Goal: Communication & Community: Answer question/provide support

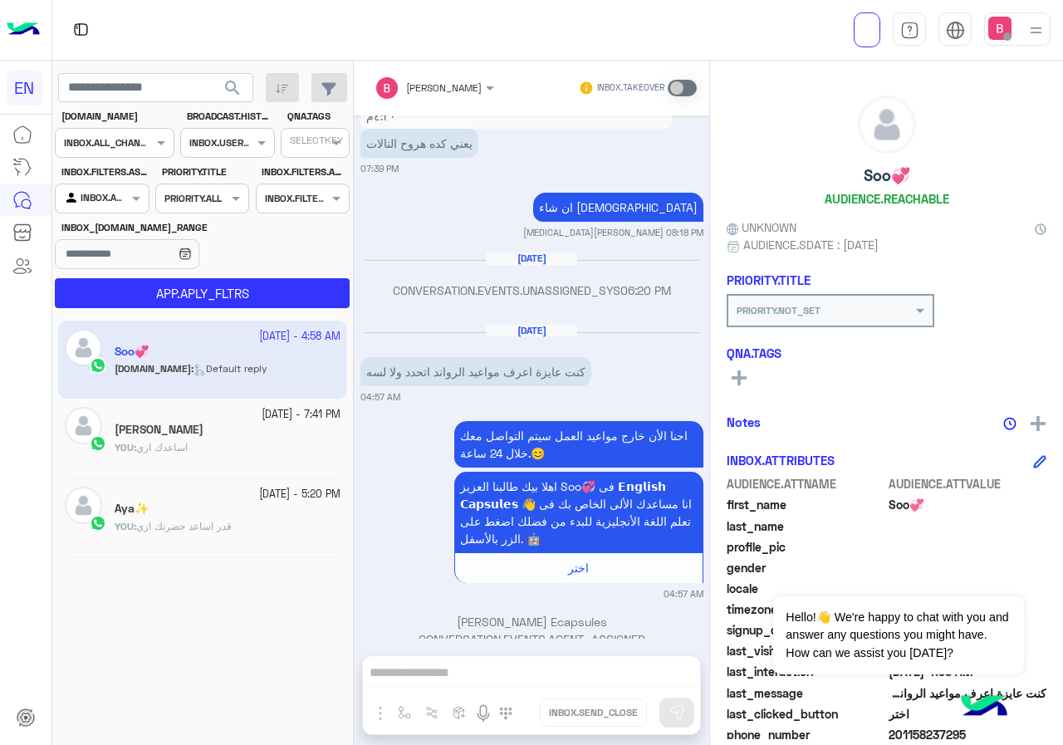
scroll to position [2044, 0]
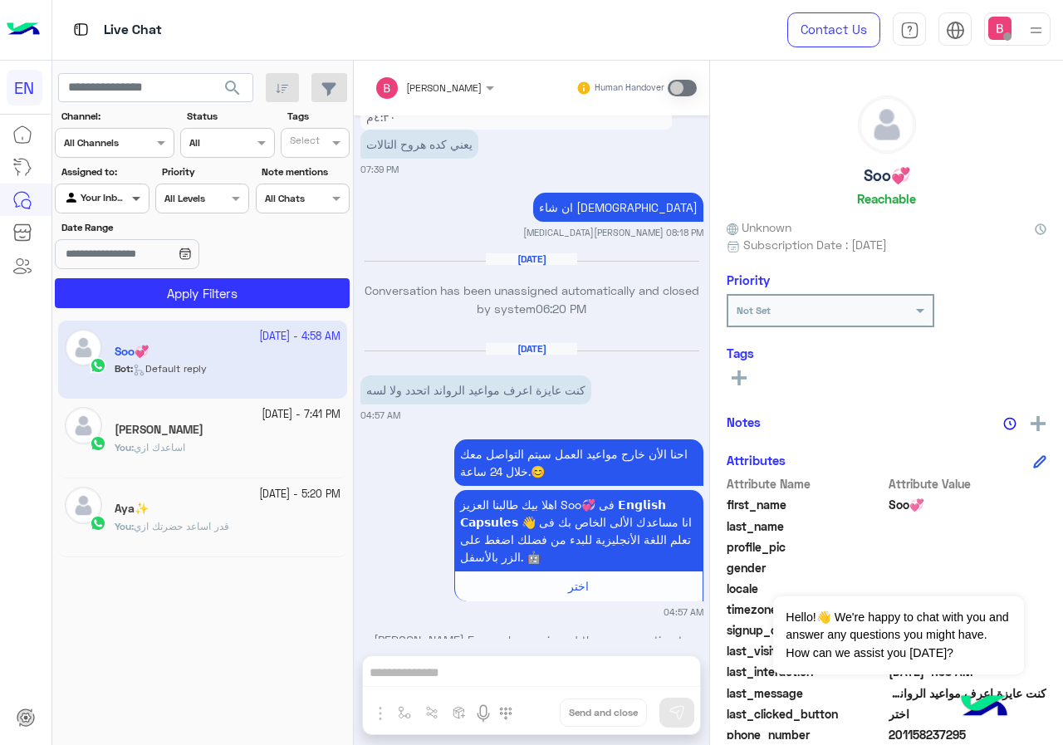
click at [131, 194] on span at bounding box center [138, 197] width 21 height 17
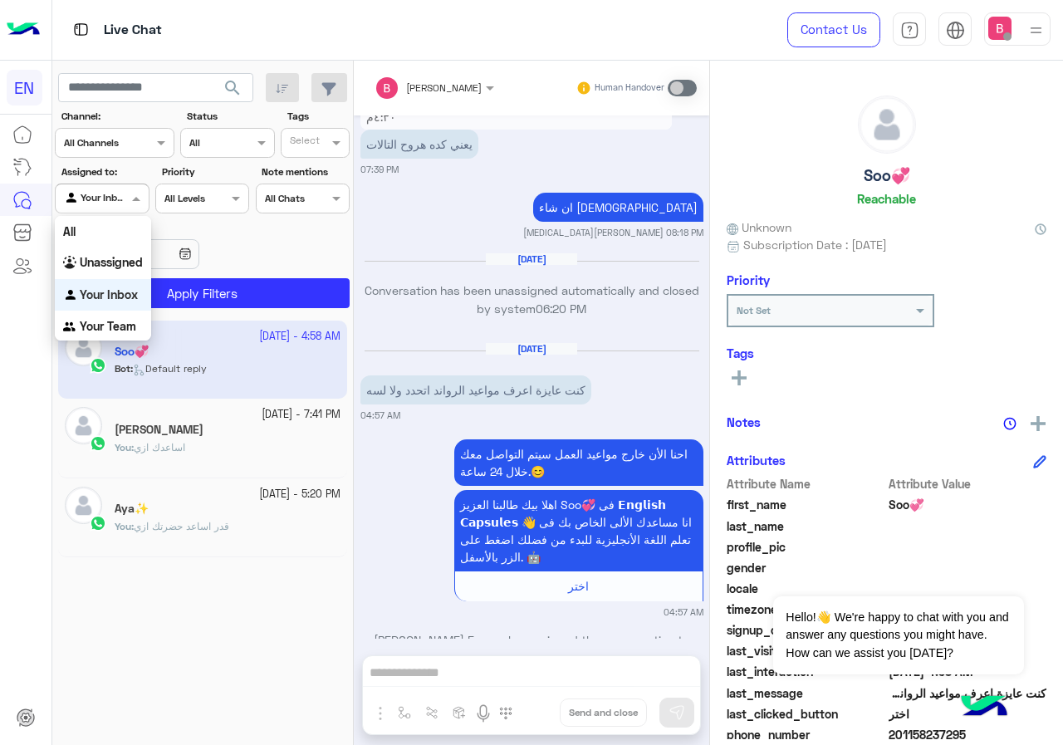
click at [143, 147] on div at bounding box center [115, 141] width 118 height 16
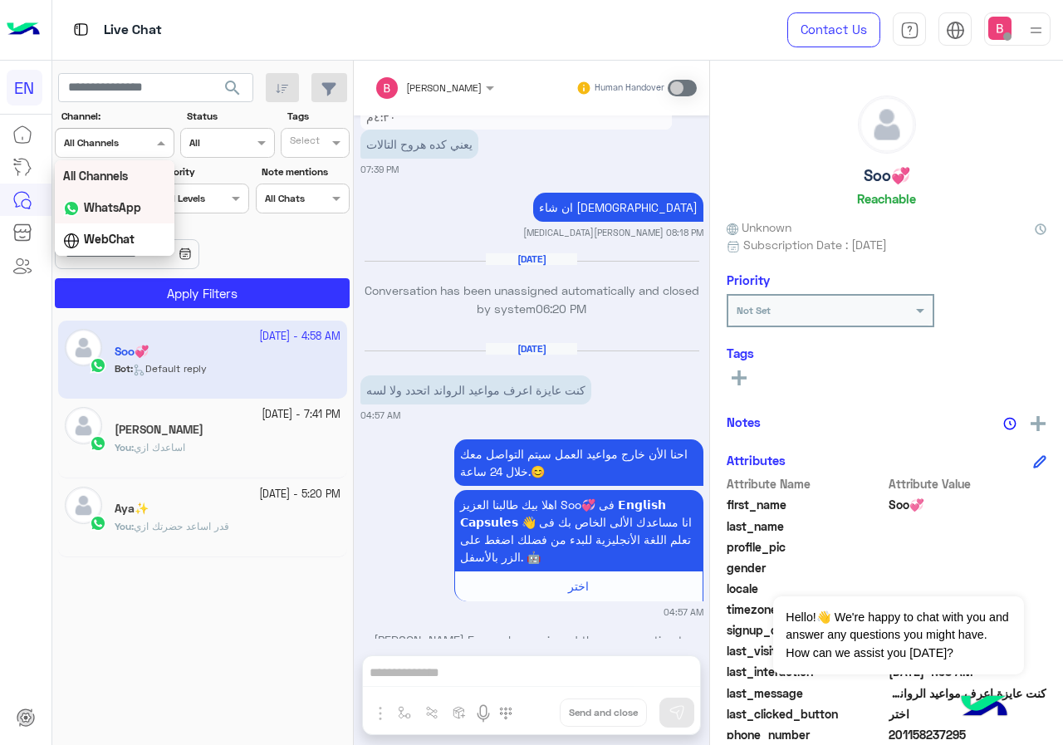
click at [130, 204] on b "WhatsApp" at bounding box center [112, 207] width 57 height 14
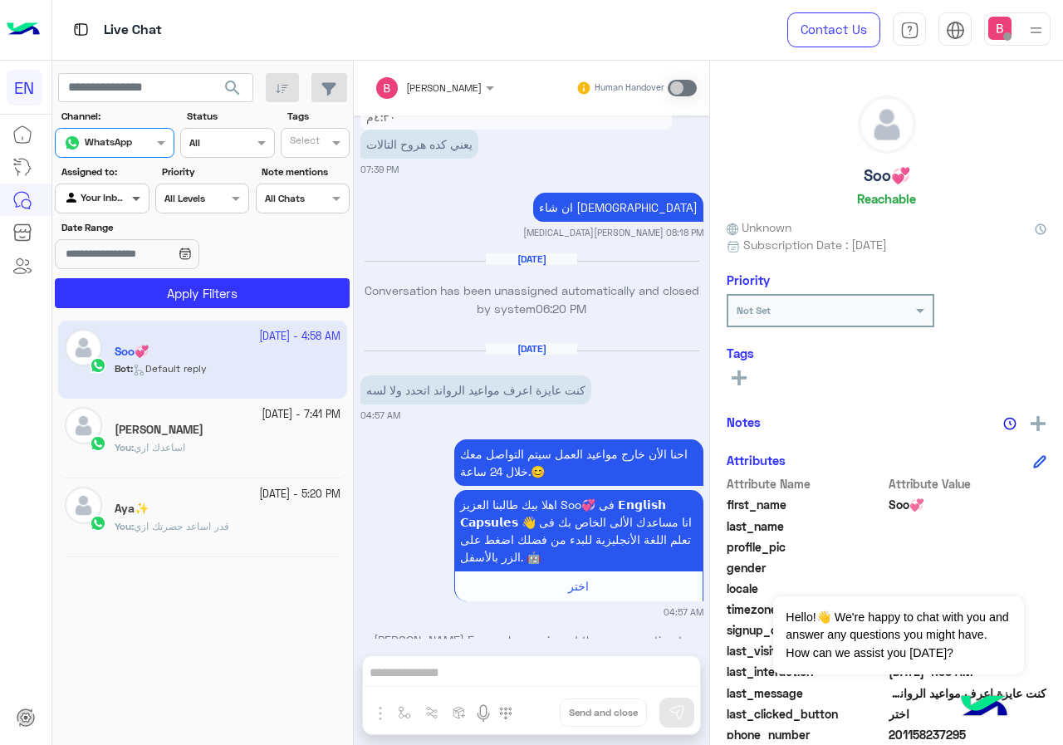
click at [134, 203] on span at bounding box center [138, 197] width 21 height 17
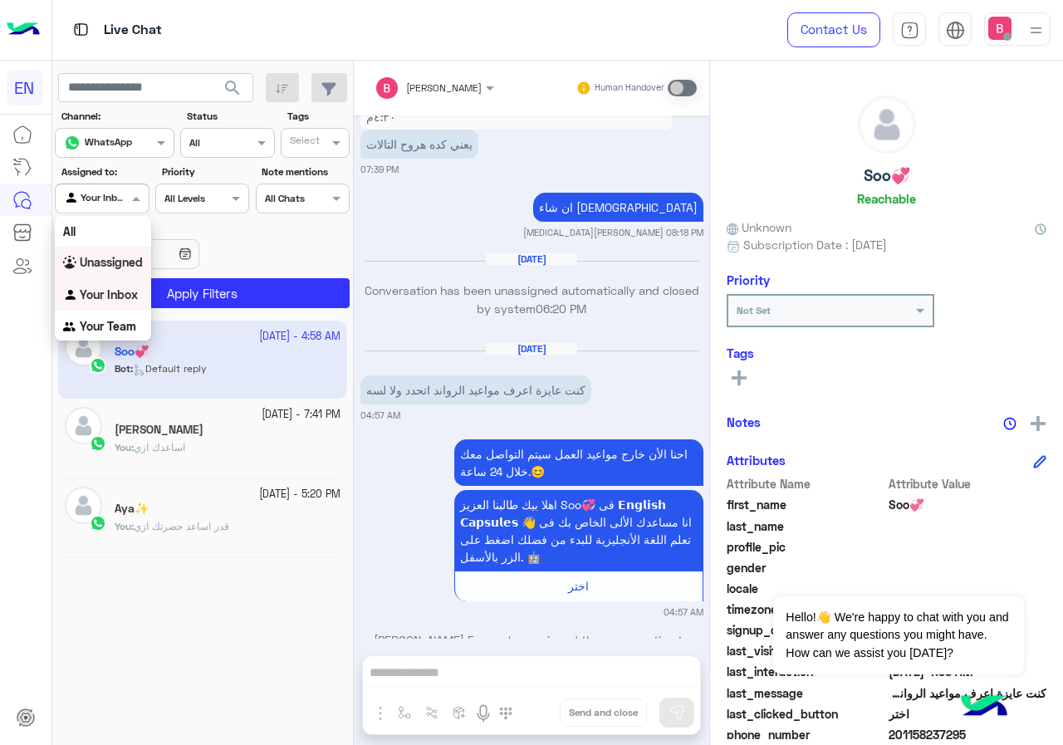
click at [130, 267] on b "Unassigned" at bounding box center [111, 262] width 63 height 14
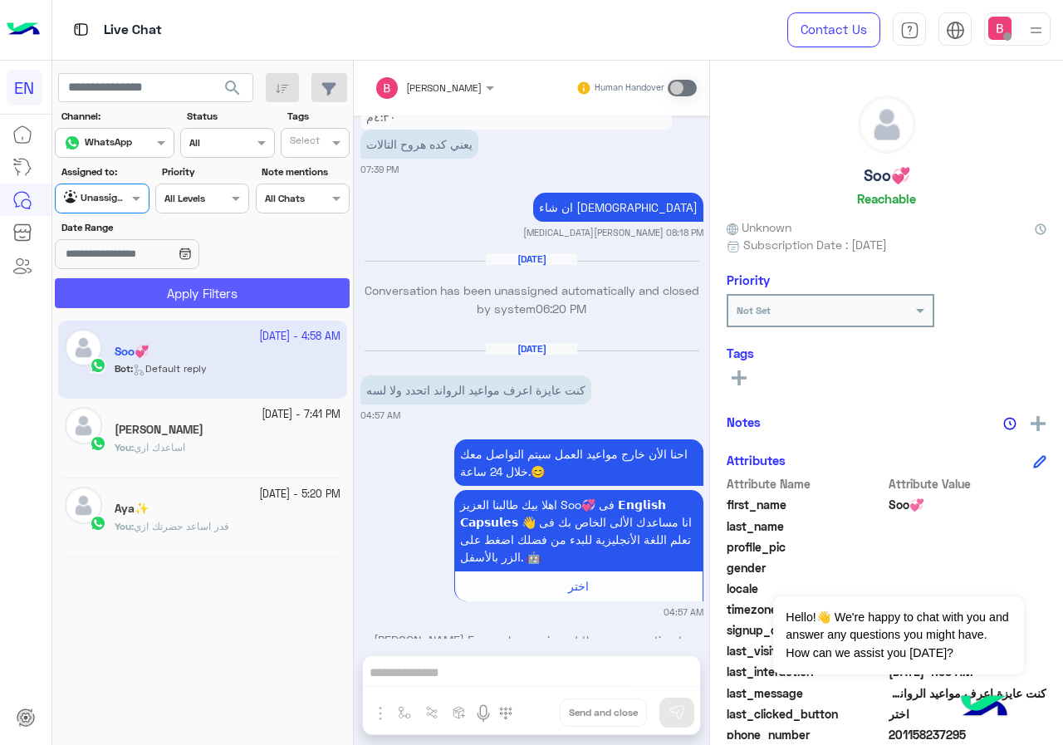
click at [162, 295] on button "Apply Filters" at bounding box center [202, 293] width 295 height 30
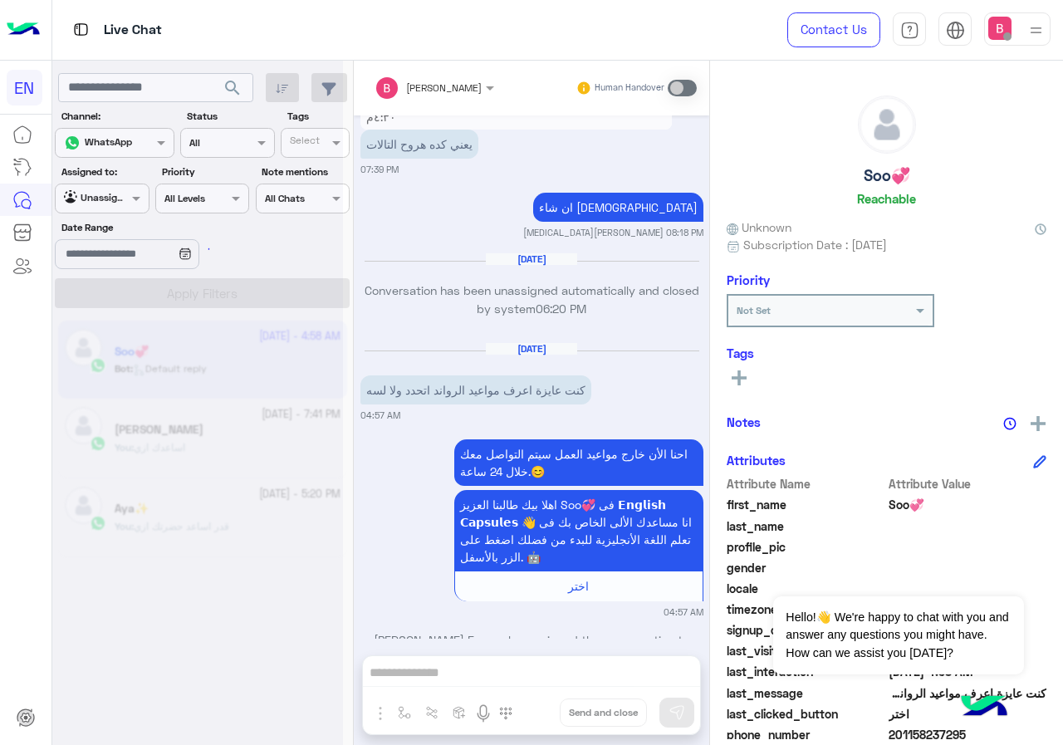
click at [461, 4] on div "Live Chat" at bounding box center [389, 30] width 674 height 60
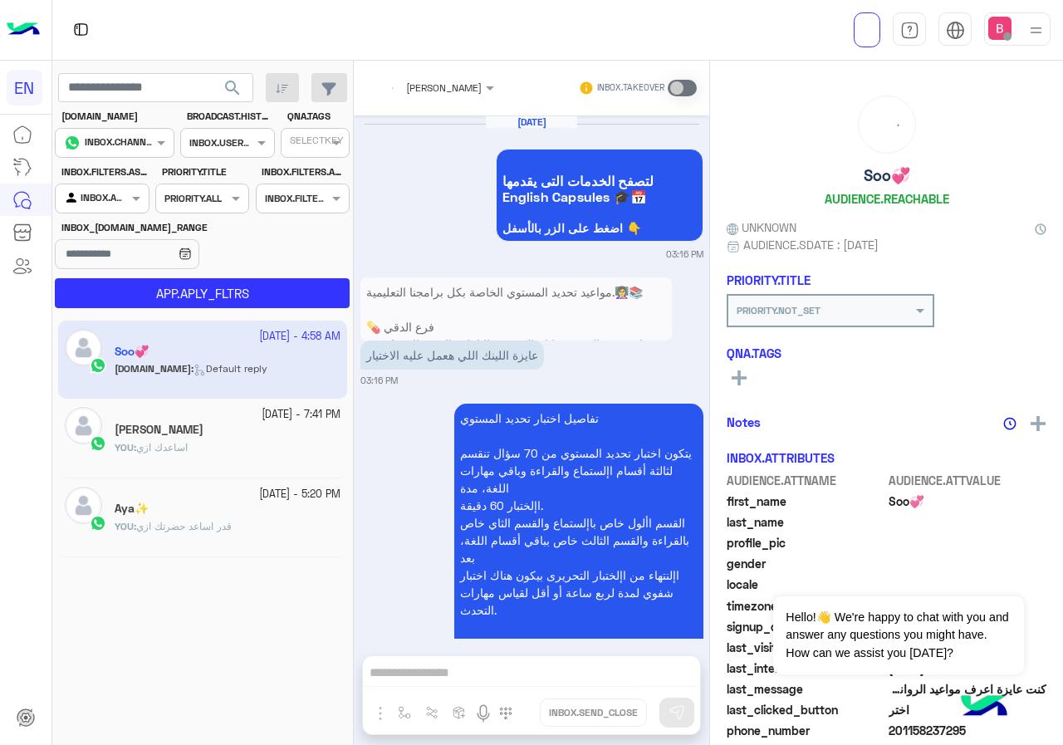
scroll to position [2060, 0]
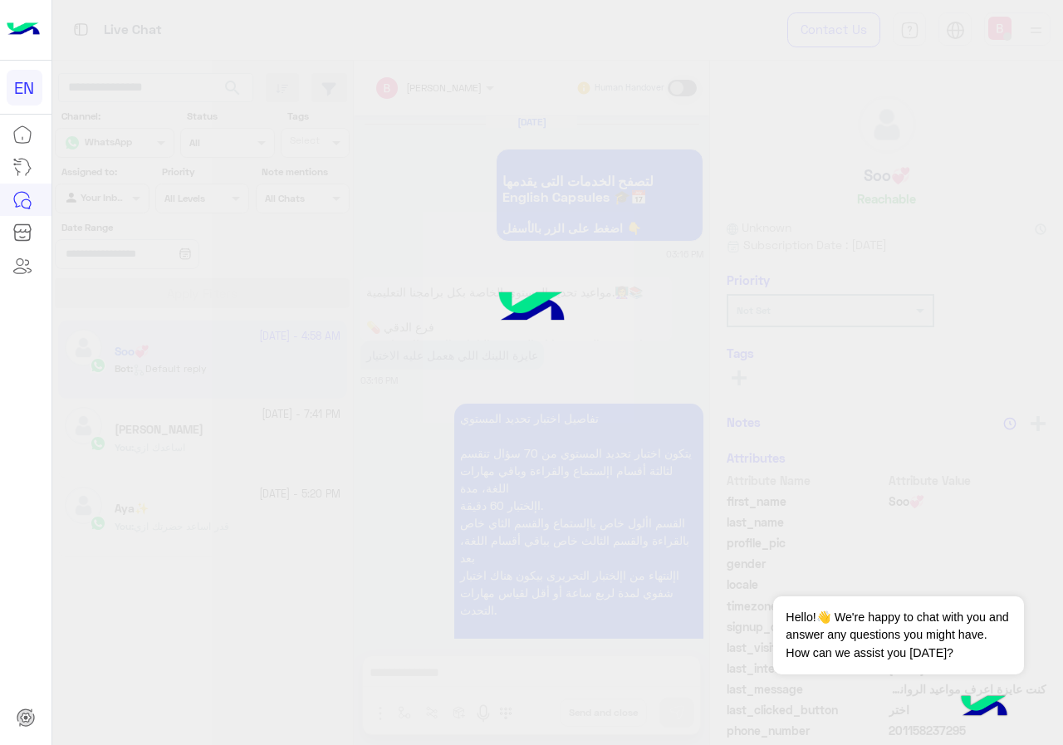
scroll to position [2045, 0]
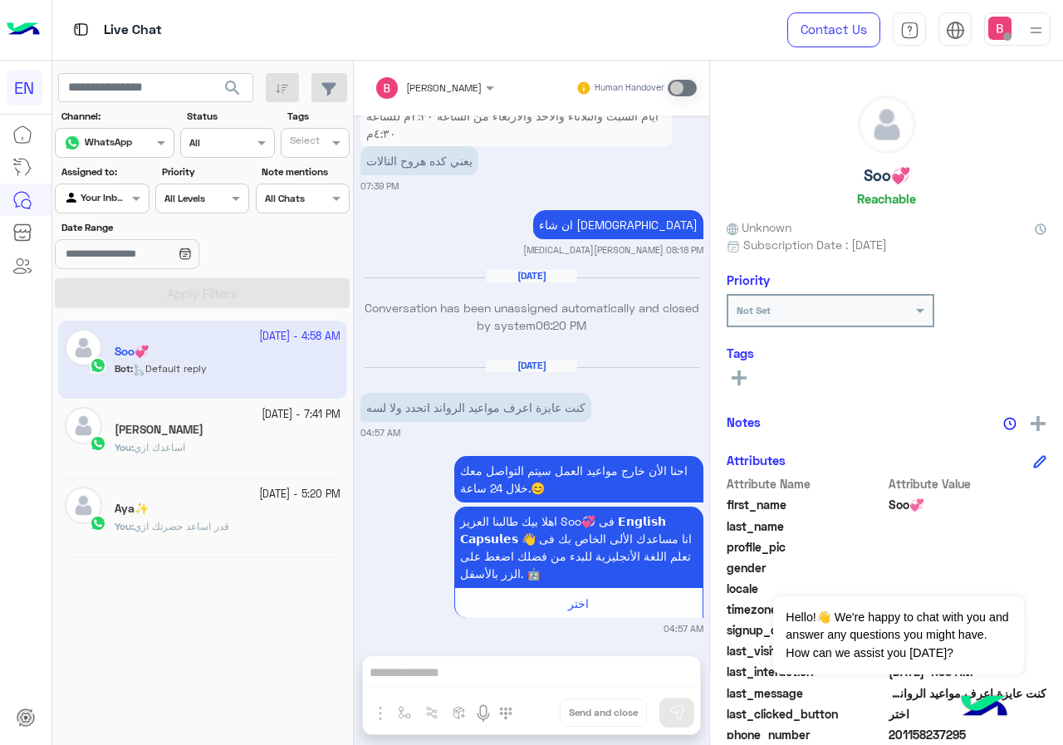
click at [110, 193] on div at bounding box center [102, 197] width 92 height 16
click at [103, 256] on b "Unassigned" at bounding box center [111, 262] width 63 height 14
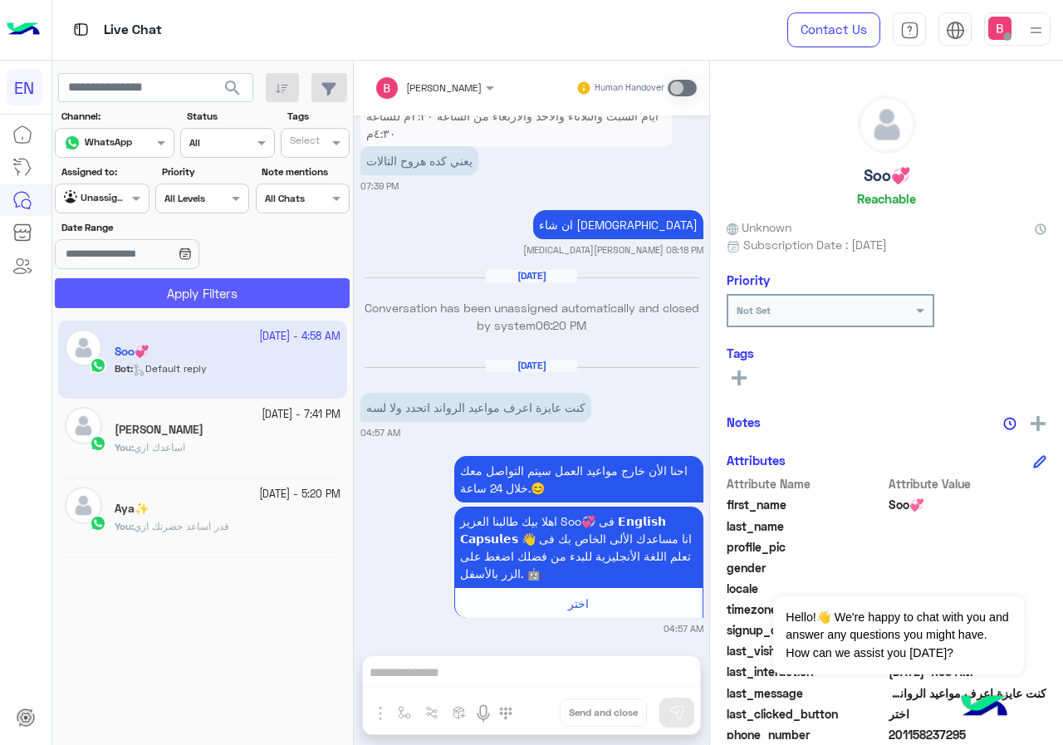
click at [178, 299] on button "Apply Filters" at bounding box center [202, 293] width 295 height 30
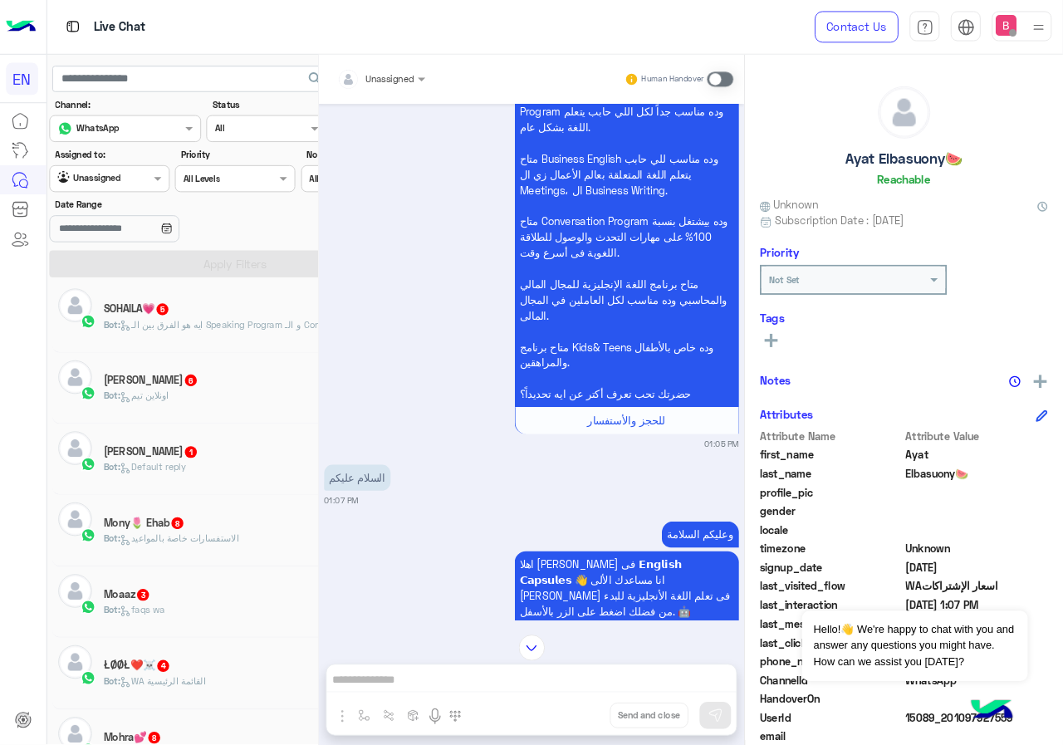
scroll to position [2305, 0]
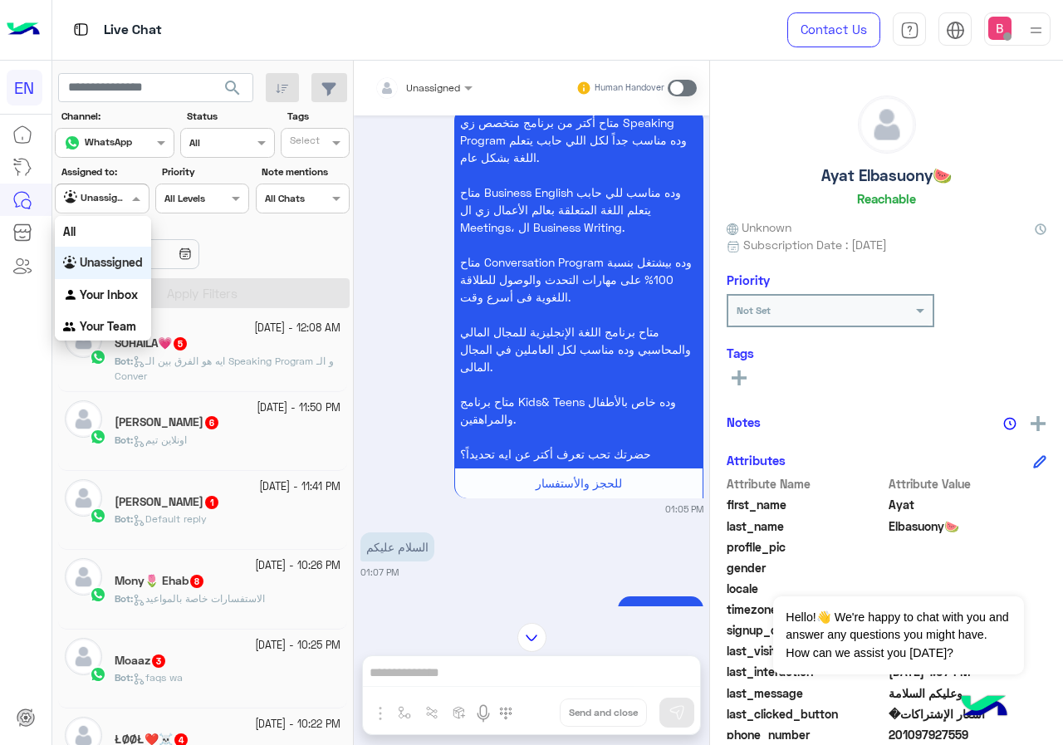
click at [117, 201] on div at bounding box center [102, 197] width 92 height 16
drag, startPoint x: 93, startPoint y: 319, endPoint x: 116, endPoint y: 285, distance: 41.2
click at [93, 318] on div "Your Team" at bounding box center [103, 327] width 96 height 32
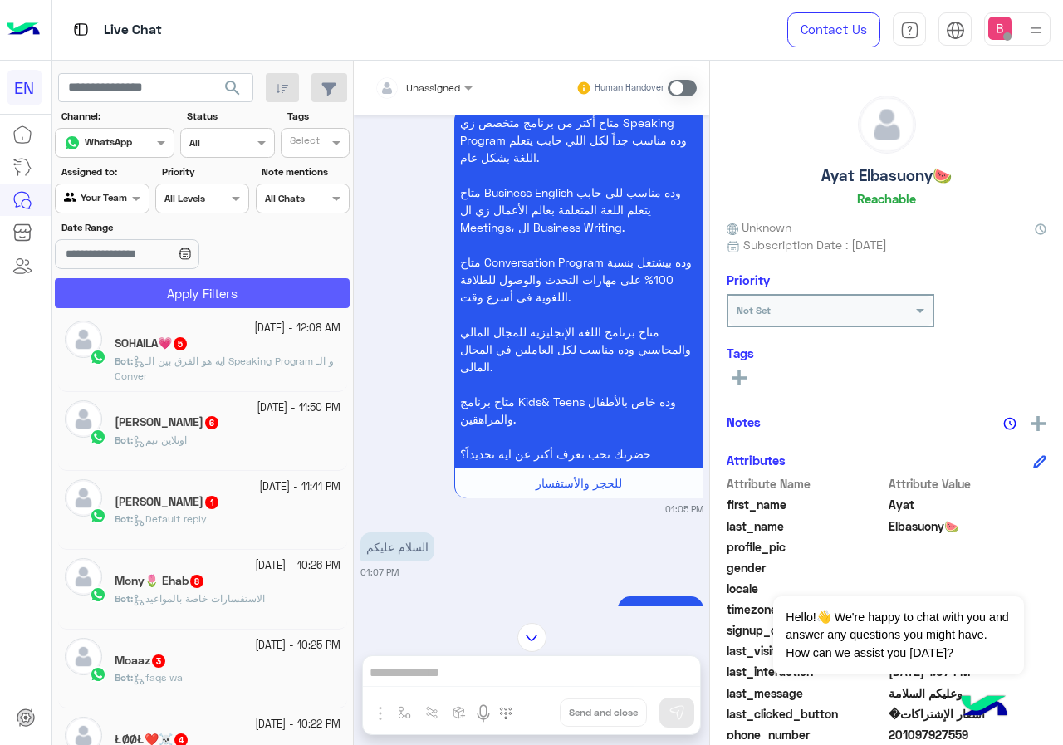
click at [117, 282] on button "Apply Filters" at bounding box center [202, 293] width 295 height 30
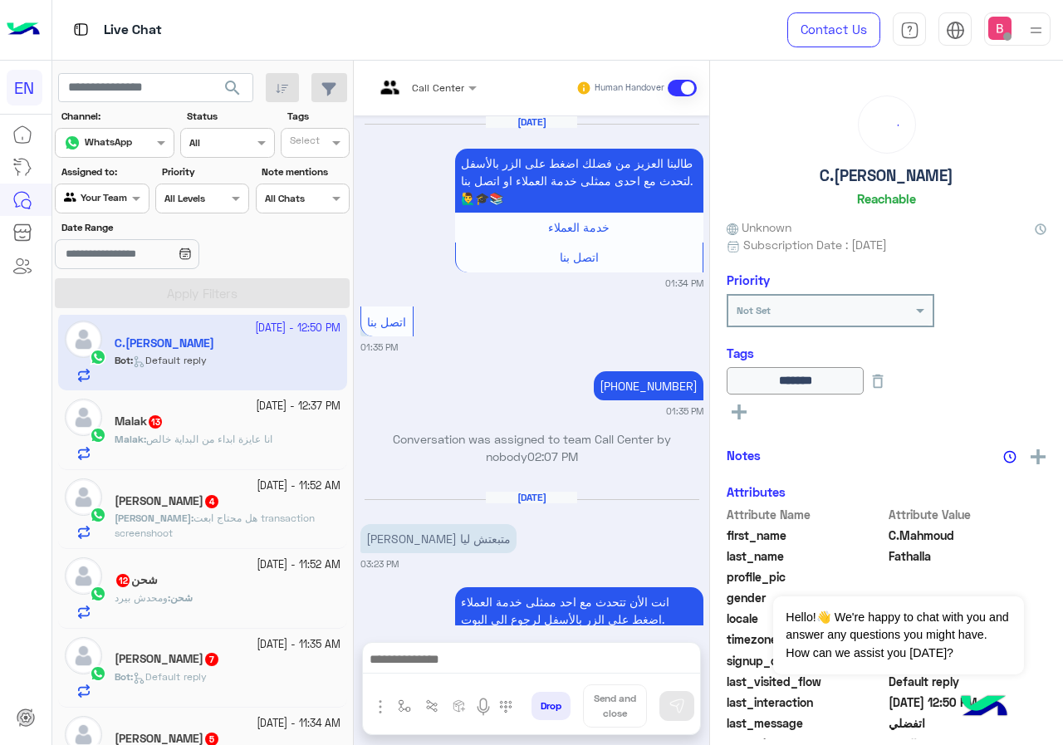
scroll to position [1551, 0]
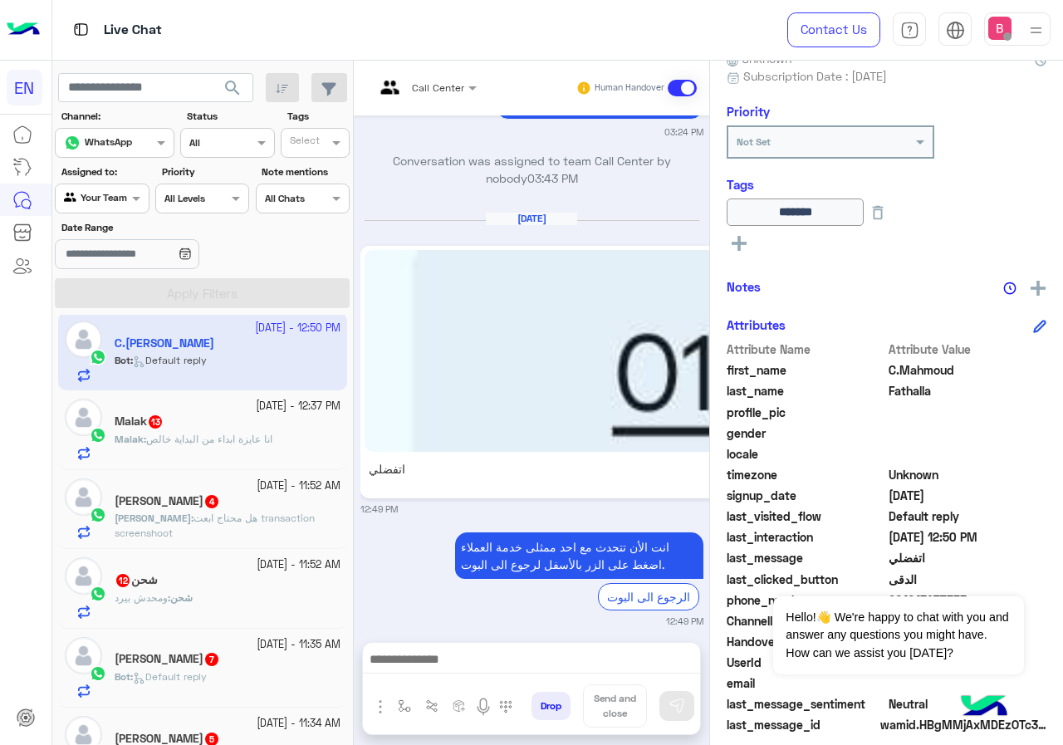
scroll to position [184, 0]
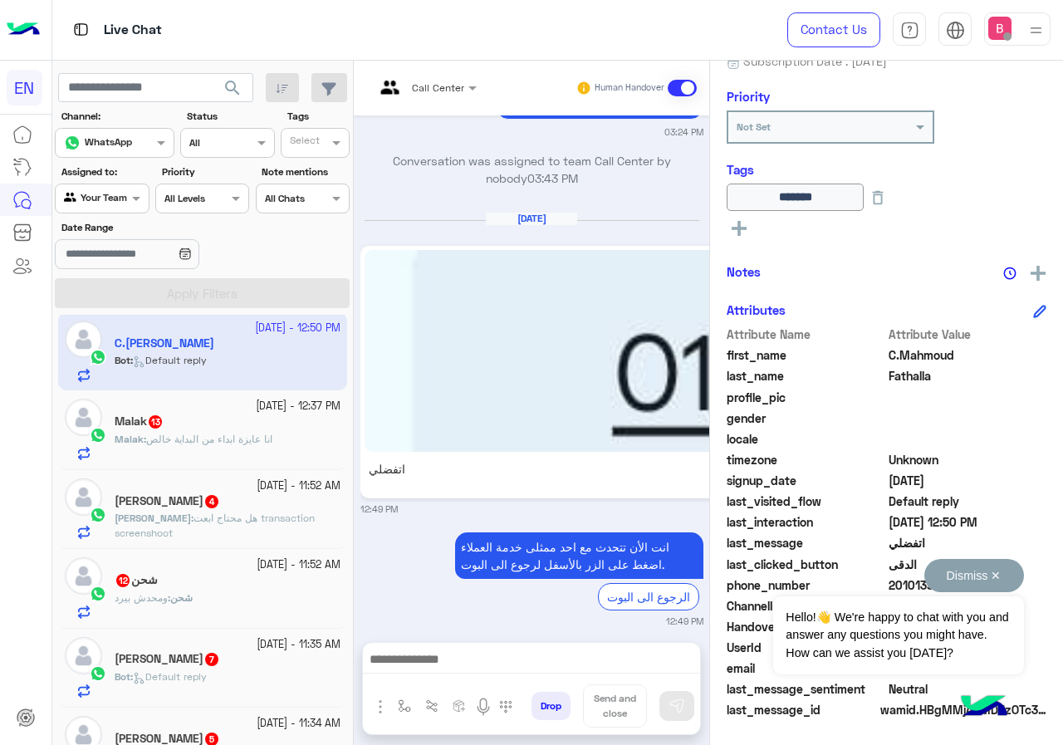
click at [995, 570] on button "Dismiss ✕" at bounding box center [974, 575] width 100 height 33
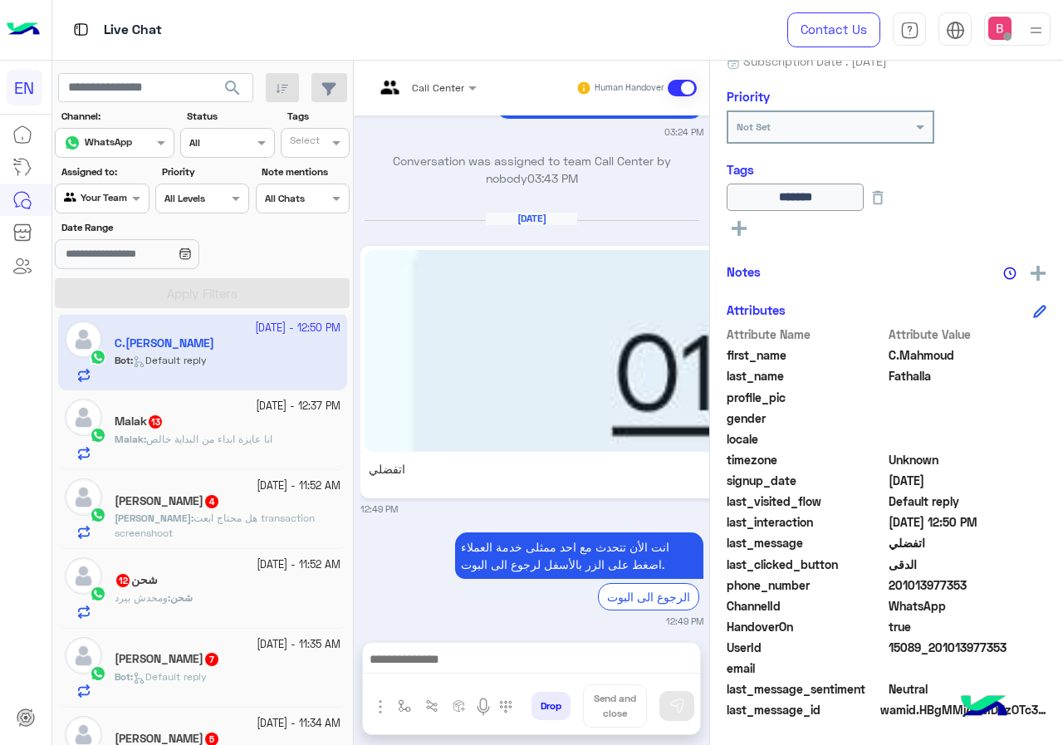
drag, startPoint x: 892, startPoint y: 586, endPoint x: 984, endPoint y: 591, distance: 92.3
click at [984, 591] on span "201013977353" at bounding box center [968, 584] width 159 height 17
copy span "01013977353"
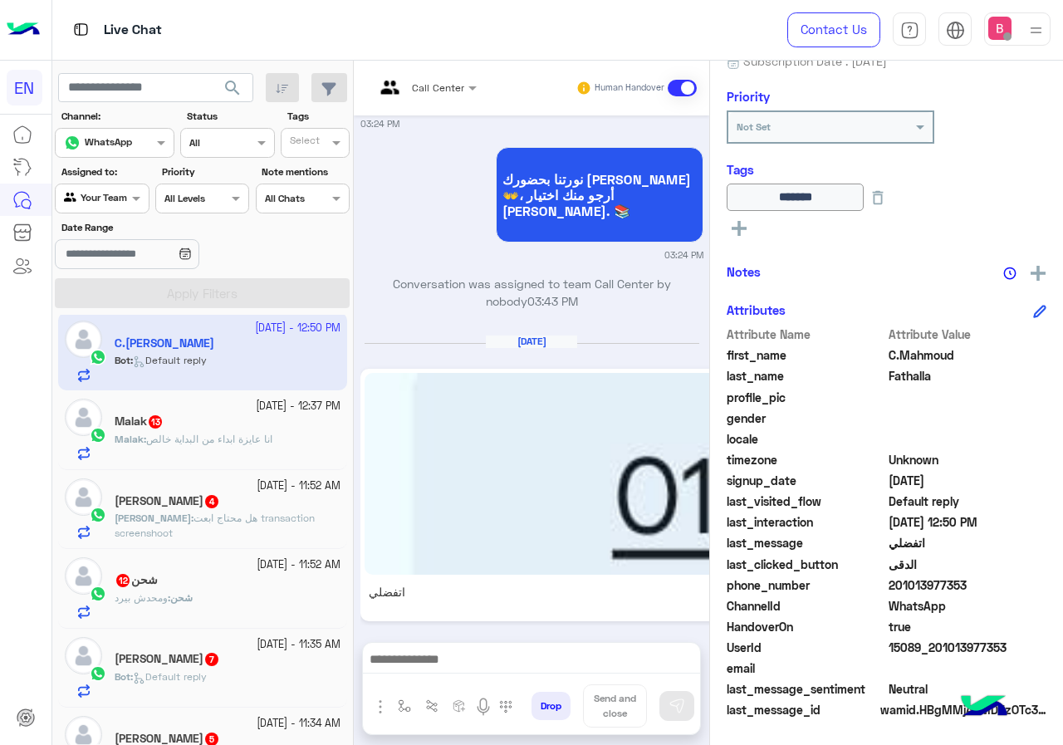
scroll to position [1551, 0]
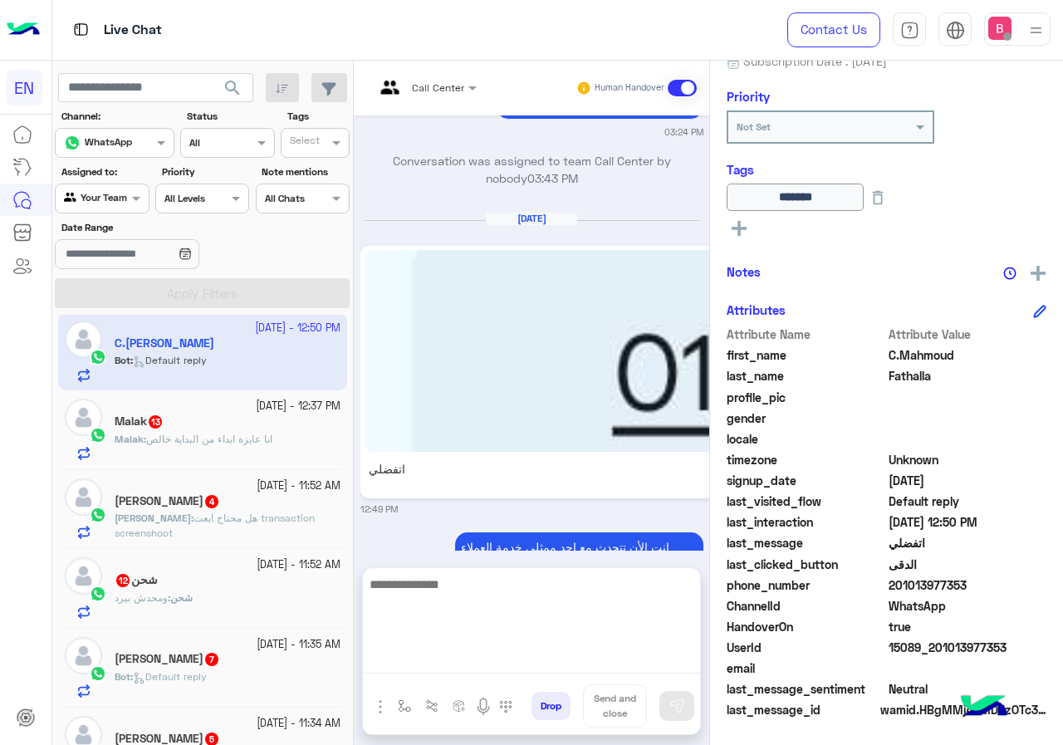
drag, startPoint x: 497, startPoint y: 659, endPoint x: 503, endPoint y: 667, distance: 10.1
click at [497, 659] on textarea at bounding box center [531, 624] width 337 height 100
type textarea "**********"
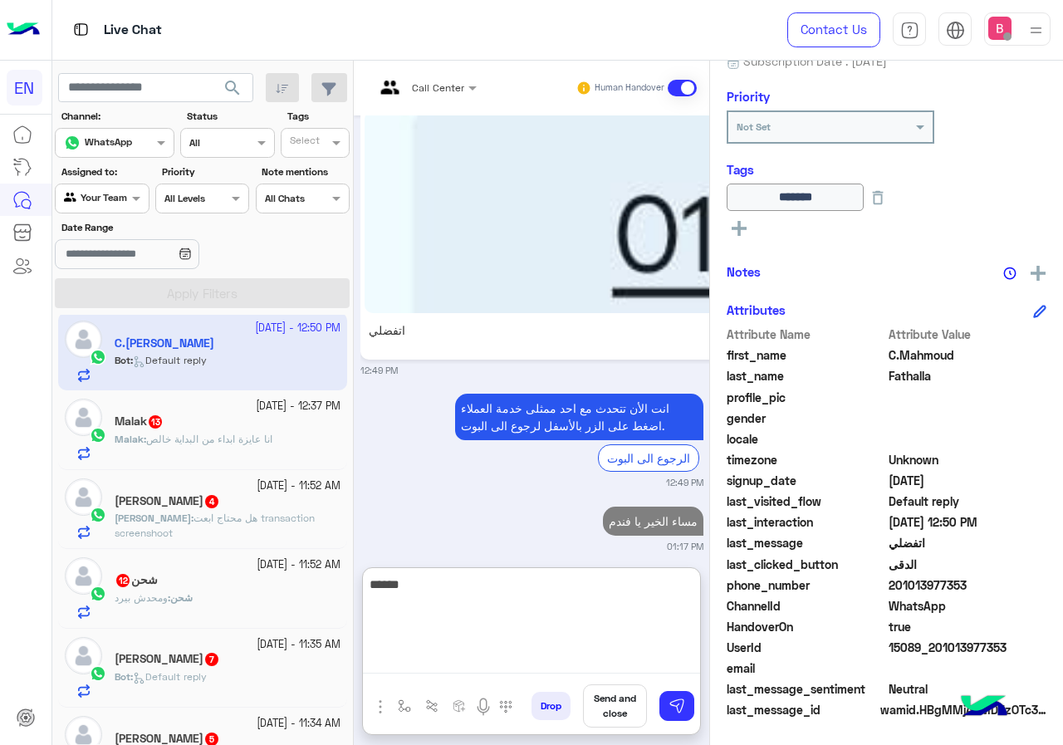
type textarea "******"
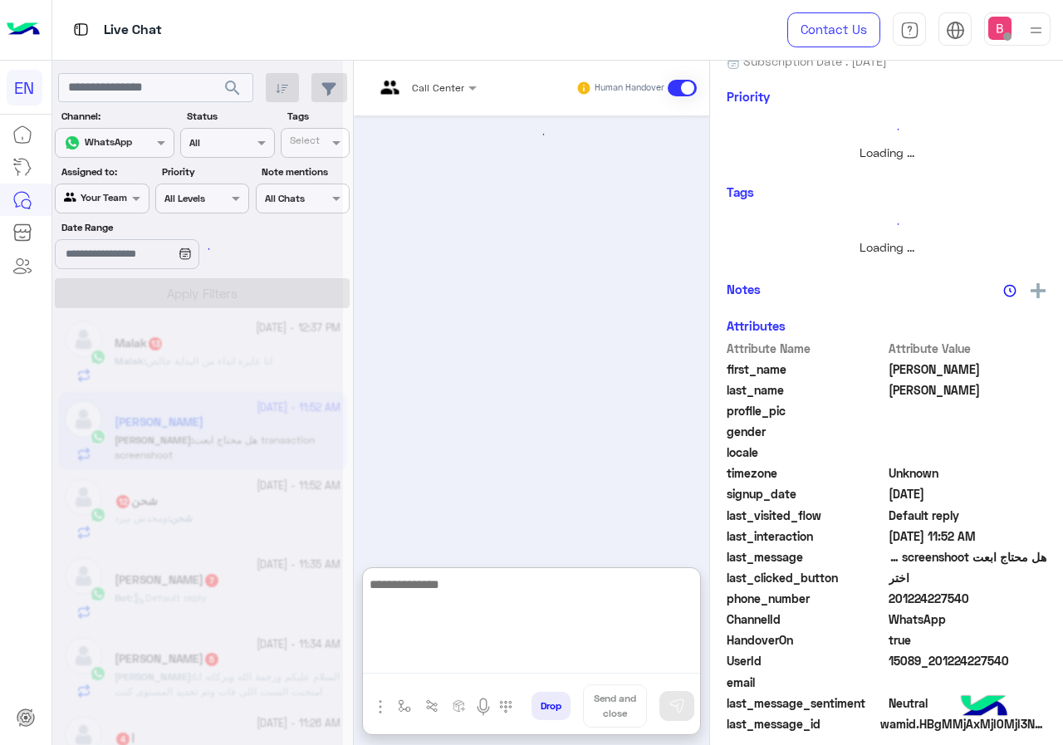
type textarea "*"
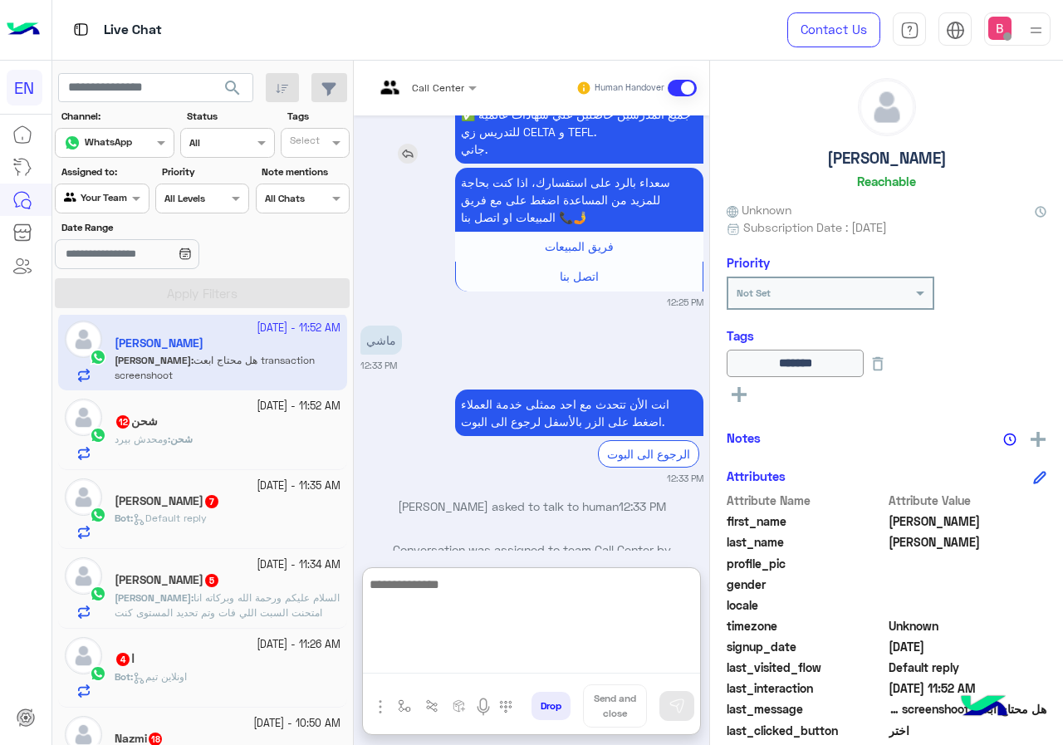
scroll to position [4412, 0]
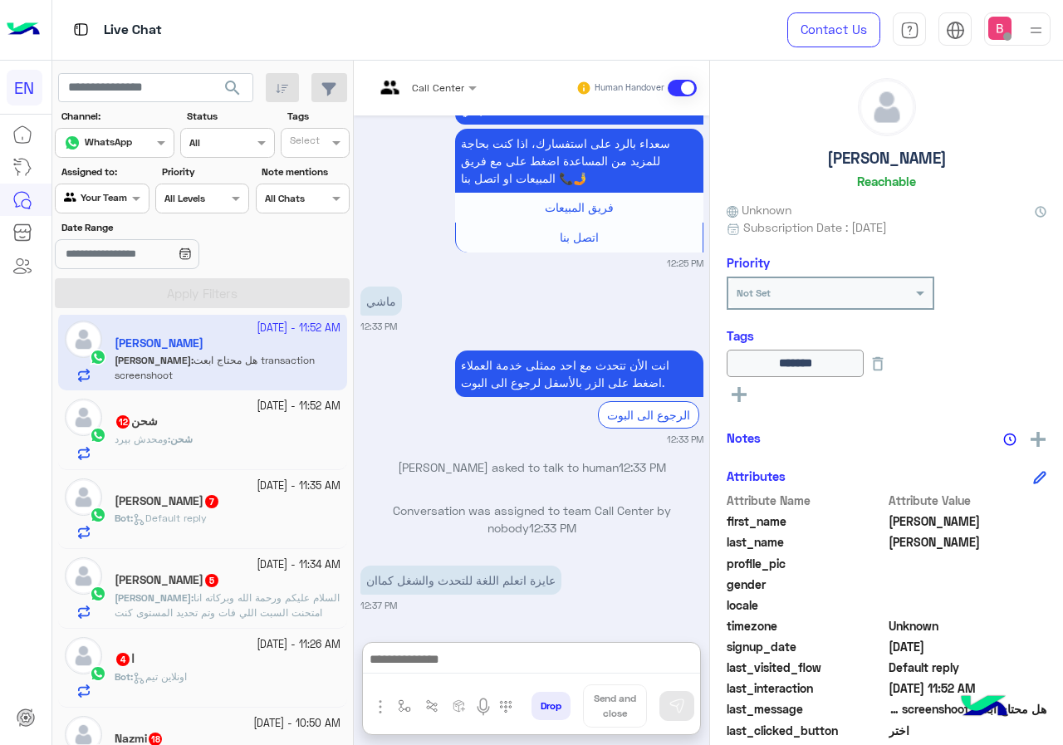
click at [448, 82] on div at bounding box center [425, 85] width 119 height 16
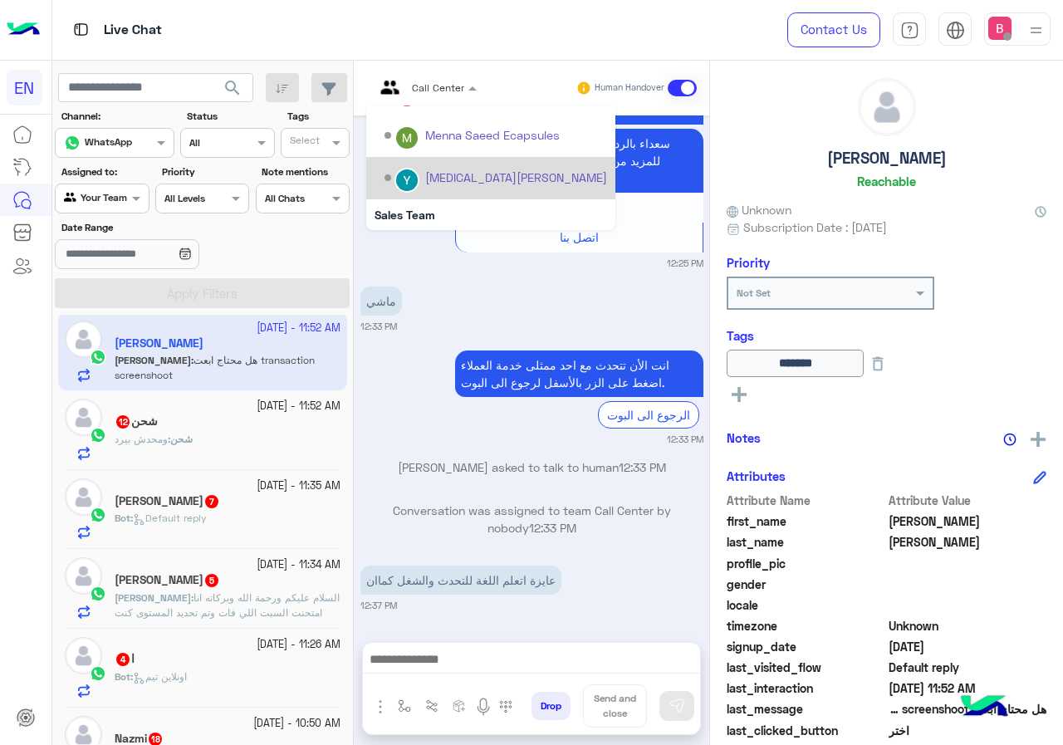
scroll to position [276, 0]
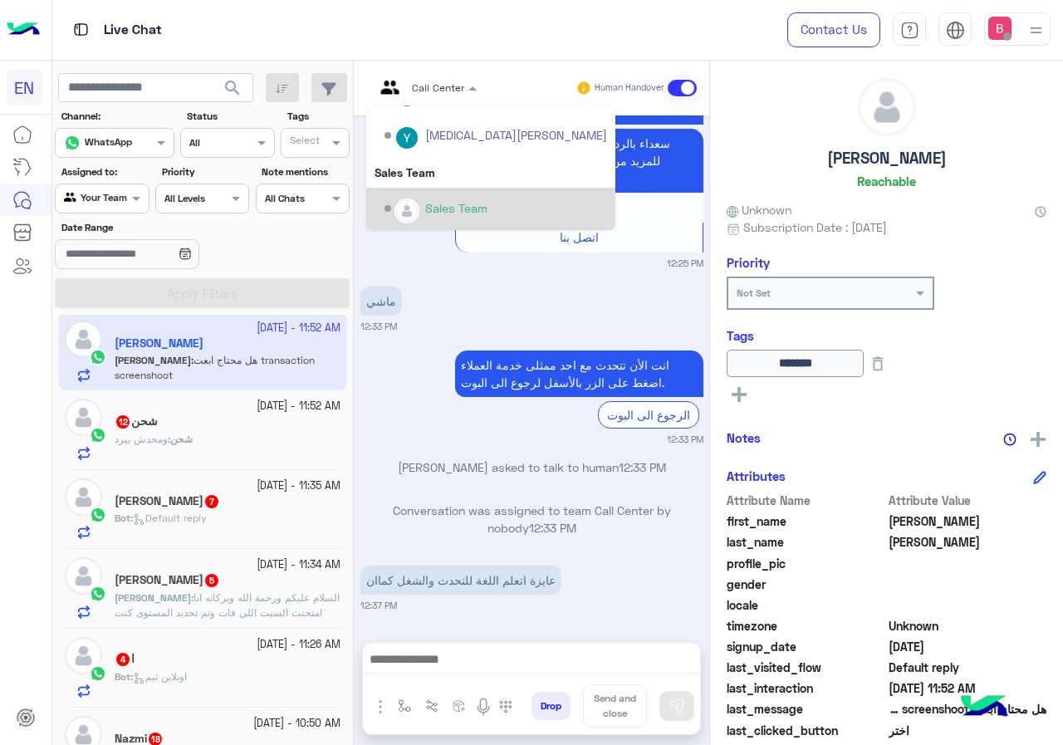
click at [450, 210] on div "Sales Team" at bounding box center [456, 207] width 62 height 17
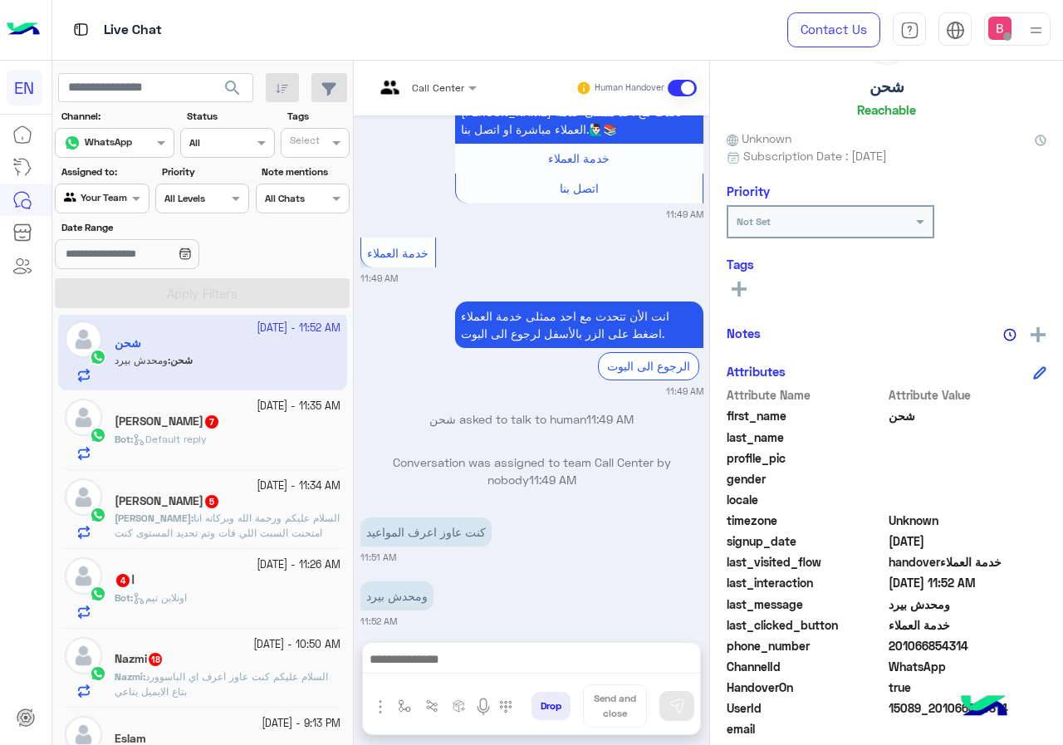
scroll to position [149, 0]
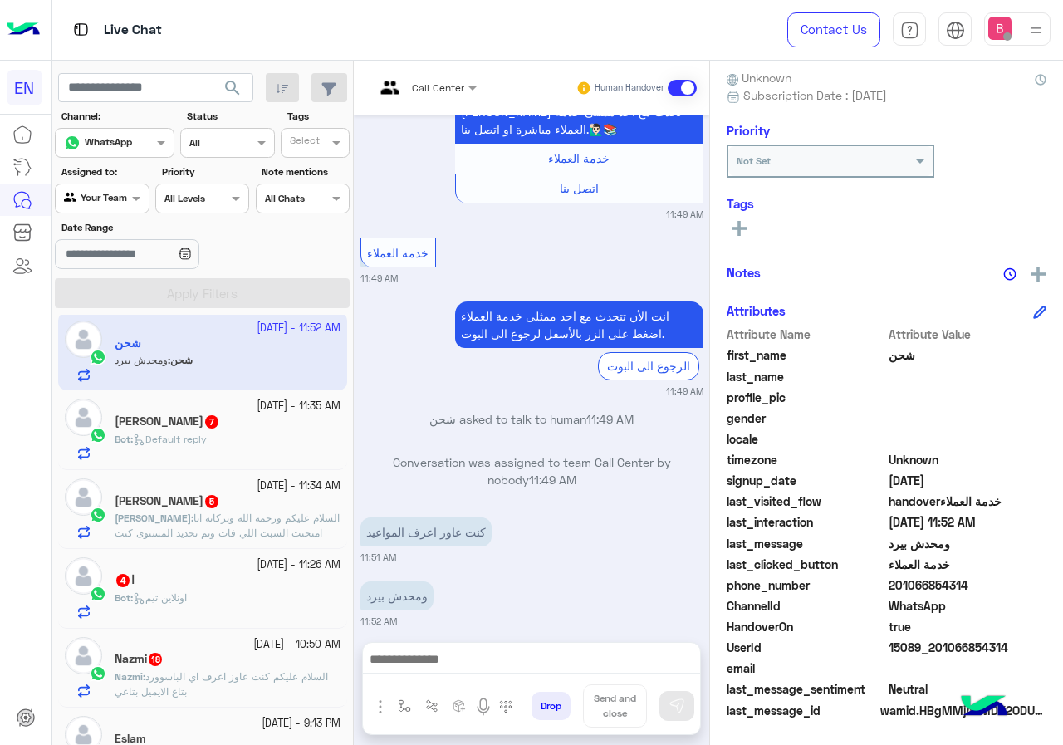
drag, startPoint x: 889, startPoint y: 584, endPoint x: 938, endPoint y: 581, distance: 48.3
click at [1002, 581] on span "201066854314" at bounding box center [968, 584] width 159 height 17
copy span "01066854314"
click at [501, 645] on div at bounding box center [531, 664] width 337 height 42
click at [494, 647] on div at bounding box center [531, 664] width 337 height 42
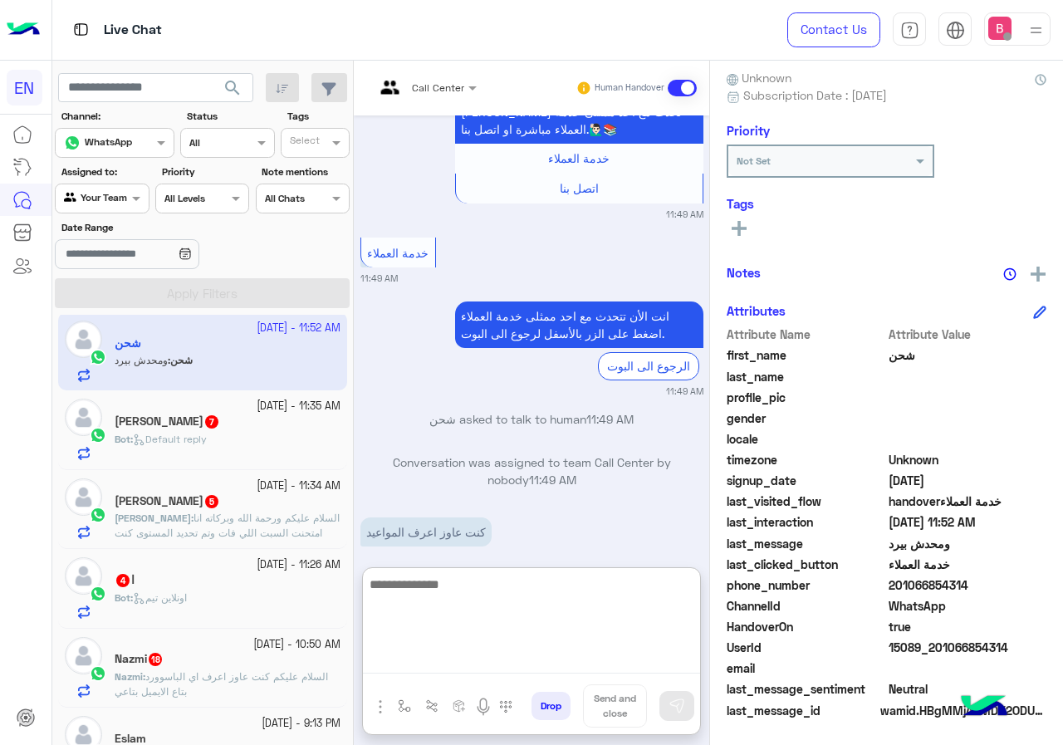
click at [494, 657] on textarea at bounding box center [531, 624] width 337 height 100
type textarea "**********"
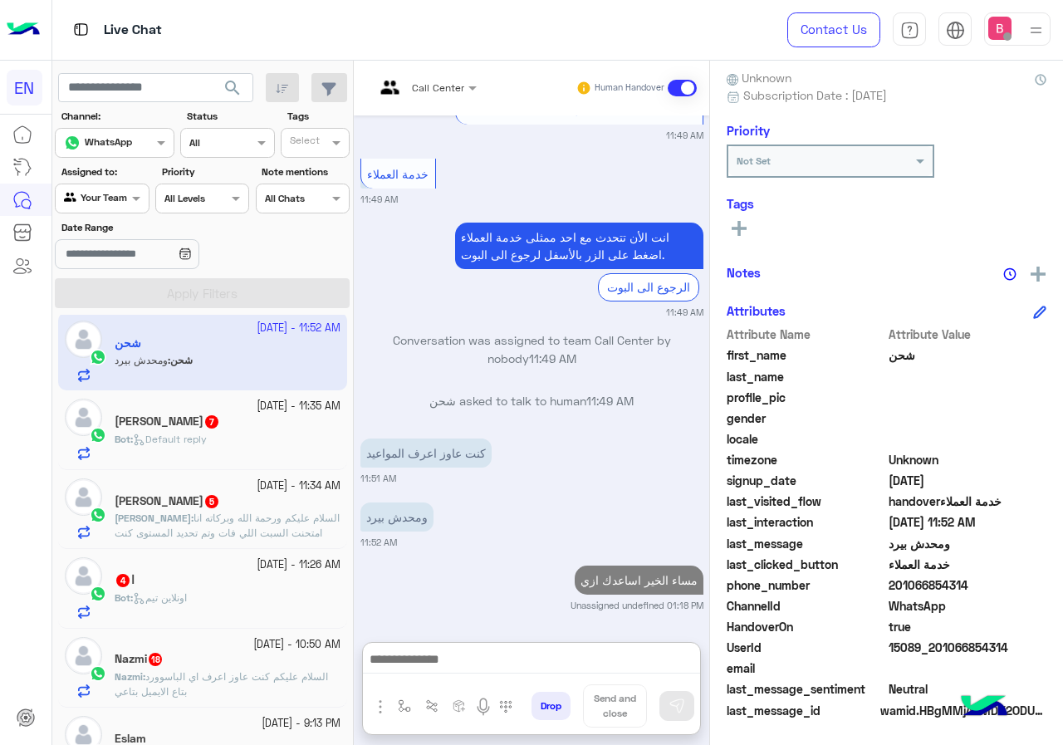
click at [188, 437] on span "Default reply" at bounding box center [170, 439] width 74 height 12
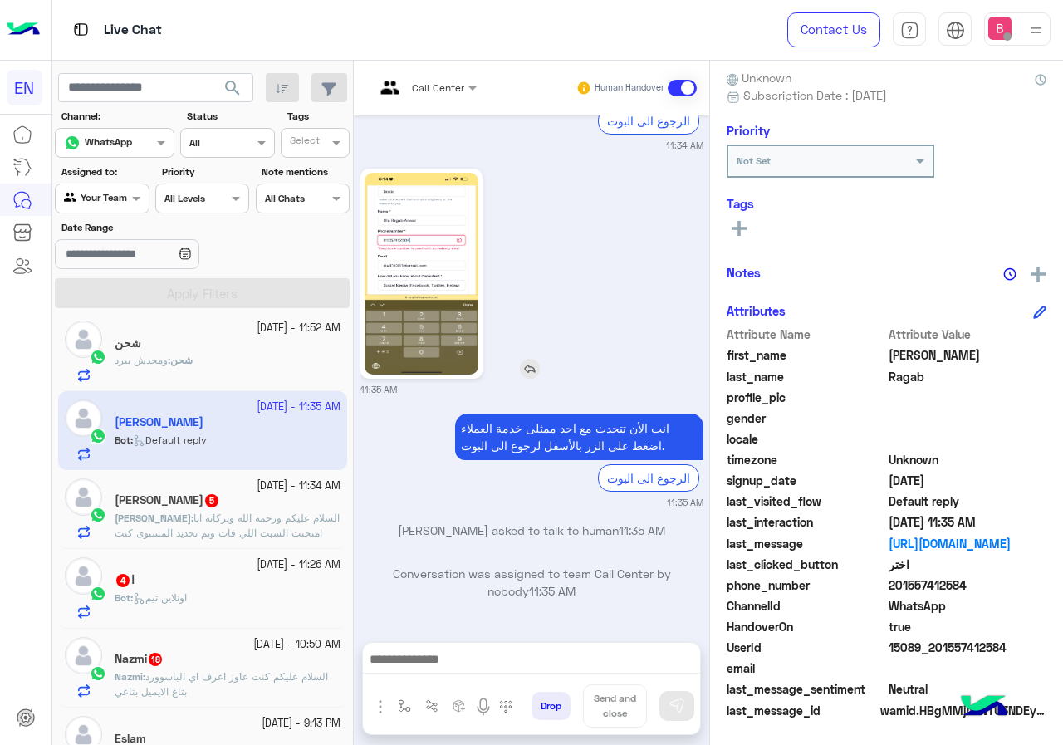
scroll to position [1198, 0]
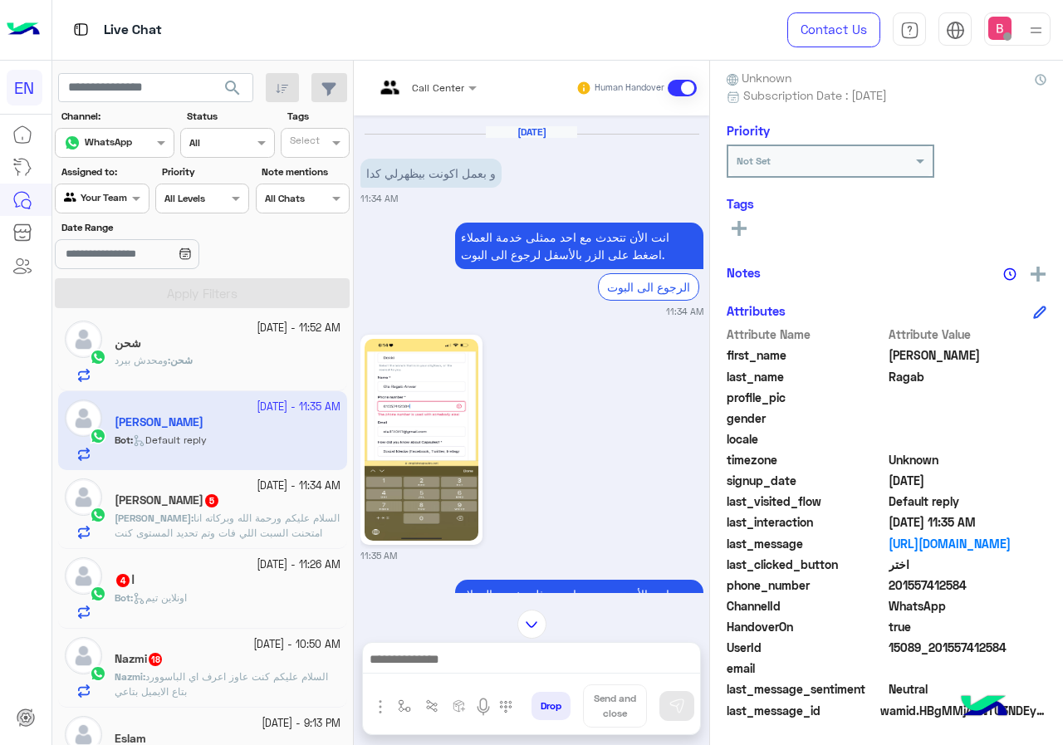
drag, startPoint x: 891, startPoint y: 586, endPoint x: 980, endPoint y: 588, distance: 88.9
click at [980, 588] on span "201557412584" at bounding box center [968, 584] width 159 height 17
copy span "01557412584"
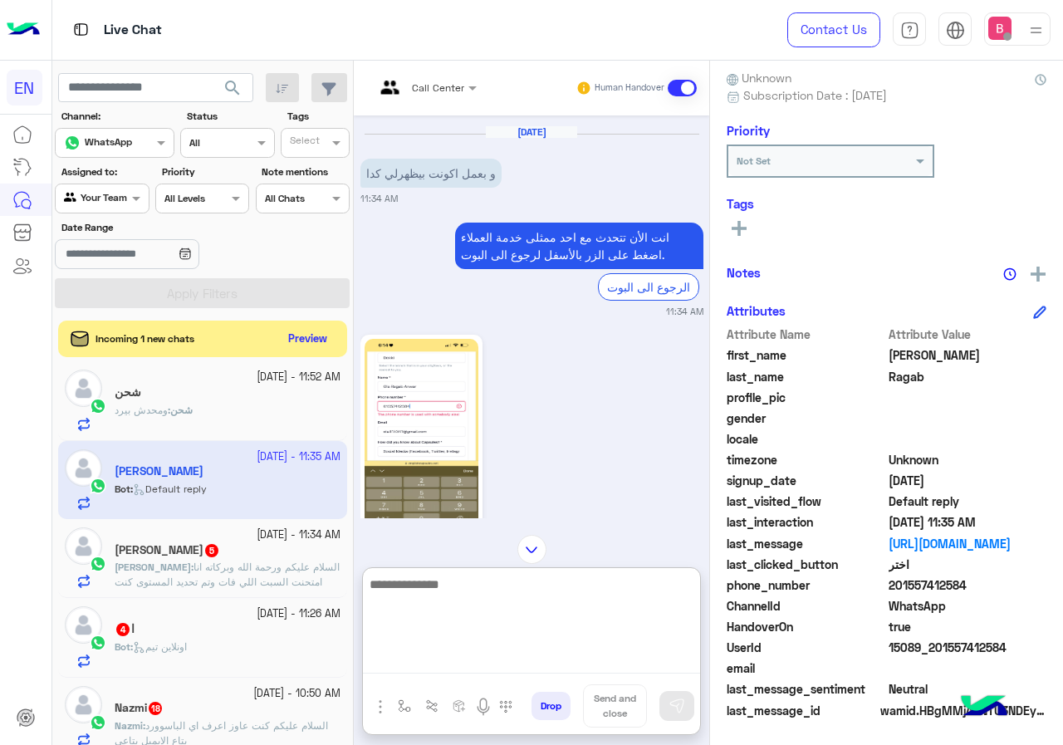
click at [468, 662] on textarea at bounding box center [531, 624] width 337 height 100
paste textarea "**********"
type textarea "**********"
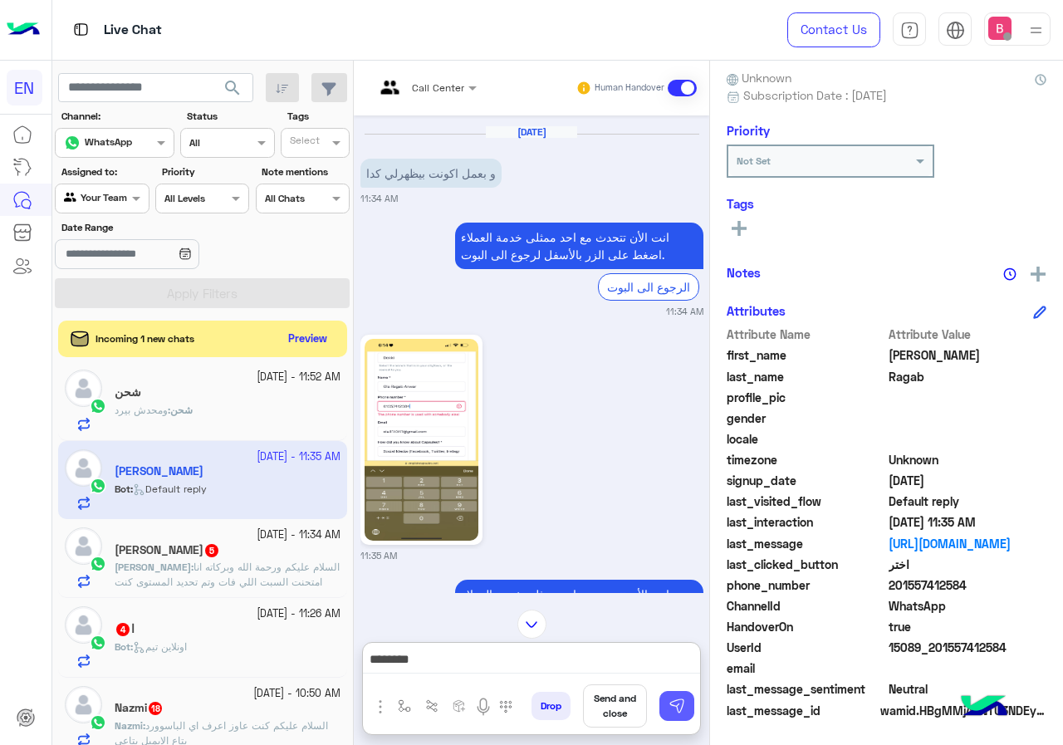
click at [684, 708] on img at bounding box center [677, 706] width 17 height 17
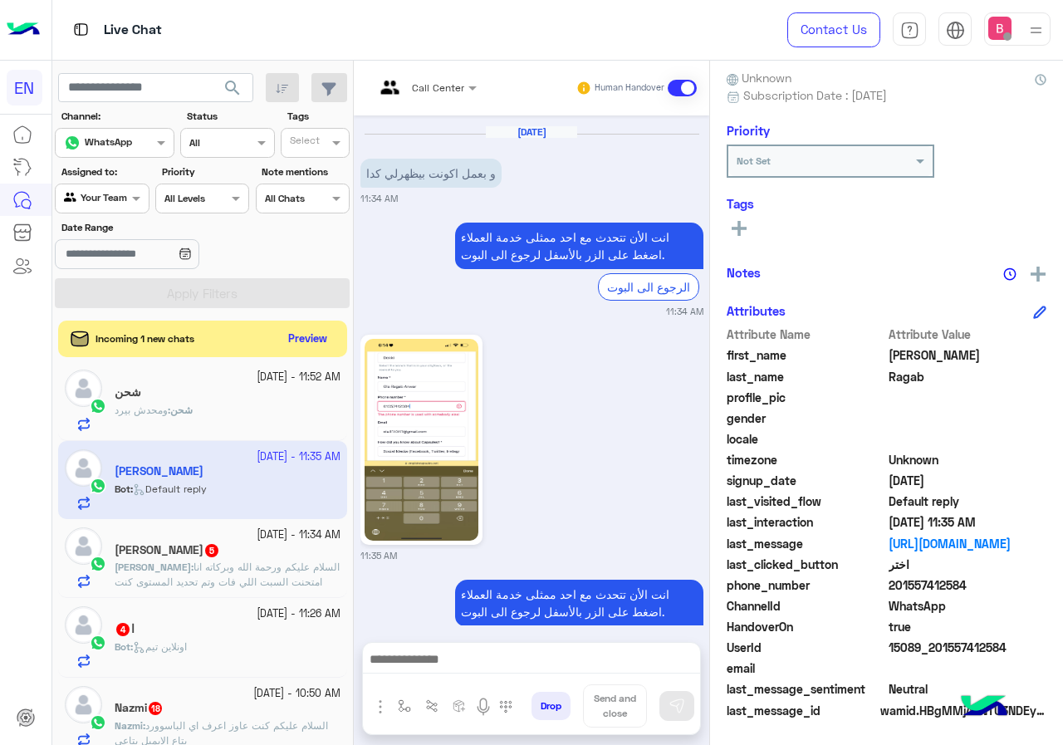
scroll to position [1479, 0]
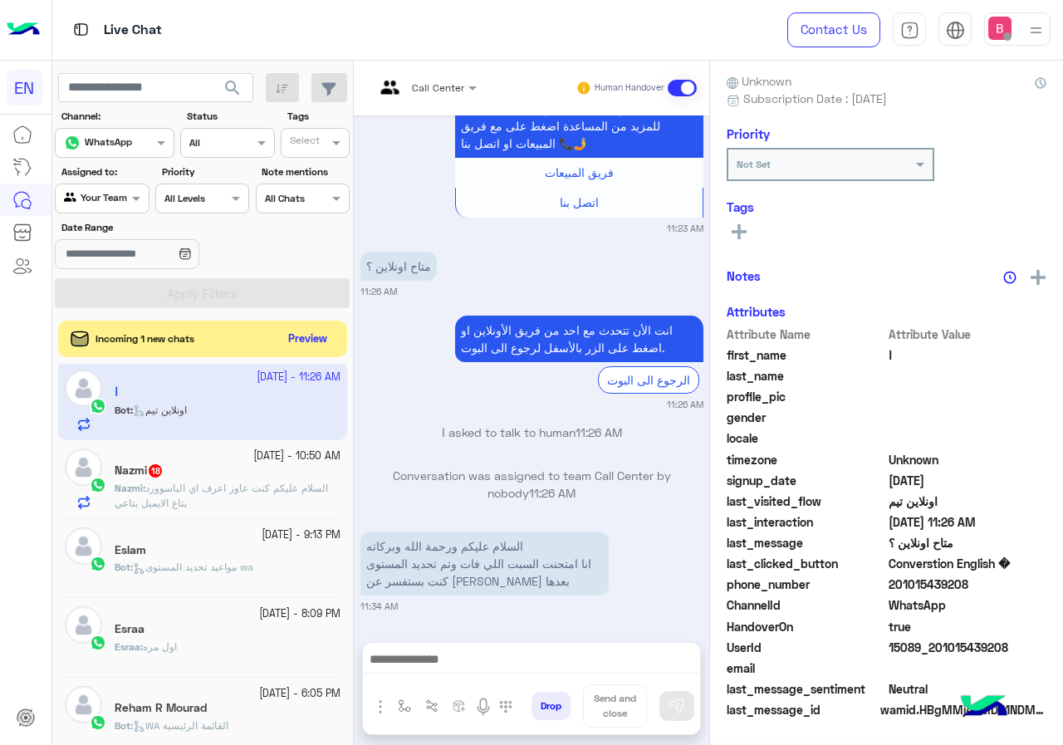
scroll to position [149, 0]
drag, startPoint x: 892, startPoint y: 584, endPoint x: 948, endPoint y: 588, distance: 55.8
click at [1003, 586] on span "201015439208" at bounding box center [968, 584] width 159 height 17
copy span "01015439208"
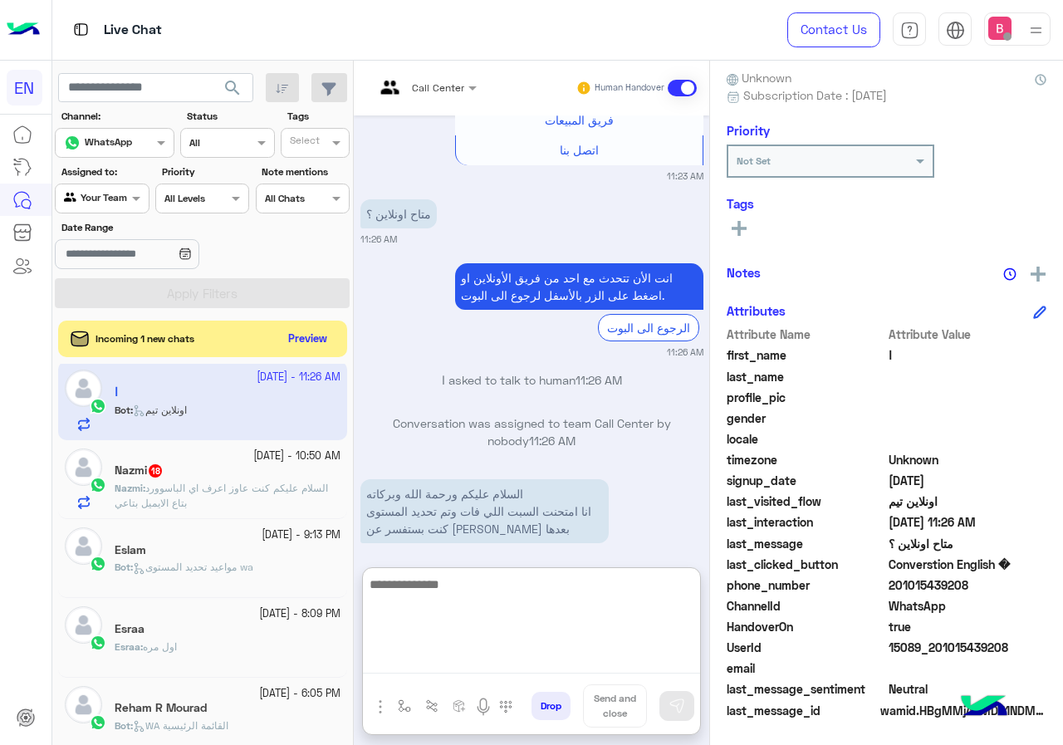
click at [400, 653] on textarea at bounding box center [531, 624] width 337 height 100
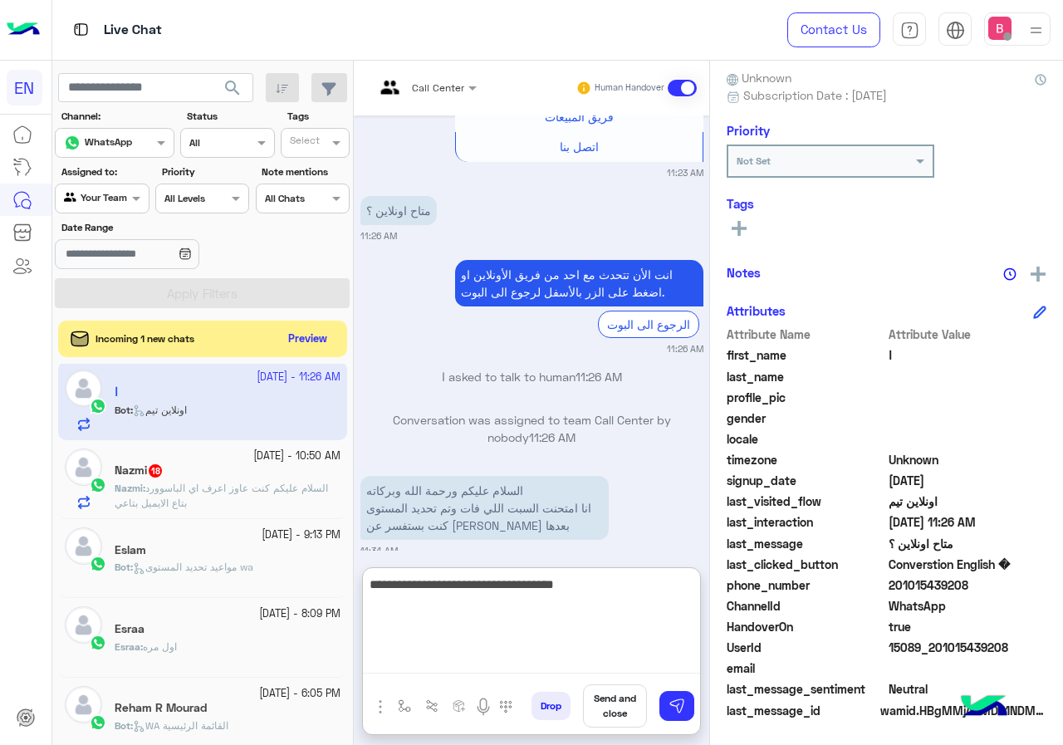
type textarea "**********"
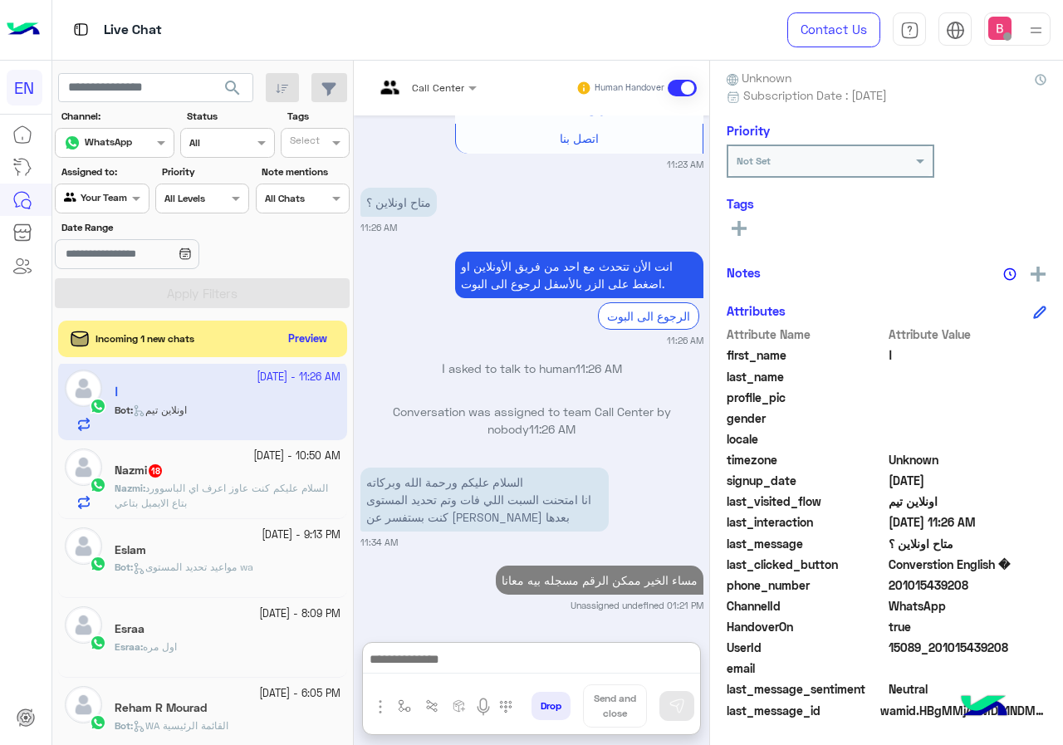
click at [283, 480] on div "Nazmi 18" at bounding box center [228, 471] width 226 height 17
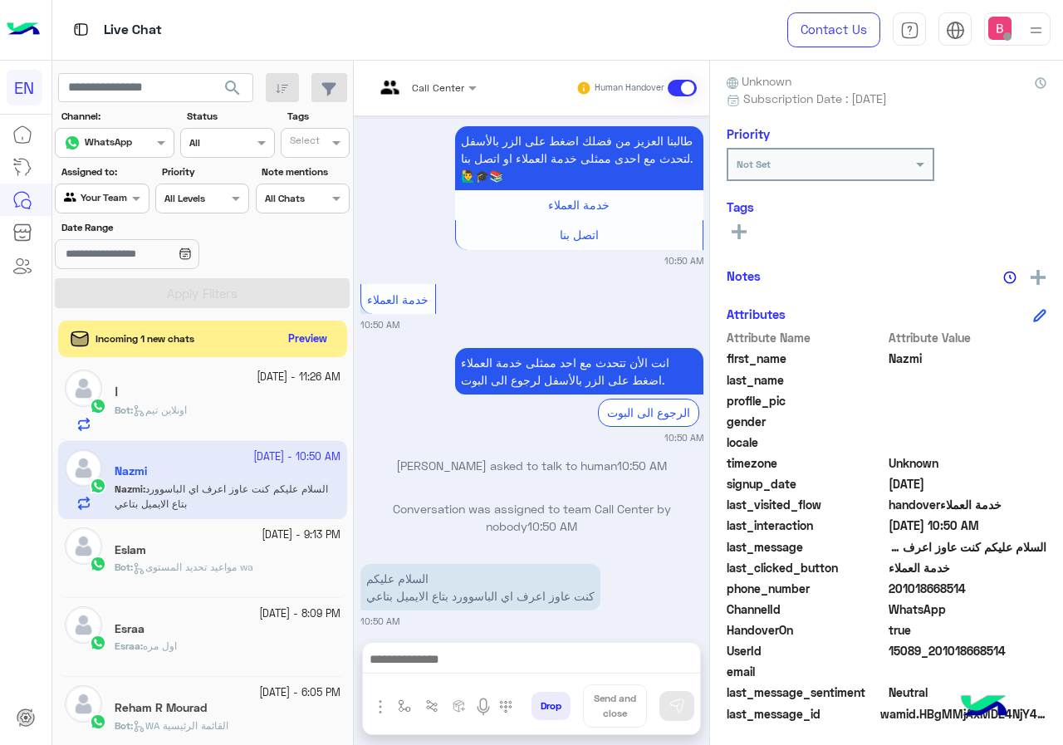
scroll to position [149, 0]
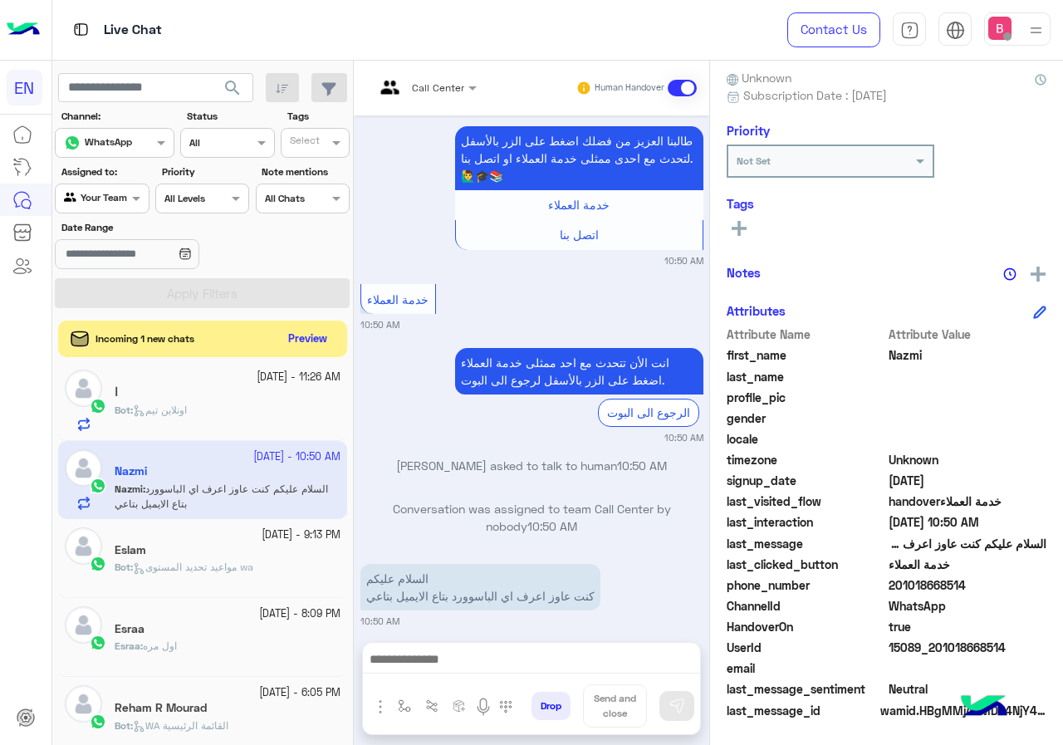
drag, startPoint x: 891, startPoint y: 583, endPoint x: 985, endPoint y: 594, distance: 94.5
click at [1019, 609] on div "Attribute Name Attribute Value first_name Nazmi last_name profile_pic gender lo…" at bounding box center [887, 524] width 320 height 396
click at [978, 598] on span "WhatsApp" at bounding box center [968, 605] width 159 height 17
drag, startPoint x: 890, startPoint y: 583, endPoint x: 943, endPoint y: 586, distance: 53.2
click at [984, 592] on span "201018668514" at bounding box center [968, 584] width 159 height 17
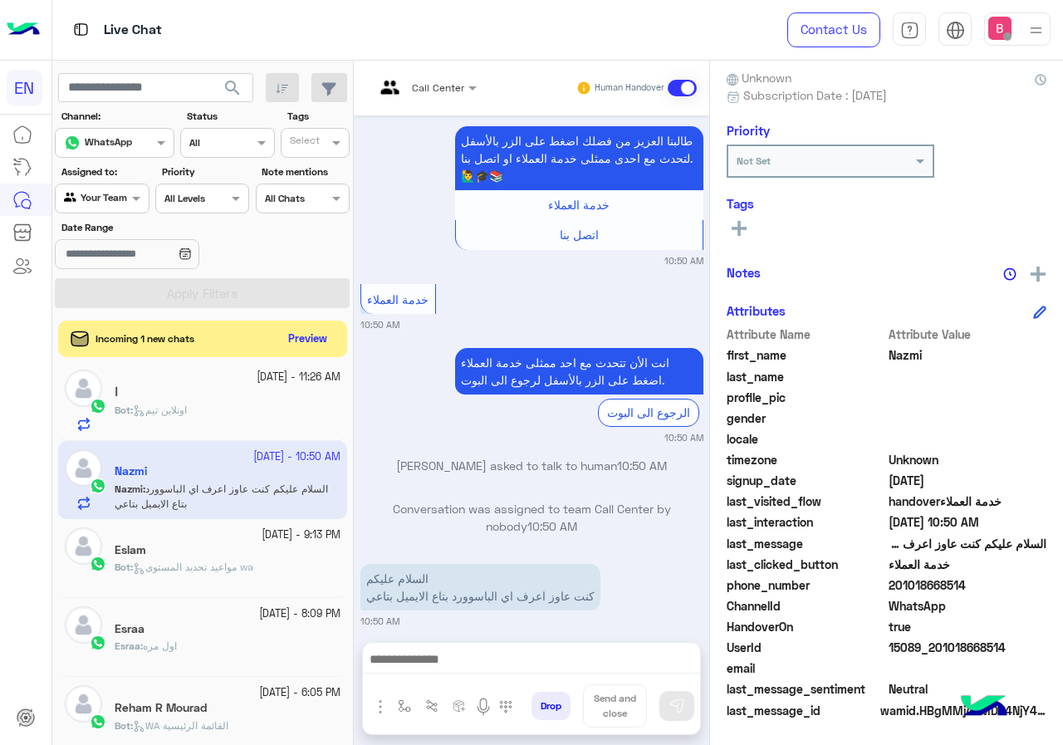
copy span "01018668514"
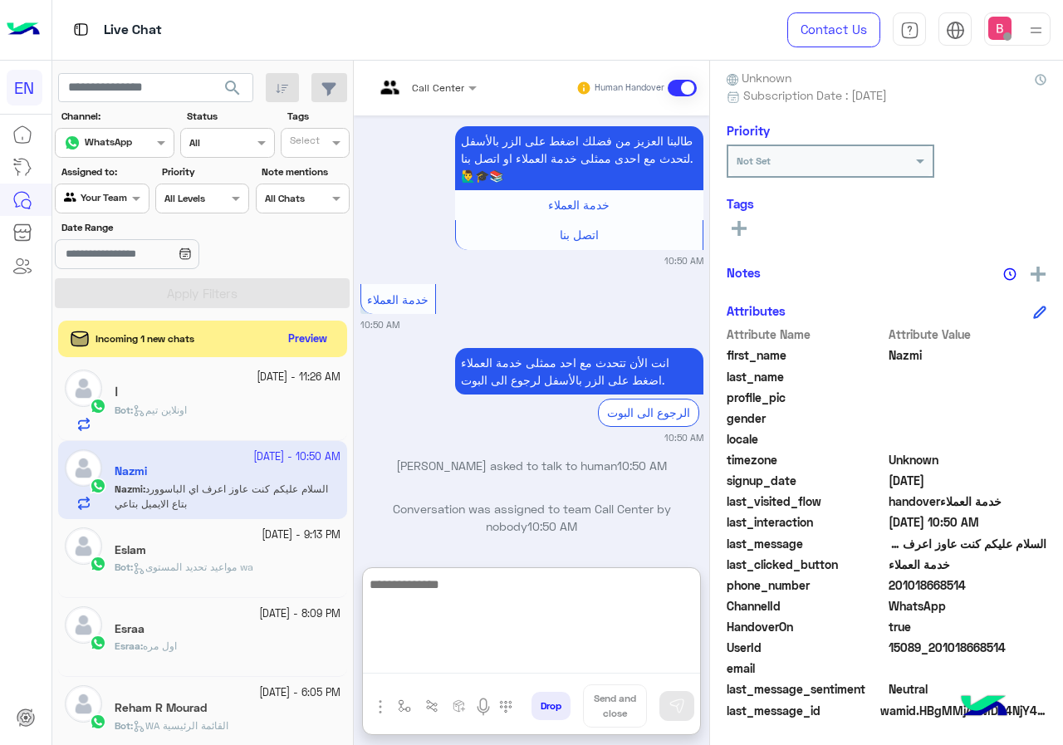
paste textarea "**********"
type textarea "**********"
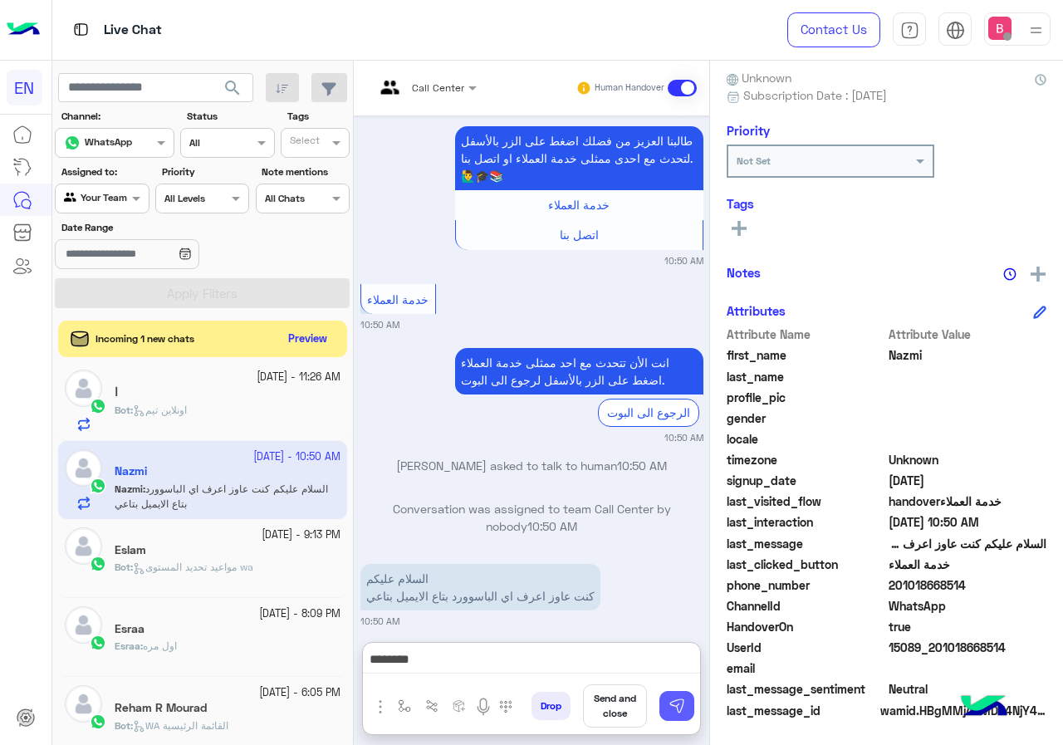
click at [666, 694] on button at bounding box center [676, 706] width 35 height 30
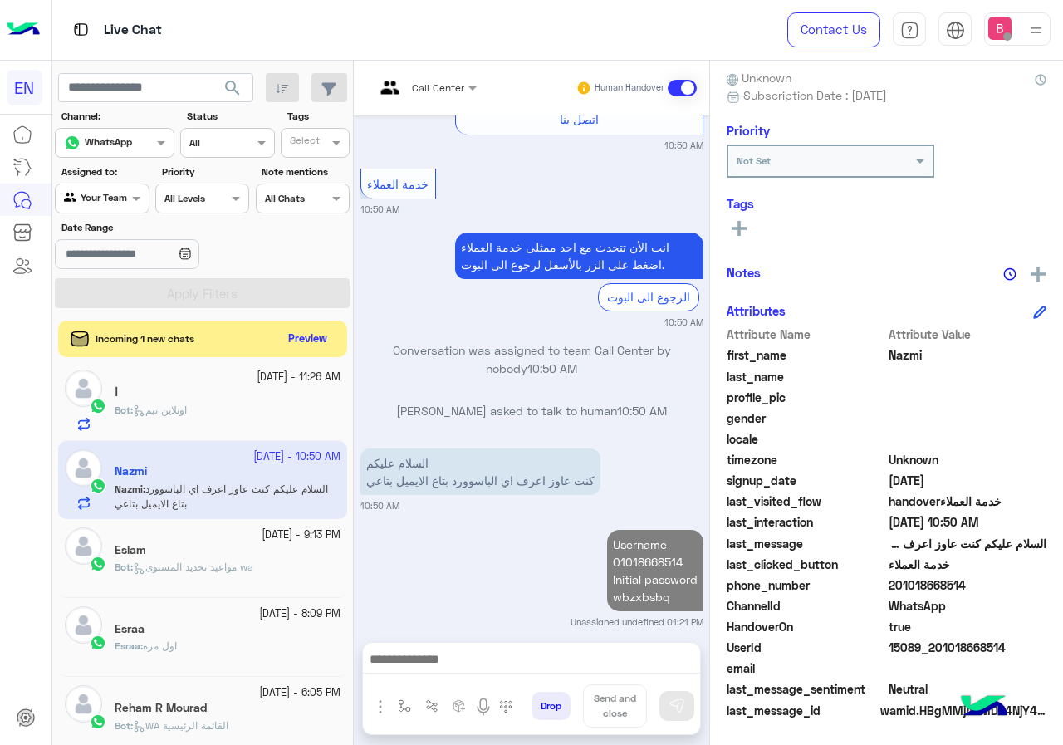
scroll to position [0, 0]
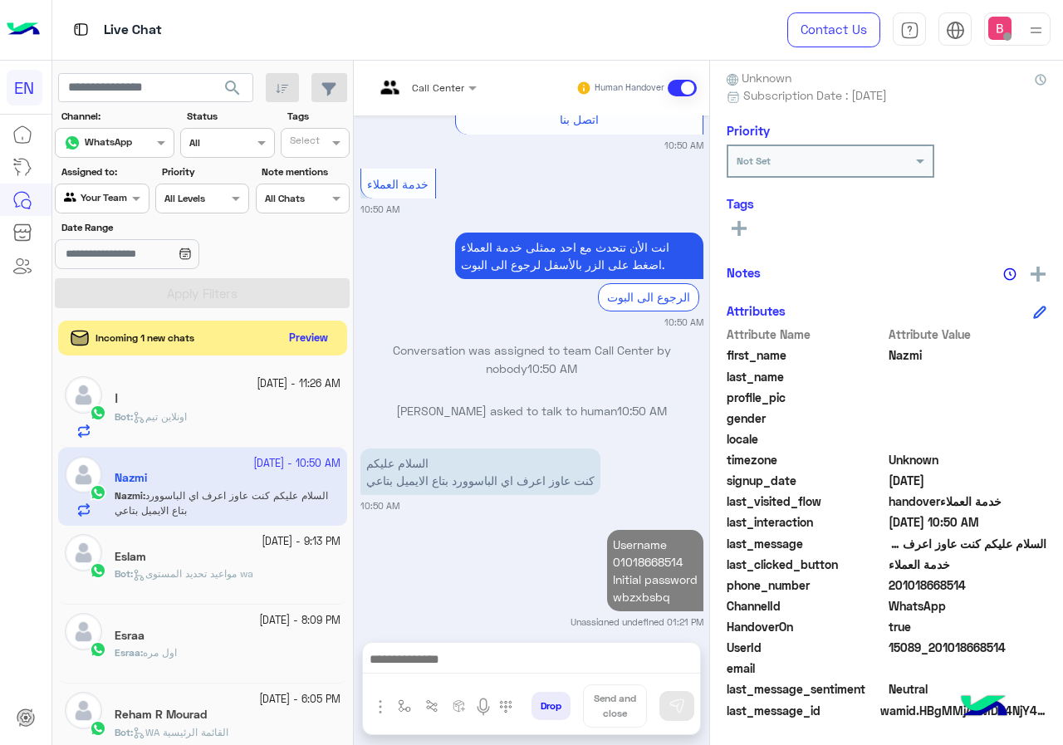
click at [294, 340] on button "Preview" at bounding box center [308, 338] width 51 height 22
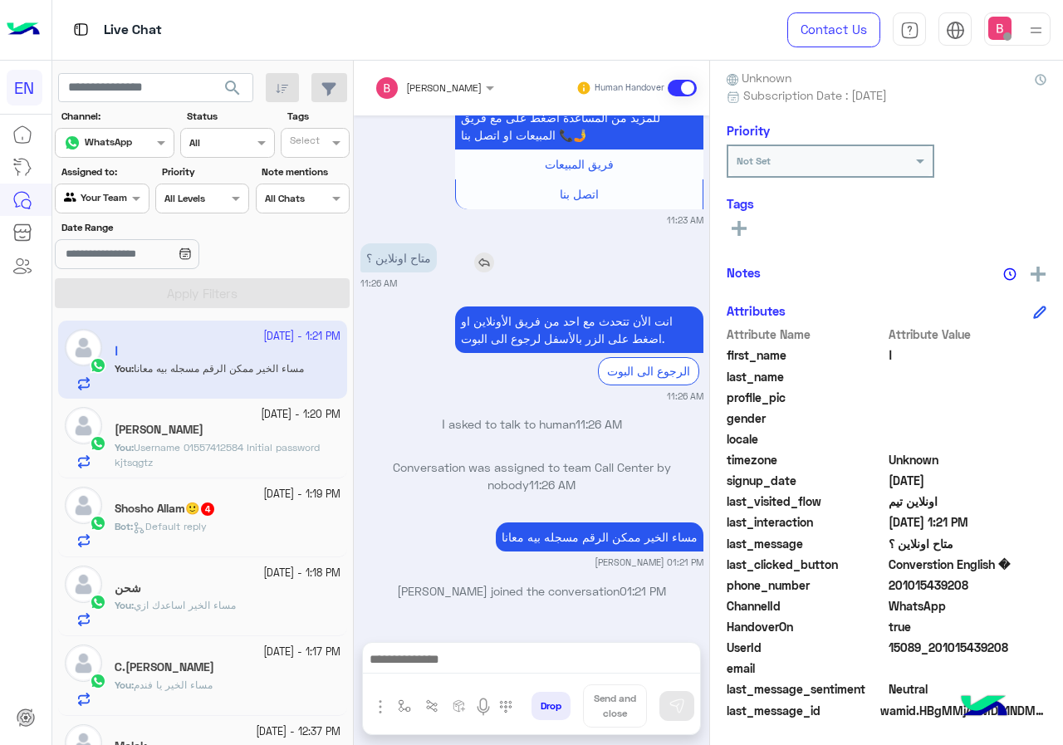
scroll to position [1243, 0]
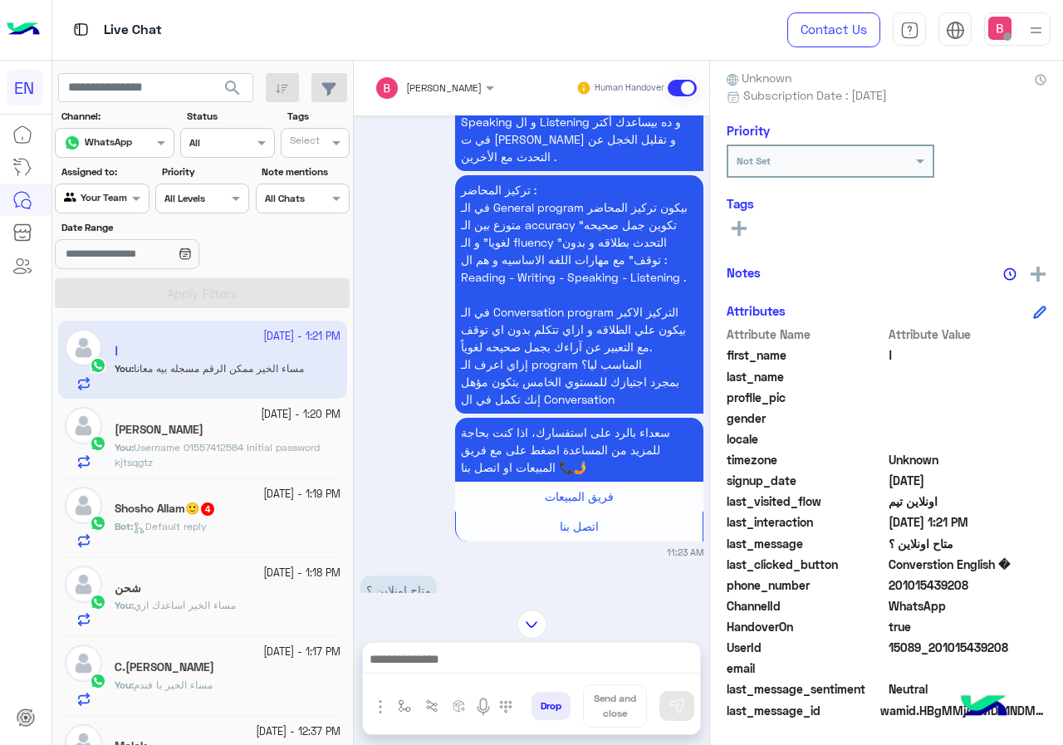
click at [429, 89] on input "text" at bounding box center [413, 85] width 77 height 15
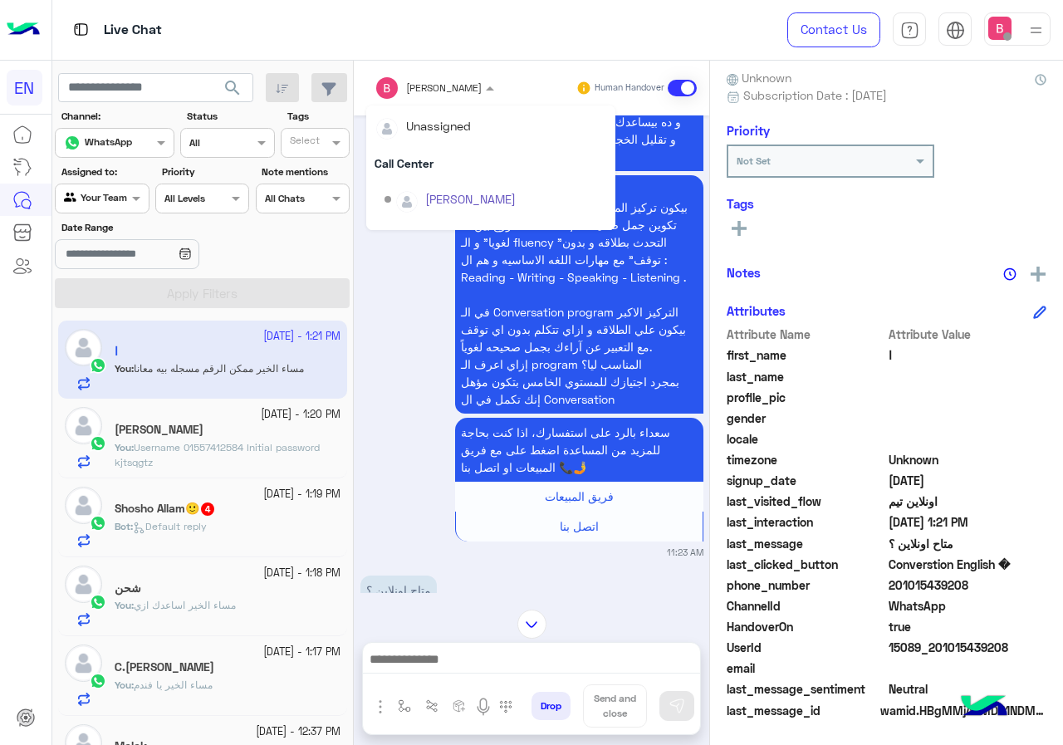
scroll to position [276, 0]
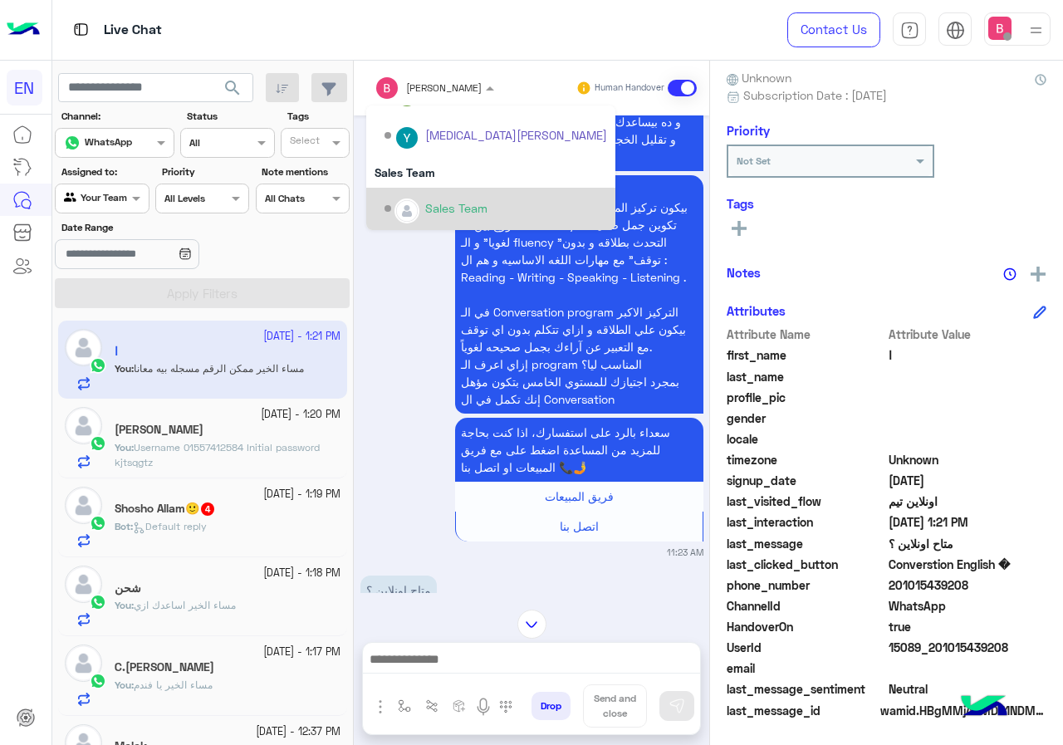
click at [423, 211] on div "Sales Team" at bounding box center [496, 208] width 223 height 29
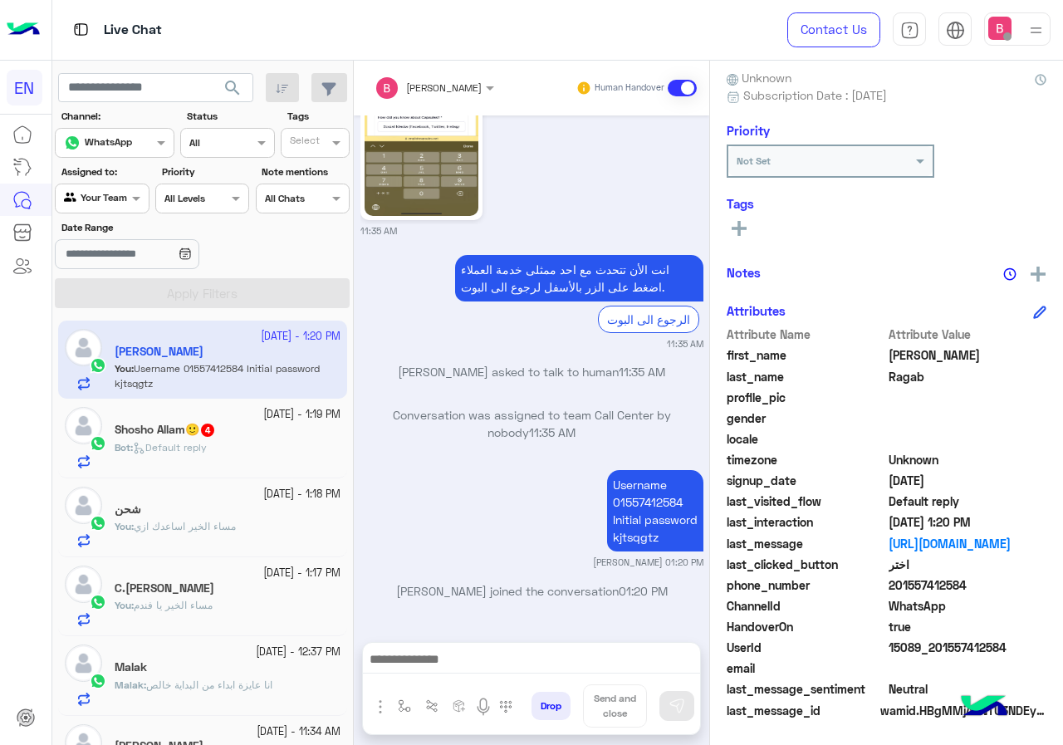
click at [275, 423] on div "Shosho Allam🙂 4" at bounding box center [228, 431] width 226 height 17
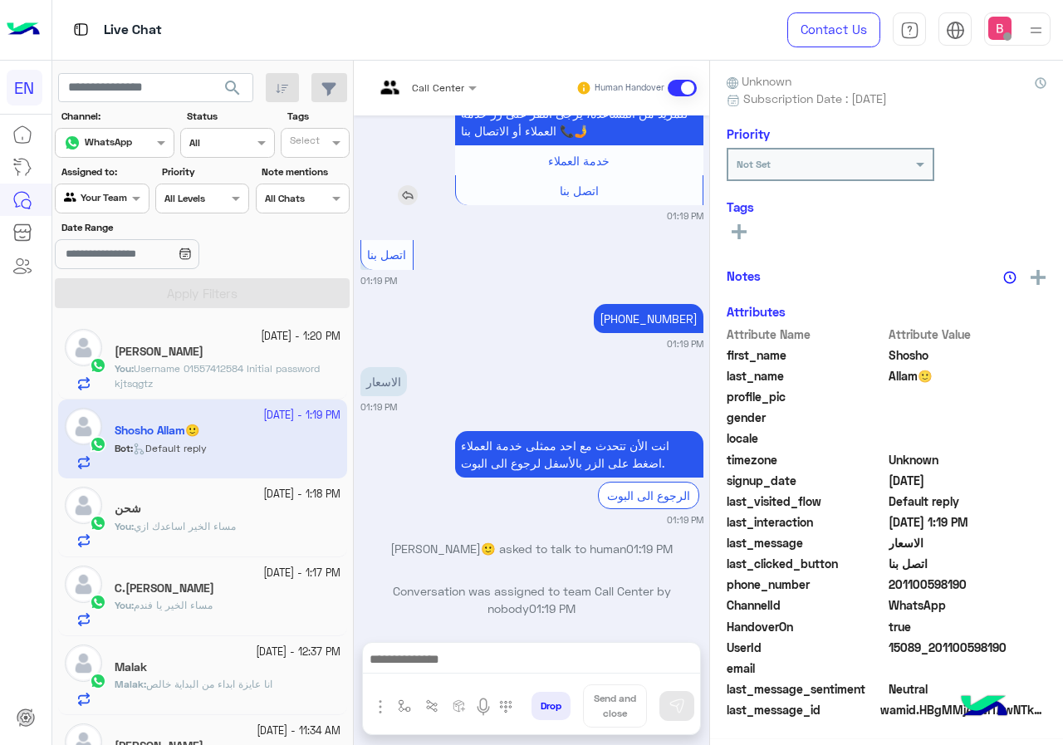
scroll to position [149, 0]
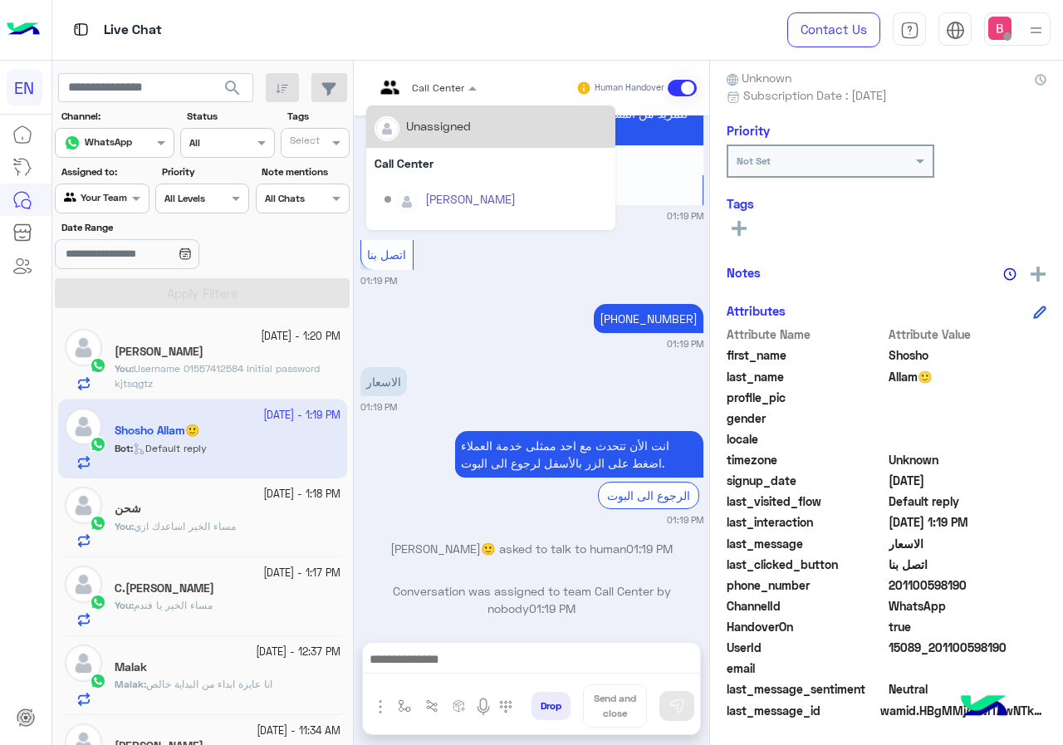
click at [453, 86] on div at bounding box center [425, 85] width 119 height 16
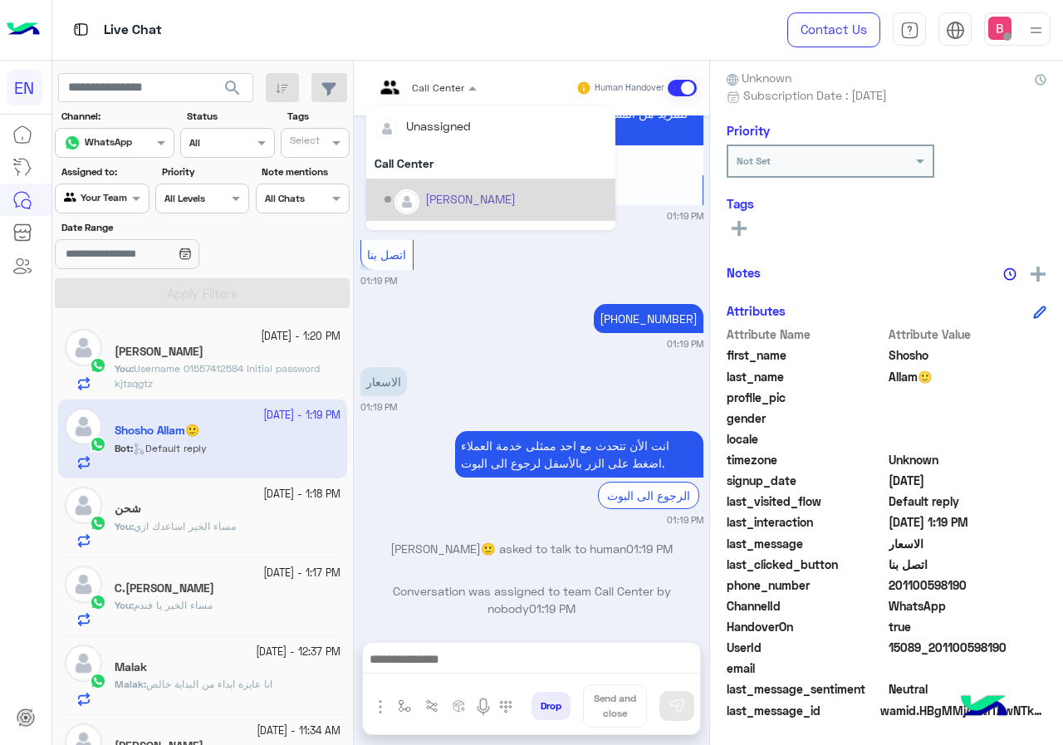
scroll to position [276, 0]
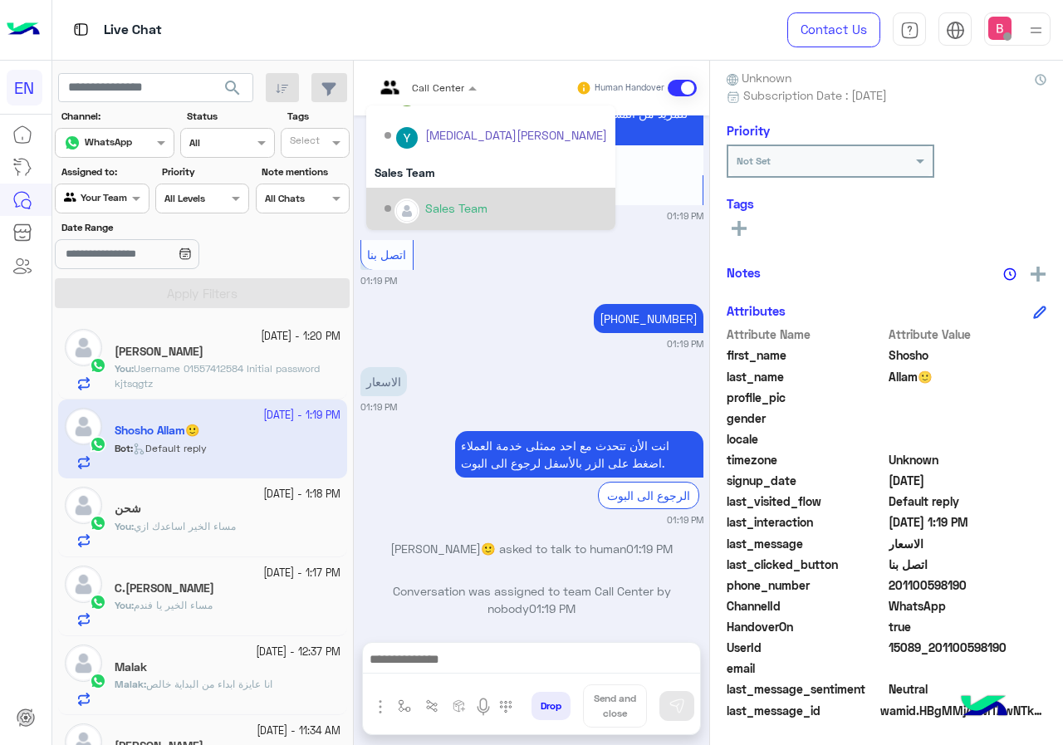
click at [430, 216] on div "Sales Team" at bounding box center [456, 207] width 62 height 17
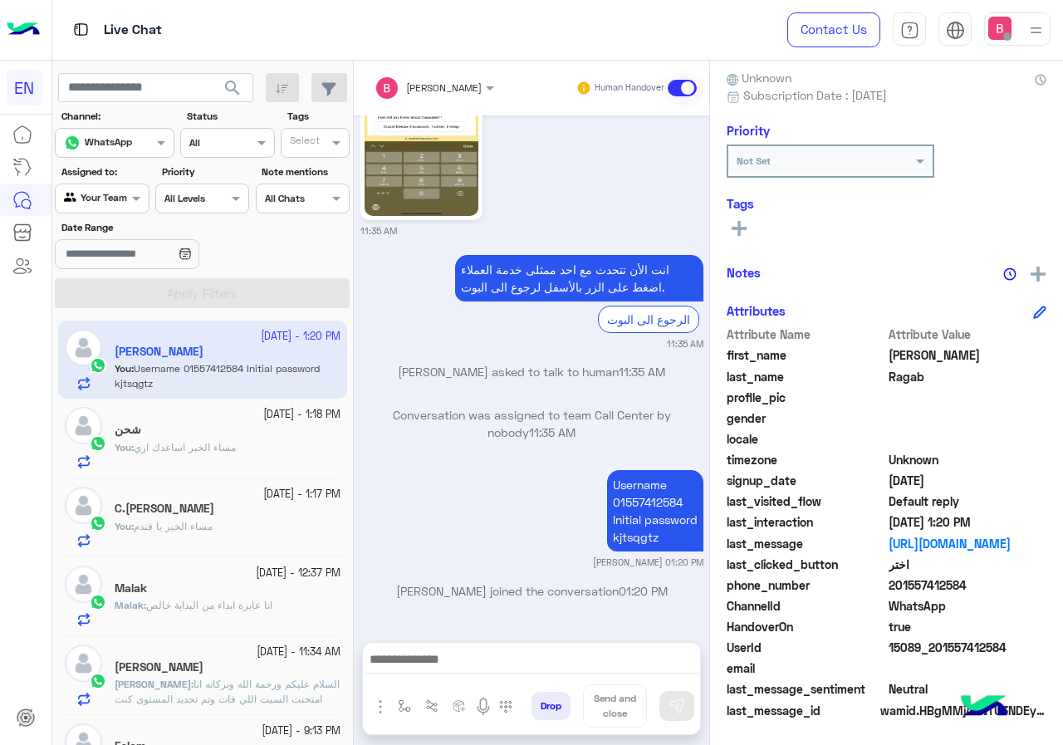
click at [291, 605] on div "Malak : انا عايزة ابداء من البداية خالص" at bounding box center [228, 612] width 226 height 29
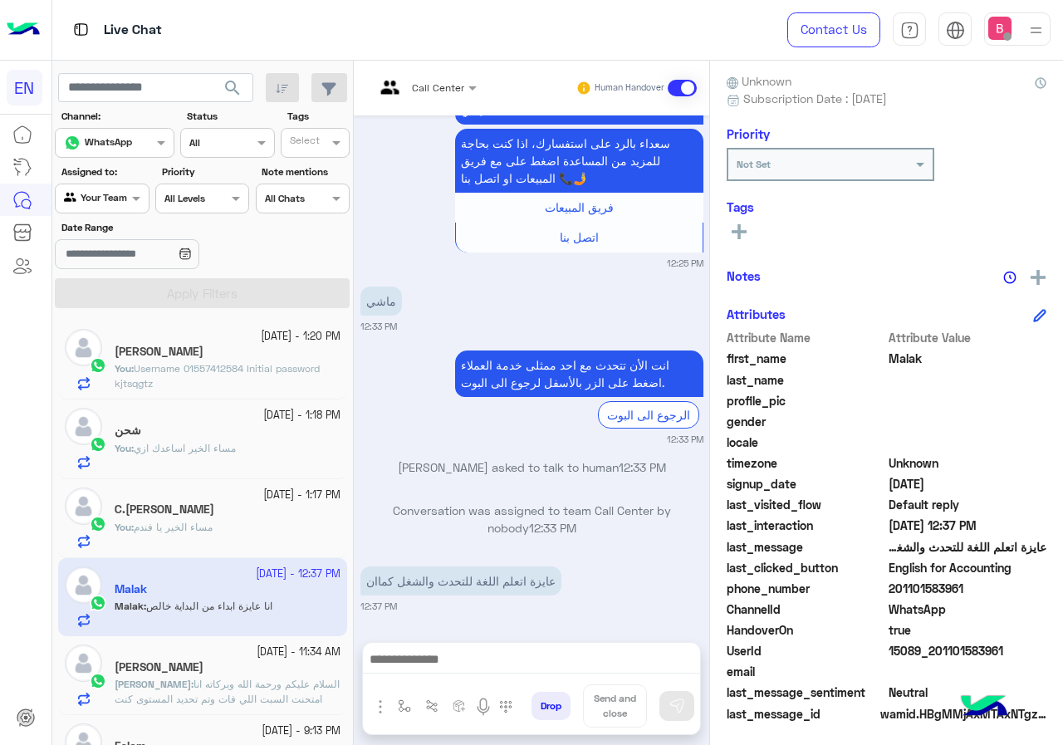
scroll to position [149, 0]
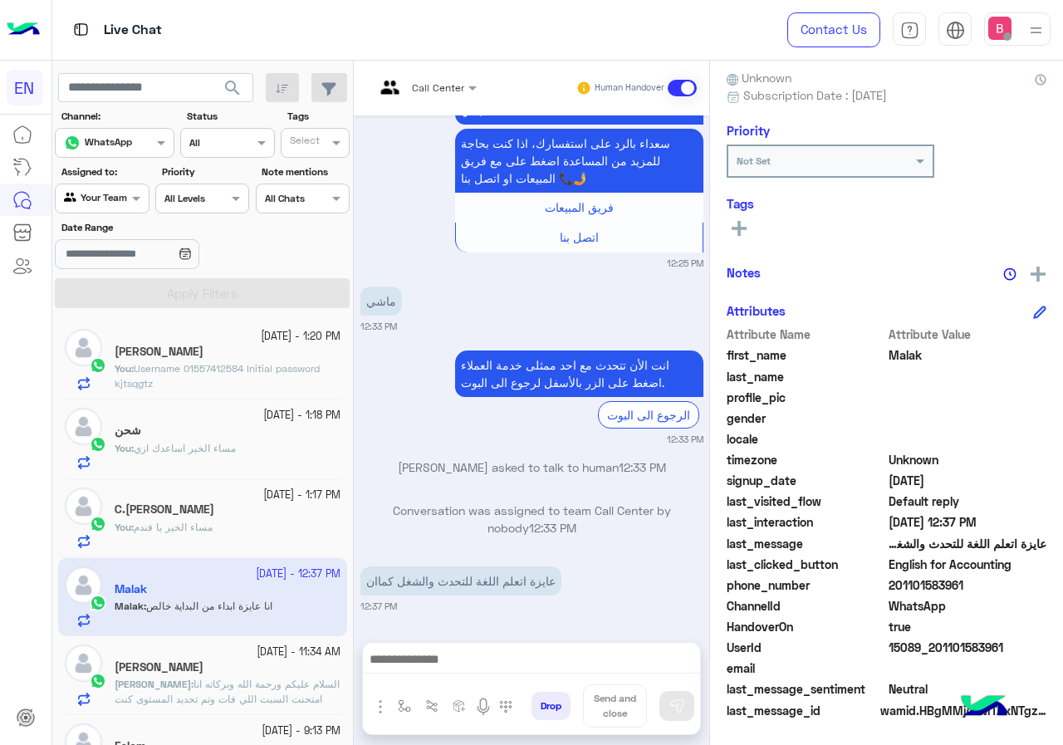
click at [445, 89] on div at bounding box center [425, 85] width 119 height 16
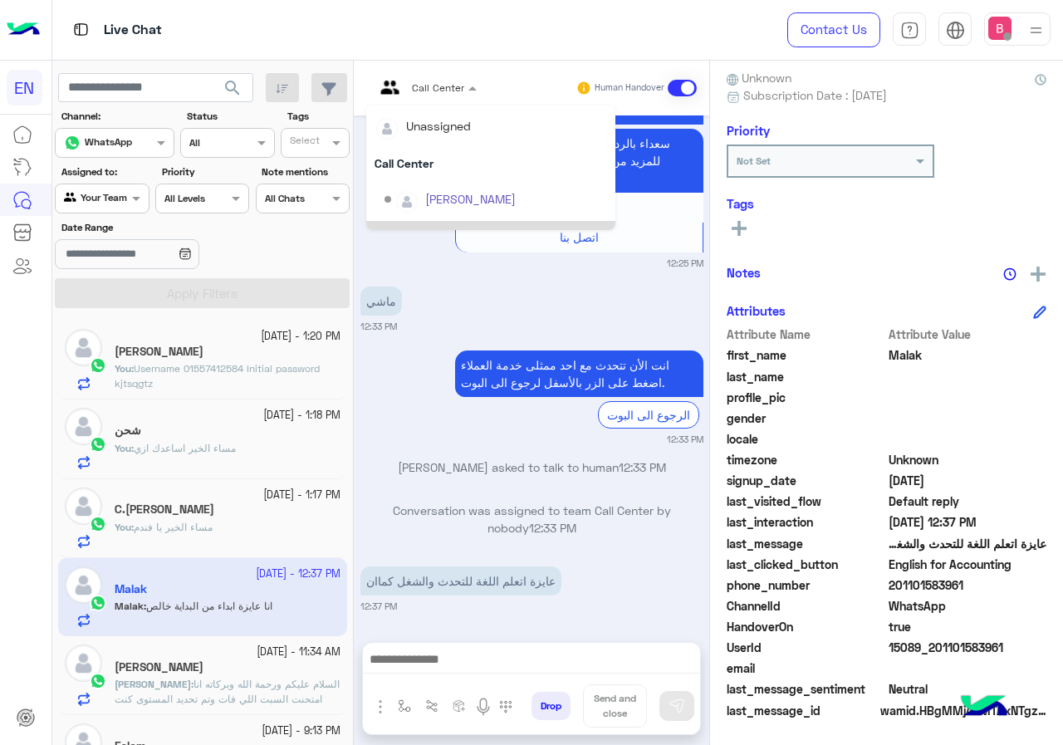
scroll to position [276, 0]
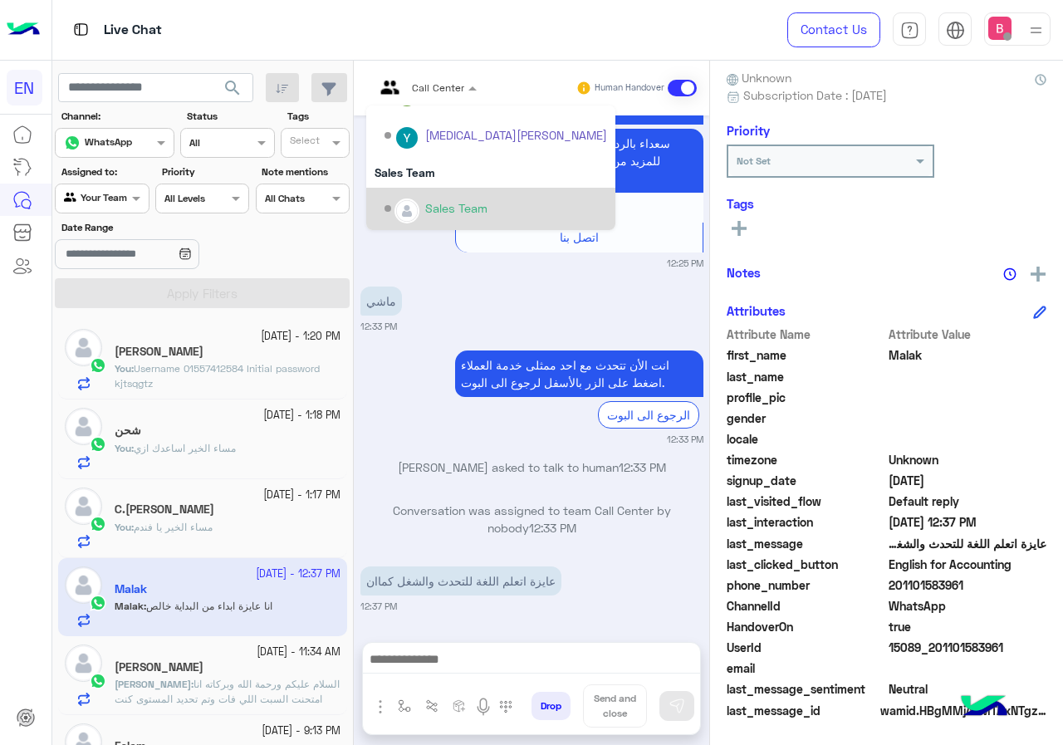
click at [443, 217] on div "Sales Team" at bounding box center [456, 207] width 62 height 17
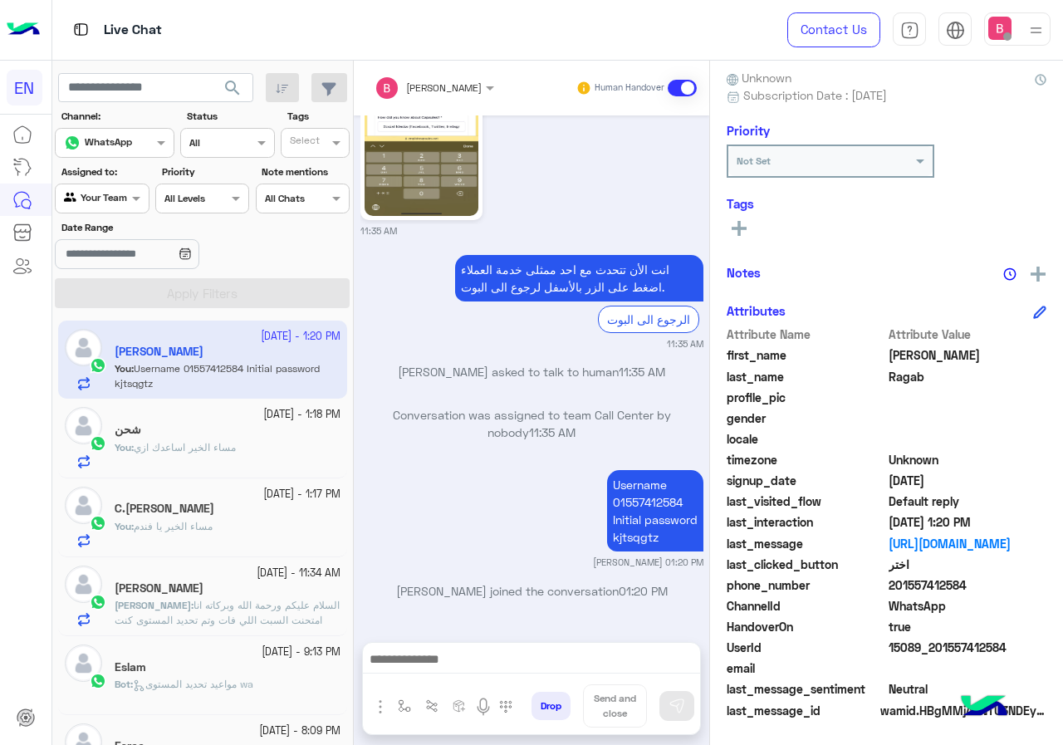
click at [214, 616] on span "السلام عليكم ورحمة الله وبركاته انا امتحنت السبت اللي فات وتم تحديد المستوى كنت…" at bounding box center [227, 620] width 225 height 42
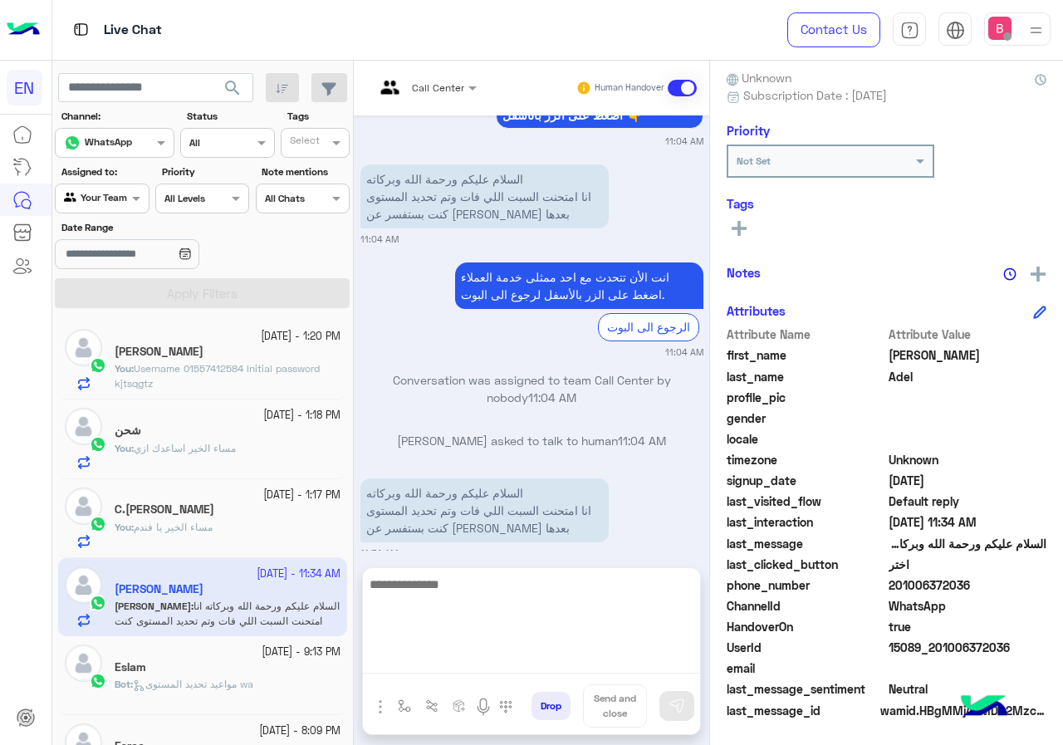
click at [601, 666] on textarea at bounding box center [531, 624] width 337 height 100
type textarea "**********"
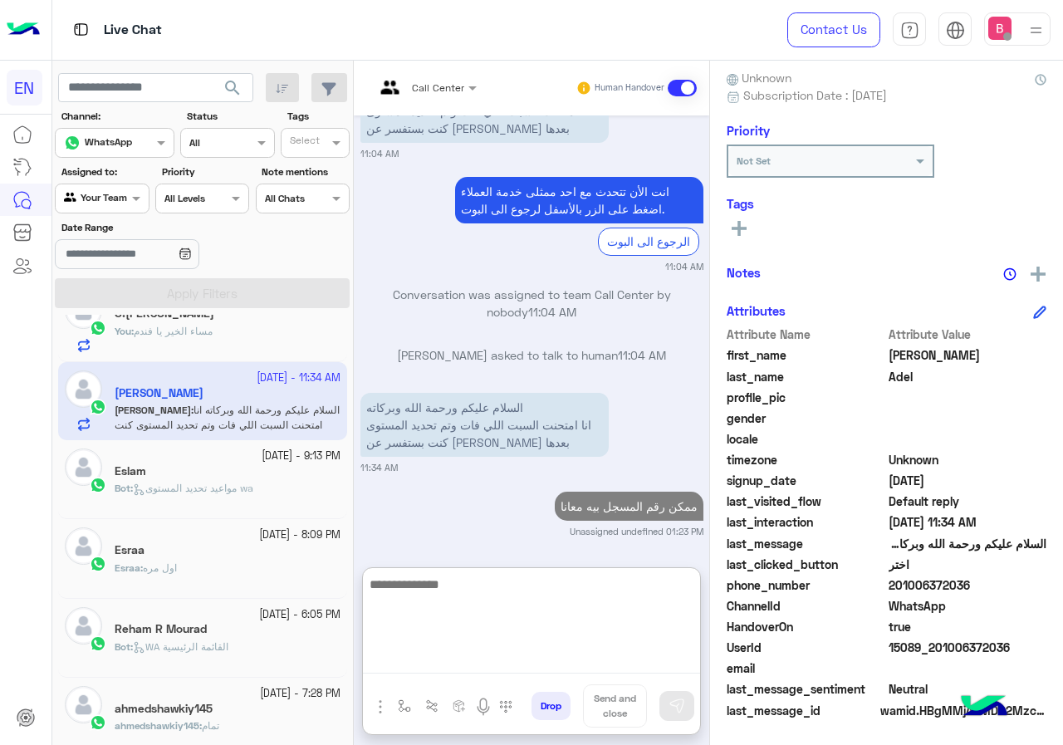
scroll to position [415, 0]
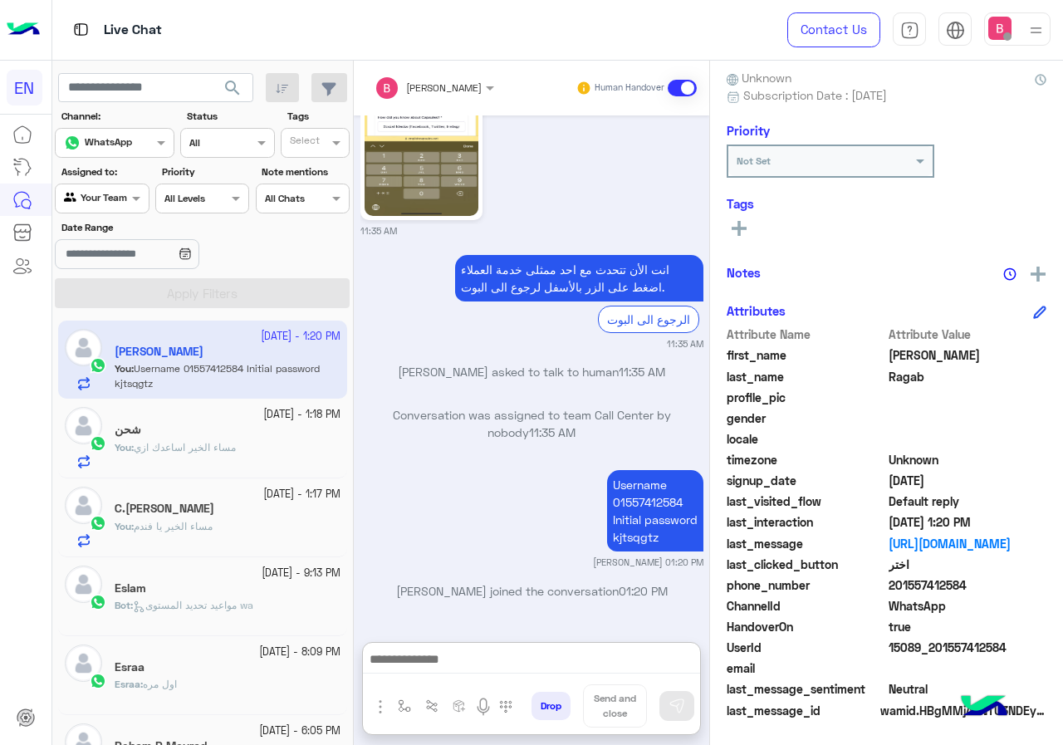
click at [114, 208] on div "Agent Filter Your Team" at bounding box center [102, 199] width 94 height 30
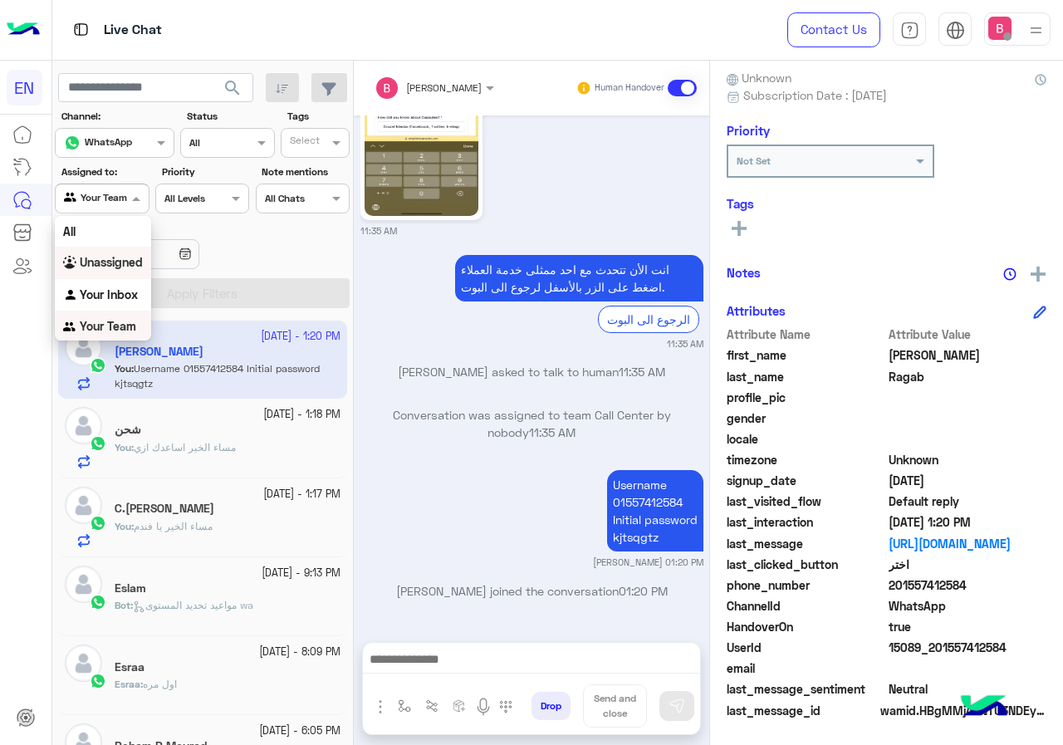
scroll to position [1, 0]
click at [267, 244] on div "Date Range" at bounding box center [202, 246] width 301 height 52
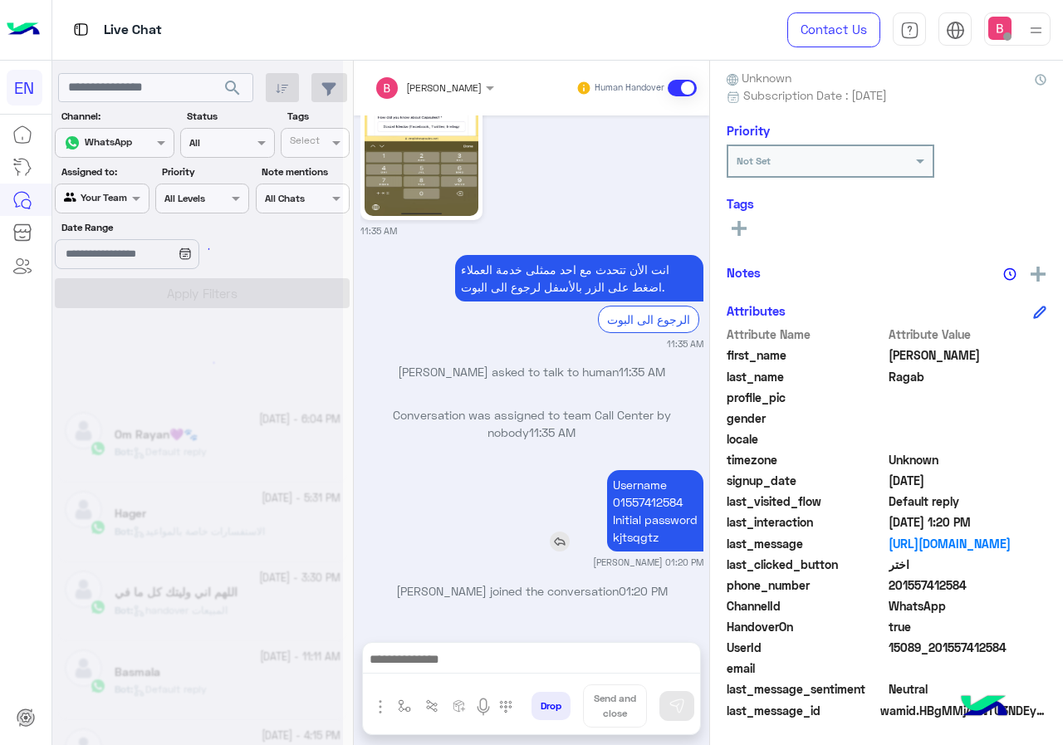
scroll to position [8, 0]
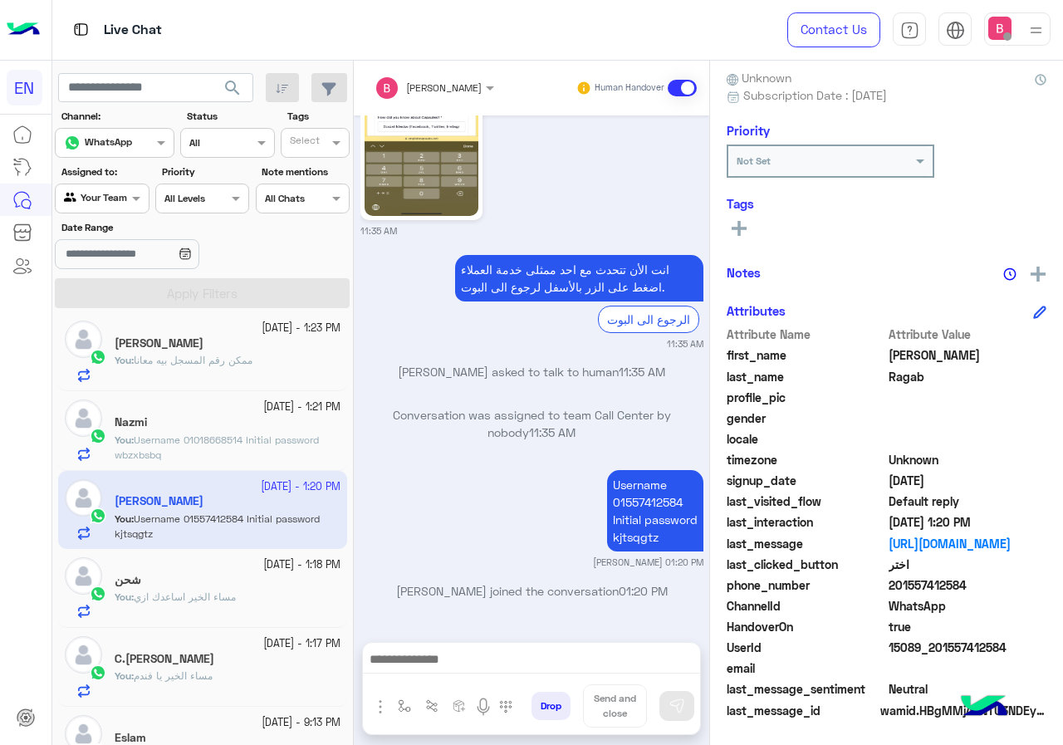
click at [126, 203] on div "Your Team" at bounding box center [95, 198] width 63 height 17
click at [102, 267] on b "Unassigned" at bounding box center [111, 261] width 63 height 14
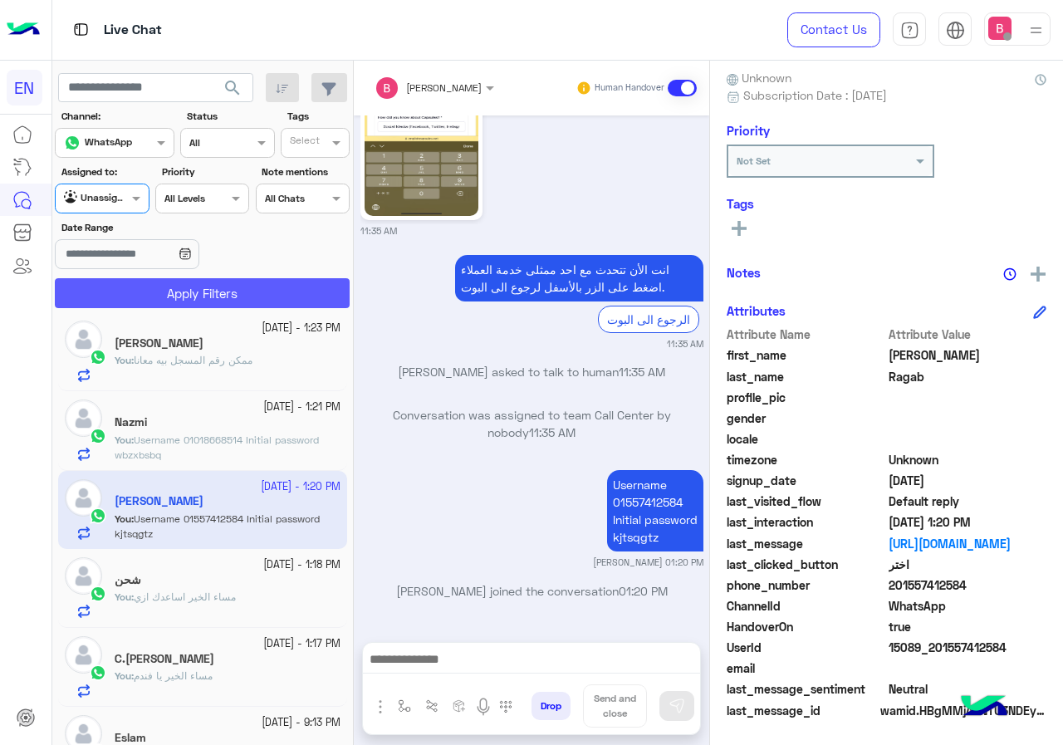
click at [156, 287] on button "Apply Filters" at bounding box center [202, 293] width 295 height 30
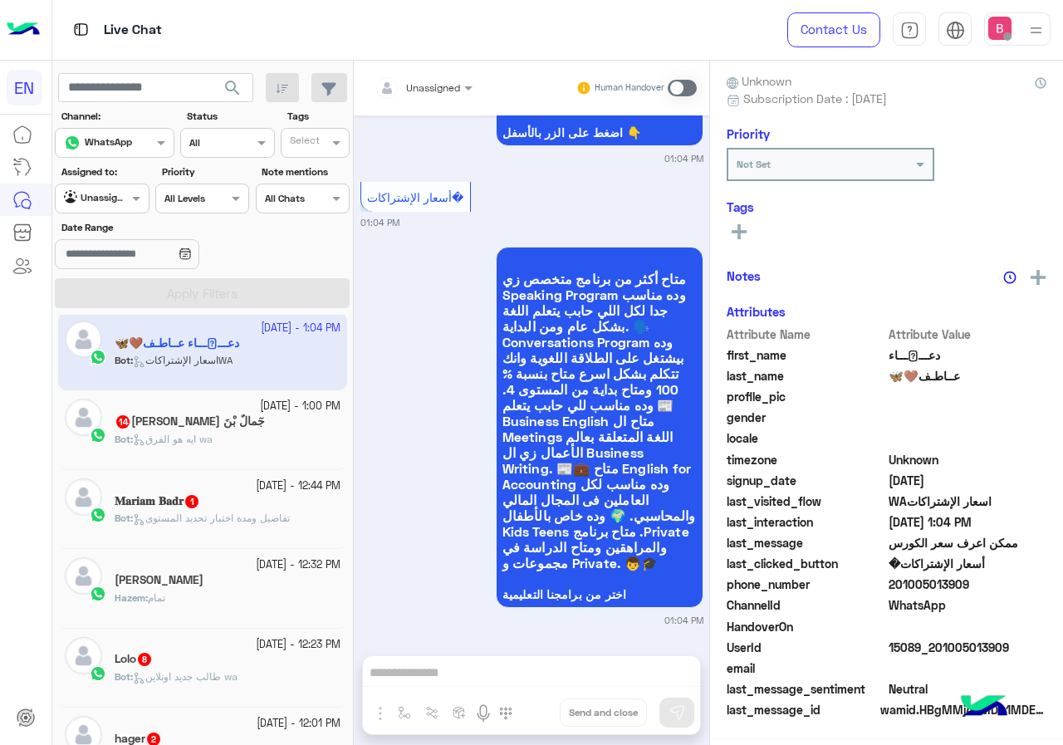
scroll to position [149, 0]
click at [105, 195] on div at bounding box center [102, 197] width 92 height 16
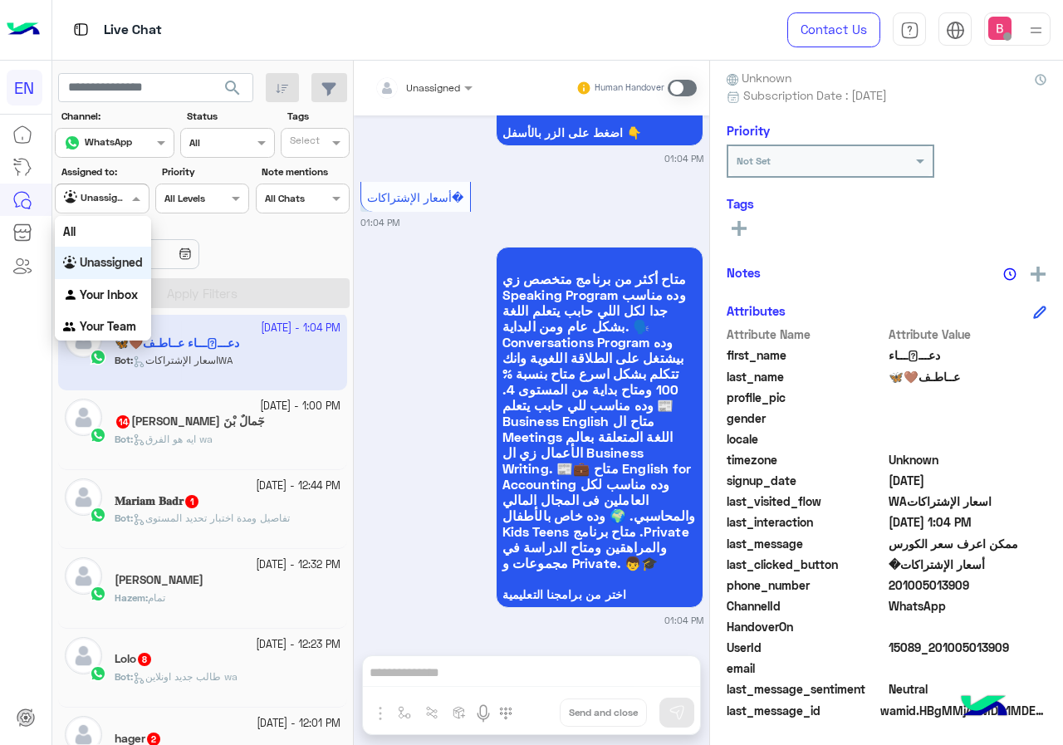
click at [431, 350] on div "متاح أكثر من برنامج متخصص زي Speaking Program وده مناسب جدا لكل اللي حابب يتعلم…" at bounding box center [531, 435] width 343 height 385
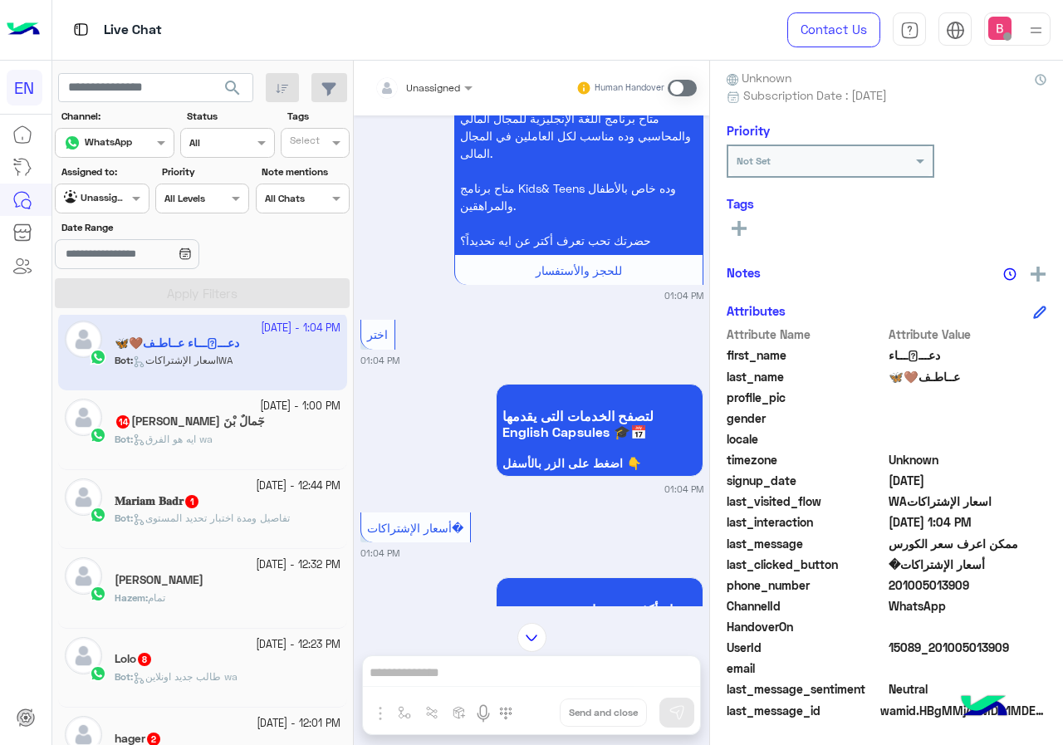
scroll to position [2999, 0]
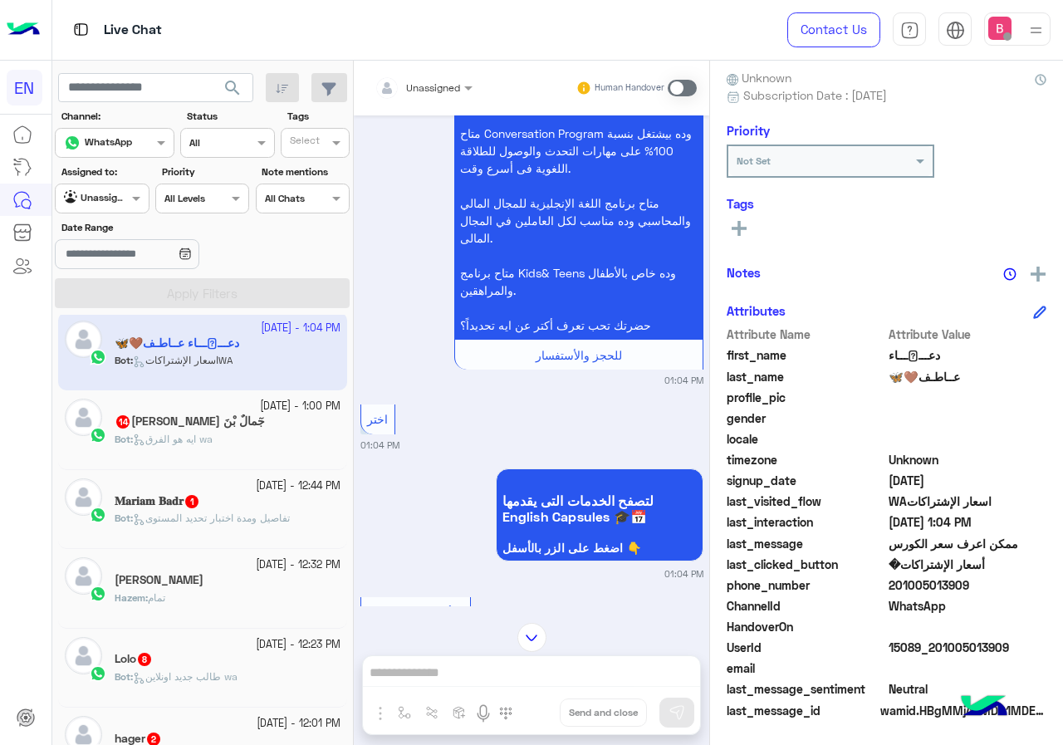
click at [429, 94] on div "Unassigned" at bounding box center [433, 88] width 54 height 15
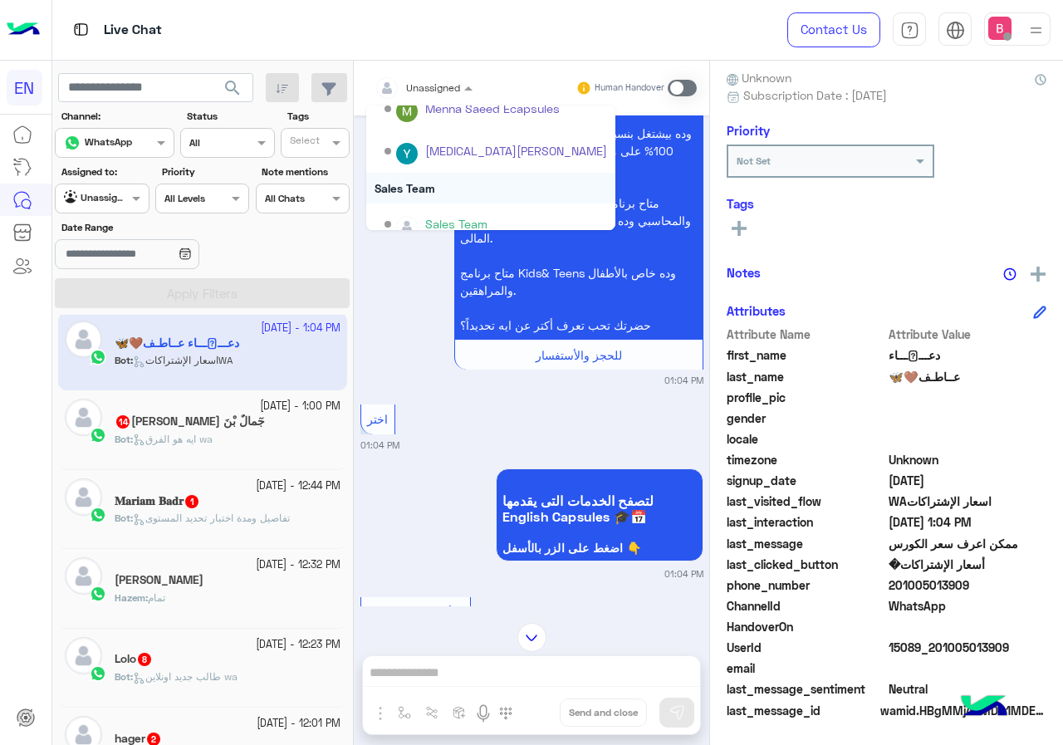
scroll to position [276, 0]
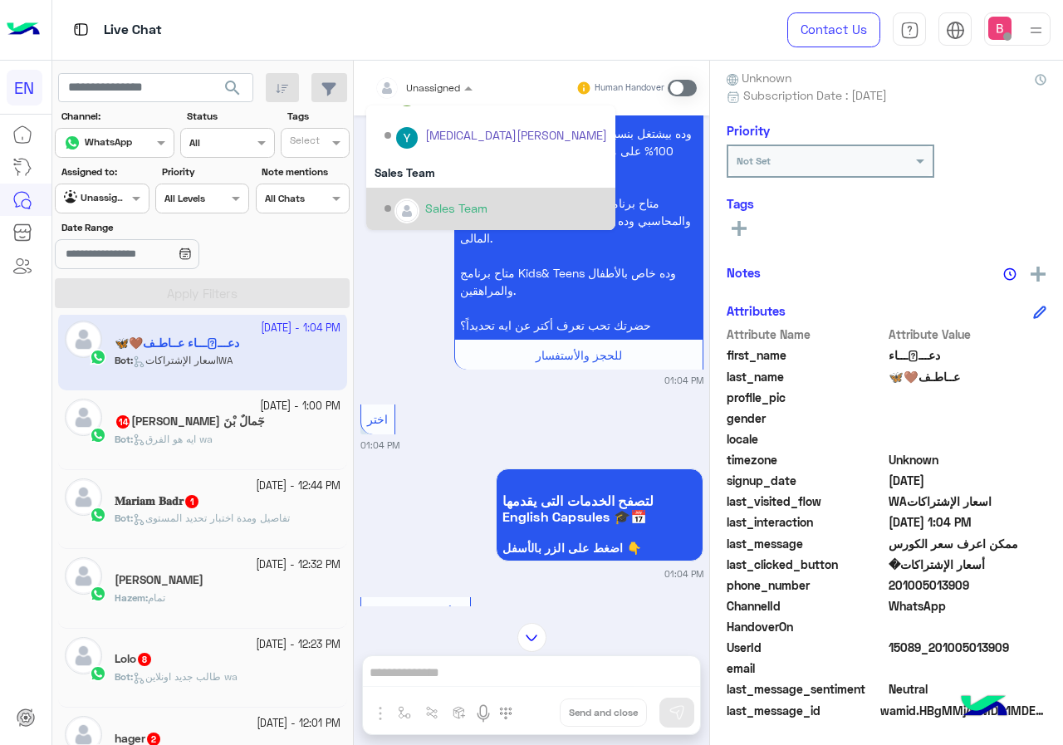
click at [428, 210] on div "Sales Team" at bounding box center [456, 207] width 62 height 17
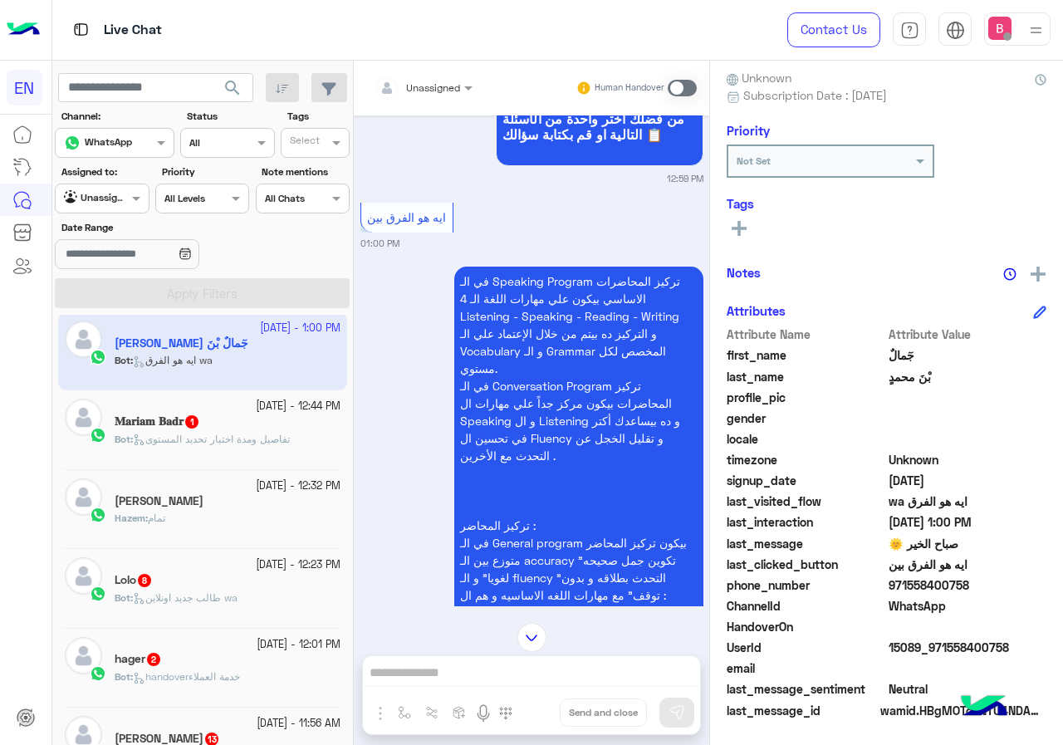
scroll to position [4301, 0]
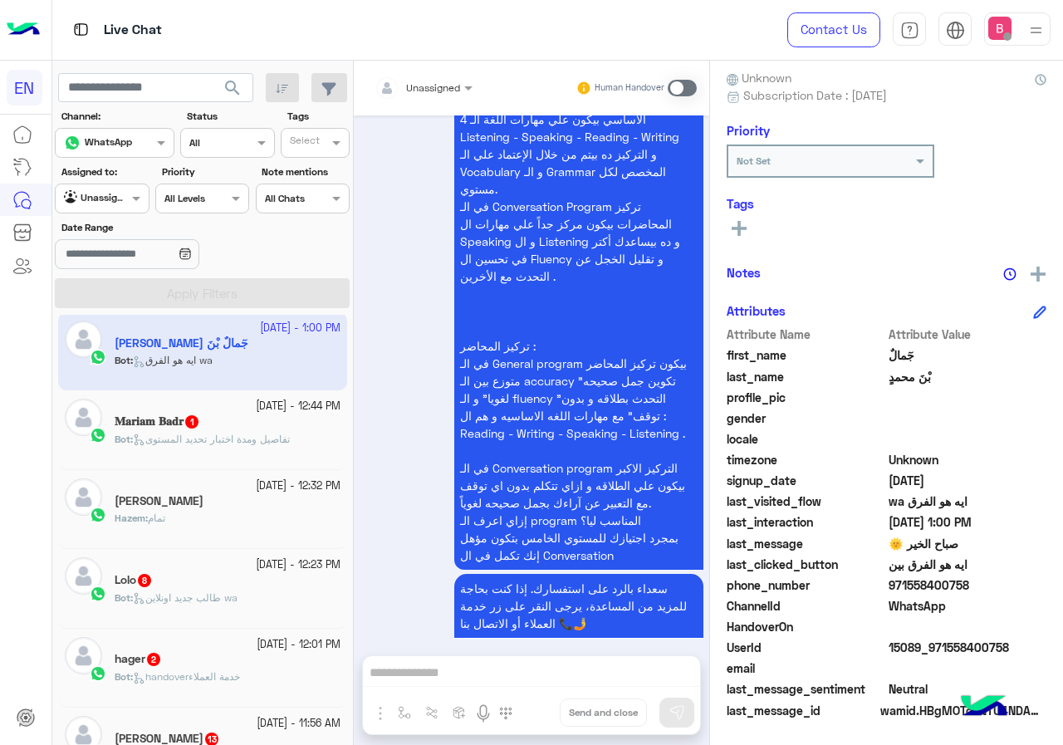
click at [442, 90] on div at bounding box center [423, 85] width 115 height 16
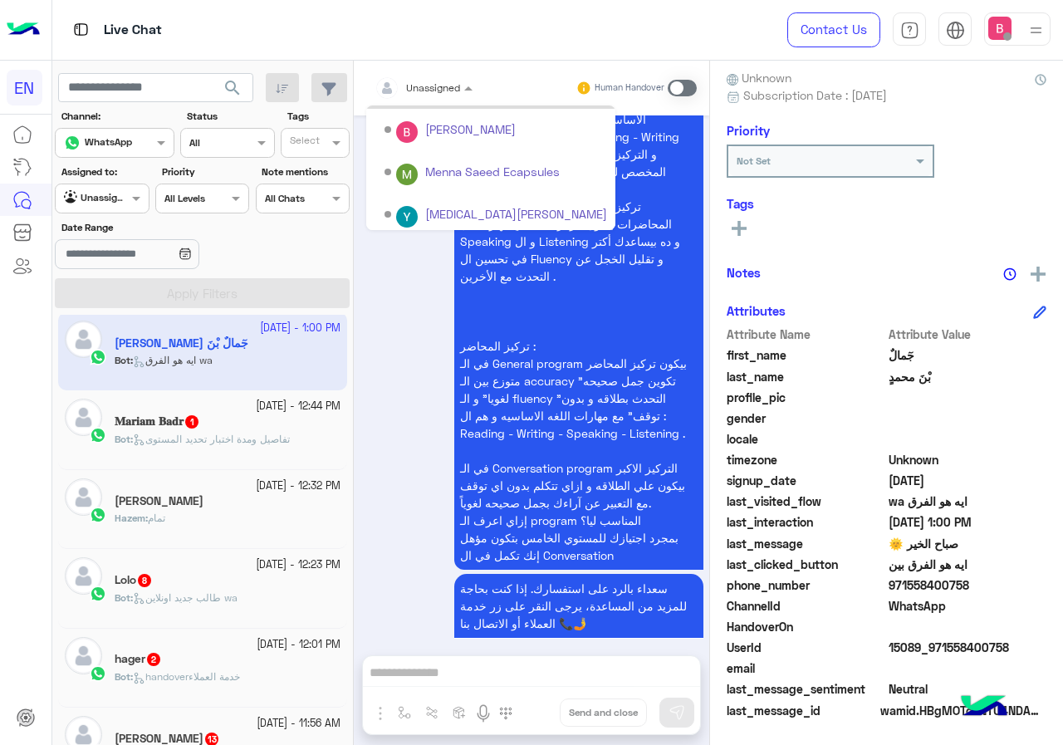
scroll to position [276, 0]
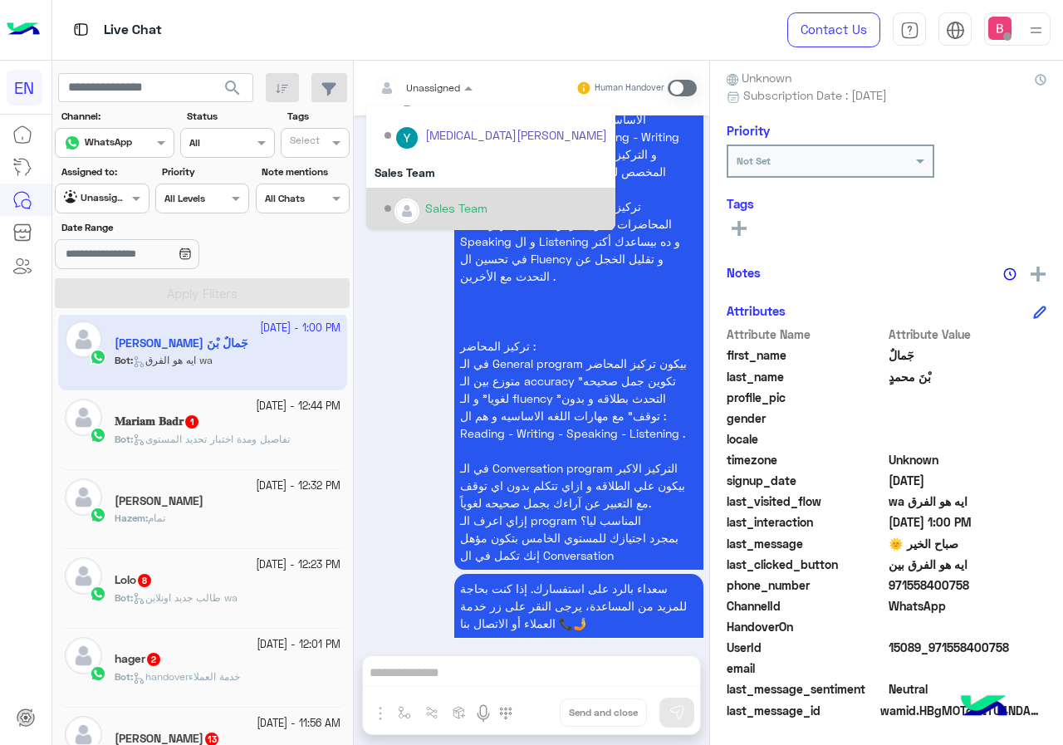
click at [441, 196] on div "Sales Team" at bounding box center [496, 208] width 223 height 29
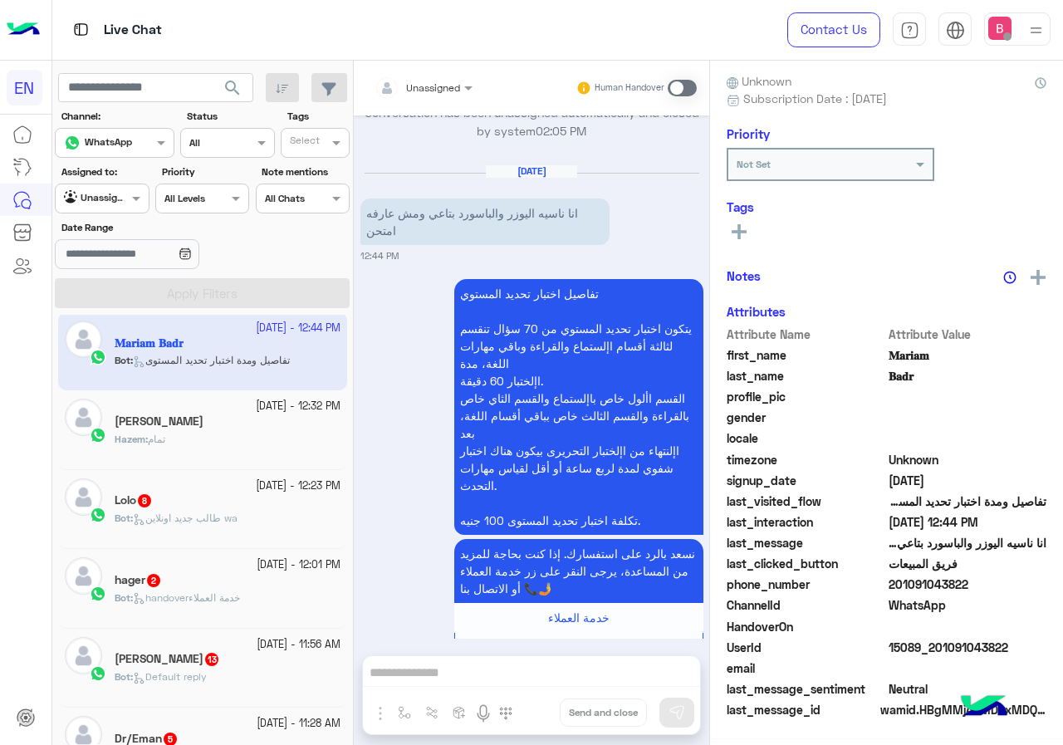
scroll to position [149, 0]
drag, startPoint x: 894, startPoint y: 584, endPoint x: 975, endPoint y: 586, distance: 81.4
click at [1019, 593] on span "201091043822" at bounding box center [968, 584] width 159 height 17
copy span "01091043822"
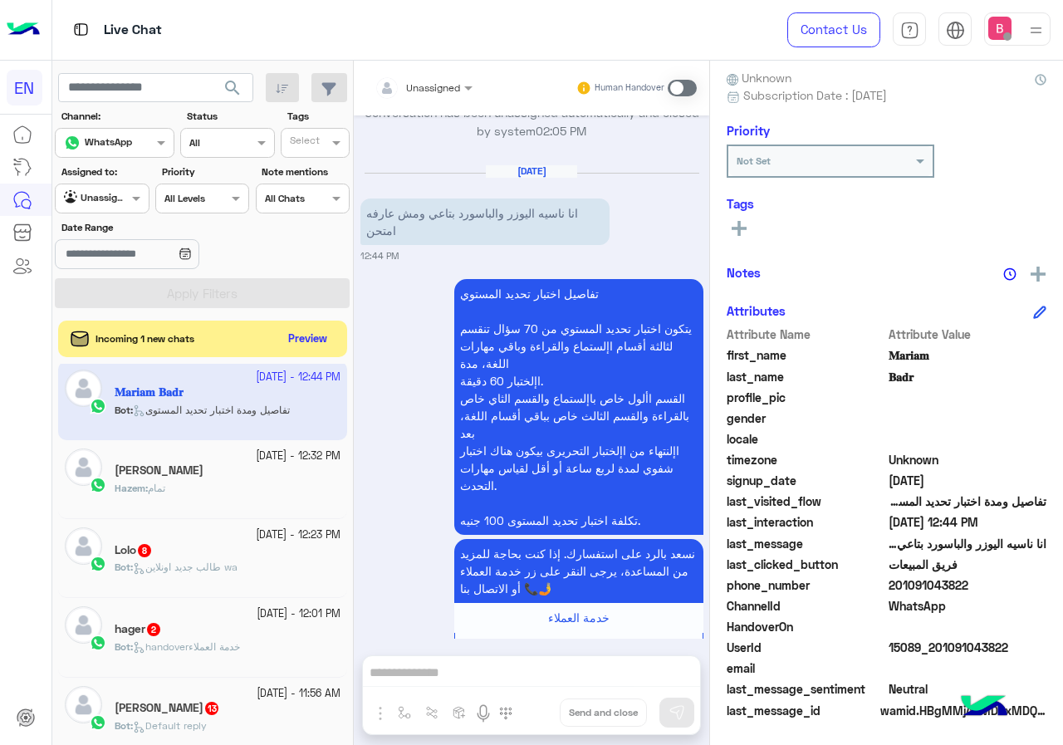
click at [440, 673] on div "Unassigned Human Handover Aug 14, 2025 وبدفع الفلوس امتى؟ 12:10 AM مواعيد عمل ا…" at bounding box center [531, 406] width 355 height 691
click at [675, 88] on span at bounding box center [682, 88] width 29 height 17
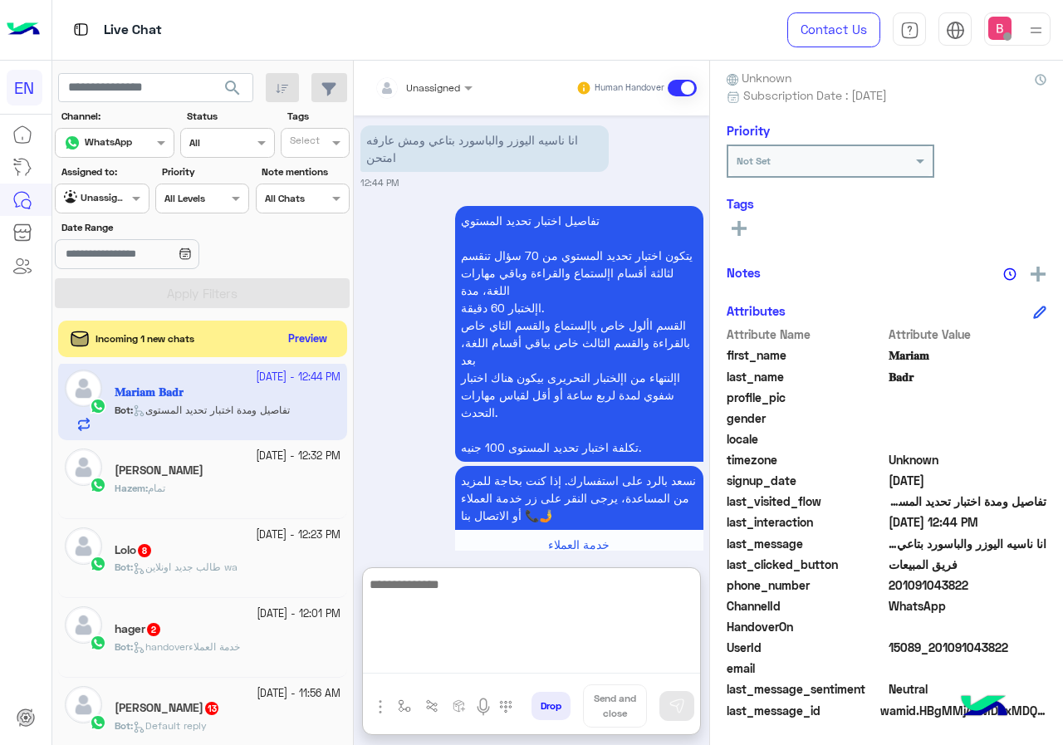
paste textarea "**********"
type textarea "**********"
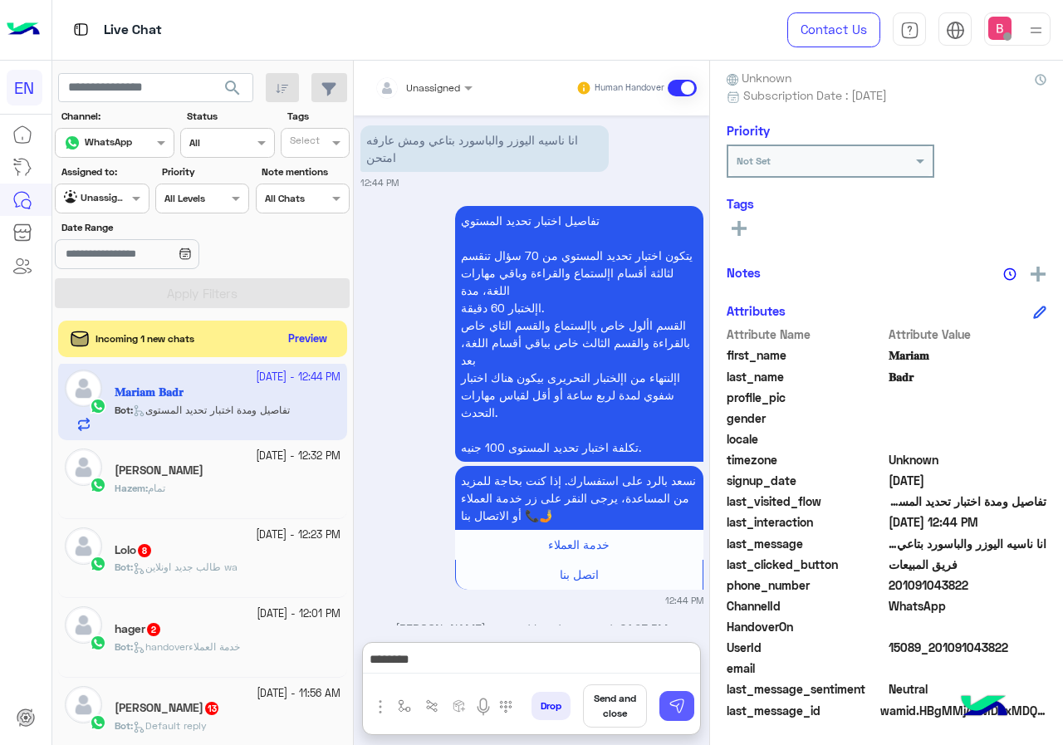
click at [681, 708] on img at bounding box center [677, 706] width 17 height 17
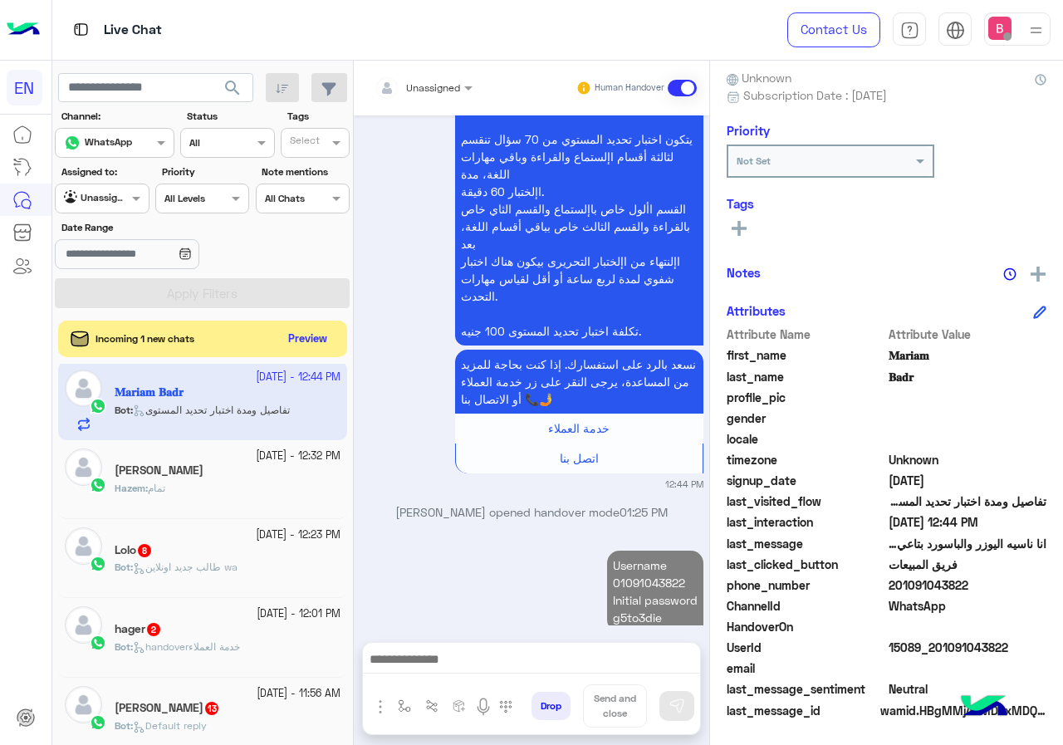
scroll to position [2770, 0]
click at [232, 562] on span "طالب جديد اونلاين wa" at bounding box center [185, 567] width 105 height 12
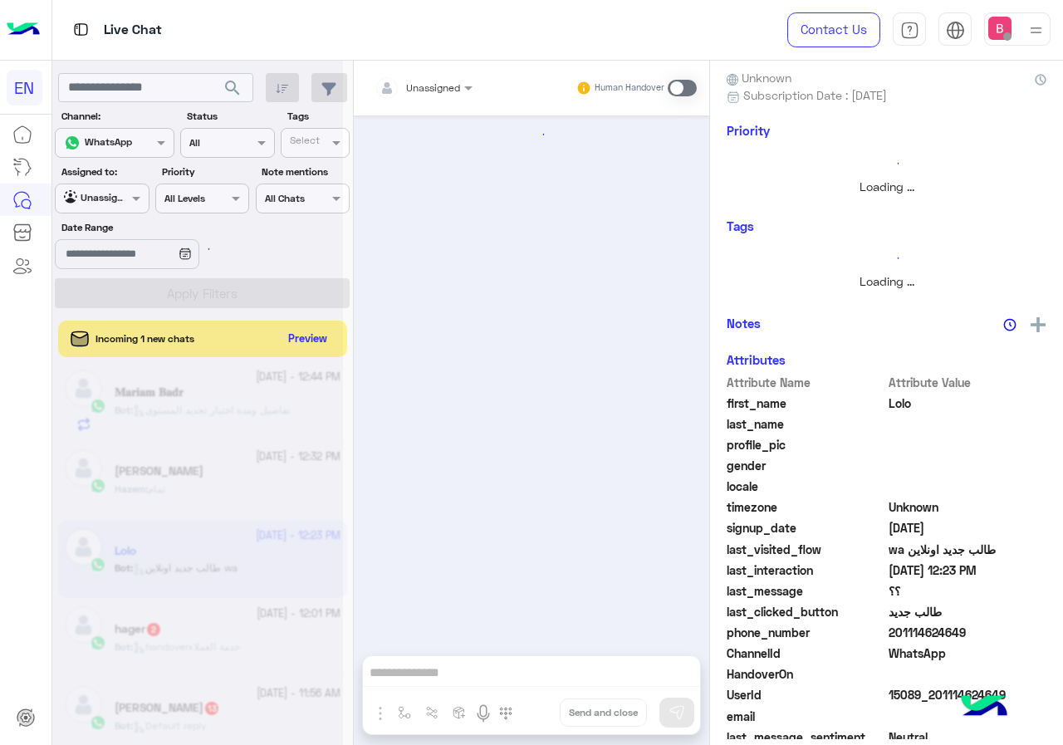
scroll to position [1151, 0]
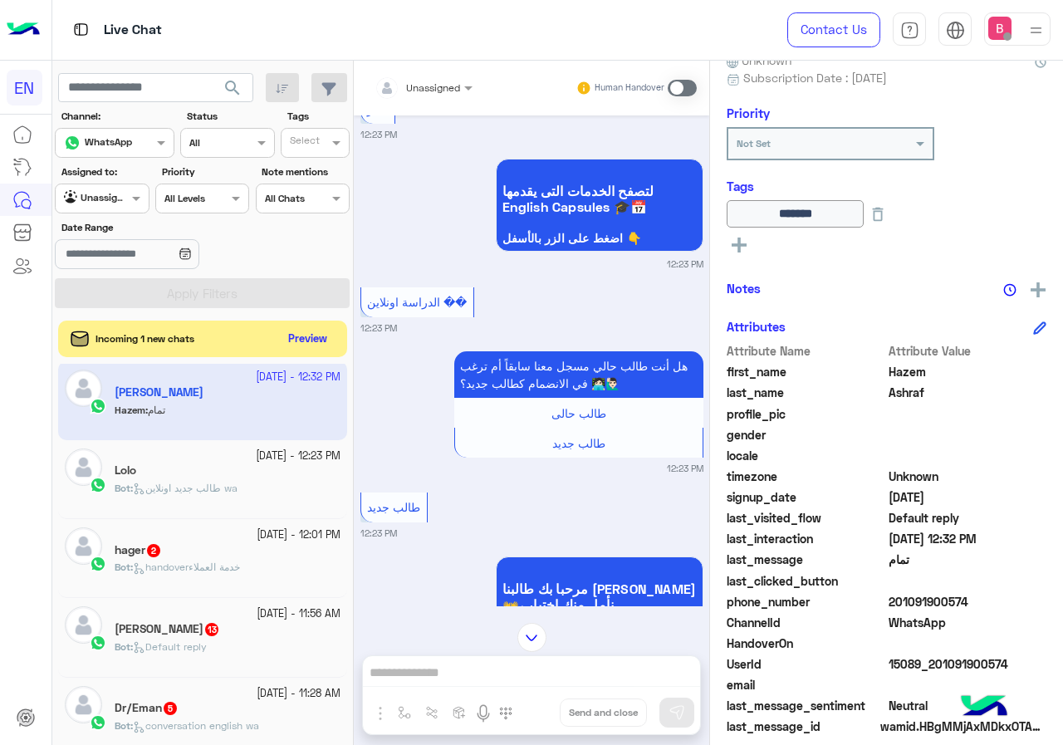
scroll to position [184, 0]
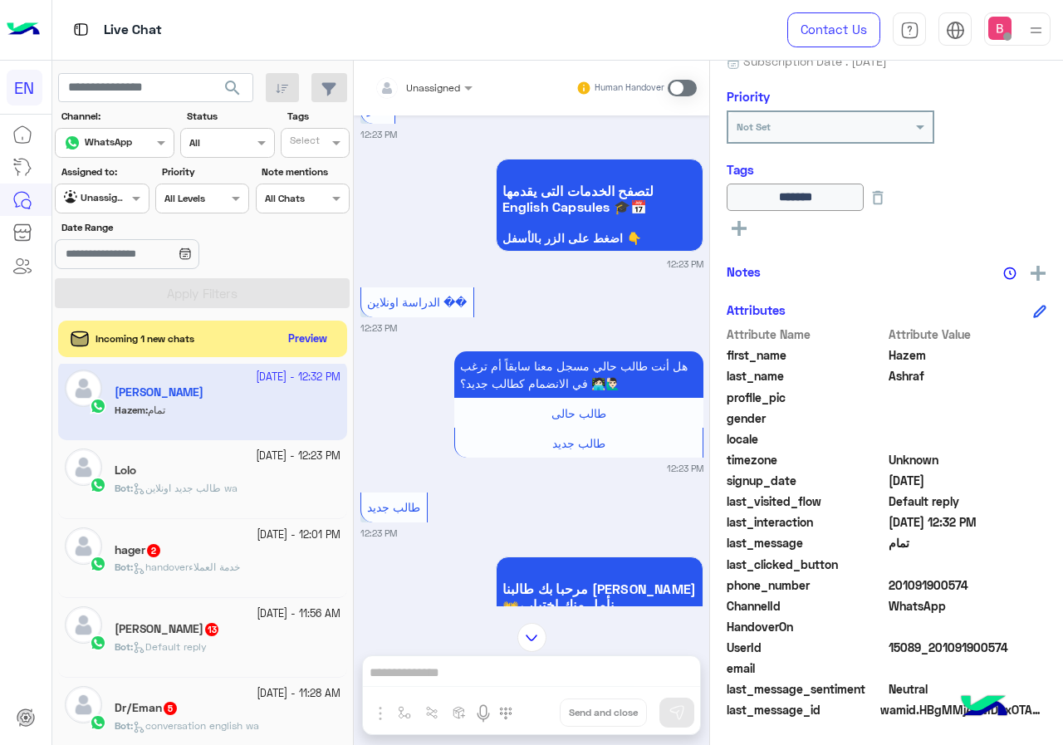
drag, startPoint x: 905, startPoint y: 583, endPoint x: 991, endPoint y: 581, distance: 85.6
click at [1006, 581] on span "201091900574" at bounding box center [968, 584] width 159 height 17
copy span "01091900574"
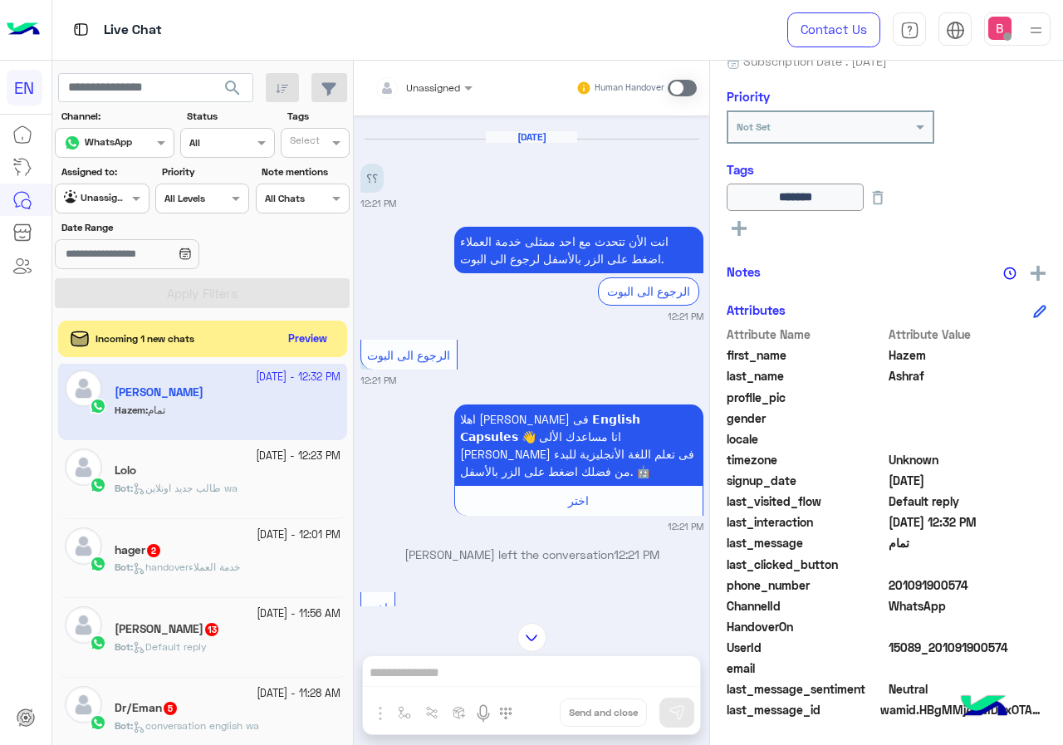
scroll to position [291, 0]
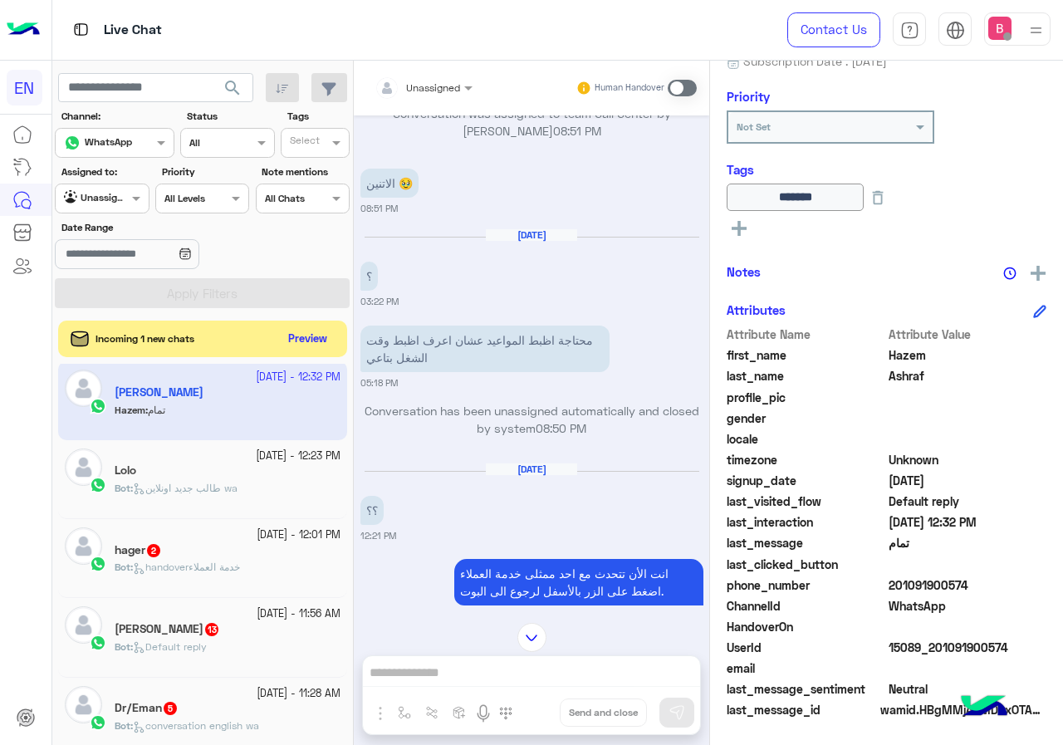
click at [471, 673] on div "Unassigned Human Handover Sep 25, 2025 Conversation was assigned to team Call C…" at bounding box center [531, 406] width 355 height 691
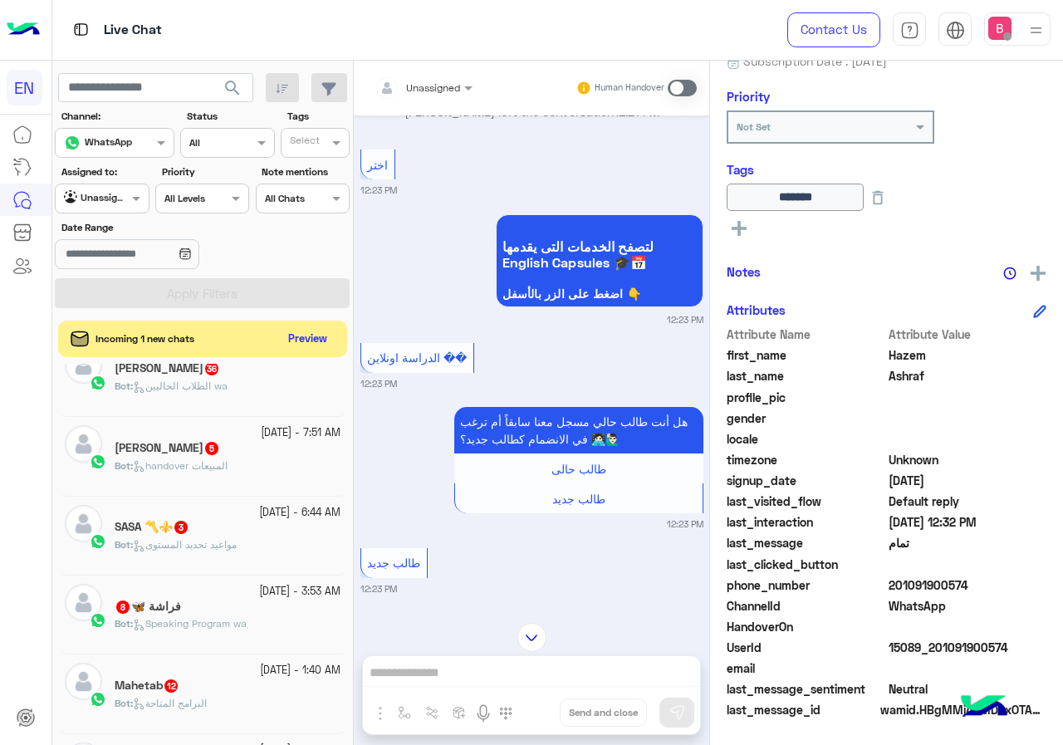
scroll to position [1121, 0]
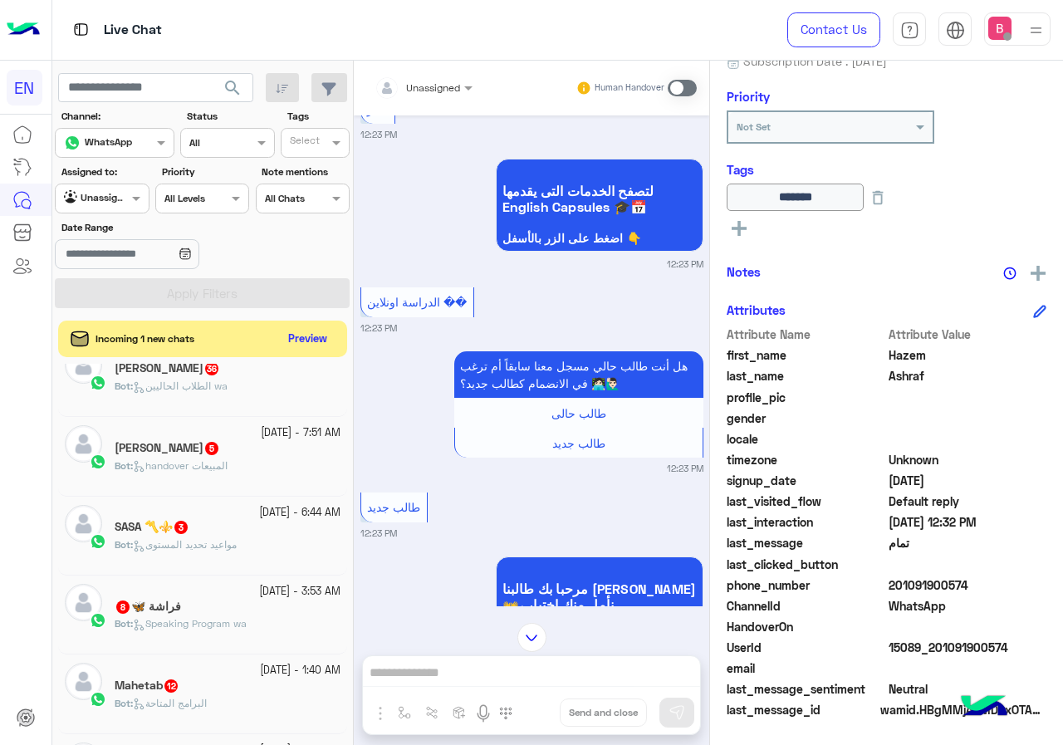
click at [431, 682] on div "Unassigned Human Handover Sep 25, 2025 Conversation was assigned to team Call C…" at bounding box center [531, 406] width 355 height 691
click at [445, 671] on div "Unassigned Human Handover Sep 25, 2025 Conversation was assigned to team Call C…" at bounding box center [531, 406] width 355 height 691
click at [696, 91] on span at bounding box center [682, 88] width 29 height 17
click at [686, 80] on span at bounding box center [682, 88] width 29 height 17
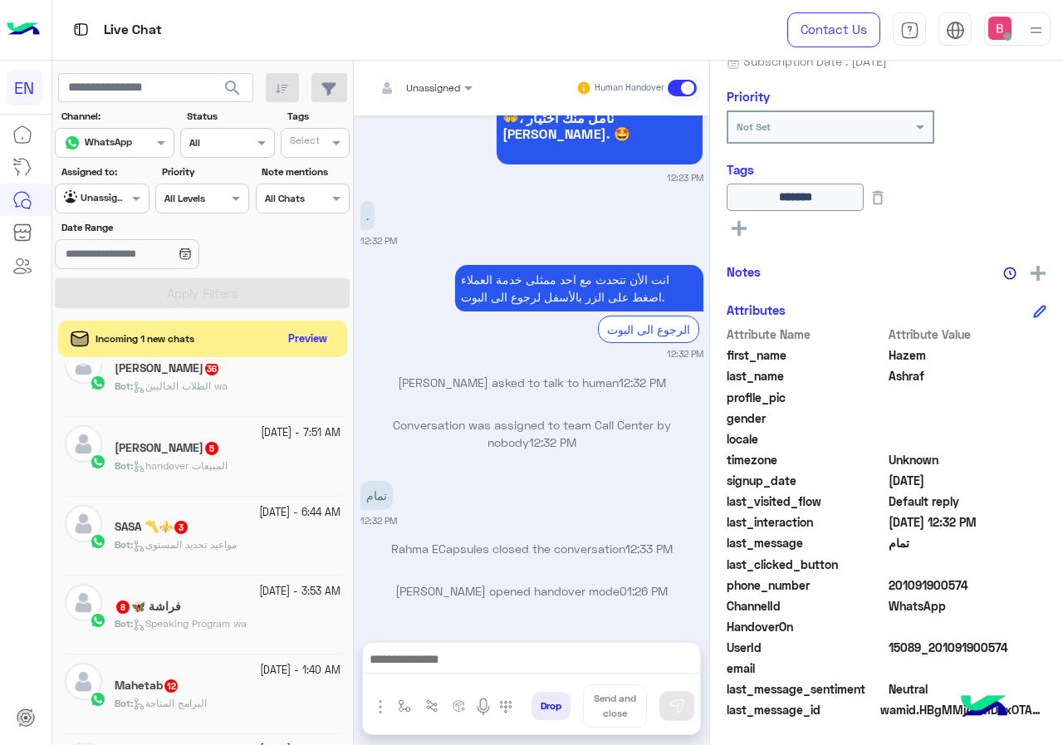
scroll to position [1635, 0]
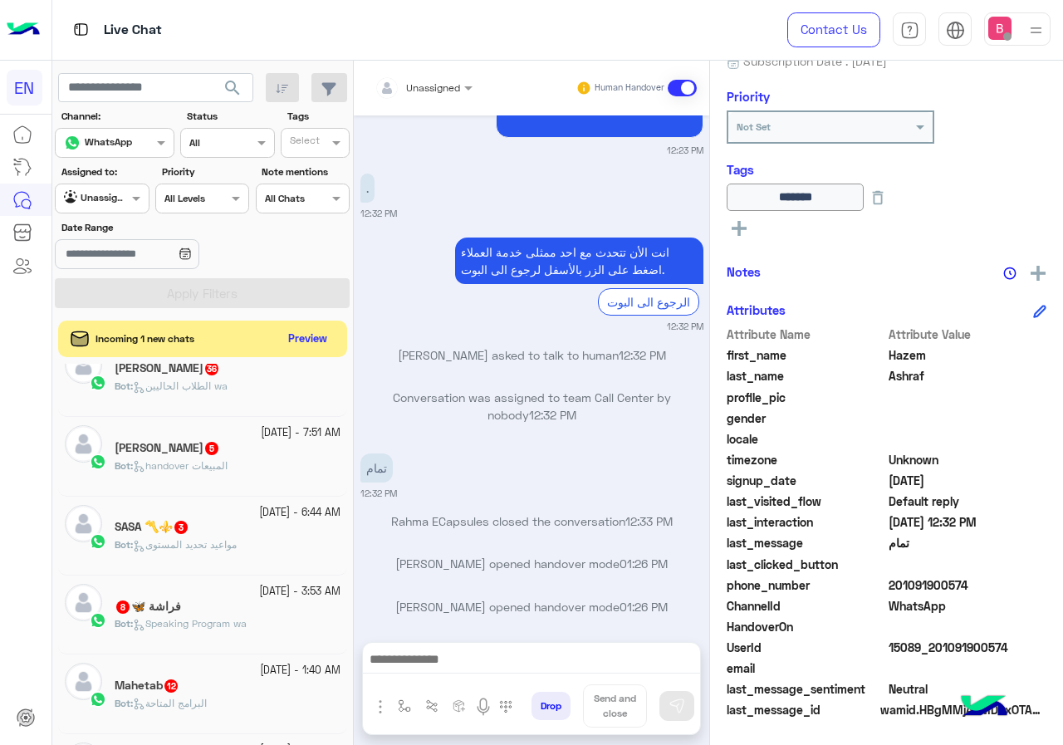
drag, startPoint x: 497, startPoint y: 635, endPoint x: 490, endPoint y: 649, distance: 16.4
click at [495, 645] on div "Unassigned Human Handover Sep 25, 2025 Conversation was assigned to team Call C…" at bounding box center [531, 406] width 355 height 691
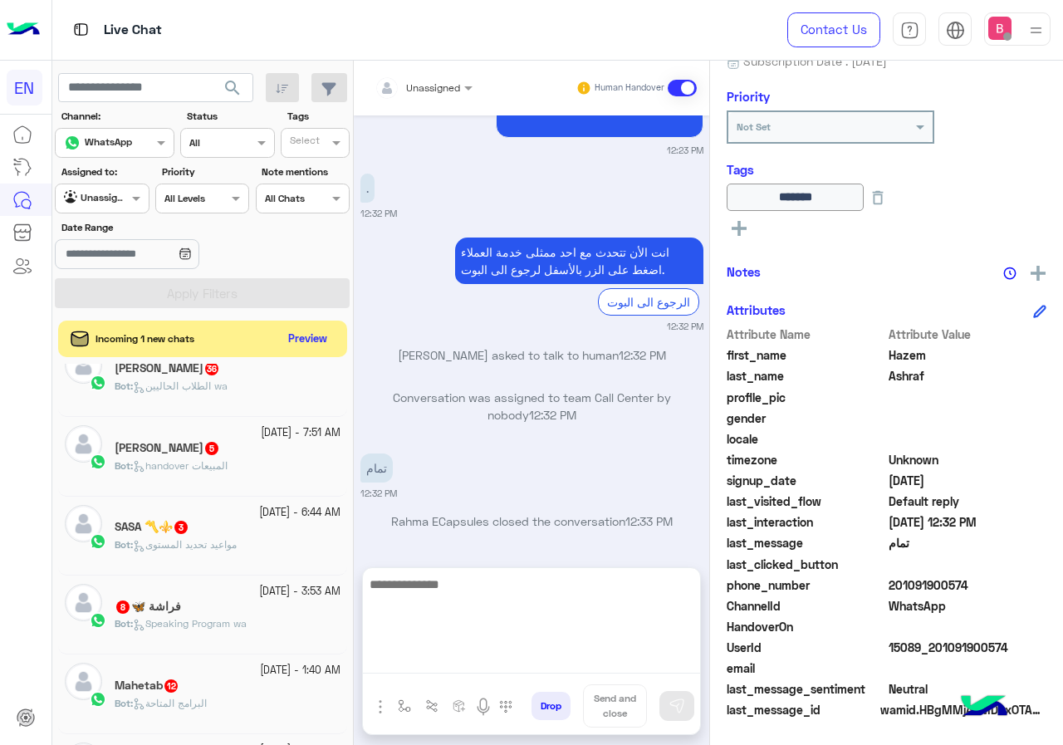
click at [494, 654] on textarea at bounding box center [531, 624] width 337 height 100
type textarea "**********"
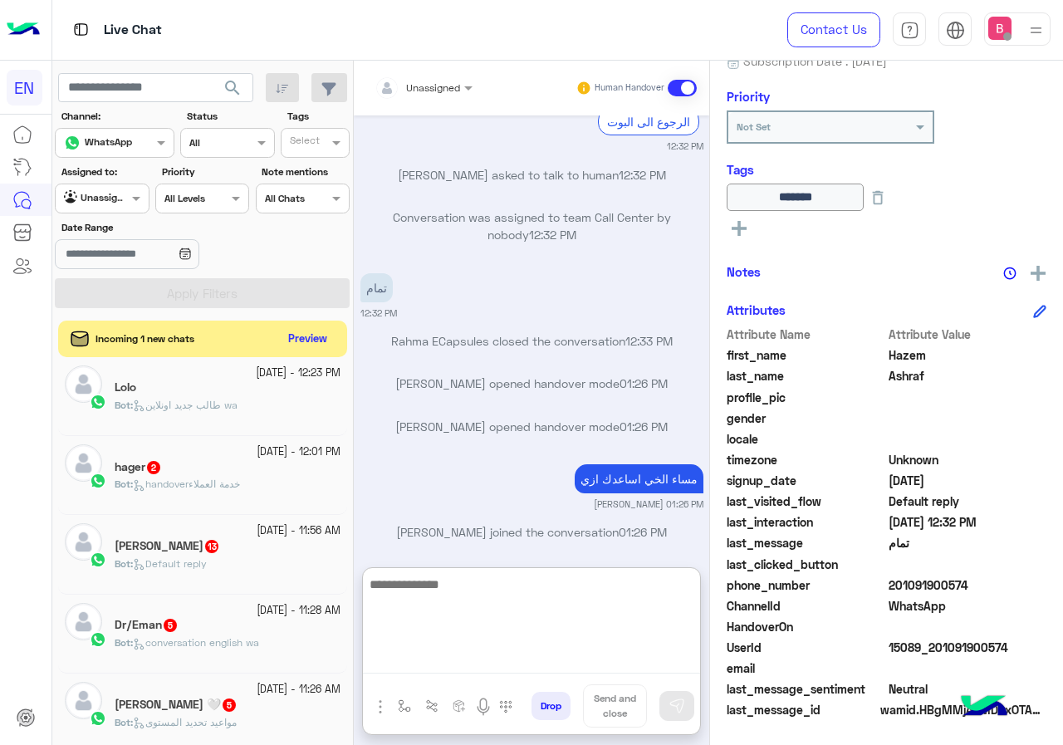
scroll to position [8, 0]
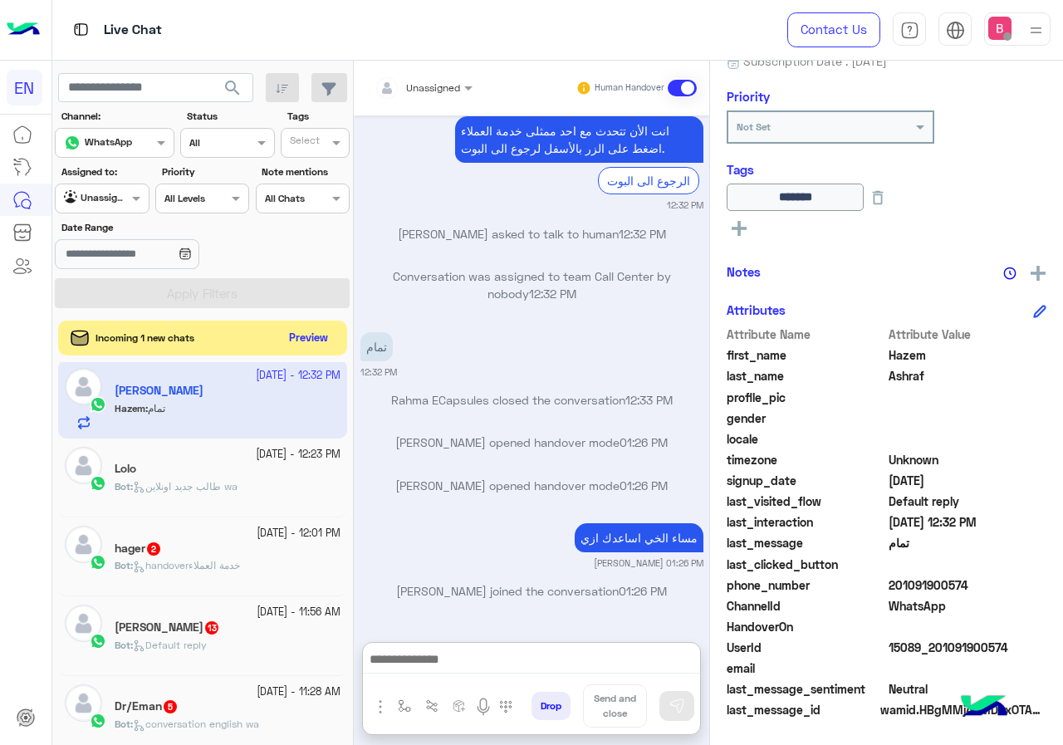
click at [315, 331] on button "Preview" at bounding box center [308, 338] width 51 height 22
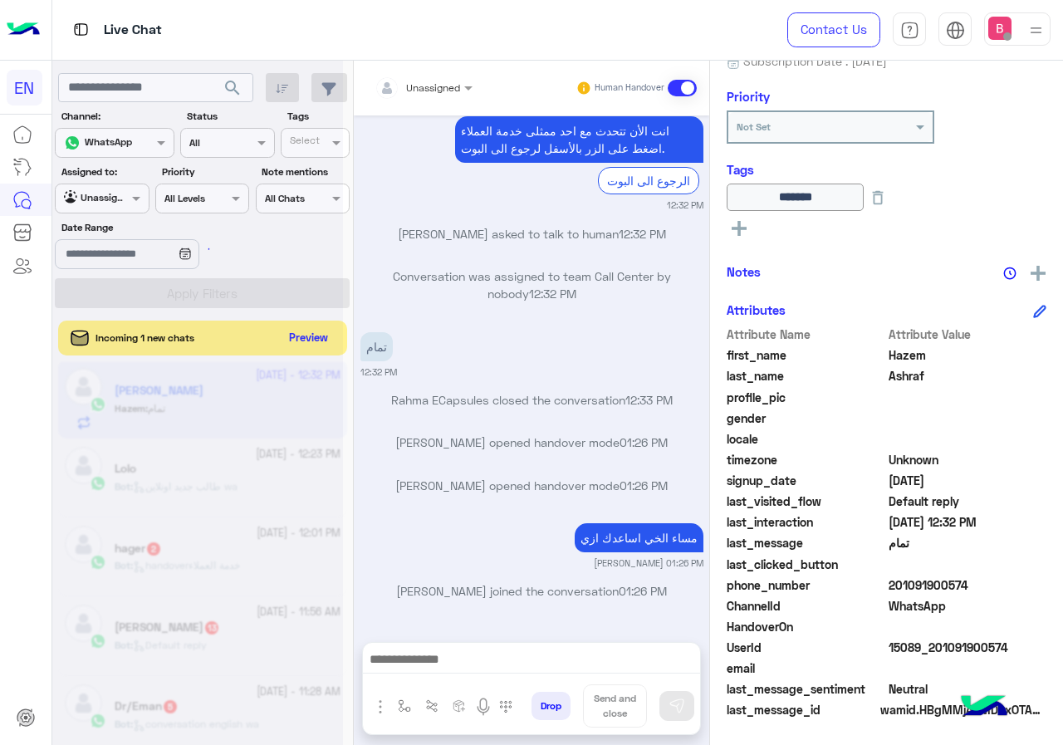
scroll to position [1741, 0]
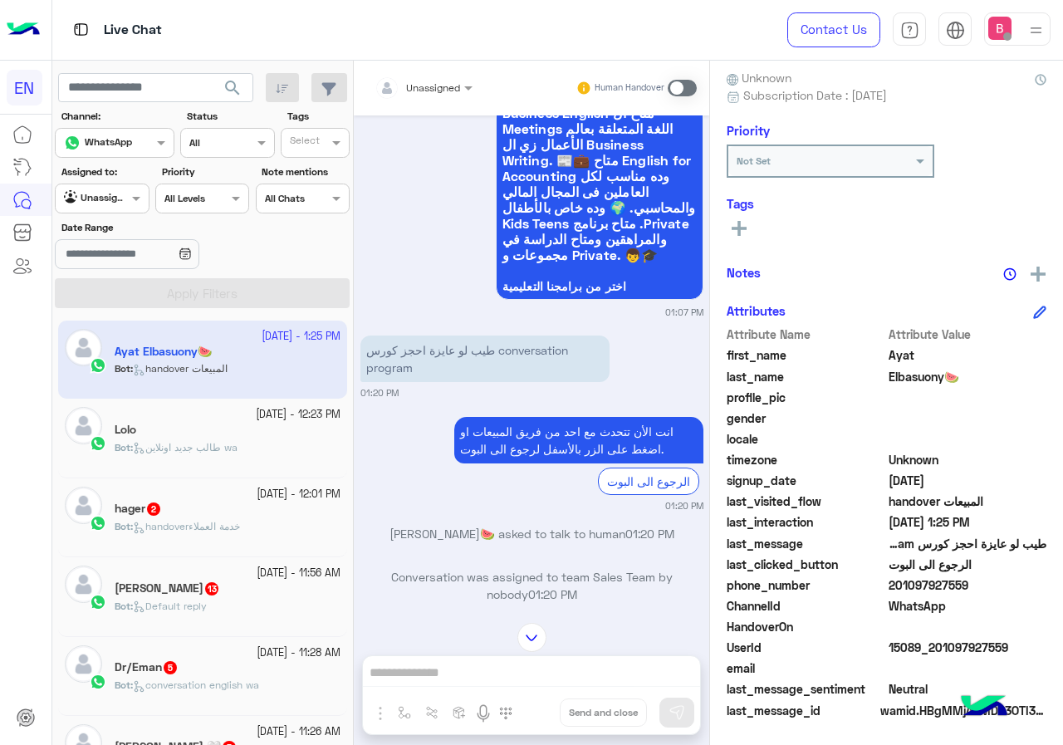
scroll to position [2776, 0]
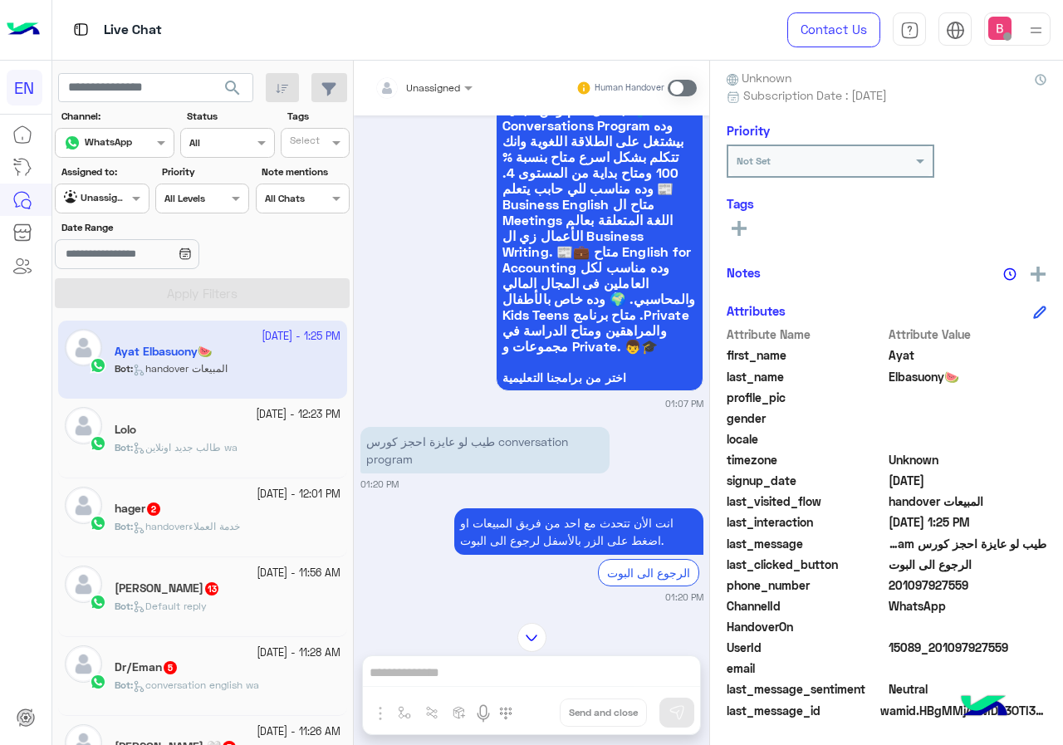
click at [443, 93] on span "Unassigned" at bounding box center [433, 87] width 54 height 12
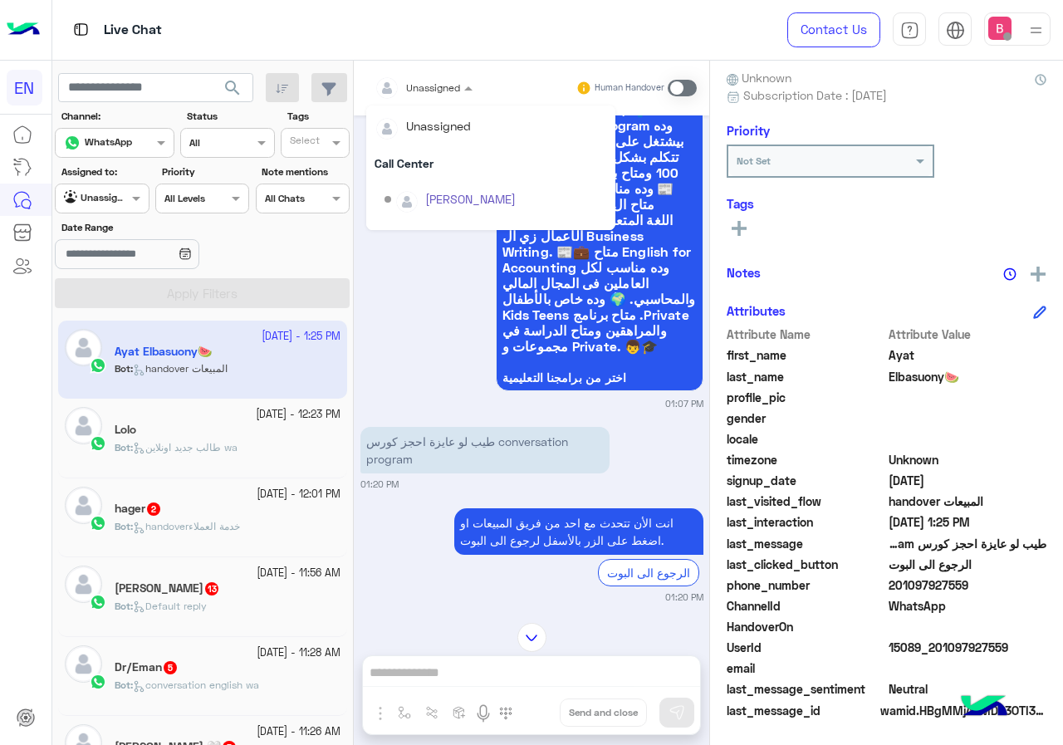
scroll to position [276, 0]
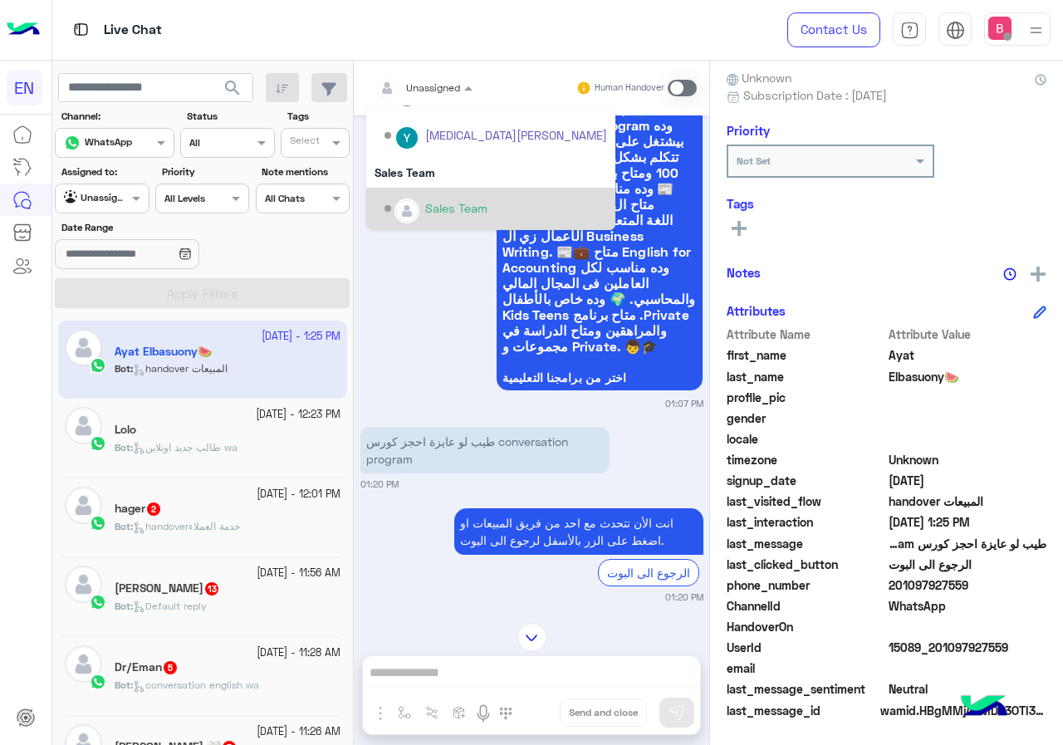
click at [443, 205] on div "Sales Team" at bounding box center [456, 207] width 62 height 17
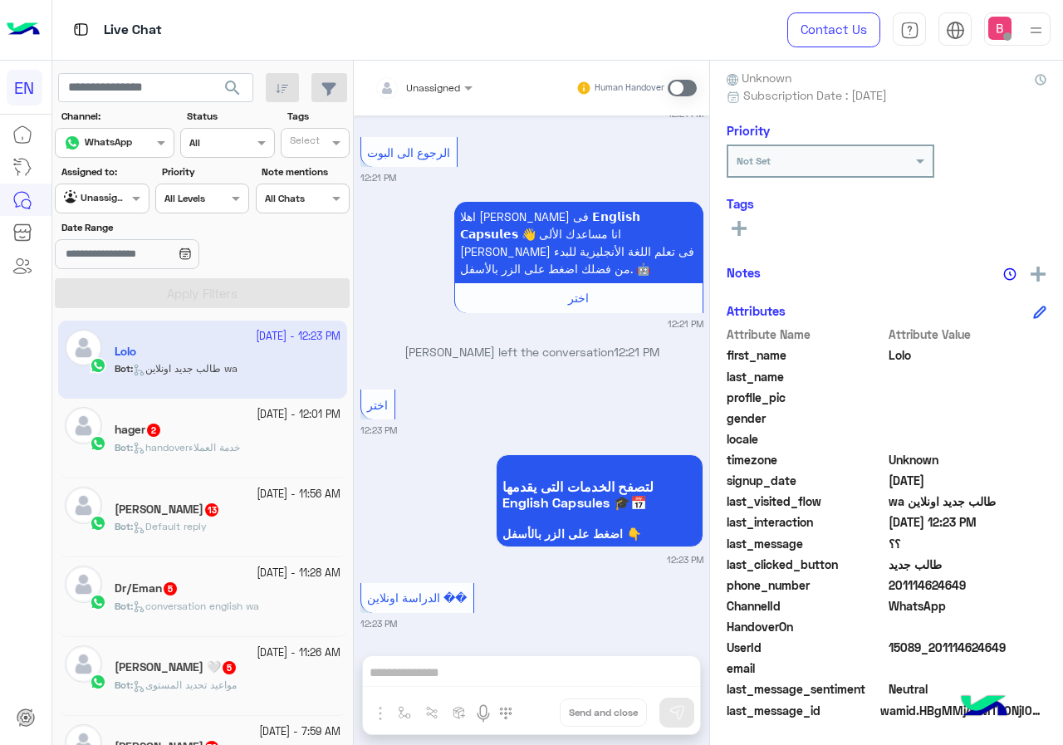
scroll to position [736, 0]
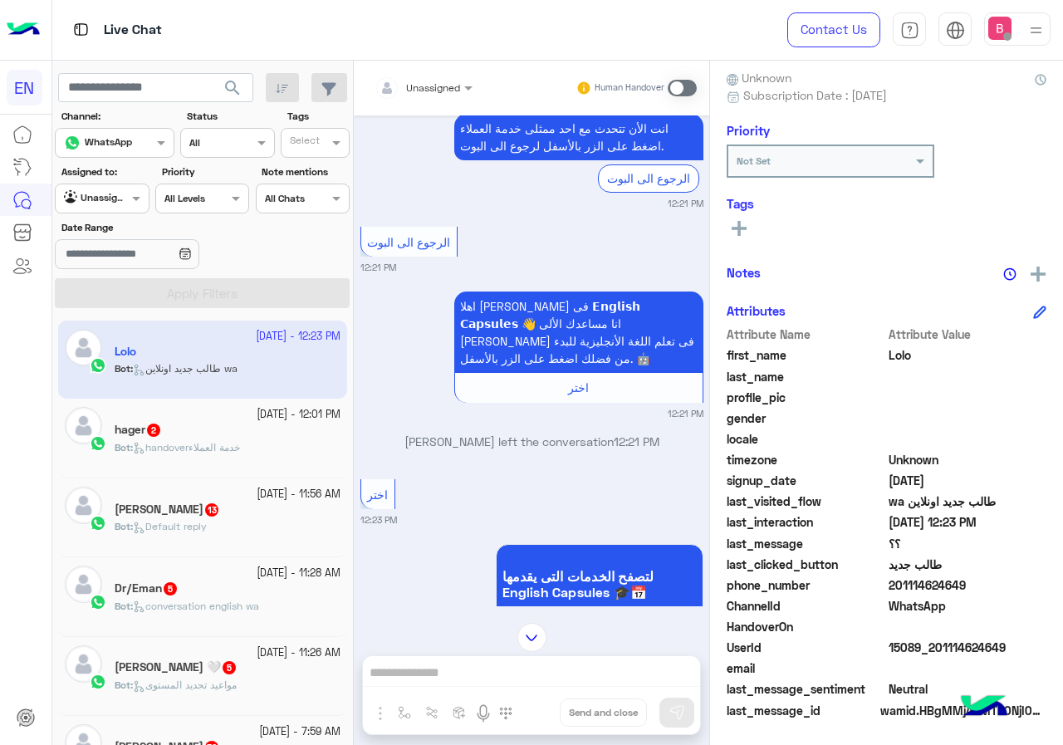
click at [440, 68] on div "Unassigned Human Handover" at bounding box center [531, 88] width 355 height 55
click at [419, 105] on div "Unassigned Human Handover" at bounding box center [531, 88] width 355 height 55
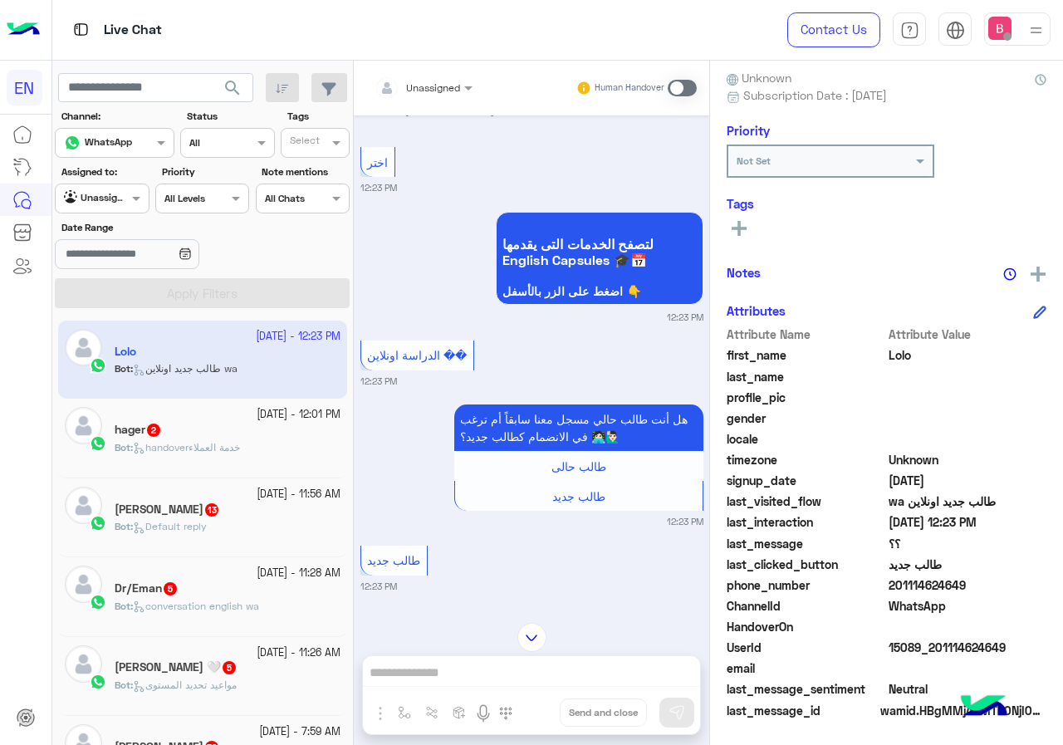
click at [432, 80] on input "text" at bounding box center [404, 85] width 58 height 15
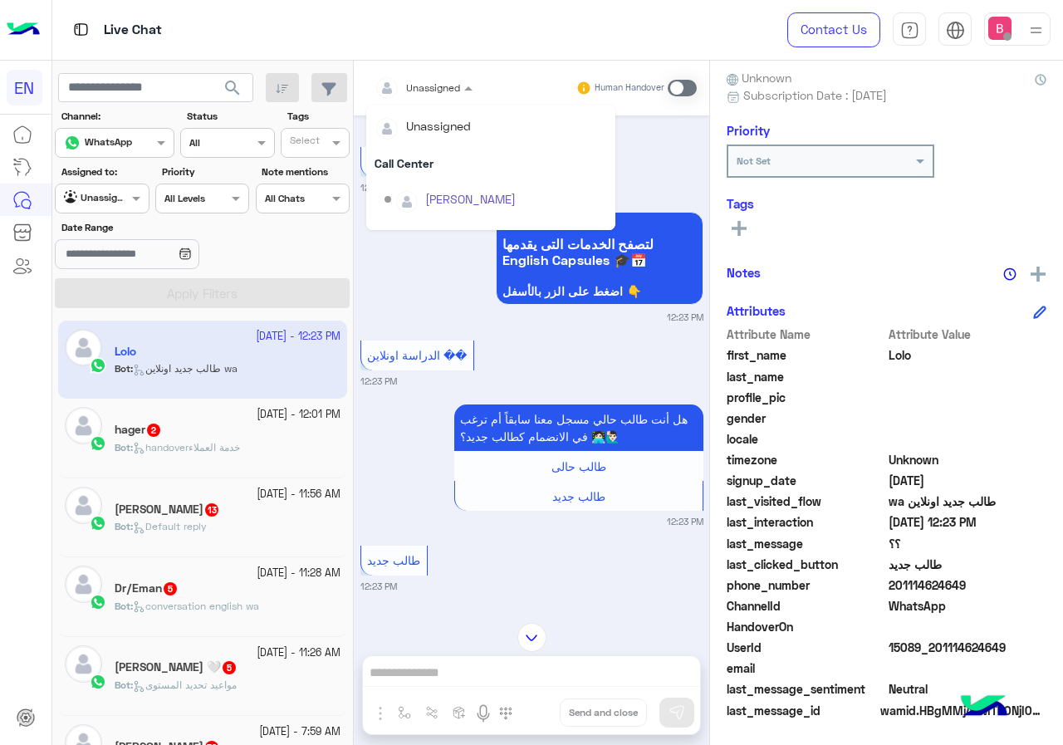
scroll to position [276, 0]
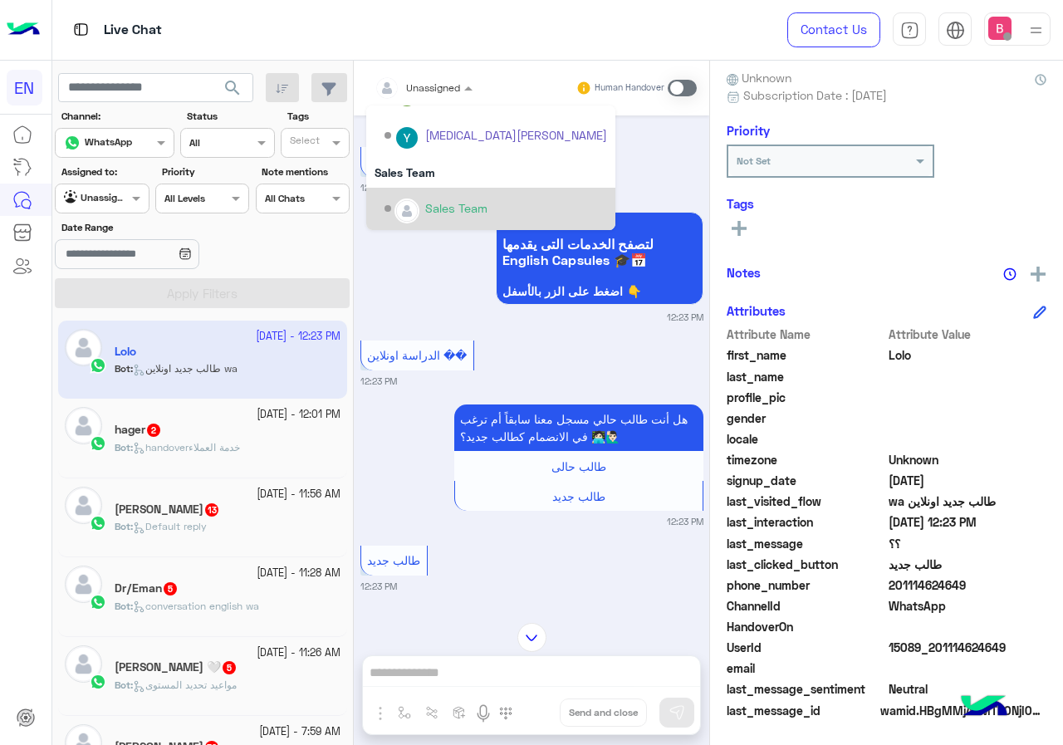
click at [420, 215] on div "Sales Team" at bounding box center [496, 208] width 223 height 29
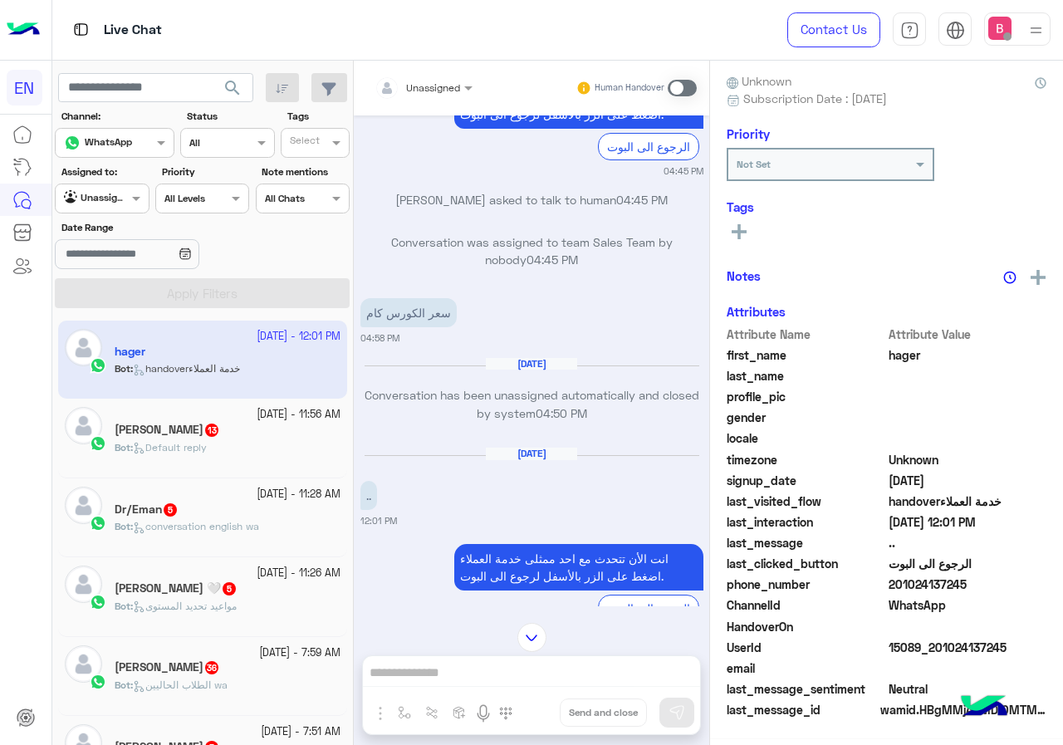
scroll to position [149, 0]
click at [421, 78] on input "text" at bounding box center [404, 85] width 58 height 15
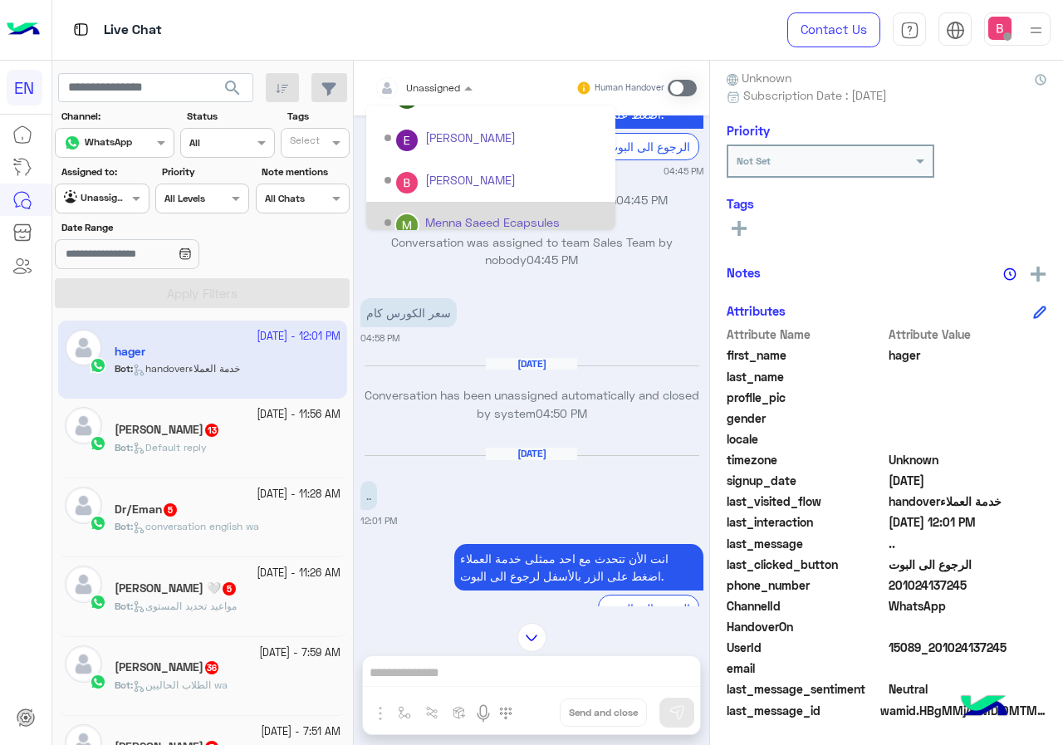
scroll to position [276, 0]
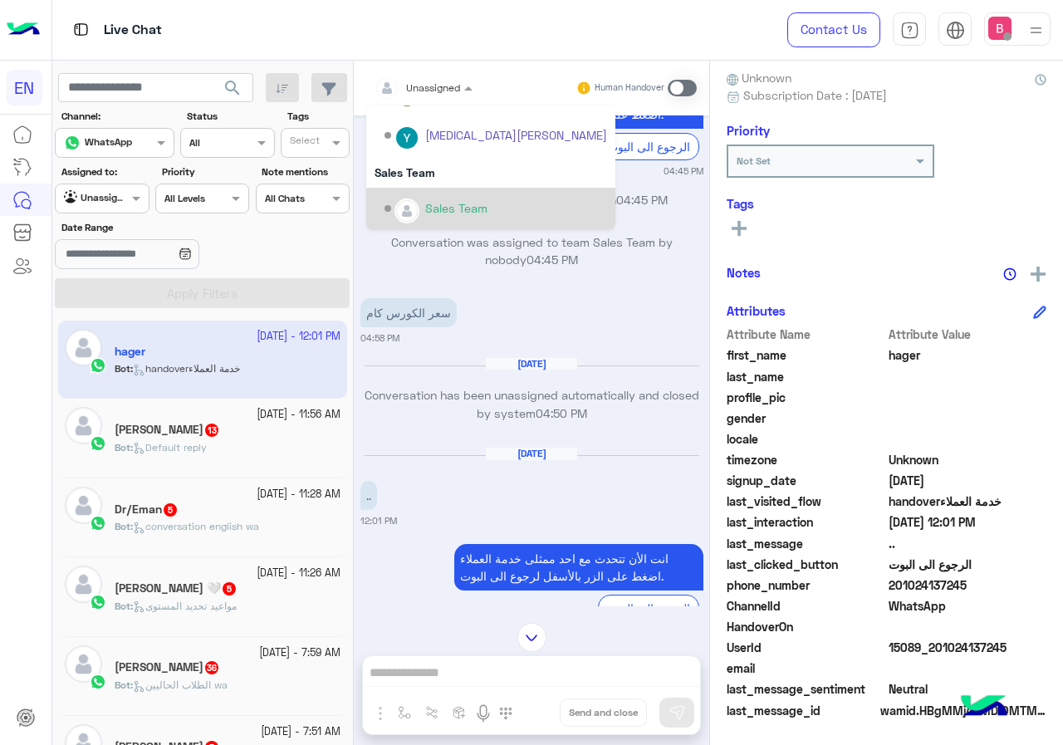
click at [420, 210] on div "Sales Team" at bounding box center [496, 208] width 223 height 29
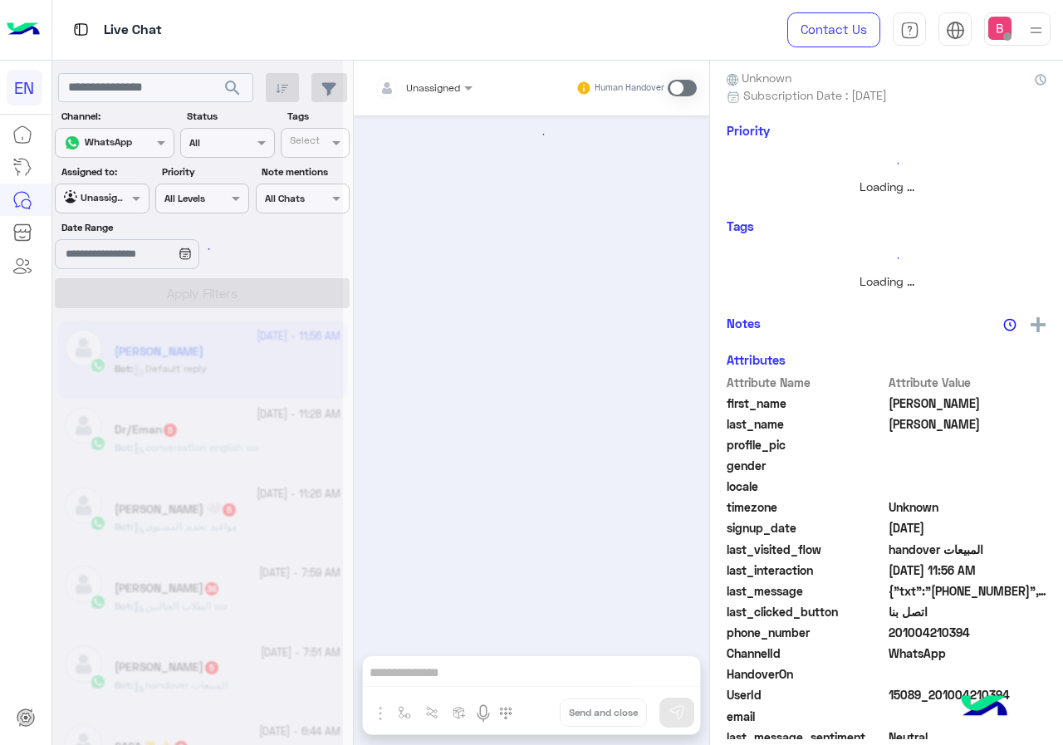
scroll to position [184, 0]
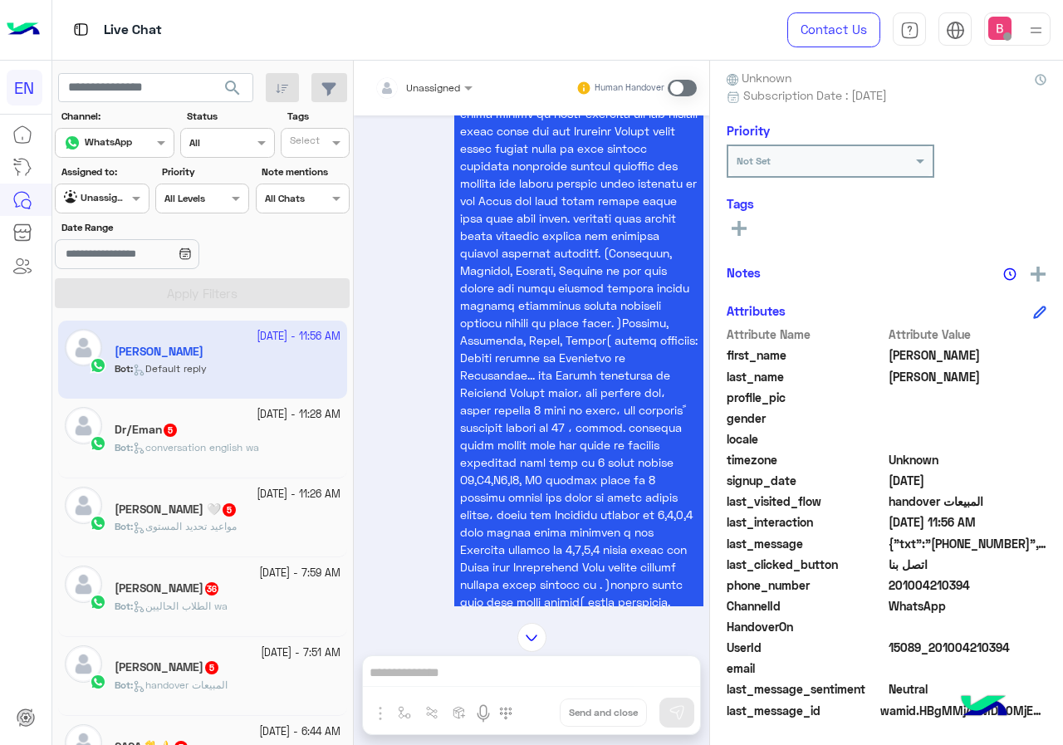
click at [419, 96] on div "Unassigned" at bounding box center [418, 87] width 86 height 33
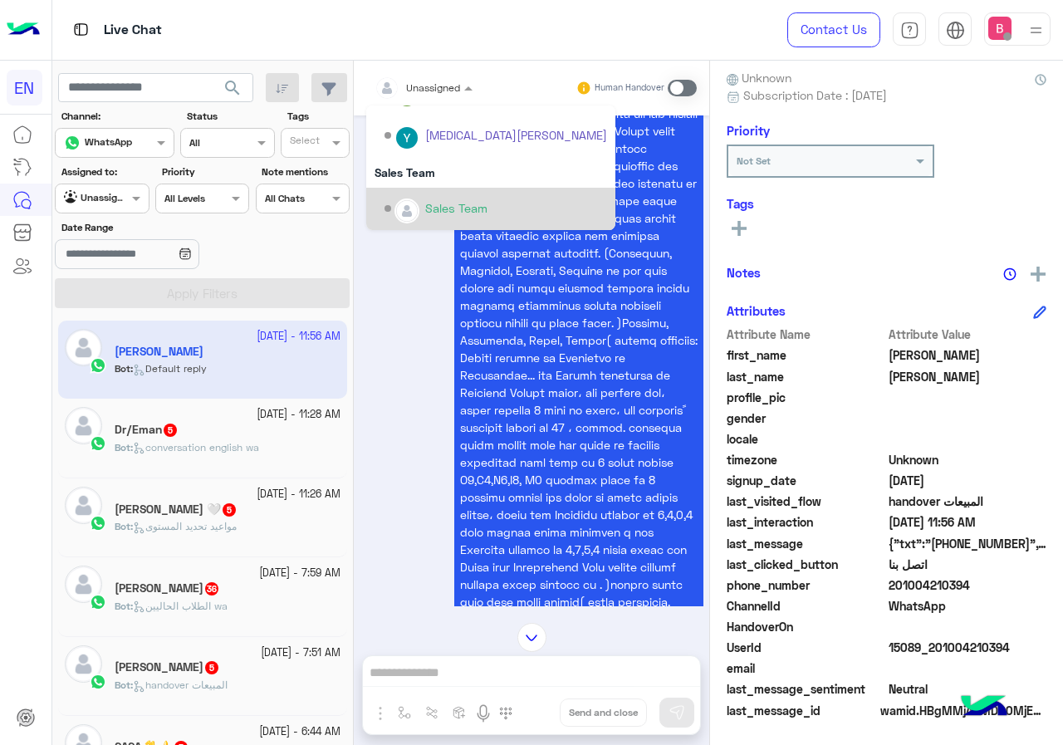
click at [440, 203] on div "Sales Team" at bounding box center [456, 207] width 62 height 17
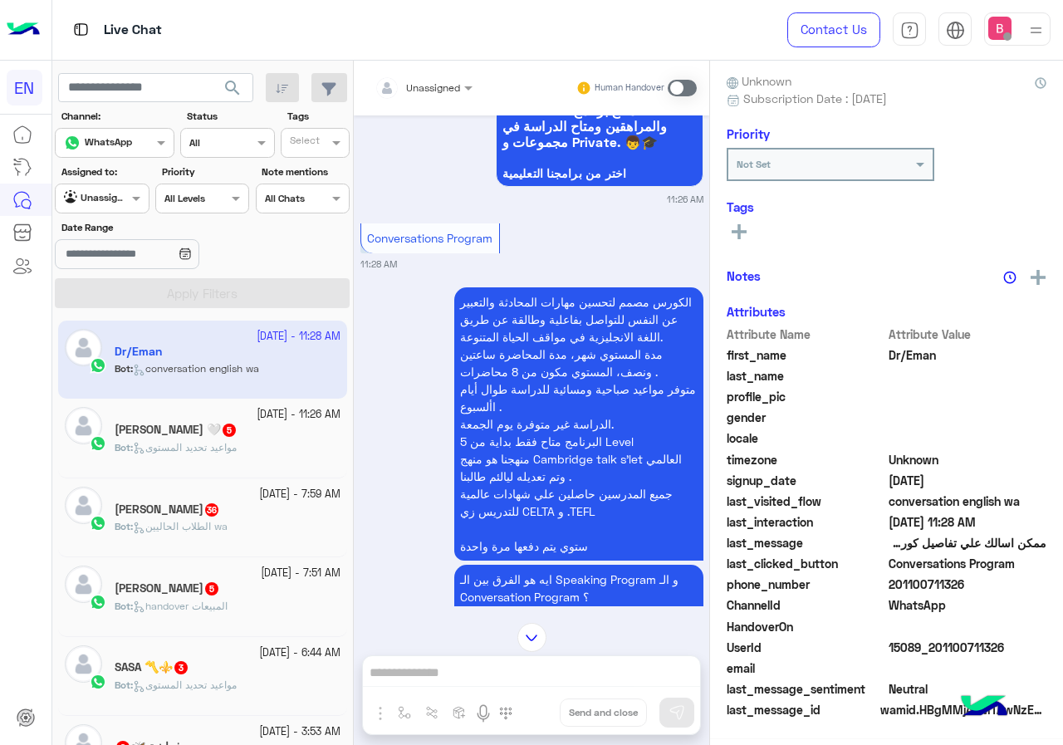
click at [441, 101] on div "Unassigned" at bounding box center [418, 87] width 86 height 33
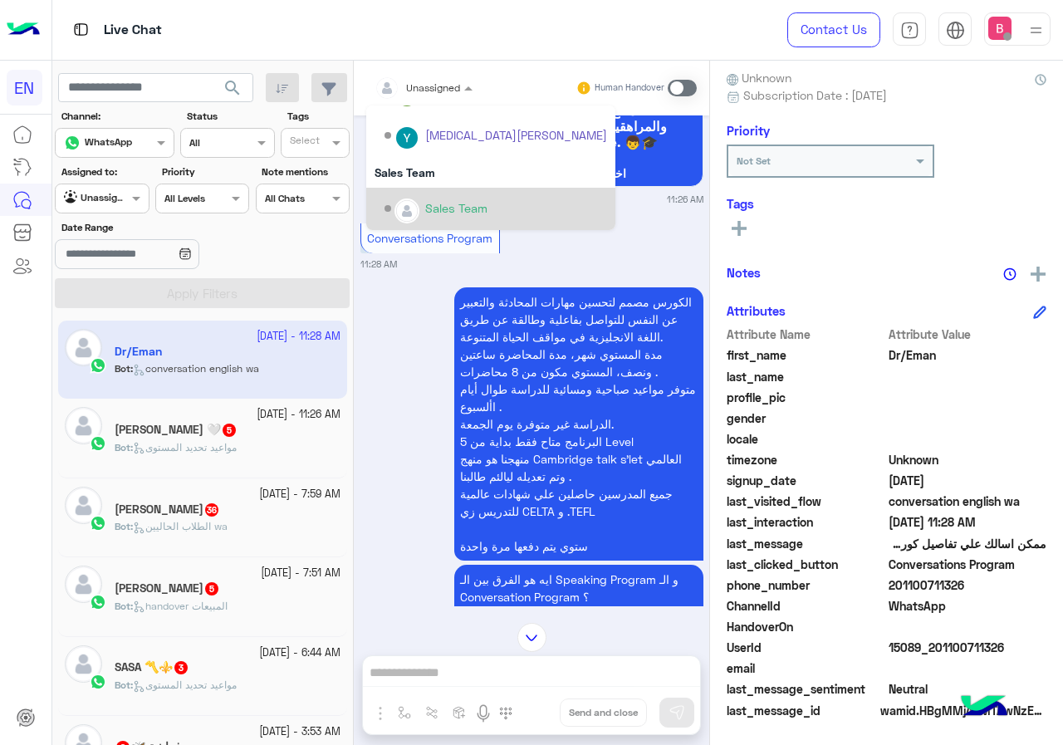
click at [426, 203] on div "Sales Team" at bounding box center [456, 207] width 62 height 17
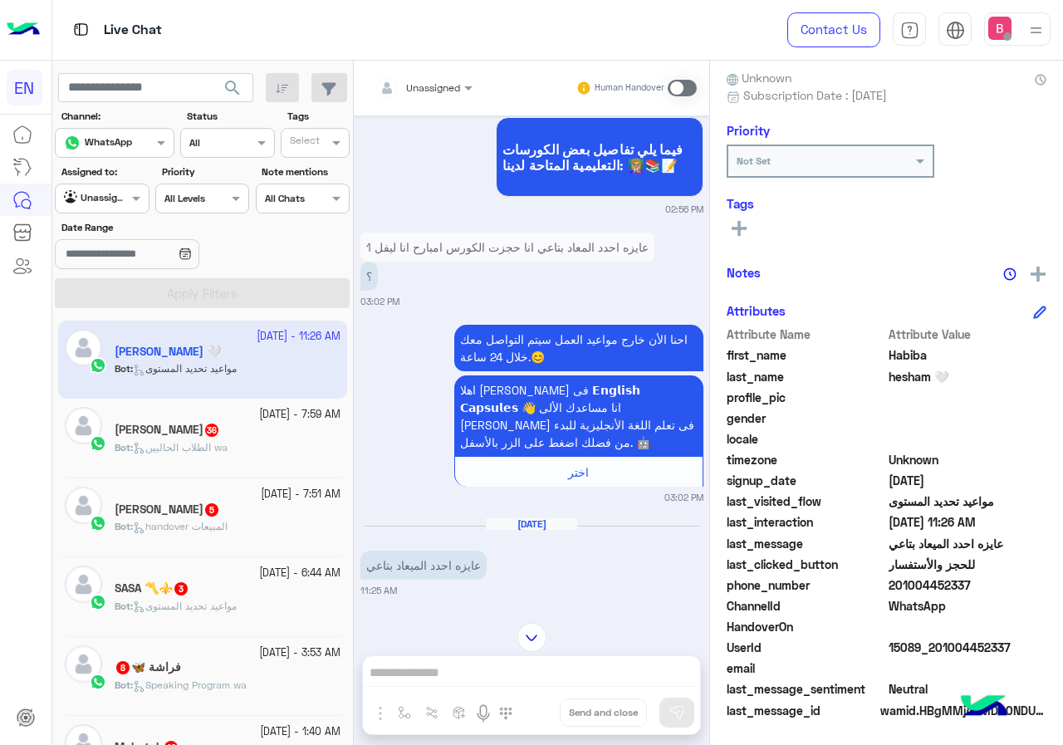
drag, startPoint x: 901, startPoint y: 586, endPoint x: 941, endPoint y: 583, distance: 40.0
click at [1025, 581] on span "201004452337" at bounding box center [968, 584] width 159 height 17
copy span "01004452337"
click at [446, 672] on div "Unassigned Human Handover Sep 26, 2025 لو سمحت 02:54 PM احنا الأن خارج مواعيد ا…" at bounding box center [531, 406] width 355 height 691
click at [439, 684] on div "Unassigned Human Handover Sep 26, 2025 لو سمحت 02:54 PM احنا الأن خارج مواعيد ا…" at bounding box center [531, 406] width 355 height 691
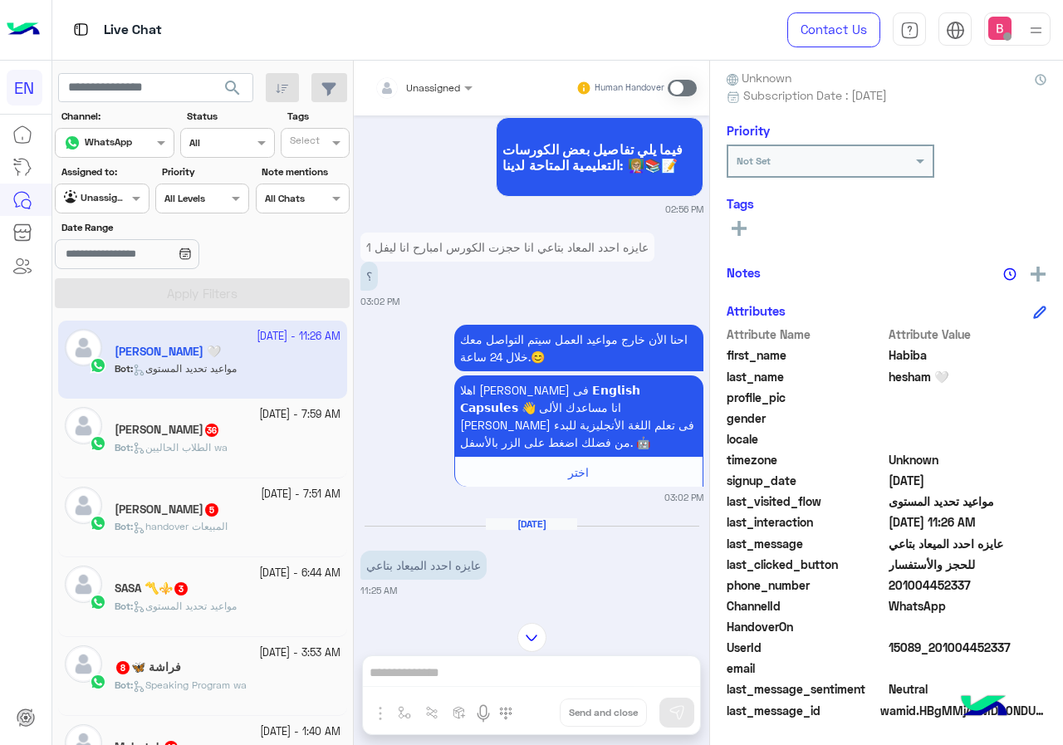
drag, startPoint x: 529, startPoint y: 677, endPoint x: 536, endPoint y: 657, distance: 21.0
click at [528, 677] on div "Unassigned Human Handover Sep 26, 2025 لو سمحت 02:54 PM احنا الأن خارج مواعيد ا…" at bounding box center [531, 406] width 355 height 691
click at [688, 87] on span at bounding box center [682, 88] width 29 height 17
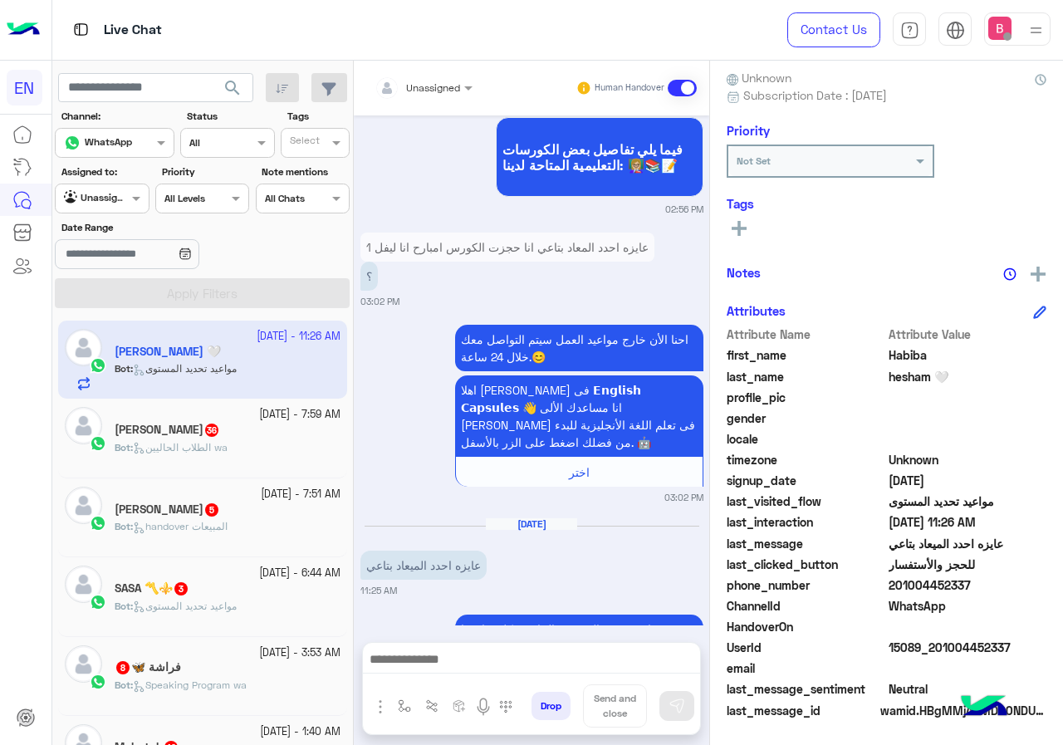
scroll to position [1517, 0]
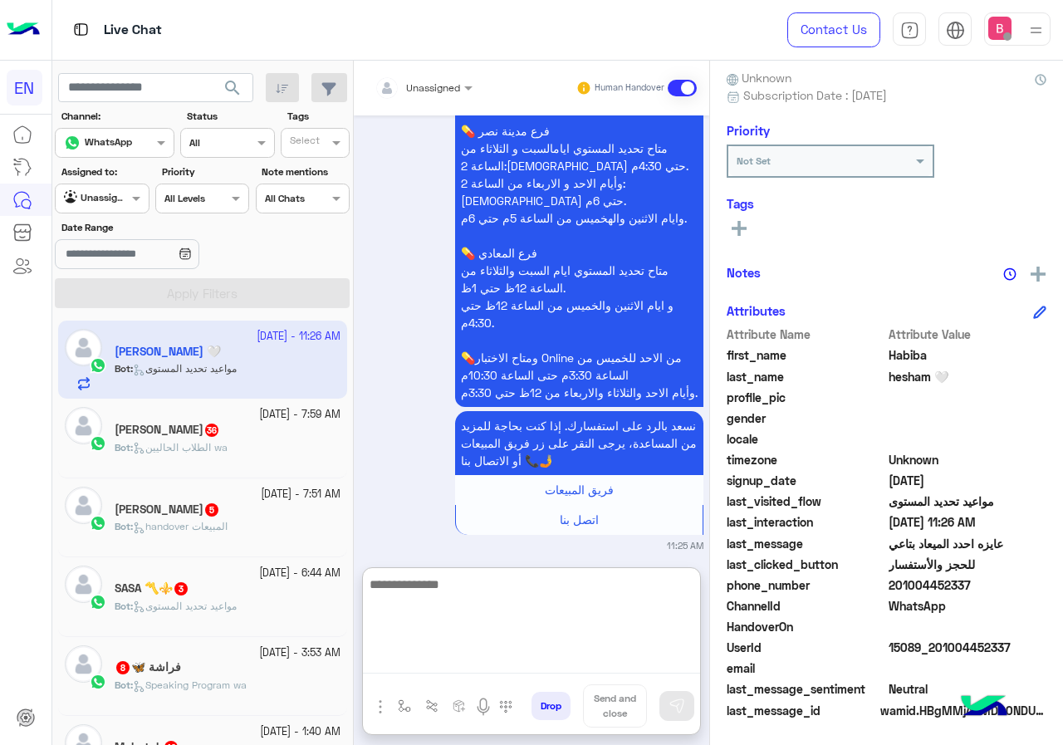
click at [501, 655] on textarea at bounding box center [531, 624] width 337 height 100
type textarea "**********"
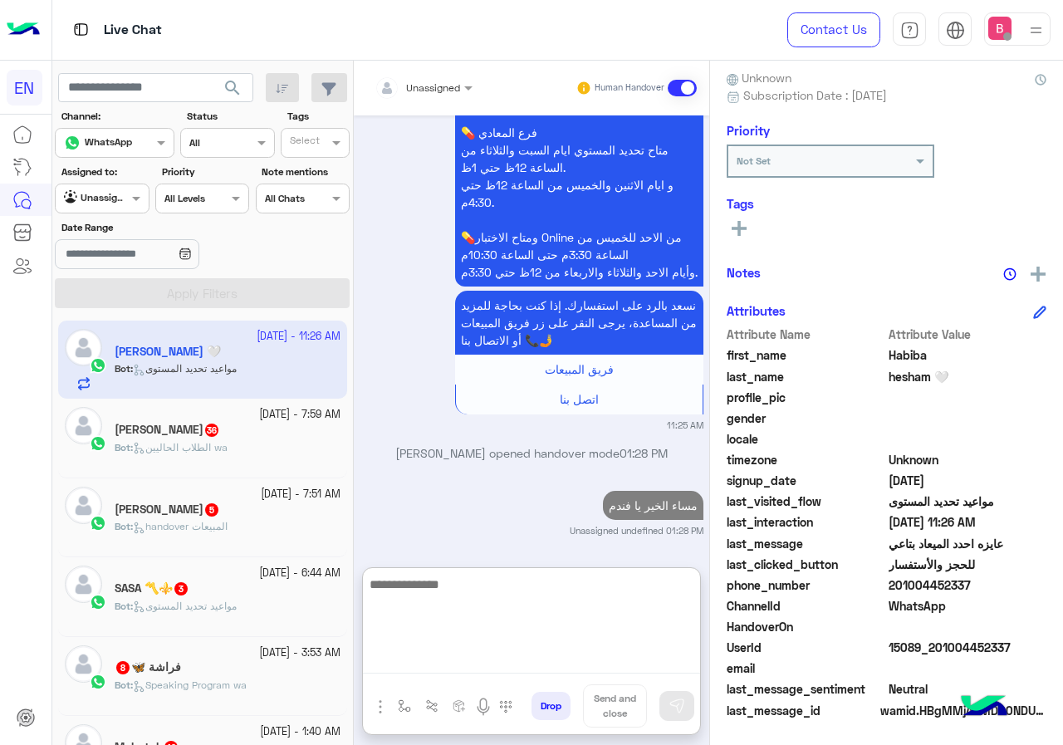
paste textarea "**********"
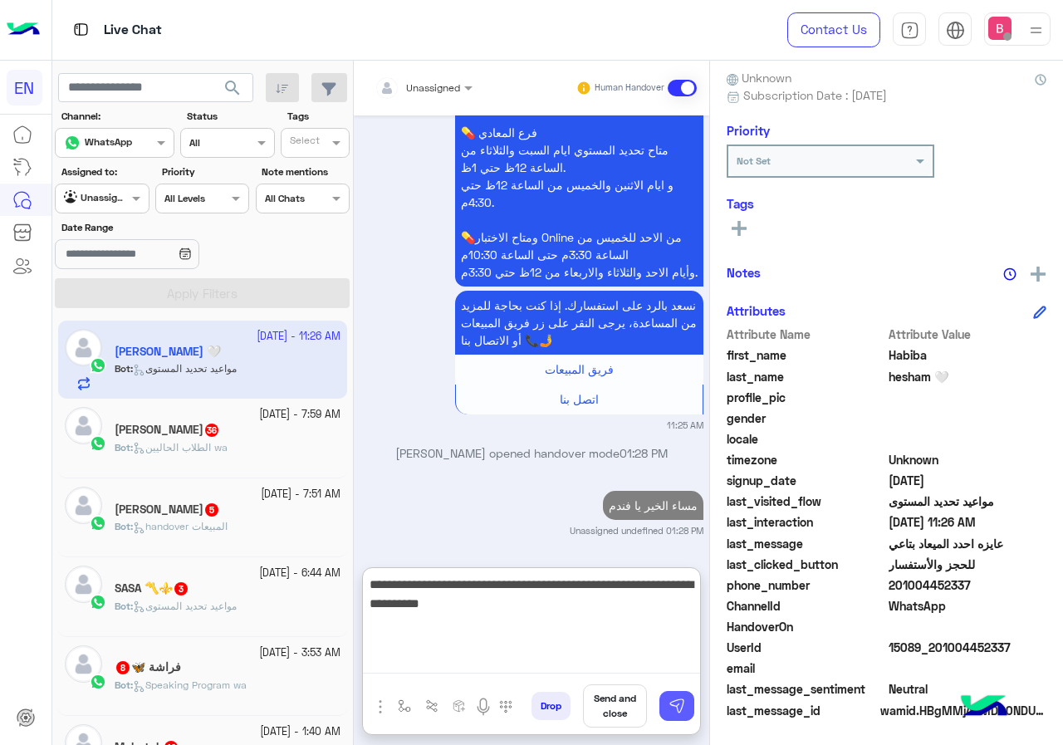
type textarea "**********"
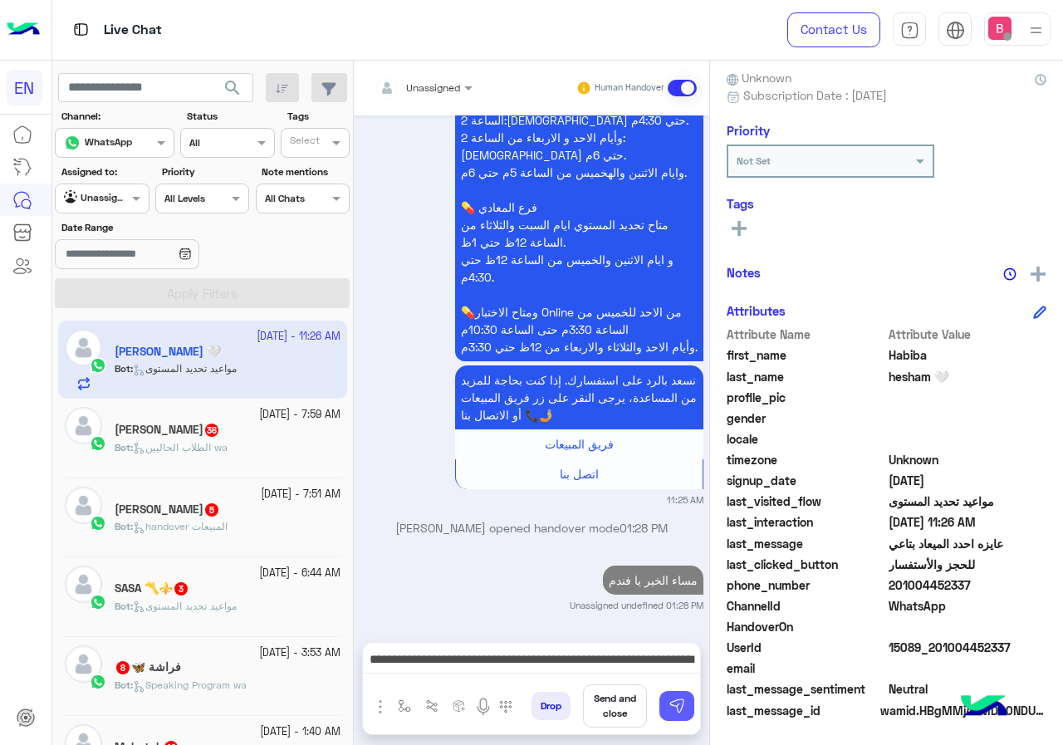
drag, startPoint x: 687, startPoint y: 703, endPoint x: 665, endPoint y: 636, distance: 69.9
click at [687, 699] on button at bounding box center [676, 706] width 35 height 30
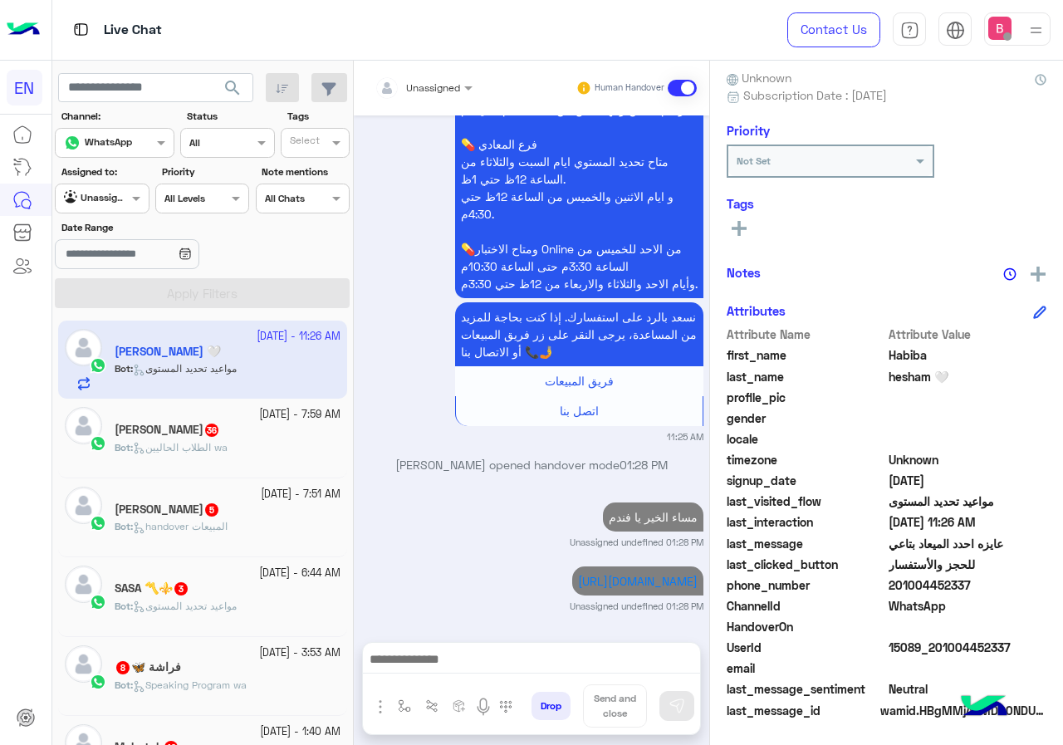
scroll to position [1660, 0]
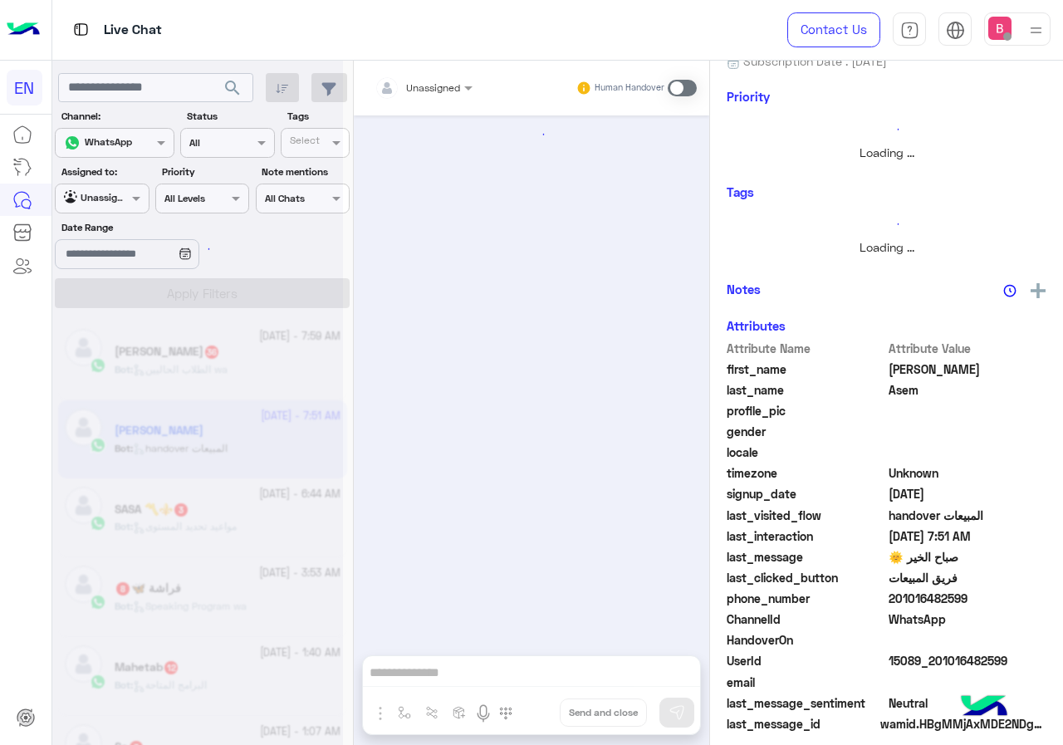
click at [634, 662] on div "Unassigned Human Handover Drop Send and close" at bounding box center [531, 406] width 355 height 691
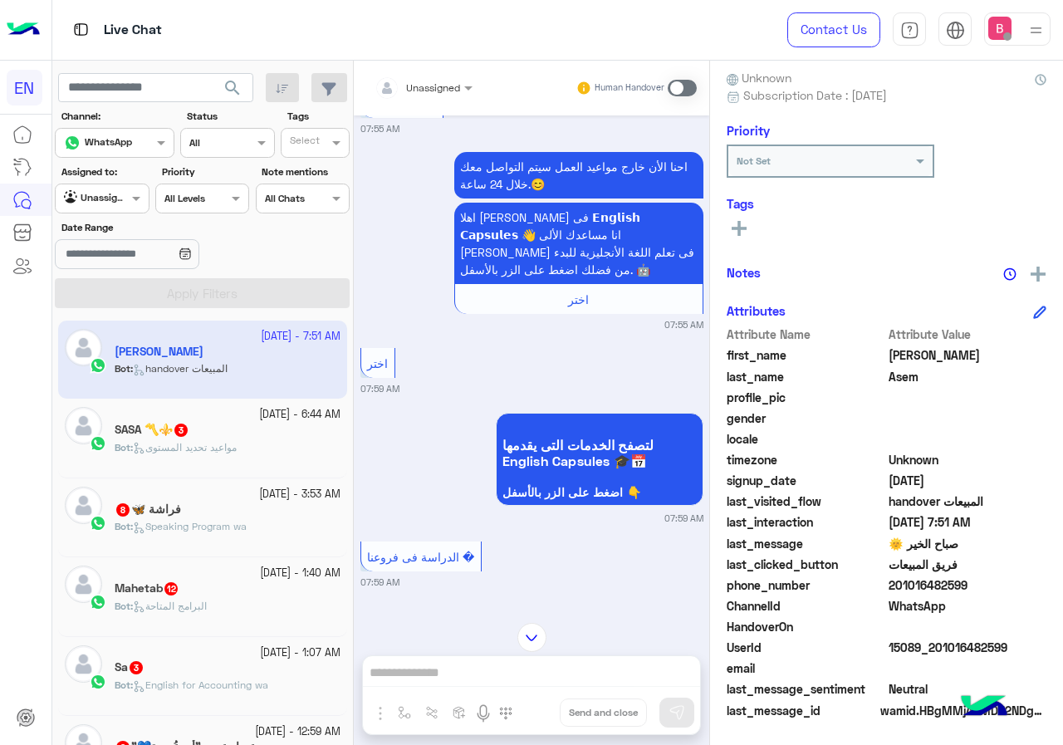
scroll to position [3781, 0]
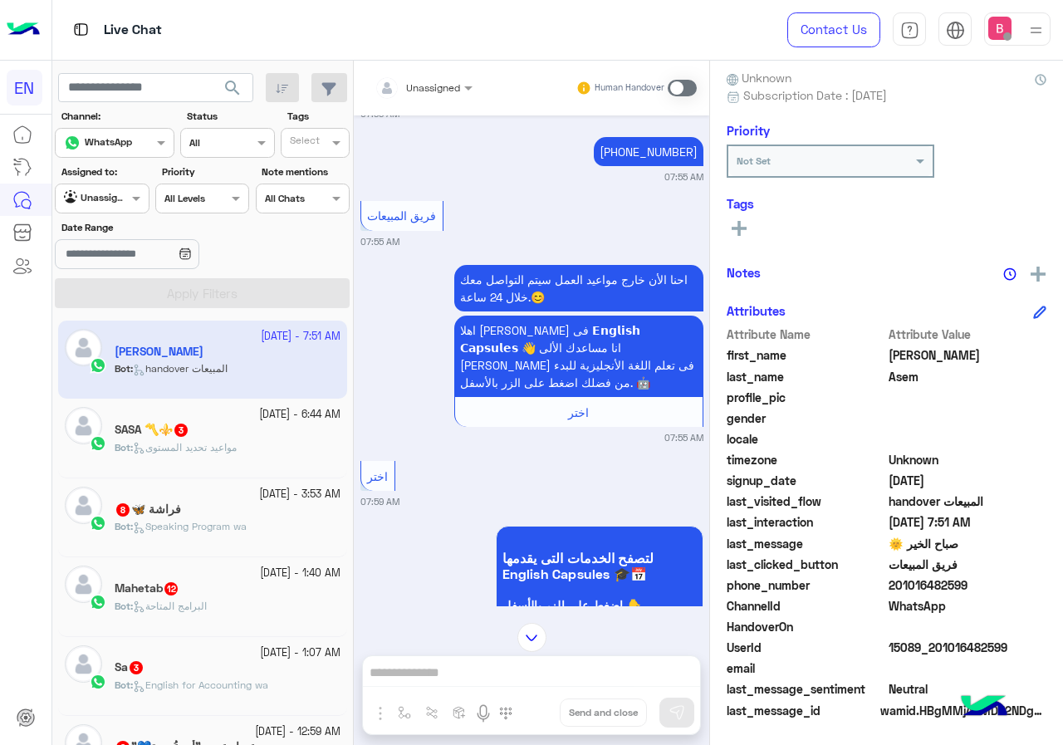
drag, startPoint x: 889, startPoint y: 584, endPoint x: 955, endPoint y: 587, distance: 65.7
click at [984, 586] on span "201016482599" at bounding box center [968, 584] width 159 height 17
drag, startPoint x: 953, startPoint y: 588, endPoint x: 775, endPoint y: 402, distance: 257.3
click at [764, 399] on span "profile_pic" at bounding box center [806, 397] width 159 height 17
drag, startPoint x: 891, startPoint y: 581, endPoint x: 987, endPoint y: 582, distance: 96.4
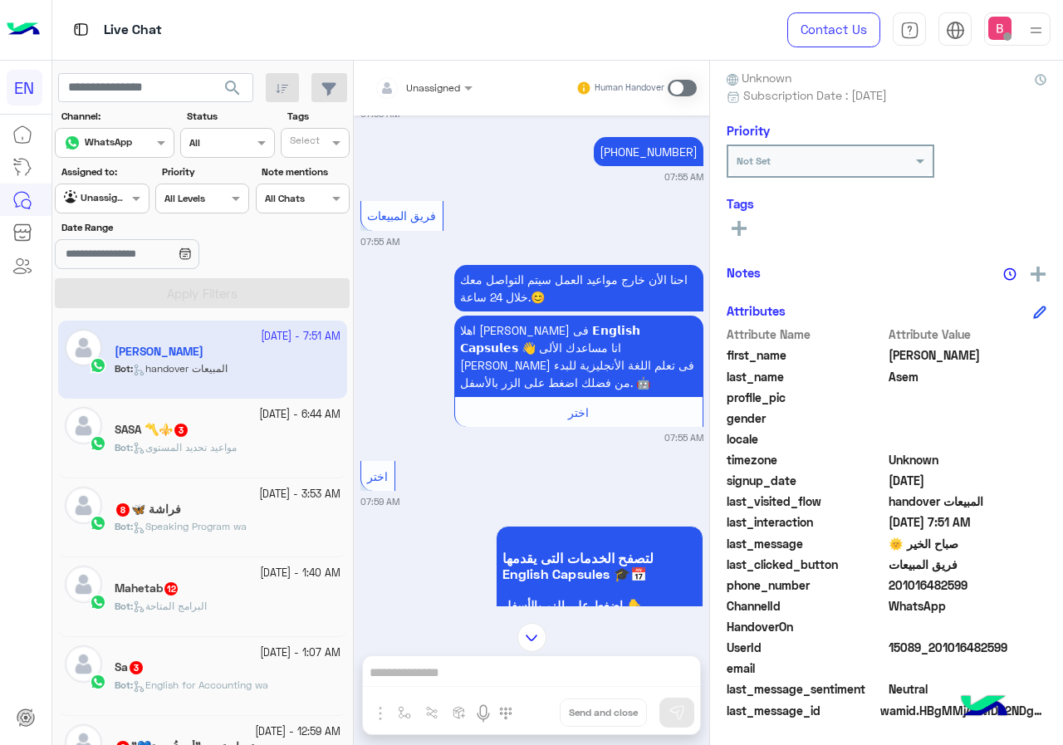
click at [997, 582] on span "201016482599" at bounding box center [968, 584] width 159 height 17
drag, startPoint x: 939, startPoint y: 596, endPoint x: 925, endPoint y: 628, distance: 34.6
click at [926, 629] on span at bounding box center [968, 626] width 159 height 17
drag, startPoint x: 893, startPoint y: 586, endPoint x: 1000, endPoint y: 586, distance: 107.1
click at [1000, 586] on span "201016482599" at bounding box center [968, 584] width 159 height 17
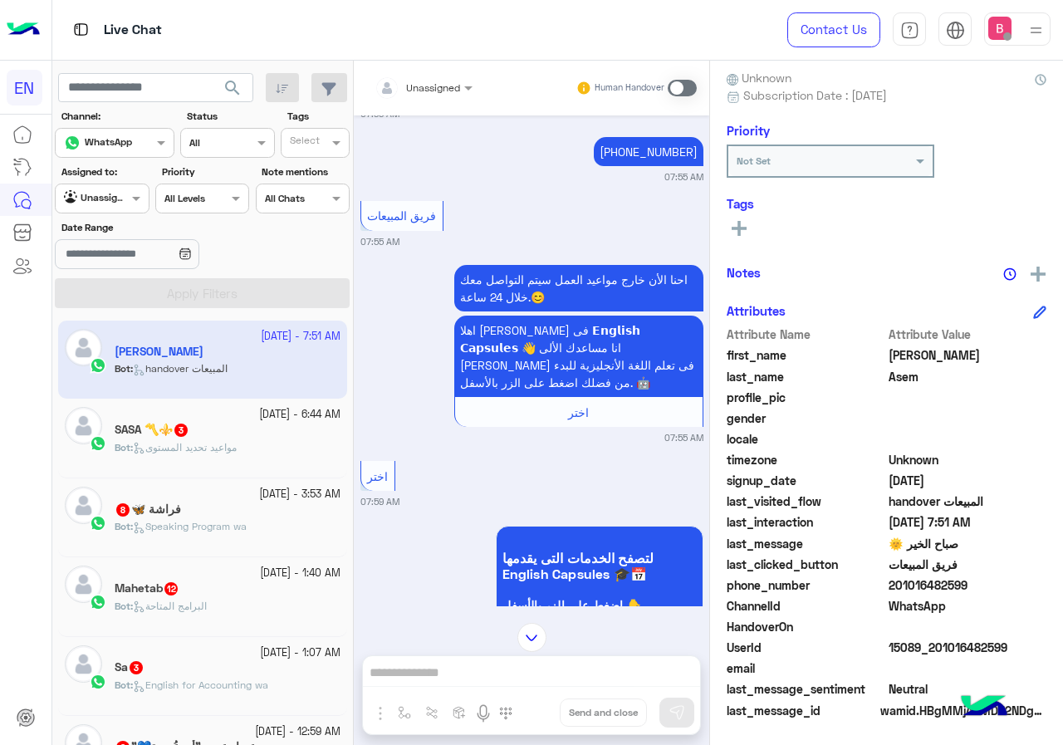
copy span "01016482599"
click at [423, 86] on input "text" at bounding box center [404, 85] width 58 height 15
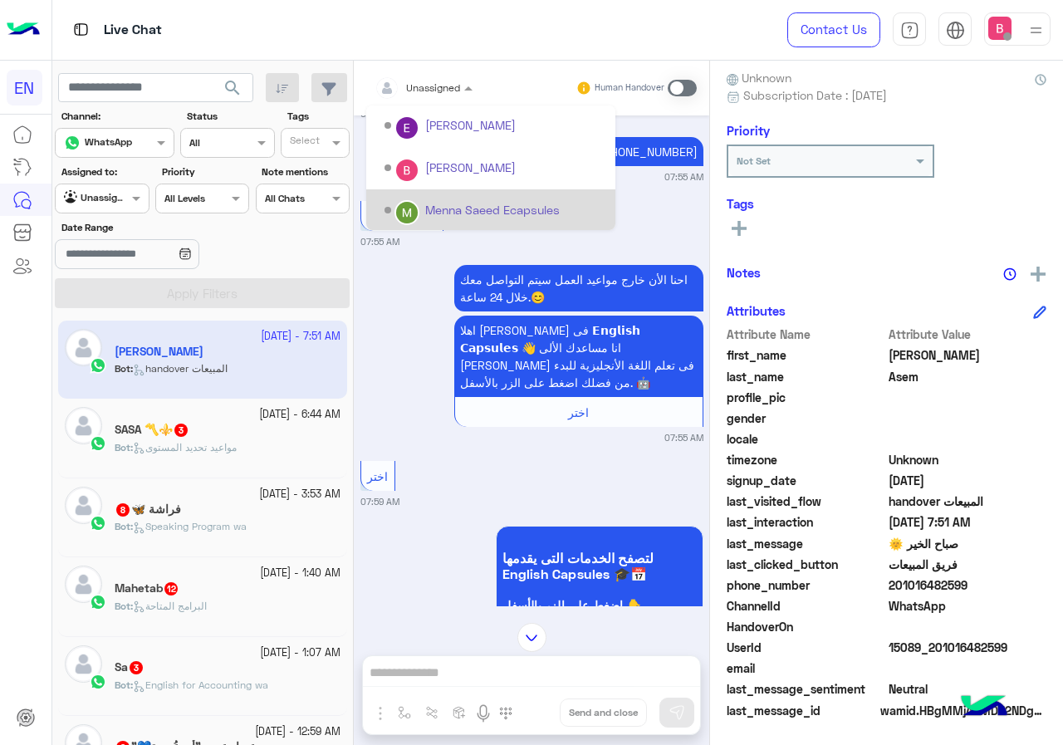
scroll to position [276, 0]
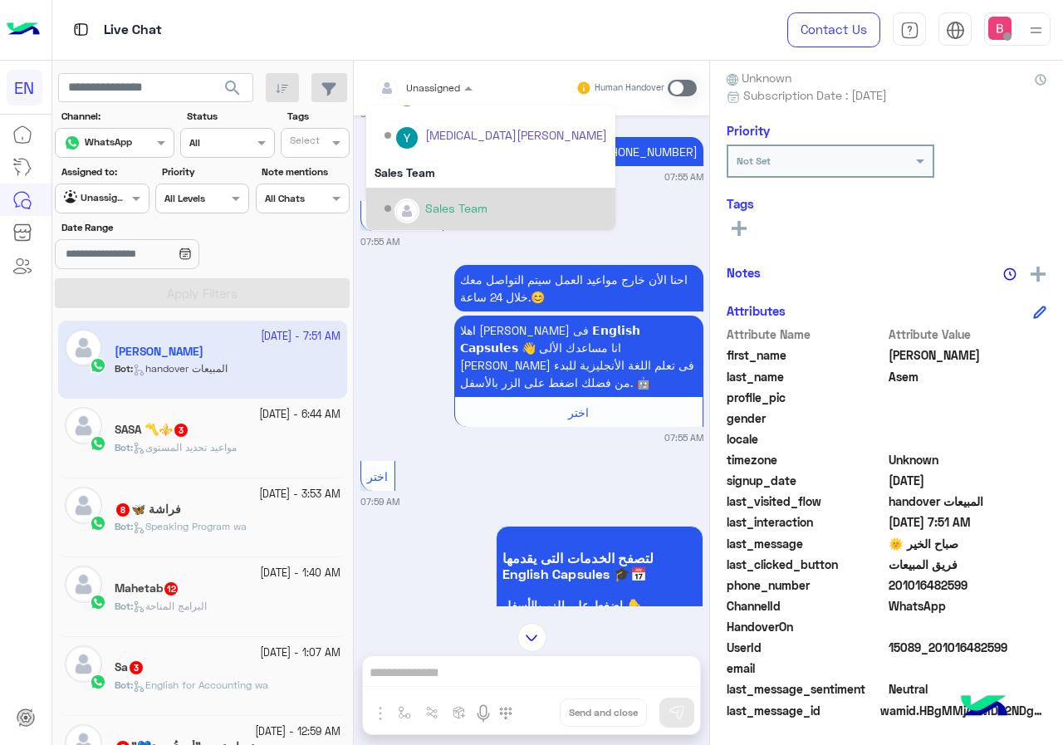
click at [443, 193] on div "Sales Team" at bounding box center [490, 209] width 249 height 42
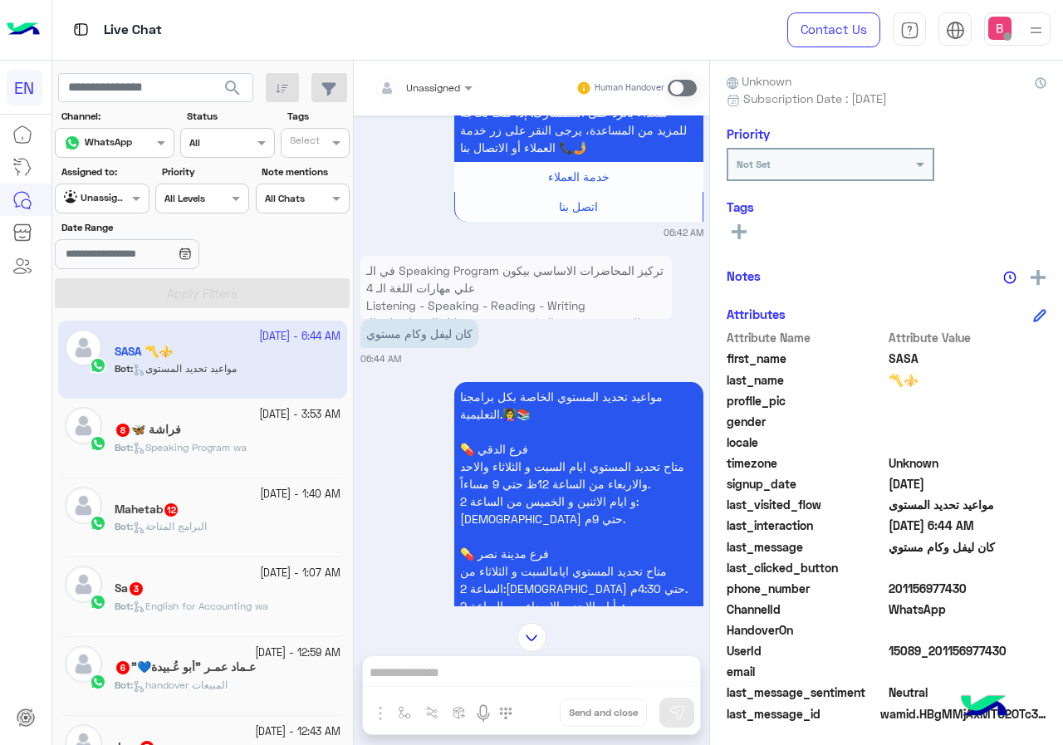
scroll to position [149, 0]
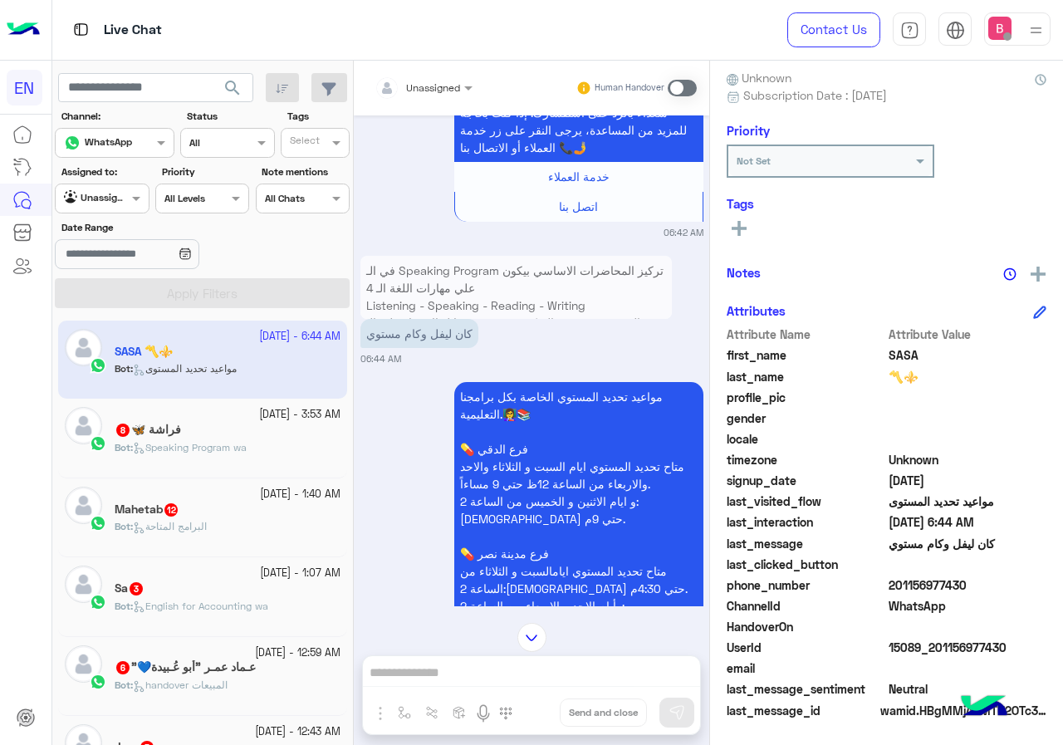
click at [420, 86] on input "text" at bounding box center [404, 85] width 58 height 15
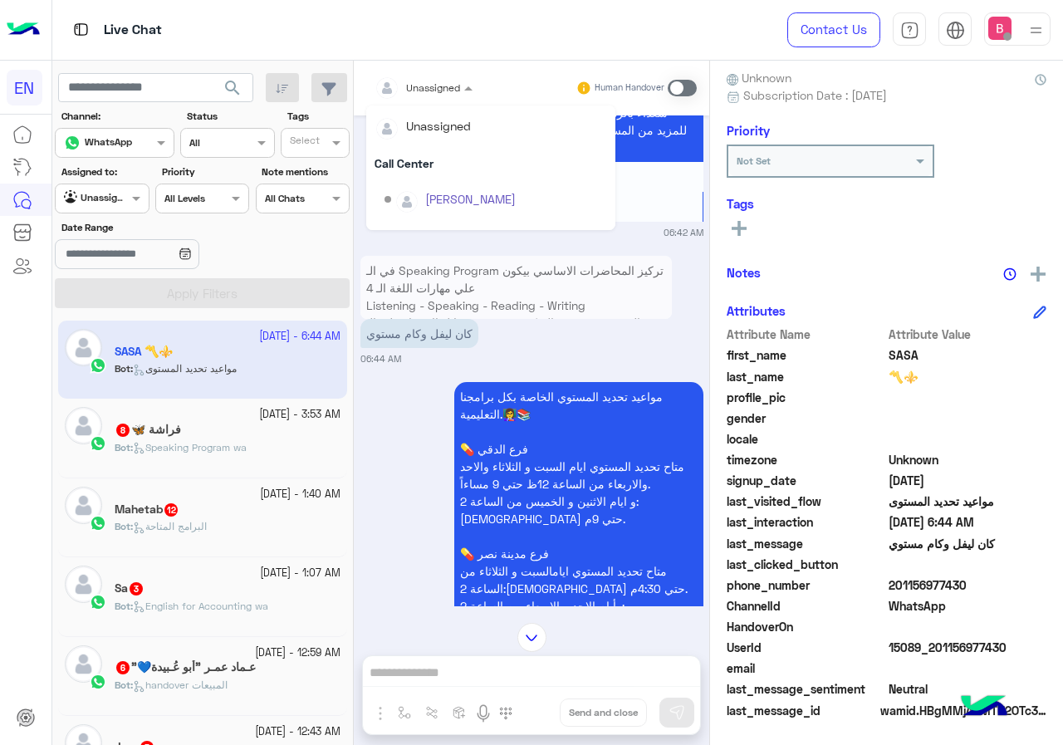
scroll to position [276, 0]
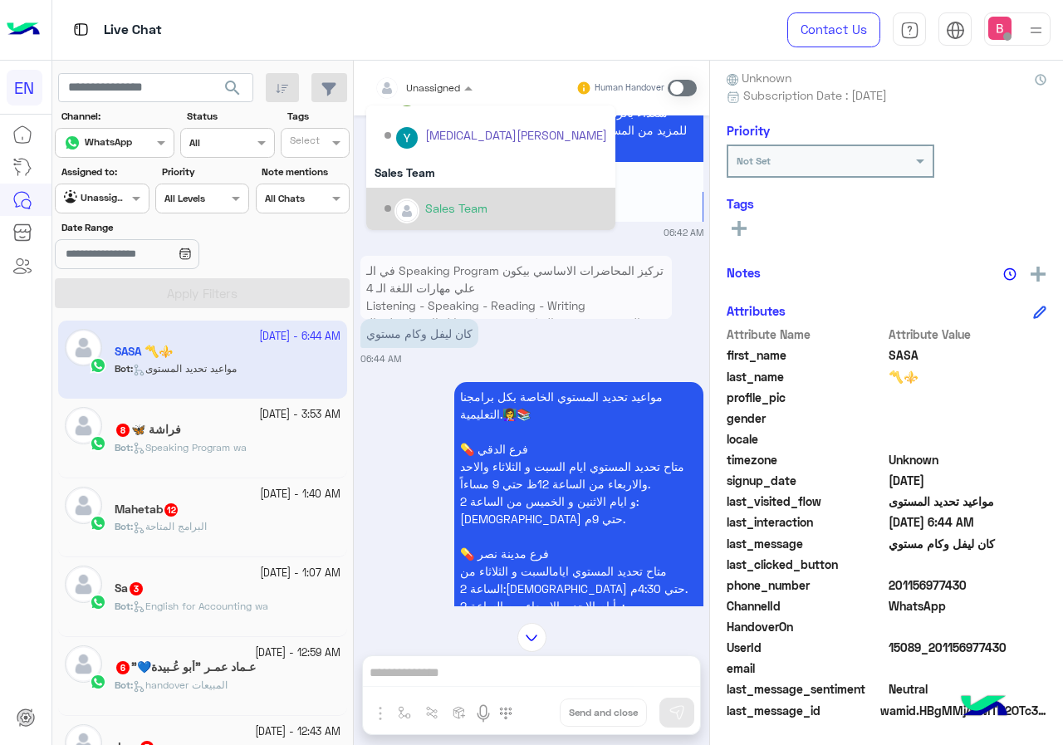
click at [427, 208] on div "Sales Team" at bounding box center [456, 207] width 62 height 17
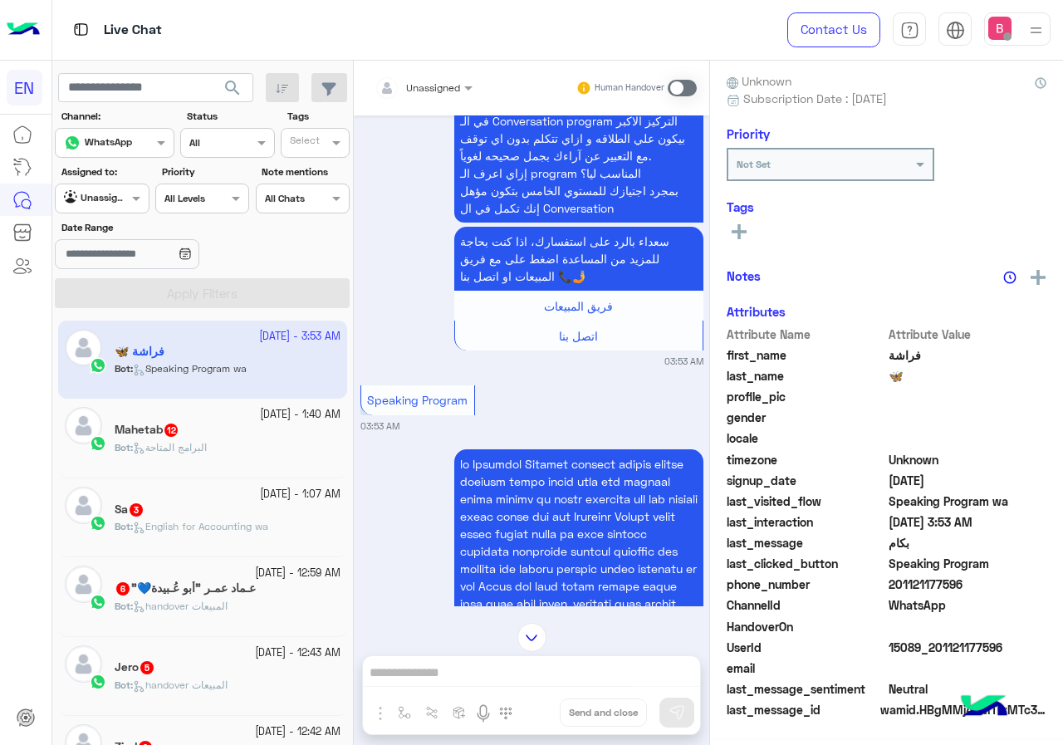
scroll to position [3203, 0]
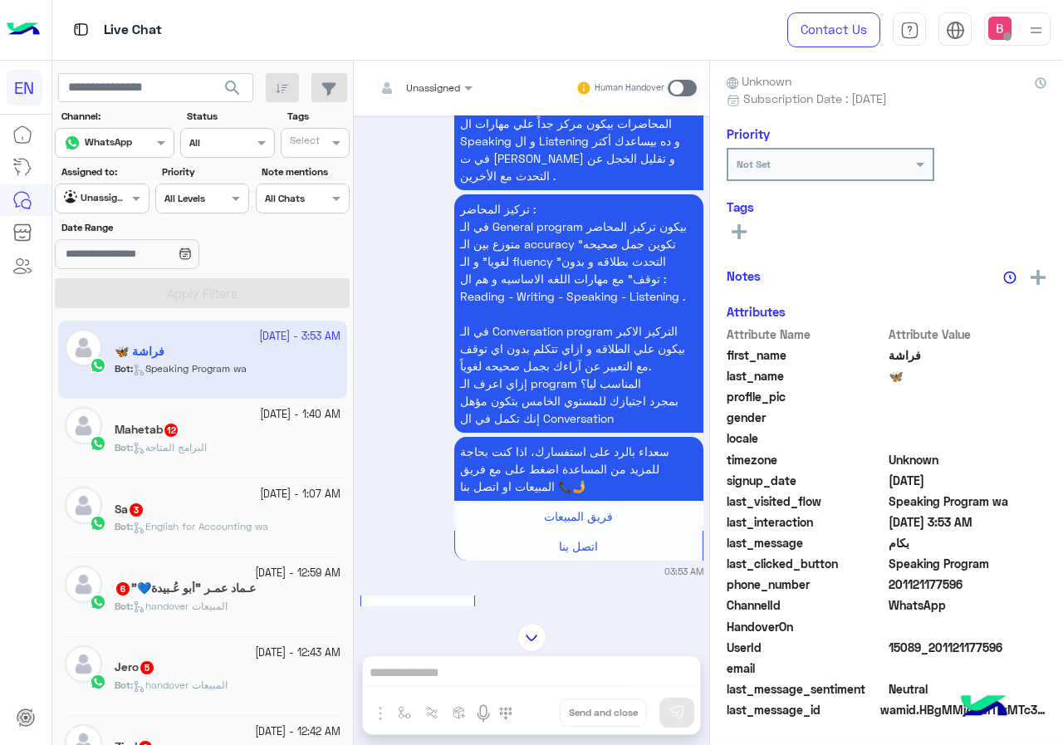
click at [441, 70] on div "Unassigned Human Handover" at bounding box center [531, 88] width 355 height 55
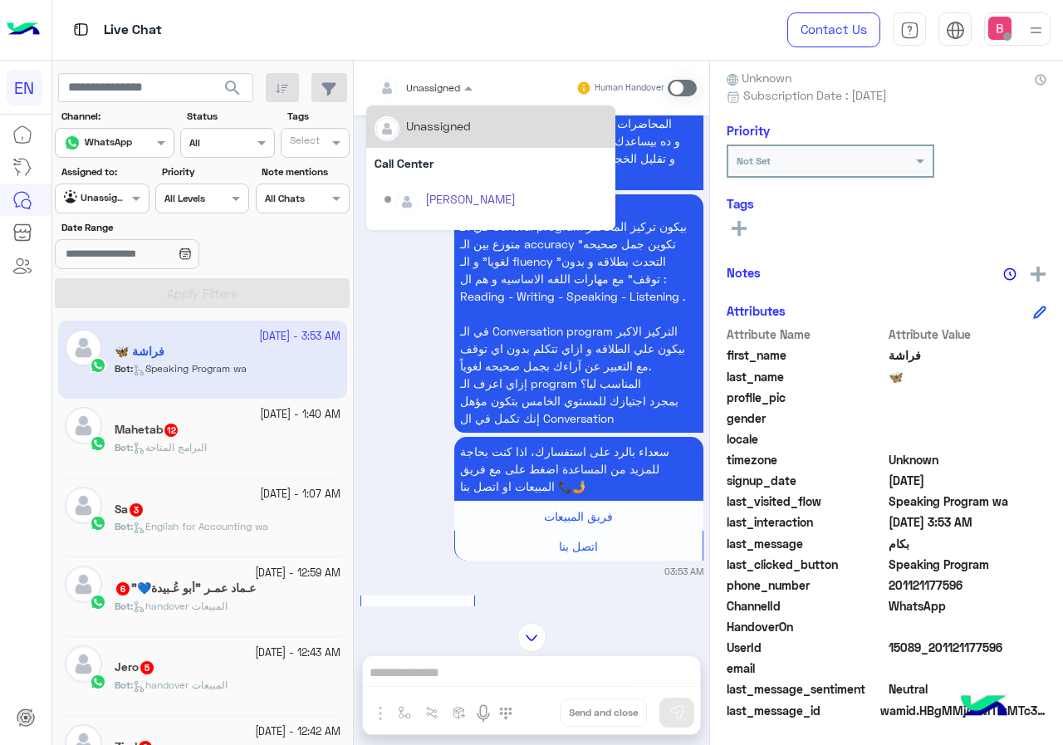
click at [439, 85] on div at bounding box center [423, 85] width 115 height 16
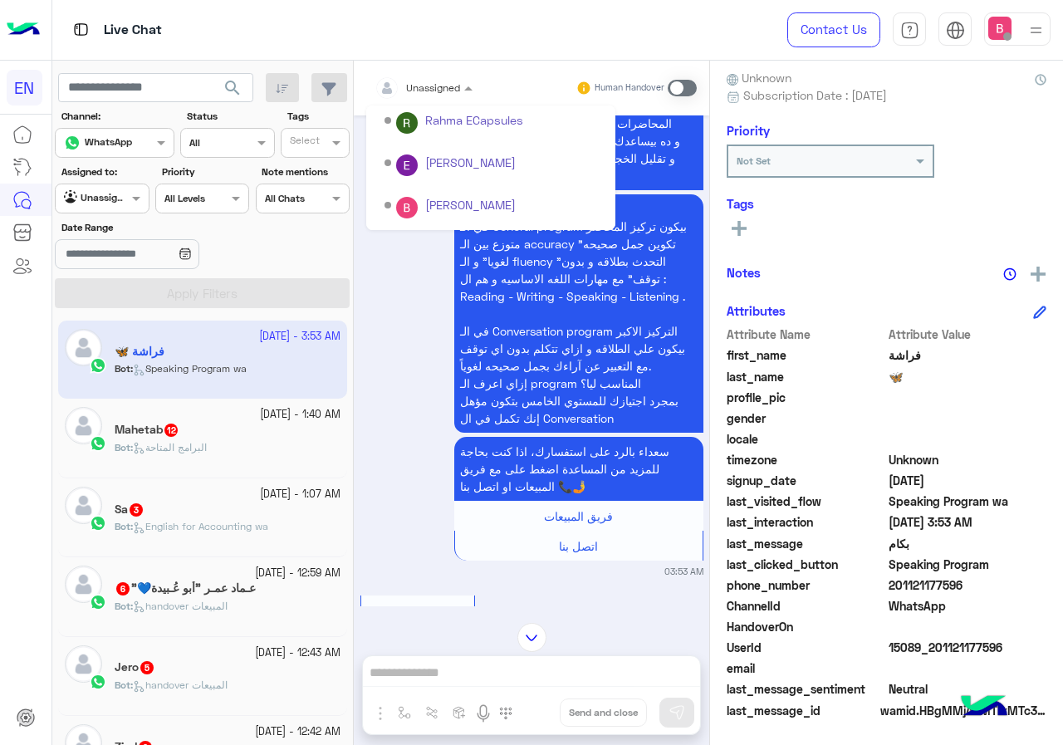
scroll to position [276, 0]
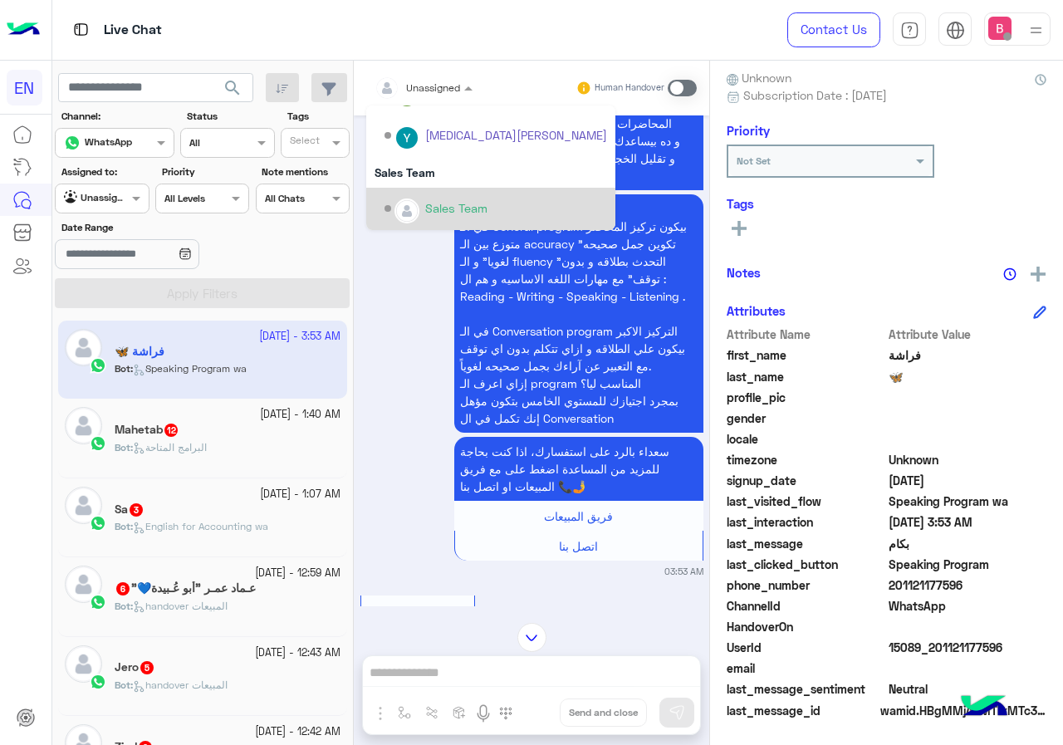
click at [438, 198] on div "Sales Team" at bounding box center [496, 208] width 223 height 29
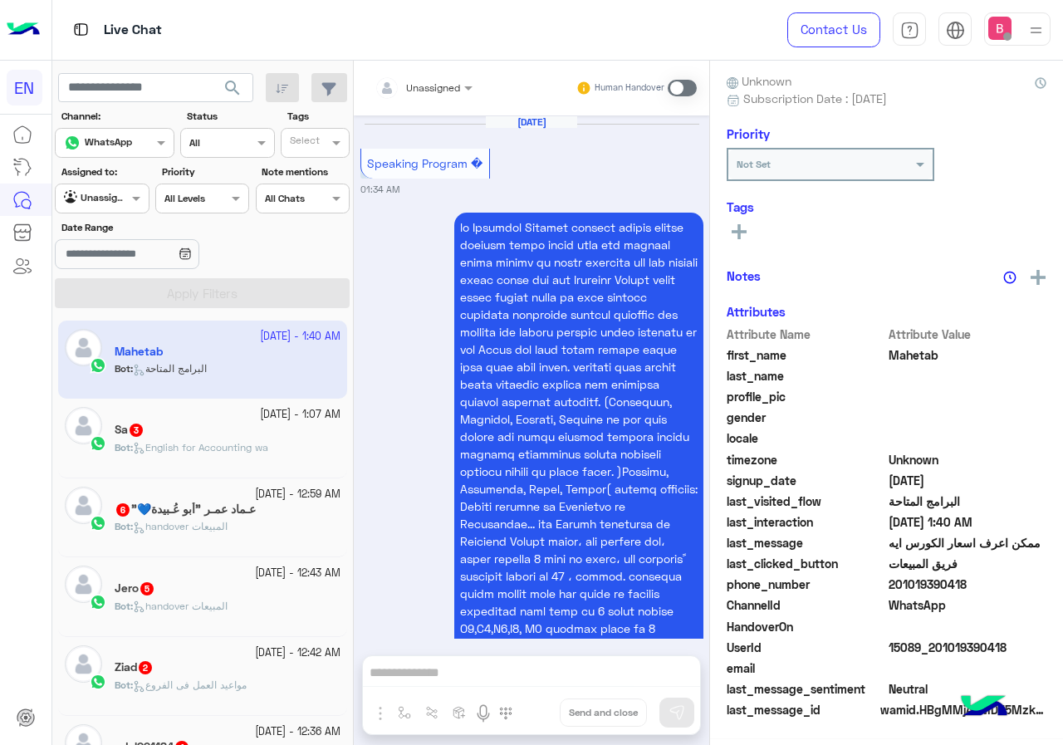
scroll to position [4078, 0]
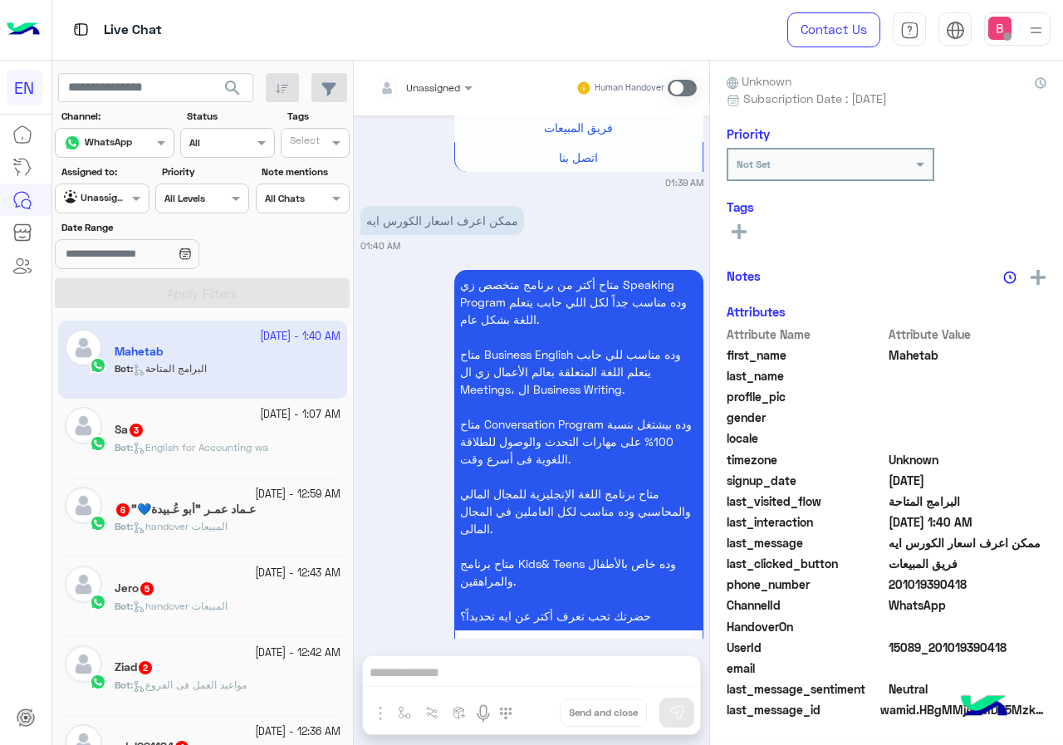
click at [429, 85] on input "text" at bounding box center [404, 85] width 58 height 15
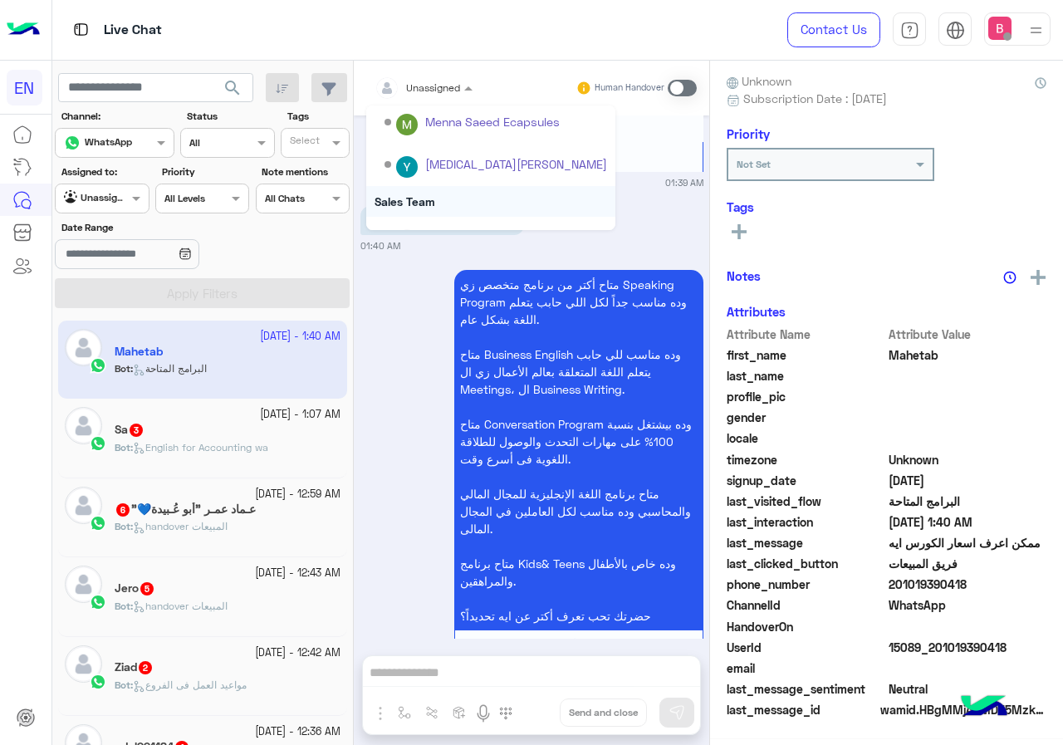
scroll to position [276, 0]
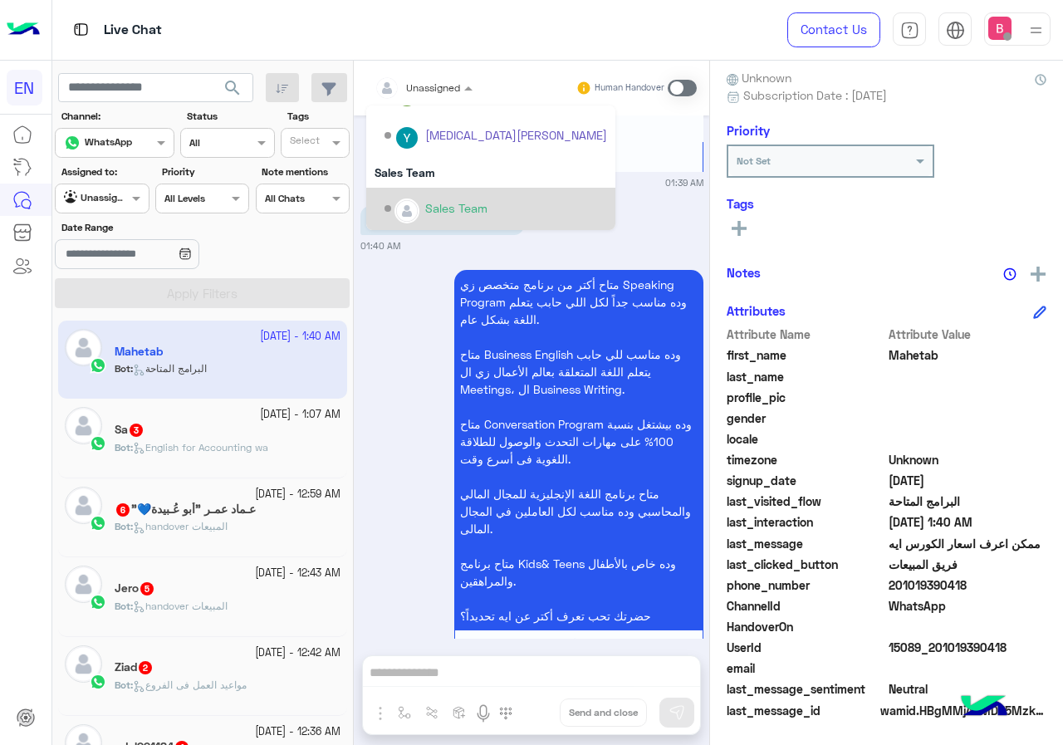
click at [430, 216] on div "Sales Team" at bounding box center [456, 207] width 62 height 17
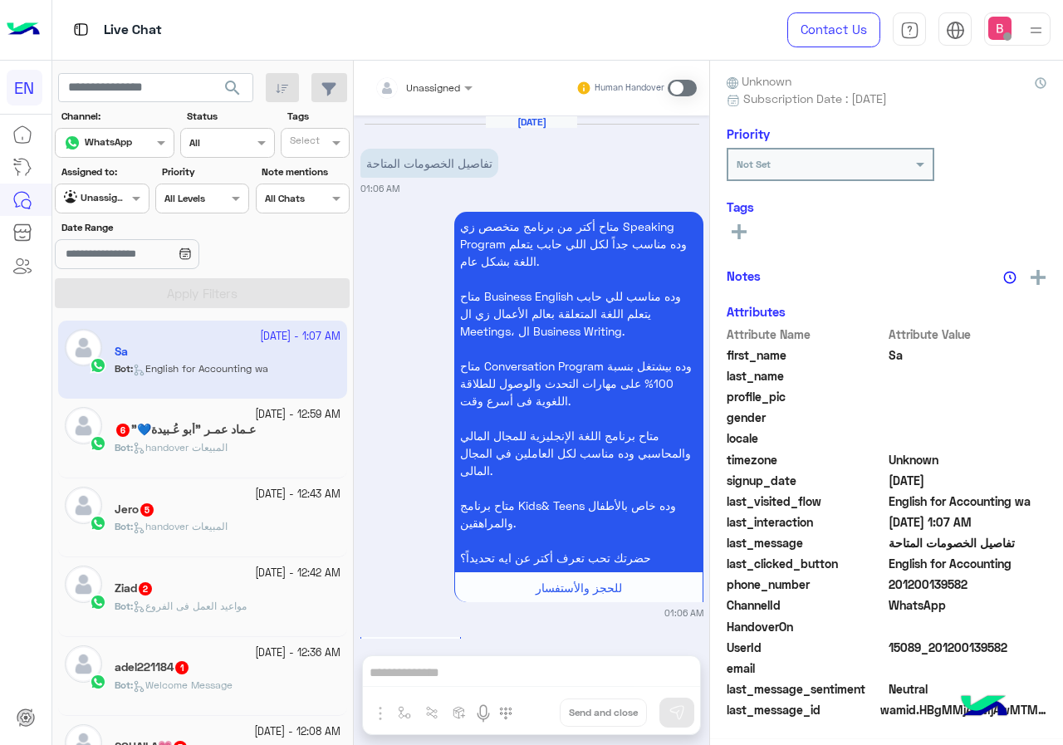
scroll to position [146, 0]
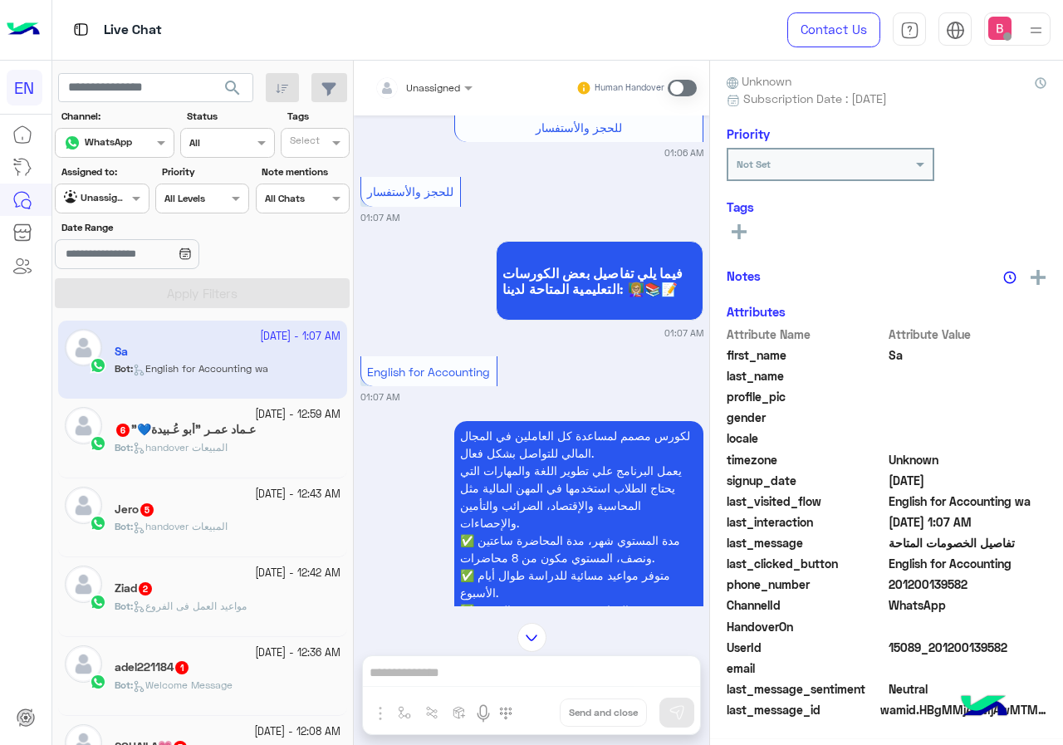
click at [441, 91] on div at bounding box center [423, 85] width 115 height 16
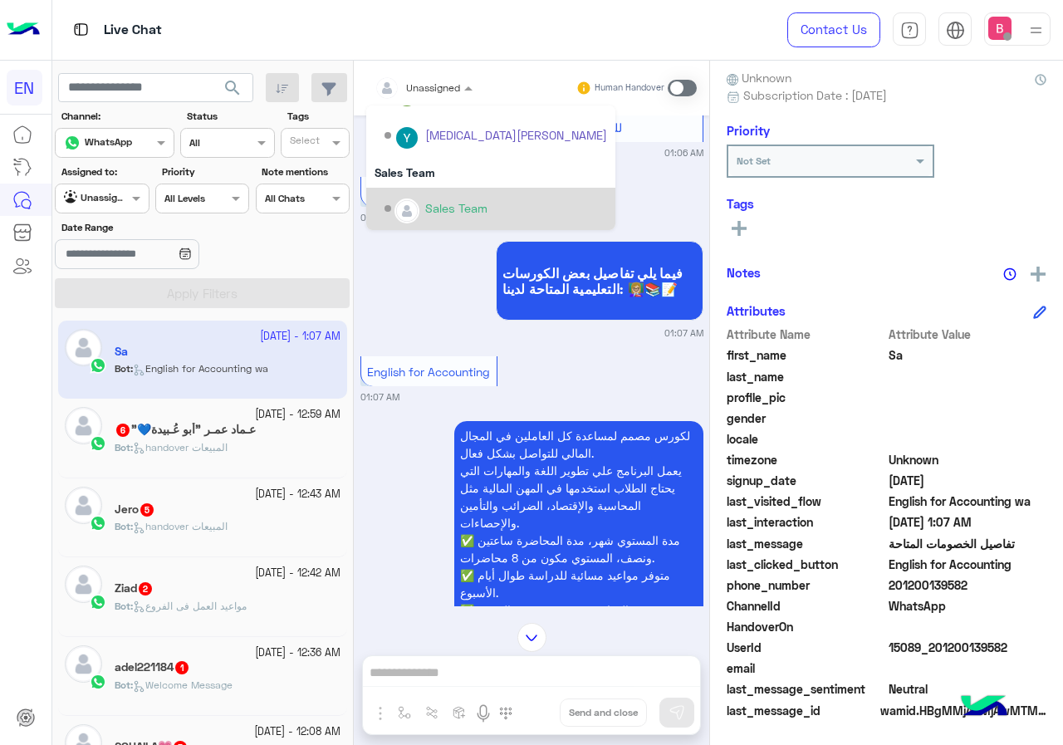
click at [421, 205] on div "Sales Team" at bounding box center [496, 208] width 223 height 29
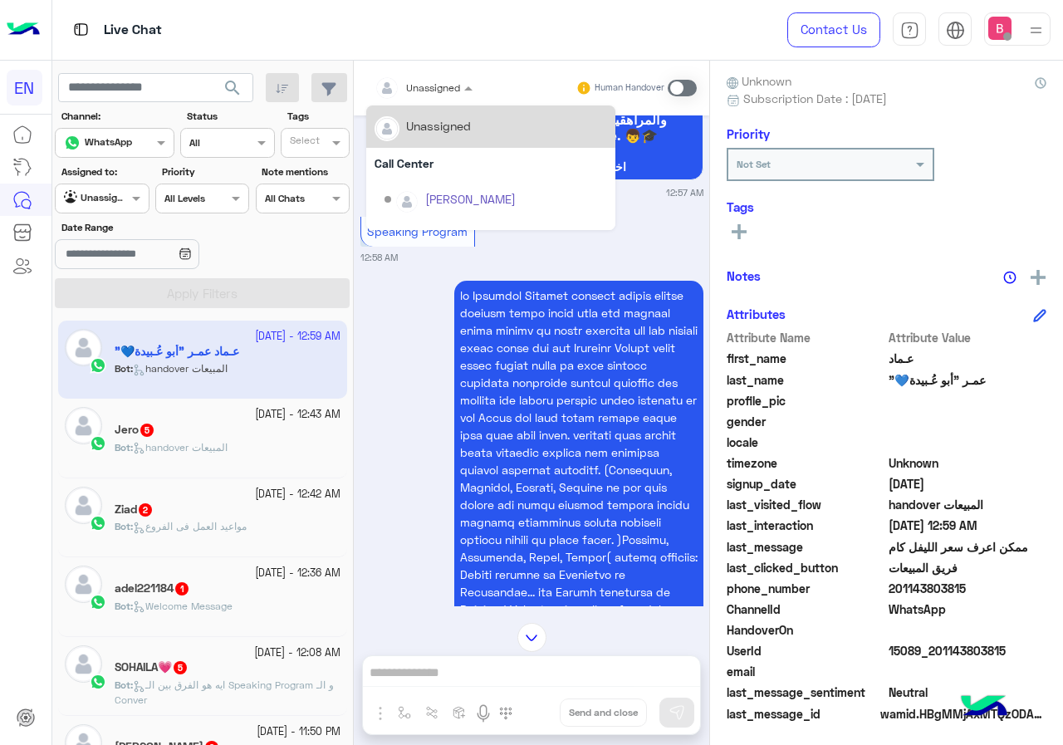
drag, startPoint x: 439, startPoint y: 89, endPoint x: 437, endPoint y: 111, distance: 22.6
click at [440, 89] on div at bounding box center [423, 85] width 115 height 16
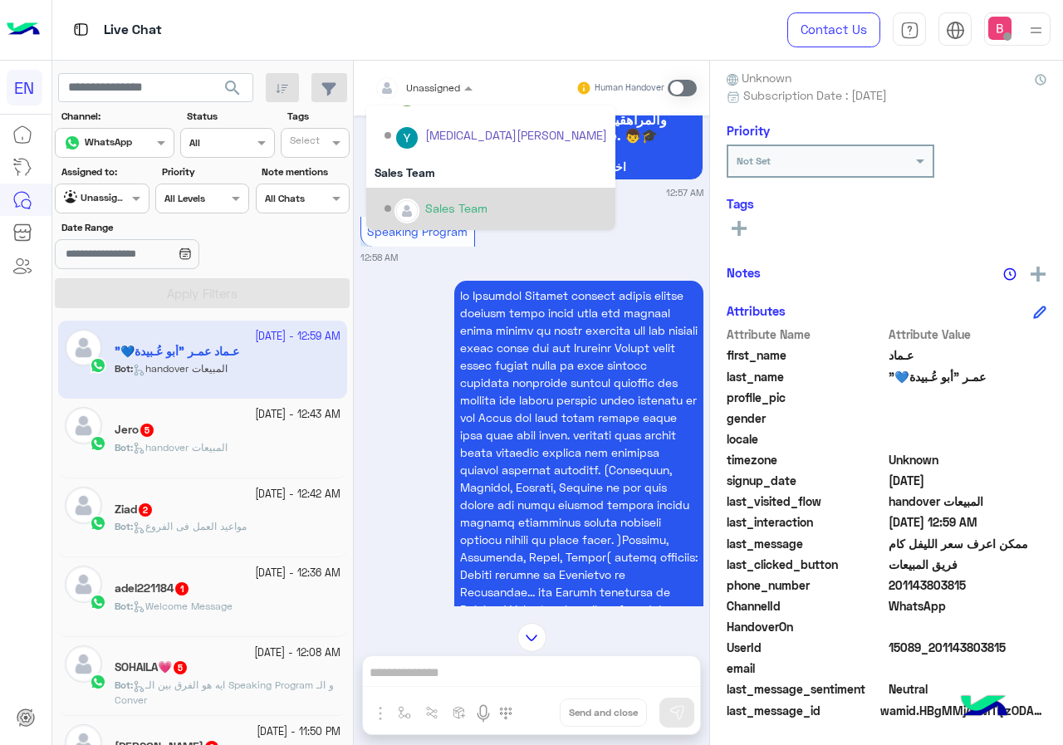
click at [429, 205] on div "Sales Team" at bounding box center [456, 207] width 62 height 17
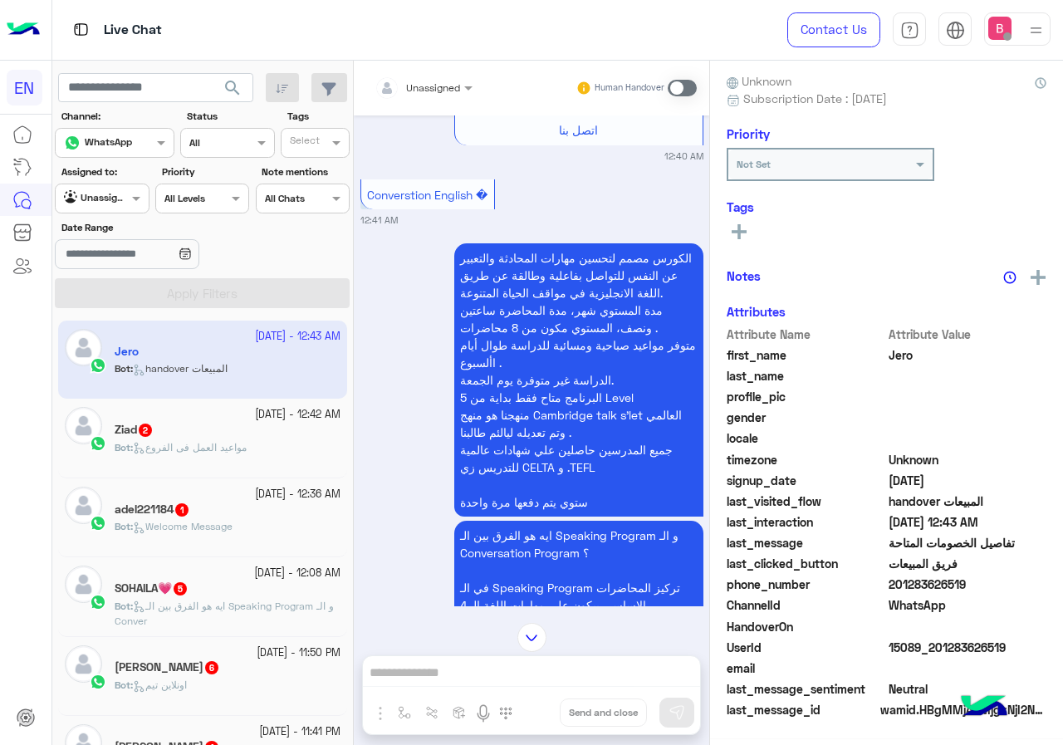
click at [448, 92] on span "Unassigned" at bounding box center [433, 87] width 54 height 12
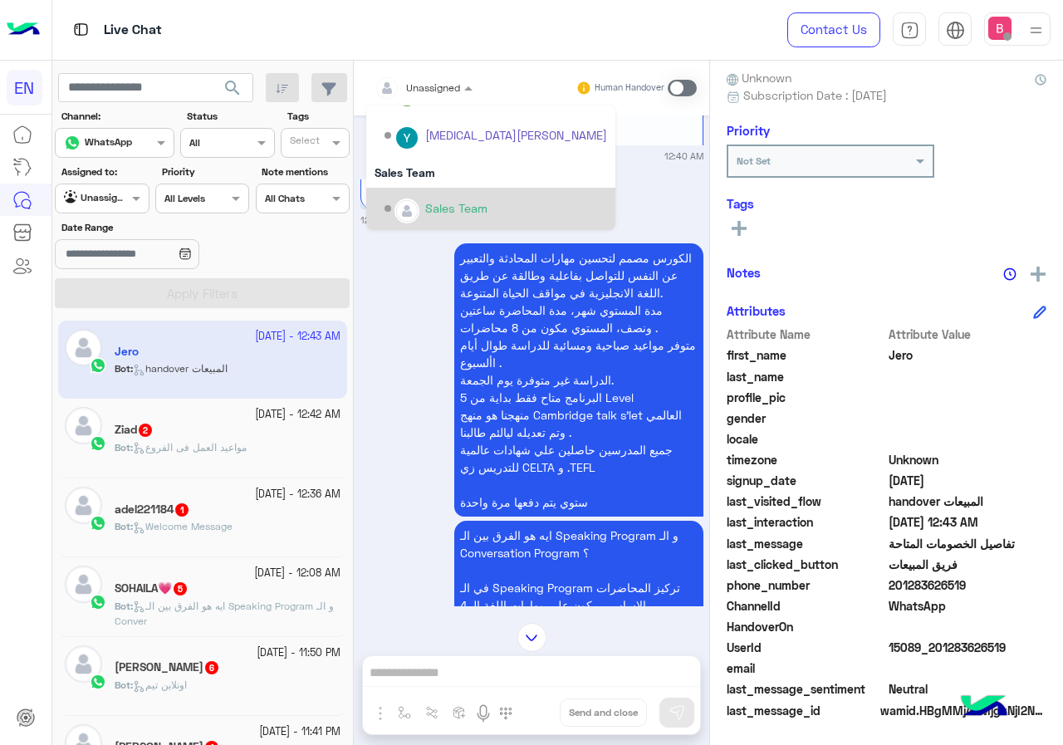
click at [436, 204] on div "Sales Team" at bounding box center [456, 207] width 62 height 17
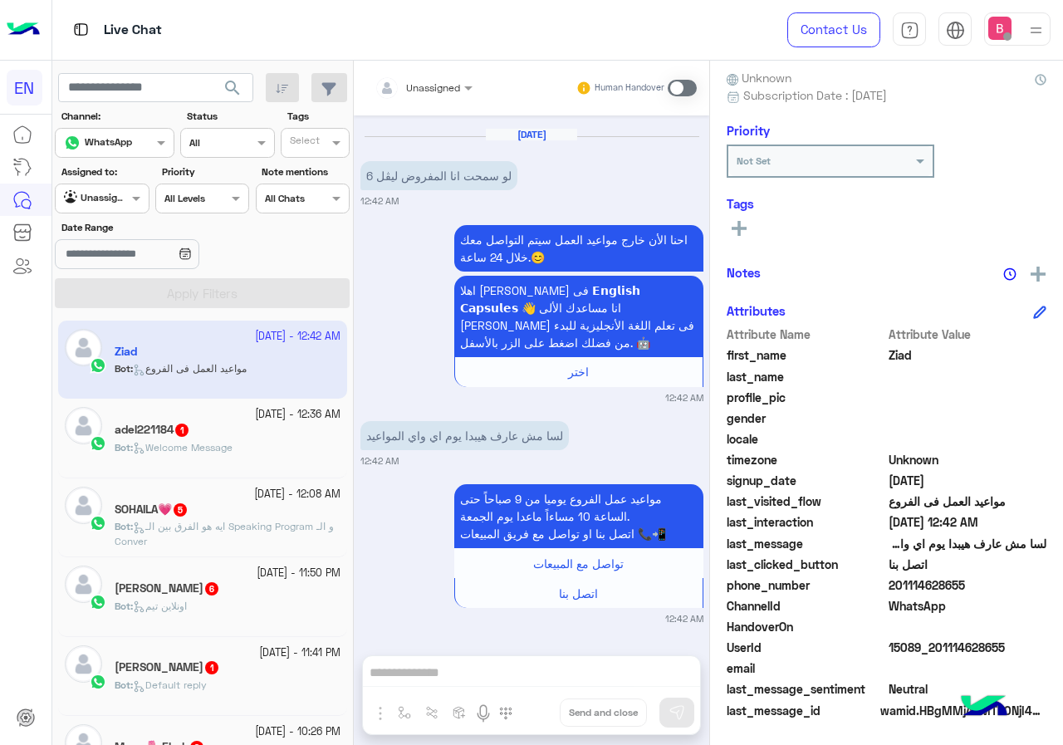
drag, startPoint x: 891, startPoint y: 586, endPoint x: 990, endPoint y: 595, distance: 99.3
click at [990, 595] on div "phone_number 201114628655" at bounding box center [887, 586] width 320 height 21
drag, startPoint x: 954, startPoint y: 588, endPoint x: 821, endPoint y: 394, distance: 235.4
click at [821, 394] on span "profile_pic" at bounding box center [806, 397] width 159 height 17
drag, startPoint x: 894, startPoint y: 584, endPoint x: 995, endPoint y: 591, distance: 101.6
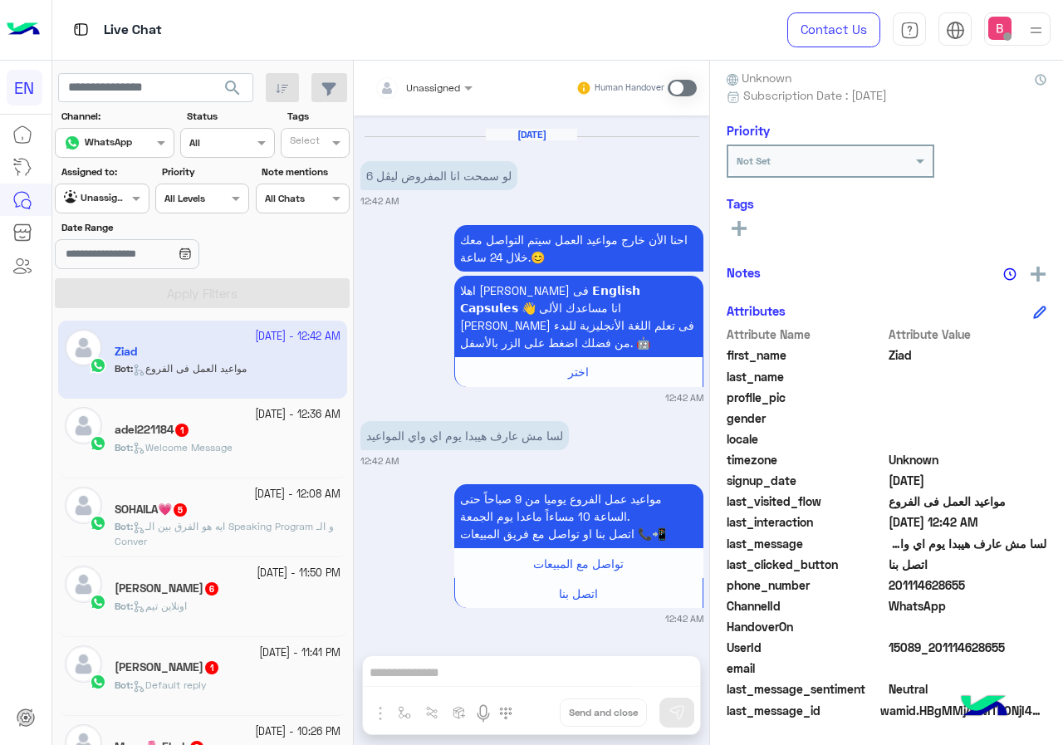
click at [995, 591] on span "201114628655" at bounding box center [968, 584] width 159 height 17
copy span "01114628655"
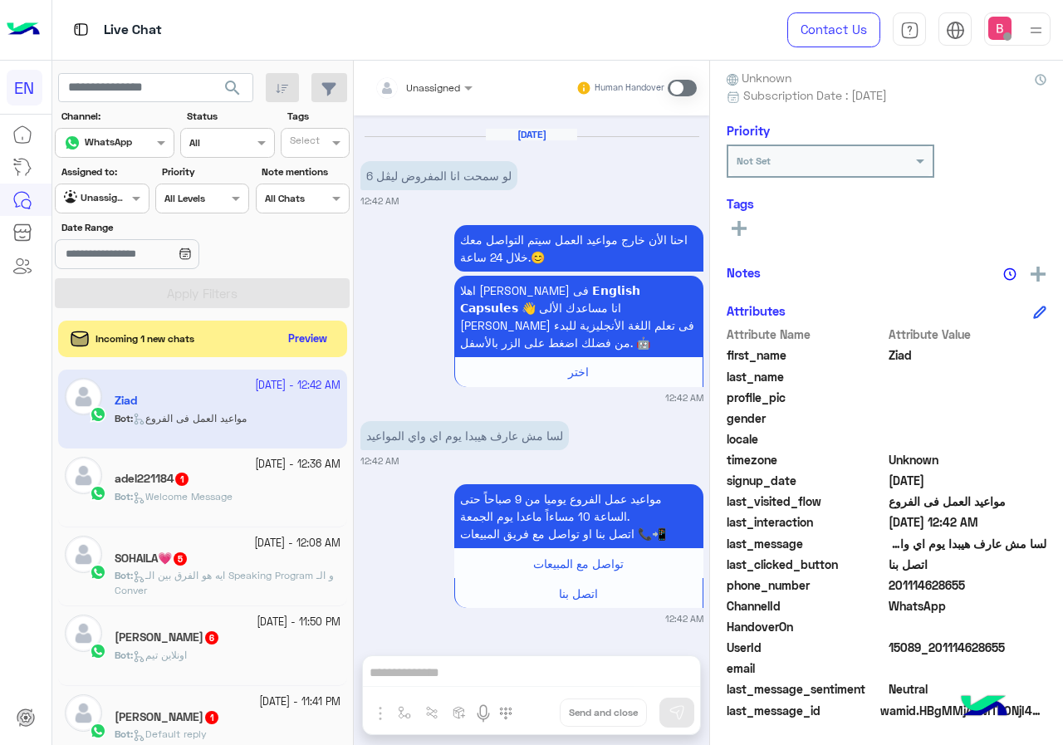
click at [484, 669] on div "Unassigned Human Handover Sep 21, 2025 وهيبدا امتا 04:54 PM Sep 22, 2025 Conver…" at bounding box center [531, 406] width 355 height 691
click at [683, 84] on span at bounding box center [682, 88] width 29 height 17
click at [680, 83] on span at bounding box center [682, 88] width 29 height 17
click at [689, 85] on span at bounding box center [682, 88] width 29 height 17
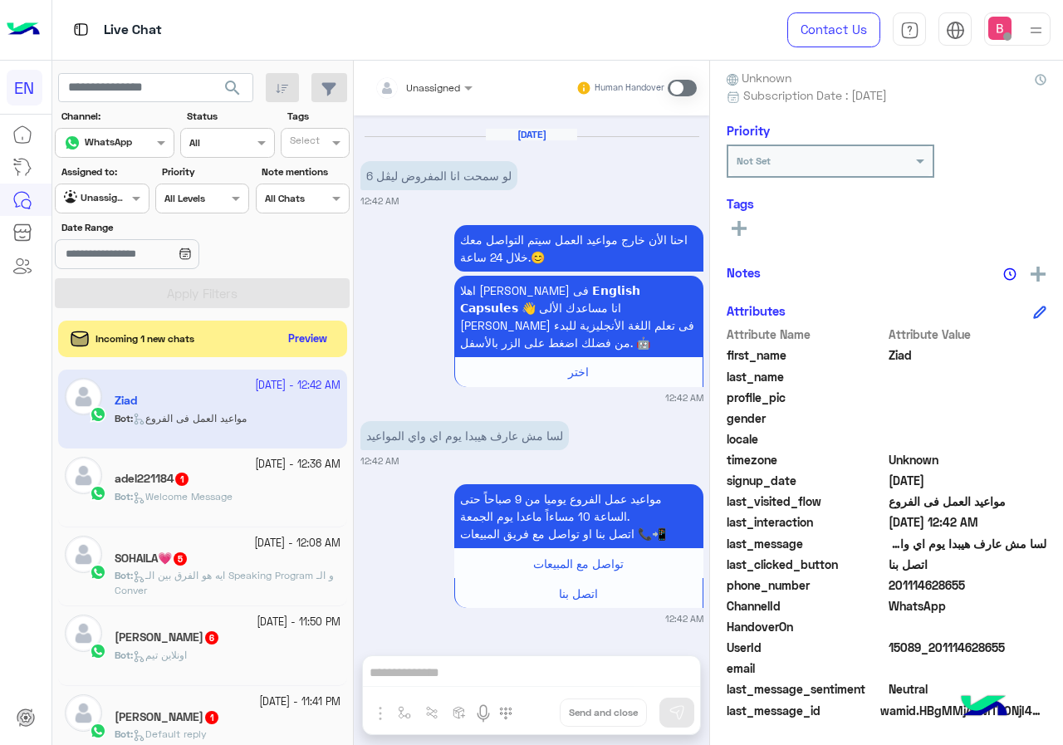
click at [684, 88] on span at bounding box center [682, 88] width 29 height 17
click at [685, 87] on span at bounding box center [682, 88] width 29 height 17
click at [685, 86] on span at bounding box center [682, 88] width 29 height 17
click at [685, 85] on span at bounding box center [682, 88] width 29 height 17
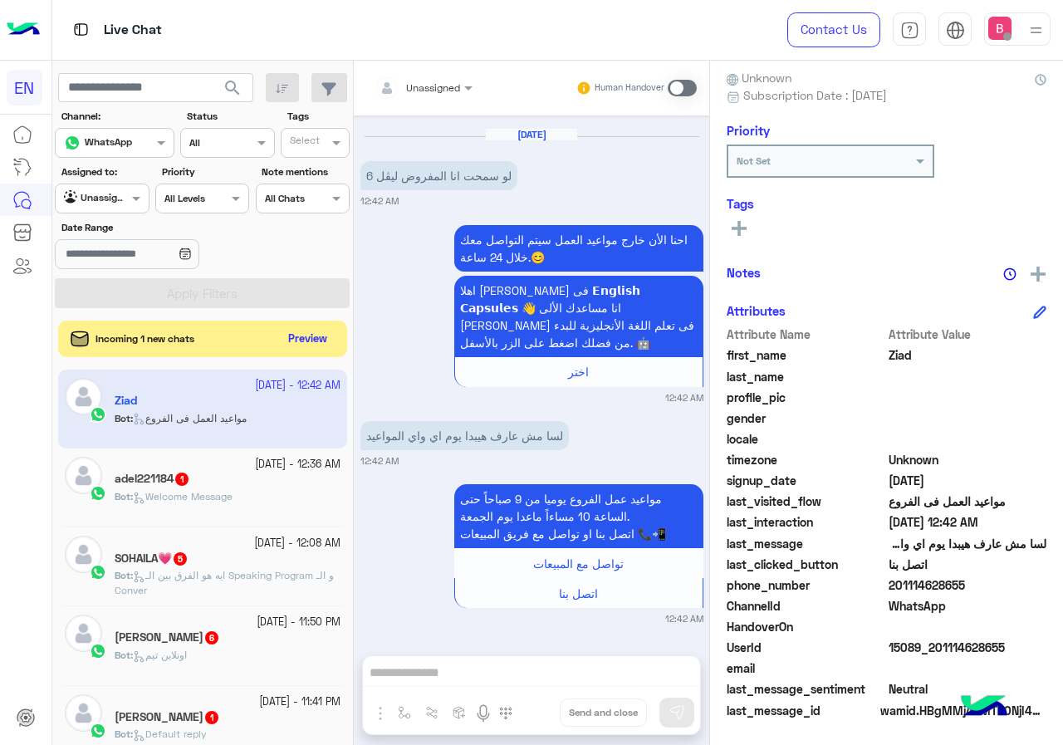
click at [685, 85] on span at bounding box center [682, 88] width 29 height 17
drag, startPoint x: 685, startPoint y: 85, endPoint x: 677, endPoint y: 81, distance: 8.9
click at [685, 83] on span at bounding box center [682, 88] width 29 height 17
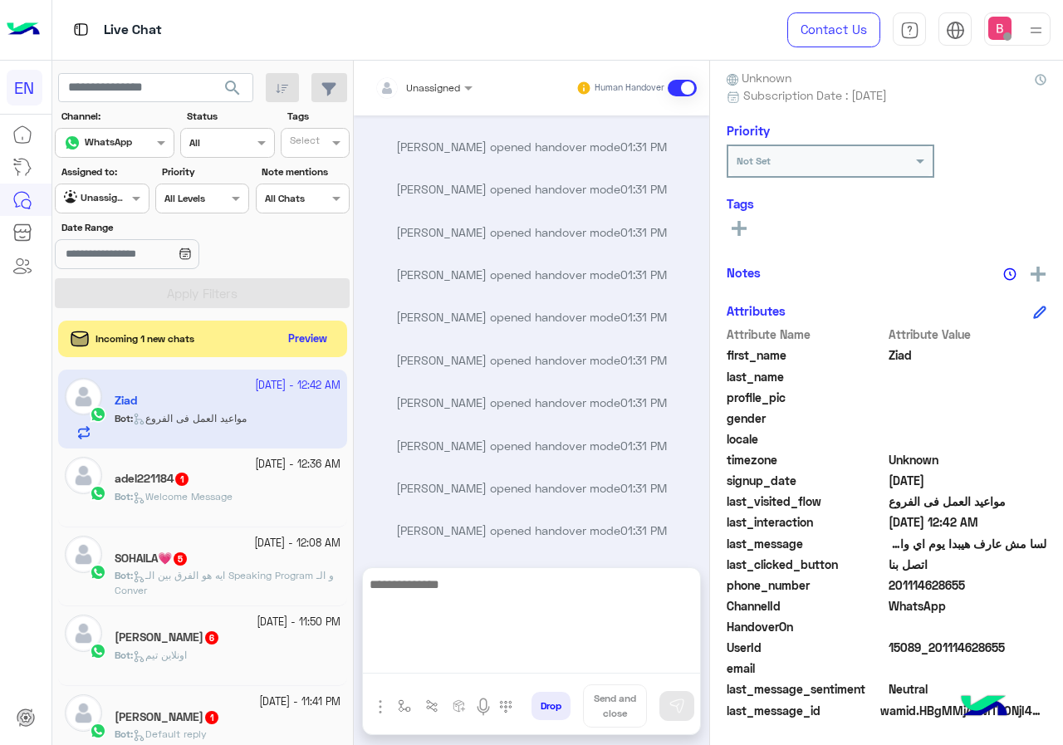
click at [512, 664] on textarea at bounding box center [531, 624] width 337 height 100
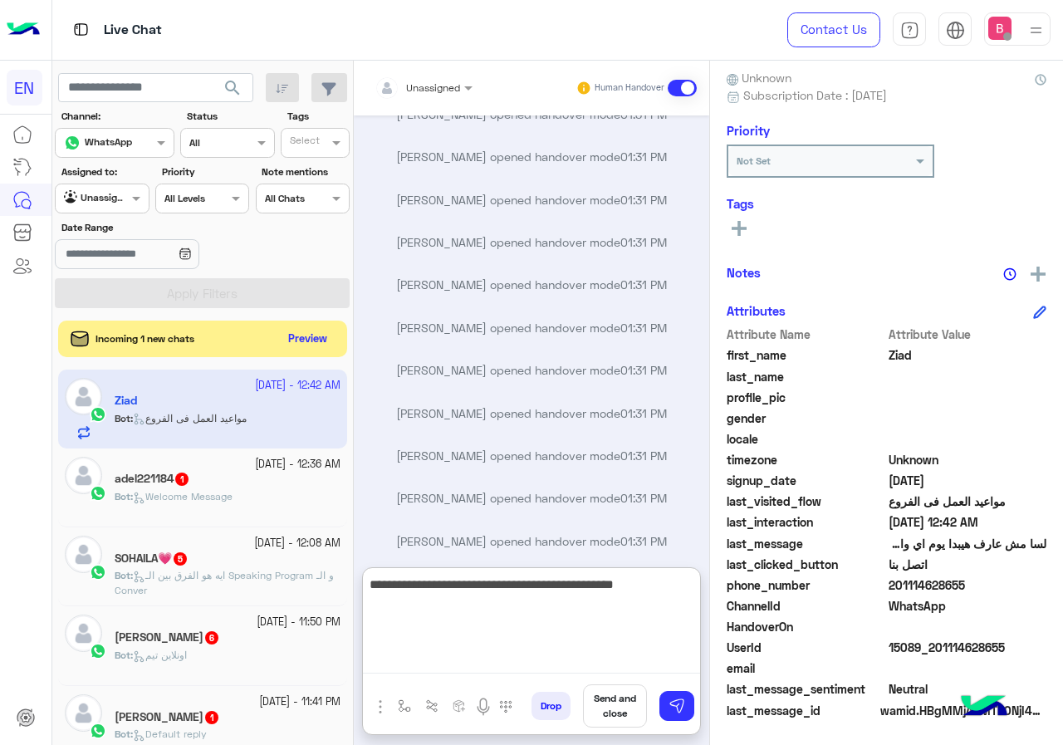
type textarea "**********"
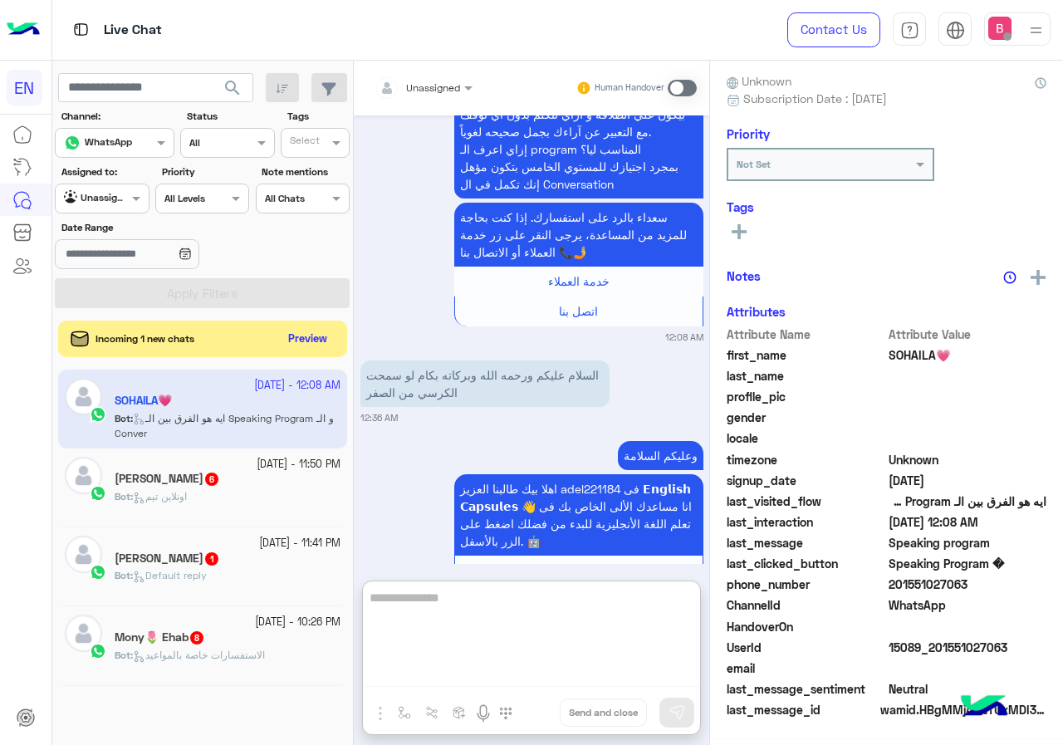
scroll to position [149, 0]
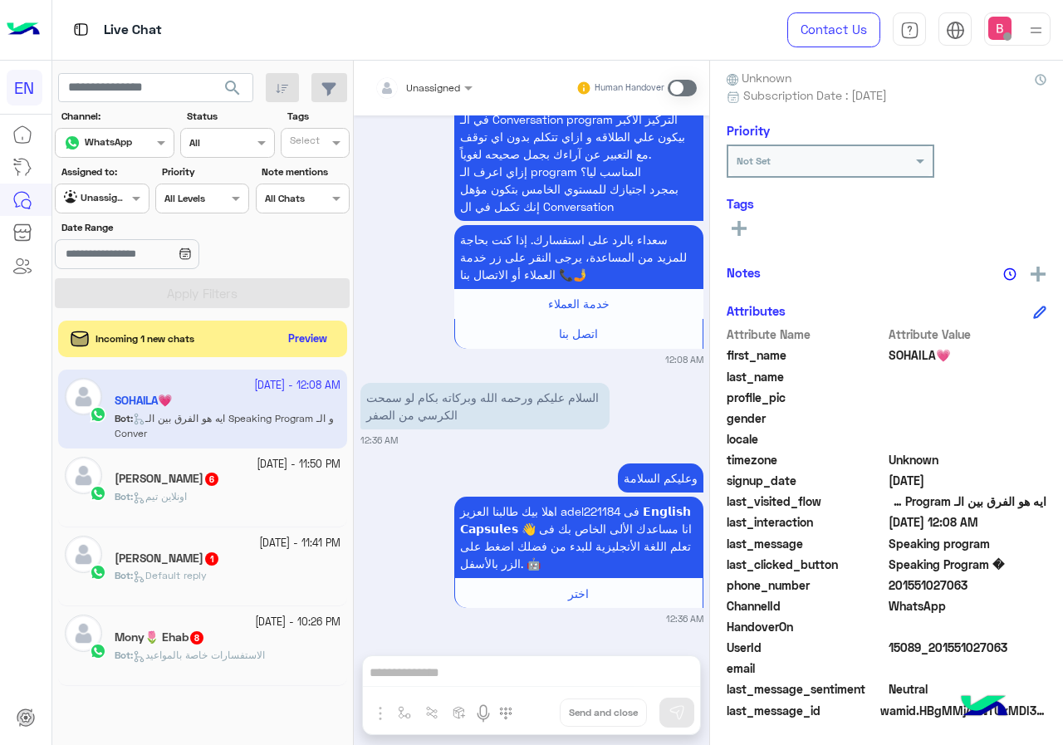
click at [425, 70] on div "Unassigned Human Handover" at bounding box center [531, 88] width 355 height 55
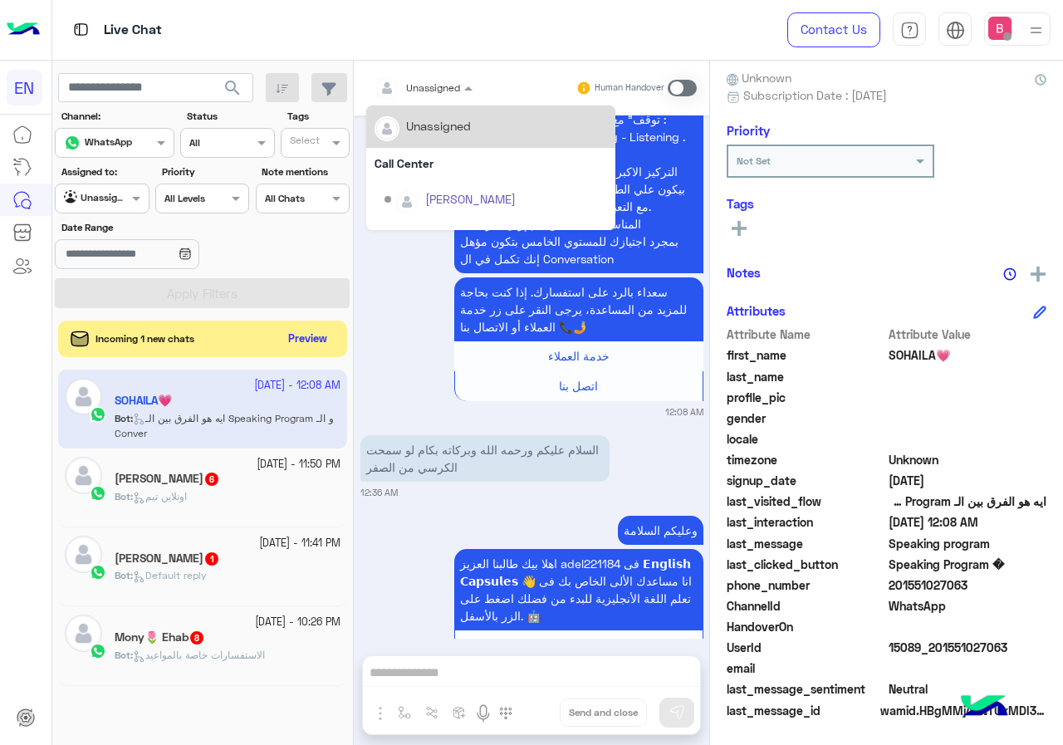
click at [419, 84] on input "text" at bounding box center [404, 85] width 58 height 15
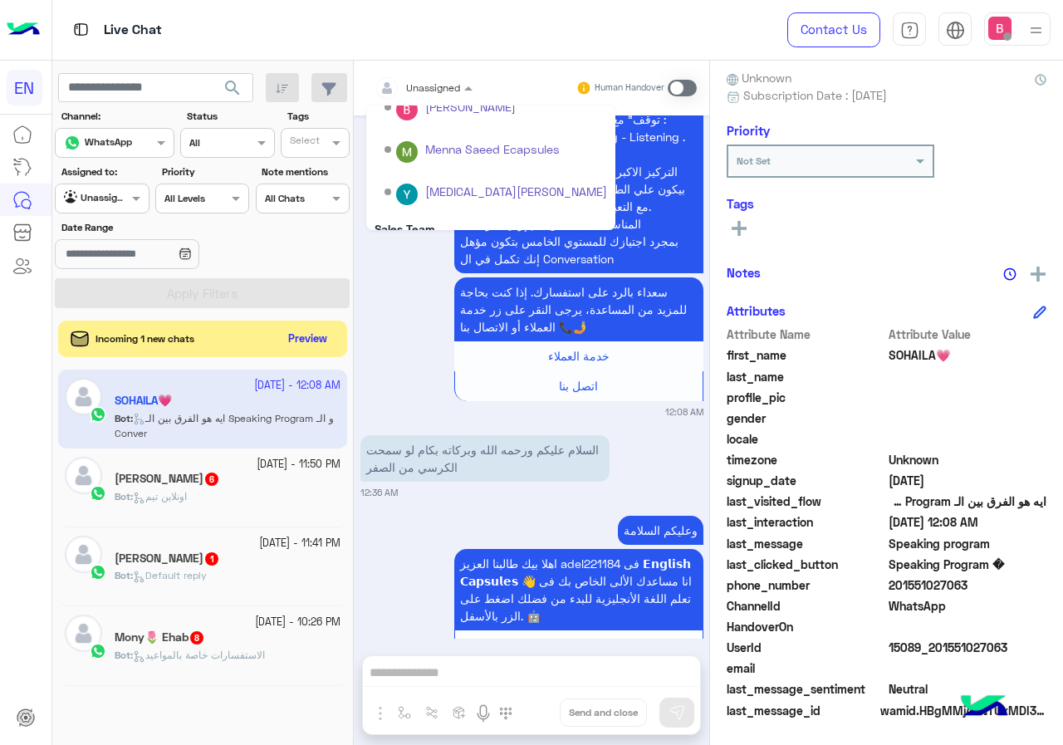
scroll to position [276, 0]
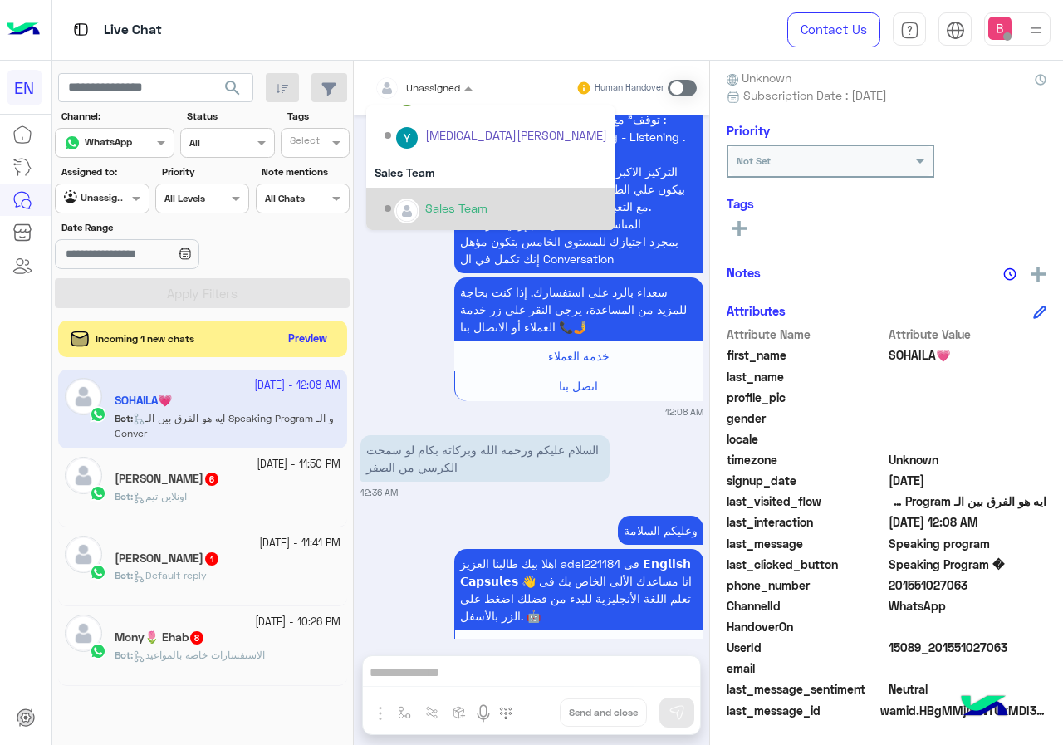
click at [445, 189] on div "Sales Team" at bounding box center [490, 209] width 249 height 42
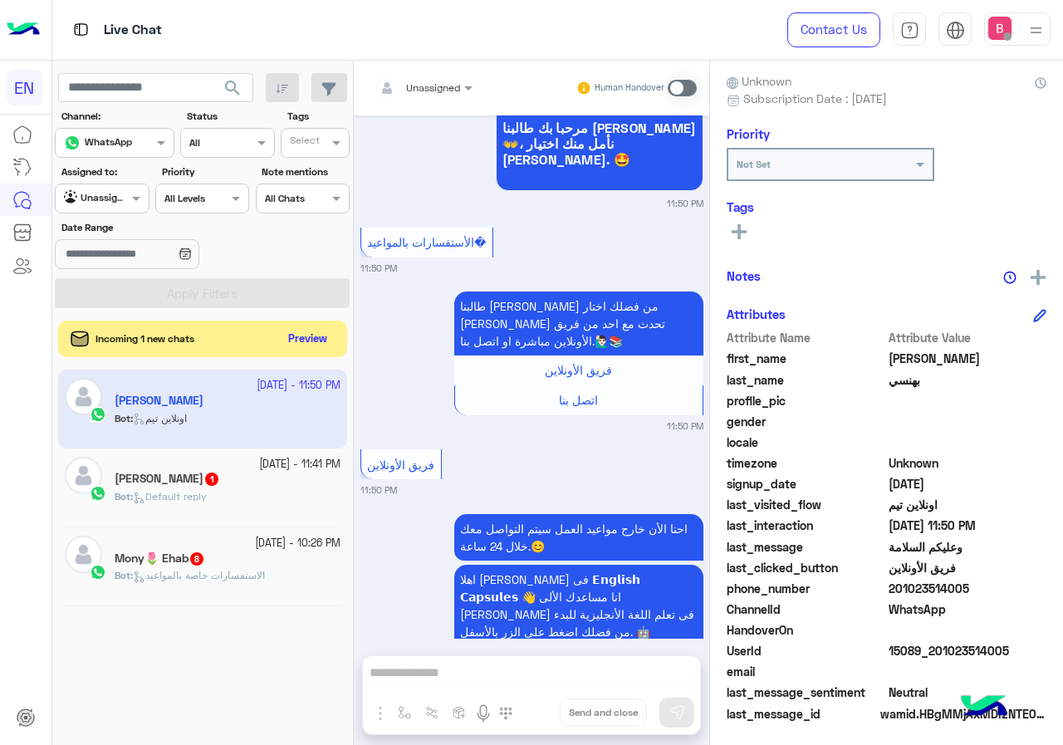
scroll to position [149, 0]
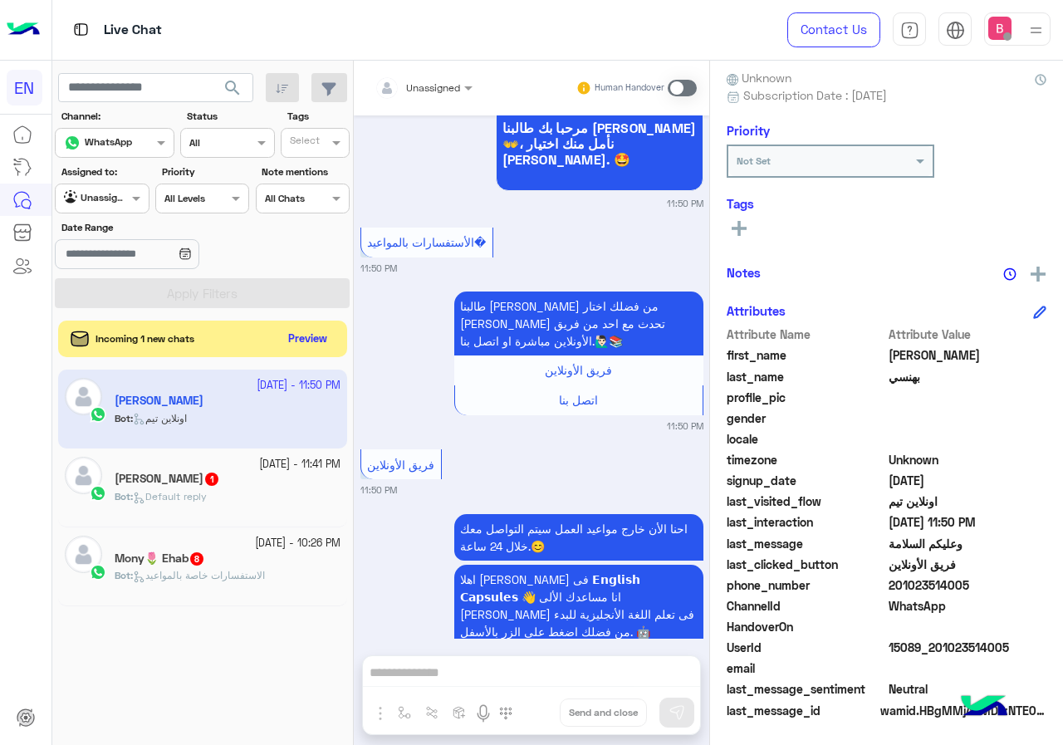
click at [456, 86] on div at bounding box center [423, 85] width 115 height 16
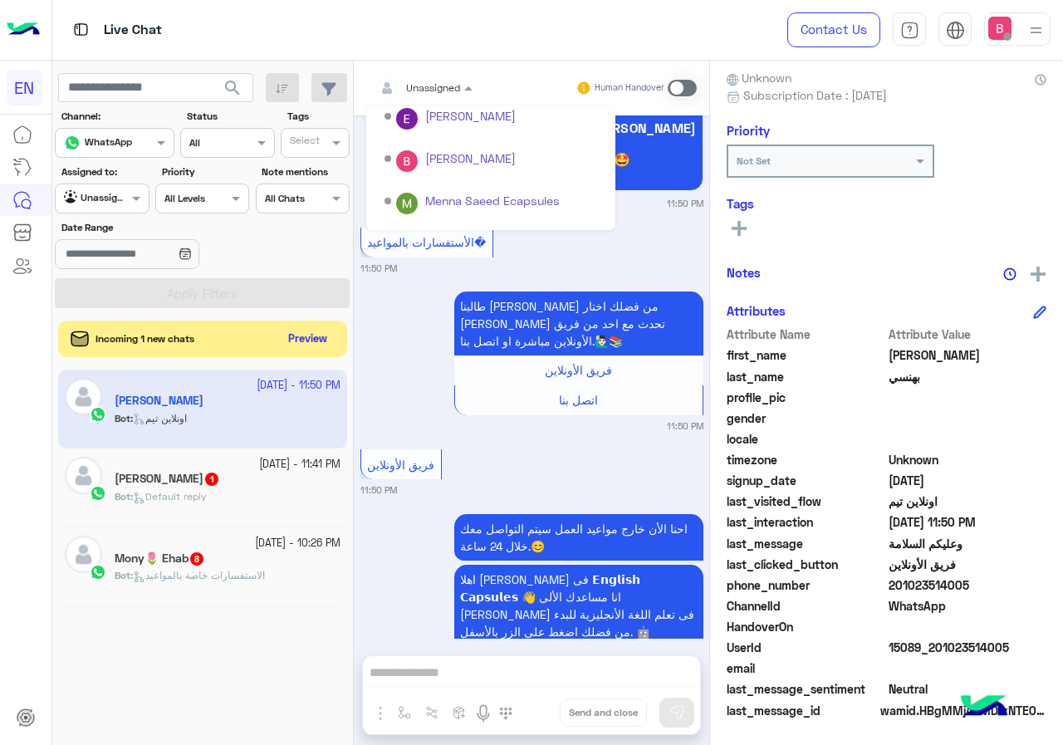
scroll to position [276, 0]
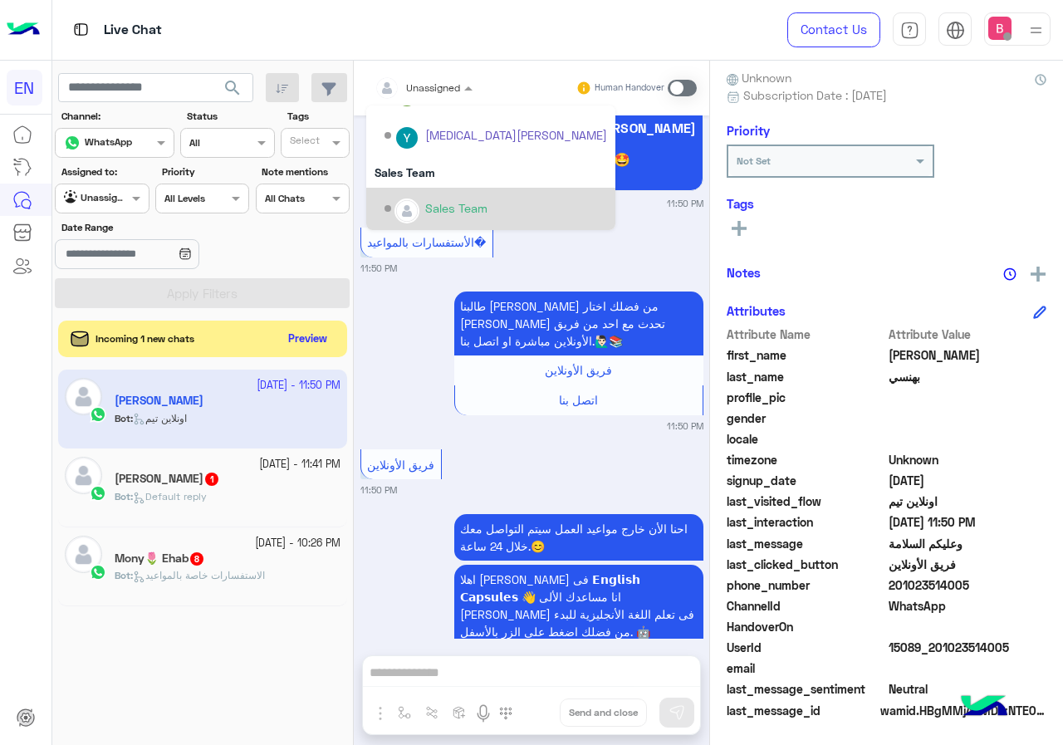
click at [448, 198] on div "Sales Team" at bounding box center [496, 208] width 223 height 29
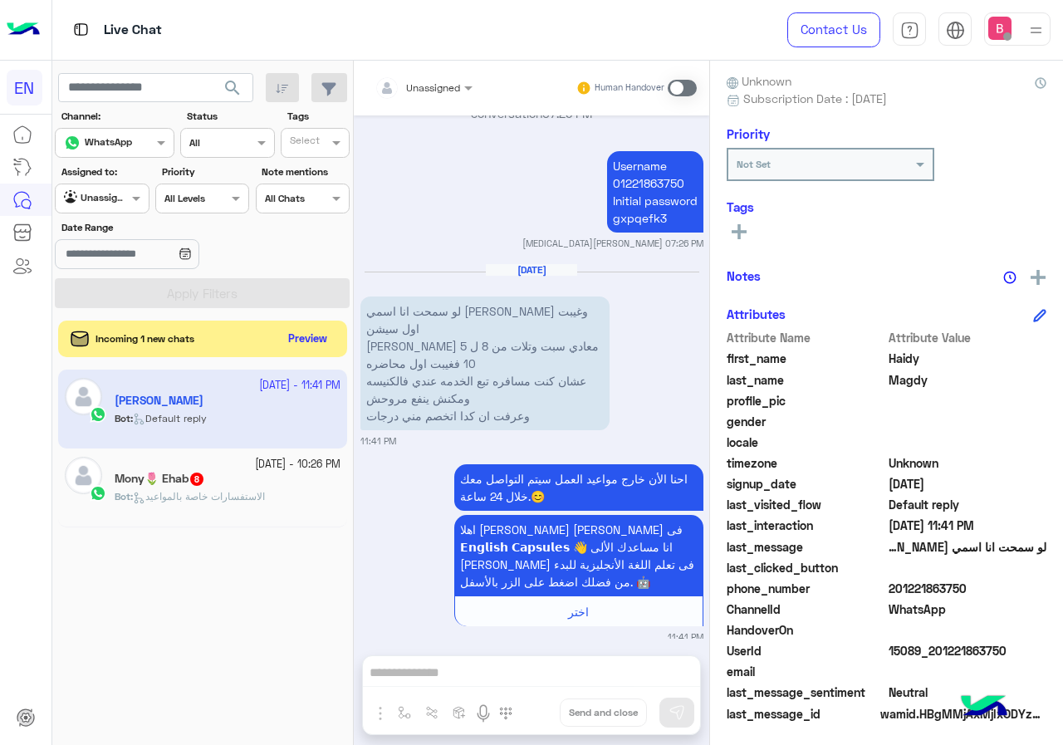
scroll to position [149, 0]
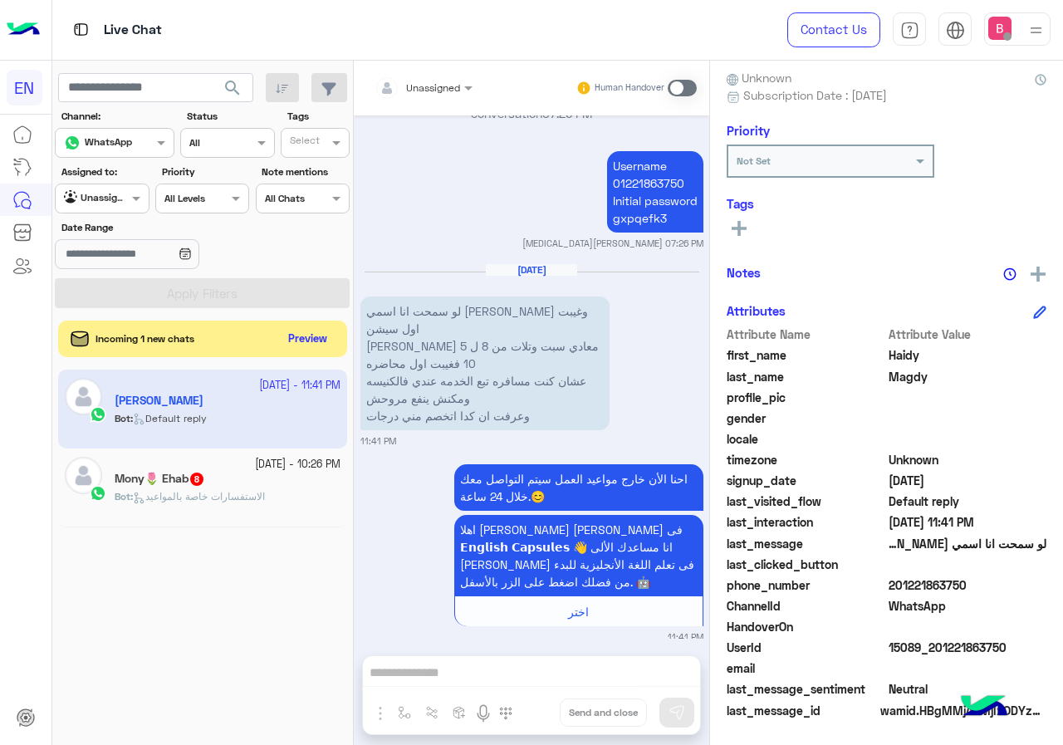
click at [681, 85] on span at bounding box center [682, 88] width 29 height 17
click at [681, 82] on span at bounding box center [682, 88] width 29 height 17
click at [684, 82] on span at bounding box center [682, 88] width 29 height 17
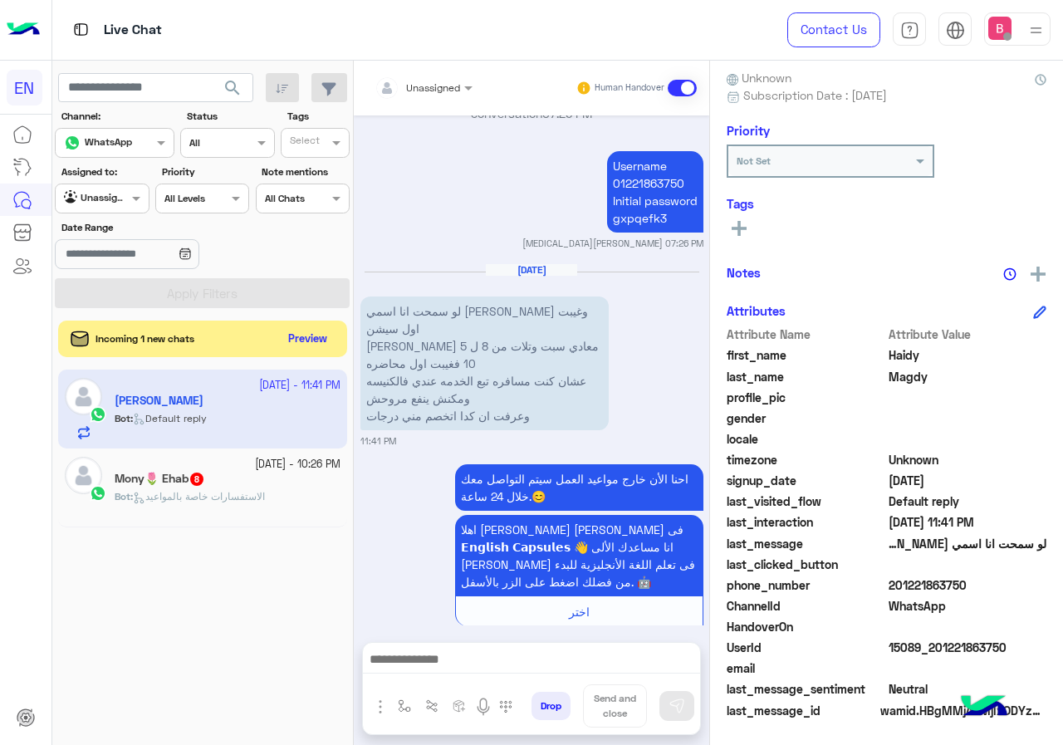
scroll to position [695, 0]
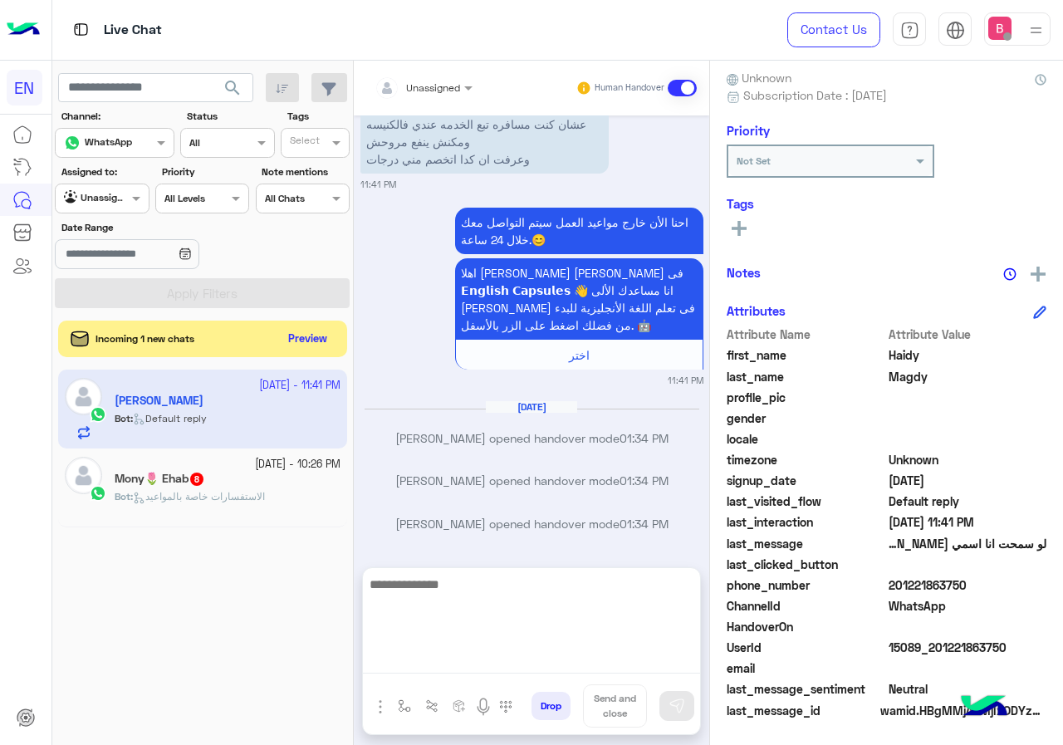
click at [445, 656] on textarea at bounding box center [531, 624] width 337 height 100
type textarea "*"
type textarea "**********"
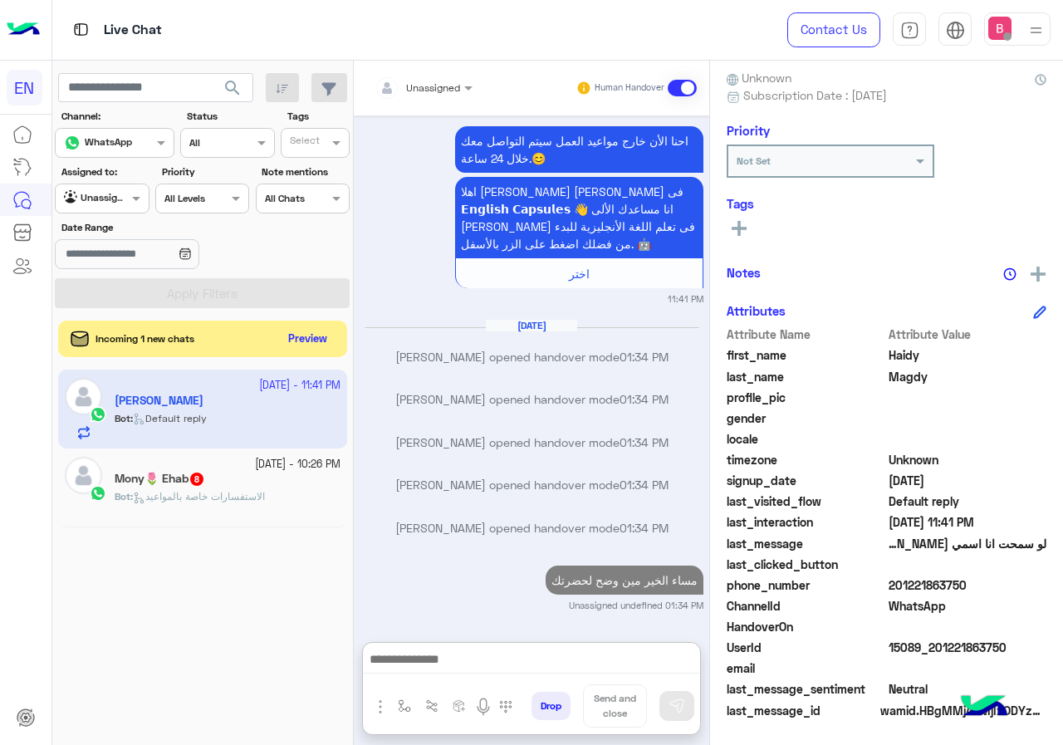
click at [244, 493] on span "الاستفسارات خاصة بالمواعيد" at bounding box center [199, 496] width 132 height 12
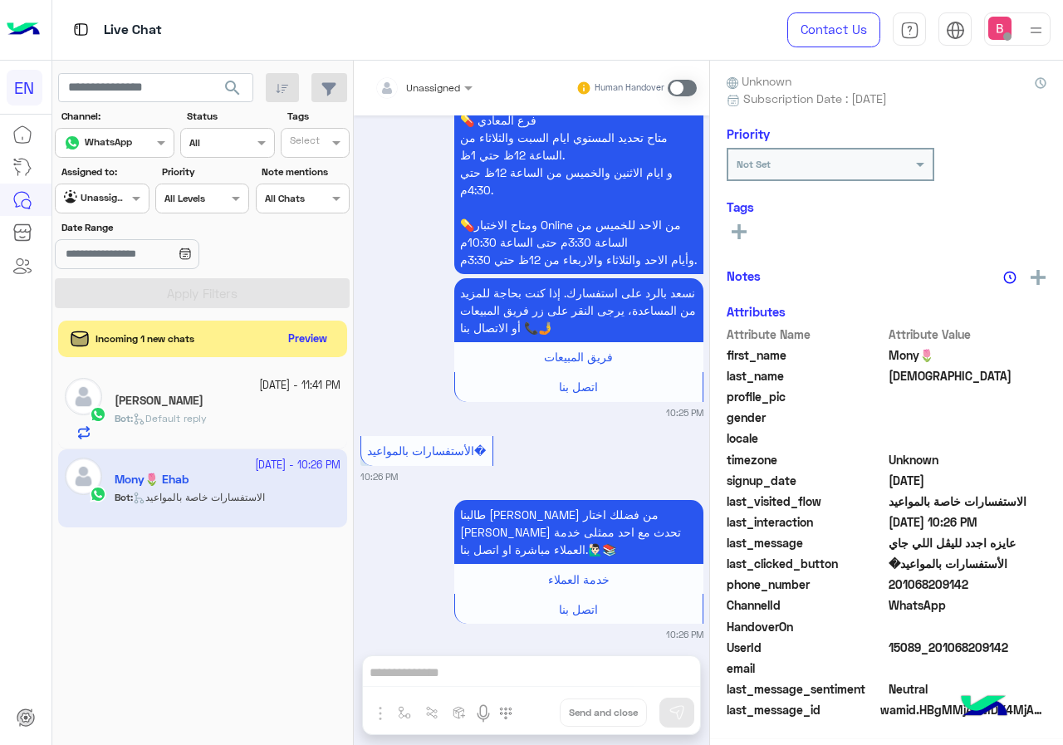
scroll to position [1504, 0]
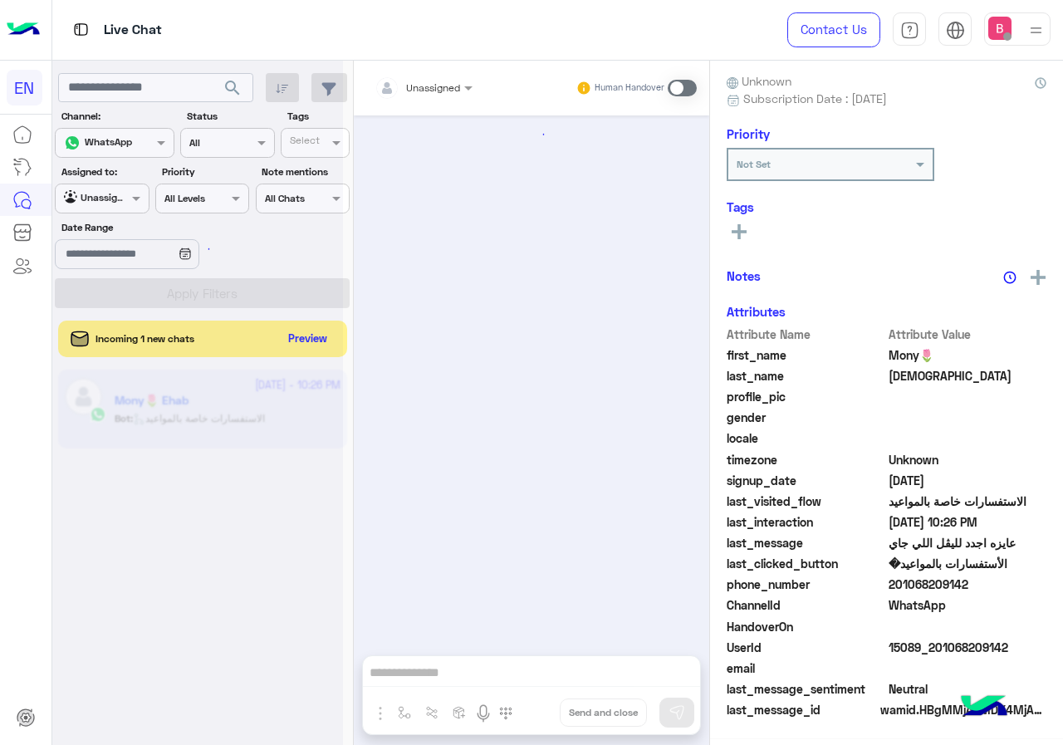
click at [439, 83] on div at bounding box center [423, 85] width 115 height 16
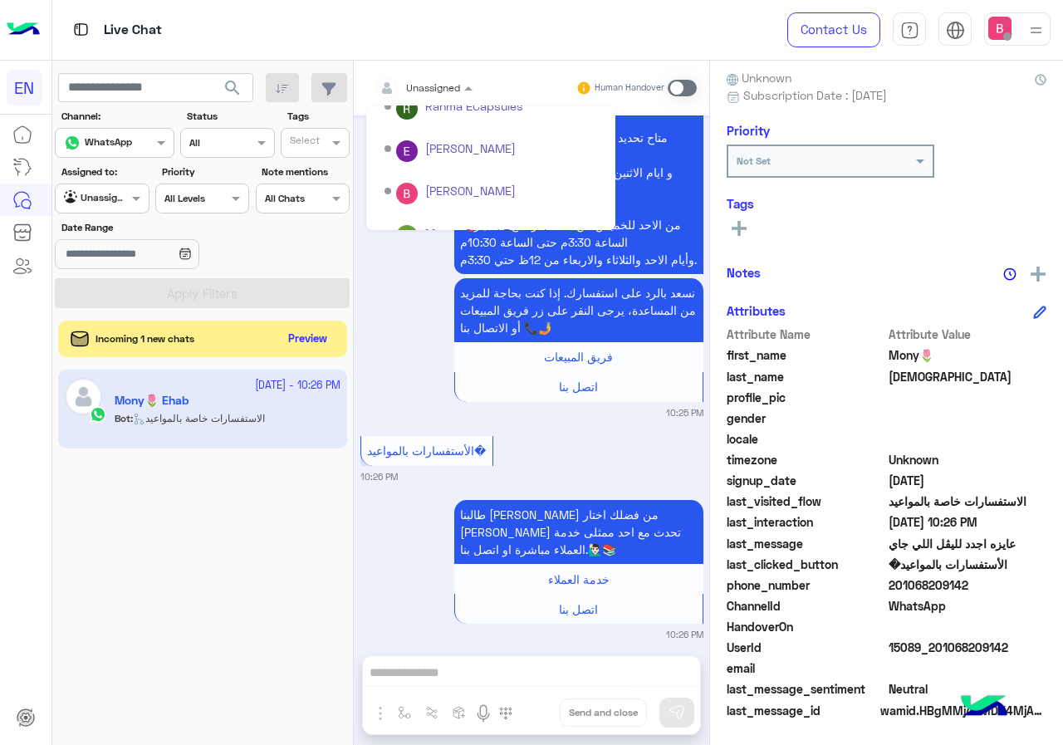
scroll to position [276, 0]
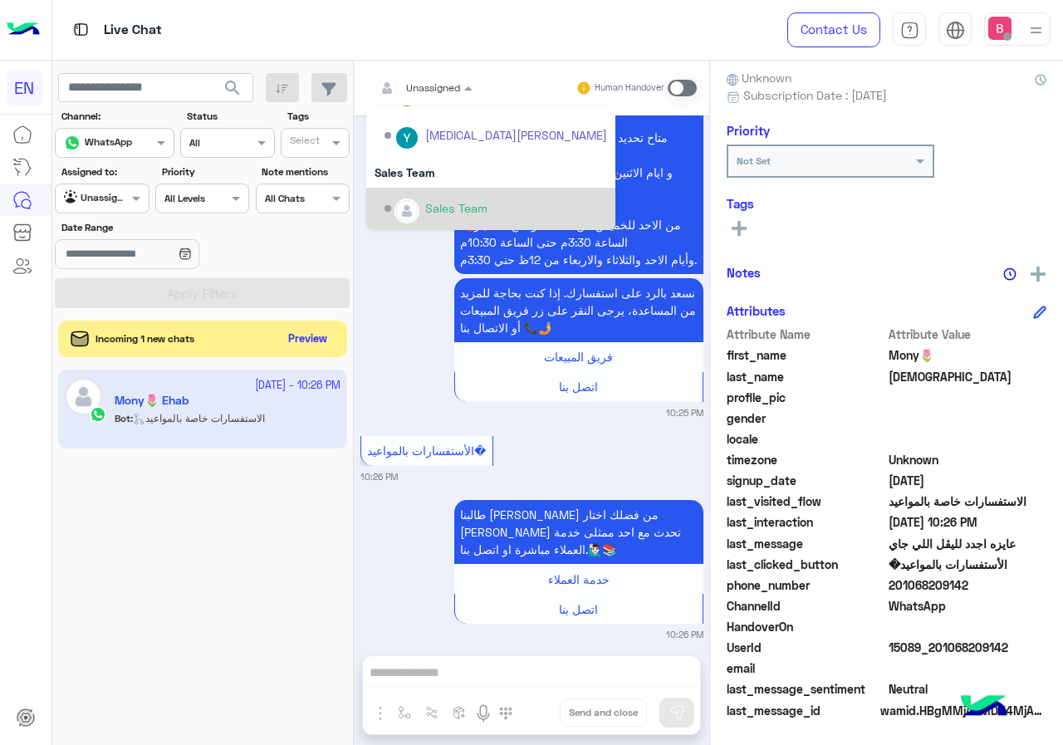
click at [426, 206] on div "Sales Team" at bounding box center [456, 207] width 62 height 17
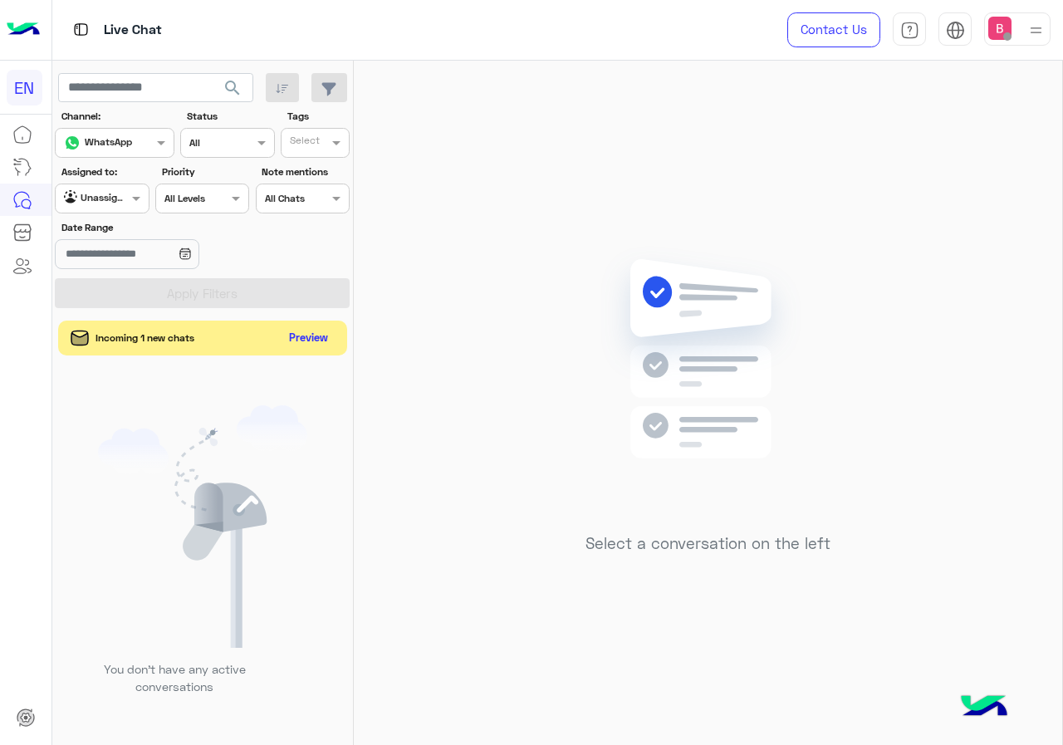
click at [317, 342] on button "Preview" at bounding box center [308, 338] width 51 height 22
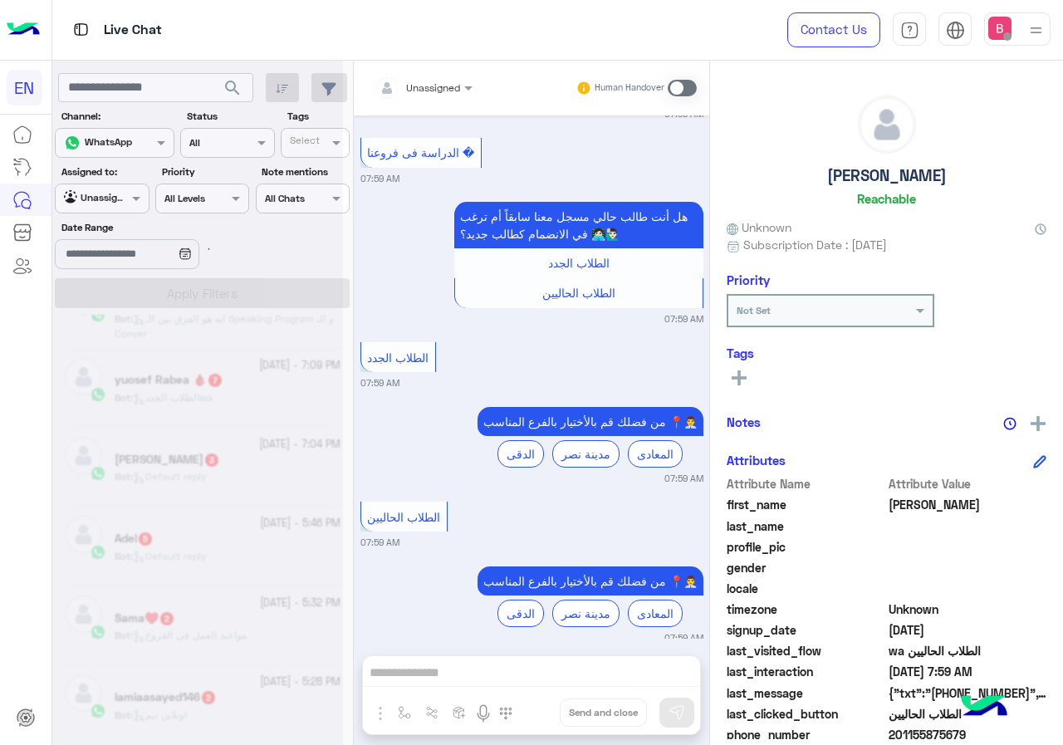
scroll to position [8, 0]
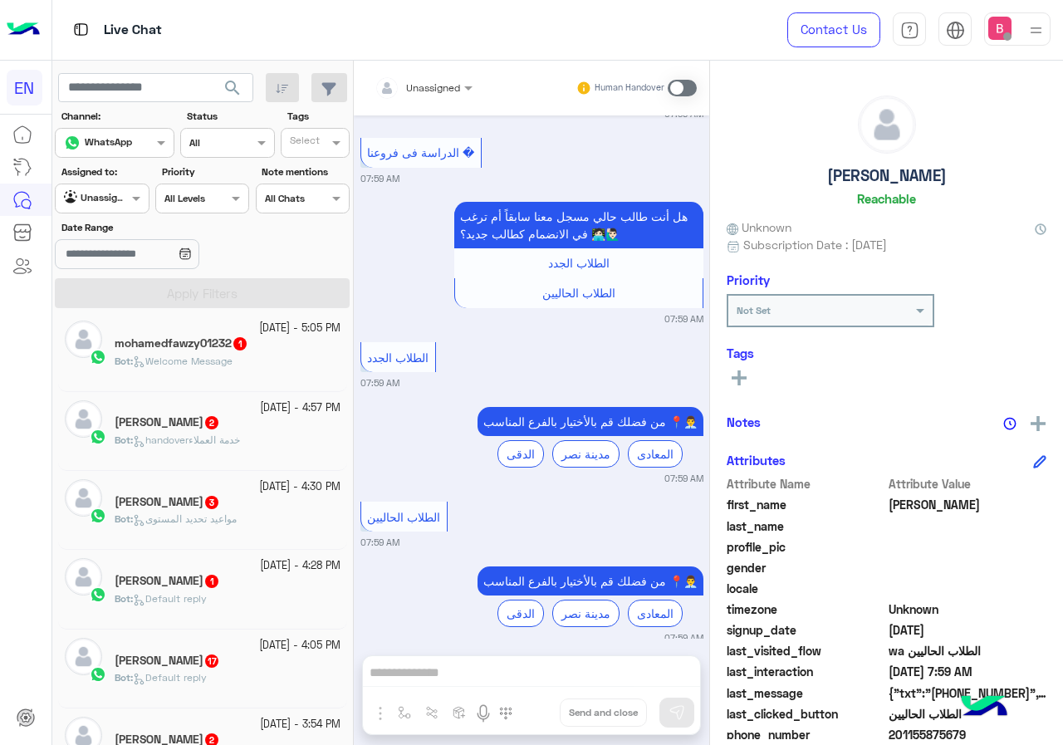
click at [104, 198] on div at bounding box center [102, 197] width 92 height 16
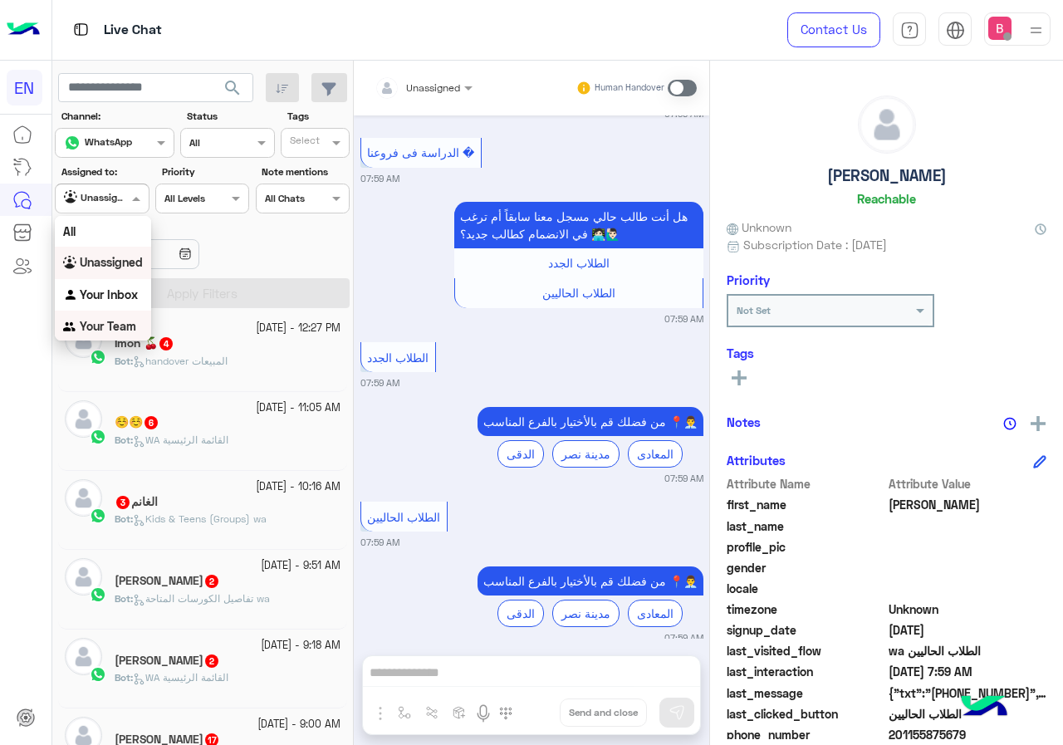
click at [262, 238] on div "Date Range" at bounding box center [202, 246] width 301 height 52
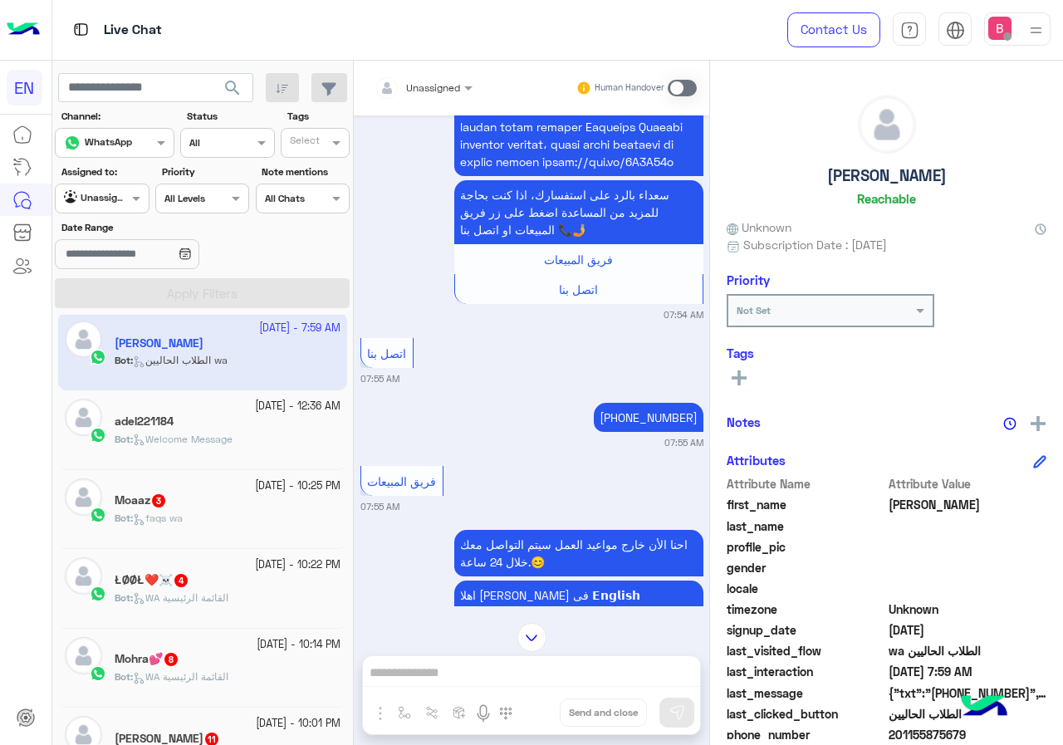
scroll to position [1461, 0]
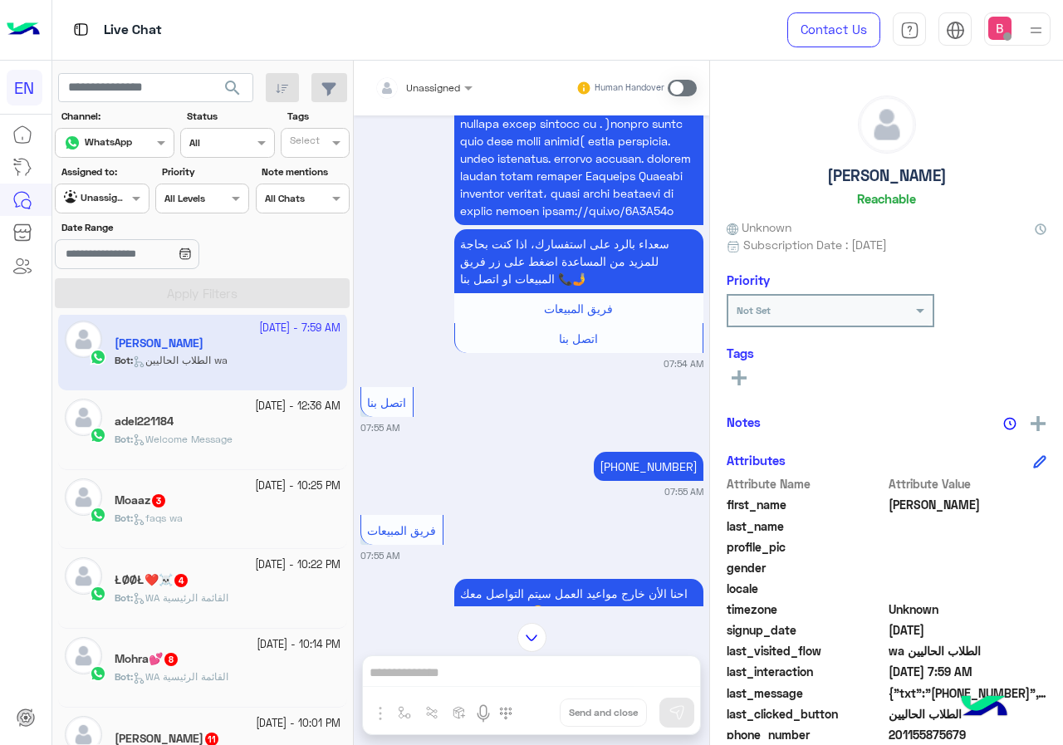
click at [412, 78] on input "text" at bounding box center [404, 85] width 58 height 15
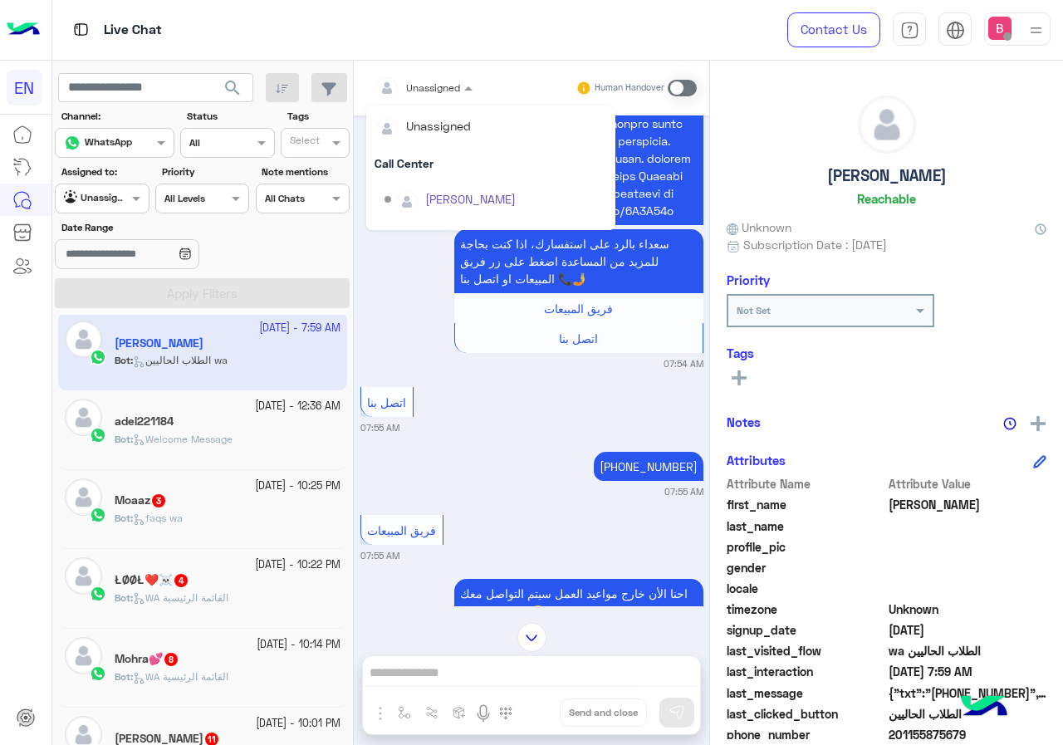
scroll to position [276, 0]
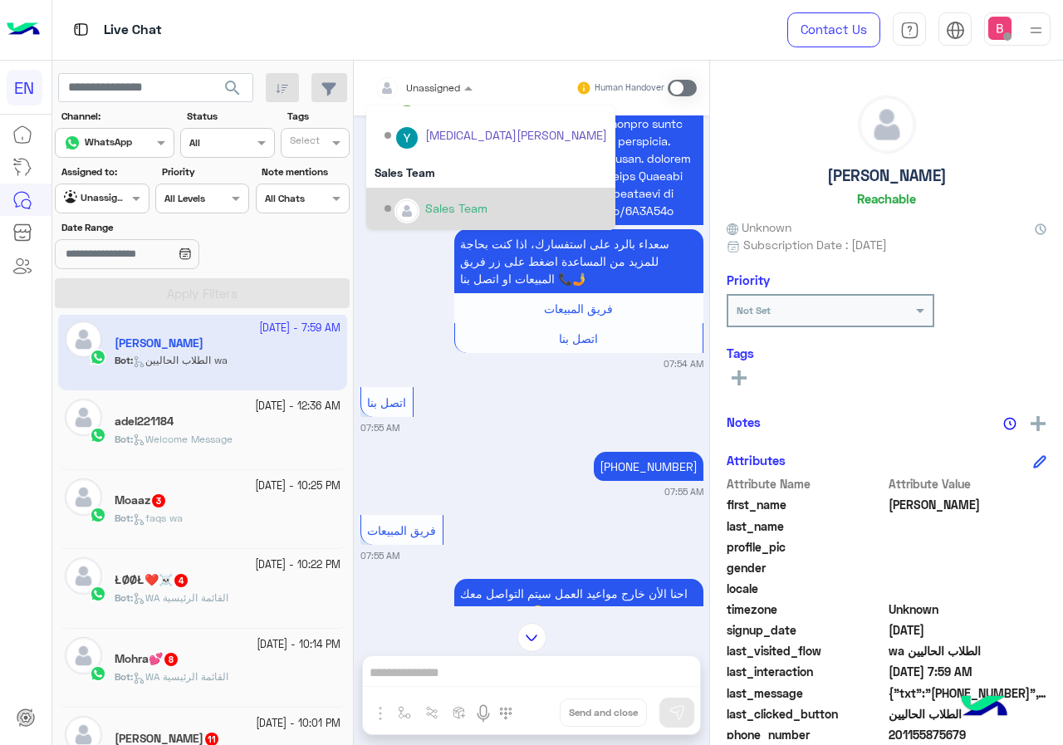
click at [439, 206] on div "Sales Team" at bounding box center [456, 207] width 62 height 17
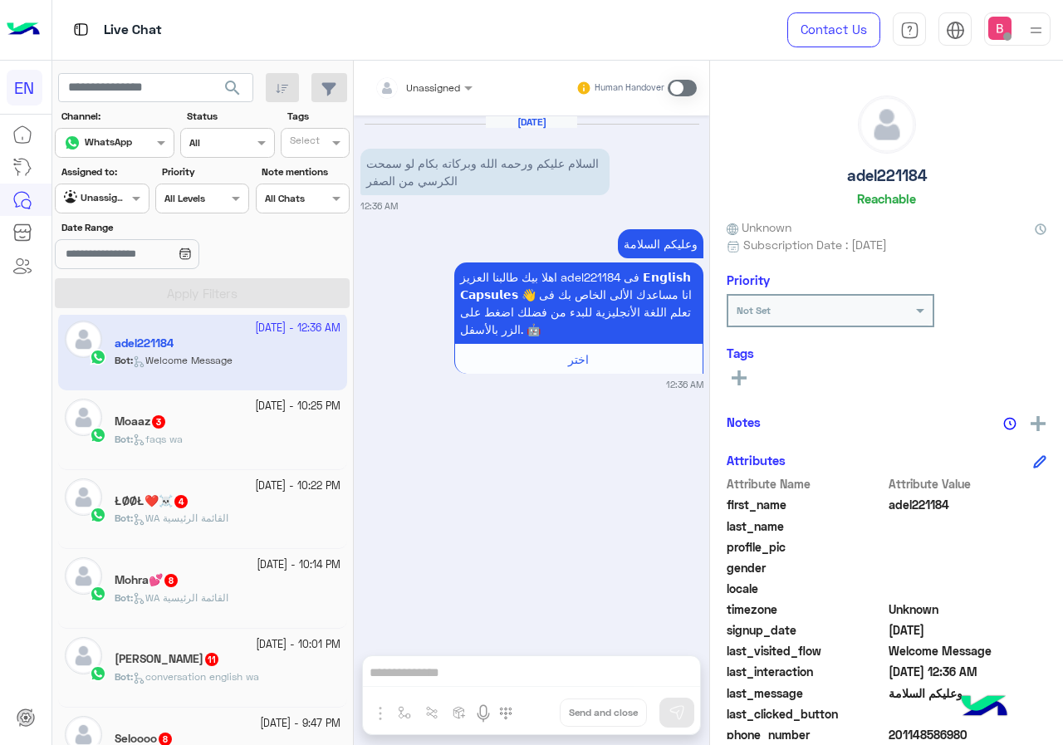
click at [441, 90] on div at bounding box center [423, 85] width 115 height 16
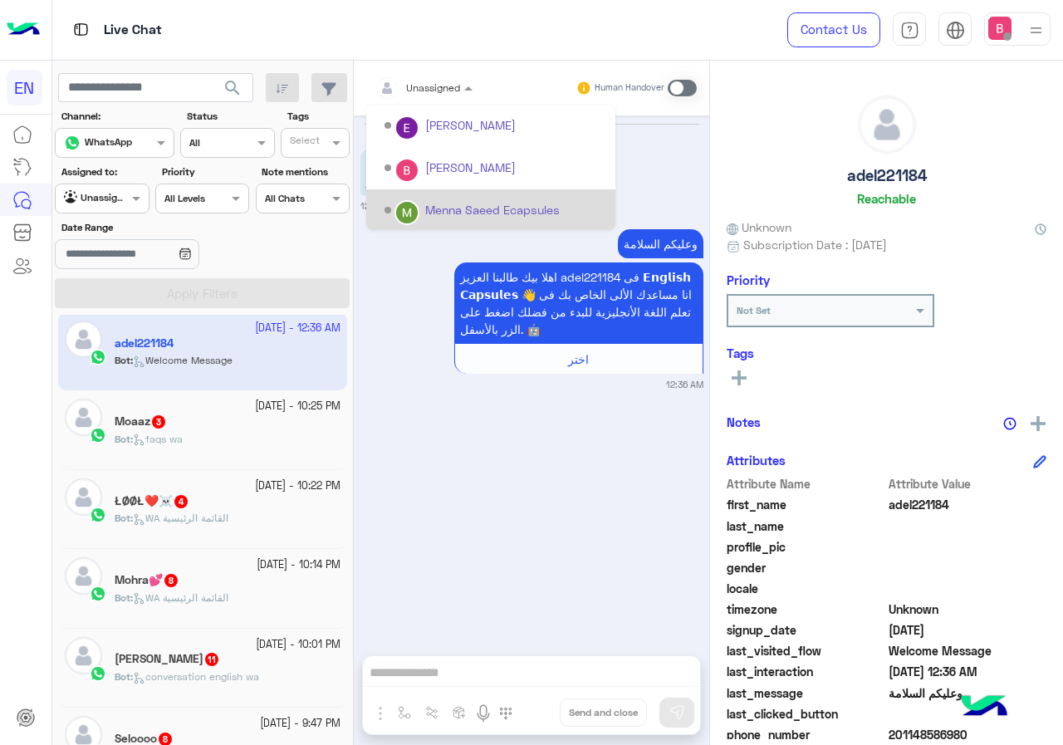
scroll to position [276, 0]
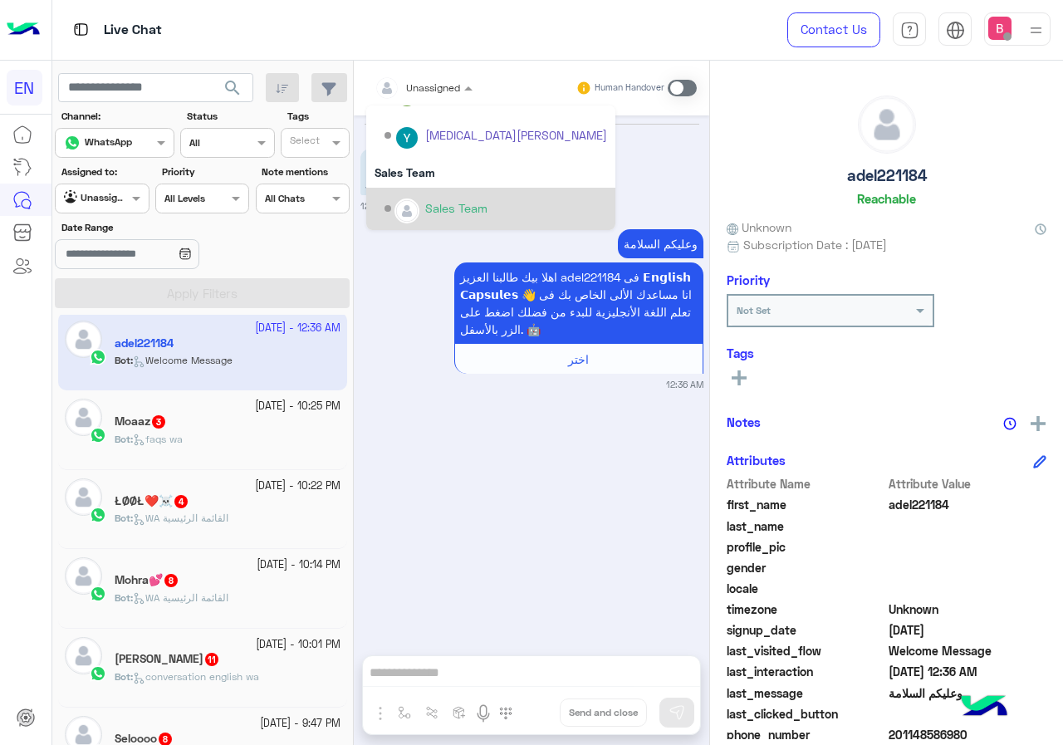
click at [430, 197] on div "Sales Team" at bounding box center [496, 208] width 223 height 29
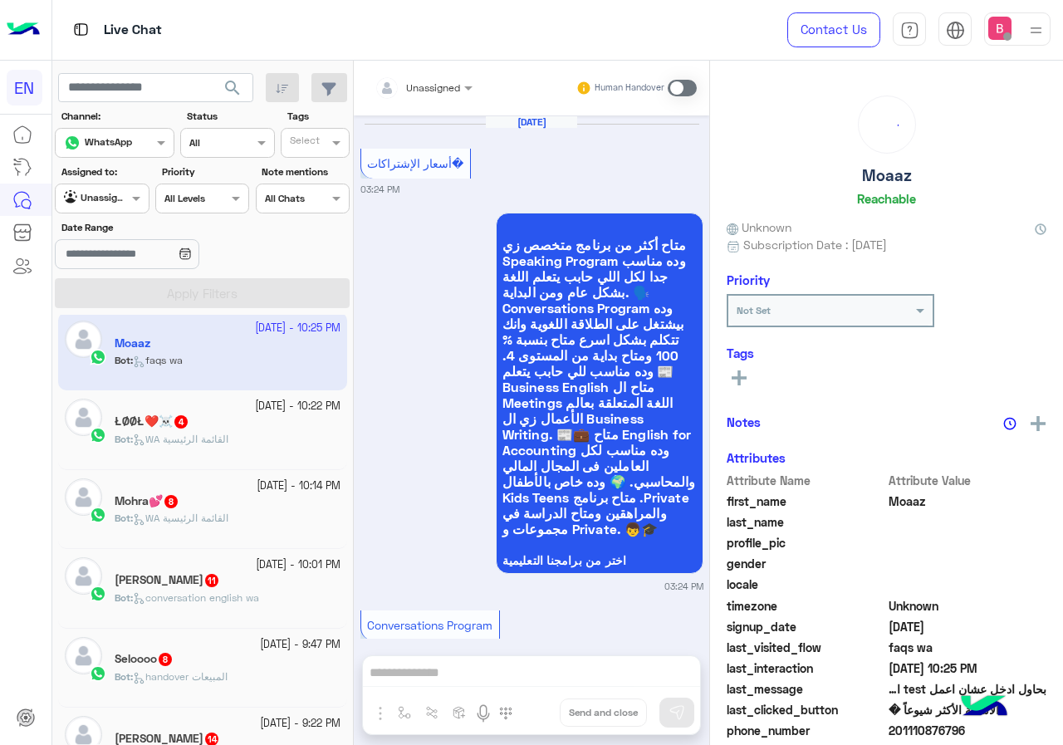
scroll to position [3593, 0]
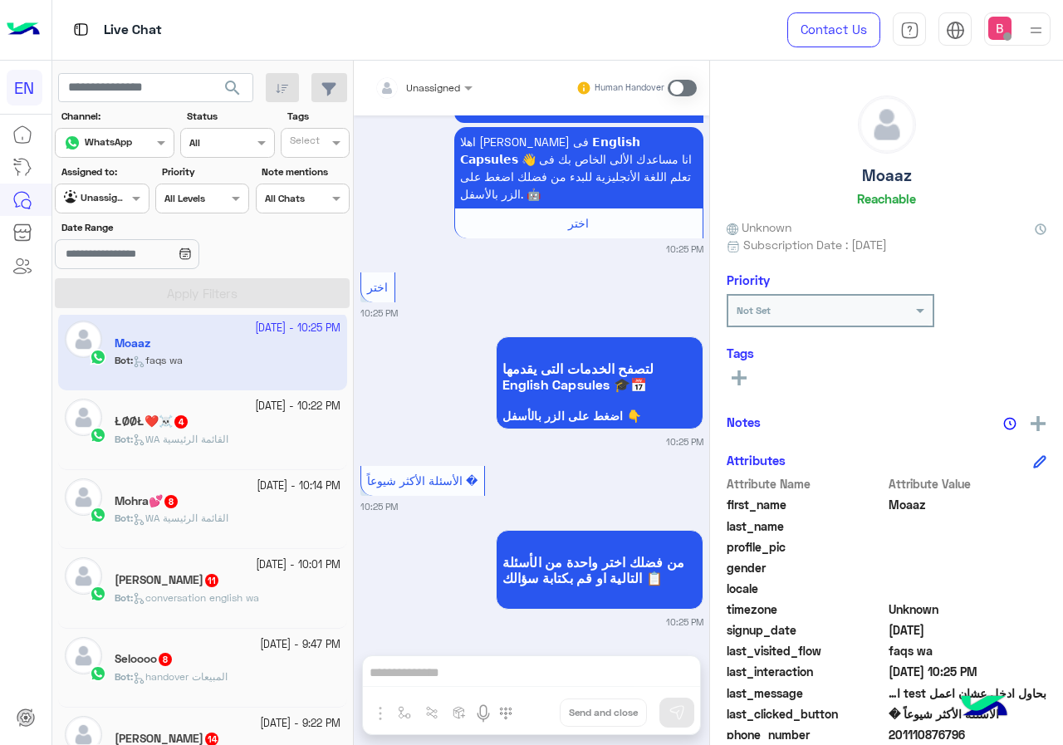
click at [449, 97] on div "Unassigned" at bounding box center [418, 87] width 86 height 33
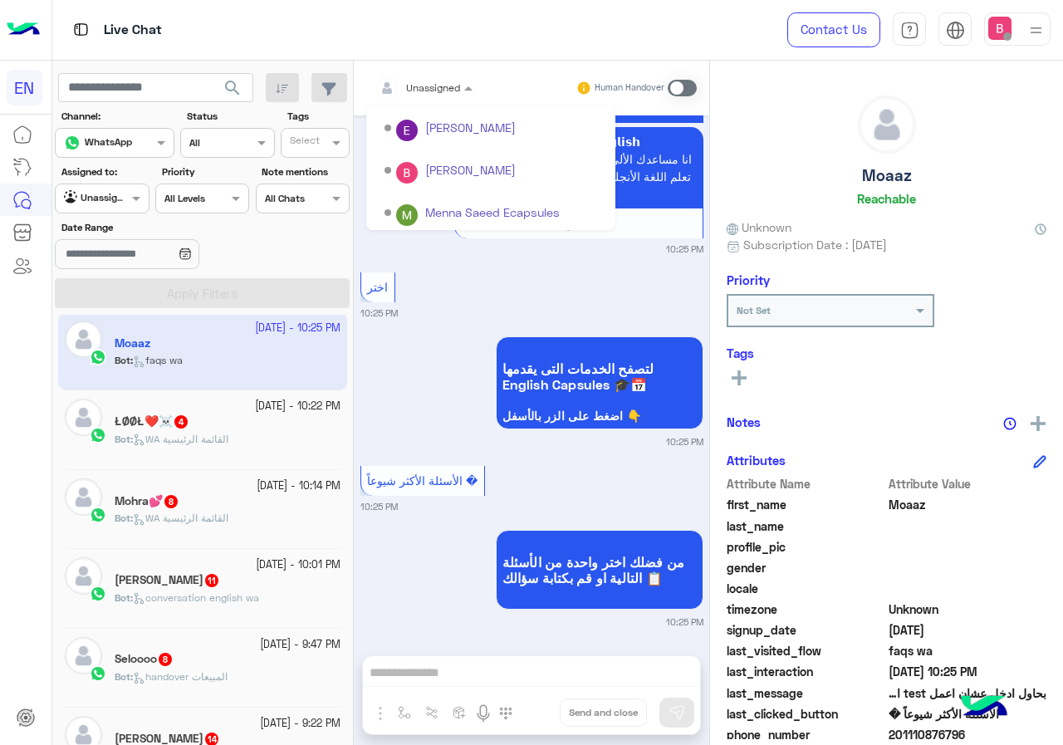
scroll to position [276, 0]
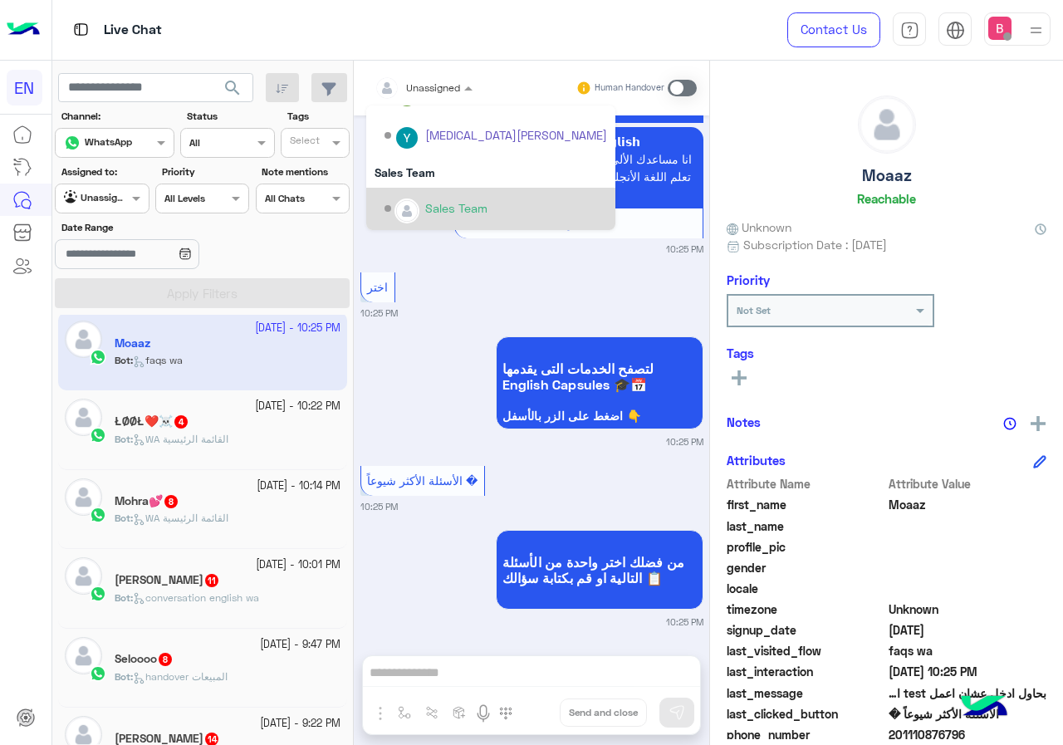
click at [441, 199] on div "Sales Team" at bounding box center [456, 207] width 62 height 17
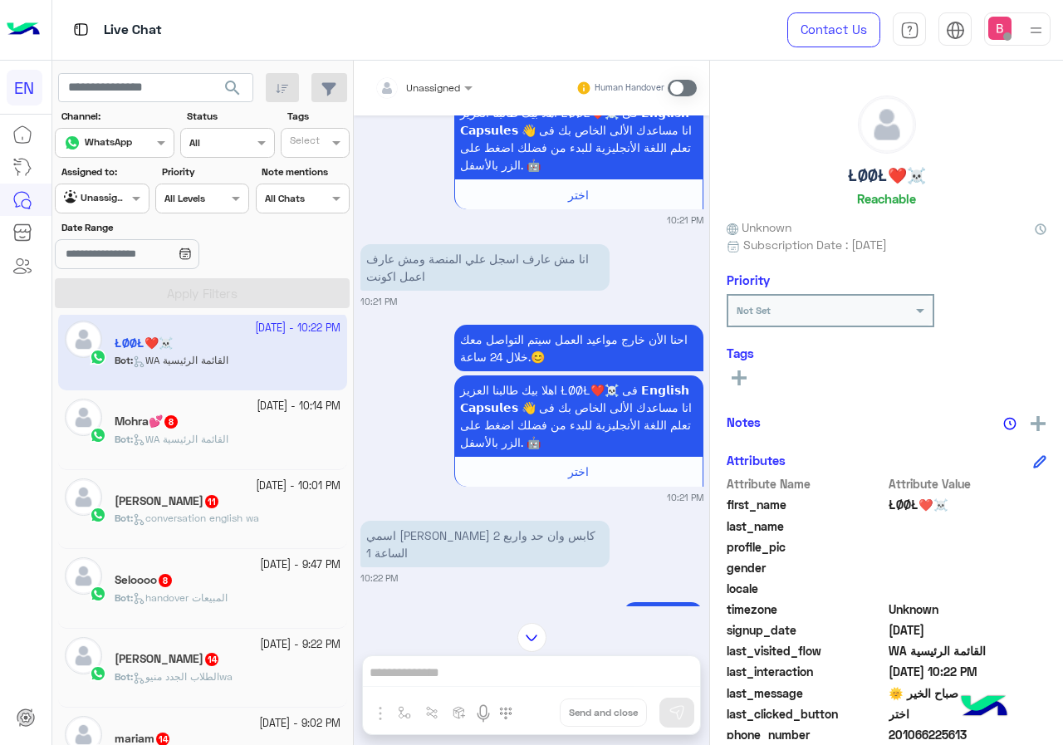
scroll to position [146, 0]
click at [678, 88] on span at bounding box center [682, 88] width 29 height 17
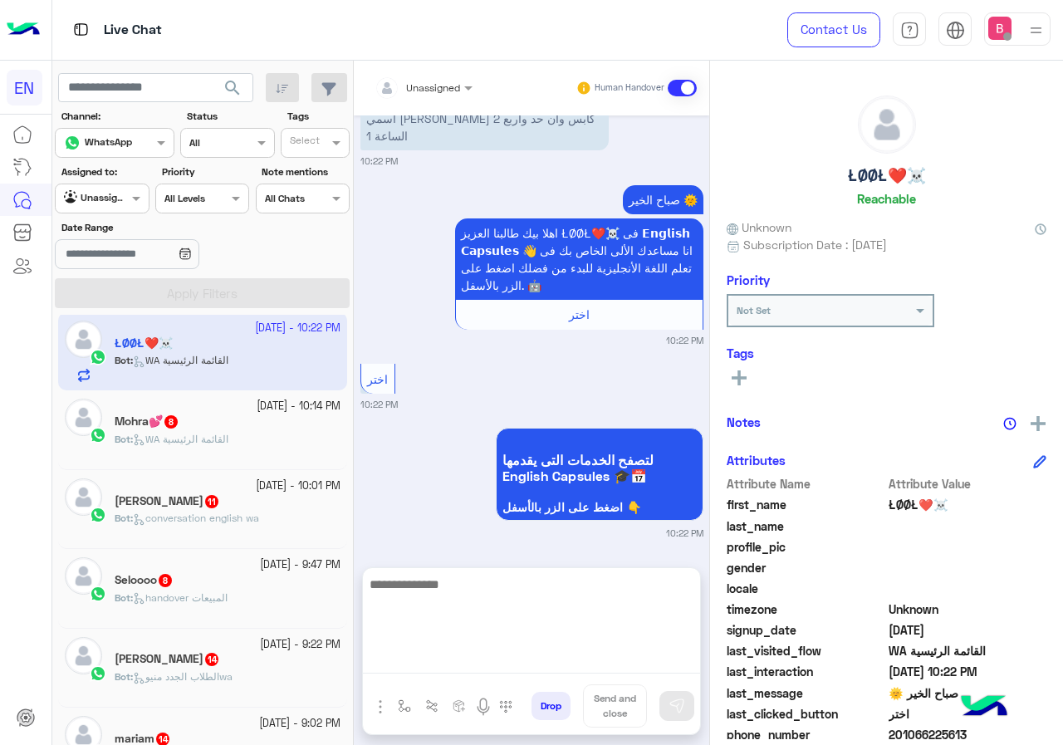
click at [547, 664] on textarea at bounding box center [531, 624] width 337 height 100
type textarea "**********"
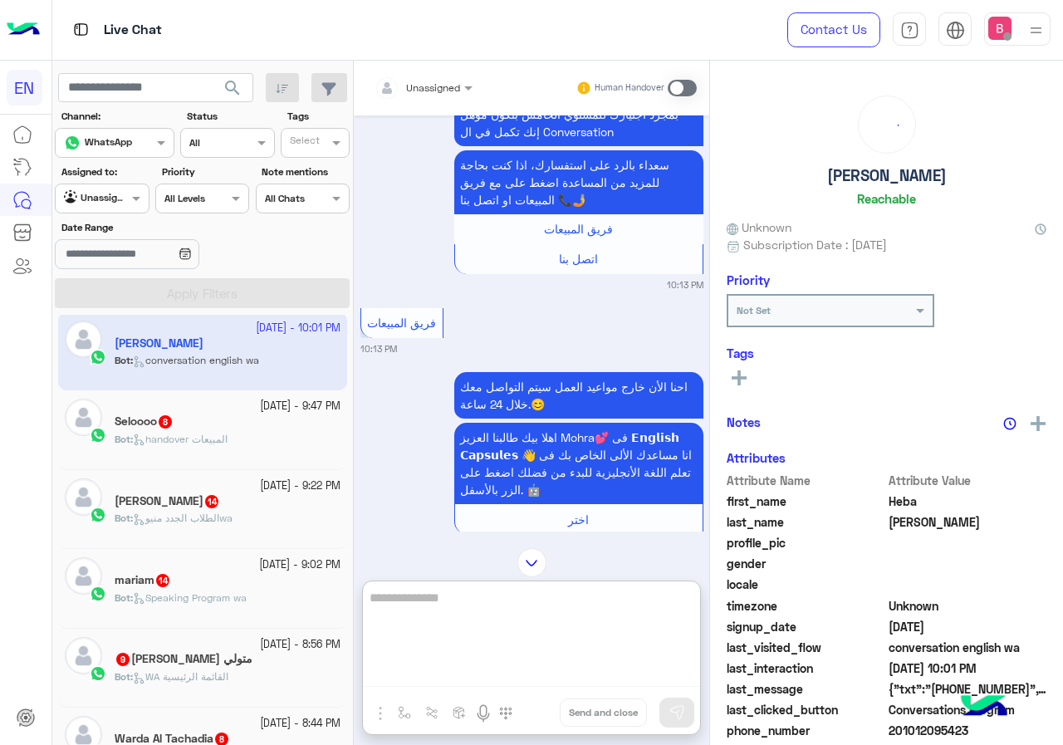
scroll to position [5404, 0]
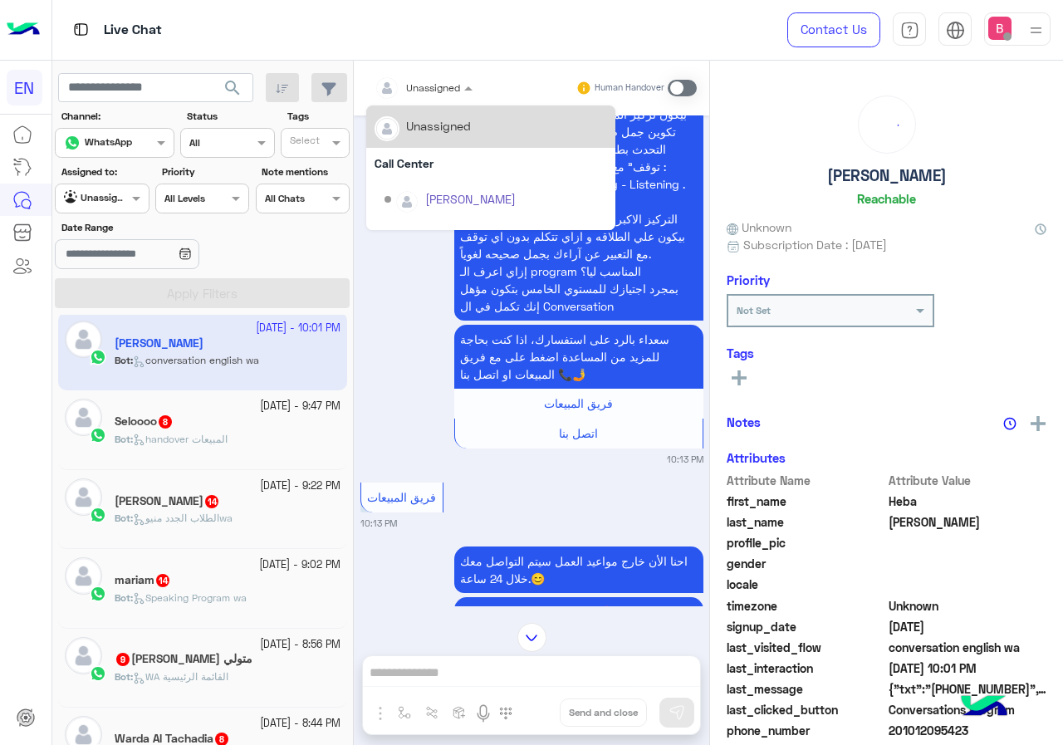
click at [430, 100] on div "Unassigned" at bounding box center [418, 87] width 86 height 33
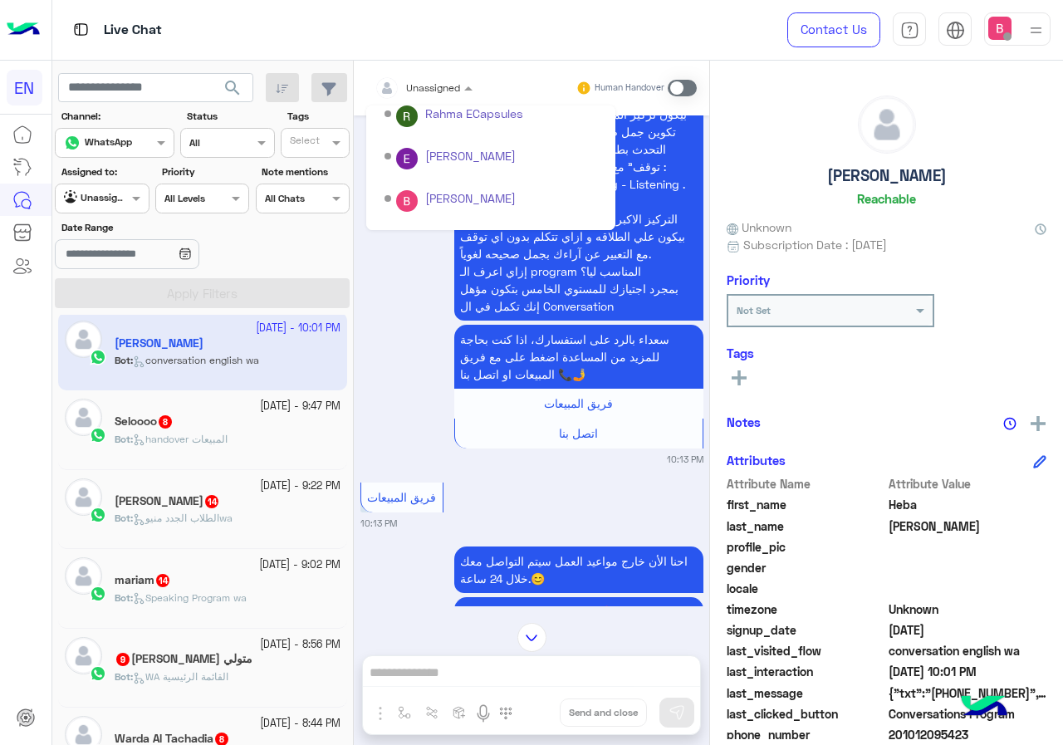
scroll to position [276, 0]
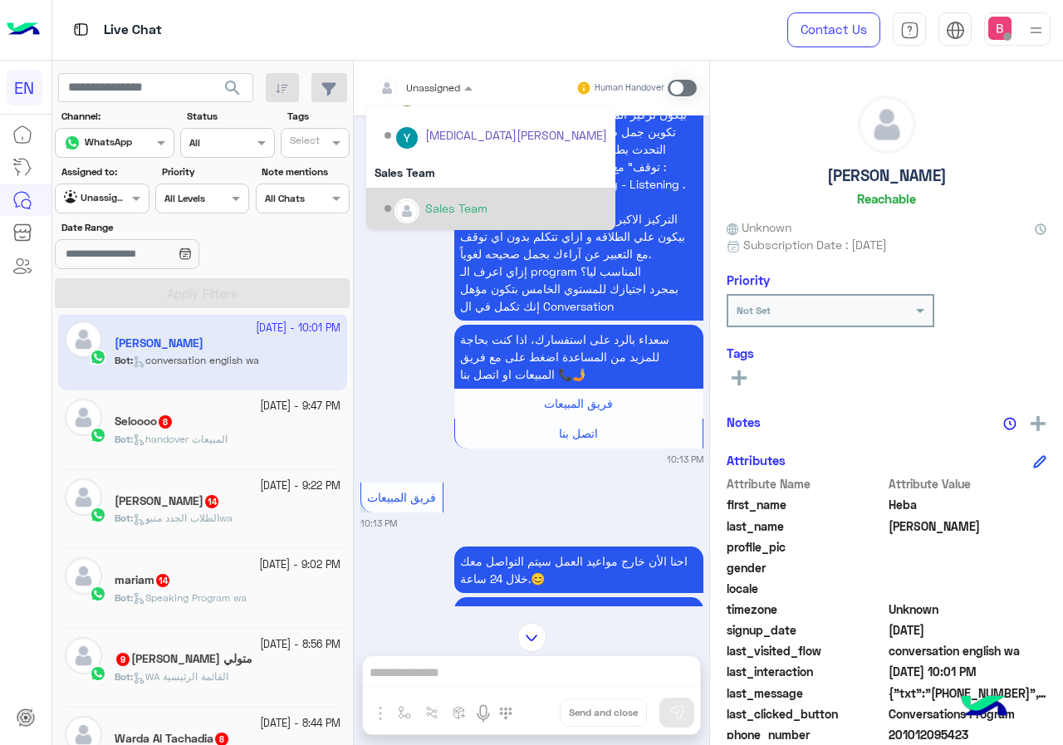
click at [445, 211] on div "Sales Team" at bounding box center [456, 207] width 62 height 17
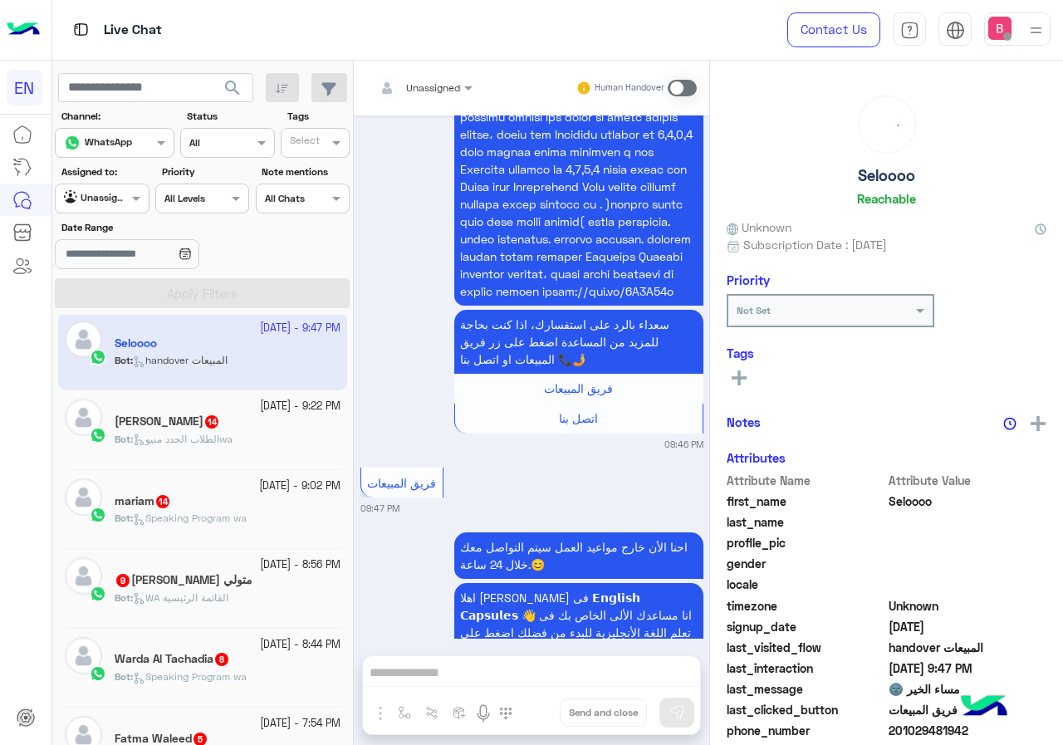
scroll to position [1955, 0]
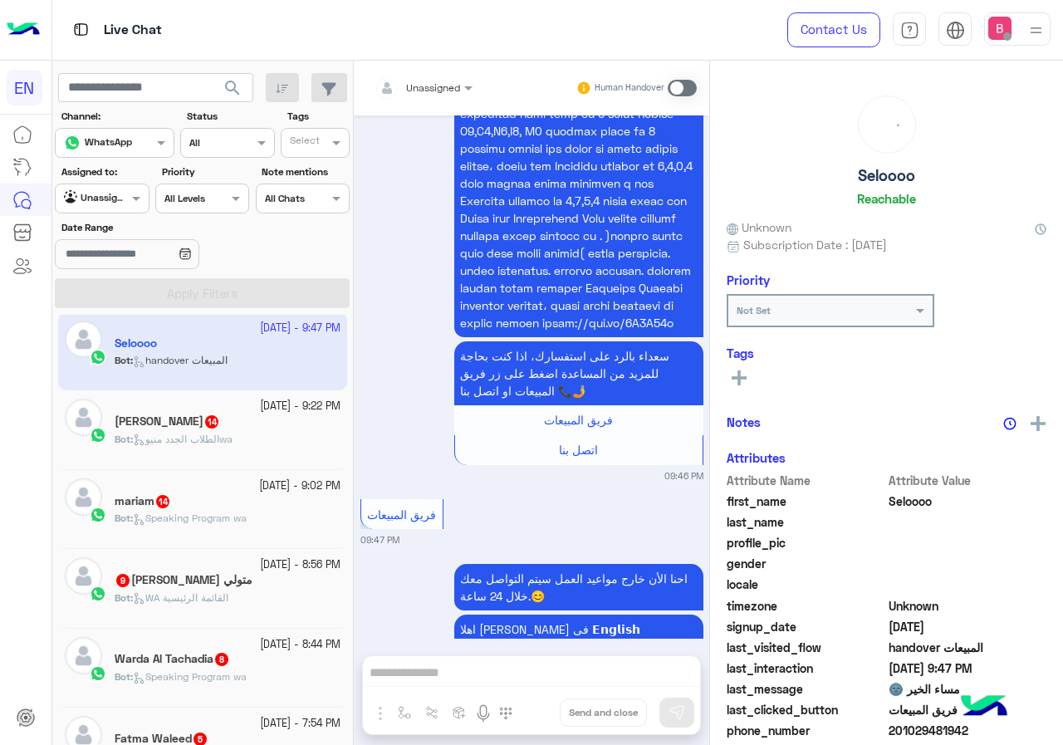
click at [436, 94] on div "Unassigned" at bounding box center [433, 88] width 54 height 15
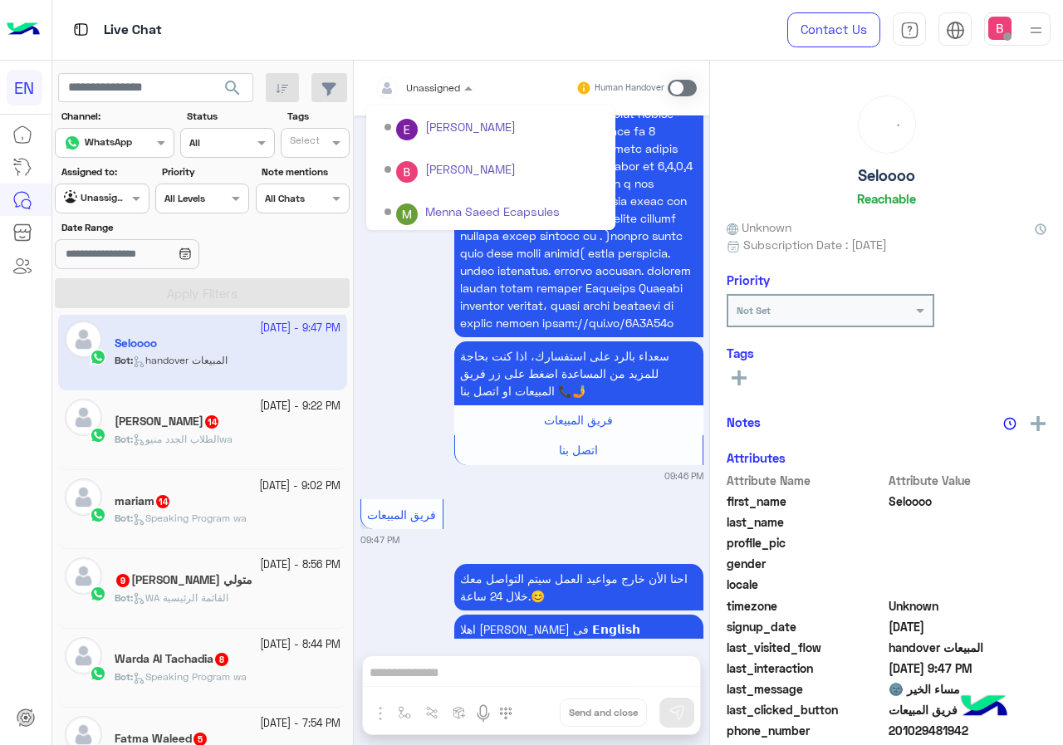
scroll to position [276, 0]
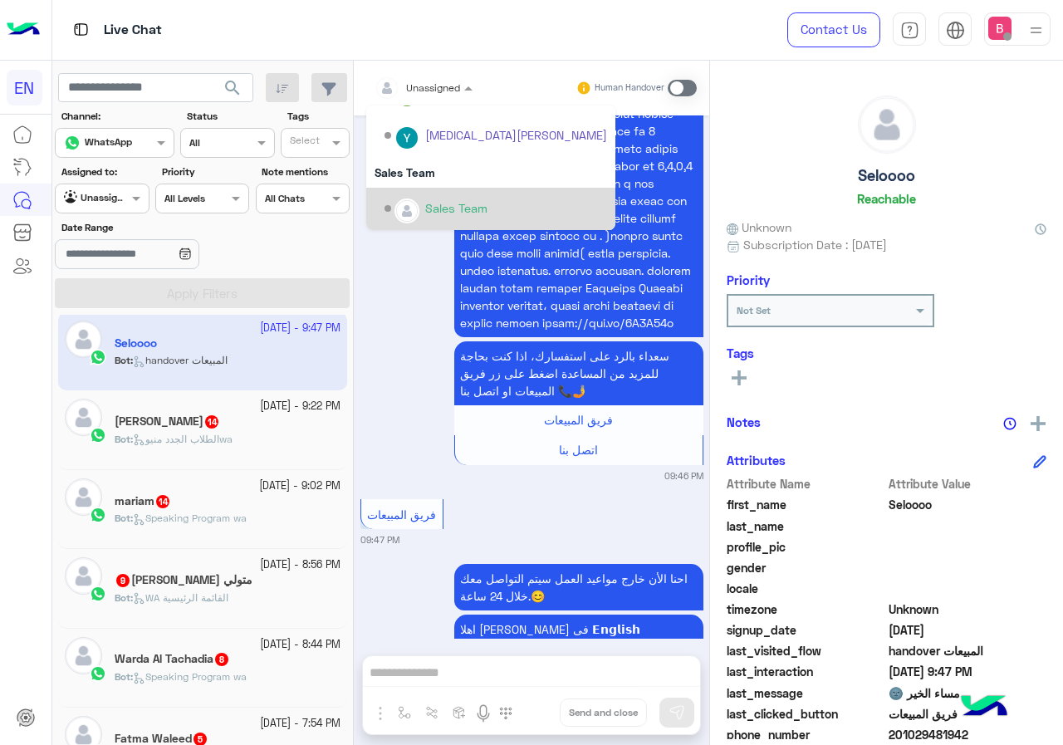
click at [448, 207] on div "Sales Team" at bounding box center [456, 207] width 62 height 17
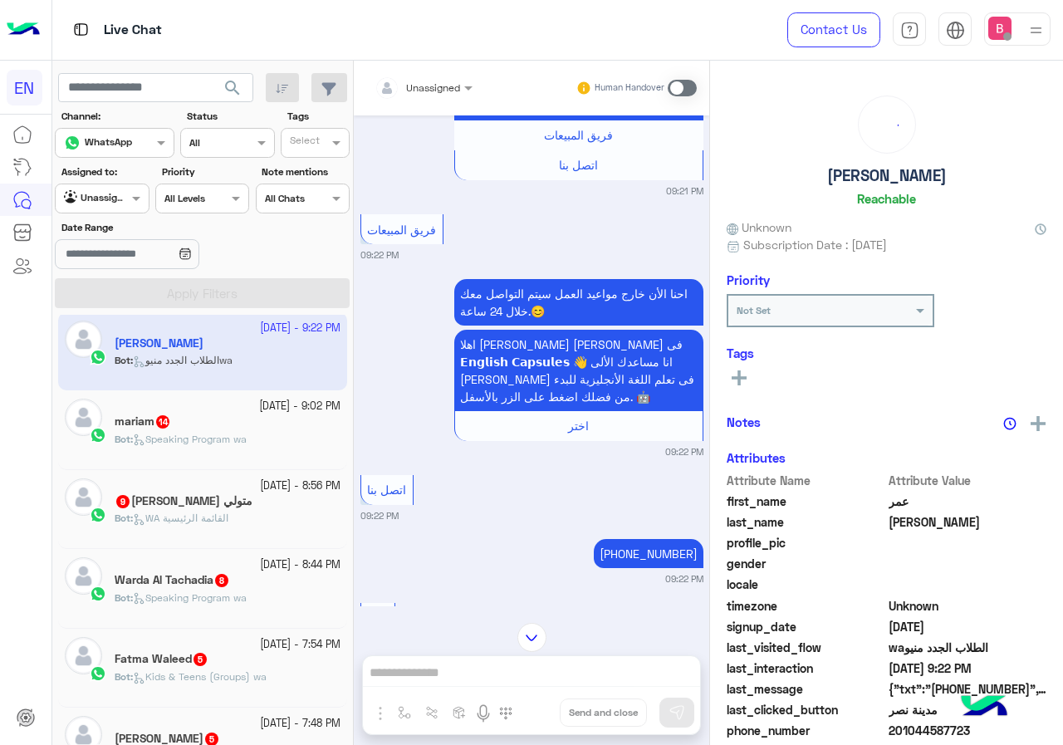
scroll to position [1102, 0]
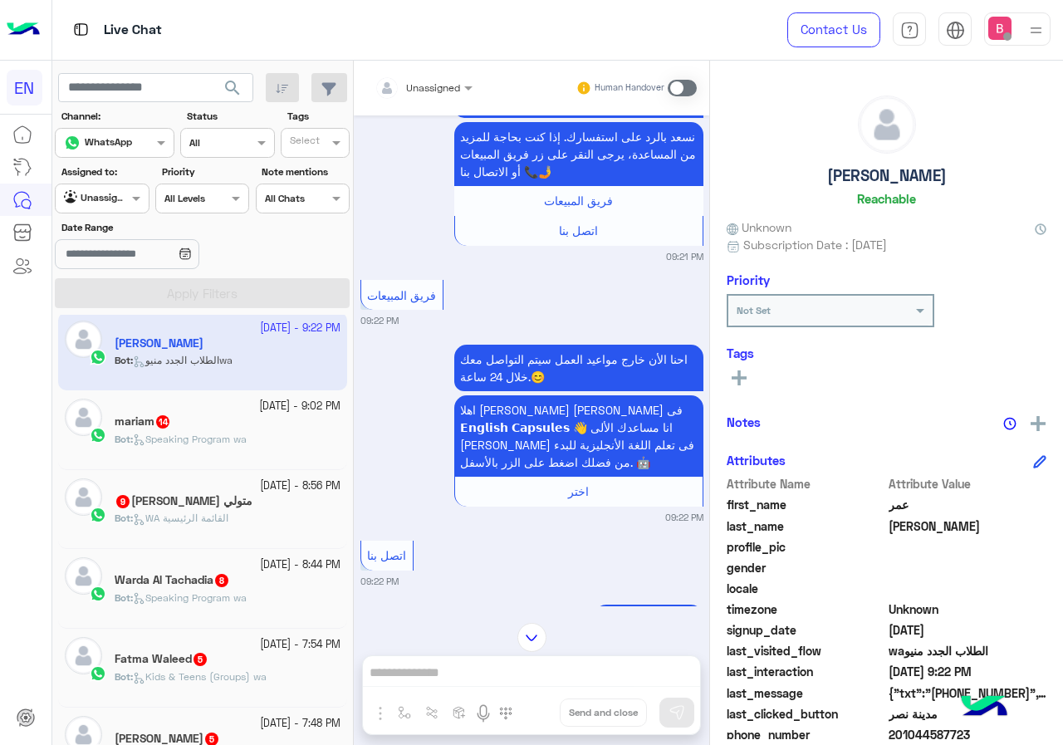
click at [443, 73] on div "Unassigned" at bounding box center [418, 87] width 86 height 33
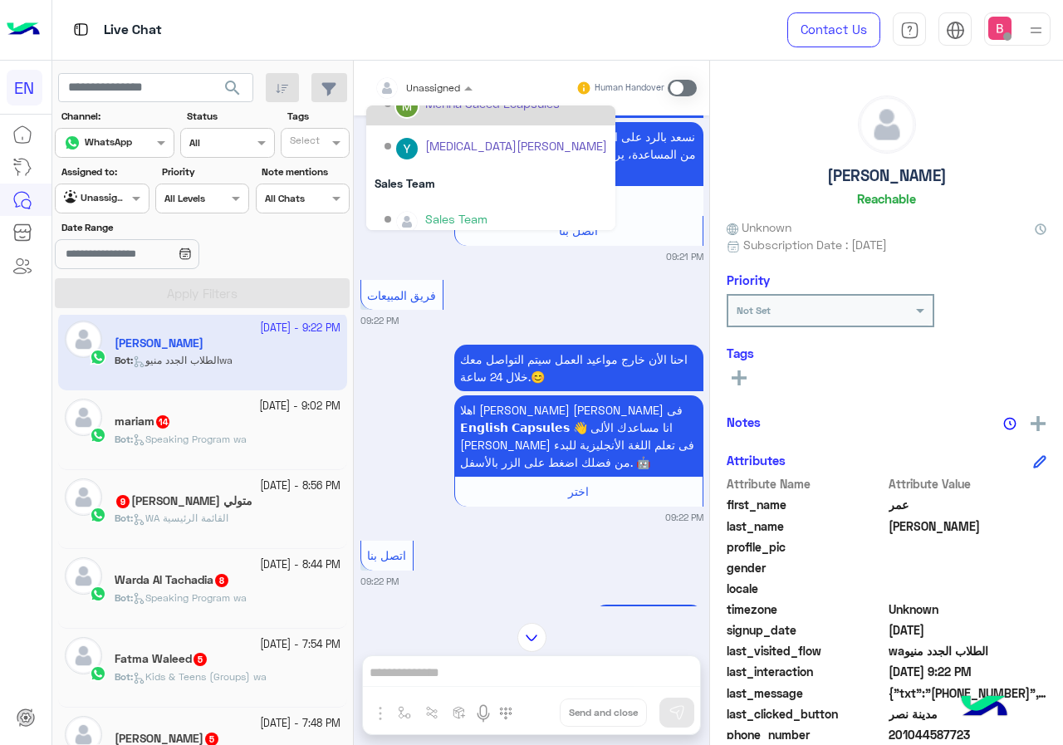
scroll to position [276, 0]
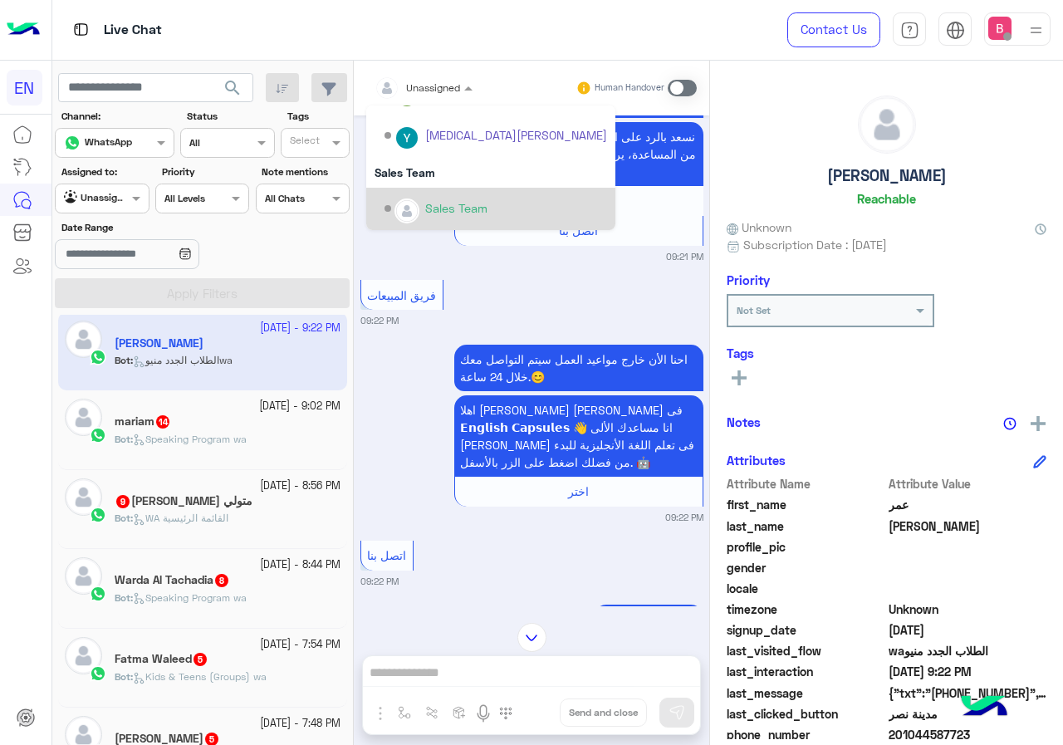
click at [413, 198] on div "Sales Team" at bounding box center [496, 208] width 223 height 29
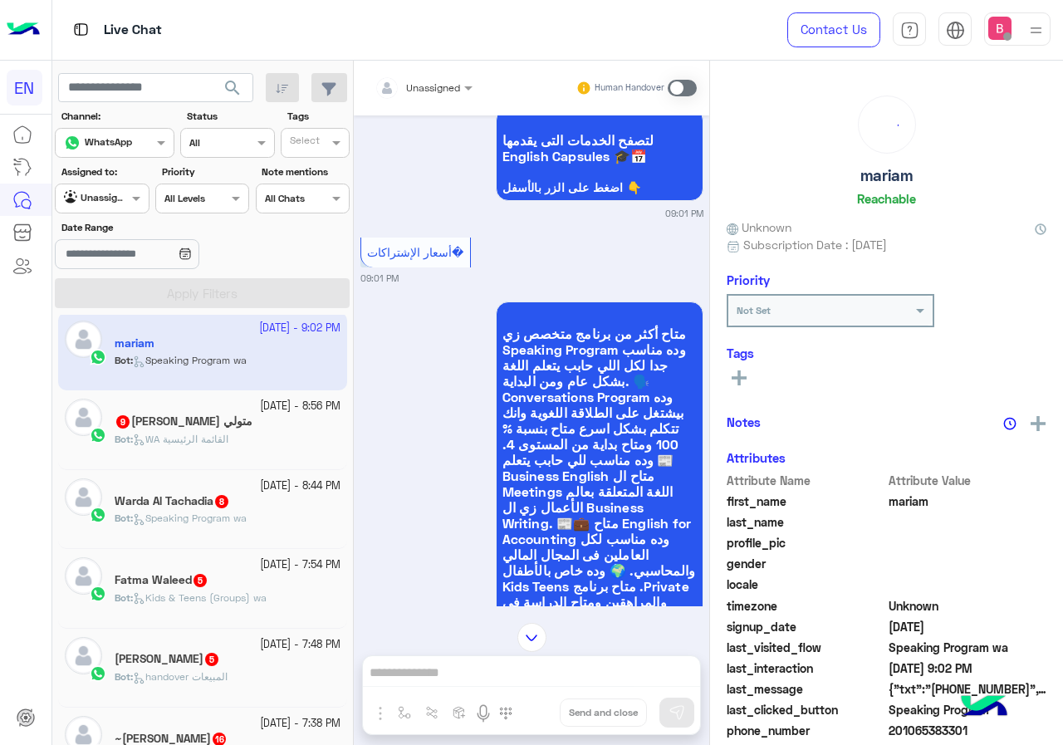
scroll to position [3604, 0]
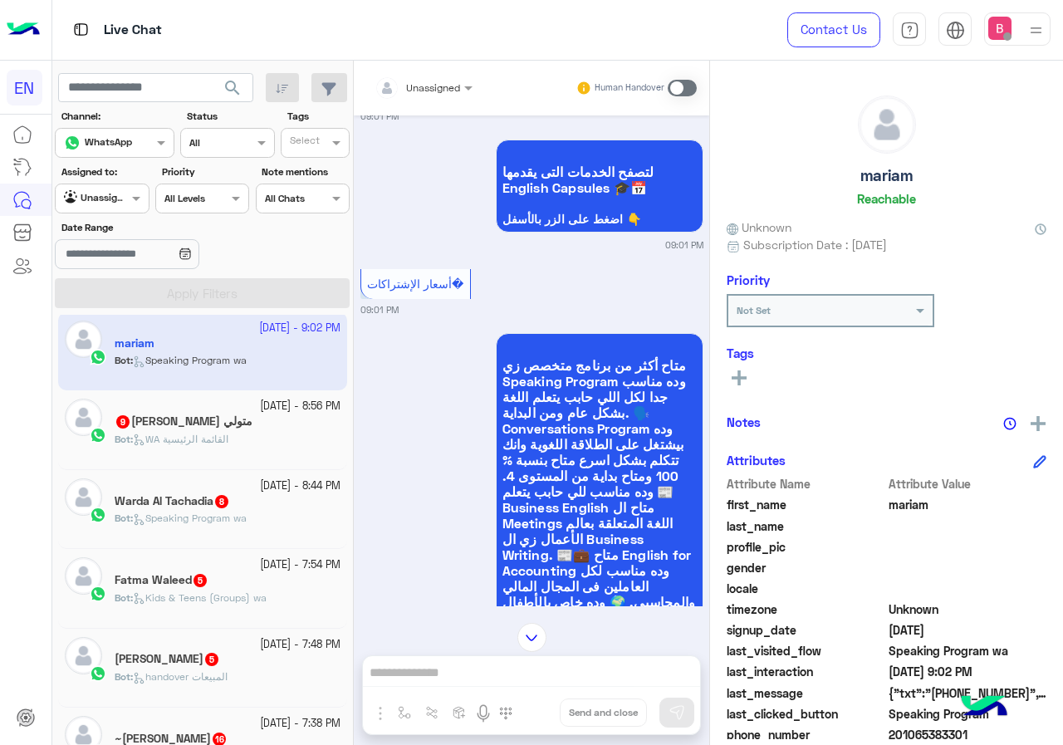
click at [436, 88] on div at bounding box center [423, 85] width 115 height 16
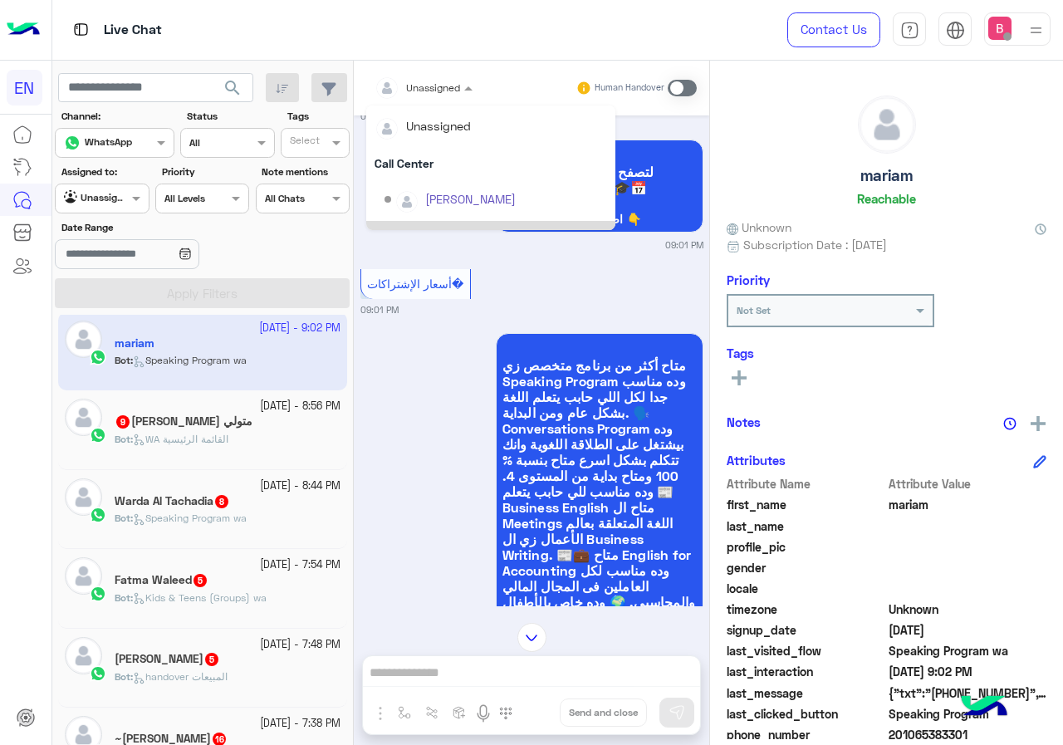
scroll to position [276, 0]
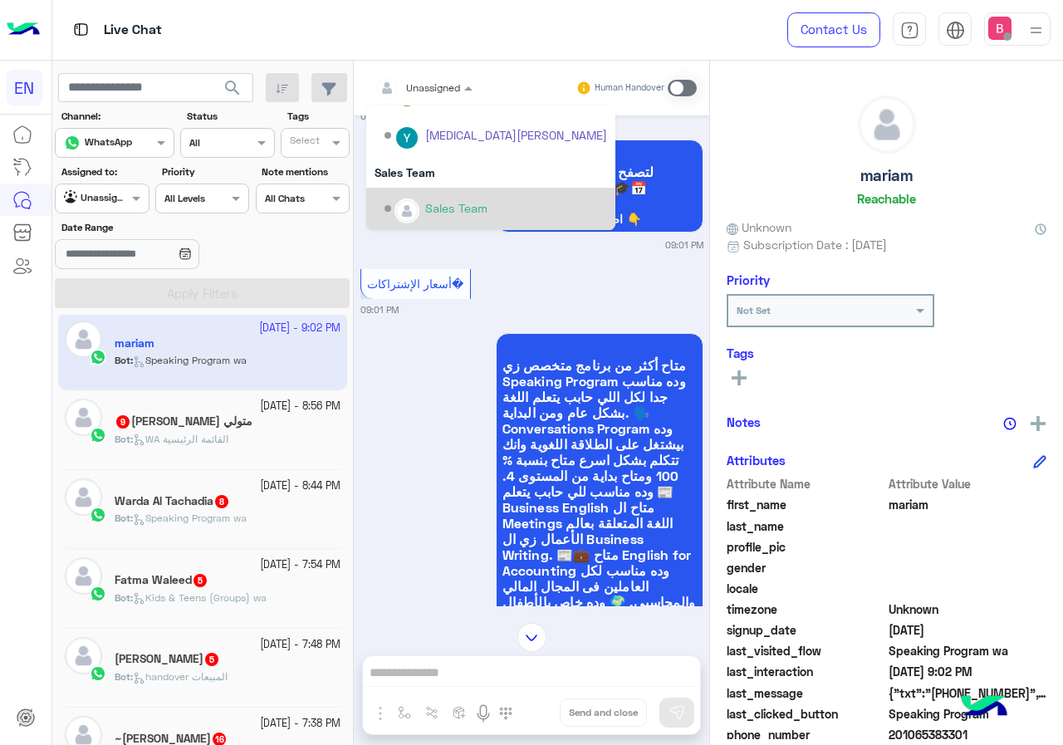
click at [424, 200] on div "Sales Team" at bounding box center [496, 208] width 223 height 29
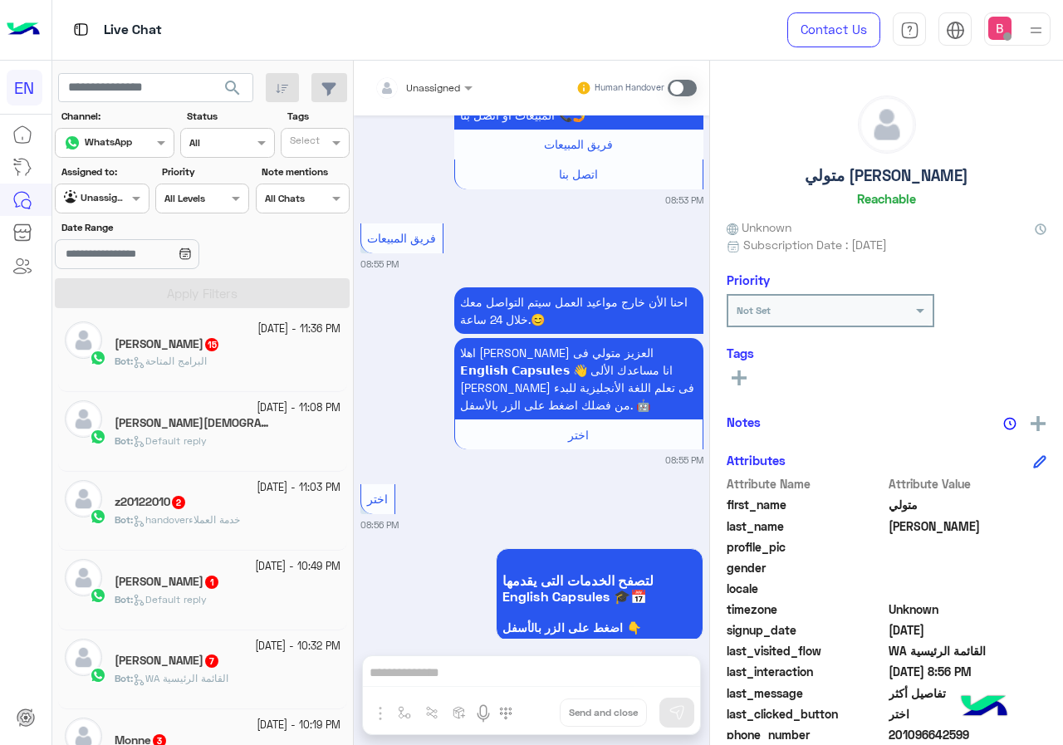
scroll to position [507, 0]
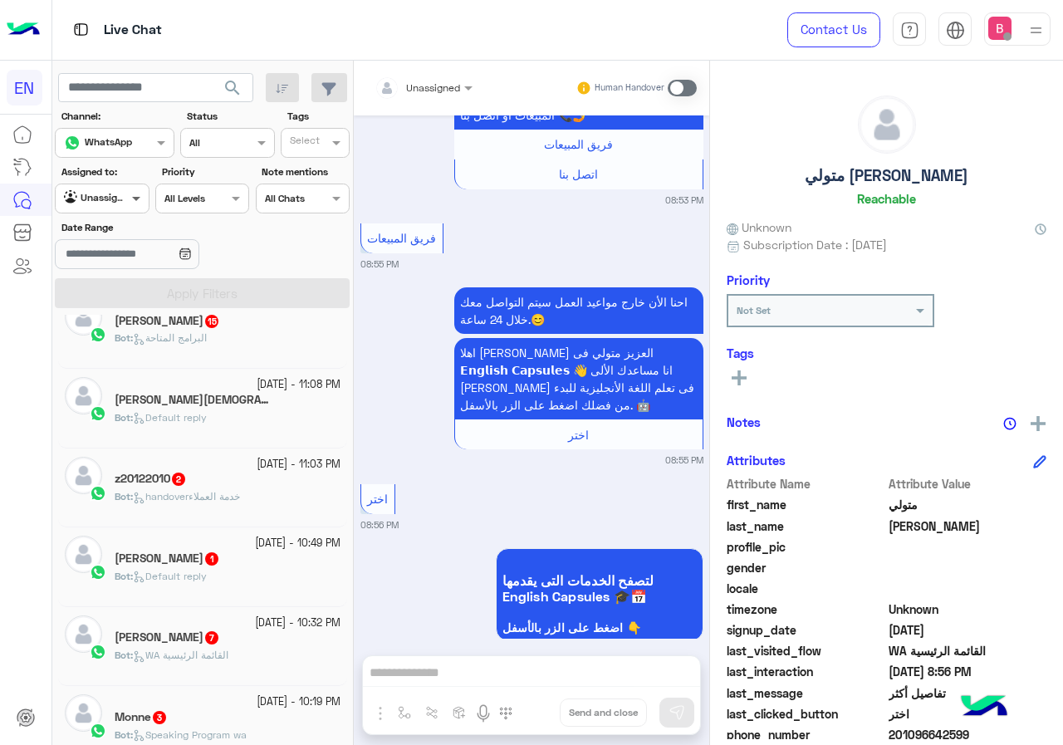
click at [131, 202] on span at bounding box center [138, 197] width 21 height 17
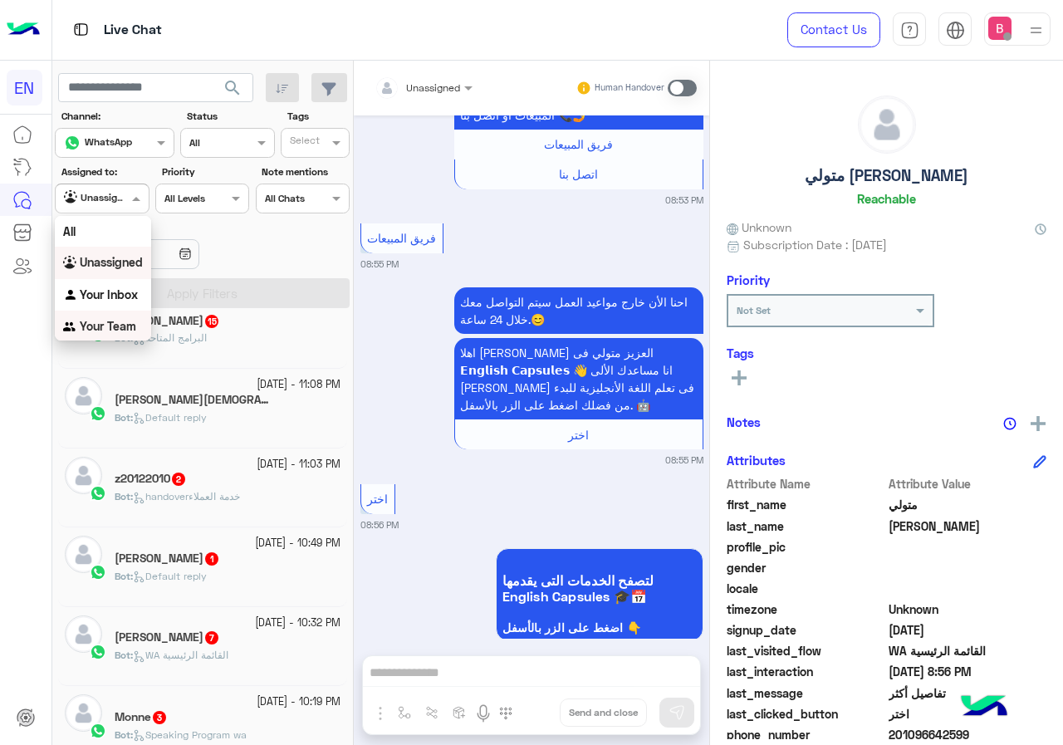
click at [124, 316] on div "Your Team" at bounding box center [103, 327] width 96 height 32
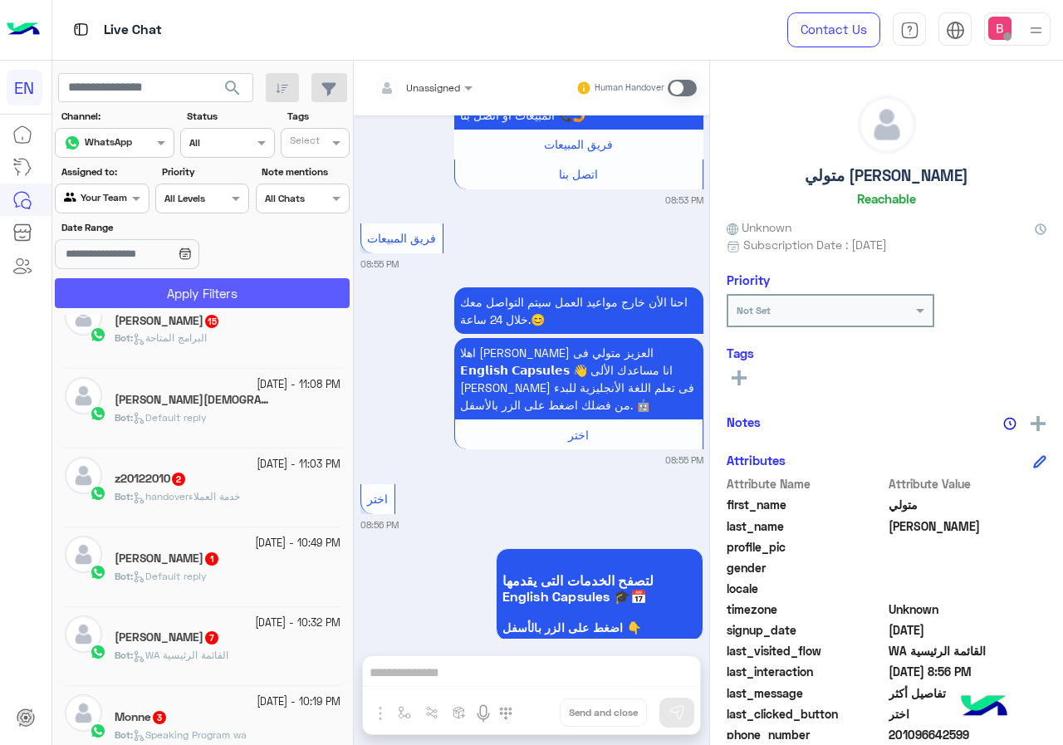
click at [150, 279] on button "Apply Filters" at bounding box center [202, 293] width 295 height 30
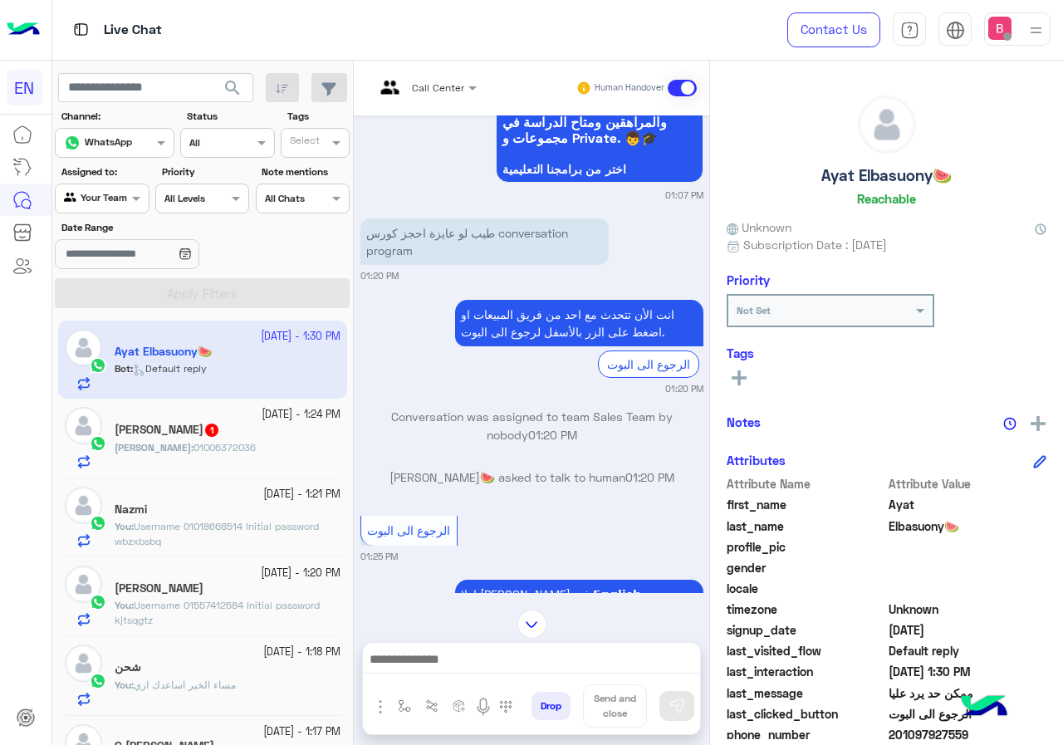
scroll to position [1374, 0]
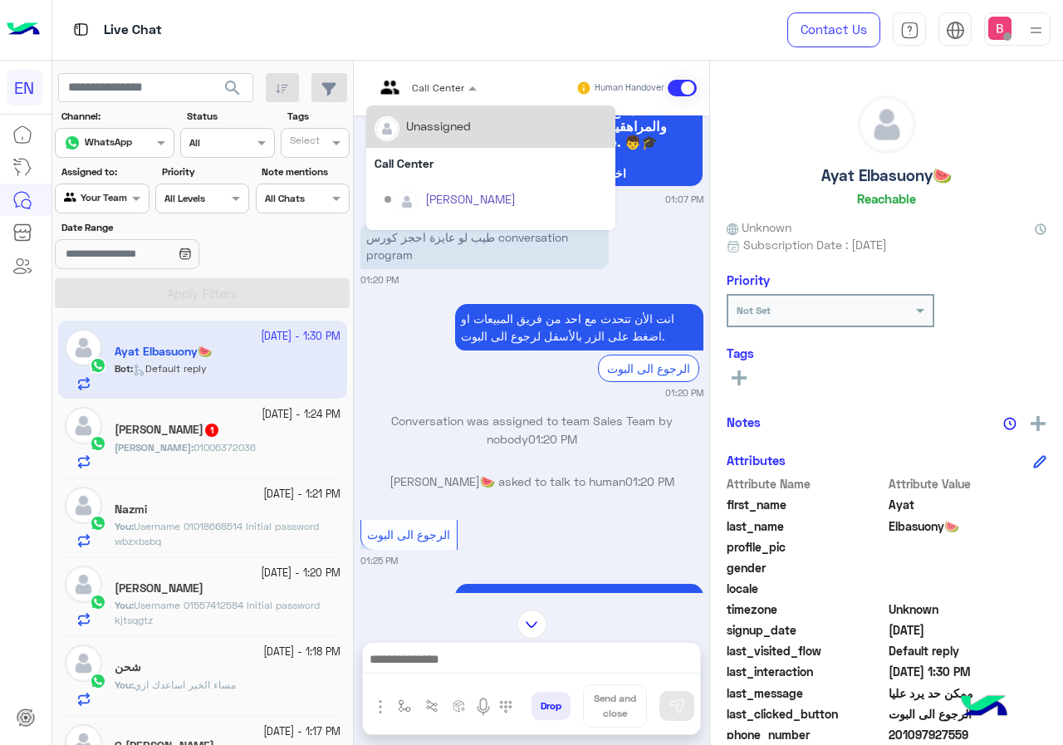
click at [434, 86] on input "text" at bounding box center [405, 85] width 61 height 15
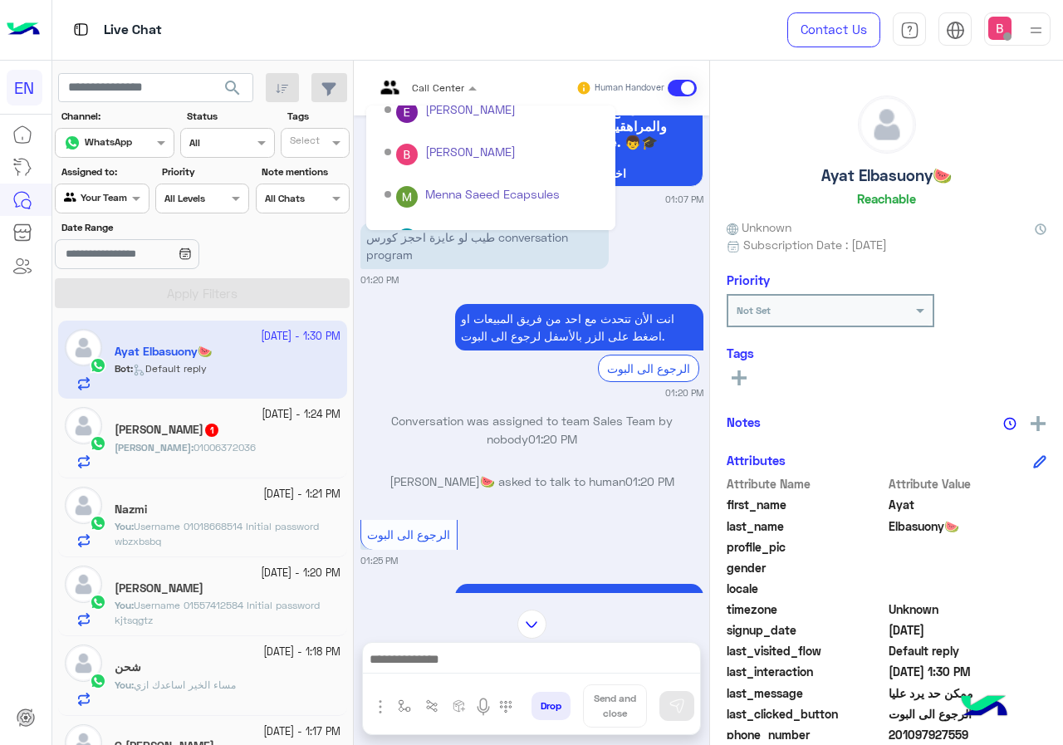
scroll to position [276, 0]
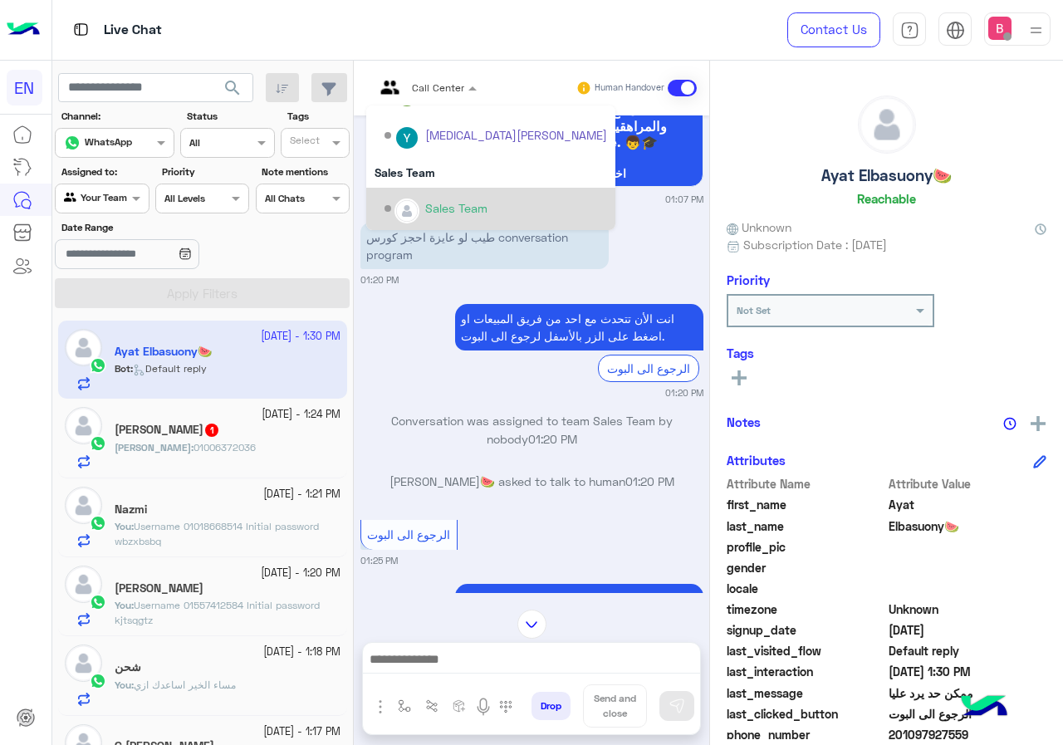
click at [434, 206] on div "Sales Team" at bounding box center [456, 207] width 62 height 17
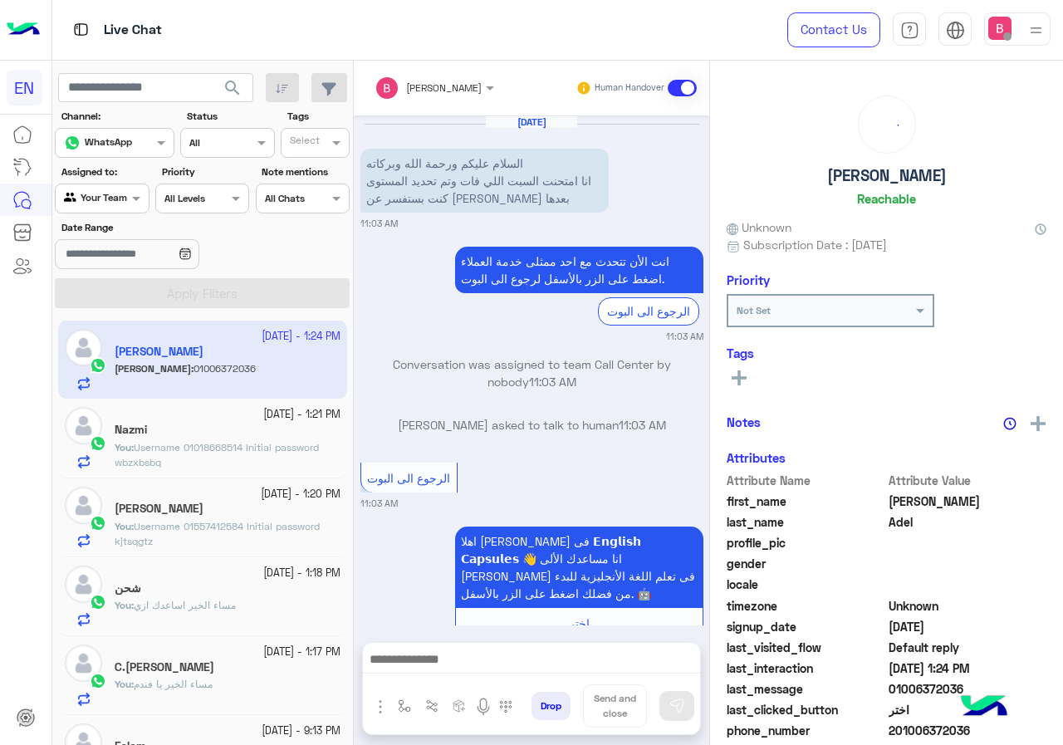
scroll to position [914, 0]
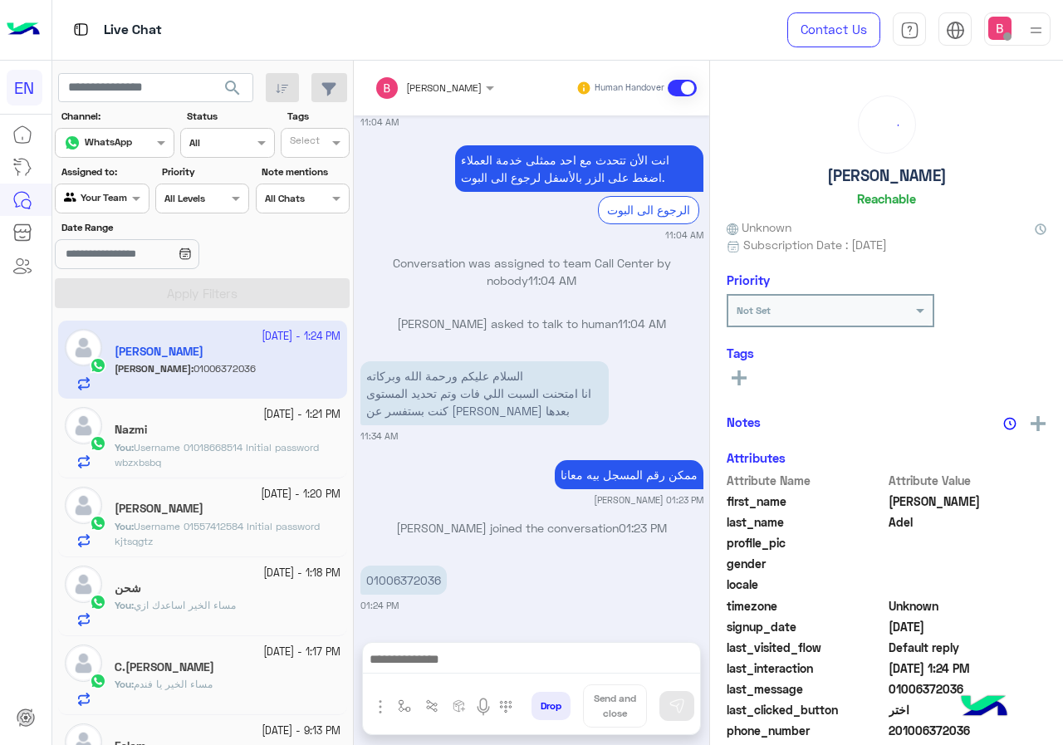
click at [120, 199] on div at bounding box center [102, 197] width 92 height 16
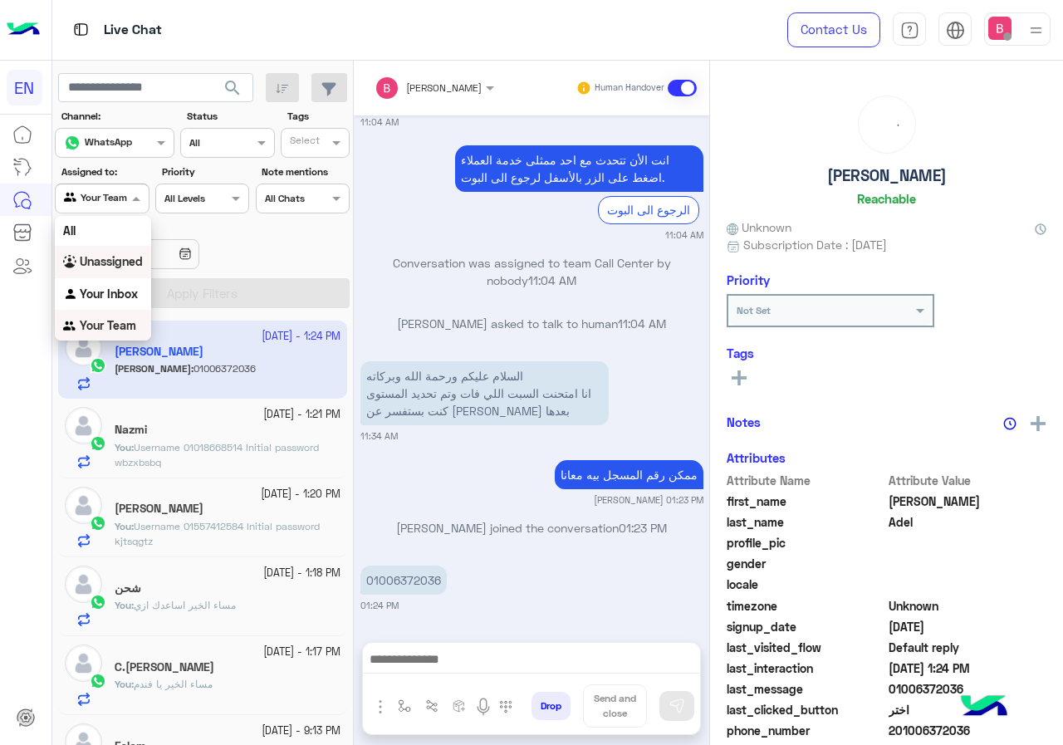
click at [138, 257] on b "Unassigned" at bounding box center [111, 261] width 63 height 14
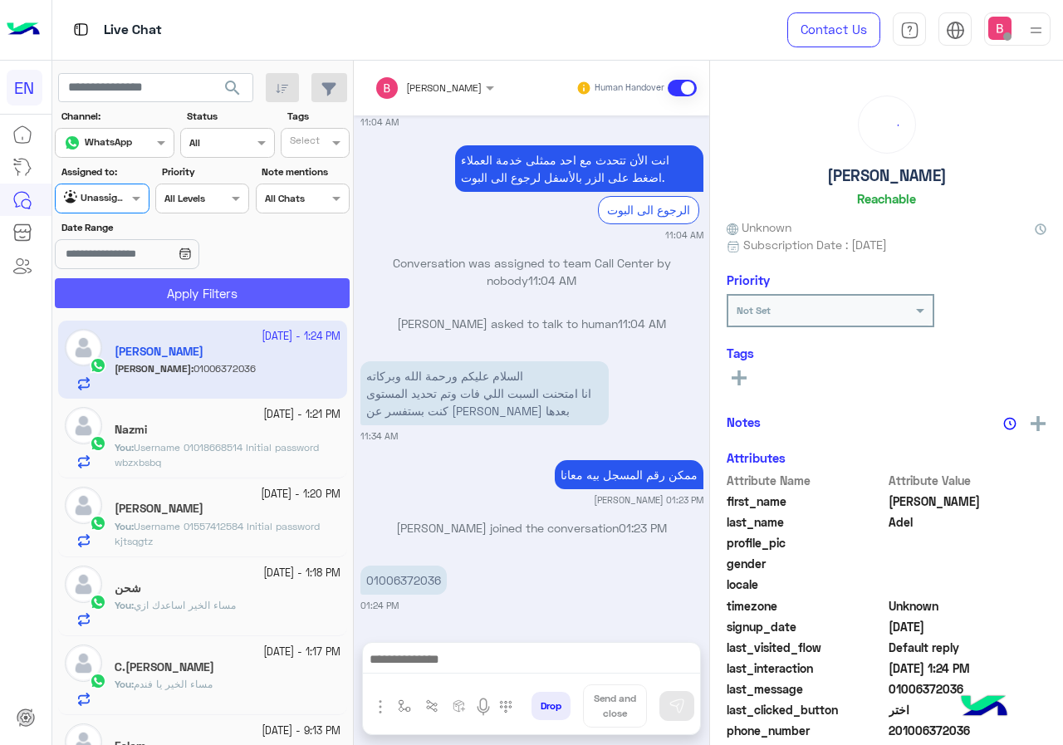
click at [235, 299] on button "Apply Filters" at bounding box center [202, 293] width 295 height 30
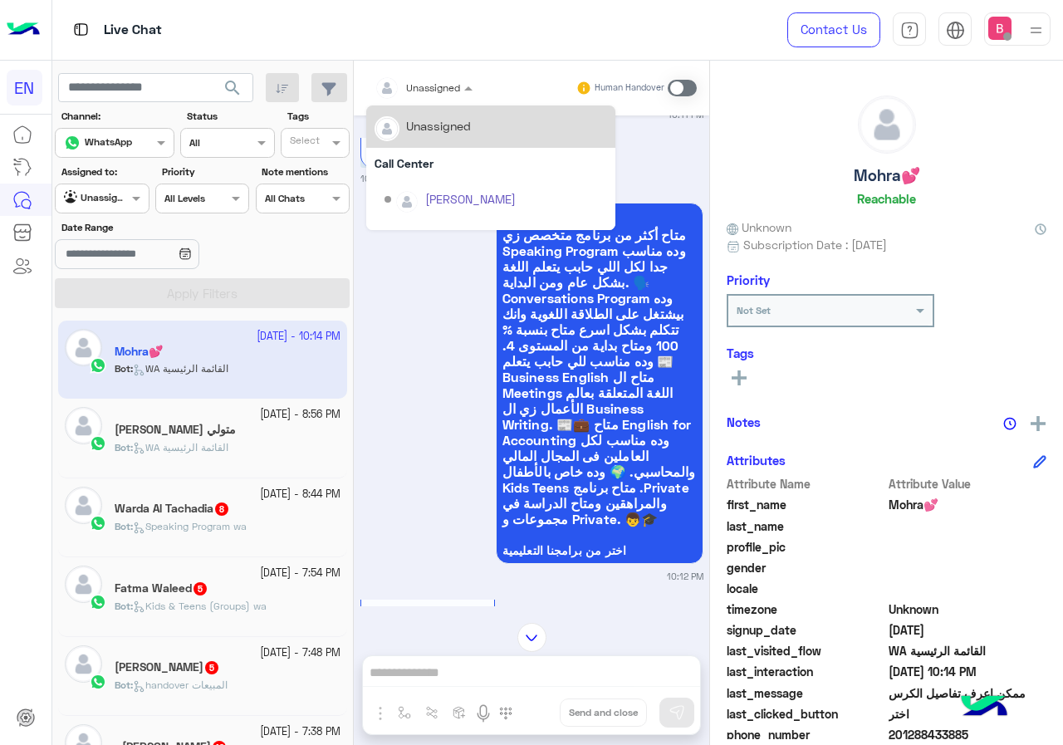
click at [429, 81] on input "text" at bounding box center [404, 85] width 58 height 15
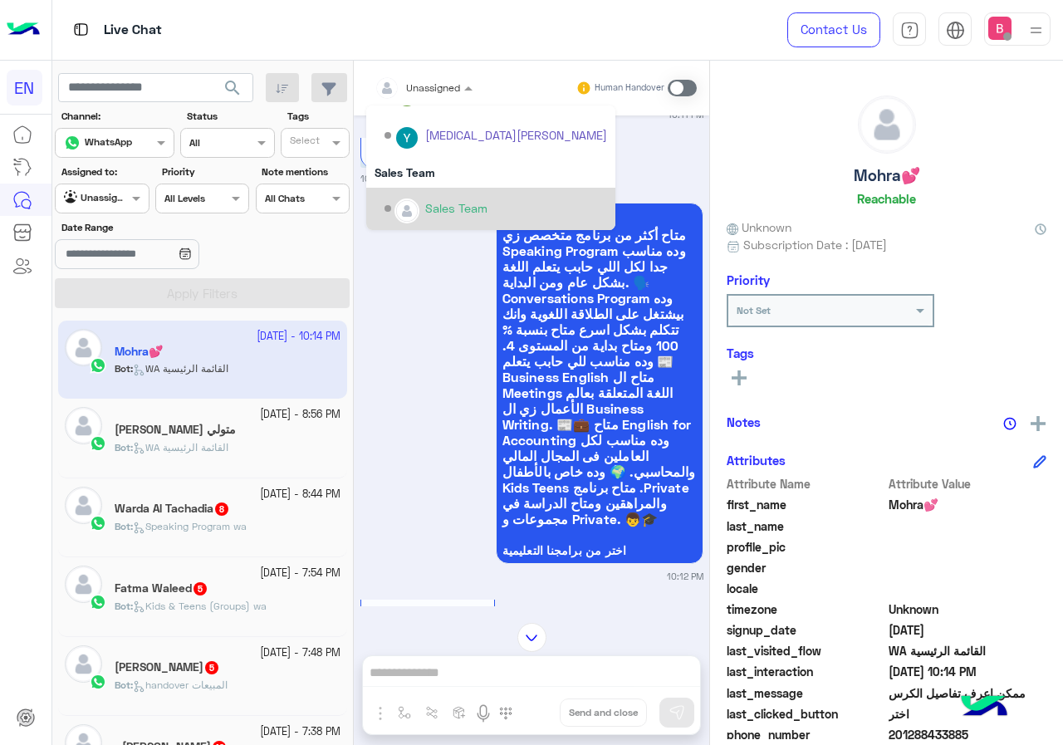
click at [419, 194] on div "Sales Team" at bounding box center [496, 208] width 223 height 29
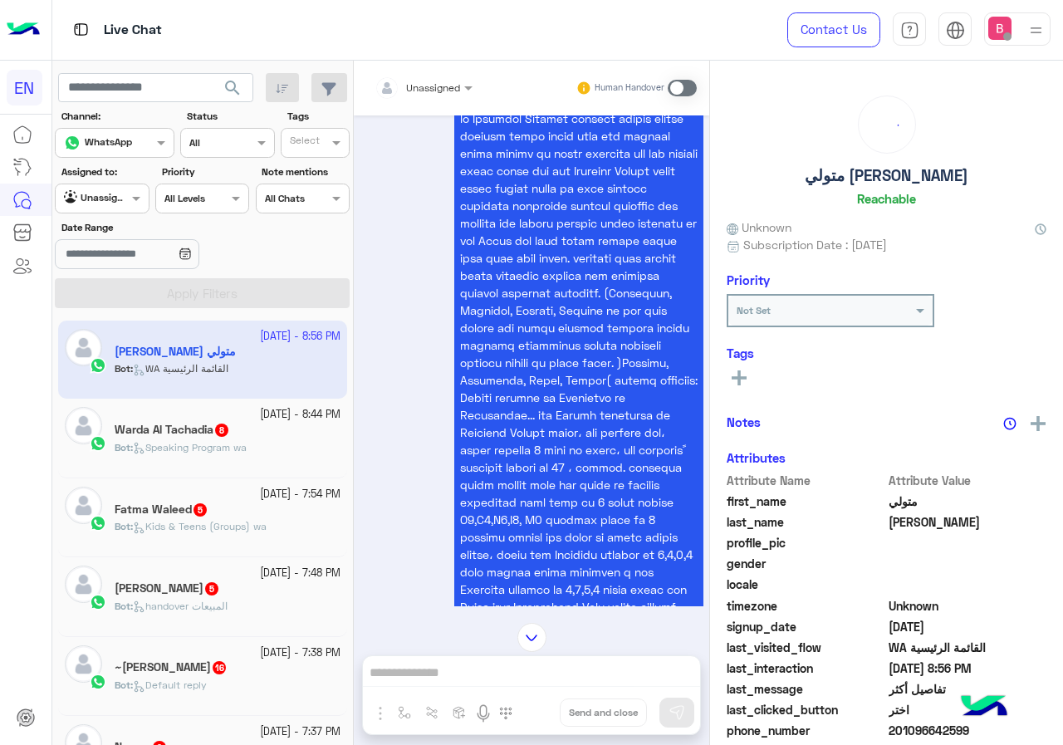
click at [448, 83] on div at bounding box center [423, 85] width 115 height 16
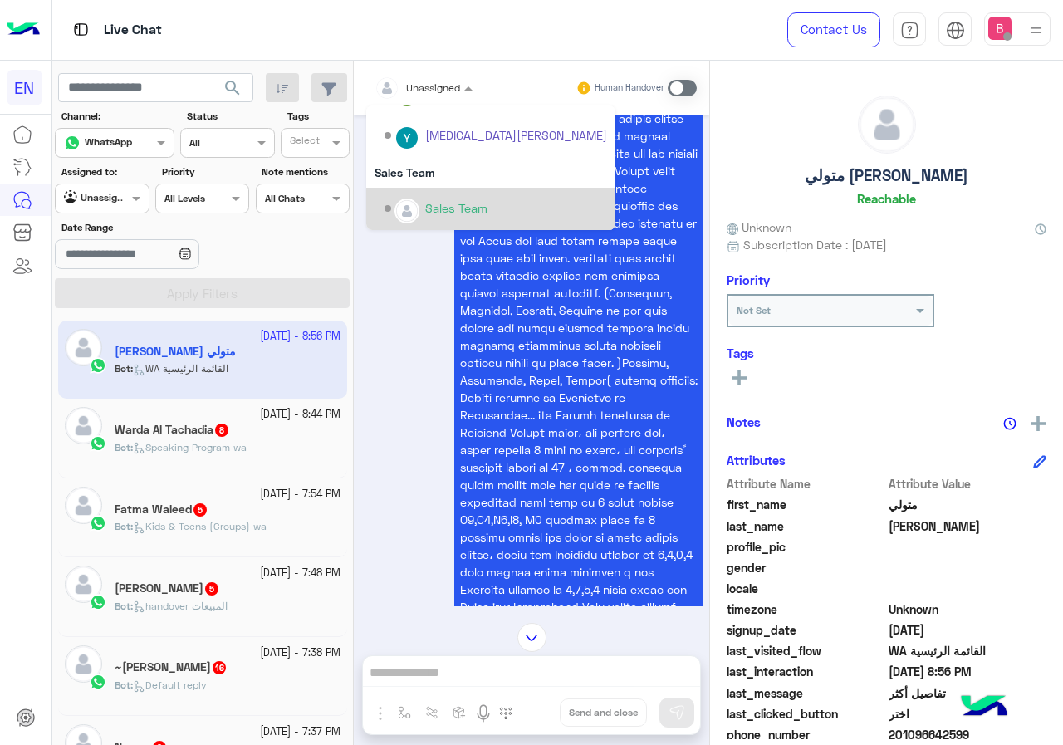
click at [444, 206] on div "Sales Team" at bounding box center [456, 207] width 62 height 17
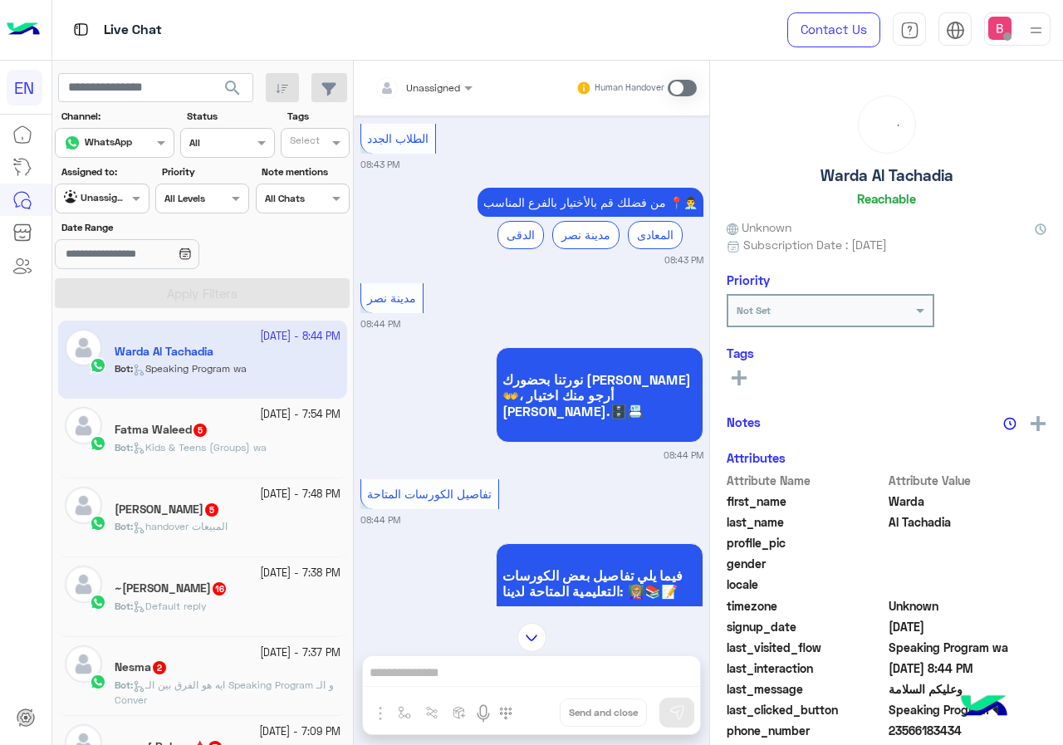
click at [443, 86] on div at bounding box center [423, 85] width 115 height 16
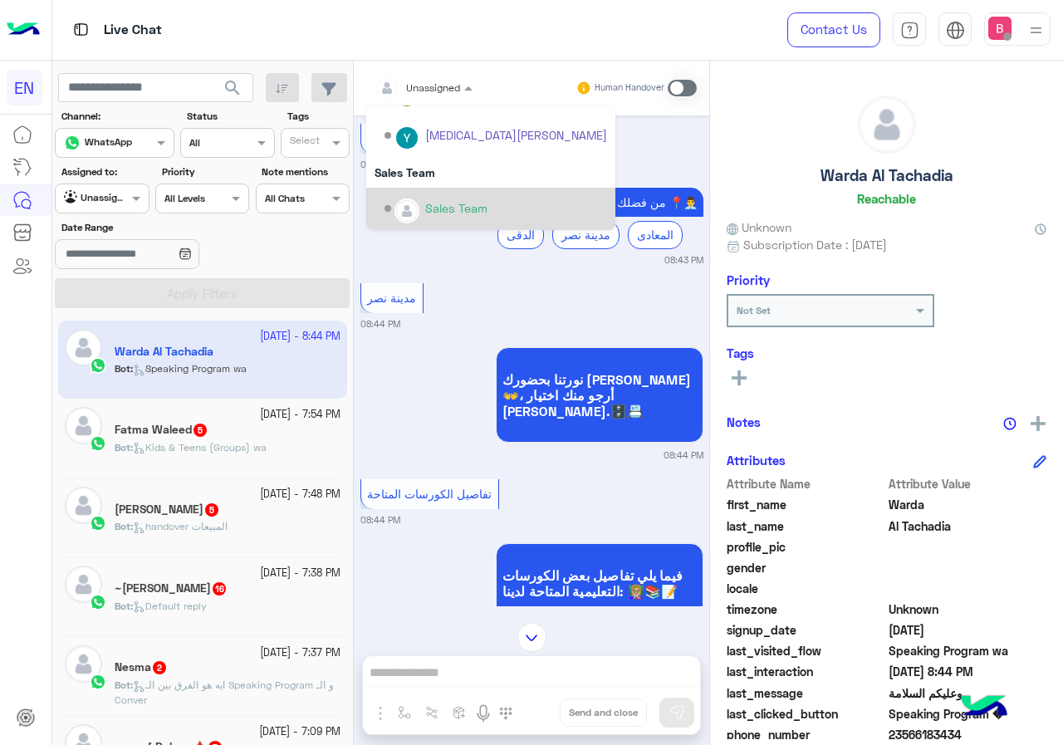
drag, startPoint x: 445, startPoint y: 198, endPoint x: 431, endPoint y: 210, distance: 18.8
click at [445, 194] on div "Sales Team" at bounding box center [496, 208] width 223 height 29
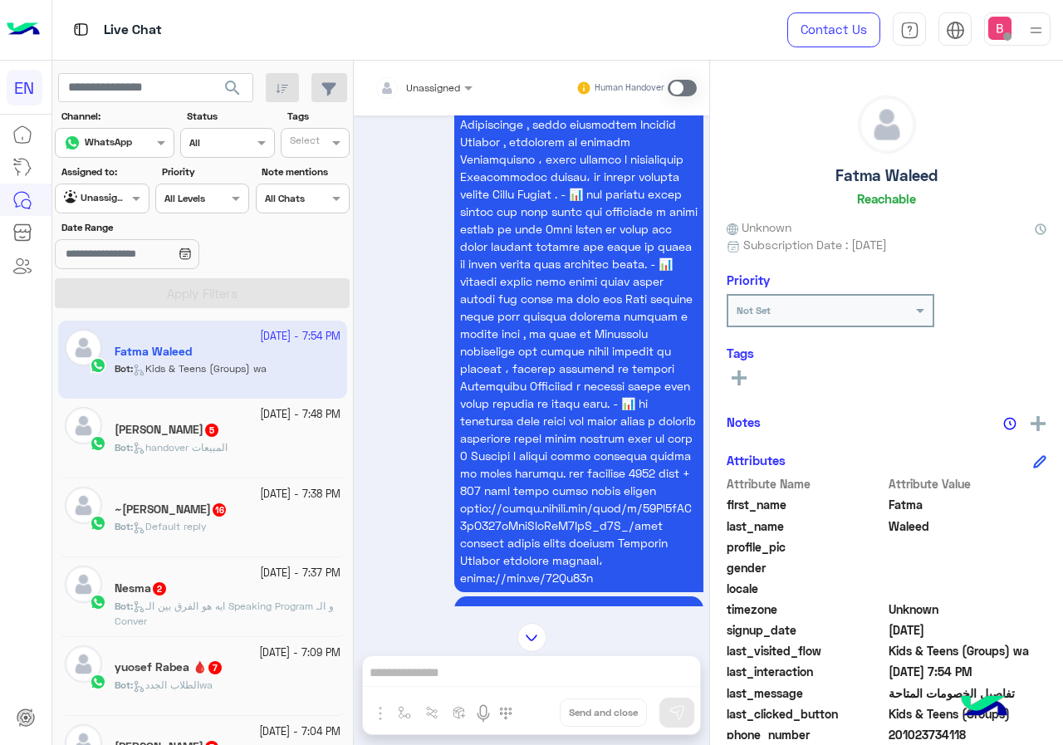
click at [444, 96] on div "Unassigned" at bounding box center [418, 87] width 86 height 33
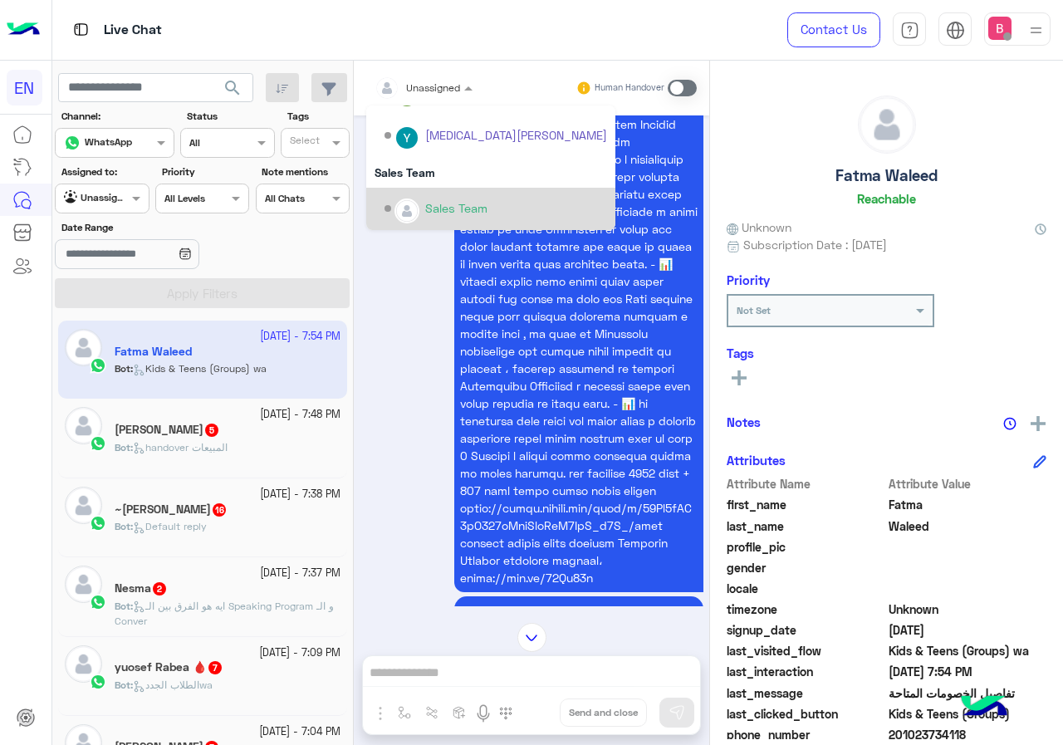
click at [443, 207] on div "Sales Team" at bounding box center [456, 207] width 62 height 17
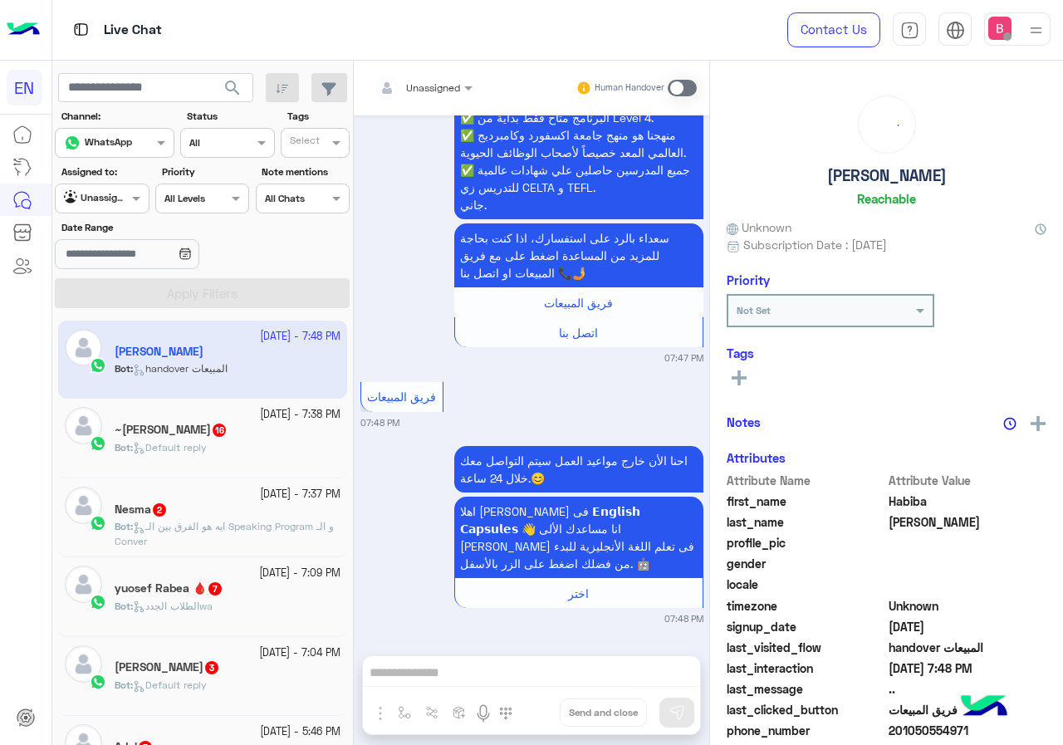
click at [450, 96] on div "Unassigned" at bounding box center [418, 87] width 86 height 33
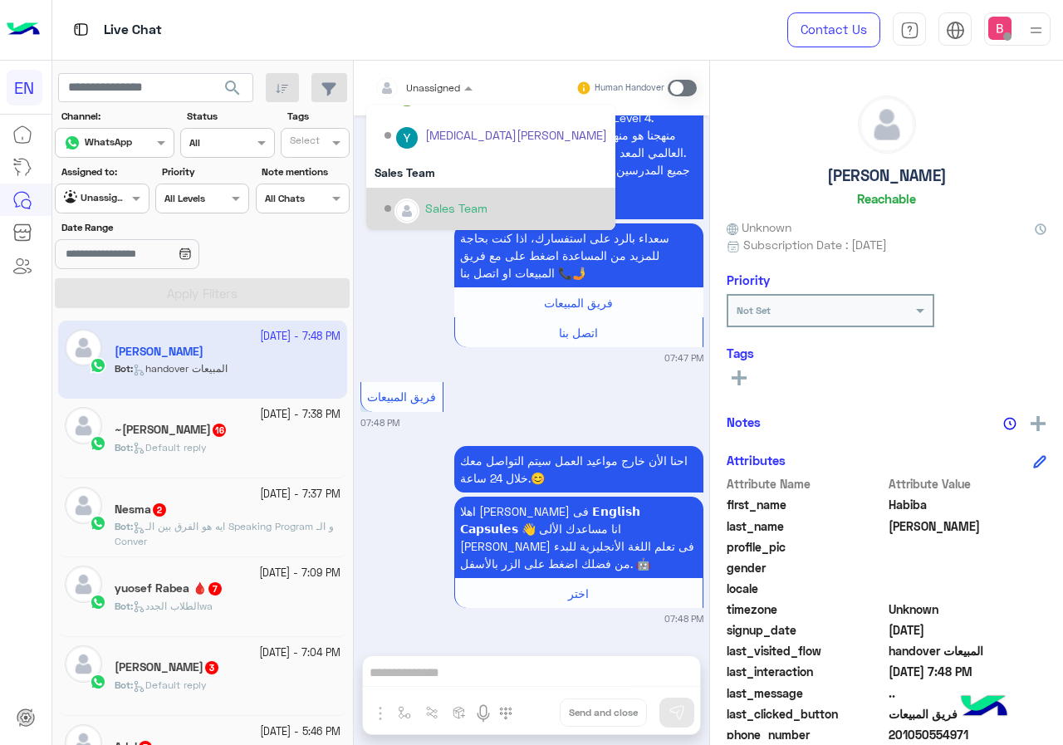
click at [411, 209] on img "Options list" at bounding box center [407, 211] width 22 height 22
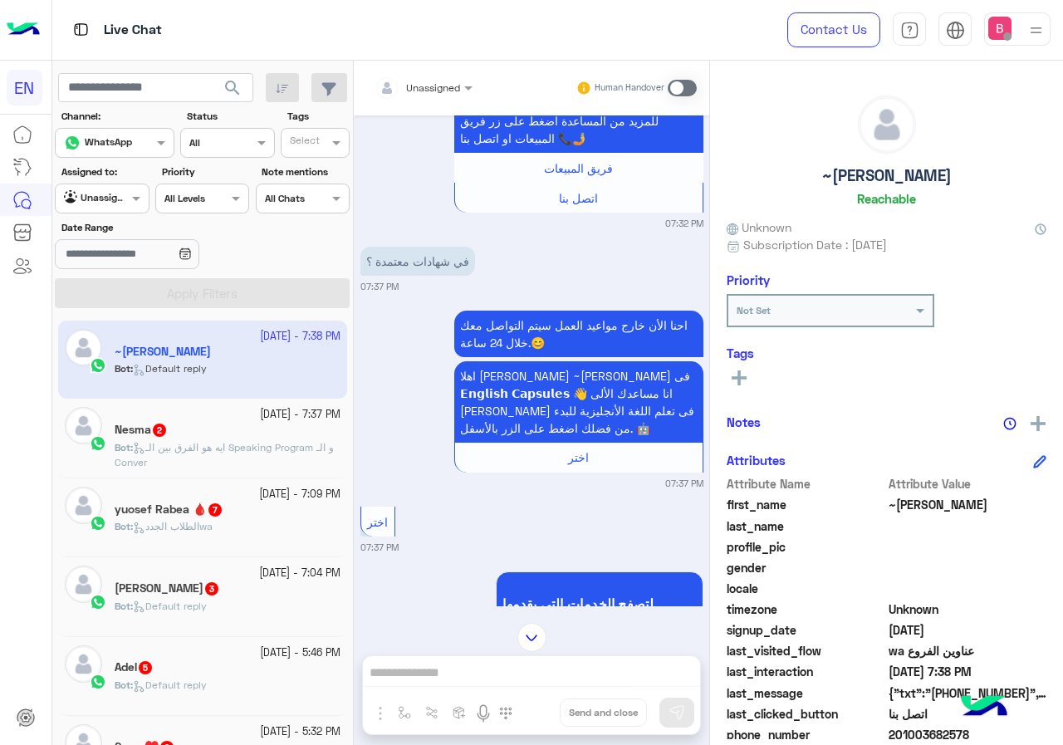
click at [445, 94] on div "Unassigned" at bounding box center [433, 88] width 54 height 15
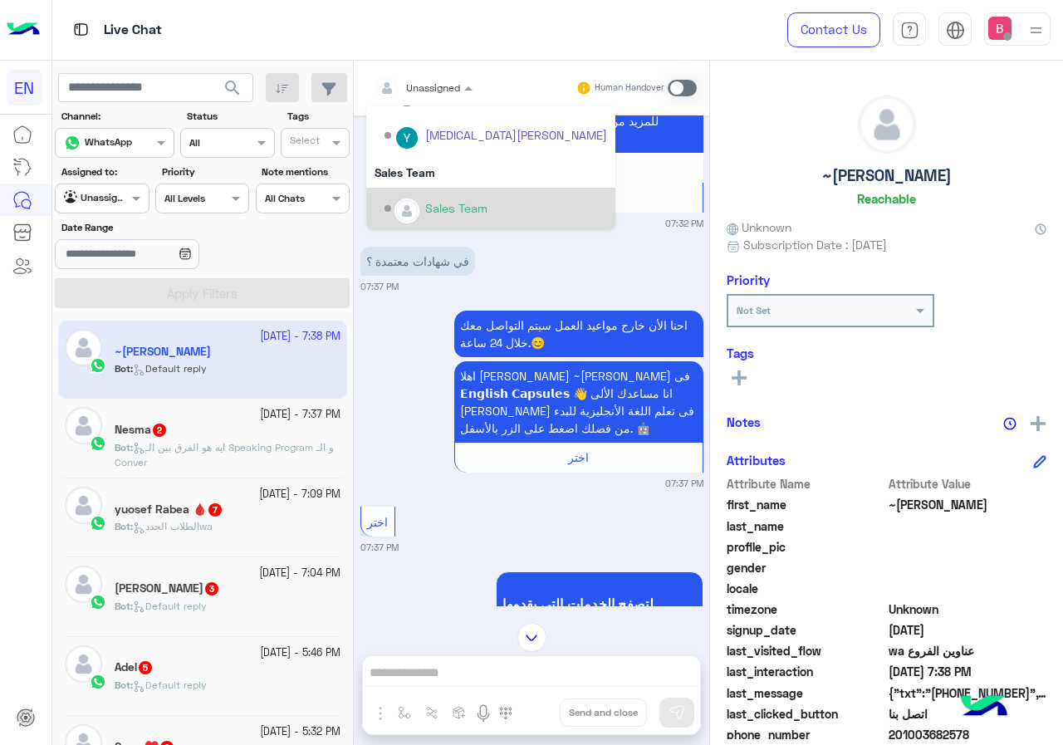
click at [399, 201] on div "Options list" at bounding box center [406, 210] width 25 height 25
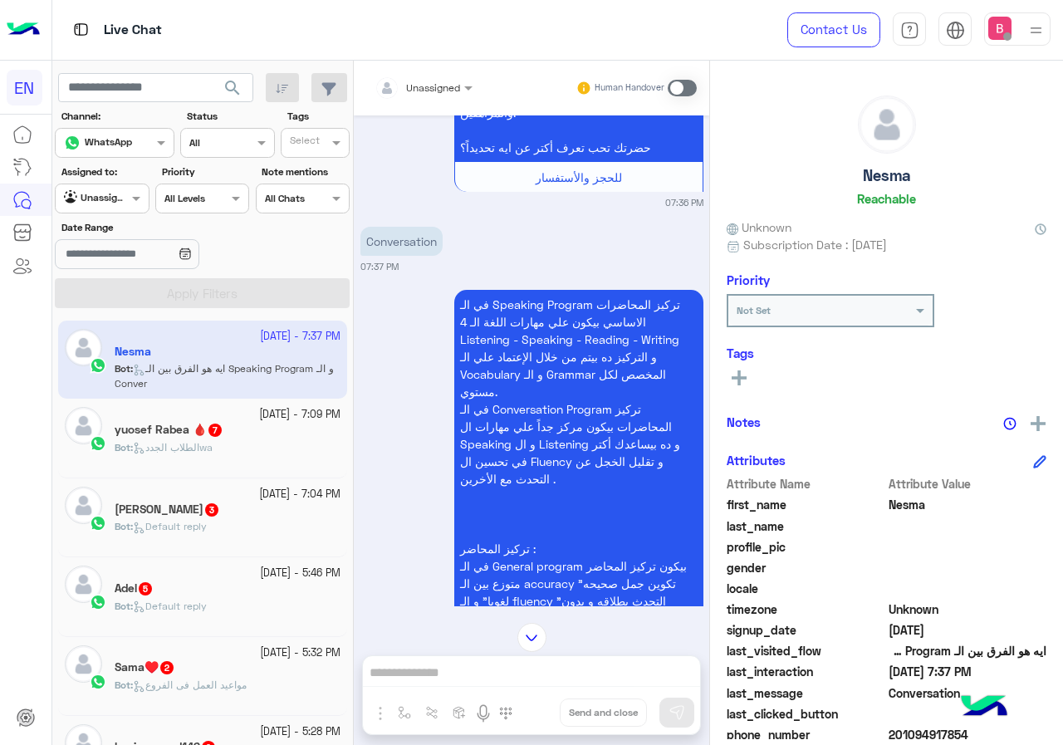
click at [433, 64] on div "Unassigned Human Handover" at bounding box center [531, 88] width 355 height 55
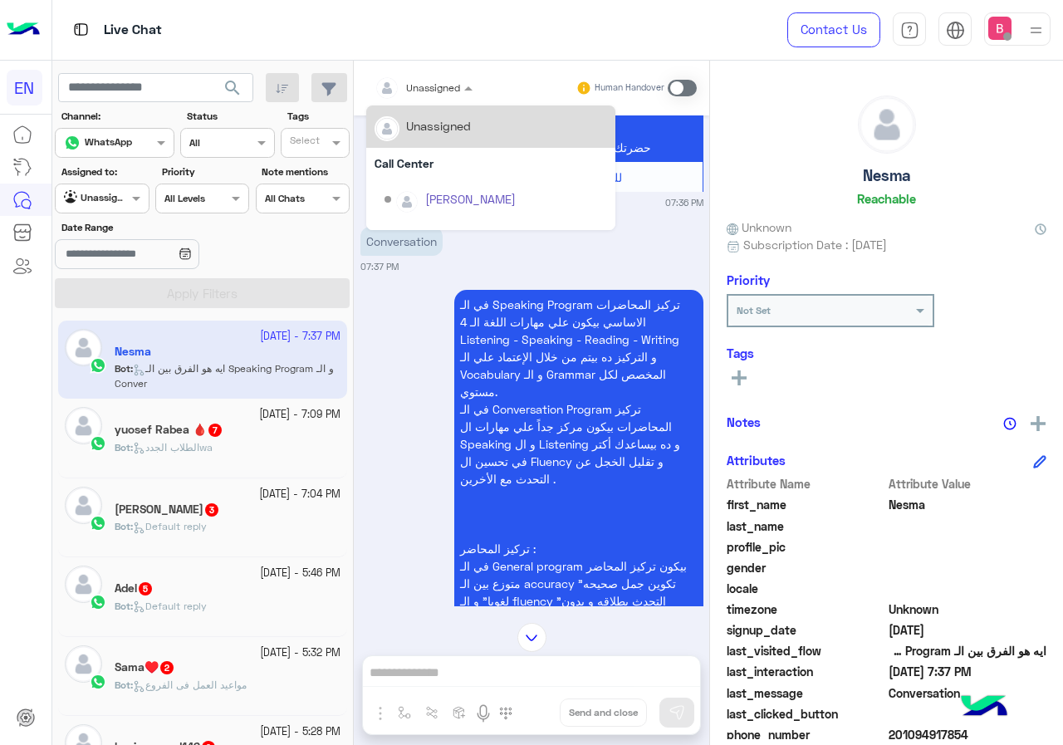
click at [425, 99] on div "Unassigned" at bounding box center [418, 87] width 86 height 33
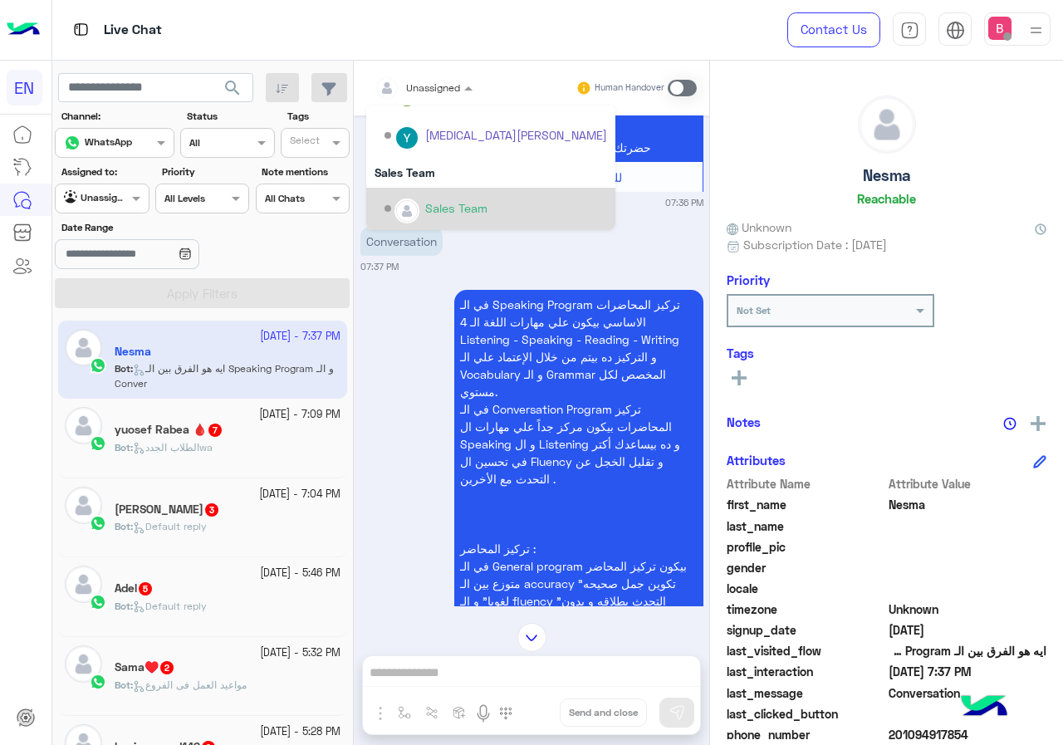
click at [435, 198] on div "Sales Team" at bounding box center [496, 208] width 223 height 29
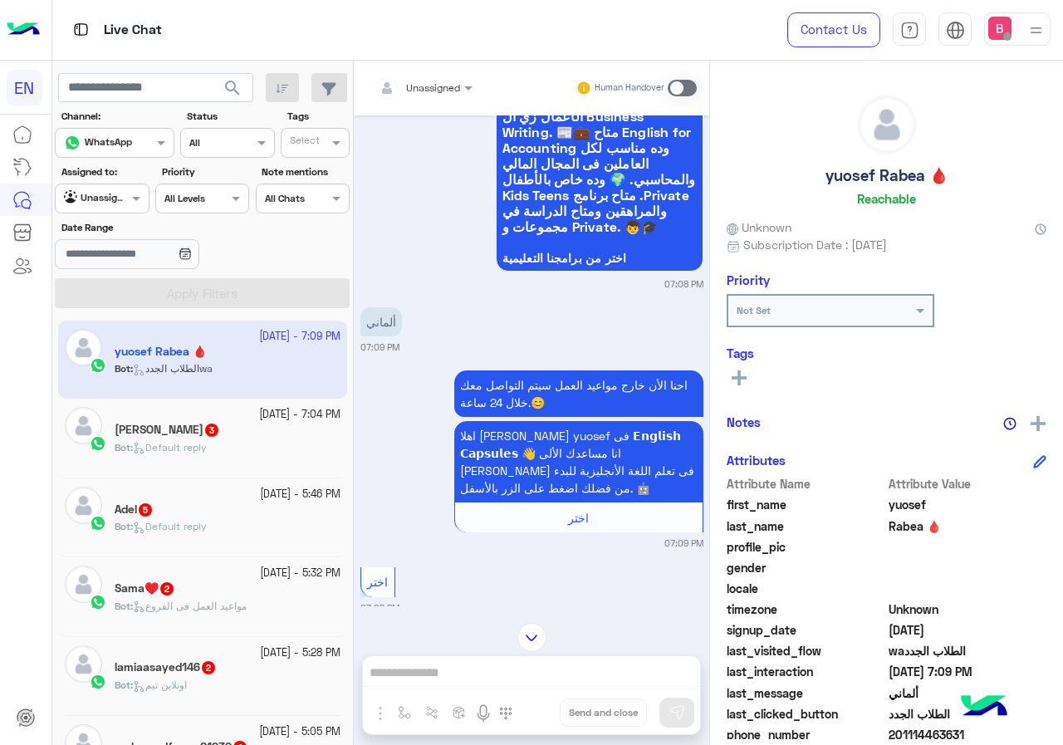
click at [446, 74] on div "Unassigned" at bounding box center [418, 87] width 86 height 33
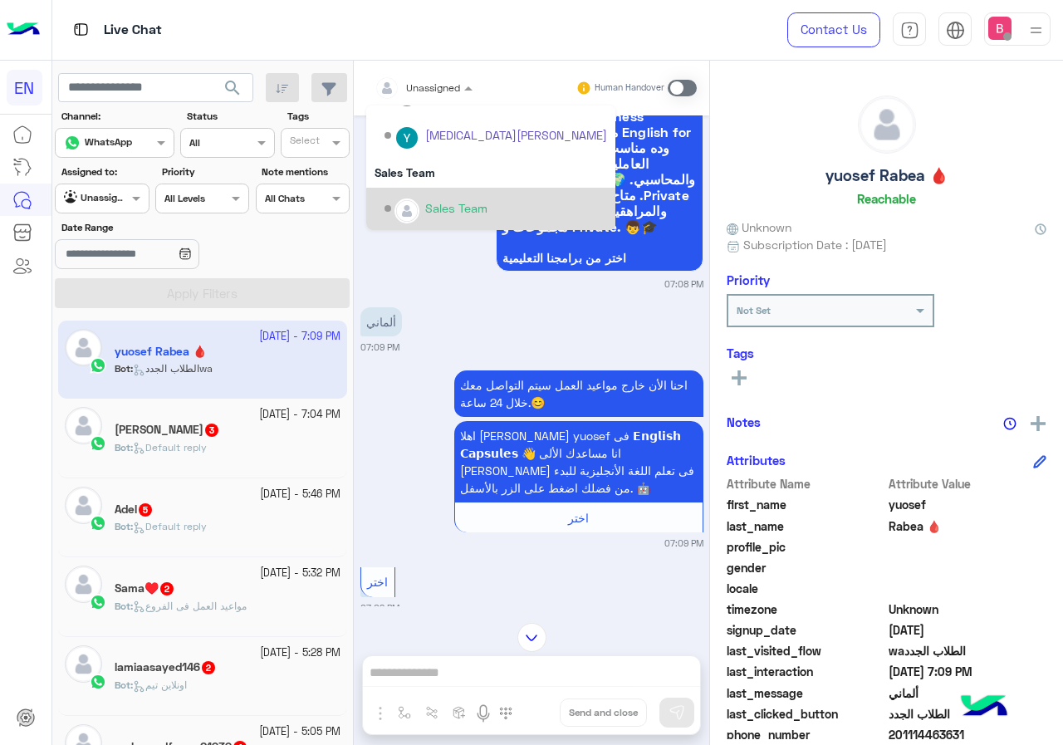
click at [429, 211] on div "Sales Team" at bounding box center [456, 207] width 62 height 17
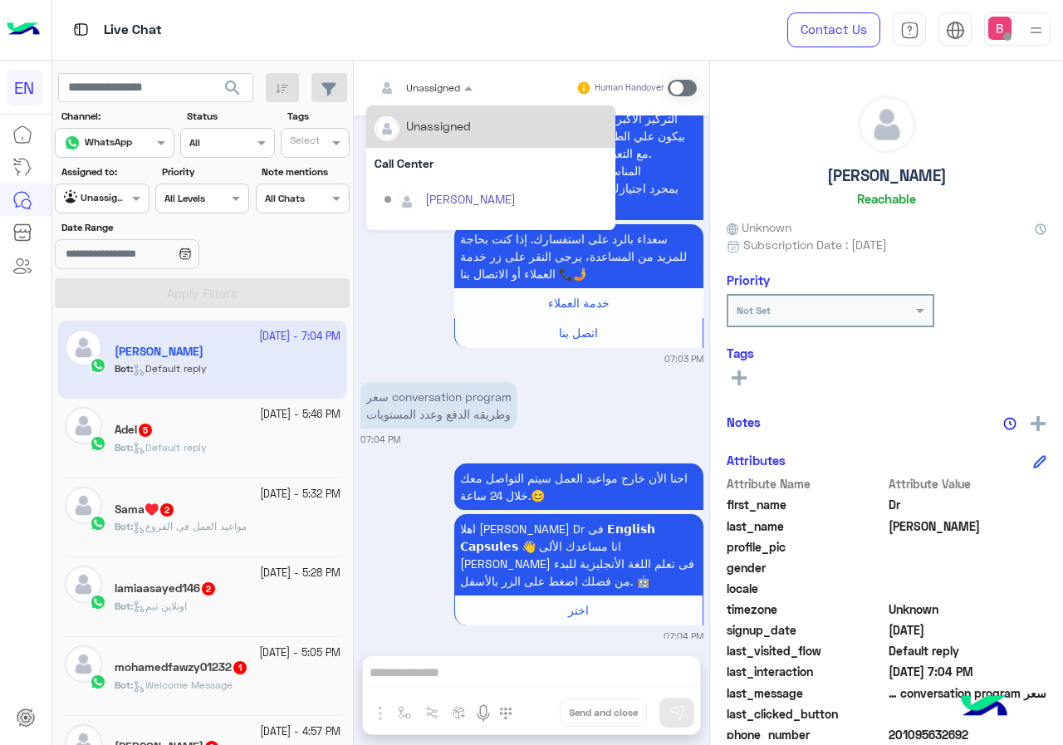
click at [434, 84] on div at bounding box center [423, 85] width 115 height 16
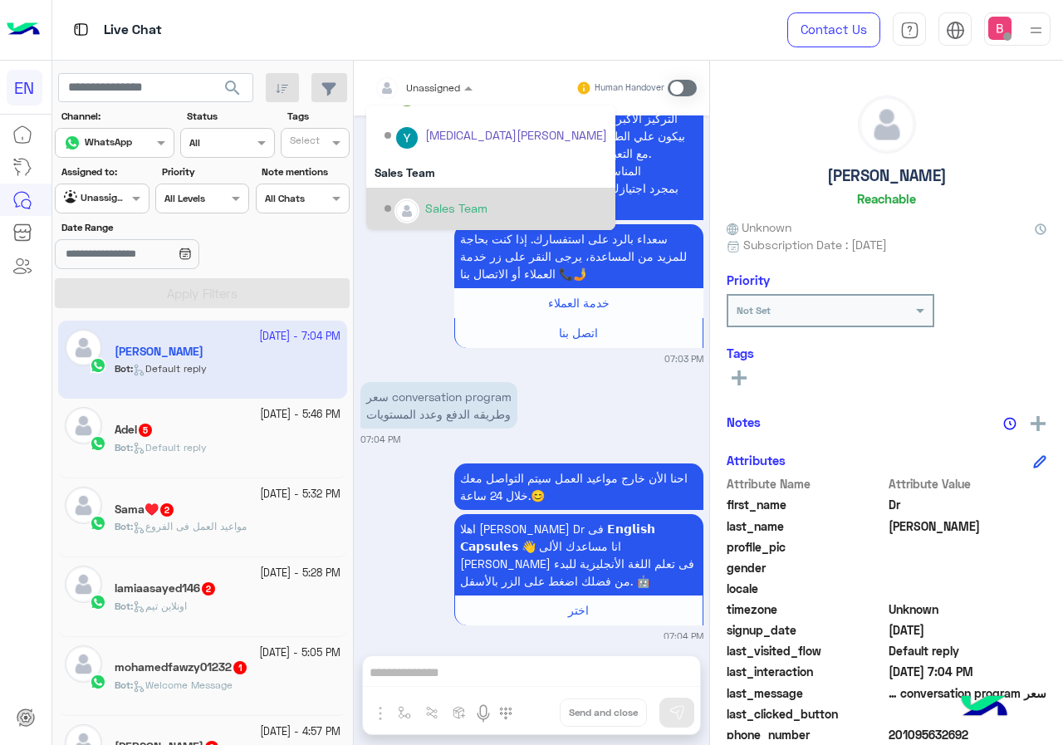
click at [416, 196] on div "Sales Team" at bounding box center [496, 208] width 223 height 29
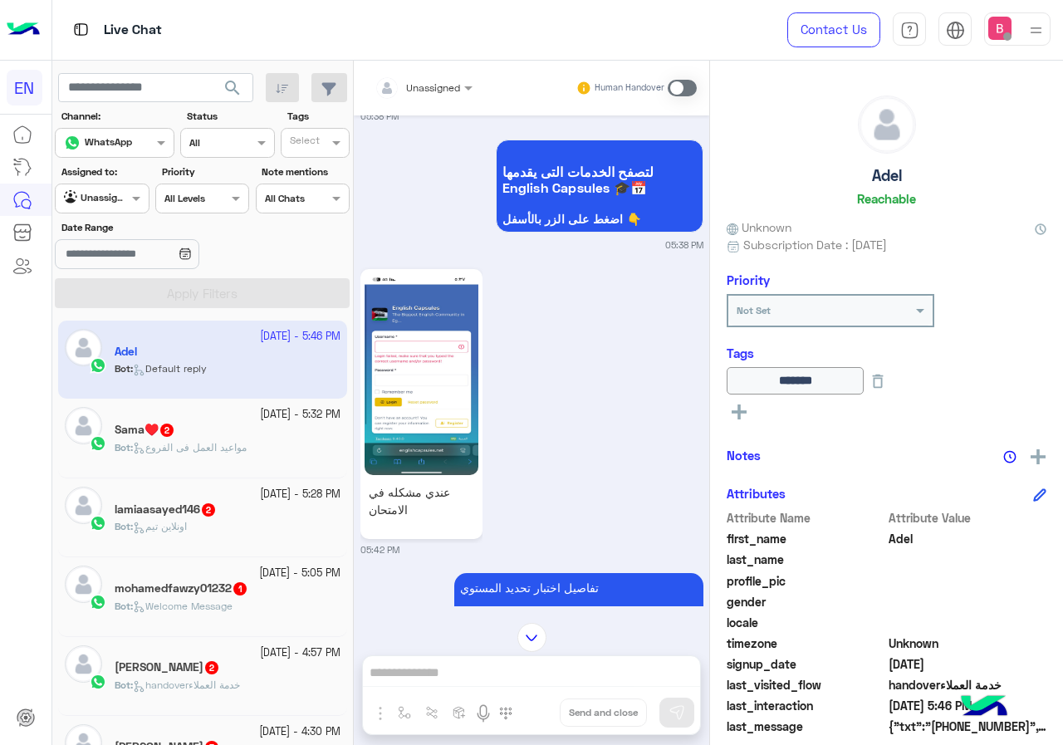
scroll to position [2321, 0]
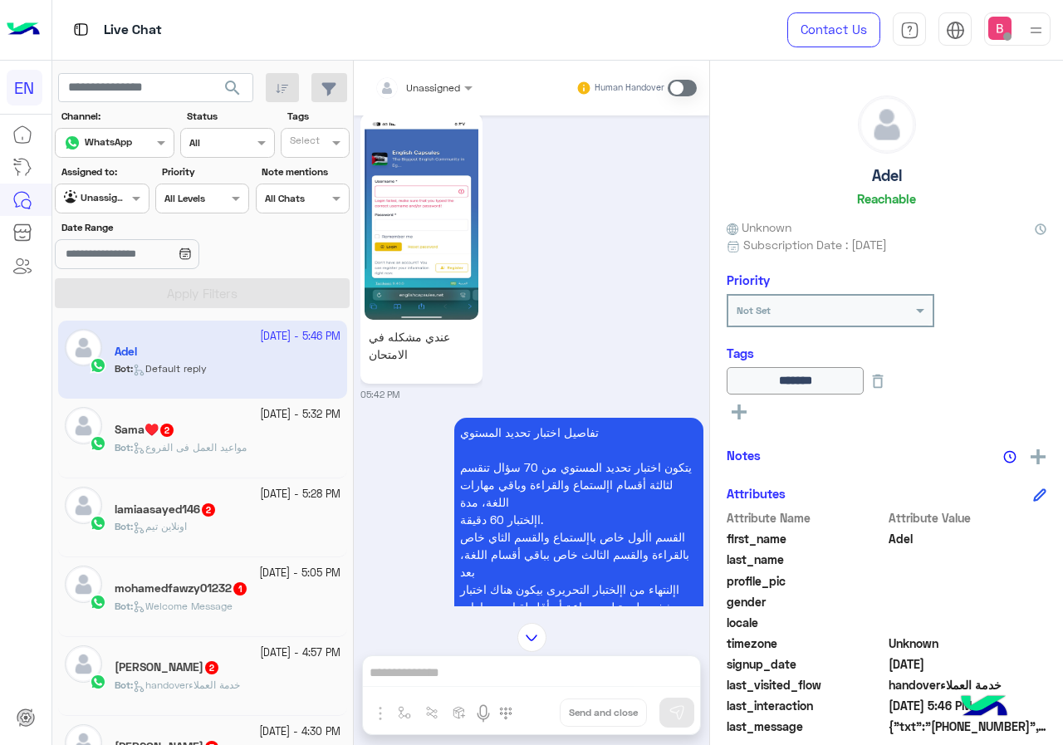
click at [468, 203] on img at bounding box center [422, 219] width 114 height 202
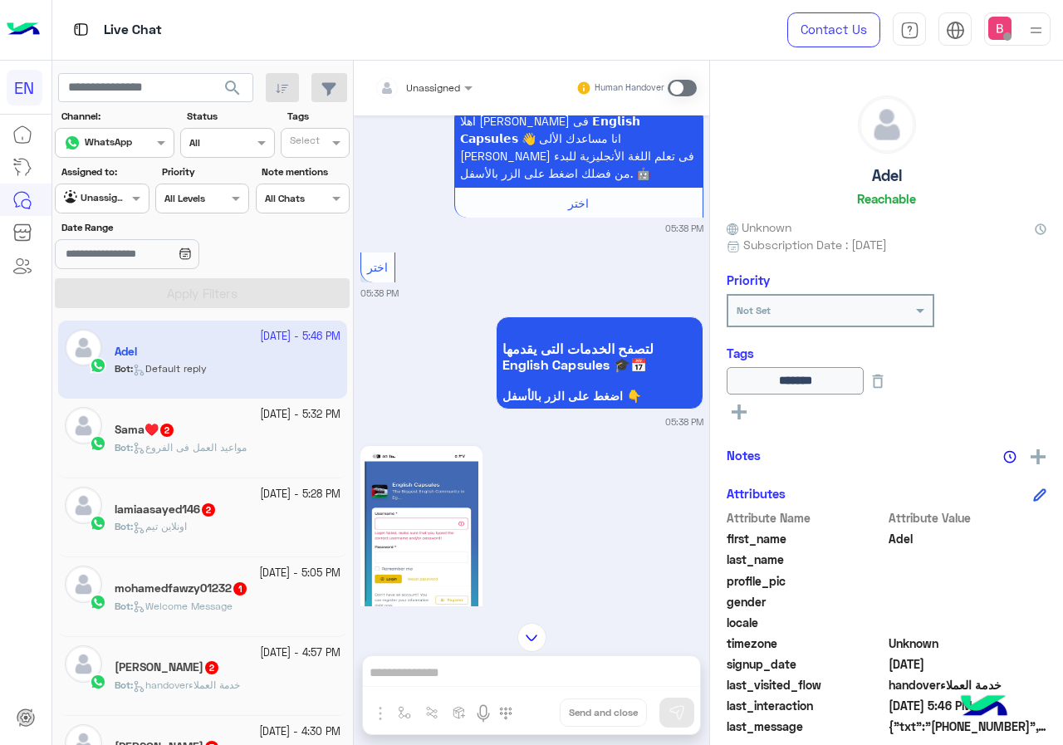
click at [241, 443] on span "مواعيد العمل فى الفروع" at bounding box center [190, 447] width 114 height 12
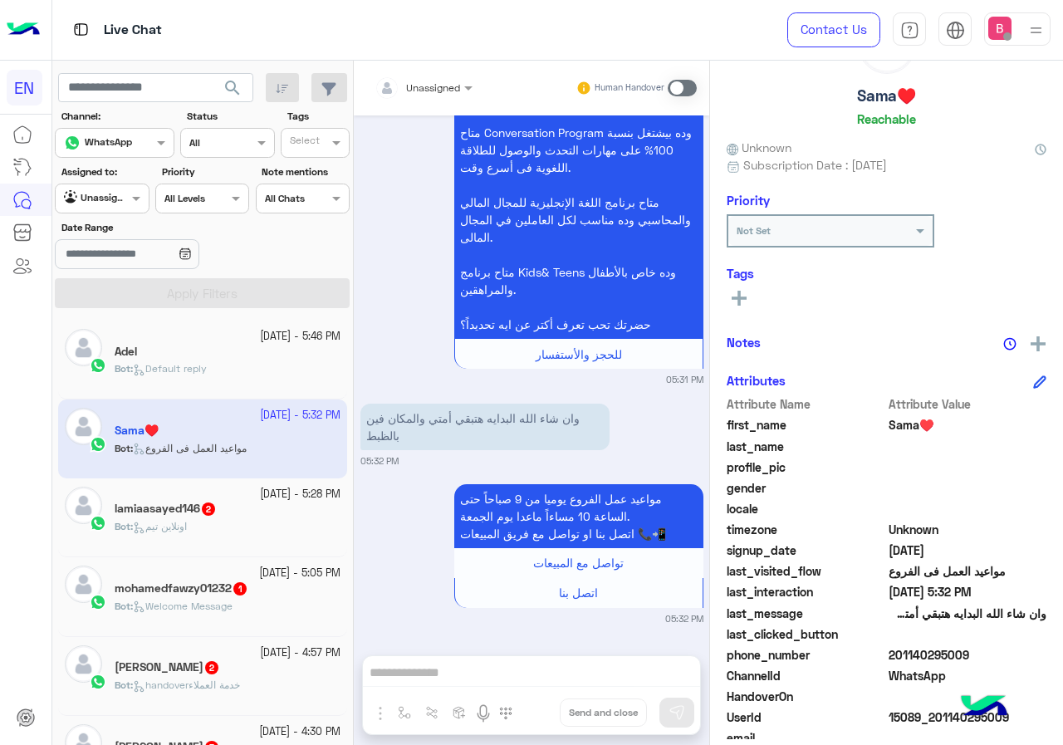
scroll to position [149, 0]
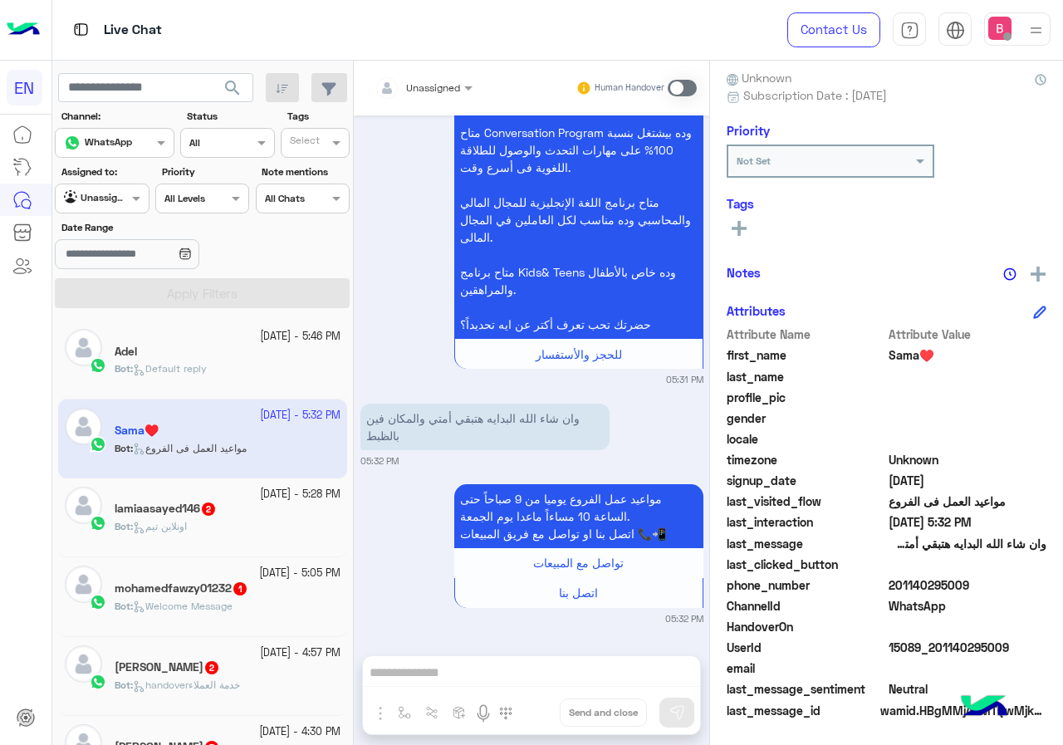
drag, startPoint x: 891, startPoint y: 583, endPoint x: 960, endPoint y: 578, distance: 69.1
click at [1002, 587] on span "201140295009" at bounding box center [968, 584] width 159 height 17
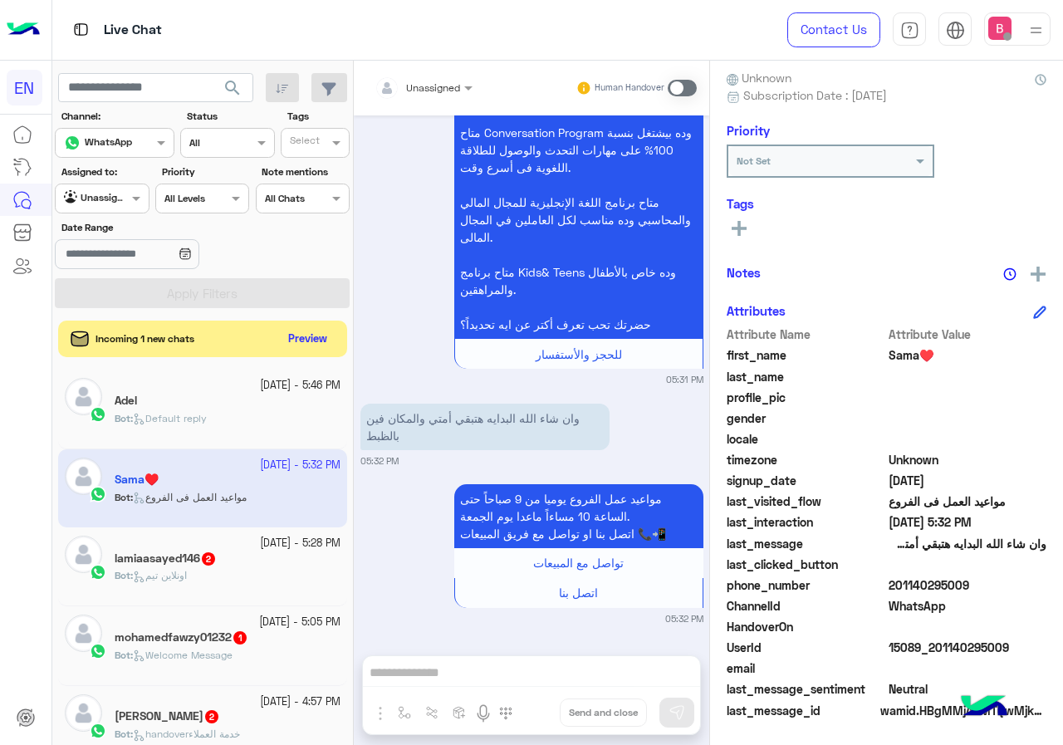
click at [443, 674] on div "Unassigned Human Handover Sep 26, 2025 السلام عليكم كنت محتاجه اعرف كورس الانجل…" at bounding box center [531, 406] width 355 height 691
click at [680, 86] on span at bounding box center [682, 88] width 29 height 17
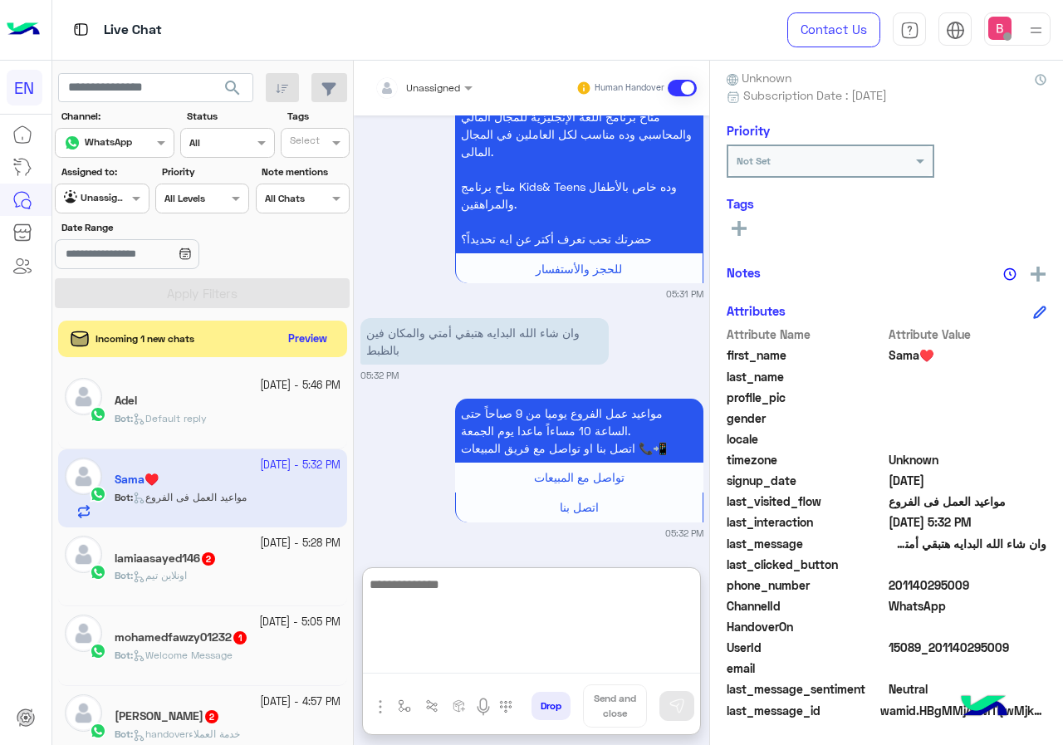
click at [507, 655] on textarea at bounding box center [531, 624] width 337 height 100
type textarea "**********"
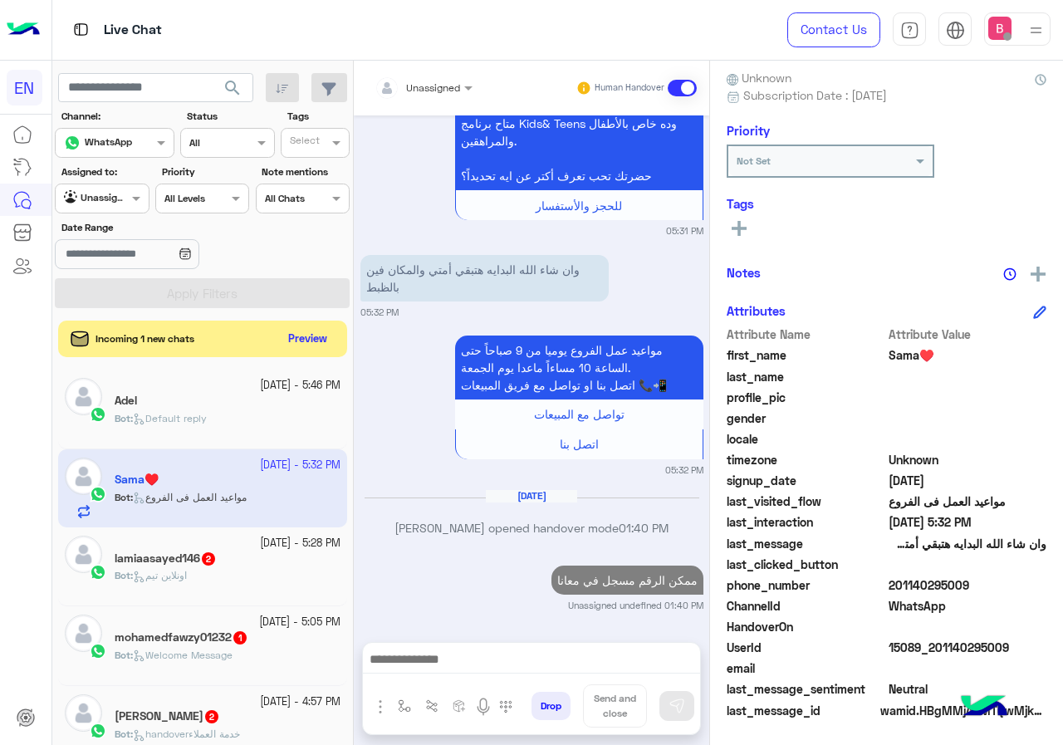
click at [185, 552] on h5 "lamiaasayed146 2" at bounding box center [166, 558] width 102 height 14
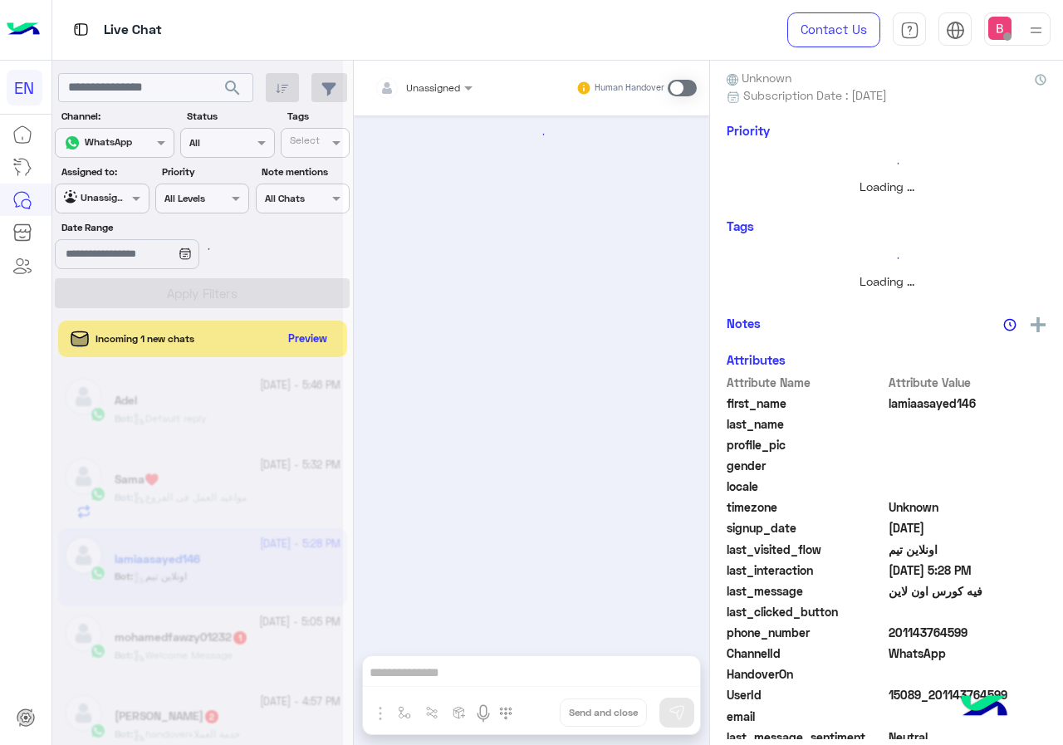
scroll to position [254, 0]
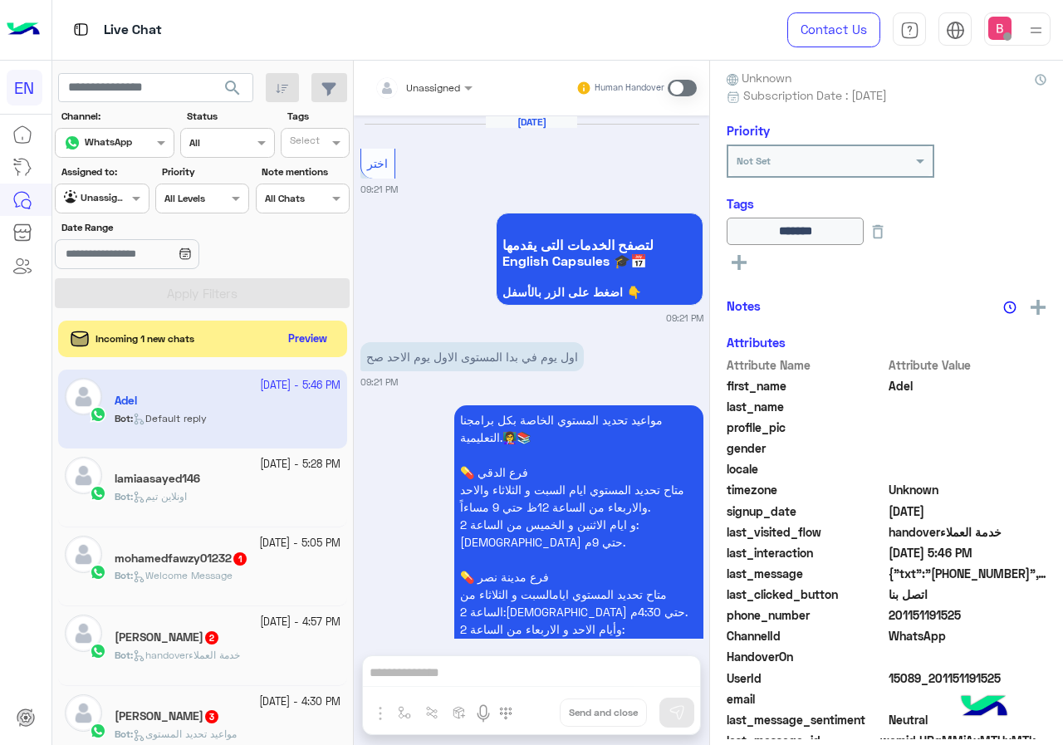
scroll to position [2903, 0]
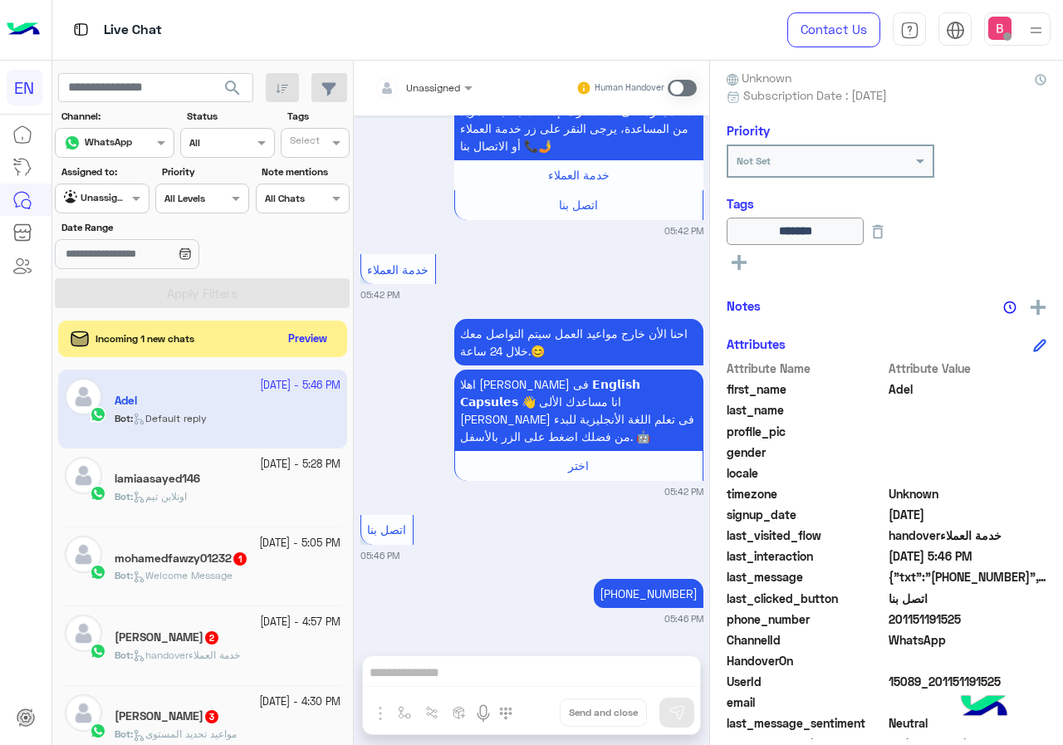
click at [443, 86] on div at bounding box center [423, 85] width 115 height 16
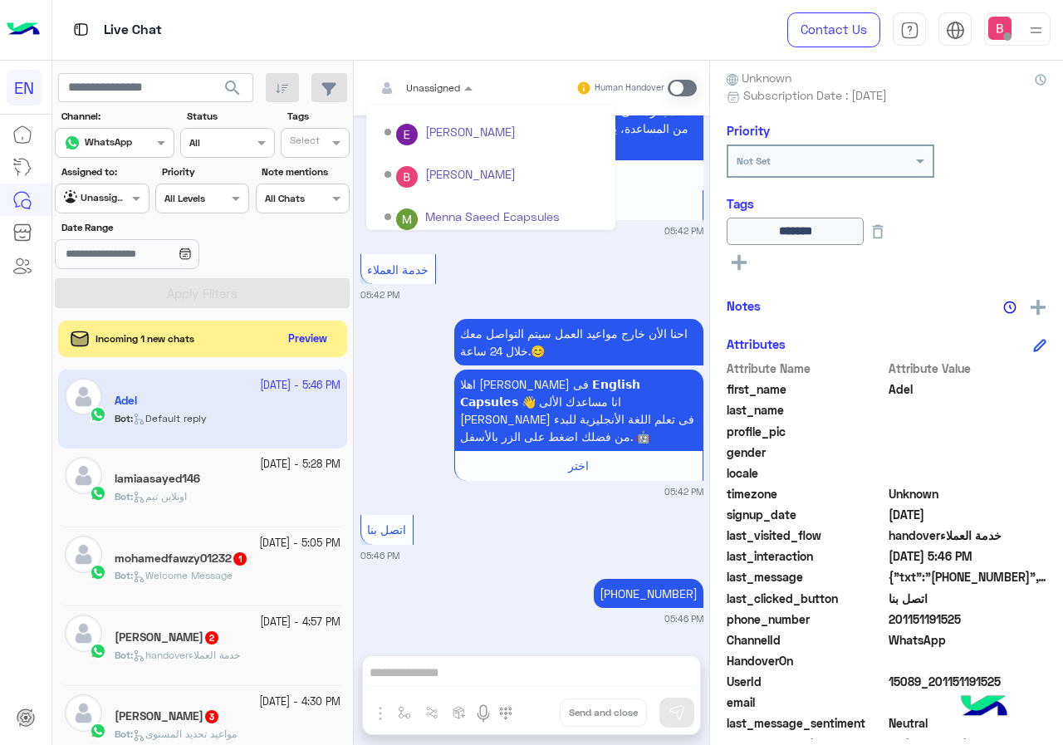
scroll to position [276, 0]
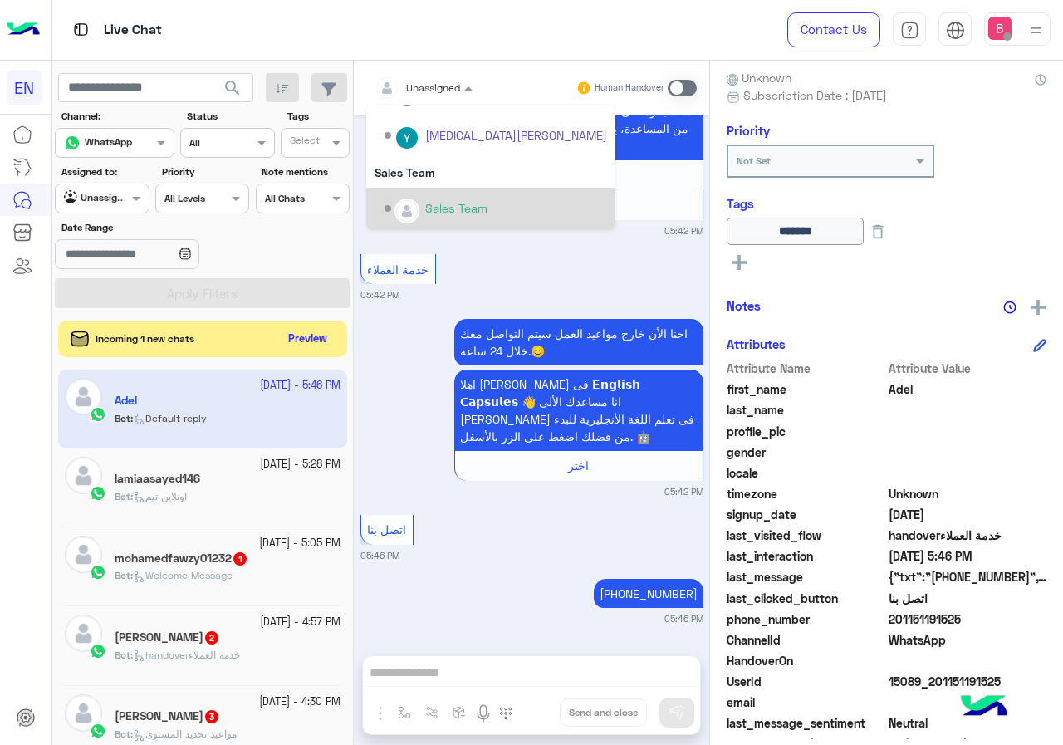
click at [477, 194] on div "Sales Team" at bounding box center [496, 208] width 223 height 29
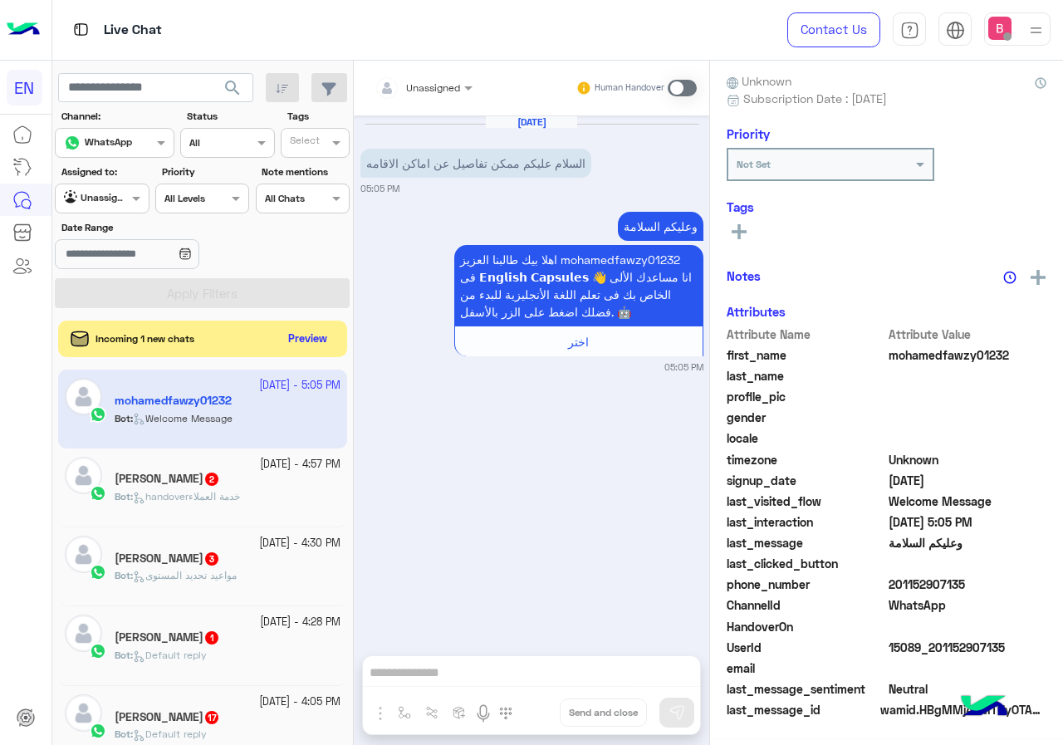
scroll to position [146, 0]
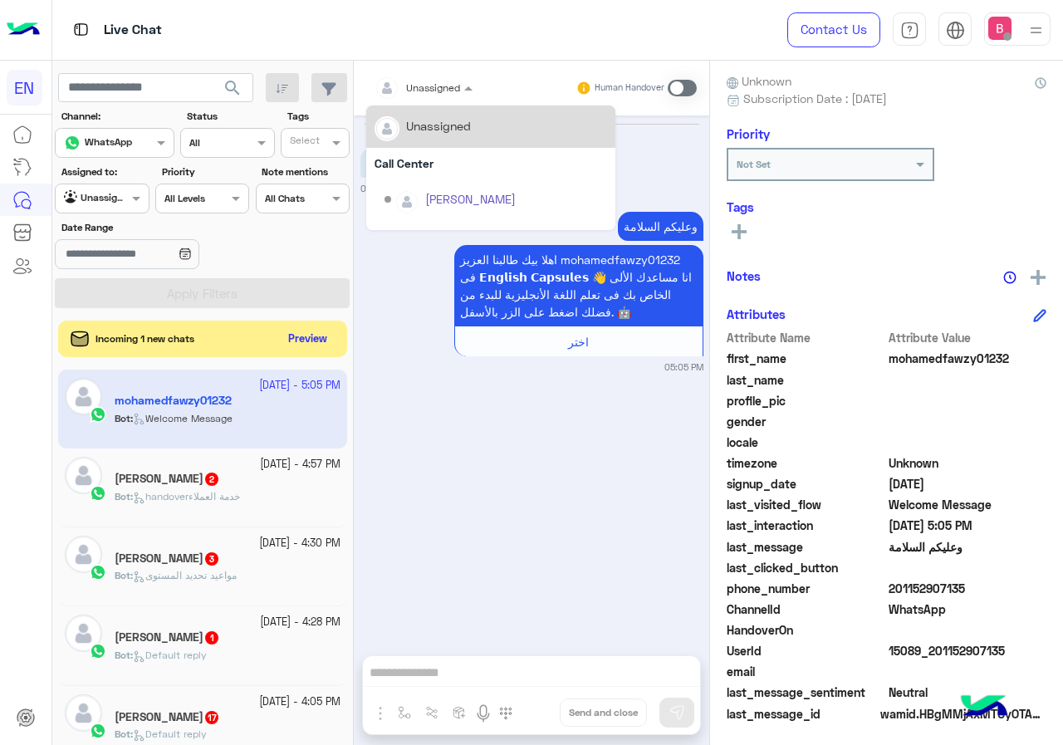
click at [433, 86] on input "text" at bounding box center [404, 85] width 58 height 15
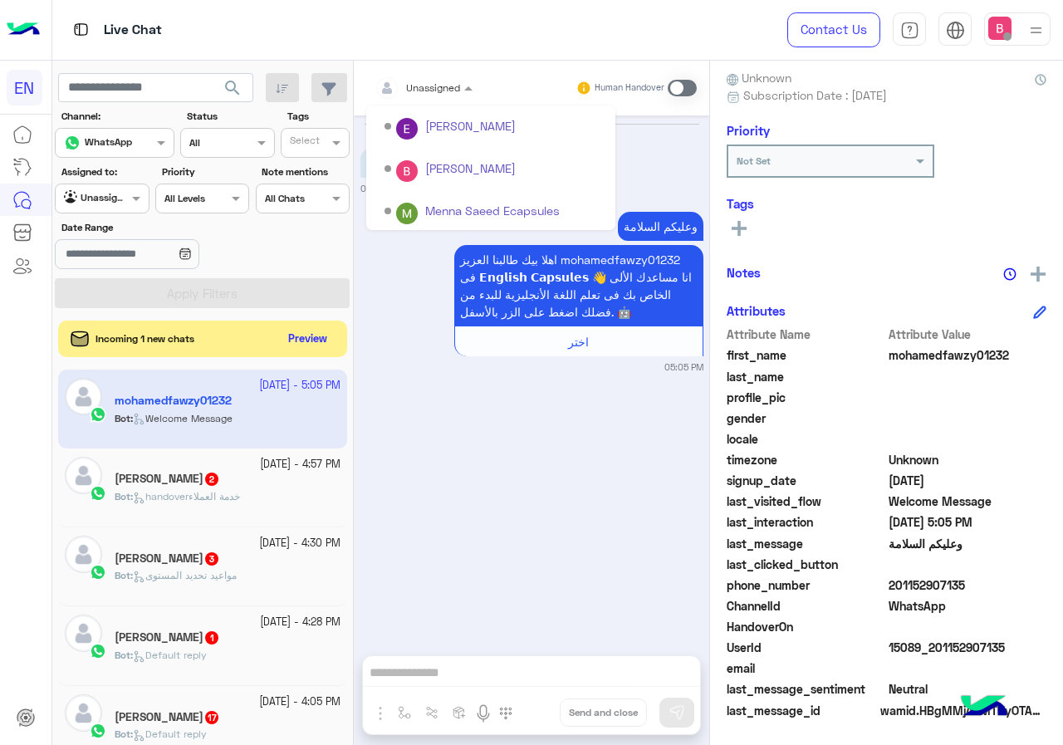
scroll to position [276, 0]
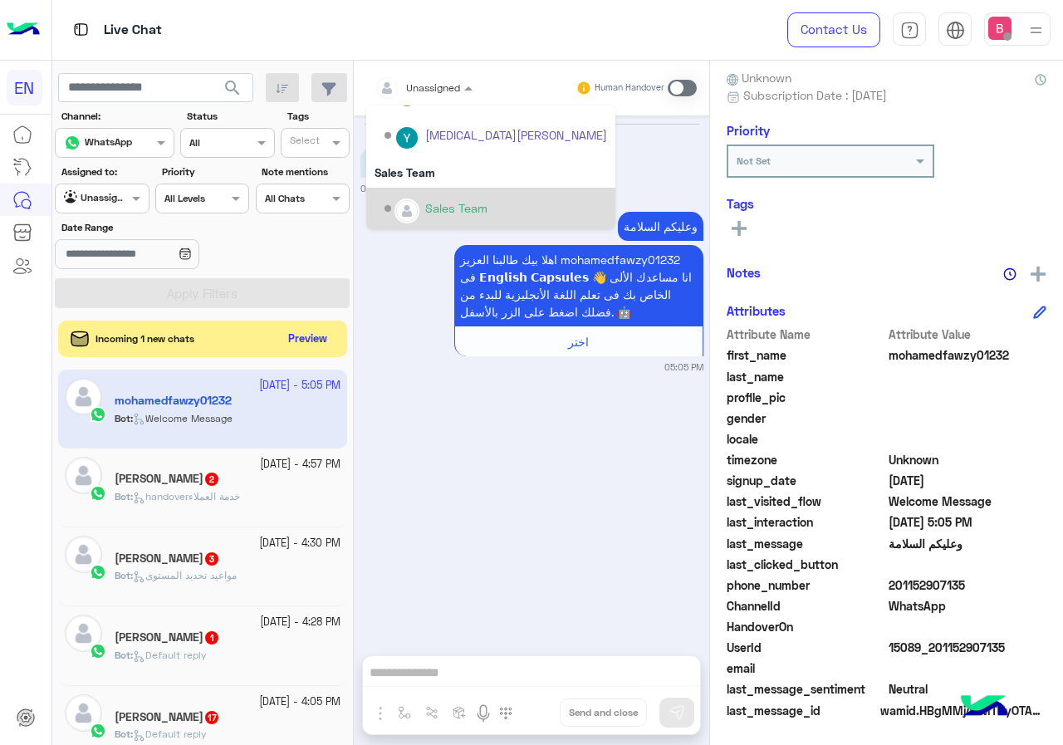
click at [425, 340] on div "وعليكم السلامة اهلا بيك طالبنا العزيز mohamedfawzy01232 فى 𝗘𝗻𝗴𝗹𝗶𝘀𝗵 𝗖𝗮𝗽𝘀𝘂𝗹𝗲𝘀 👋 ا…" at bounding box center [531, 291] width 343 height 166
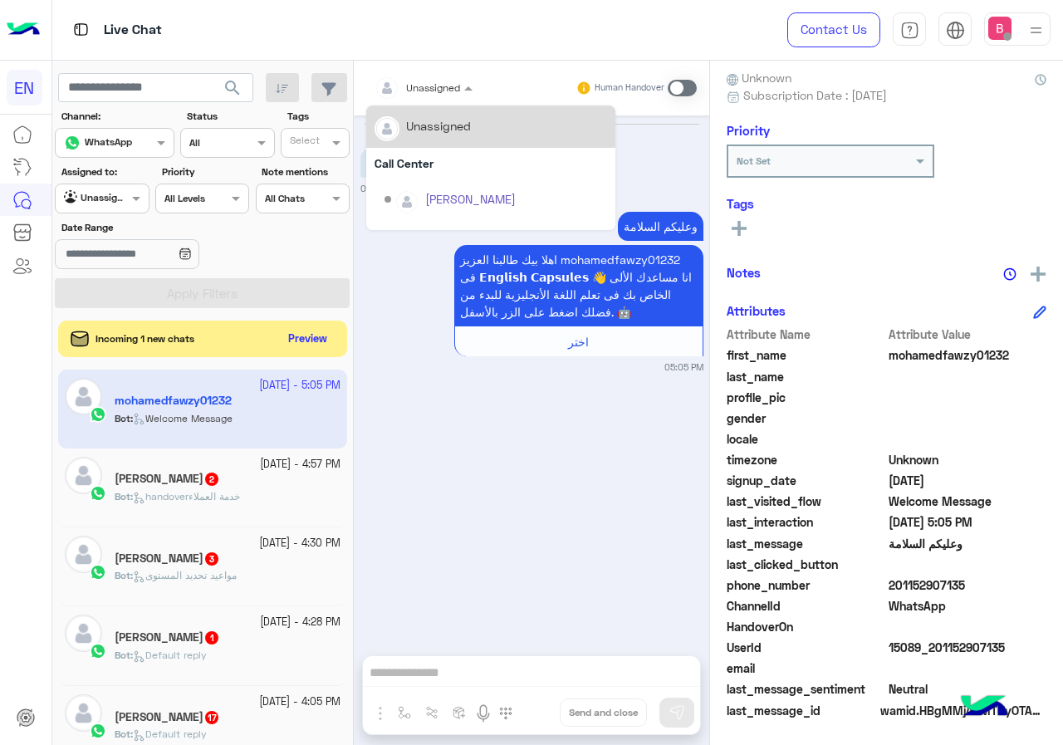
click at [409, 91] on input "text" at bounding box center [404, 85] width 58 height 15
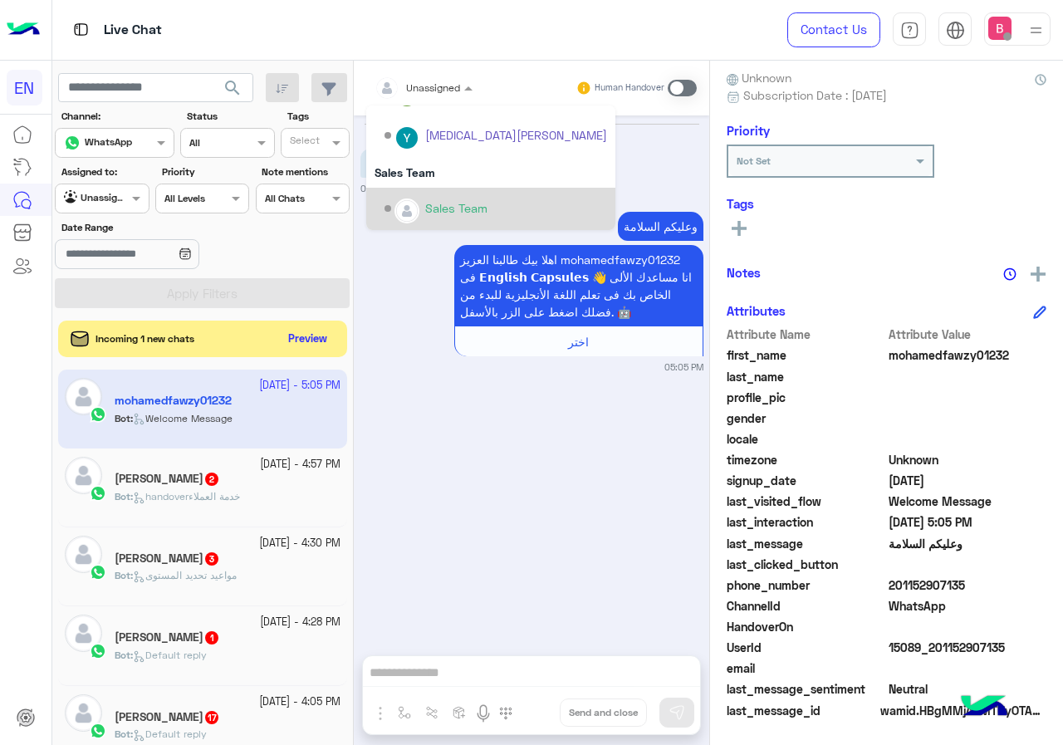
click at [409, 196] on div "Sales Team" at bounding box center [496, 208] width 223 height 29
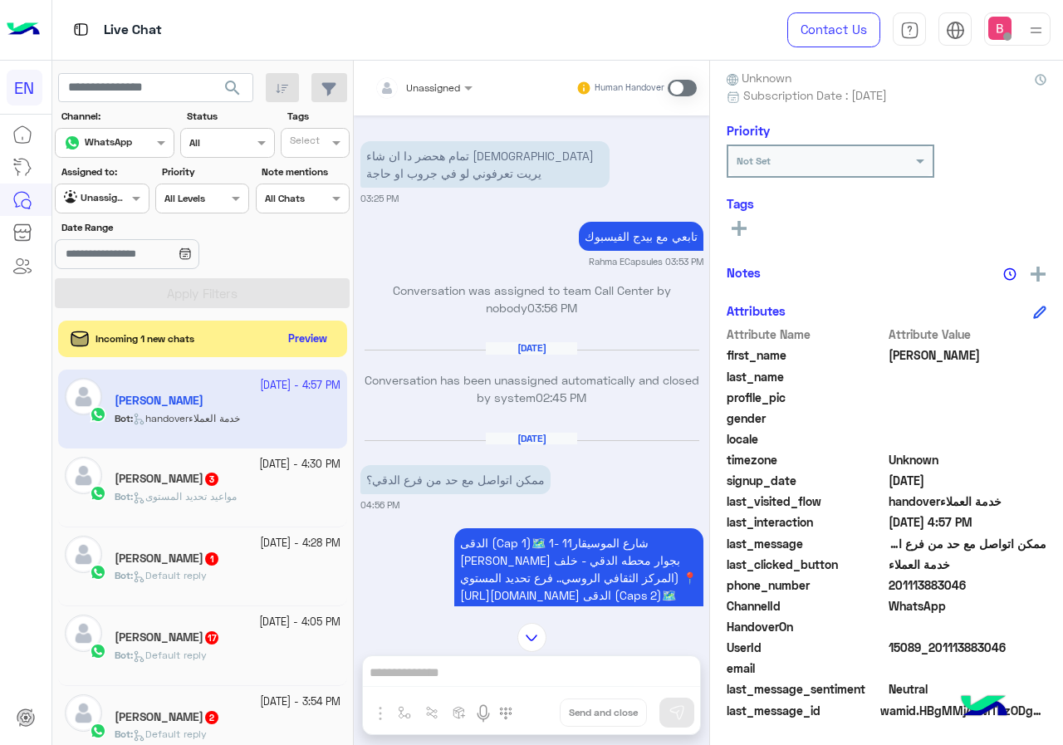
scroll to position [1280, 0]
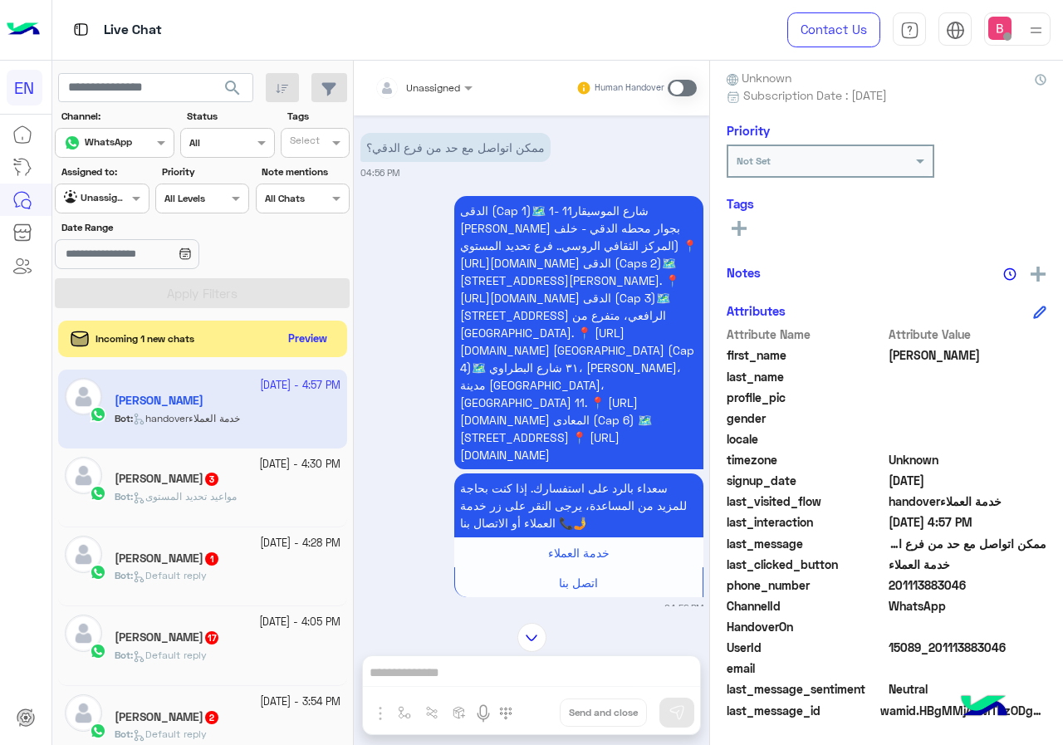
click at [688, 89] on span at bounding box center [682, 88] width 29 height 17
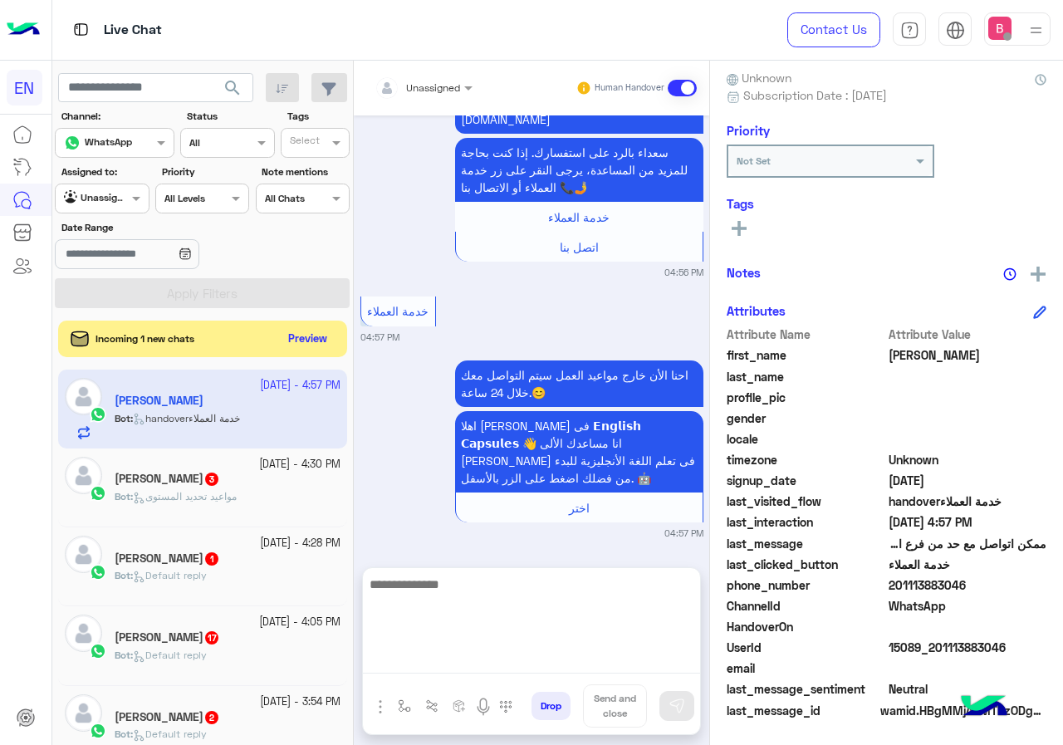
click at [497, 668] on textarea at bounding box center [531, 624] width 337 height 100
type textarea "**********"
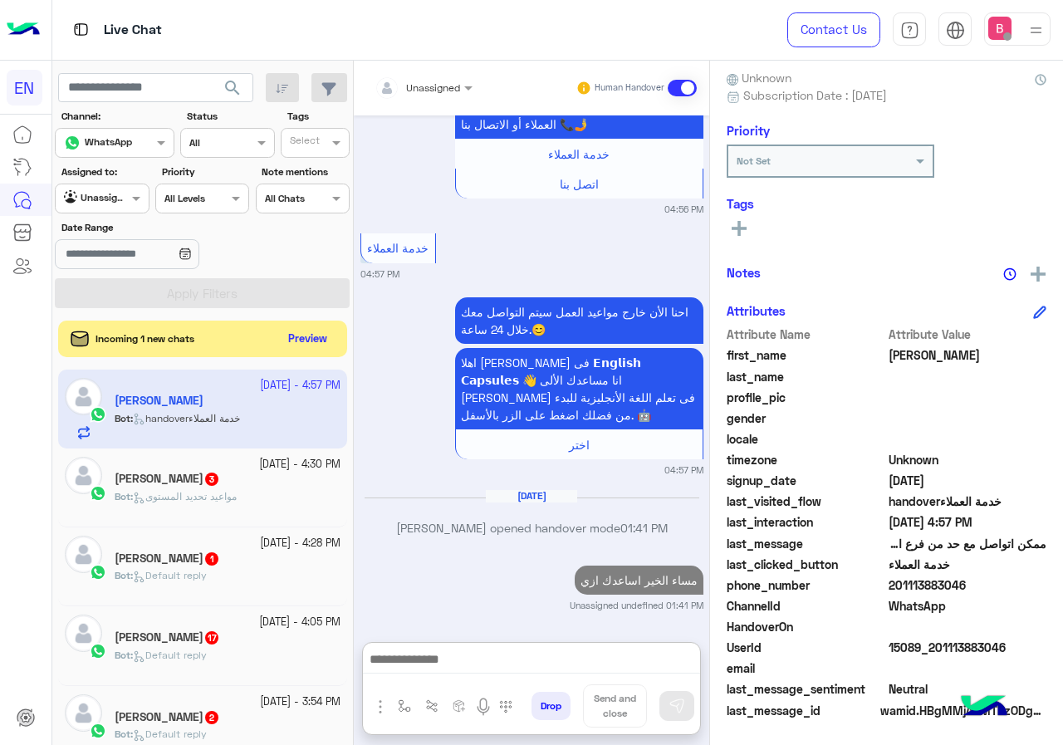
click at [225, 488] on div "مريم 3" at bounding box center [228, 480] width 226 height 17
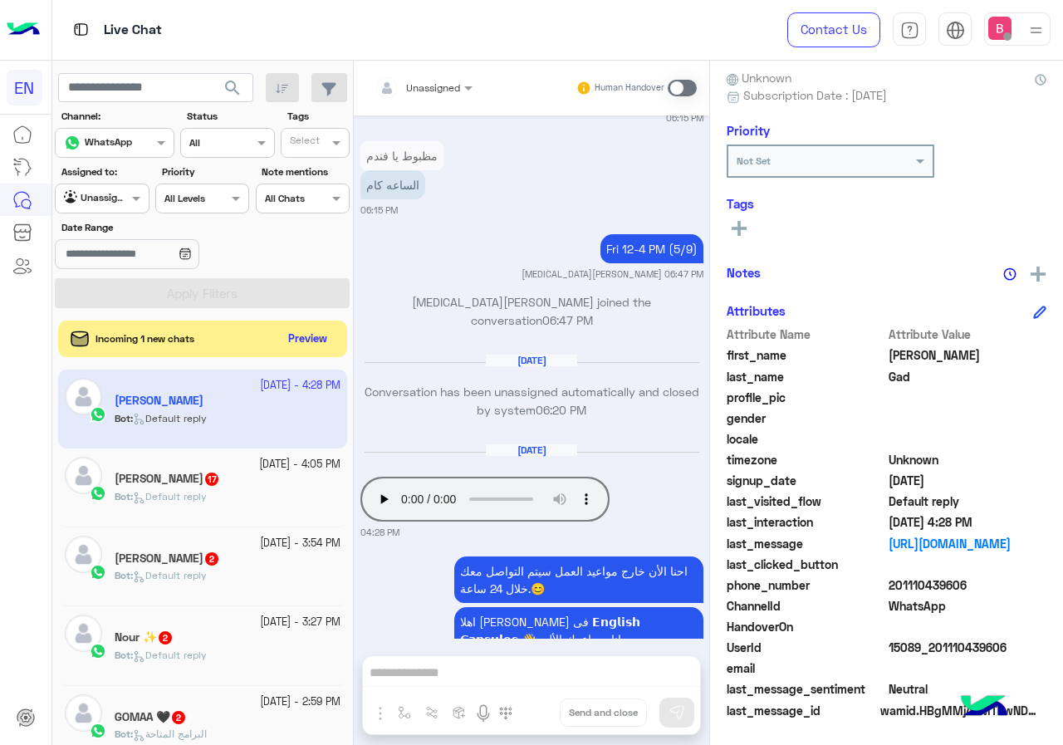
scroll to position [1249, 0]
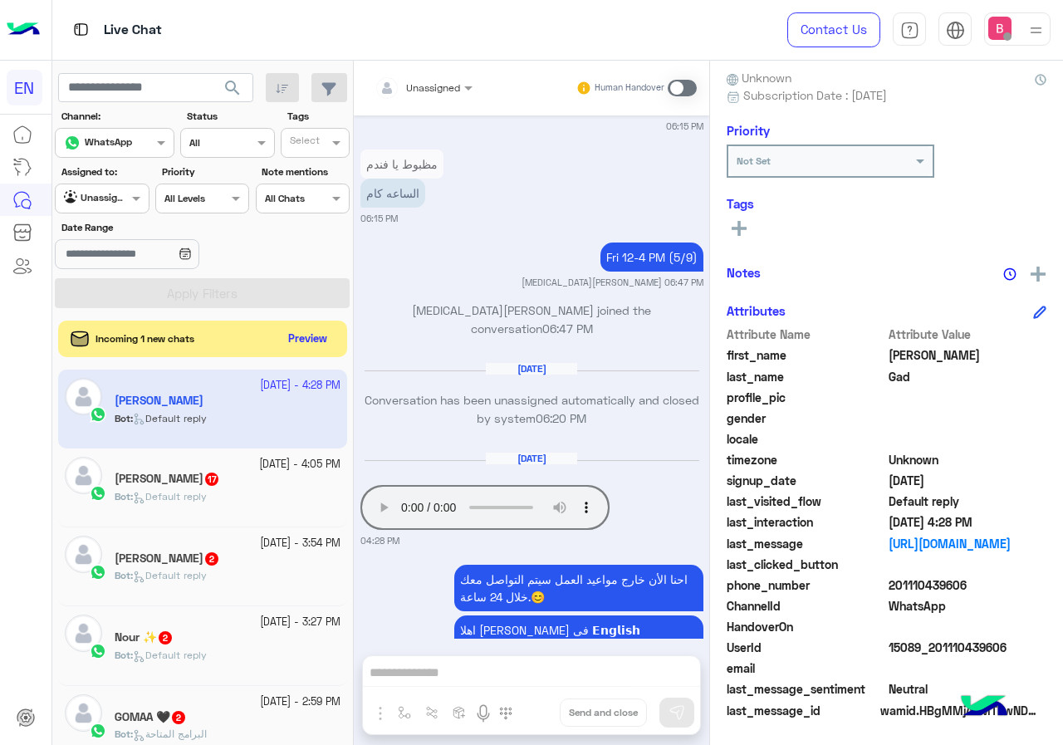
drag, startPoint x: 888, startPoint y: 583, endPoint x: 983, endPoint y: 586, distance: 95.6
click at [983, 586] on span "201110439606" at bounding box center [968, 584] width 159 height 17
click at [982, 589] on span "201110439606" at bounding box center [968, 584] width 159 height 17
drag, startPoint x: 891, startPoint y: 584, endPoint x: 939, endPoint y: 588, distance: 48.3
click at [997, 583] on span "201110439606" at bounding box center [968, 584] width 159 height 17
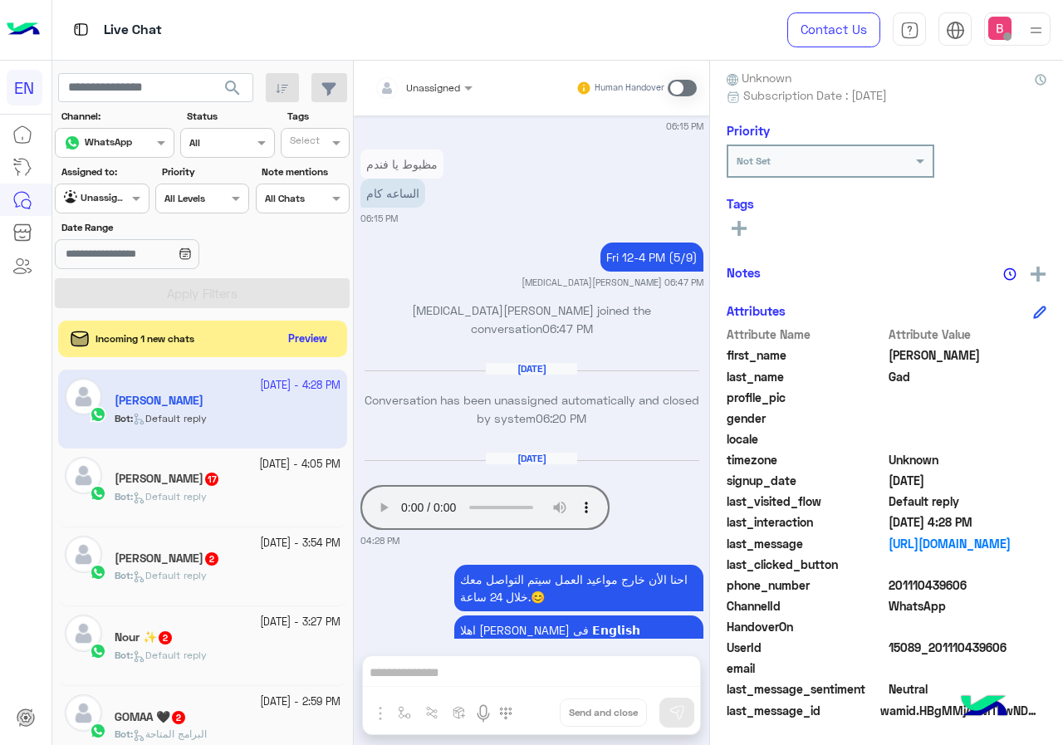
click at [506, 669] on div "Unassigned Human Handover Aug 30, 2025 Bassant Ayman joined the conversation 05…" at bounding box center [531, 406] width 355 height 691
click at [689, 91] on span at bounding box center [682, 88] width 29 height 17
click at [687, 91] on span at bounding box center [682, 88] width 29 height 17
click at [679, 88] on span at bounding box center [682, 88] width 29 height 17
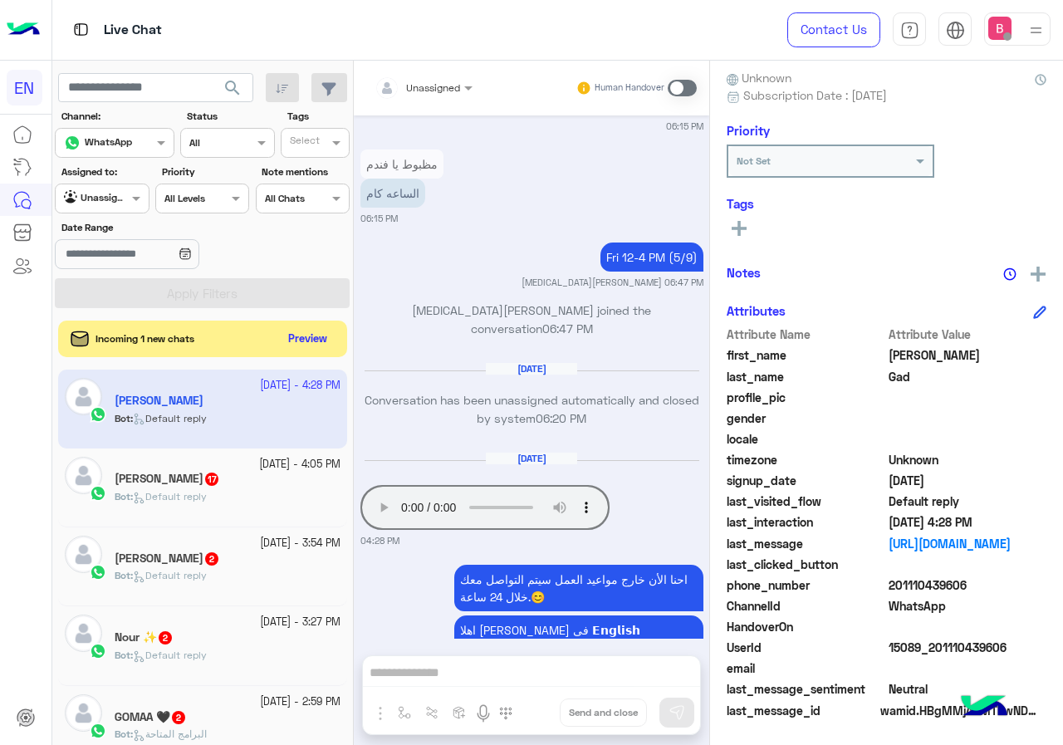
click at [487, 676] on div "Unassigned Human Handover Aug 30, 2025 Bassant Ayman joined the conversation 05…" at bounding box center [531, 406] width 355 height 691
click at [743, 223] on icon at bounding box center [739, 228] width 15 height 15
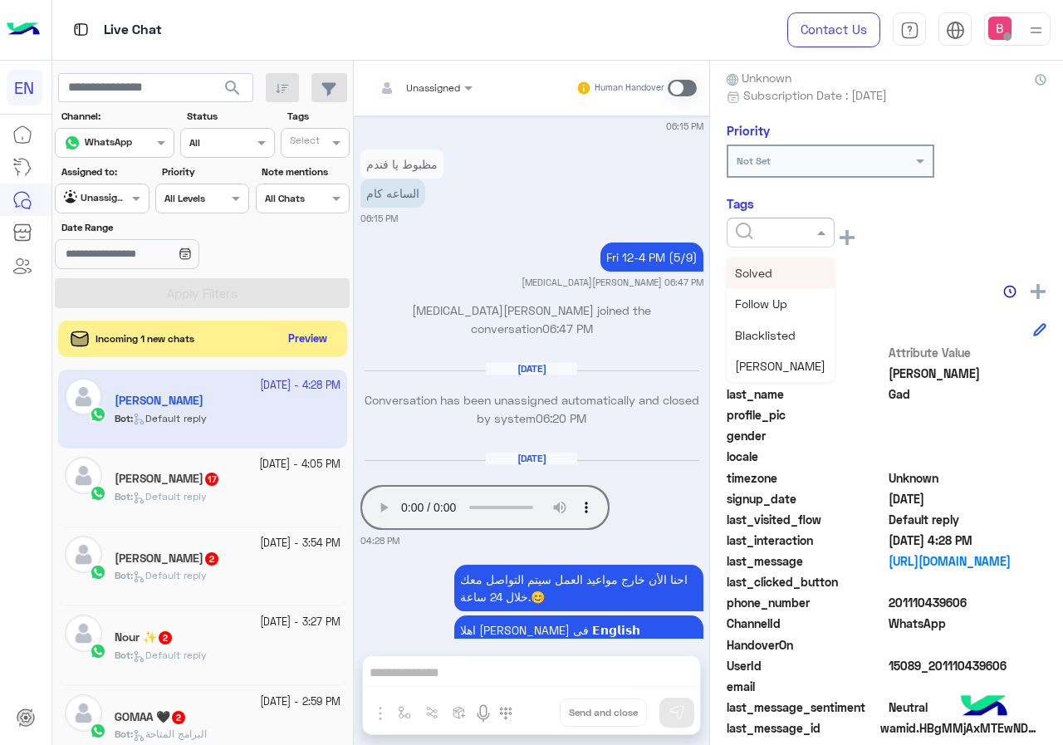
click at [769, 238] on div at bounding box center [781, 233] width 108 height 30
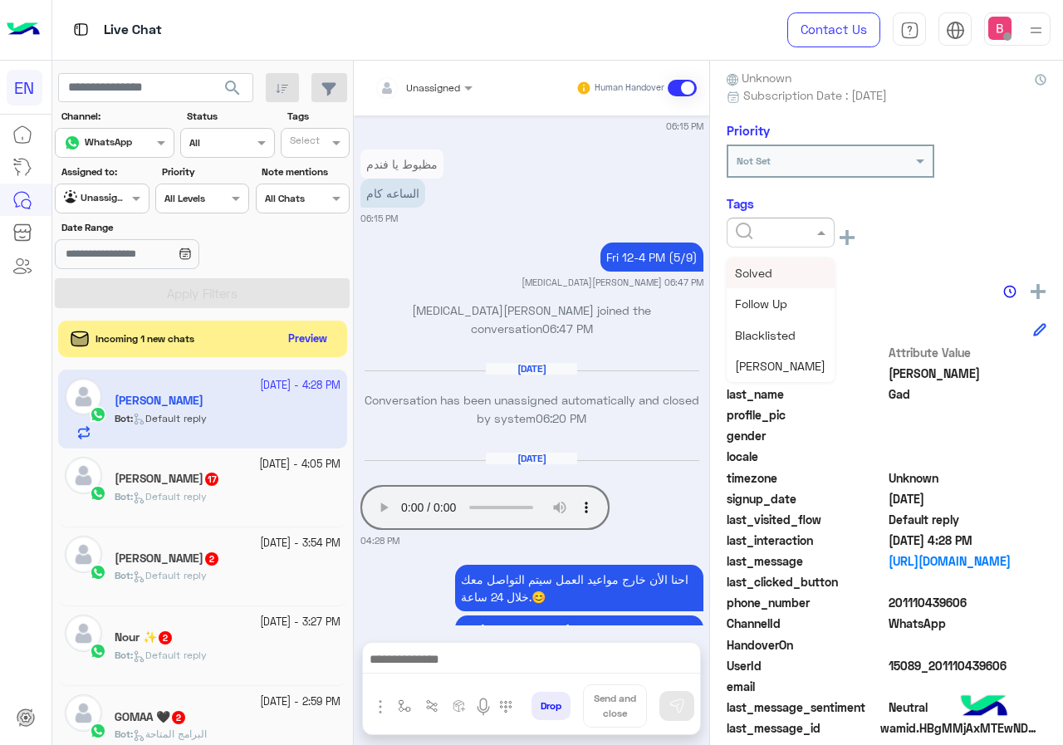
scroll to position [1546, 0]
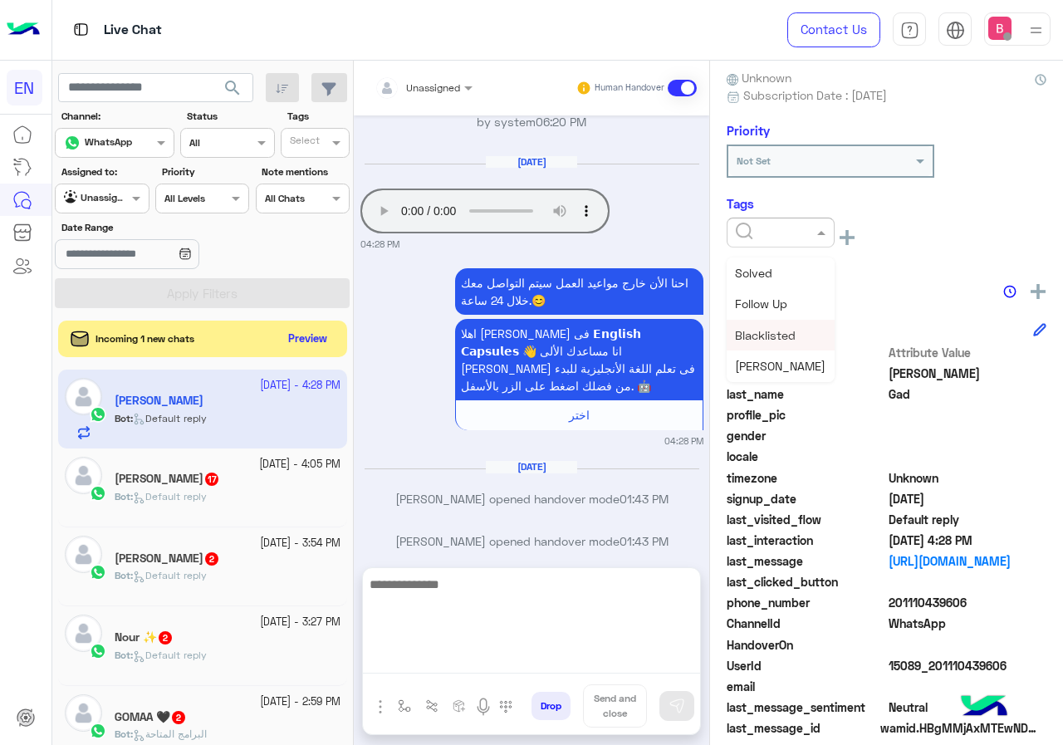
click at [471, 654] on textarea at bounding box center [531, 624] width 337 height 100
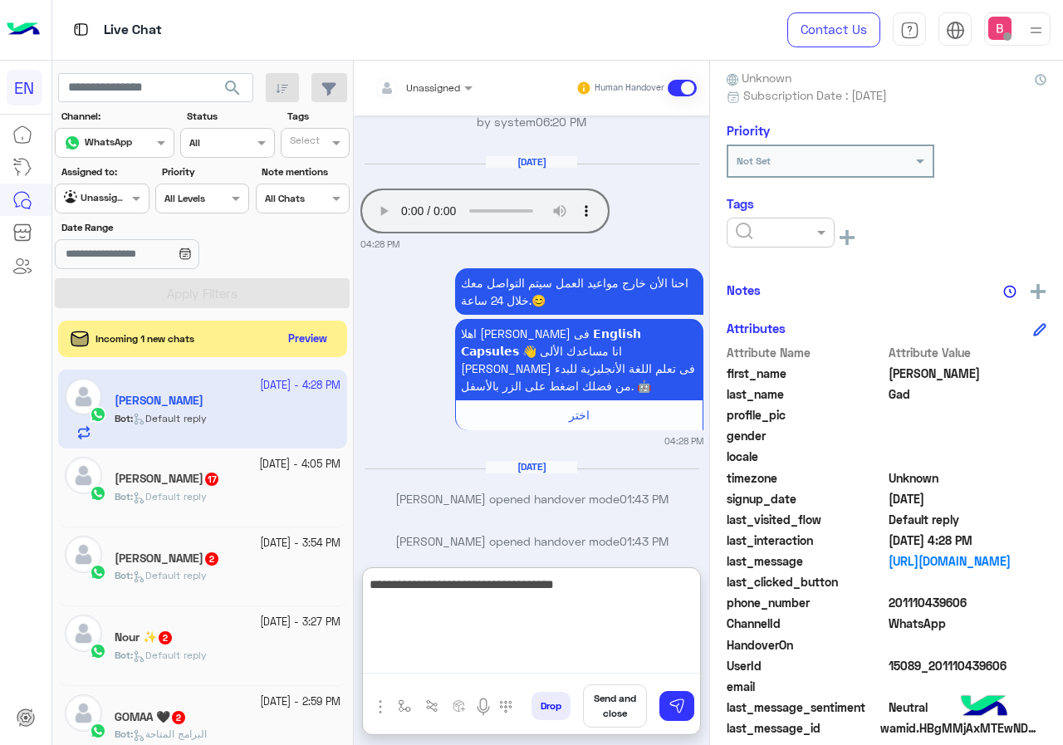
type textarea "**********"
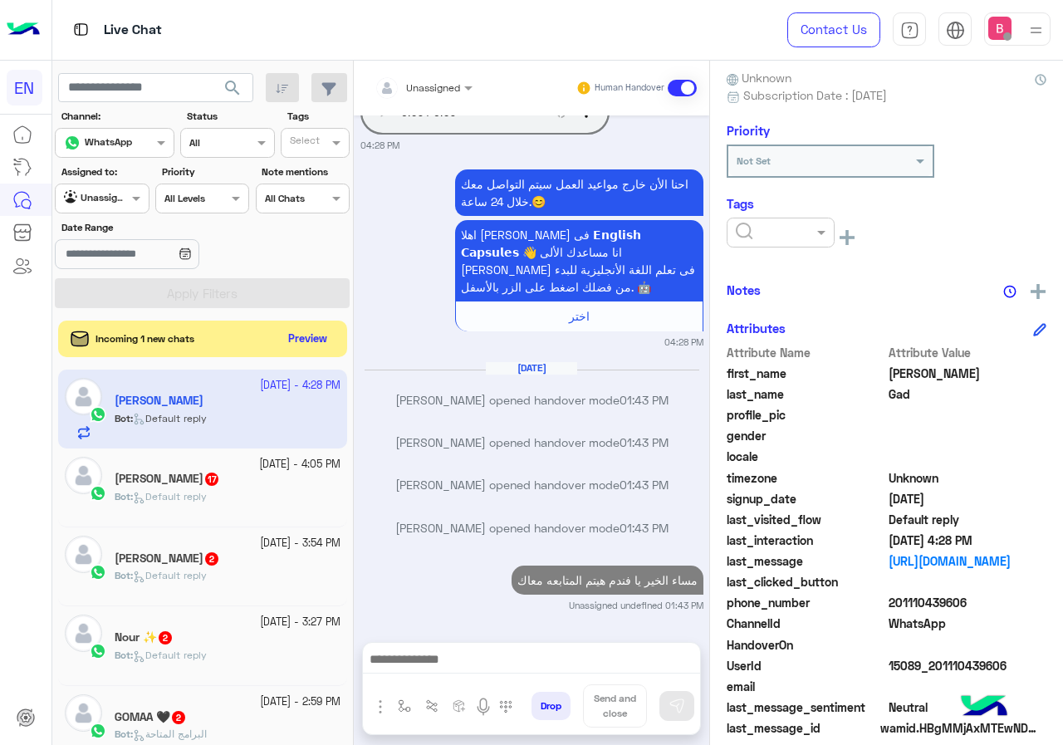
click at [179, 498] on span "Default reply" at bounding box center [170, 496] width 74 height 12
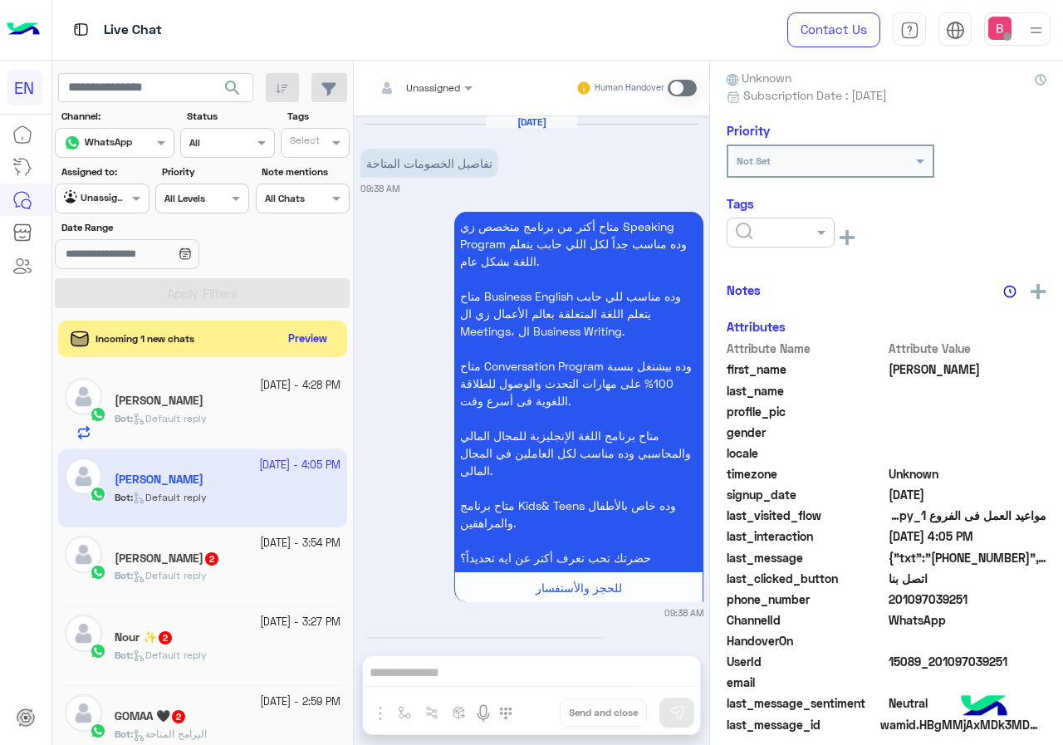
scroll to position [2394, 0]
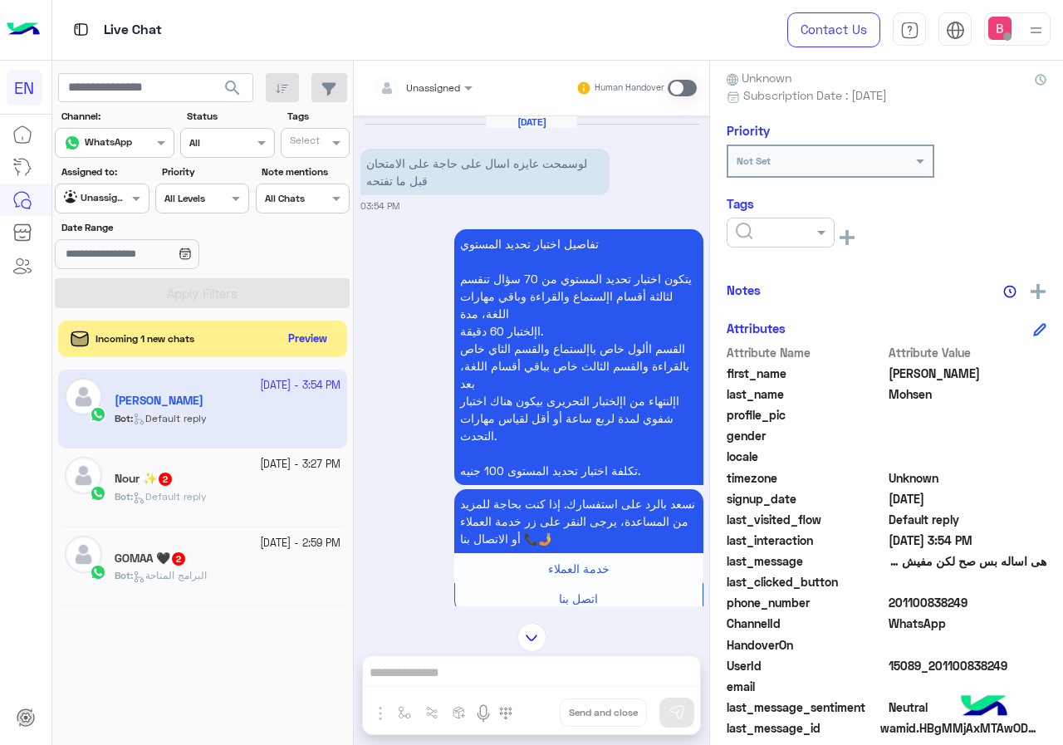
scroll to position [167, 0]
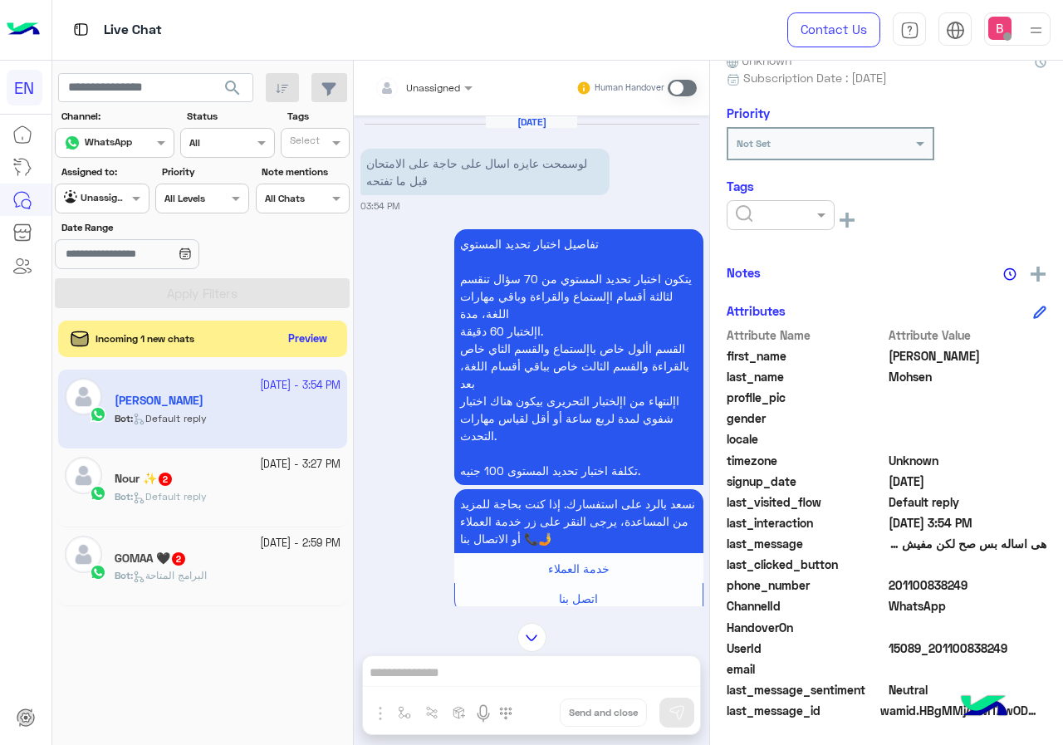
drag, startPoint x: 896, startPoint y: 584, endPoint x: 952, endPoint y: 575, distance: 56.4
click at [997, 584] on span "201100838249" at bounding box center [968, 584] width 159 height 17
drag, startPoint x: 952, startPoint y: 576, endPoint x: 973, endPoint y: 603, distance: 34.4
click at [1027, 624] on span at bounding box center [968, 627] width 159 height 17
click at [211, 415] on app-inbox-user "26 September - 3:54 PM Sara Mohsen Bot : Default reply" at bounding box center [202, 409] width 289 height 78
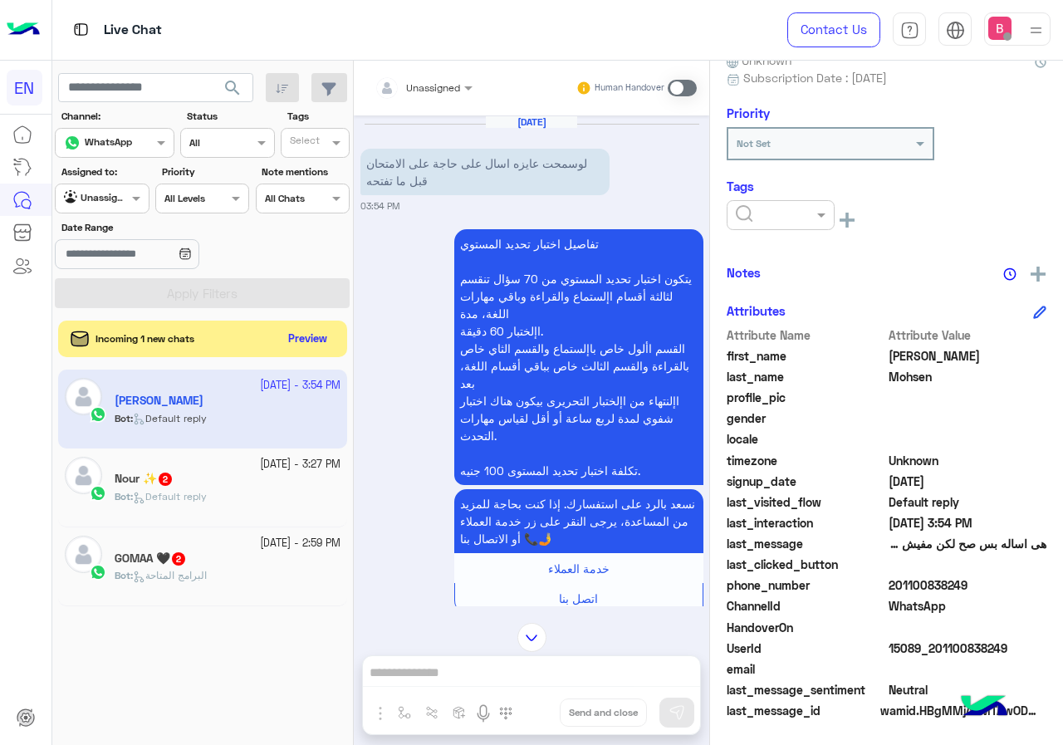
click at [198, 478] on div "Nour ✨ 2" at bounding box center [228, 480] width 226 height 17
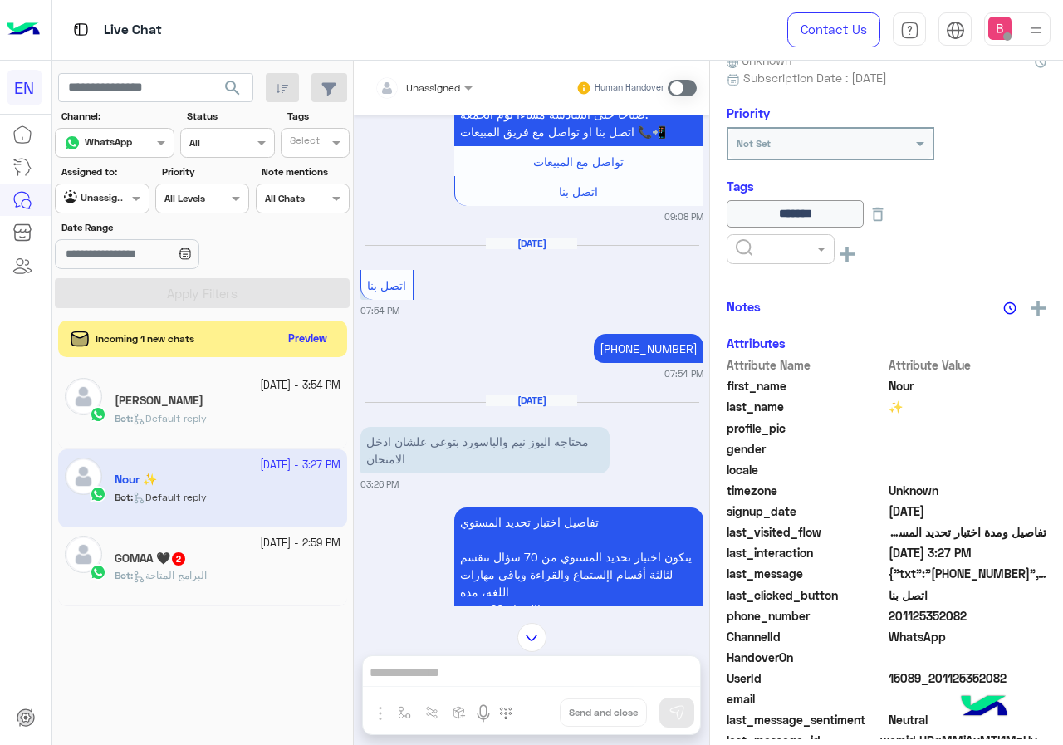
scroll to position [378, 0]
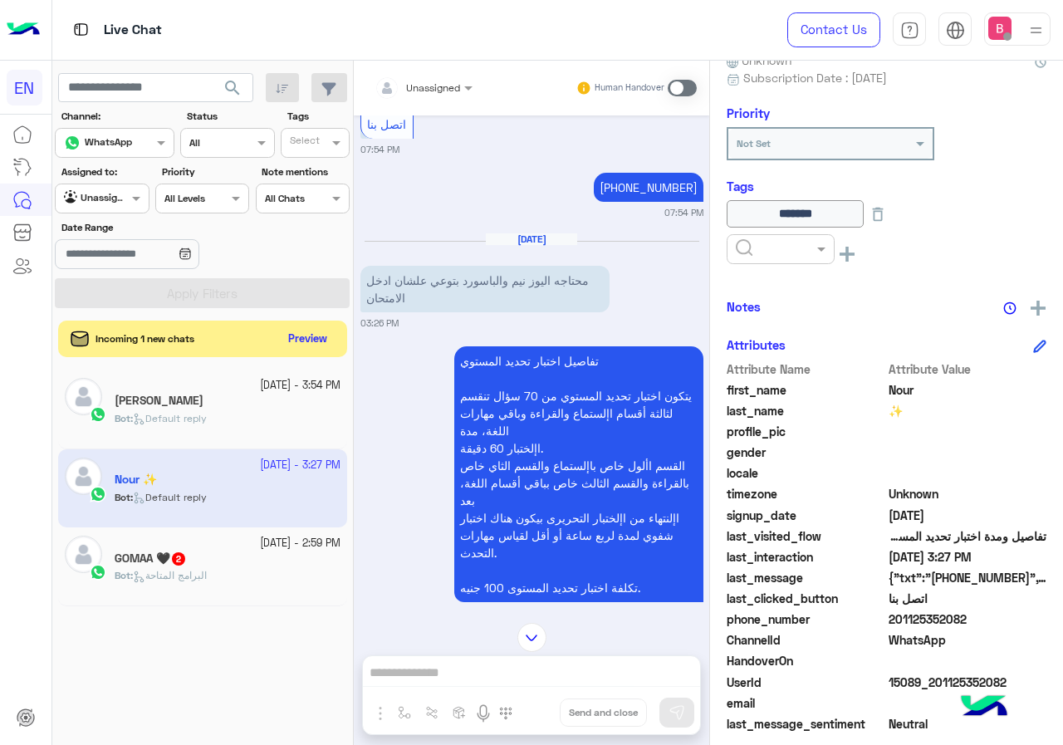
drag, startPoint x: 894, startPoint y: 617, endPoint x: 990, endPoint y: 619, distance: 96.4
click at [999, 620] on span "201125352082" at bounding box center [968, 618] width 159 height 17
click at [566, 684] on div "Unassigned Human Handover Jul 9, 2024 انا دلوقتي حجزت وامتحنت وبقيت ليفل وان وا…" at bounding box center [531, 406] width 355 height 691
click at [689, 85] on span at bounding box center [682, 88] width 29 height 17
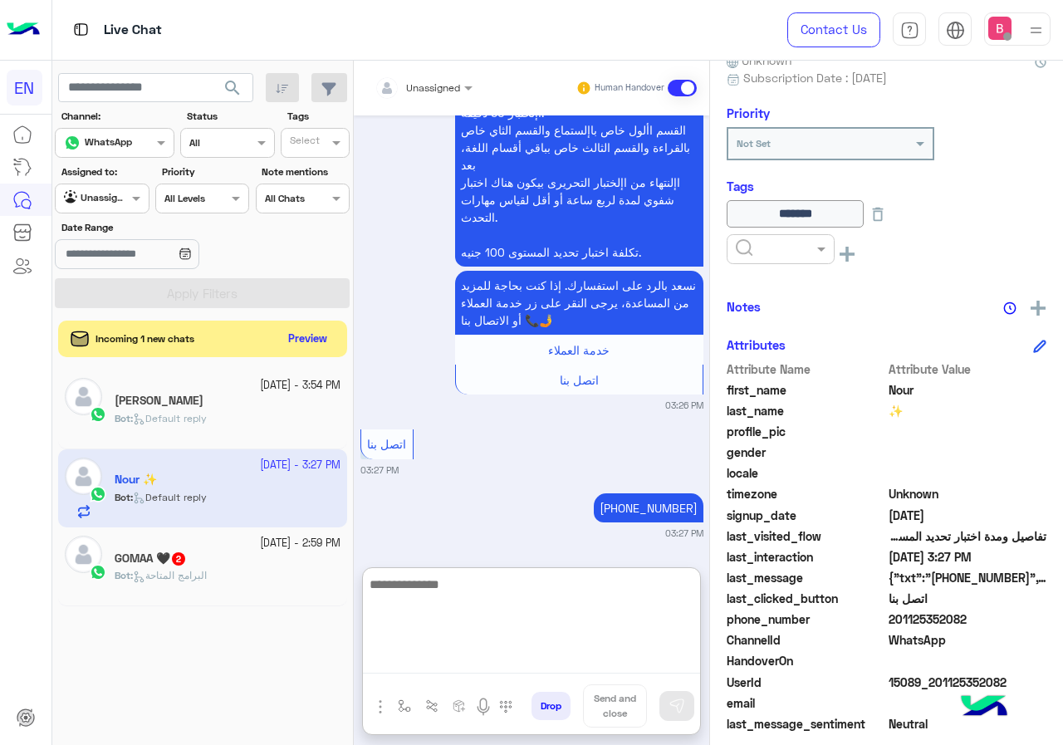
paste textarea "**********"
type textarea "**********"
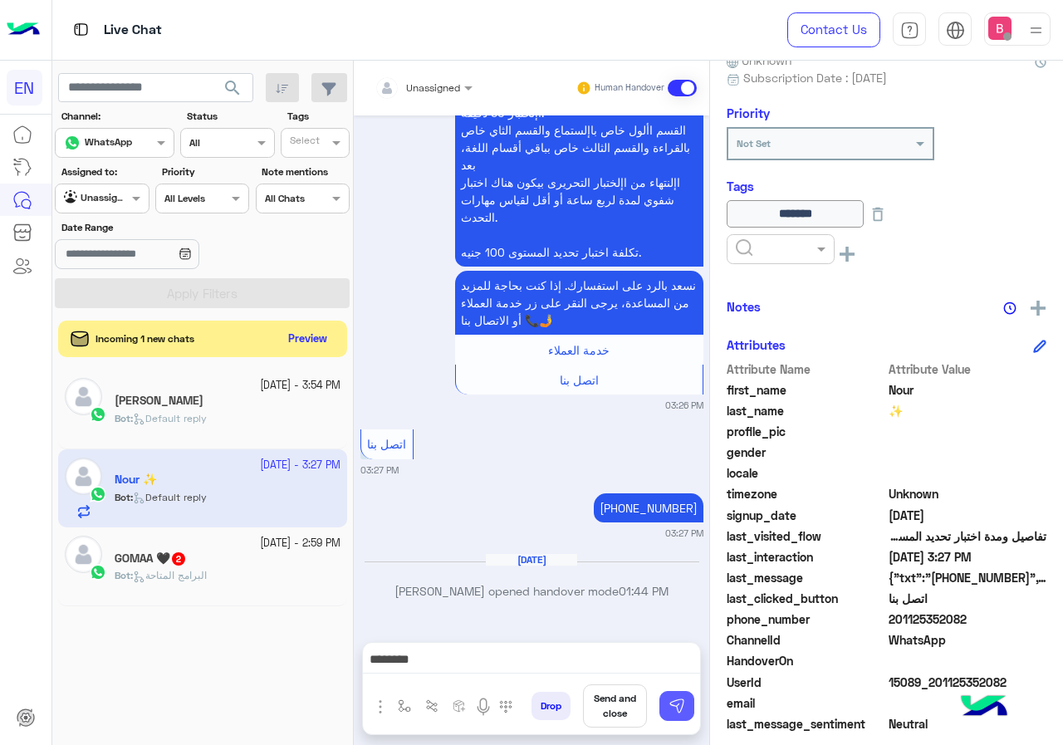
click at [682, 703] on img at bounding box center [677, 706] width 17 height 17
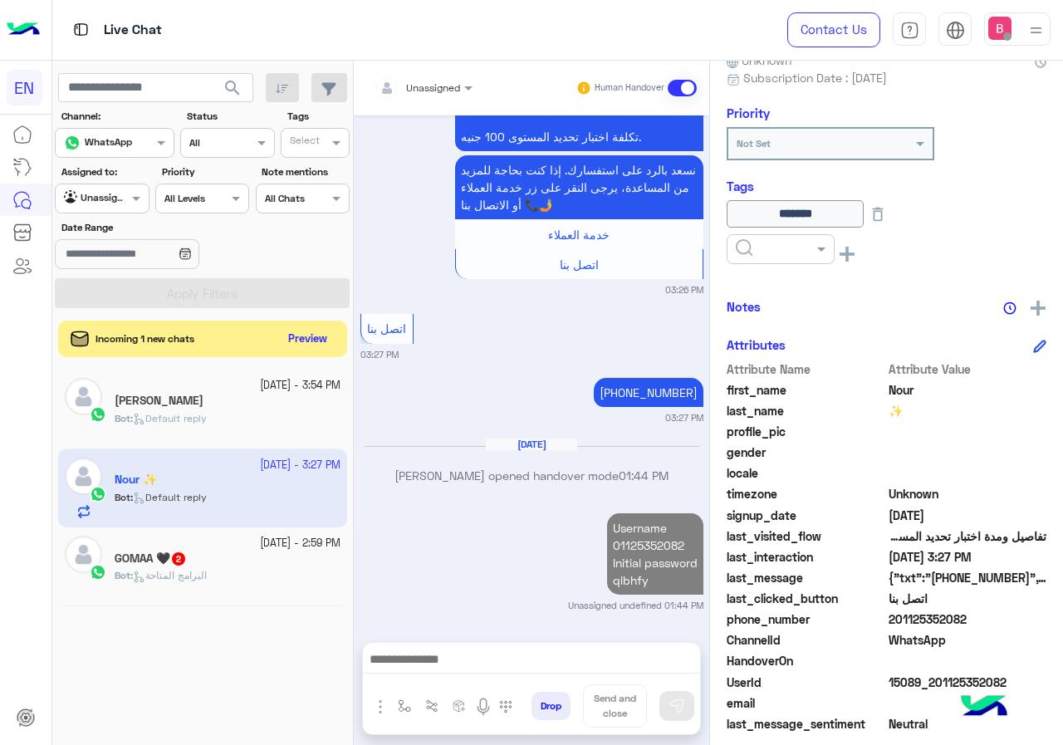
click at [182, 560] on span "2" at bounding box center [178, 558] width 13 height 13
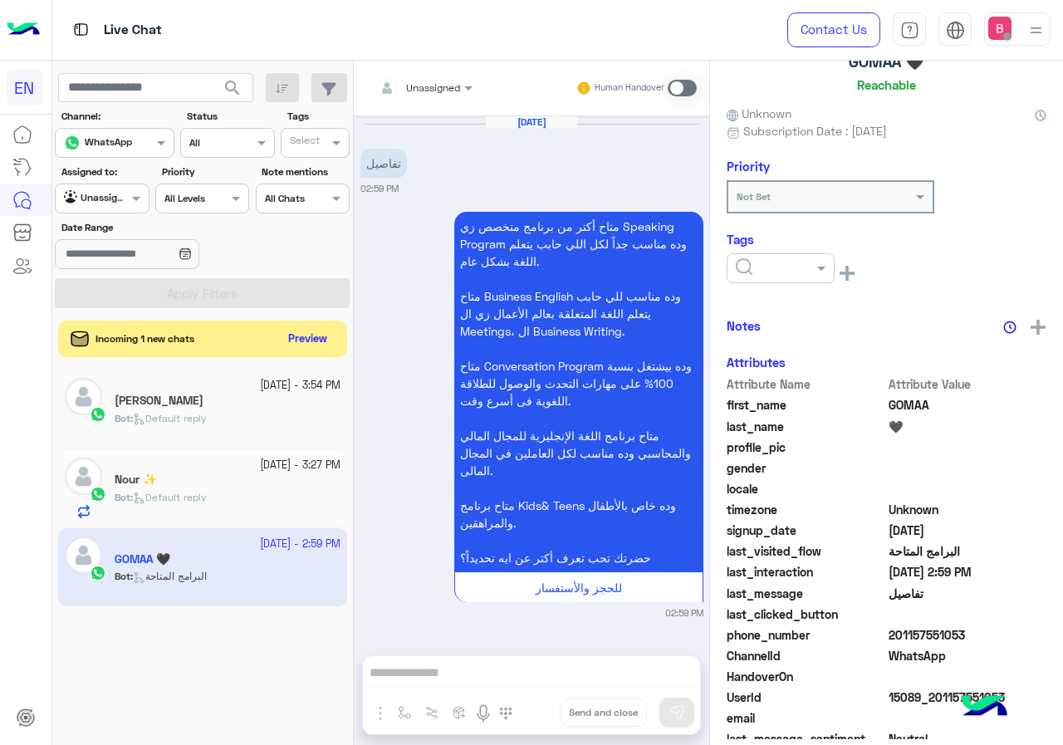
scroll to position [164, 0]
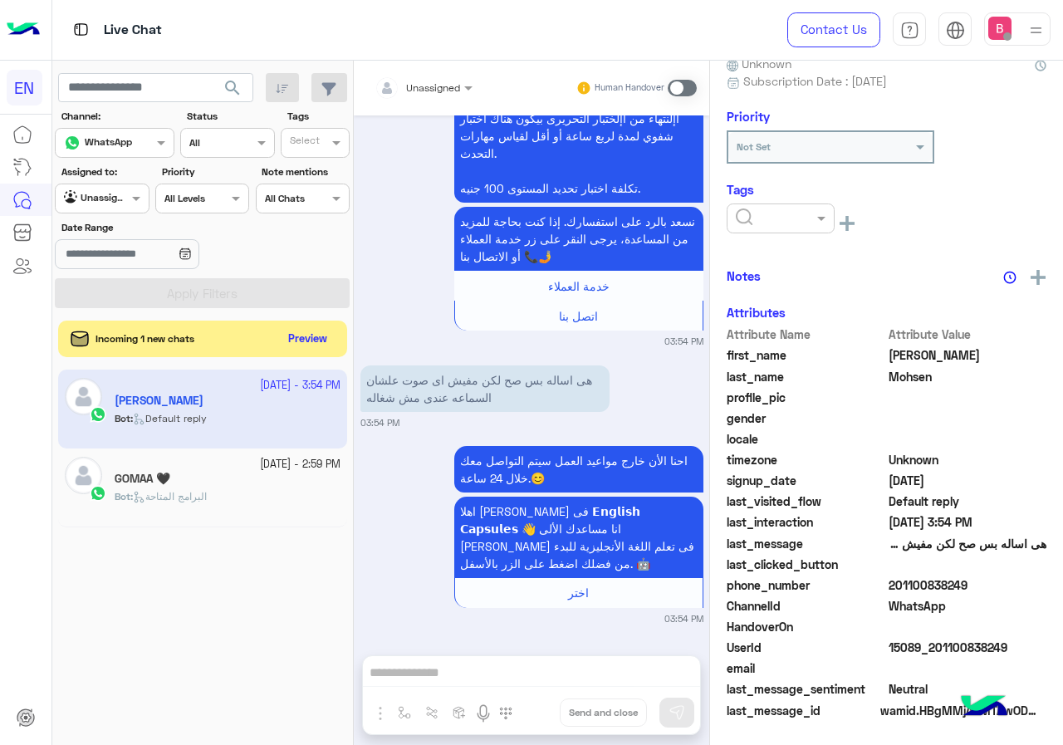
scroll to position [167, 0]
click at [451, 678] on div "Unassigned Human Handover Sep 26, 2025 لوسمحت عايزه اسال على حاجة على الامتحان …" at bounding box center [531, 406] width 355 height 691
click at [687, 82] on span at bounding box center [682, 88] width 29 height 17
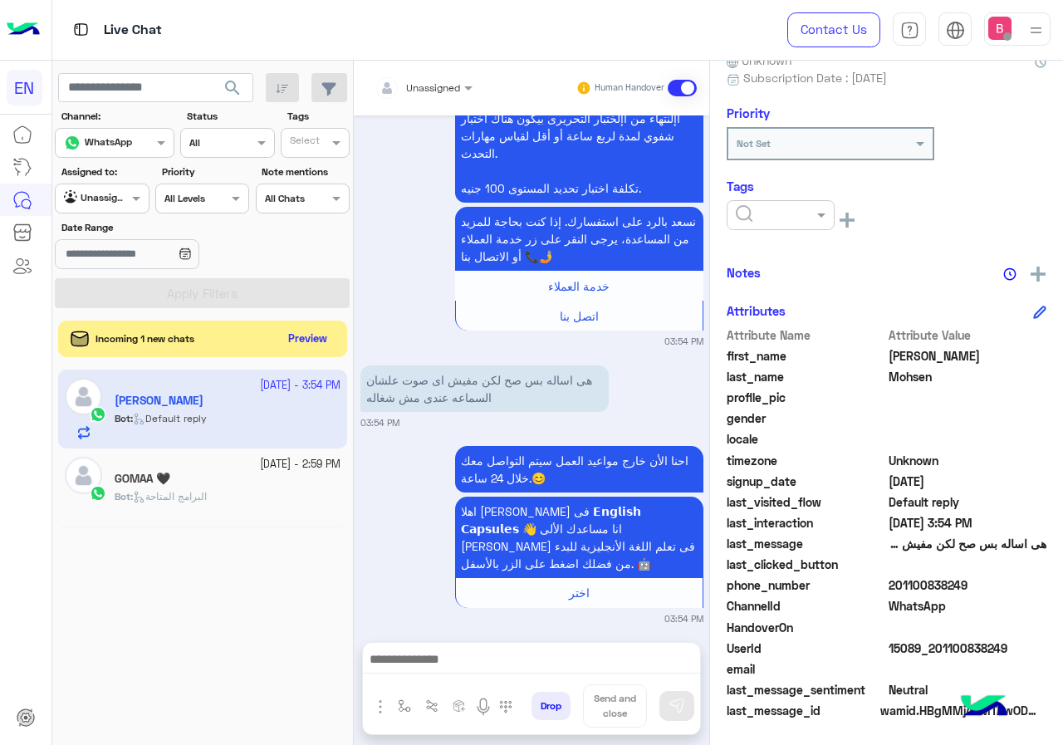
scroll to position [368, 0]
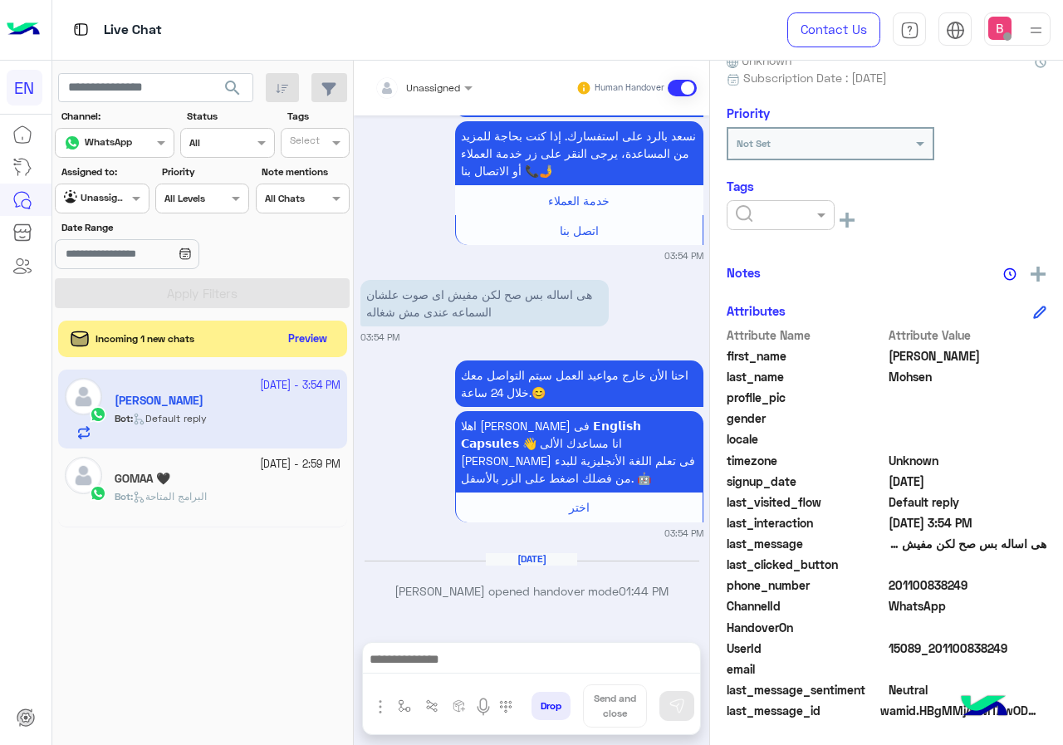
click at [402, 649] on div at bounding box center [531, 664] width 337 height 42
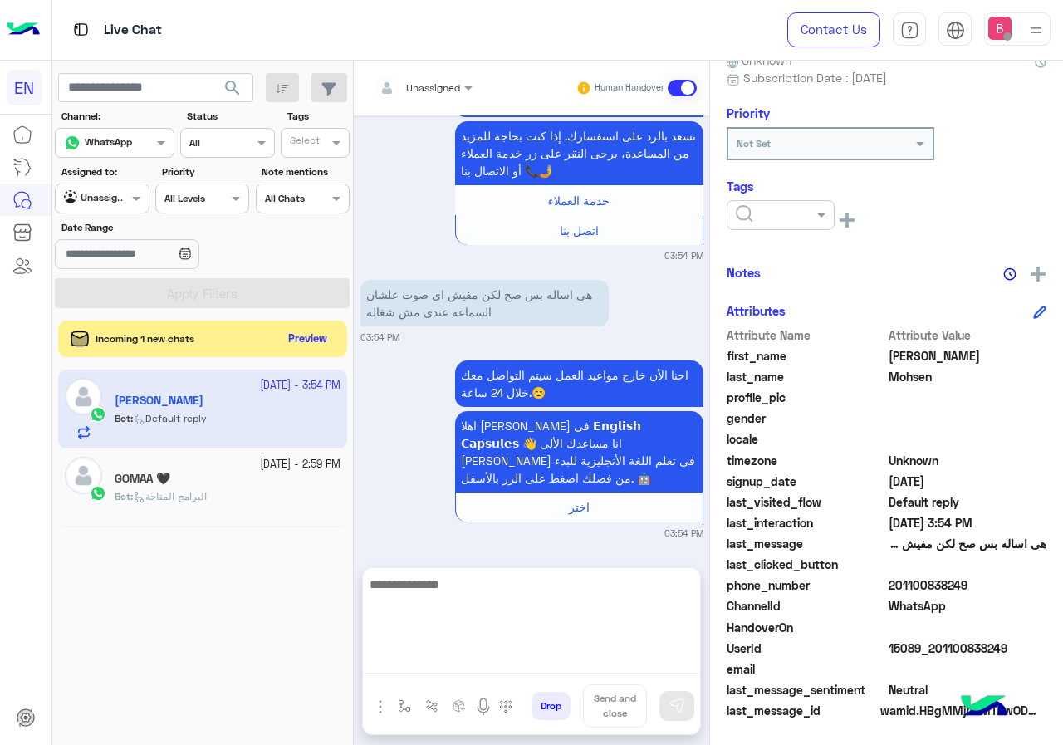
click at [401, 657] on textarea at bounding box center [531, 624] width 337 height 100
type textarea "**********"
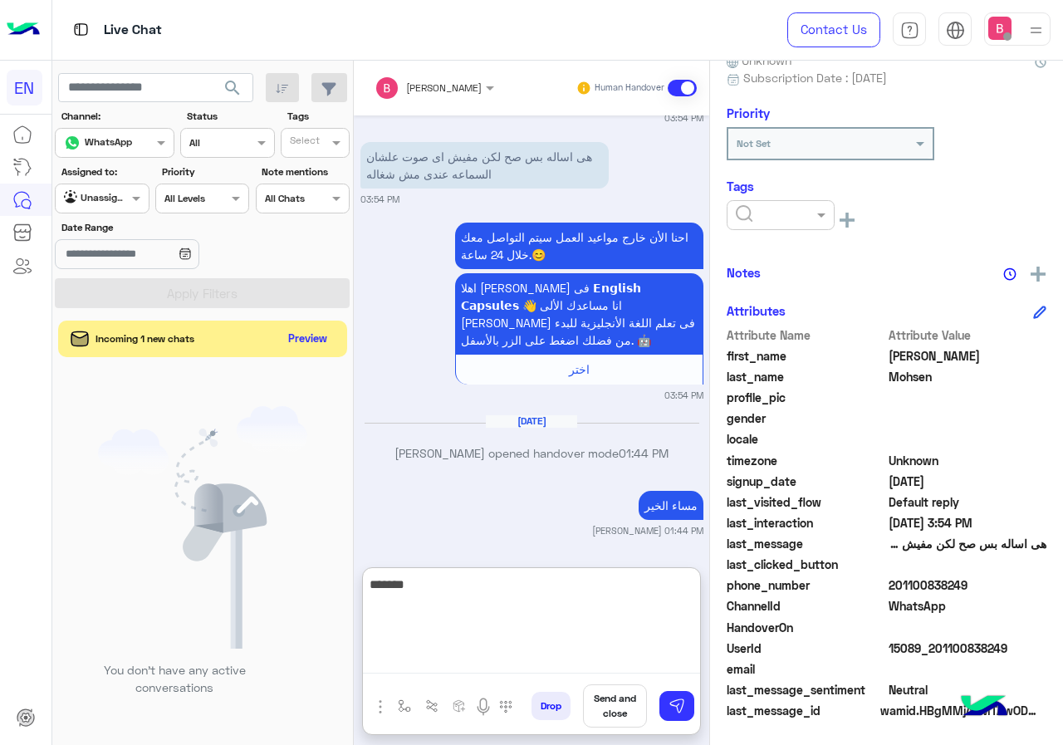
scroll to position [548, 0]
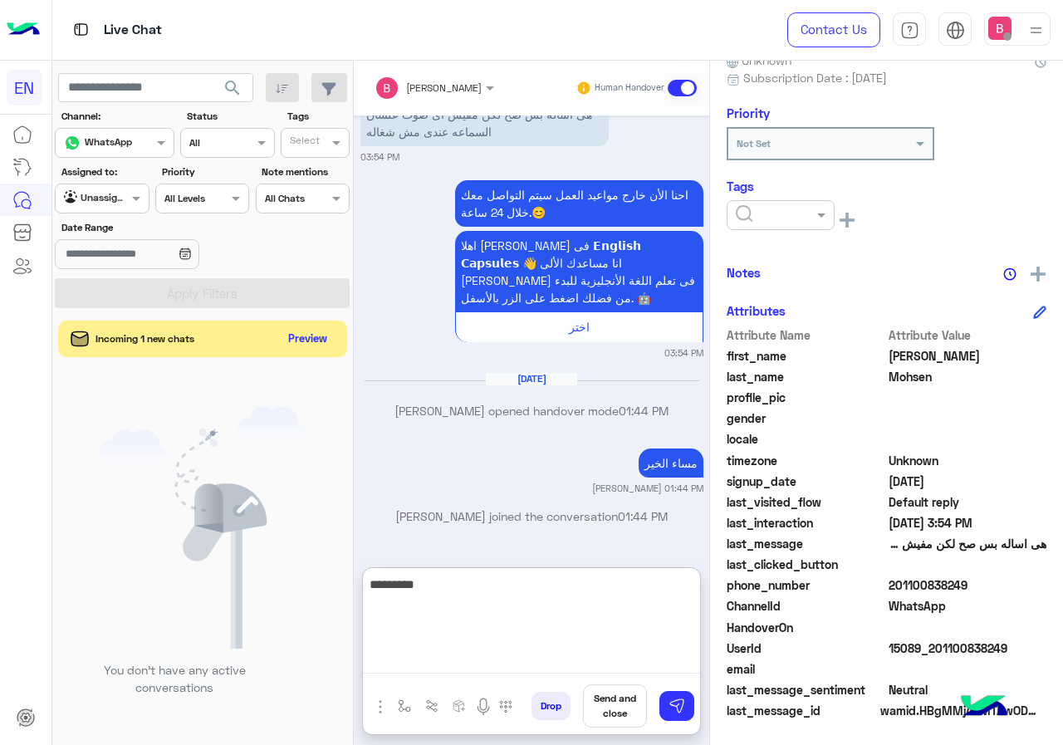
type textarea "**********"
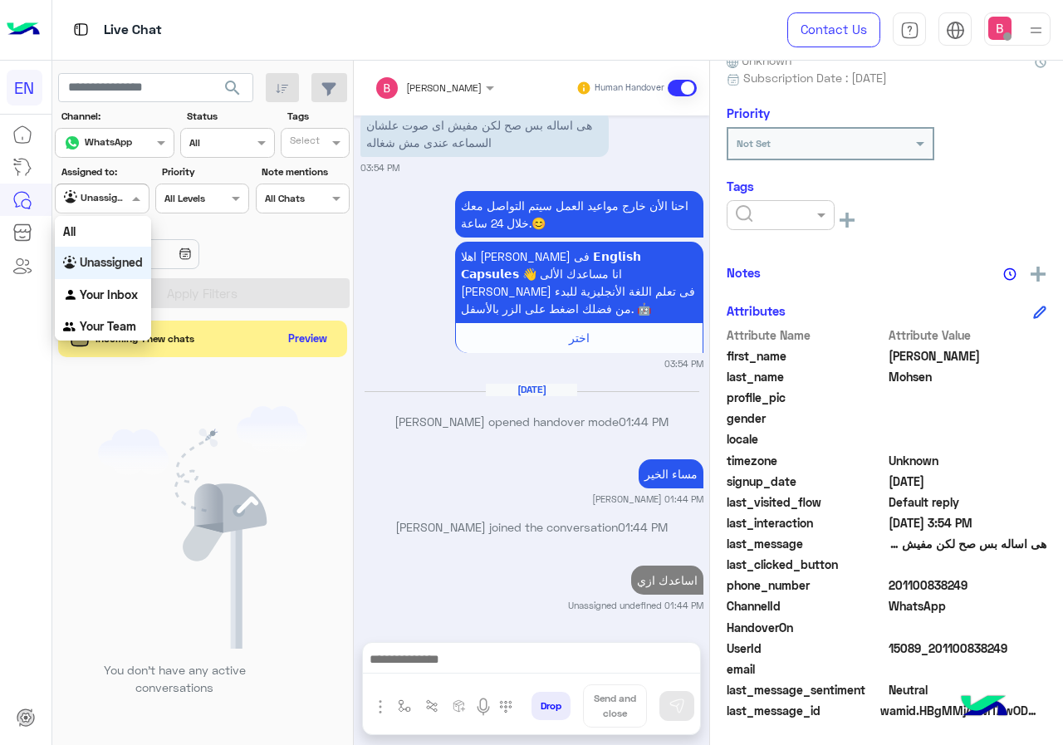
click at [106, 198] on div at bounding box center [102, 197] width 92 height 16
click at [113, 255] on b "Unassigned" at bounding box center [111, 262] width 63 height 14
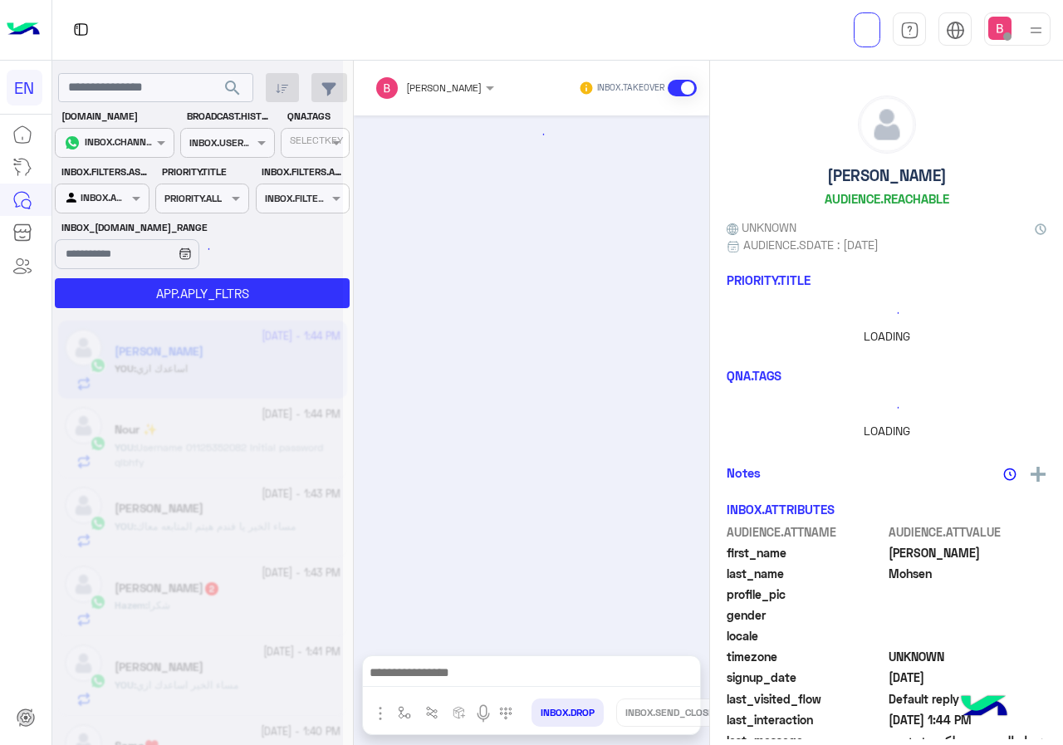
scroll to position [541, 0]
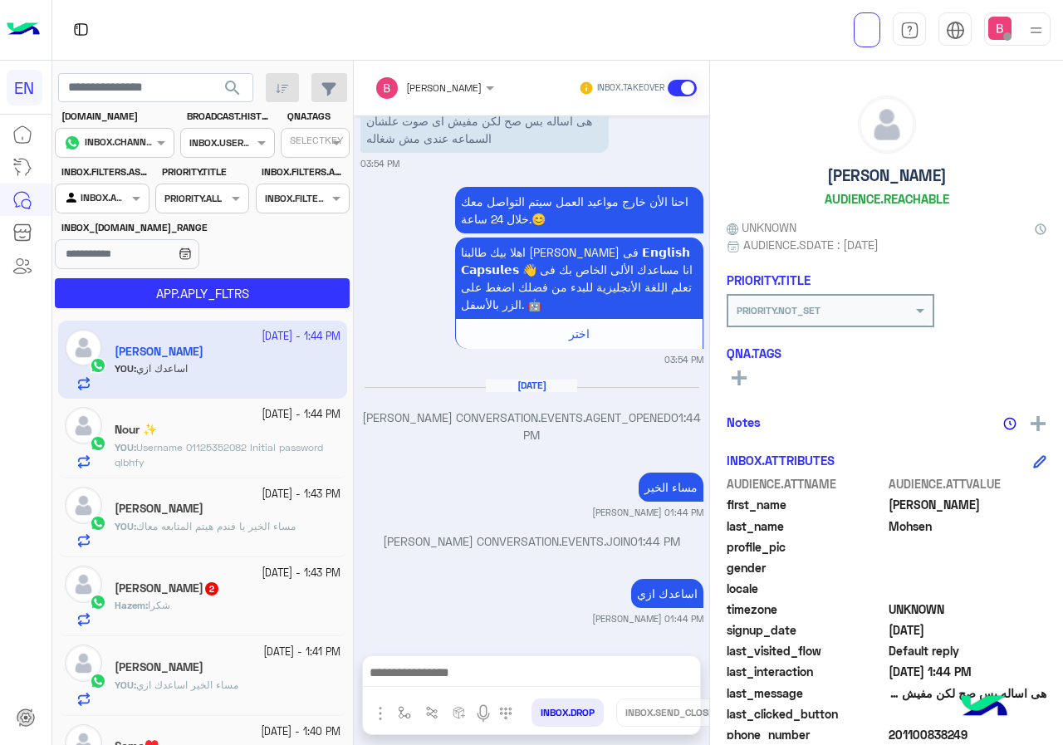
click at [123, 197] on div at bounding box center [102, 197] width 92 height 16
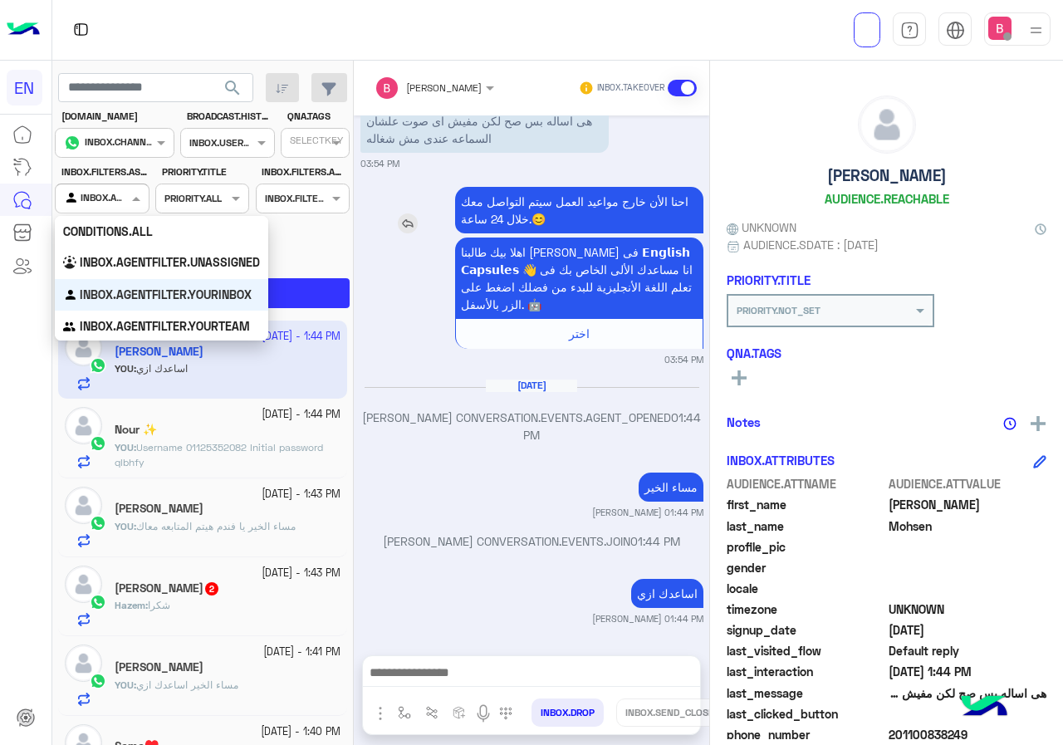
click at [443, 224] on div "احنا الأن خارج مواعيد العمل سيتم التواصل معك خلال 24 ساعة.😊" at bounding box center [531, 210] width 343 height 47
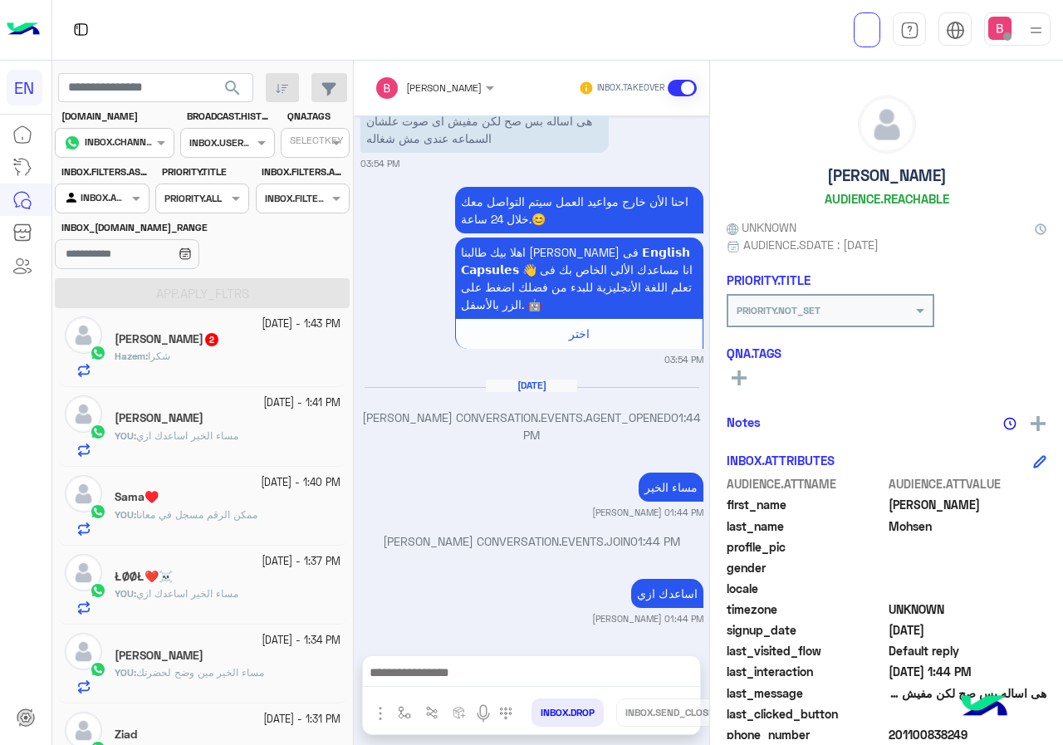
scroll to position [537, 0]
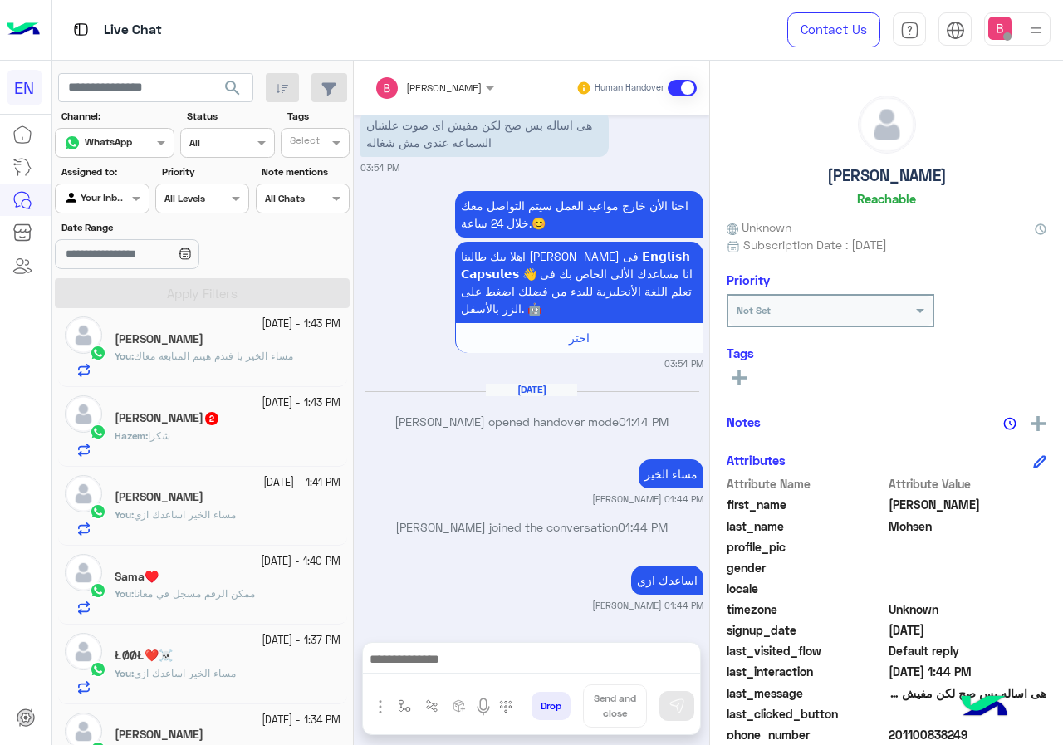
click at [115, 201] on div at bounding box center [102, 197] width 92 height 16
click at [94, 248] on div "Unassigned" at bounding box center [103, 263] width 96 height 32
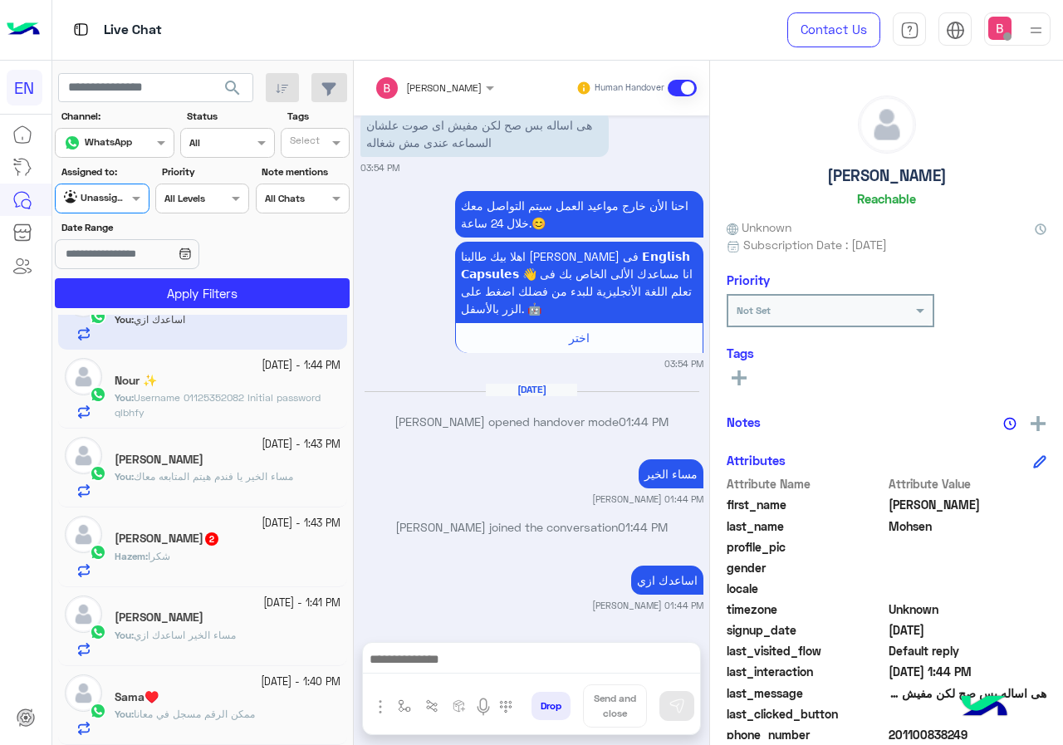
scroll to position [0, 0]
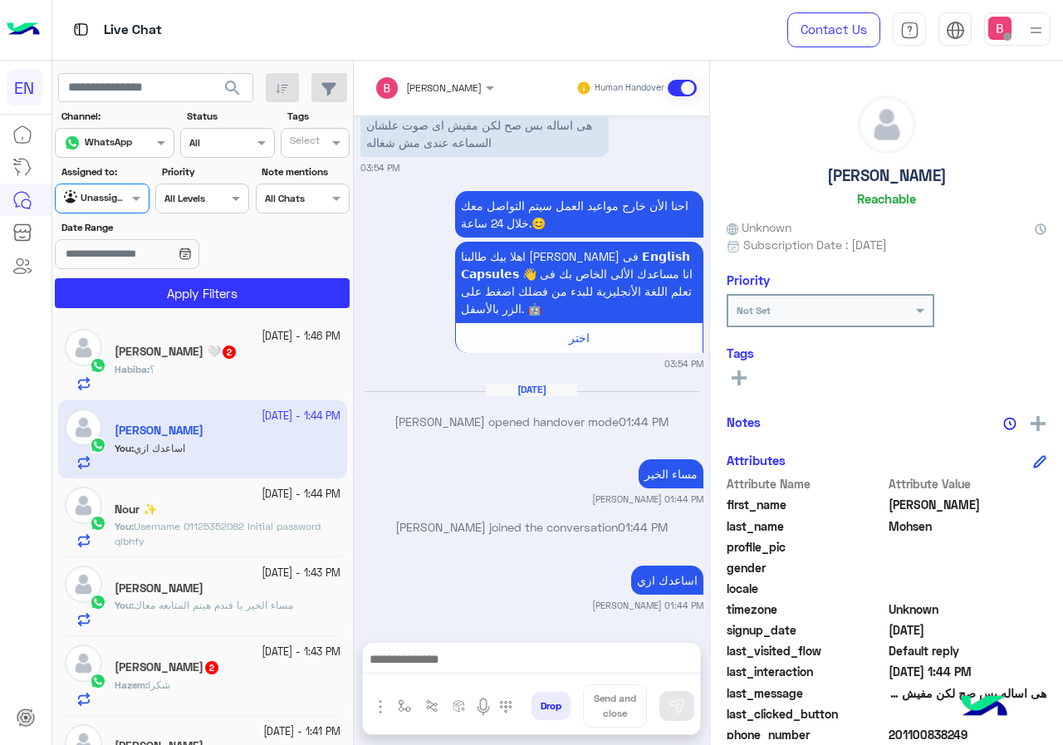
click at [104, 192] on div at bounding box center [102, 197] width 92 height 16
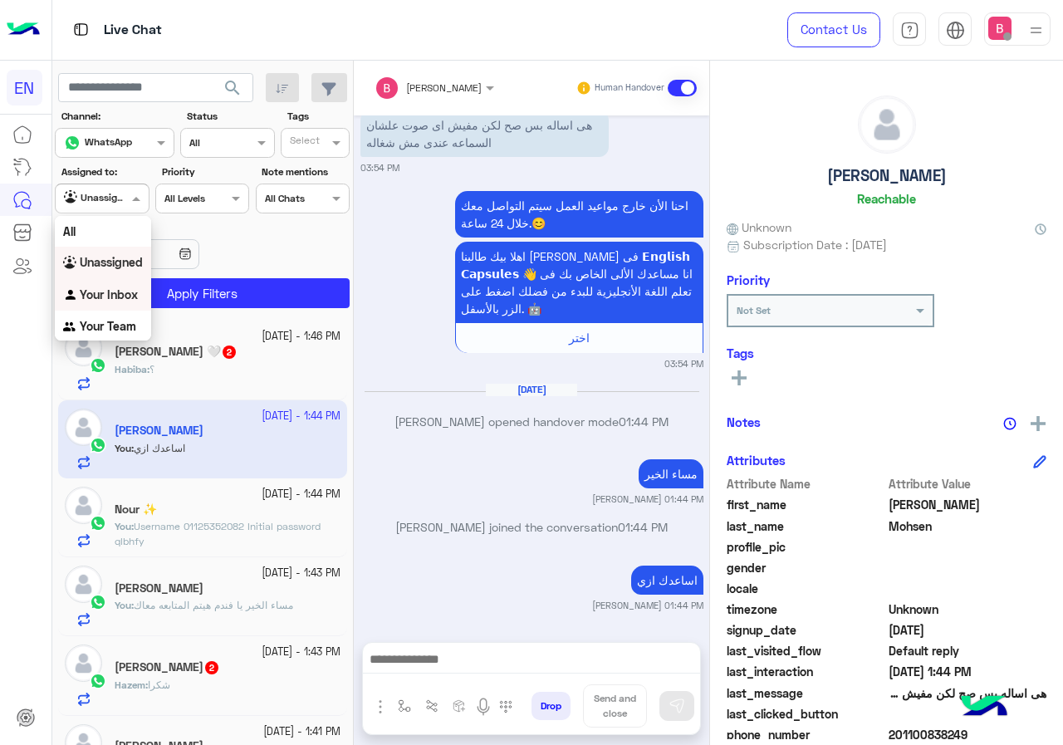
click at [267, 245] on div "Date Range" at bounding box center [202, 246] width 301 height 52
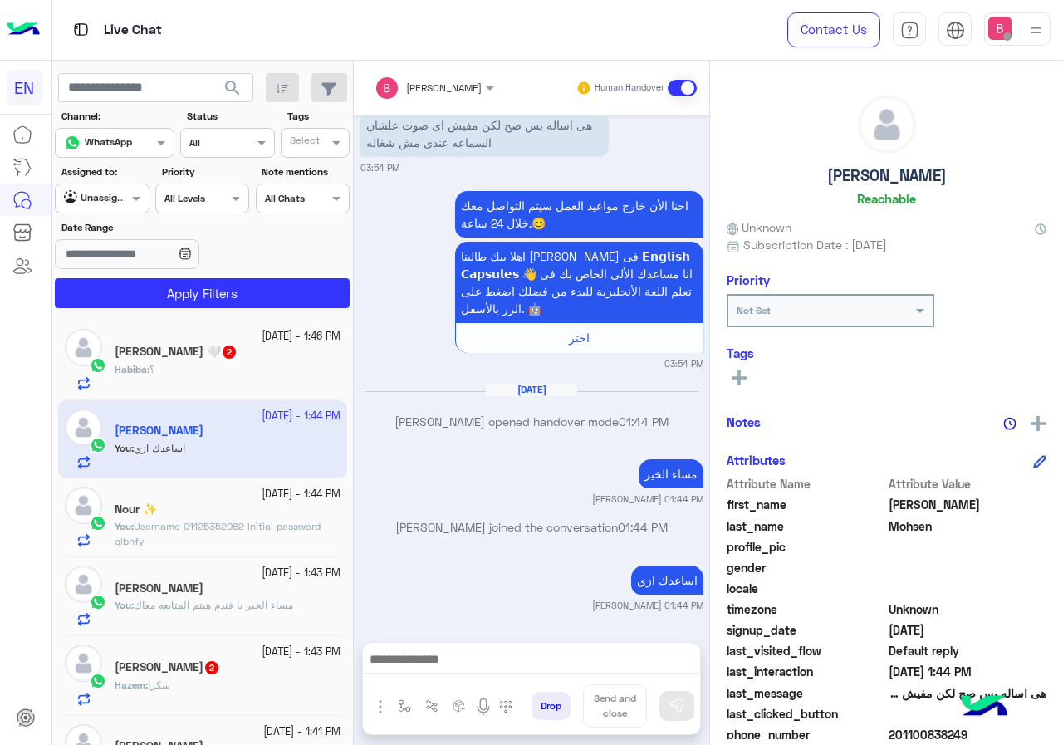
click at [108, 192] on div at bounding box center [102, 197] width 92 height 16
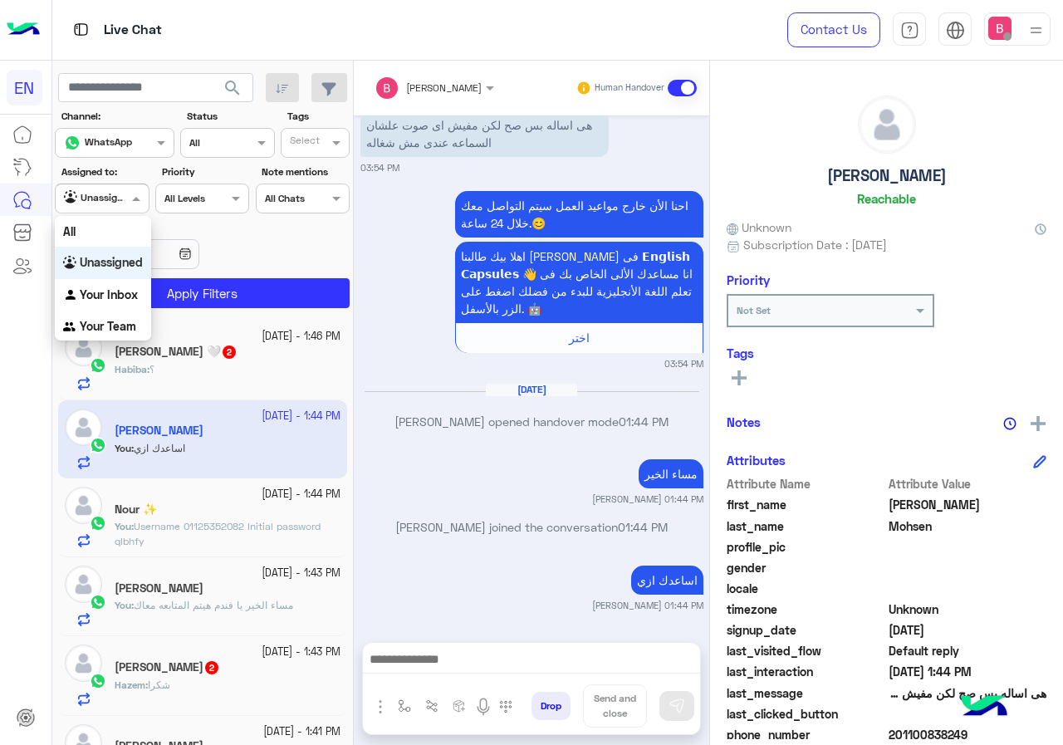
click at [111, 251] on div "Unassigned" at bounding box center [103, 263] width 96 height 32
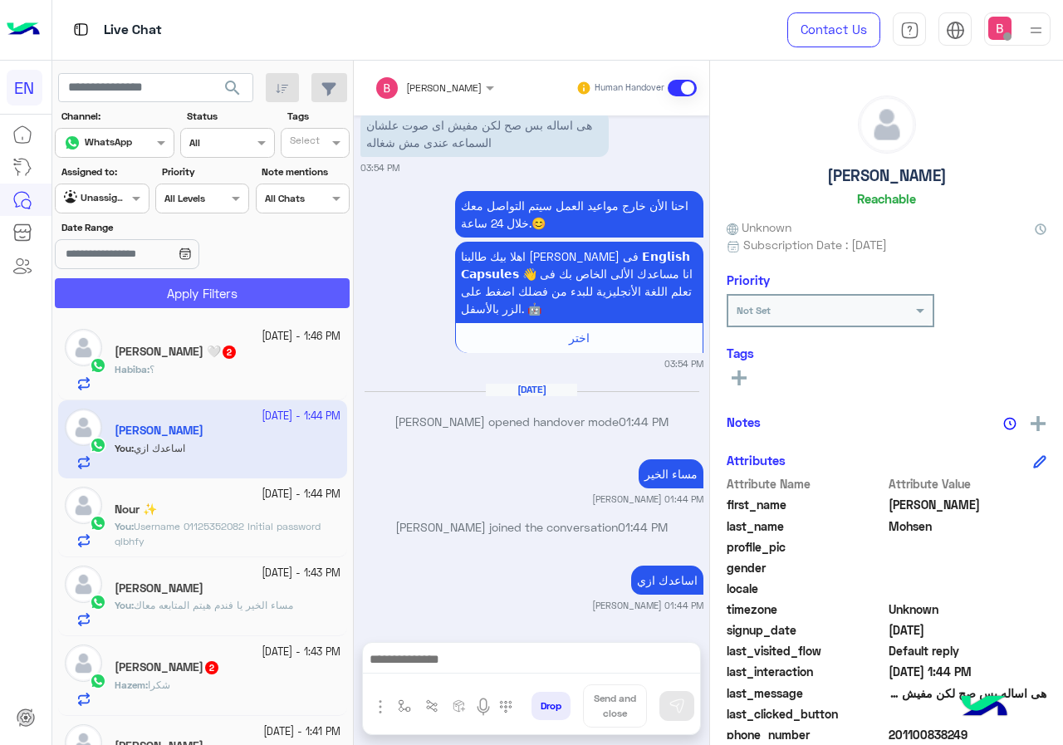
click at [155, 299] on button "Apply Filters" at bounding box center [202, 293] width 295 height 30
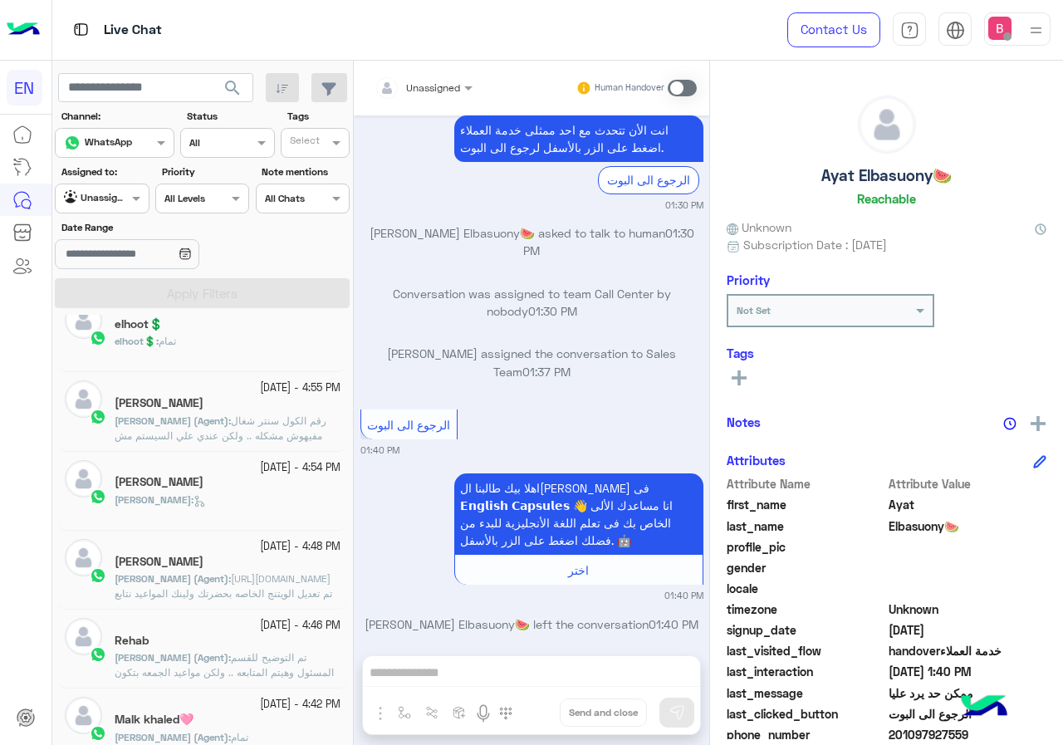
scroll to position [91, 0]
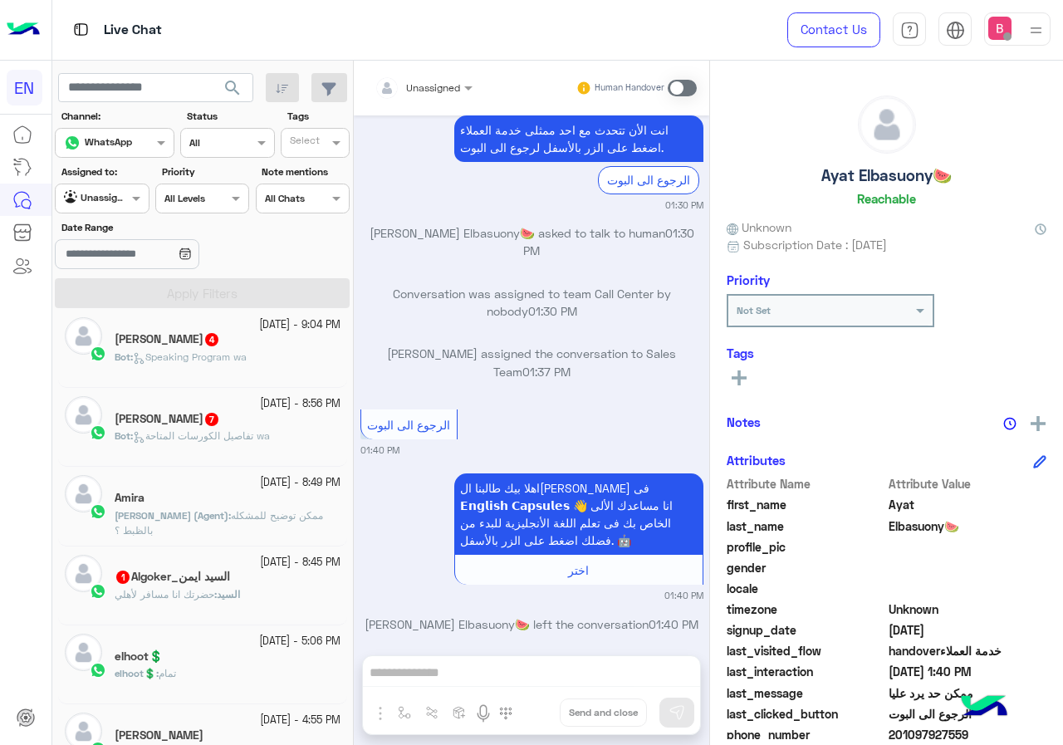
click at [197, 580] on h5 "السيد ايمن_Algoker 1" at bounding box center [172, 577] width 115 height 14
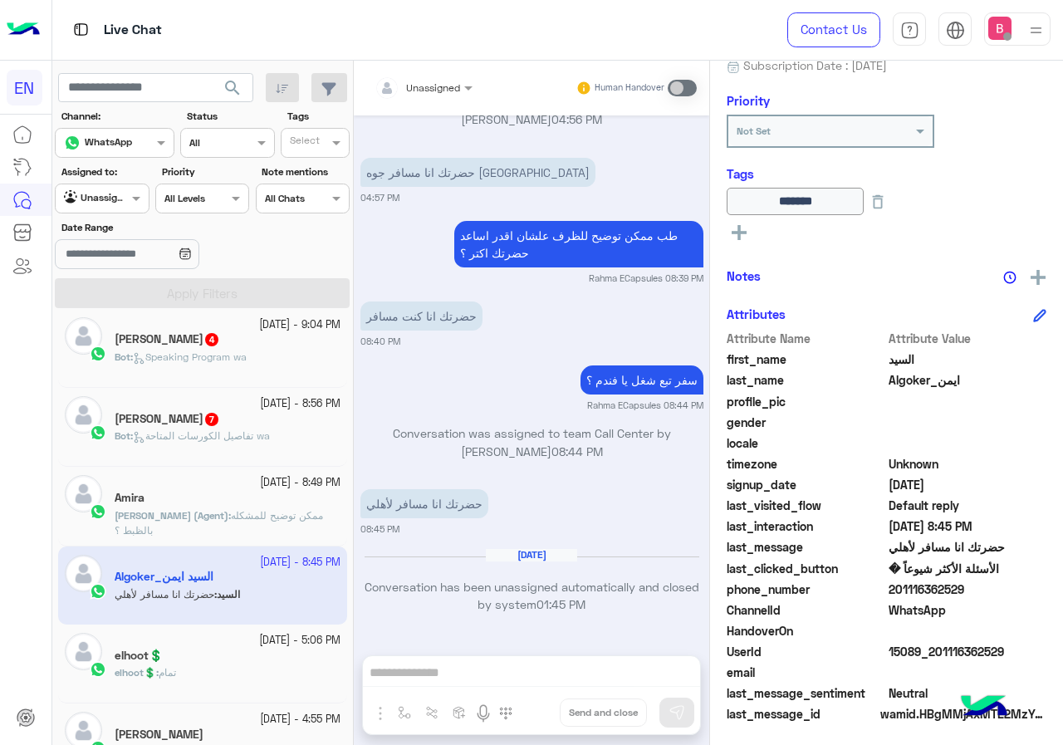
scroll to position [184, 0]
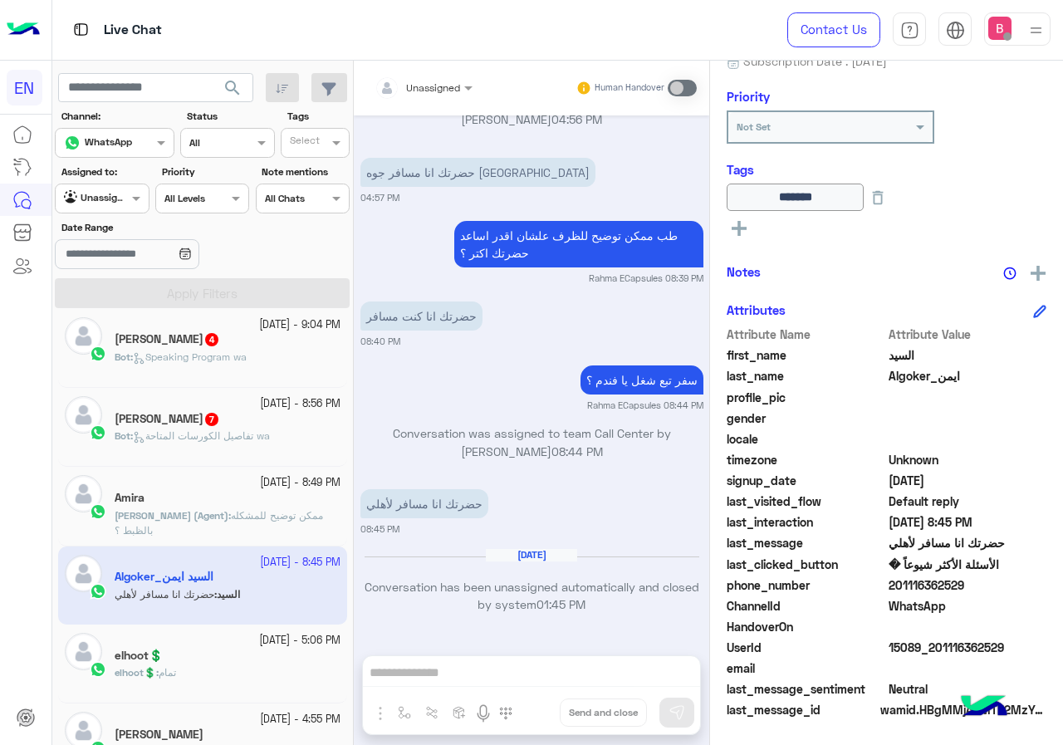
drag, startPoint x: 894, startPoint y: 582, endPoint x: 953, endPoint y: 586, distance: 59.9
click at [990, 586] on span "201116362529" at bounding box center [968, 584] width 159 height 17
copy span "01116362529"
click at [434, 664] on div "Unassigned Human Handover Sep 25, 2025 طب الميعاد امتي 04:33 PM الليفل الجديد ؟…" at bounding box center [531, 406] width 355 height 691
click at [432, 667] on div "Unassigned Human Handover Sep 25, 2025 طب الميعاد امتي 04:33 PM الليفل الجديد ؟…" at bounding box center [531, 406] width 355 height 691
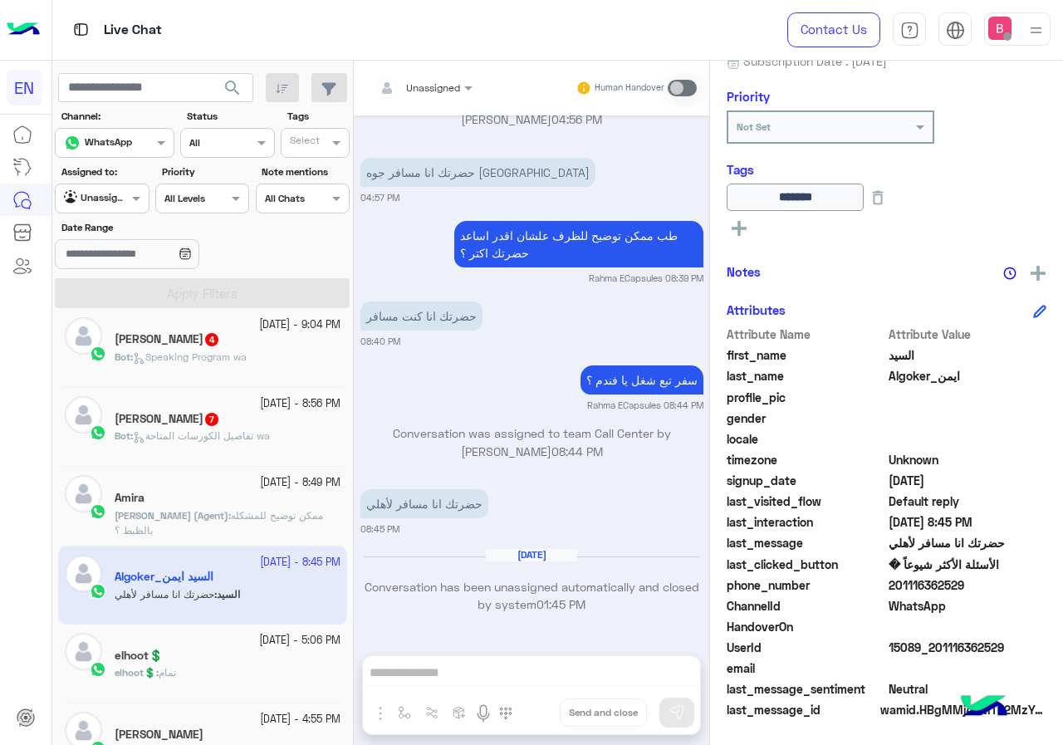
drag, startPoint x: 418, startPoint y: 703, endPoint x: 421, endPoint y: 720, distance: 16.9
click at [417, 706] on div "Unassigned Human Handover Sep 25, 2025 طب الميعاد امتي 04:33 PM الليفل الجديد ؟…" at bounding box center [531, 406] width 355 height 691
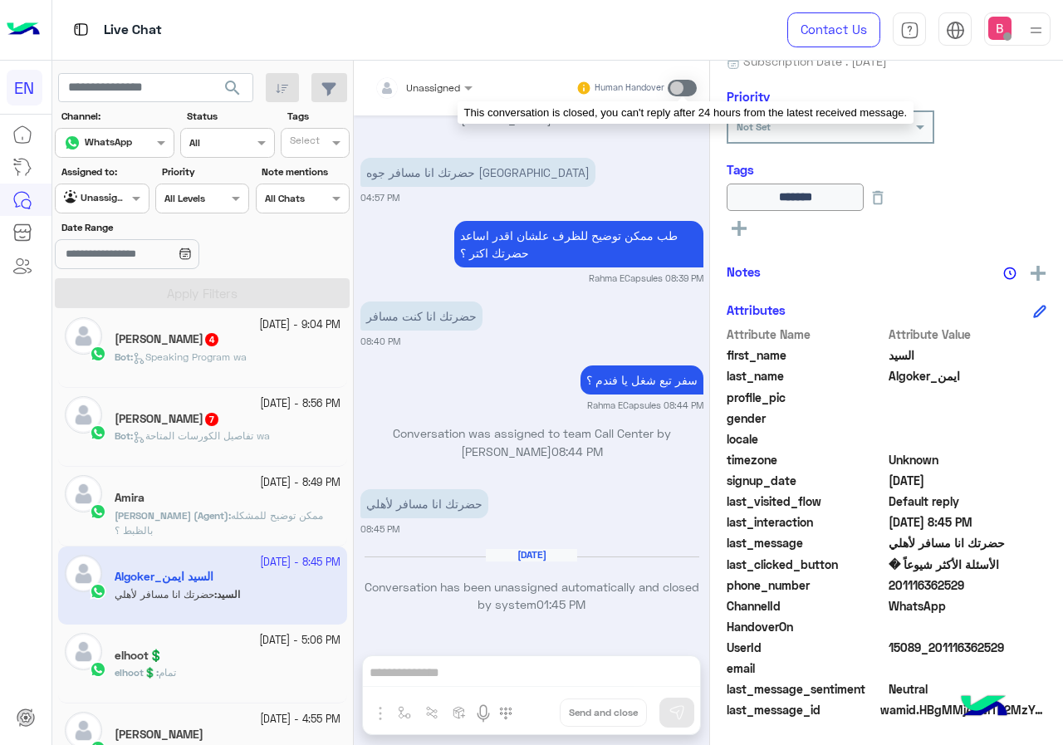
click at [688, 93] on span at bounding box center [682, 88] width 29 height 17
click at [678, 90] on span at bounding box center [682, 88] width 29 height 17
click at [679, 90] on span at bounding box center [682, 88] width 29 height 17
click at [684, 90] on span at bounding box center [682, 88] width 29 height 17
click at [688, 89] on span at bounding box center [682, 88] width 29 height 17
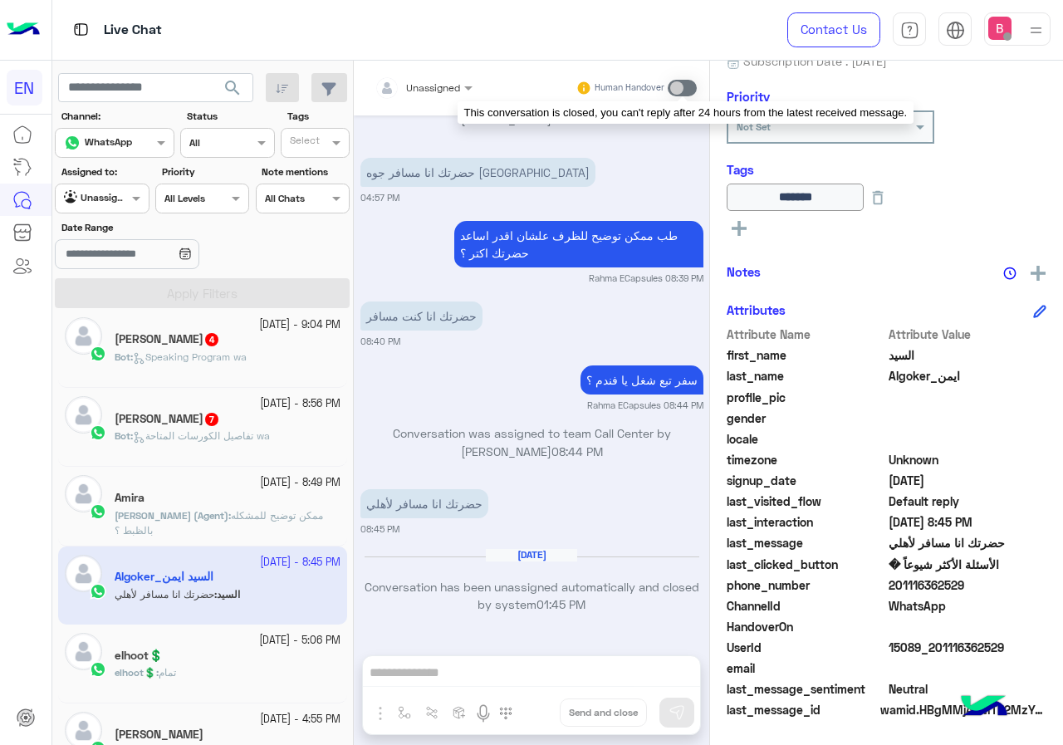
click at [688, 89] on span at bounding box center [682, 88] width 29 height 17
click at [688, 90] on span at bounding box center [682, 88] width 29 height 17
click at [686, 92] on span at bounding box center [682, 88] width 29 height 17
click at [685, 95] on span at bounding box center [682, 88] width 29 height 17
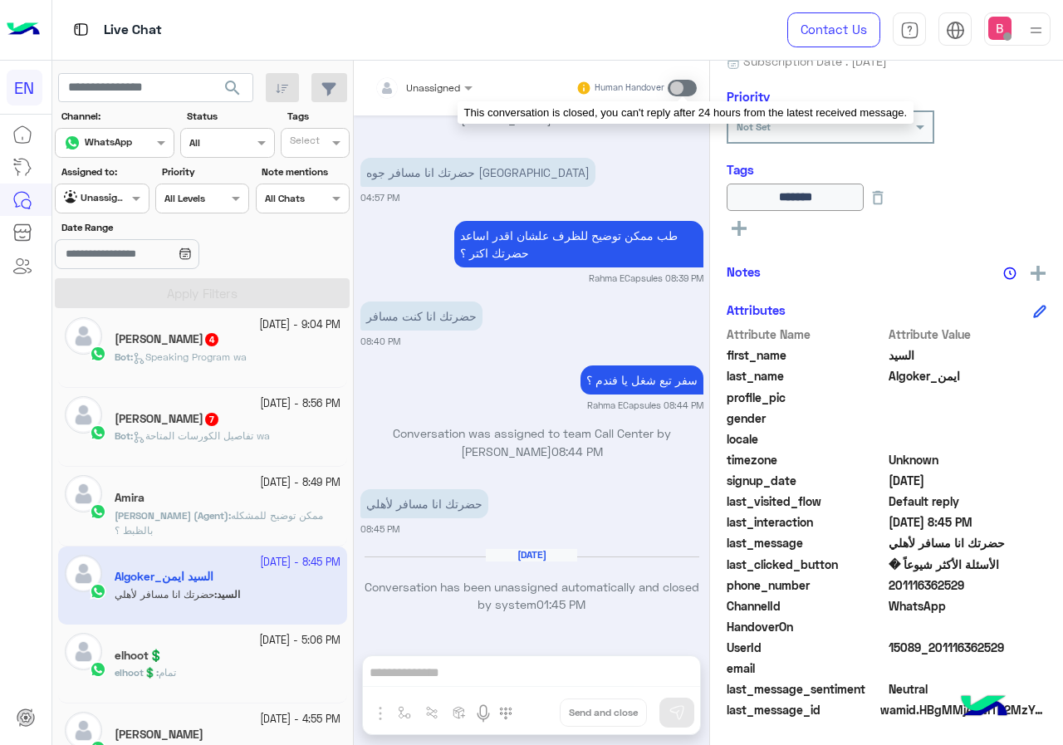
click at [684, 97] on div "Human Handover" at bounding box center [637, 88] width 122 height 30
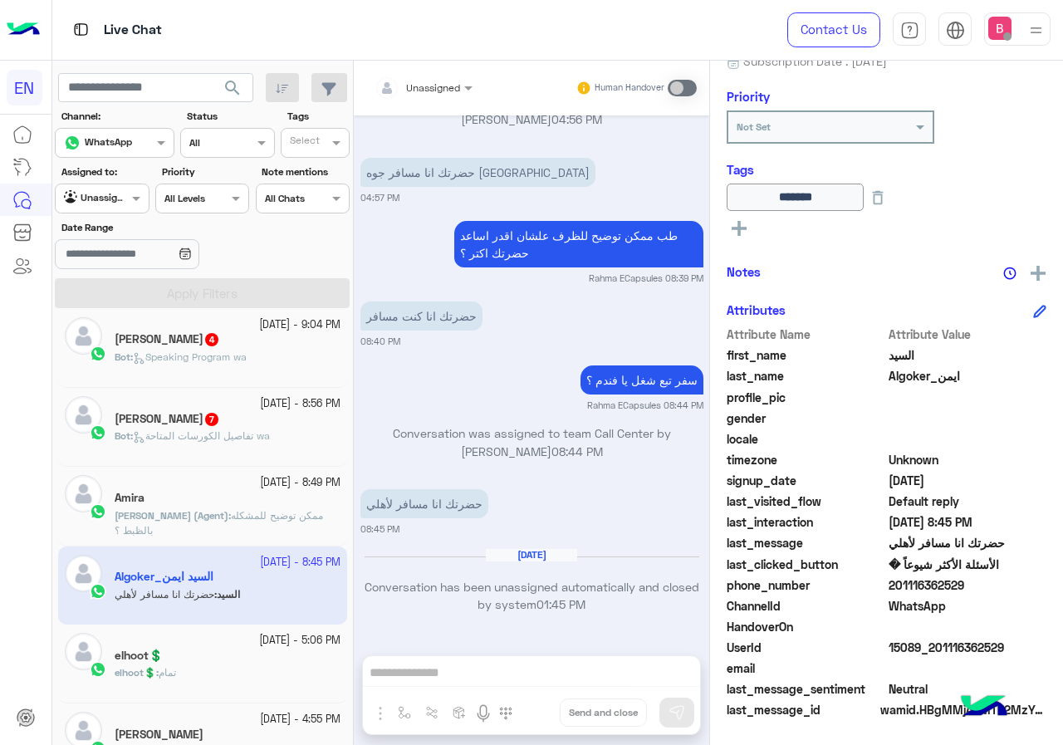
click at [684, 97] on div "Human Handover" at bounding box center [637, 88] width 122 height 30
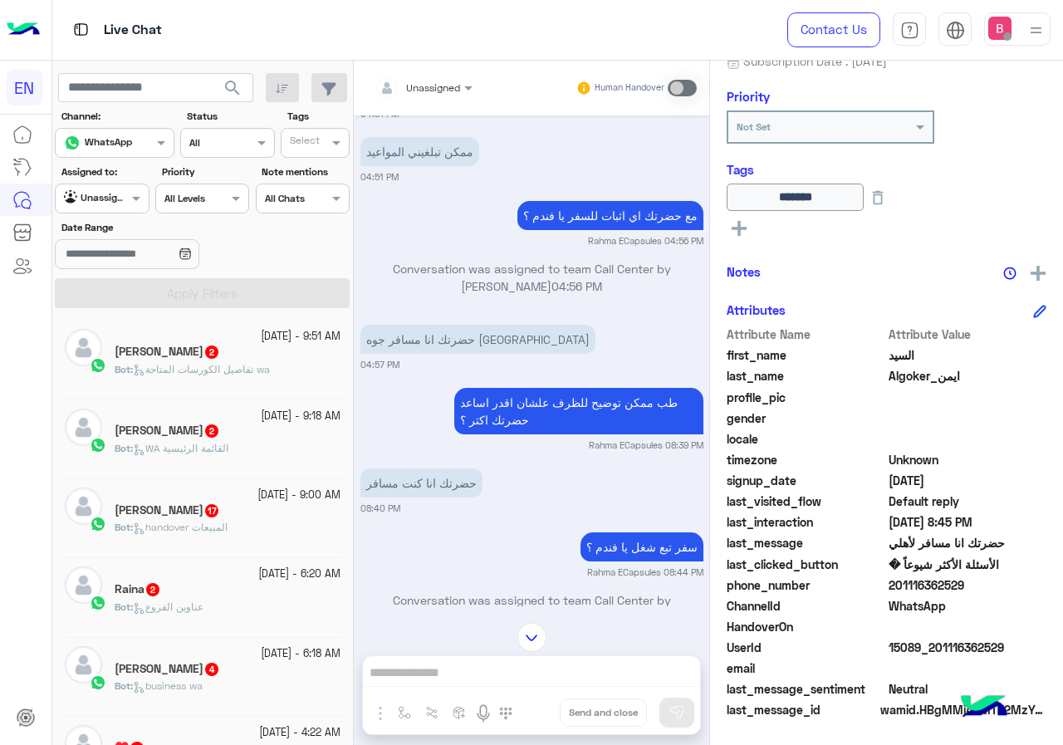
scroll to position [8, 0]
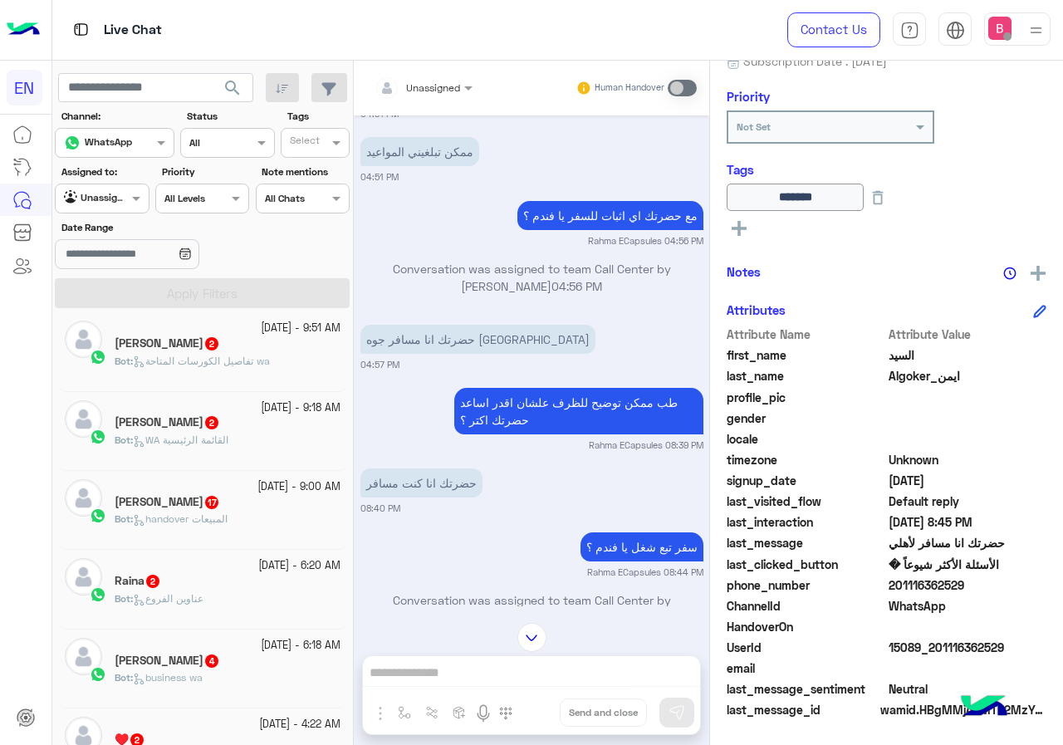
click at [196, 341] on h5 "Shady Mohamed 2" at bounding box center [167, 343] width 105 height 14
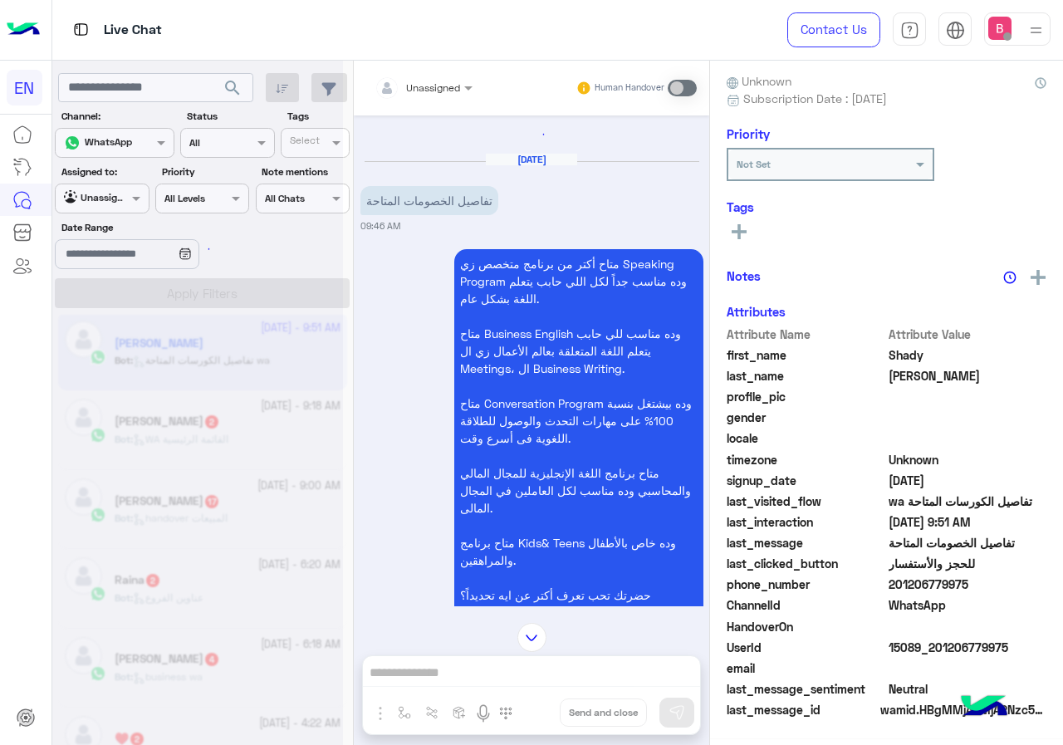
scroll to position [149, 0]
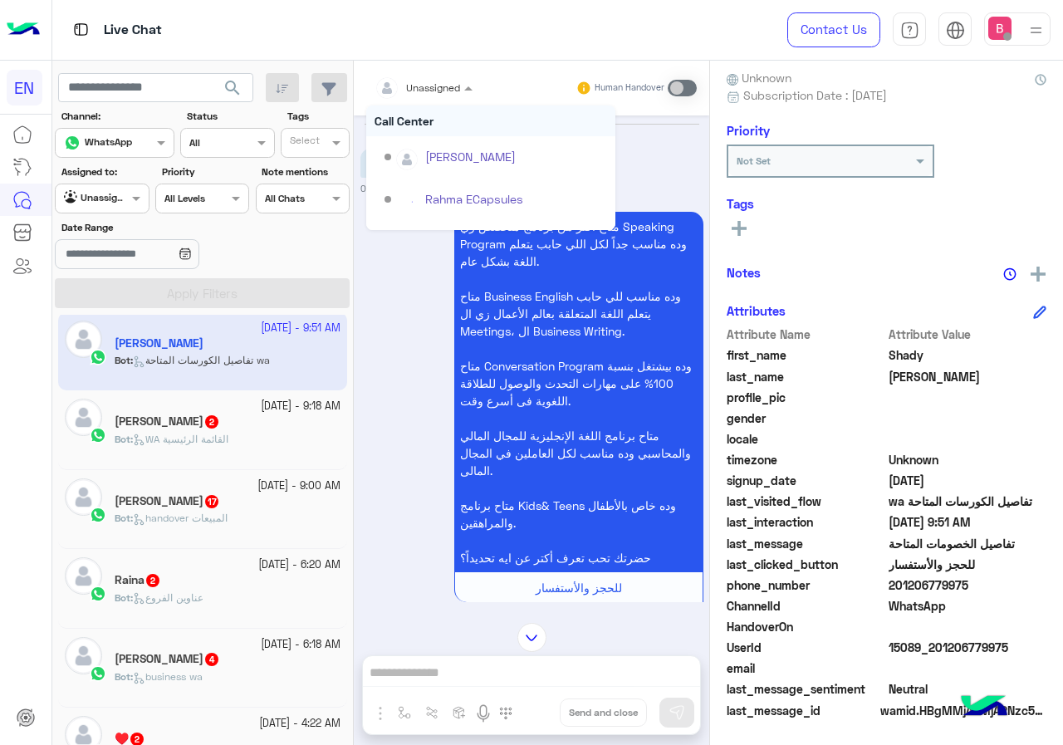
click at [444, 82] on div at bounding box center [423, 85] width 115 height 16
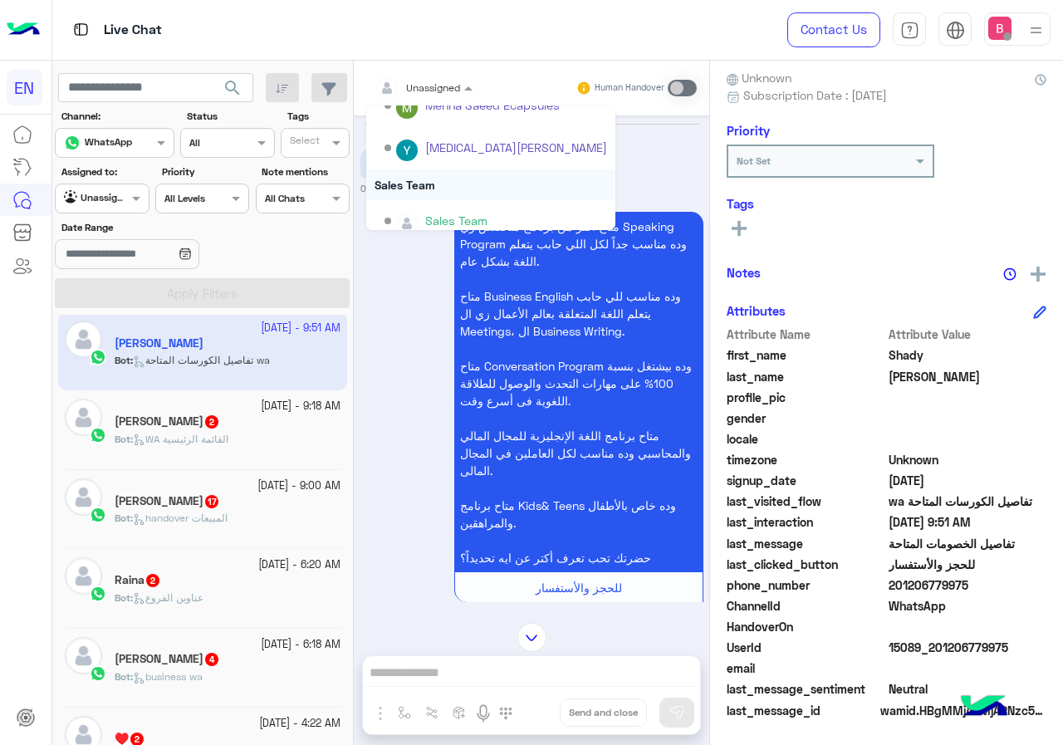
scroll to position [276, 0]
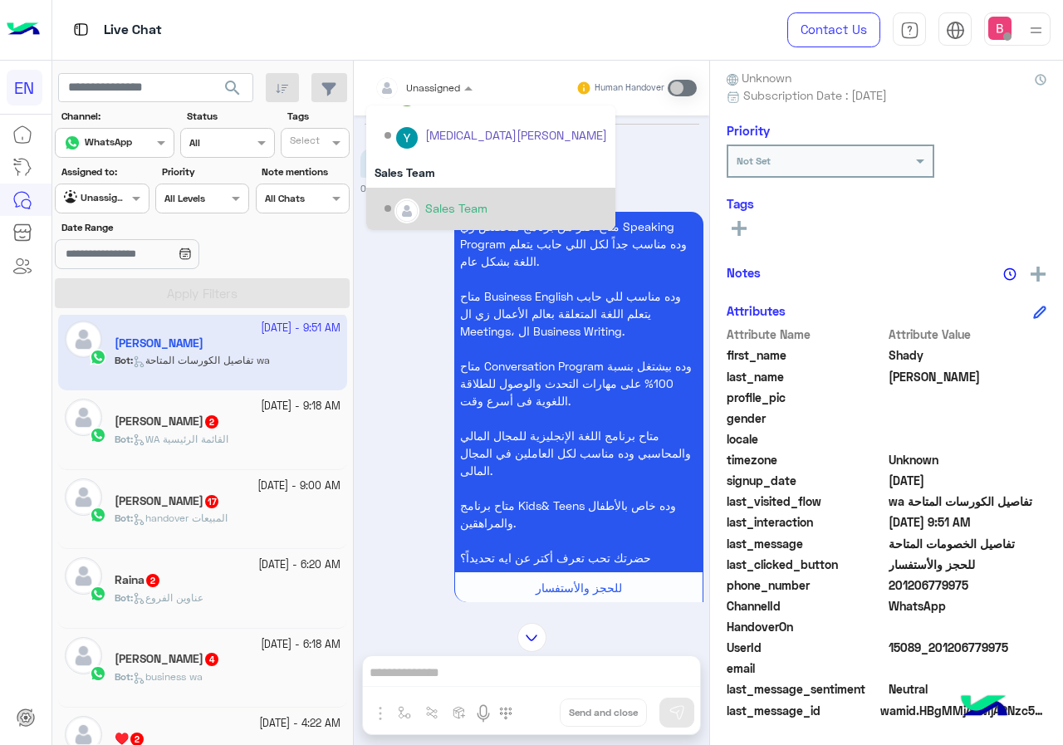
click at [446, 202] on div "Sales Team" at bounding box center [456, 207] width 62 height 17
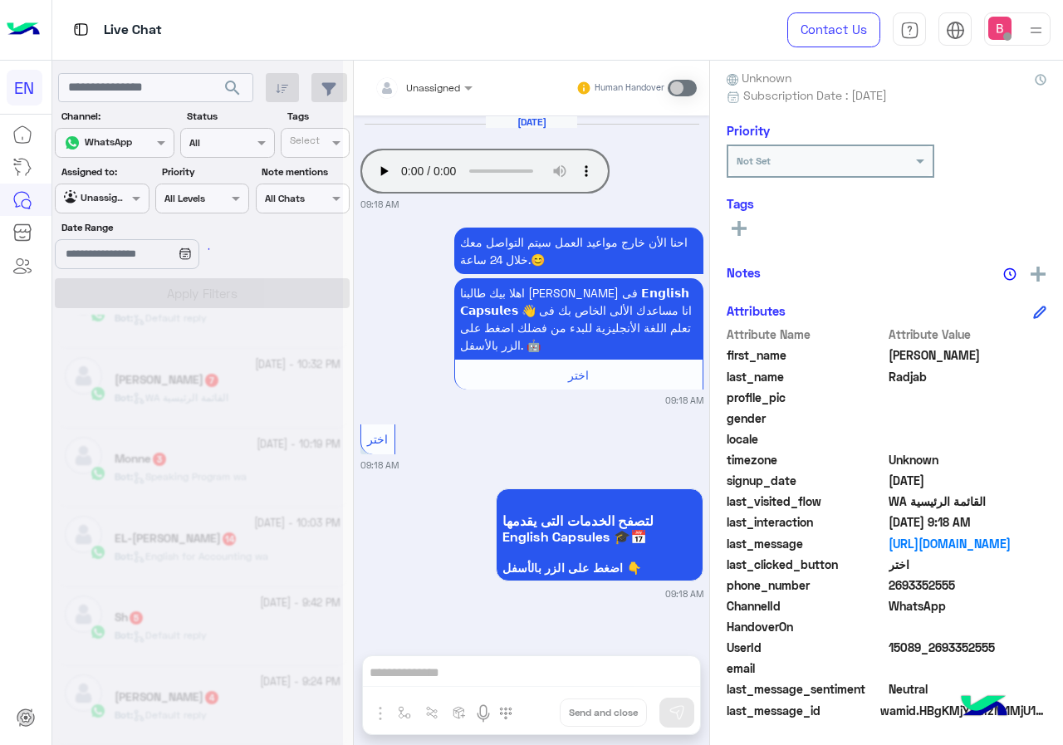
scroll to position [8, 0]
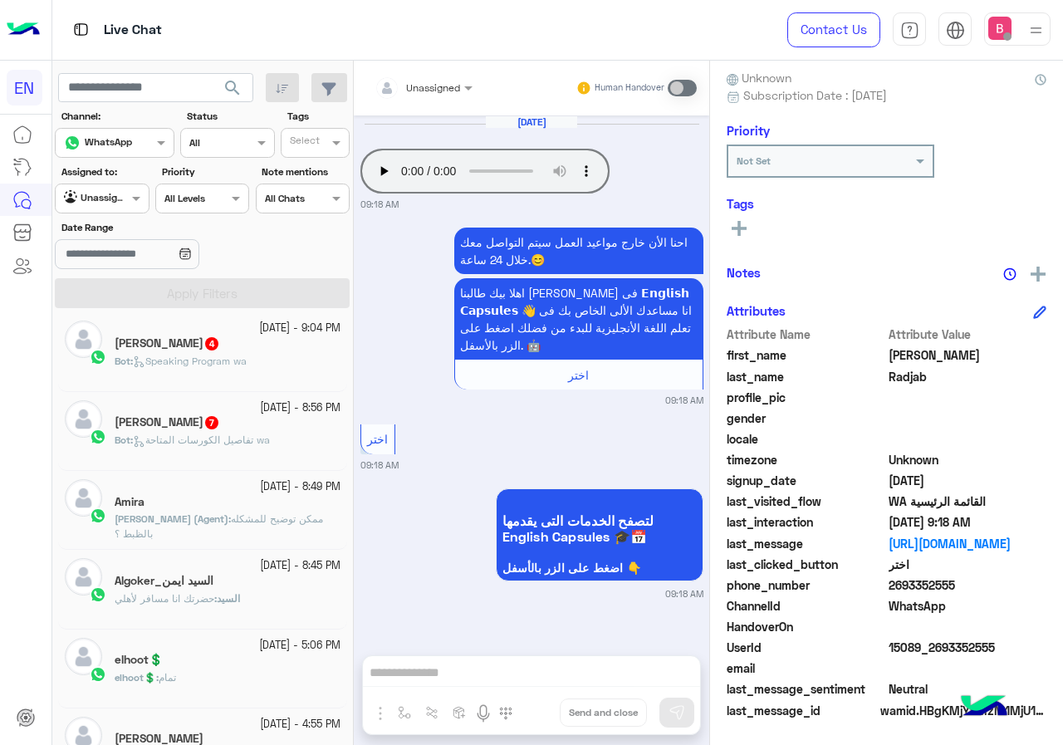
click at [307, 423] on div "Mohamed Mamdouh seif 7" at bounding box center [228, 423] width 226 height 17
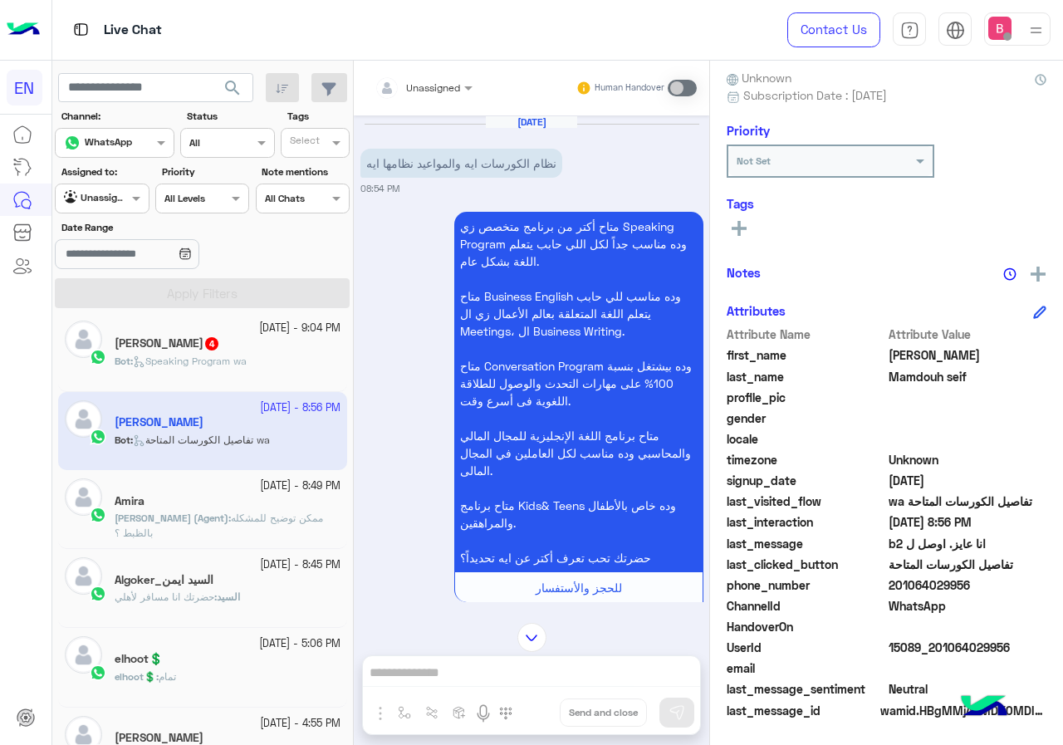
click at [419, 91] on input "text" at bounding box center [404, 85] width 58 height 15
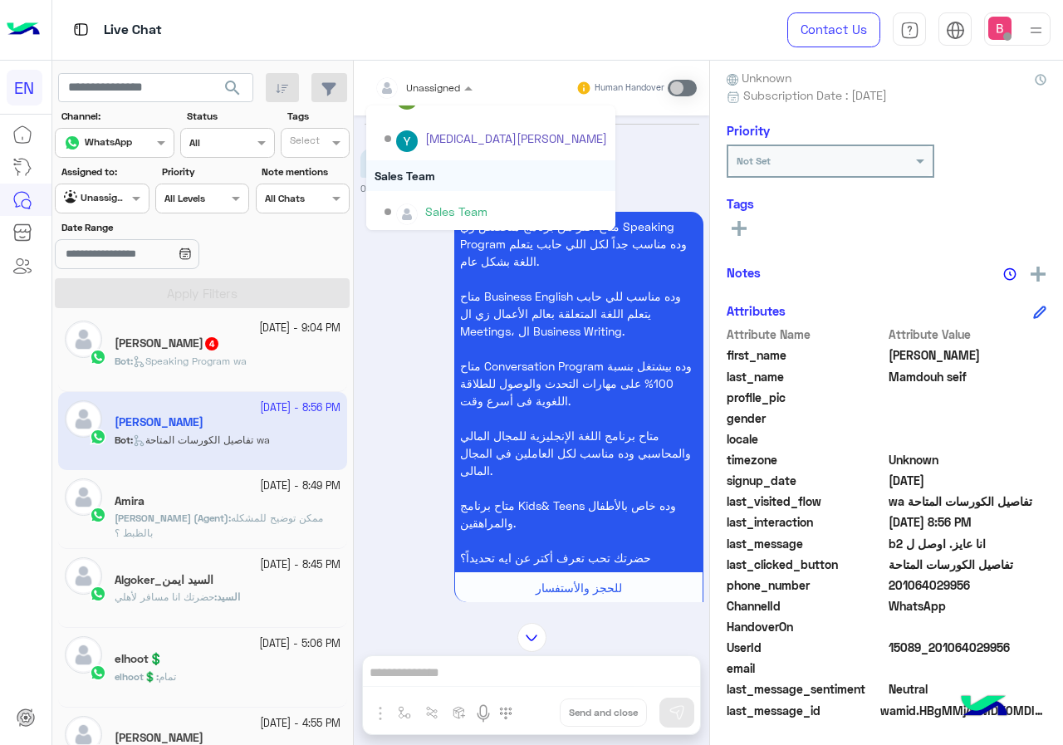
scroll to position [276, 0]
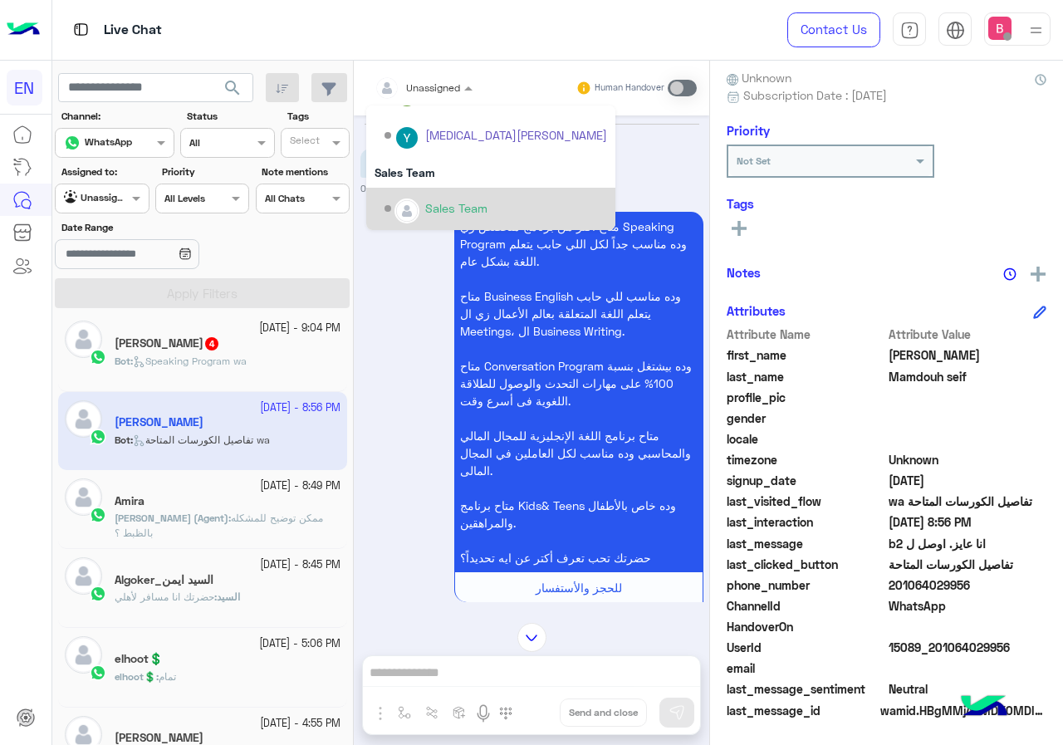
click at [419, 205] on div "Sales Team" at bounding box center [496, 208] width 223 height 29
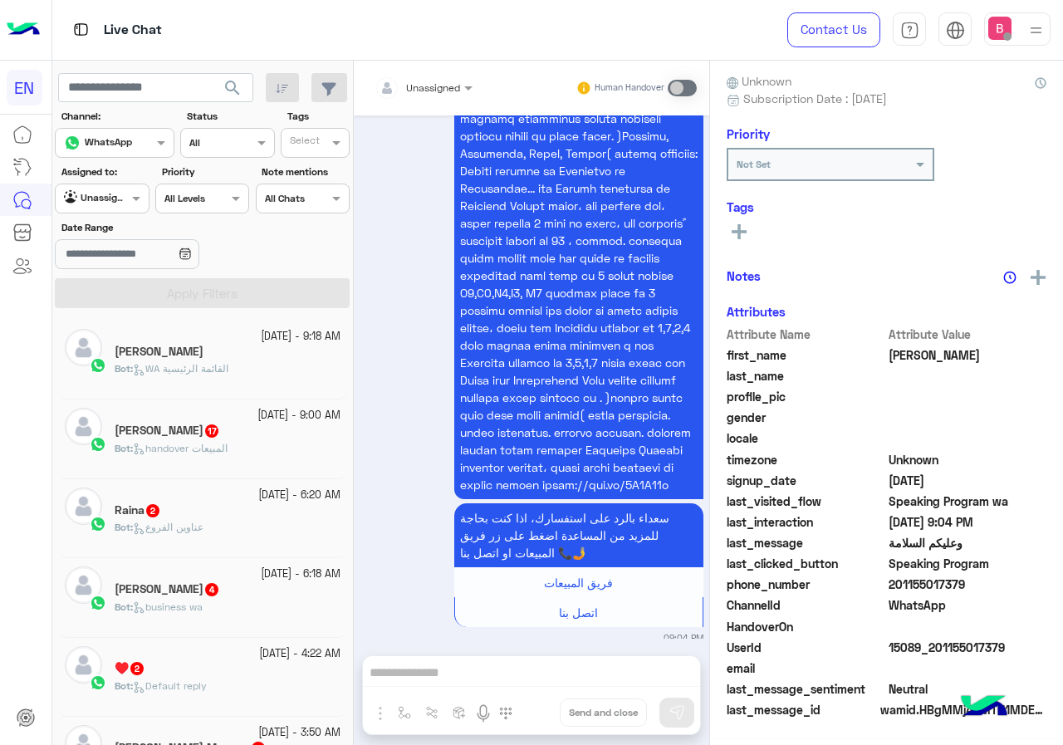
scroll to position [8, 0]
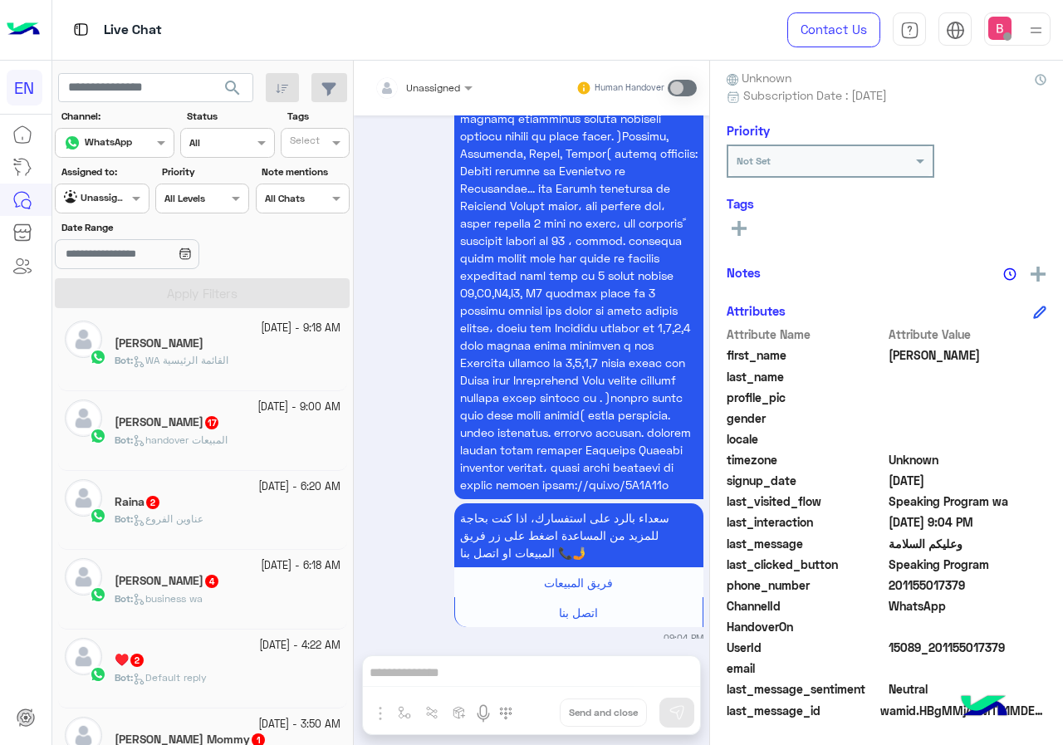
click at [224, 437] on span "handover المبيعات" at bounding box center [180, 440] width 95 height 12
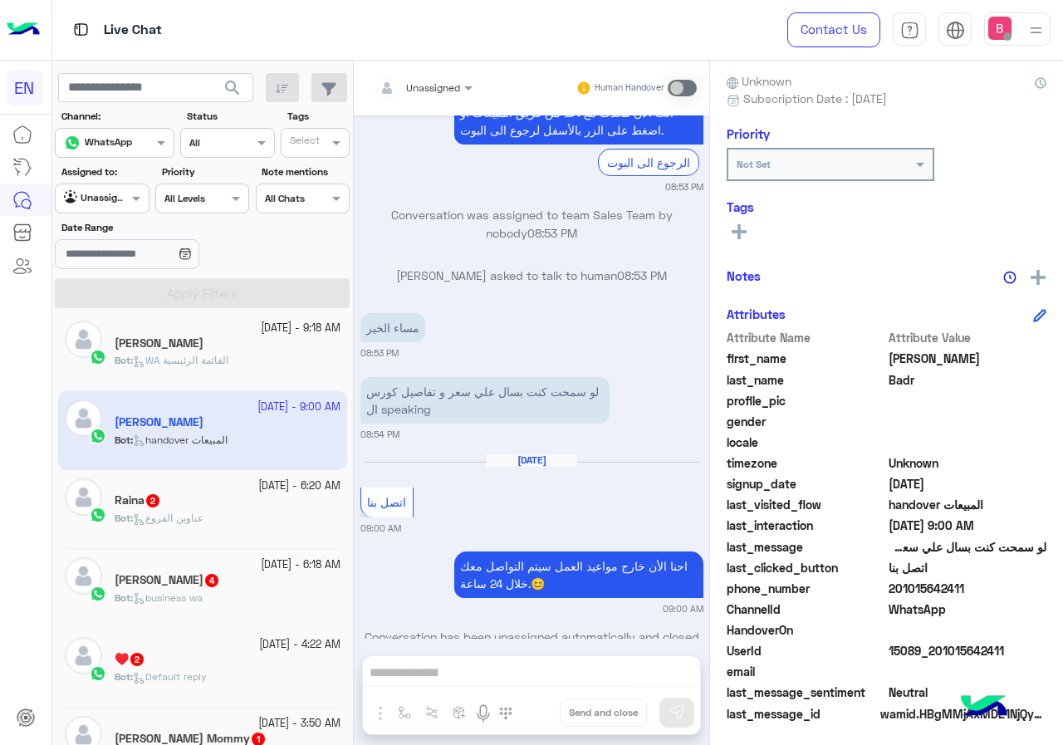
scroll to position [149, 0]
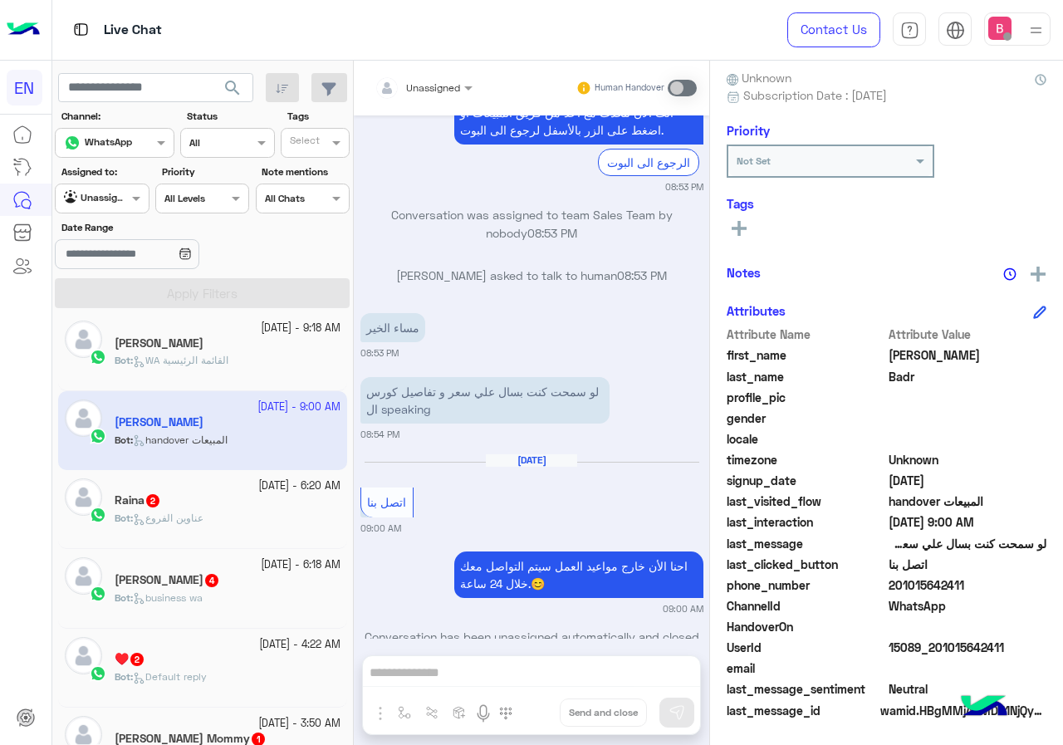
click at [428, 90] on input "text" at bounding box center [404, 85] width 58 height 15
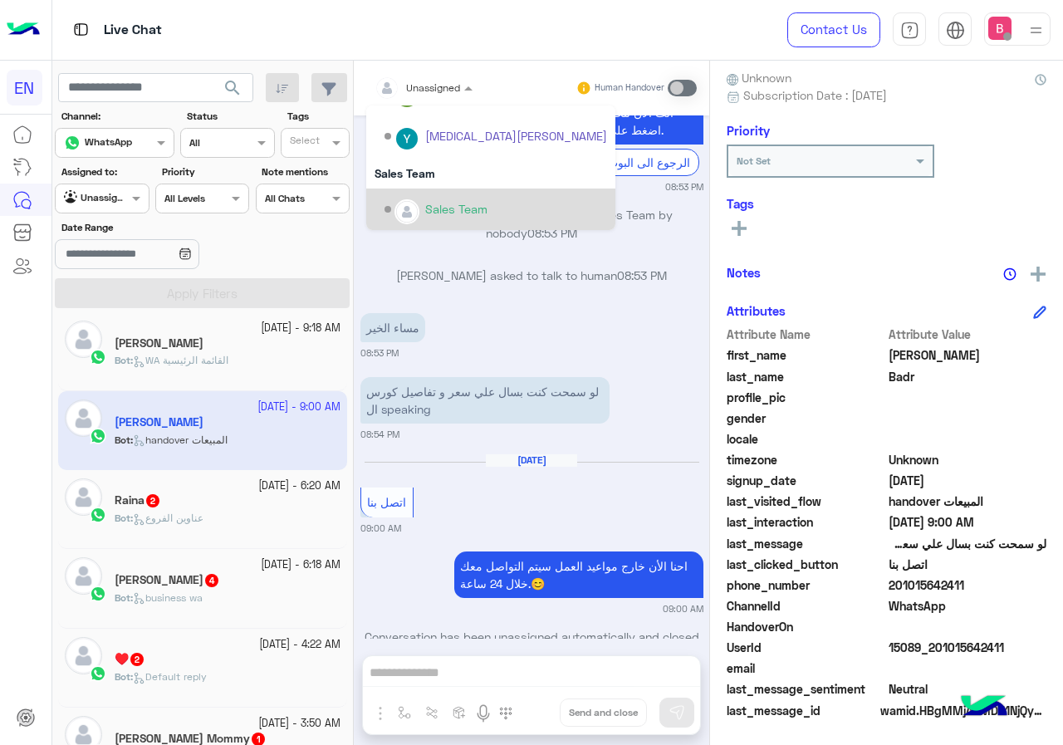
scroll to position [0, 0]
click at [439, 204] on div "Sales Team" at bounding box center [456, 207] width 62 height 17
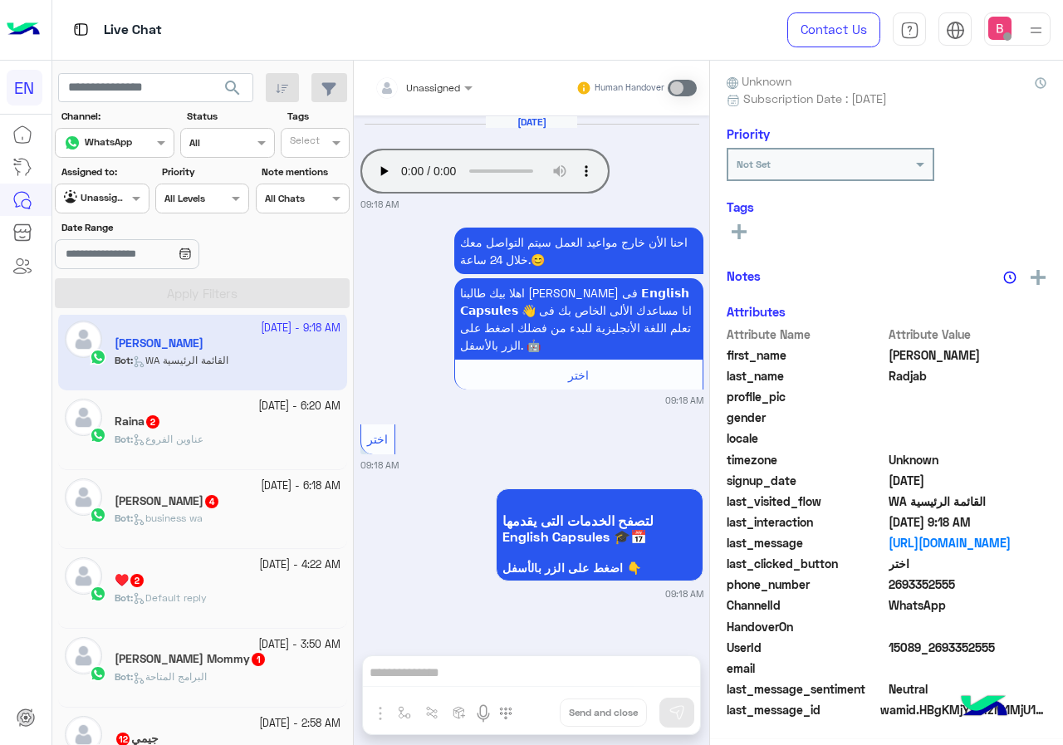
click at [247, 434] on div "Bot : عناوين الفروع" at bounding box center [228, 446] width 226 height 29
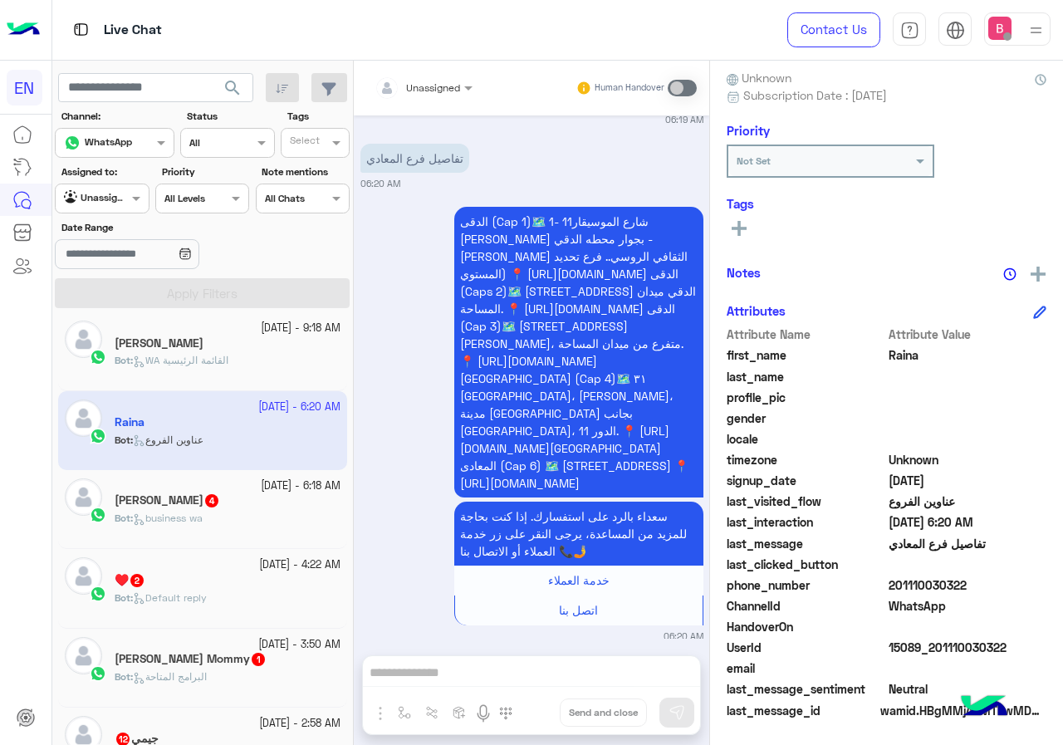
click at [446, 87] on div at bounding box center [423, 85] width 115 height 16
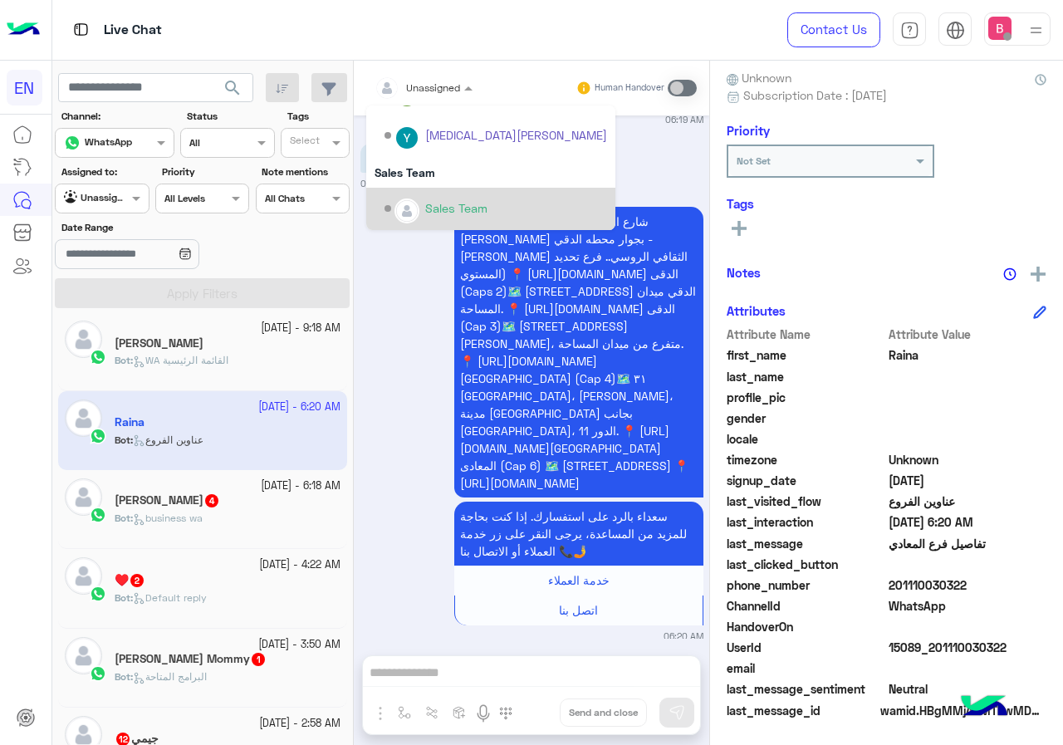
click at [428, 210] on div "Sales Team" at bounding box center [456, 207] width 62 height 17
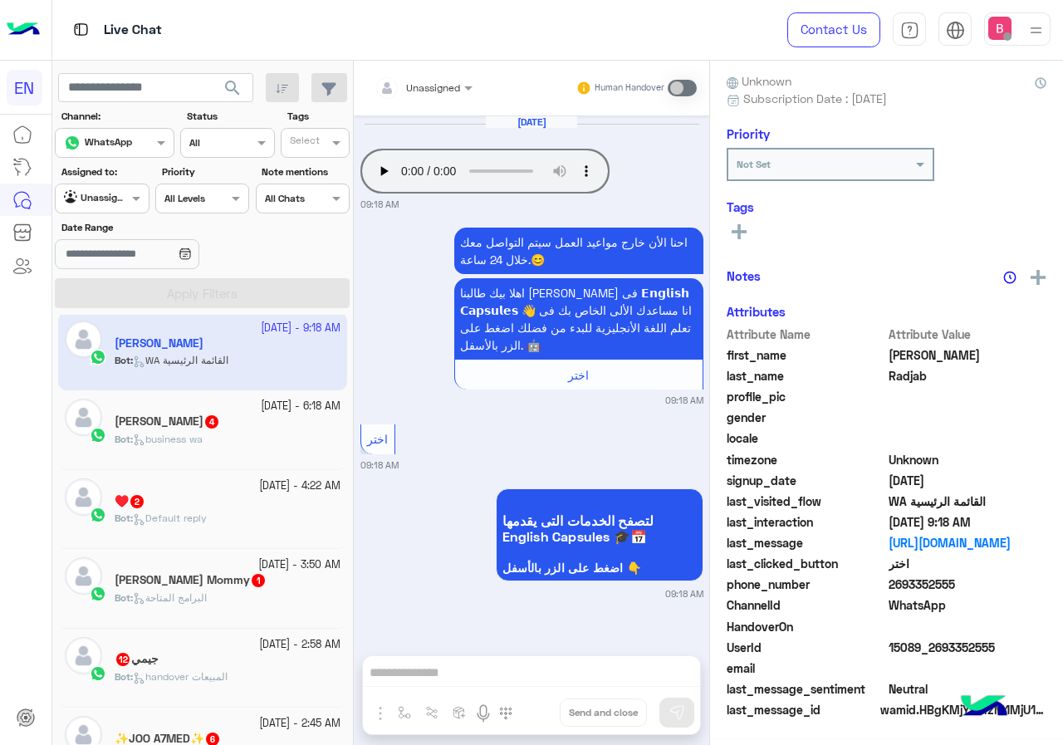
click at [251, 429] on div "Mohamed Saeed 4" at bounding box center [228, 422] width 226 height 17
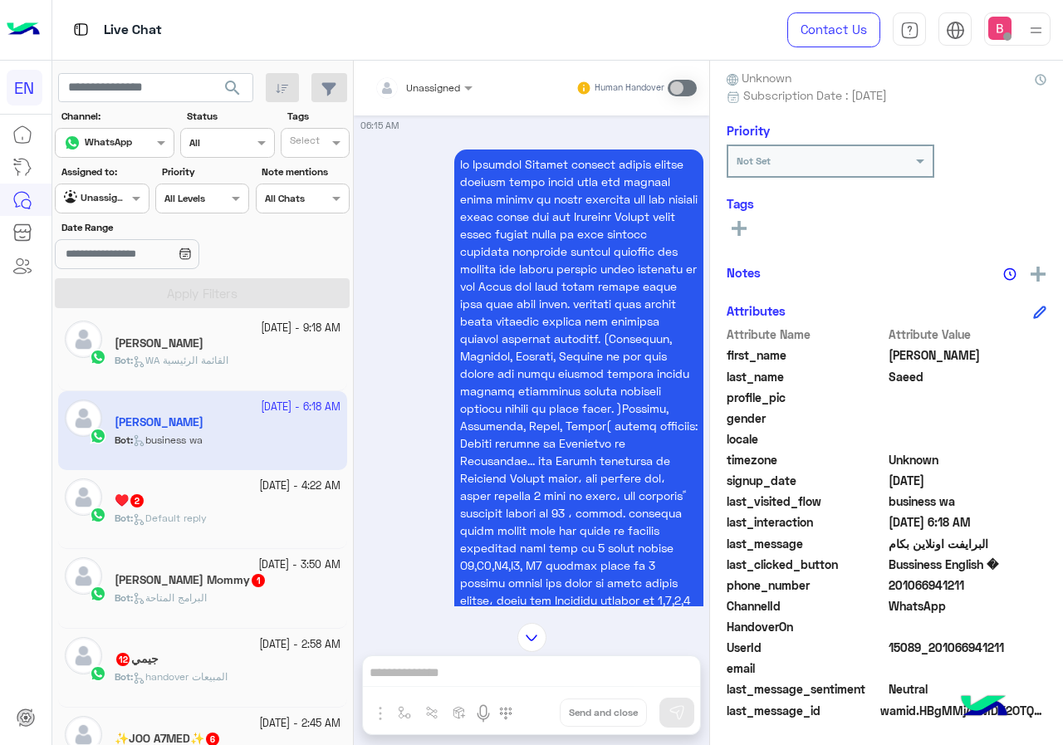
click at [428, 83] on input "text" at bounding box center [404, 85] width 58 height 15
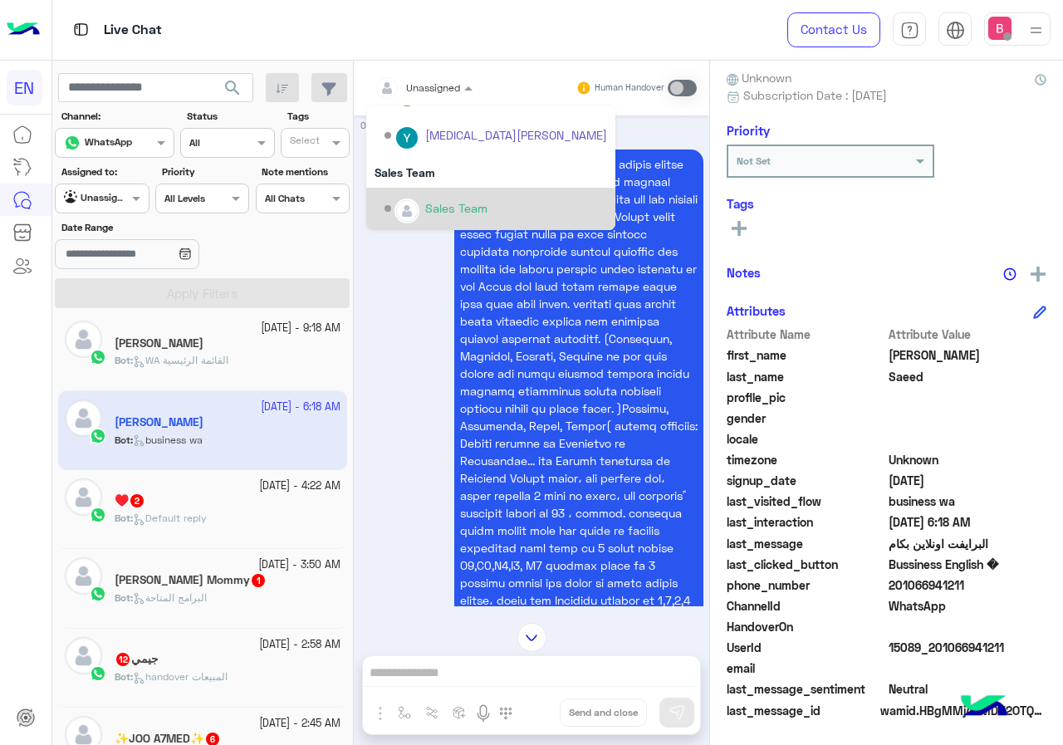
click at [425, 200] on div "Sales Team" at bounding box center [456, 207] width 62 height 17
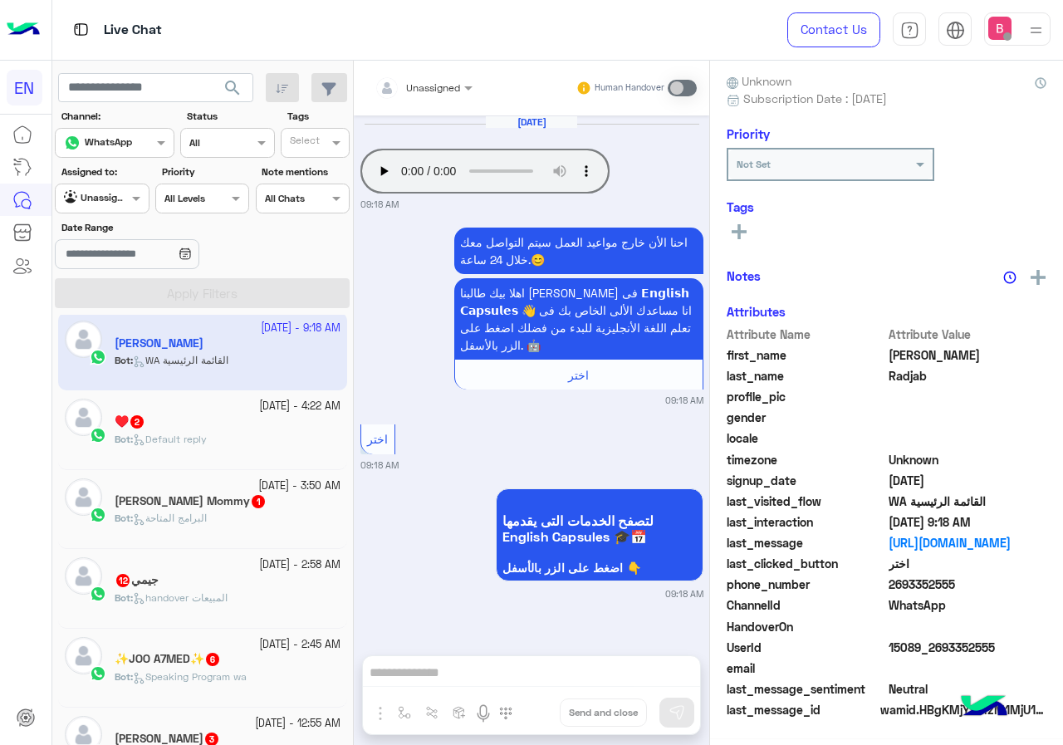
click at [207, 434] on span "Default reply" at bounding box center [170, 439] width 74 height 12
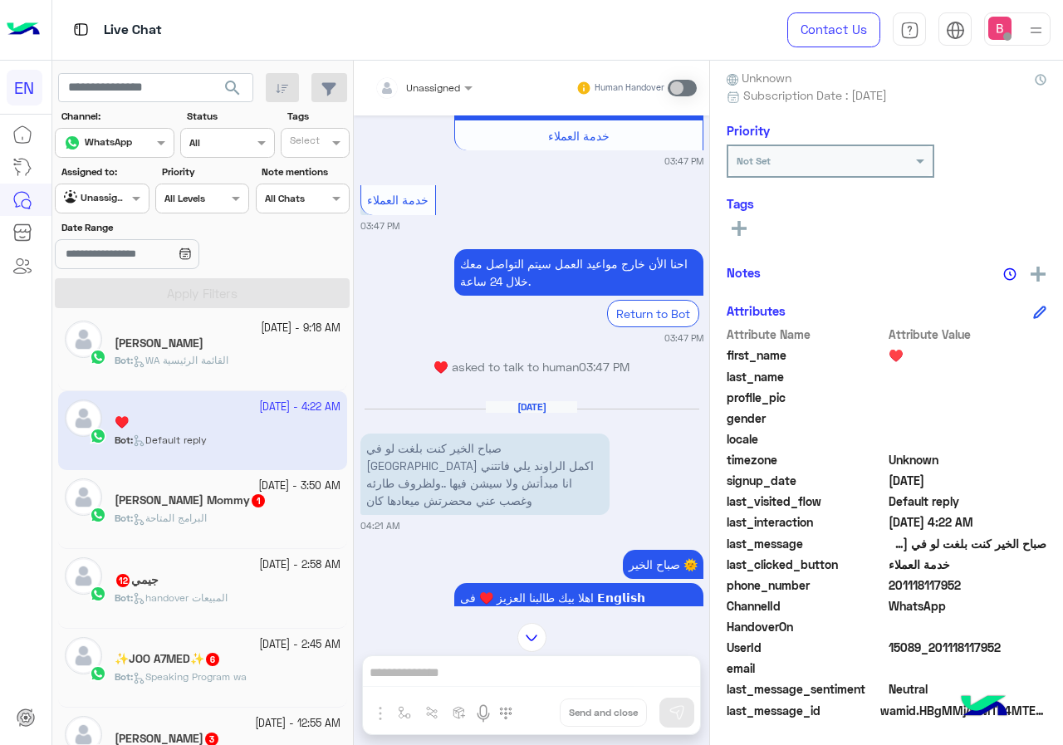
drag, startPoint x: 892, startPoint y: 581, endPoint x: 982, endPoint y: 587, distance: 89.9
click at [982, 587] on span "201118117952" at bounding box center [968, 584] width 159 height 17
copy span "01118117952"
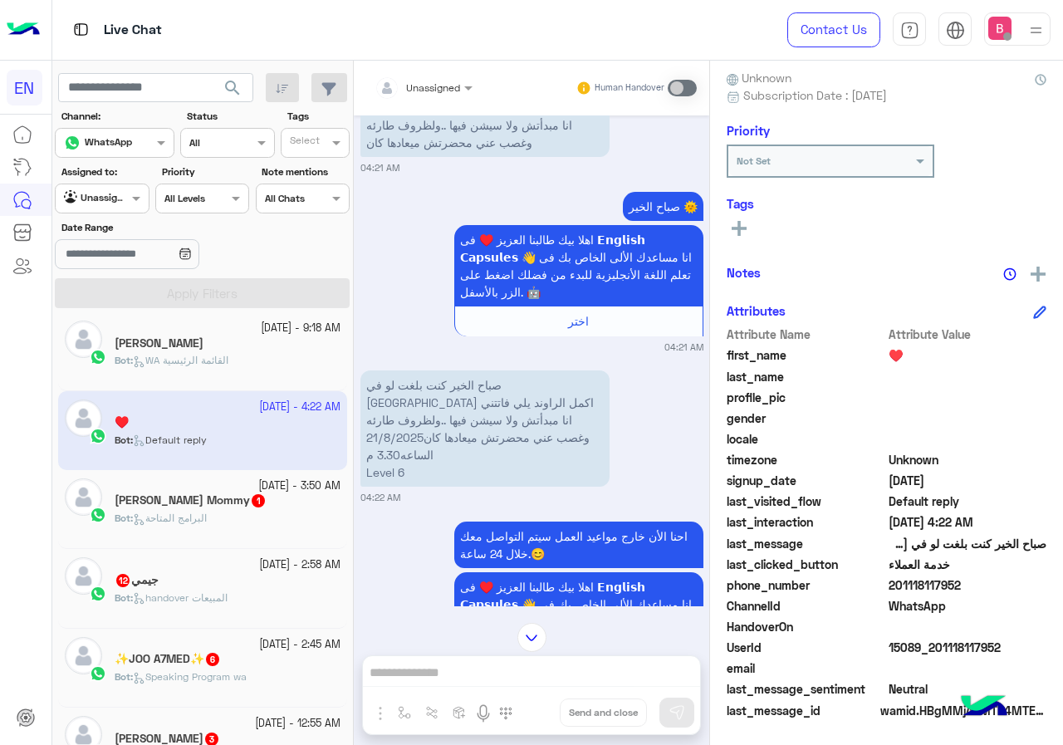
scroll to position [571, 0]
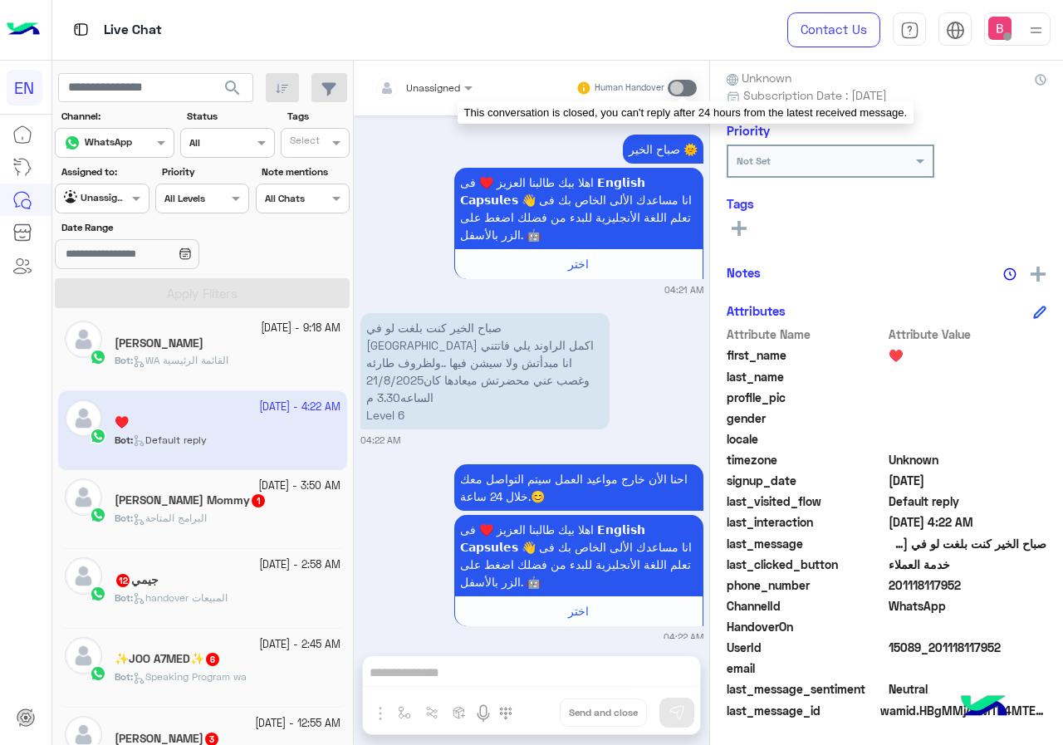
click at [677, 85] on span at bounding box center [682, 88] width 29 height 17
click at [691, 85] on span at bounding box center [682, 88] width 29 height 17
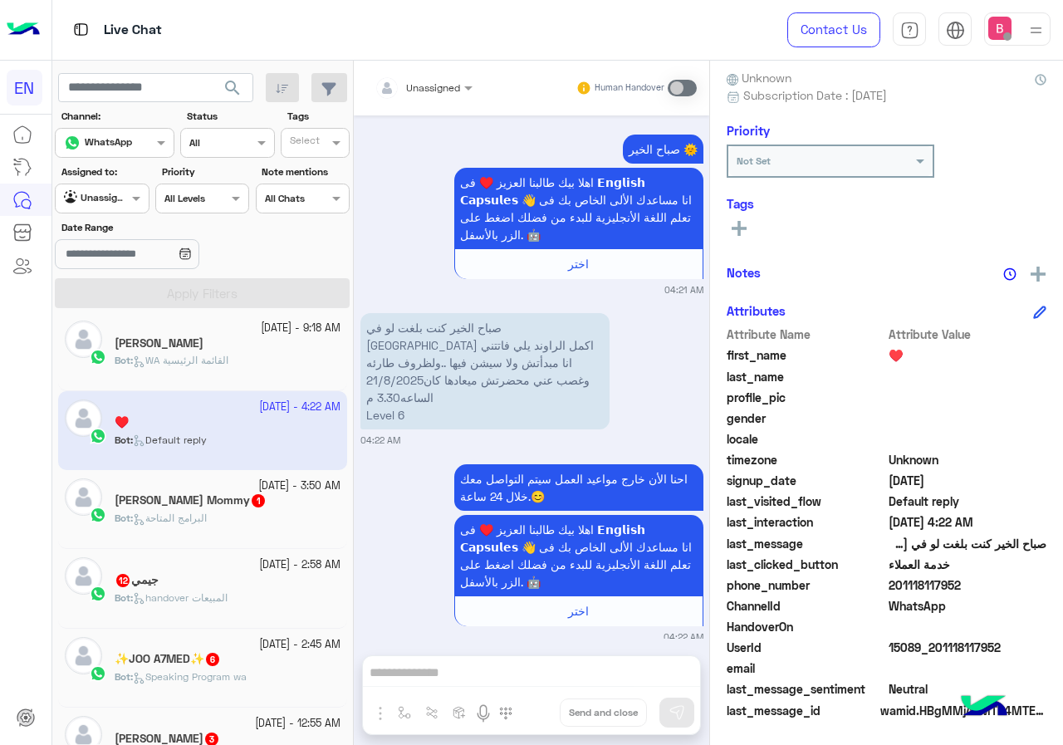
click at [745, 231] on icon at bounding box center [739, 228] width 15 height 15
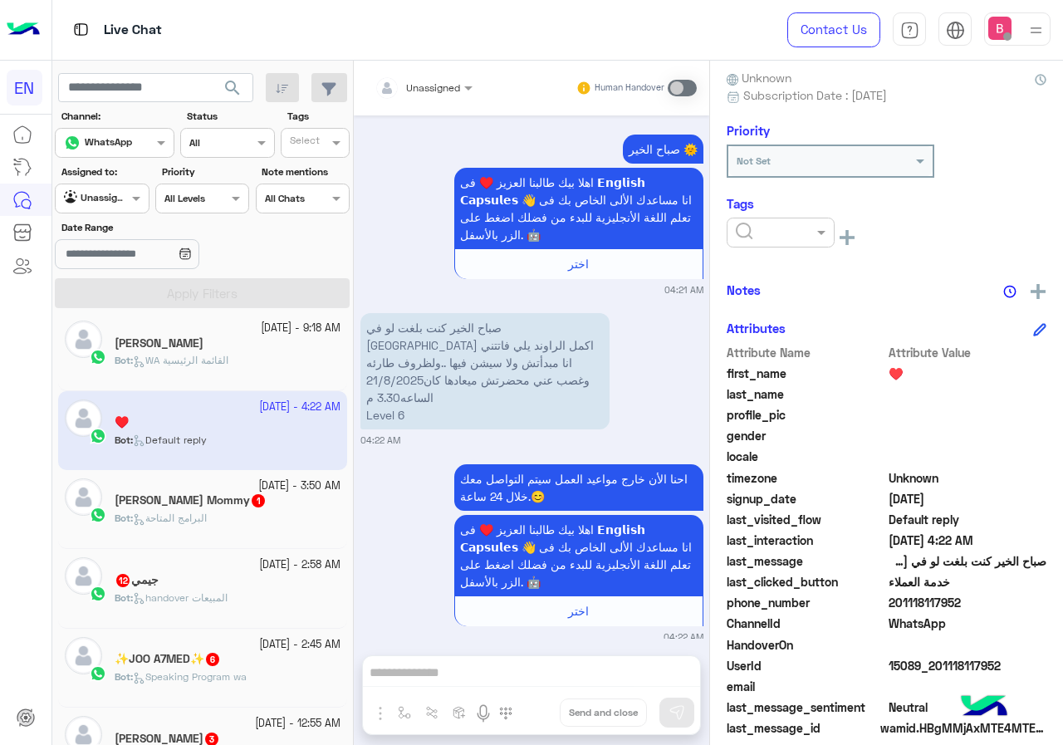
click at [781, 234] on input "text" at bounding box center [761, 230] width 51 height 15
click at [772, 276] on div "Solved" at bounding box center [781, 272] width 108 height 31
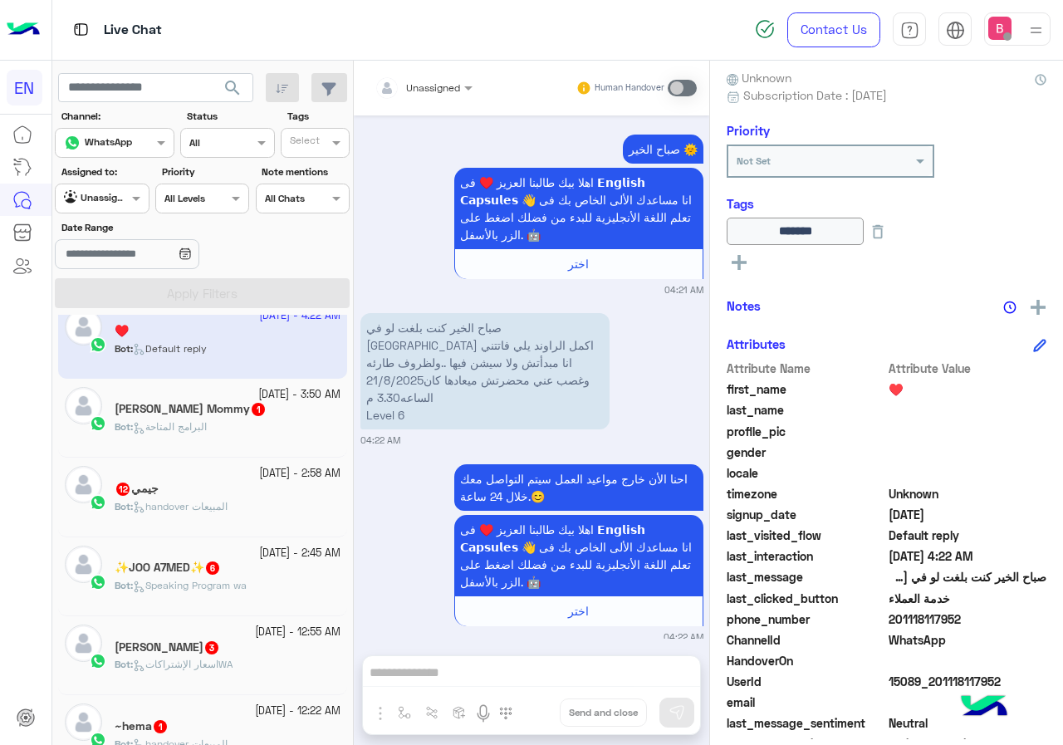
scroll to position [174, 0]
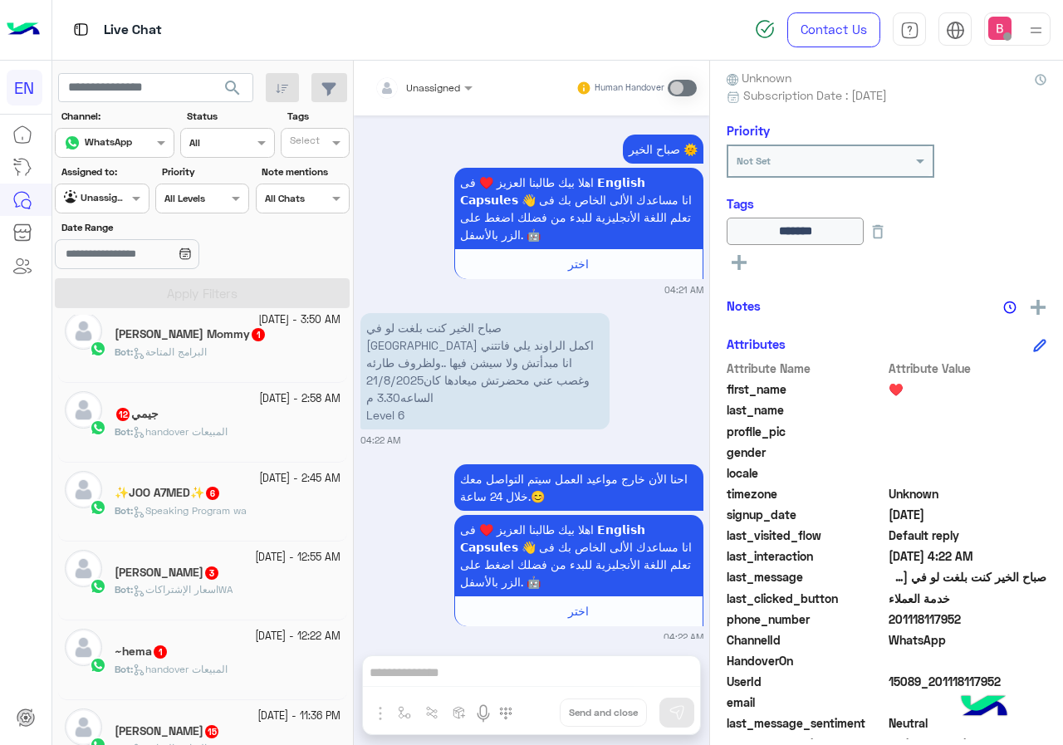
click at [263, 352] on div "Bot : البرامج المتاحة" at bounding box center [228, 359] width 226 height 29
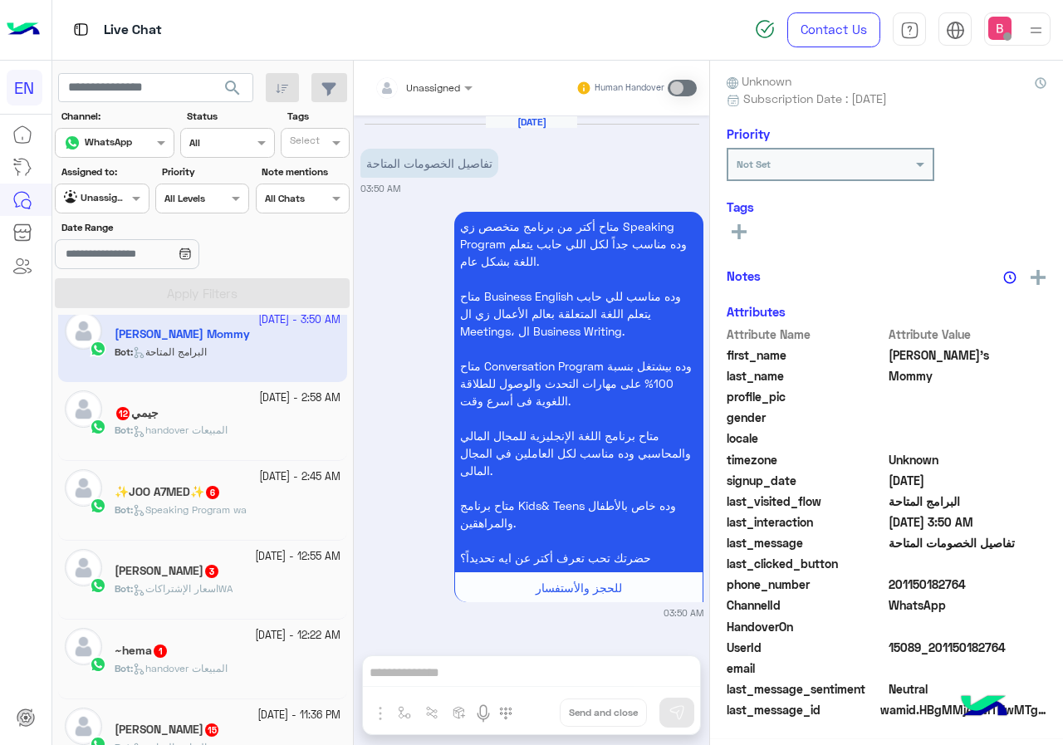
scroll to position [149, 0]
click at [437, 96] on div "Unassigned" at bounding box center [418, 87] width 86 height 33
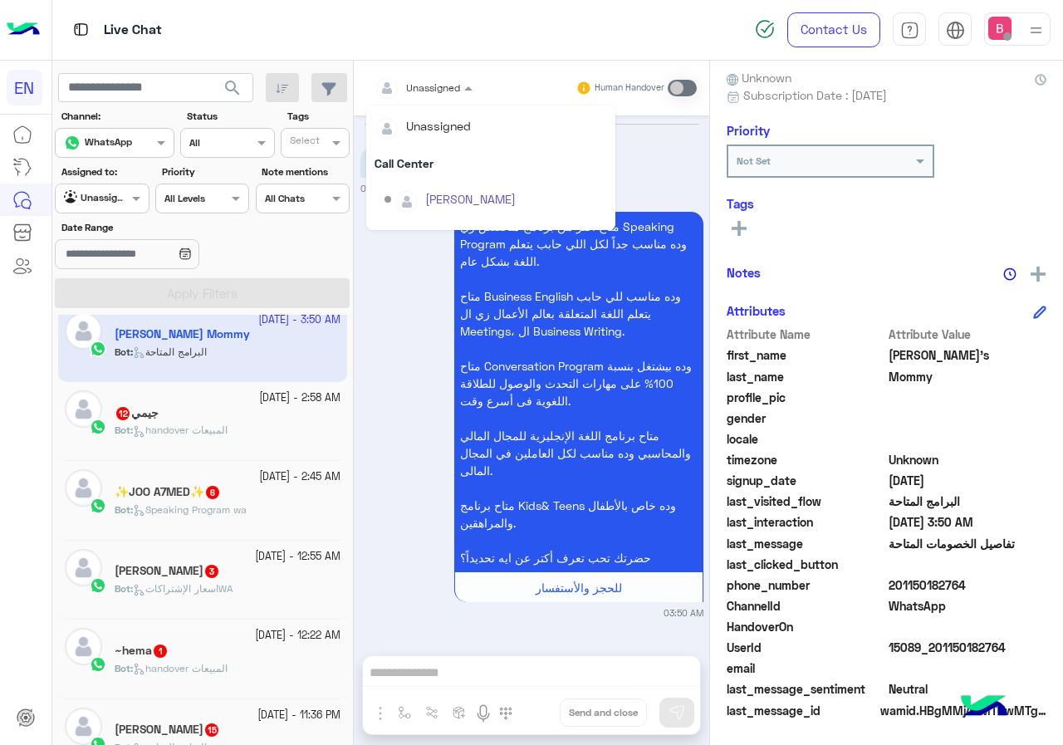
scroll to position [276, 0]
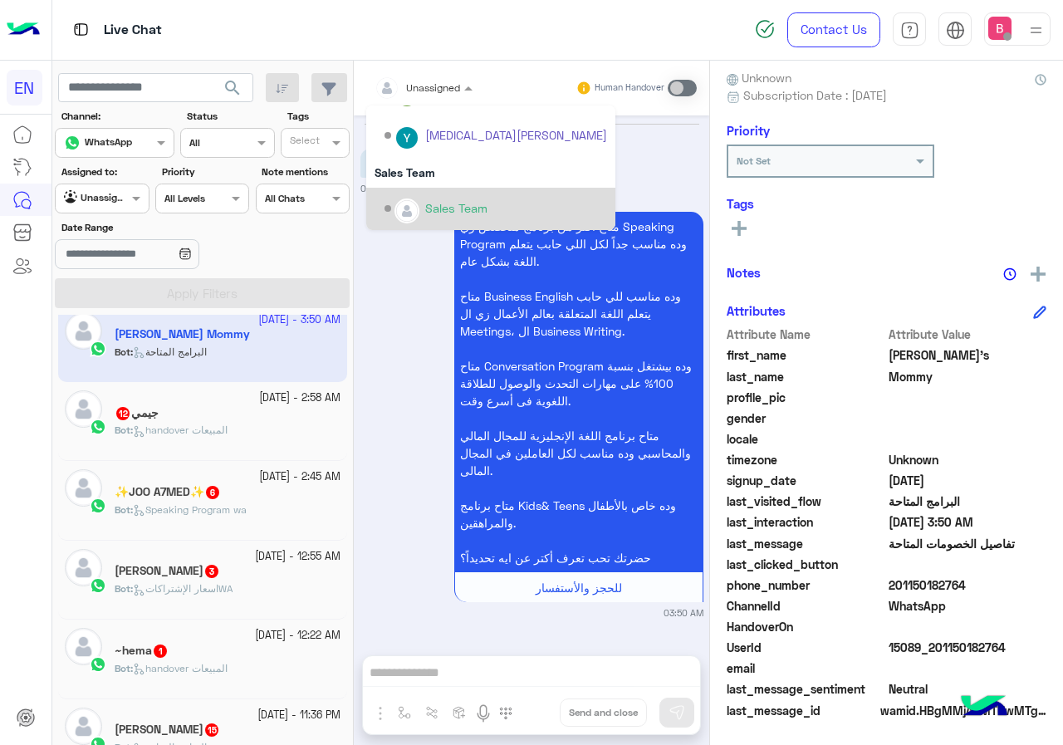
click at [425, 195] on div "Sales Team" at bounding box center [496, 208] width 223 height 29
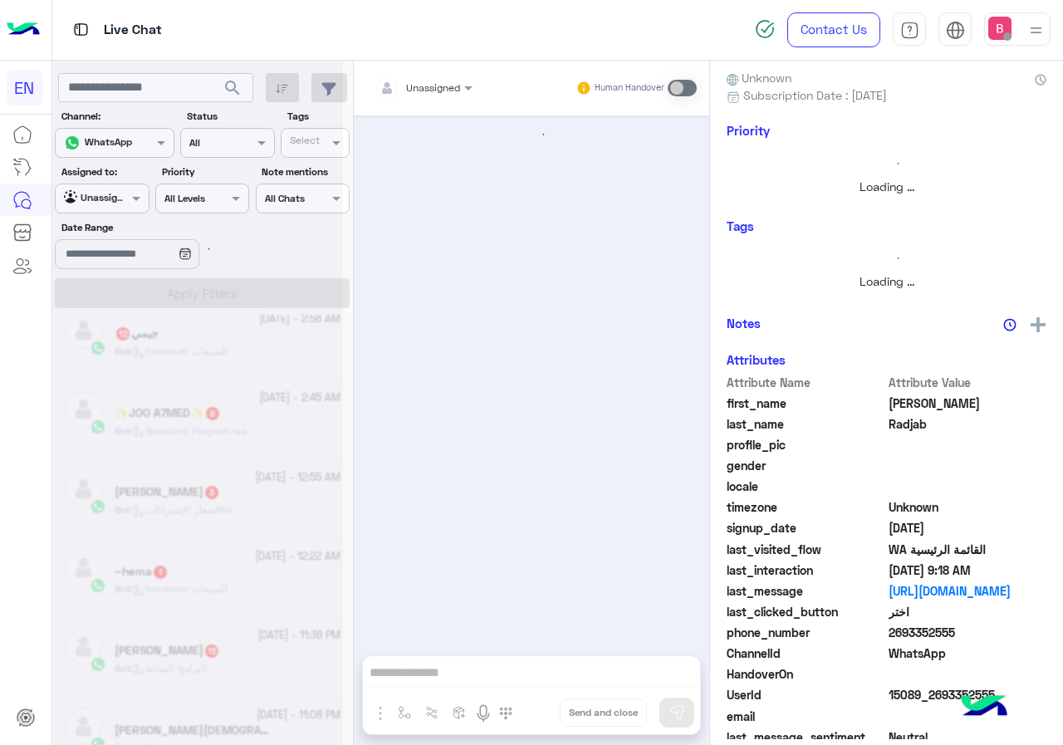
scroll to position [174, 0]
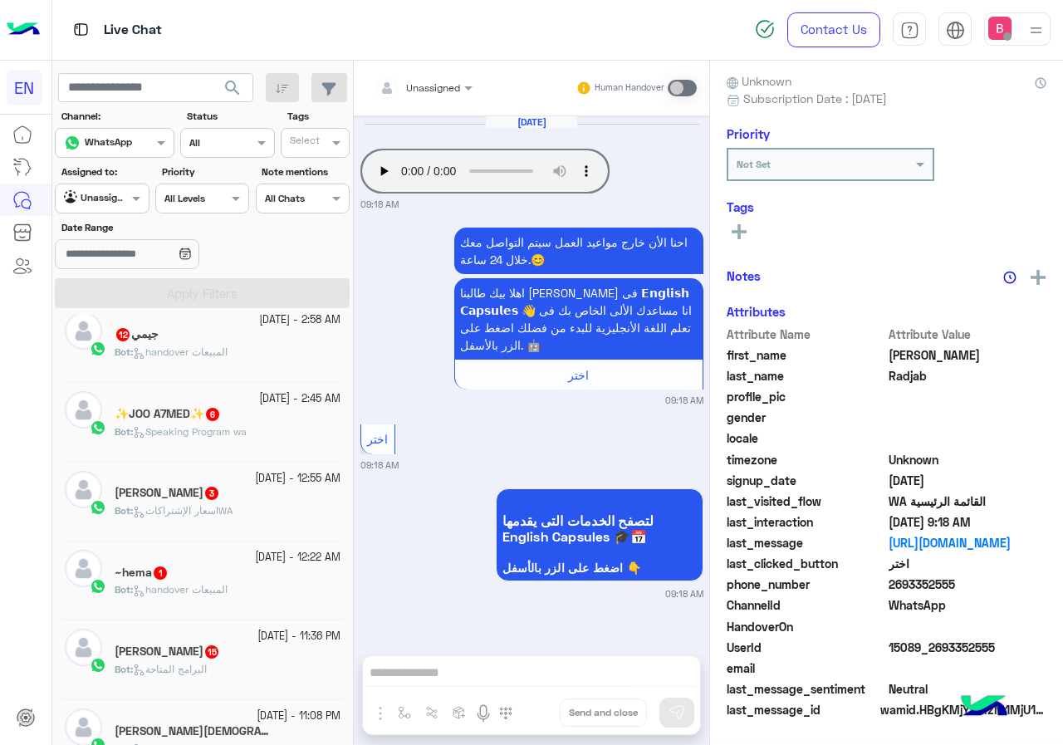
click at [258, 355] on div "Bot : handover المبيعات" at bounding box center [228, 359] width 226 height 29
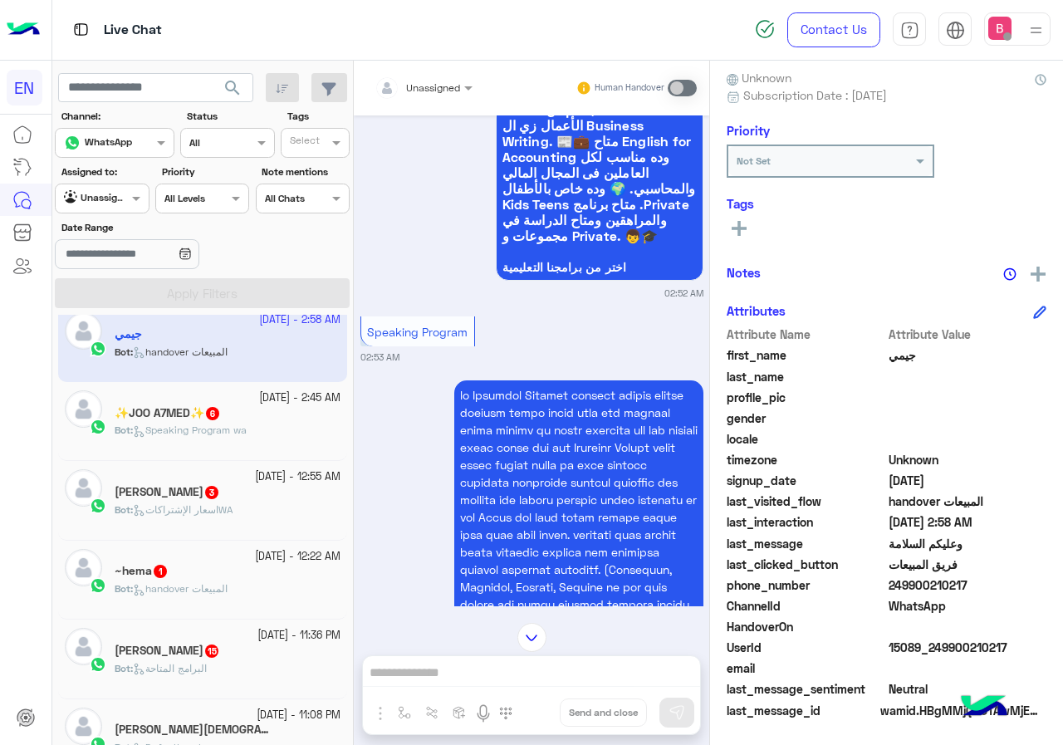
scroll to position [2122, 0]
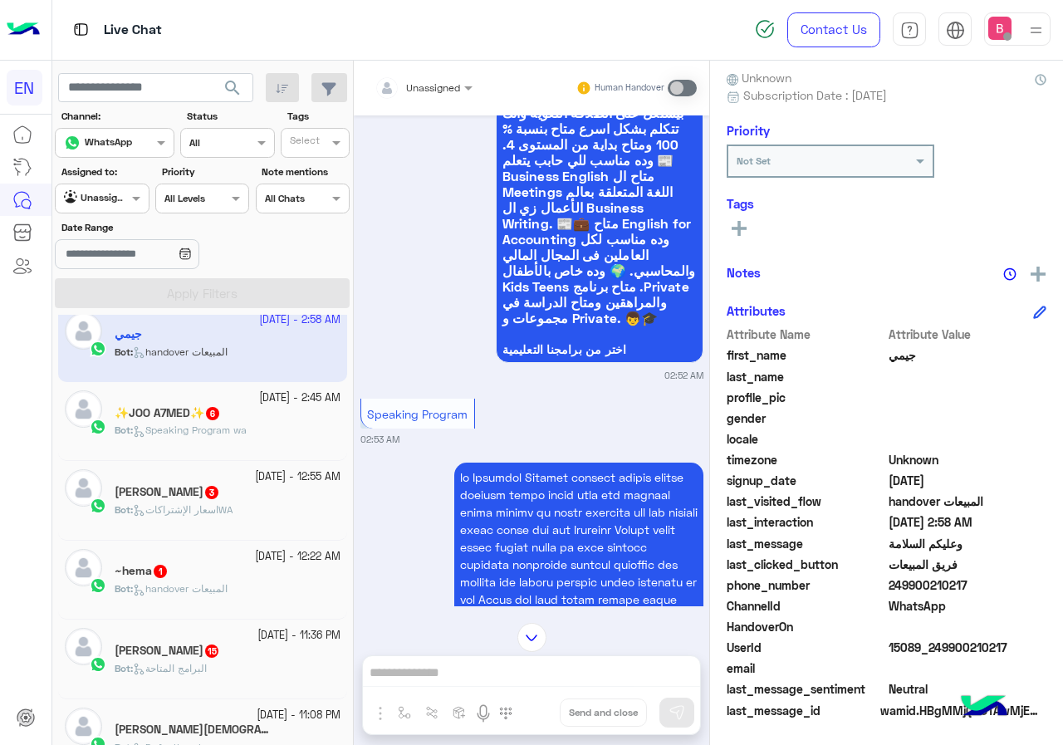
click at [431, 95] on div "Unassigned" at bounding box center [433, 88] width 54 height 15
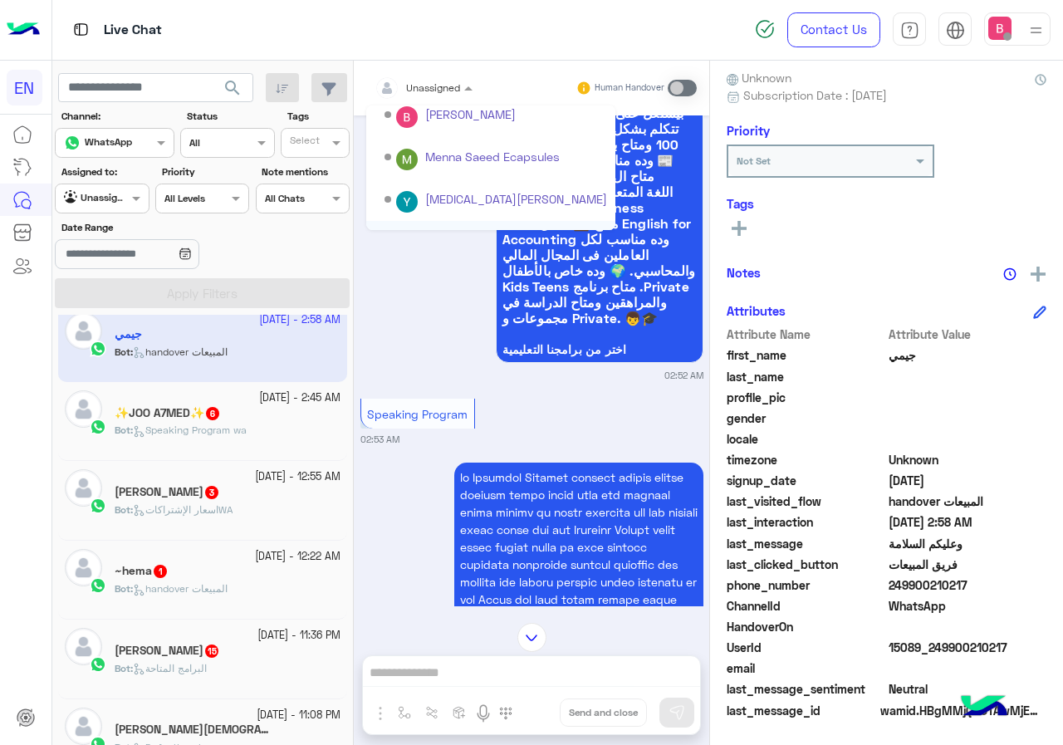
scroll to position [276, 0]
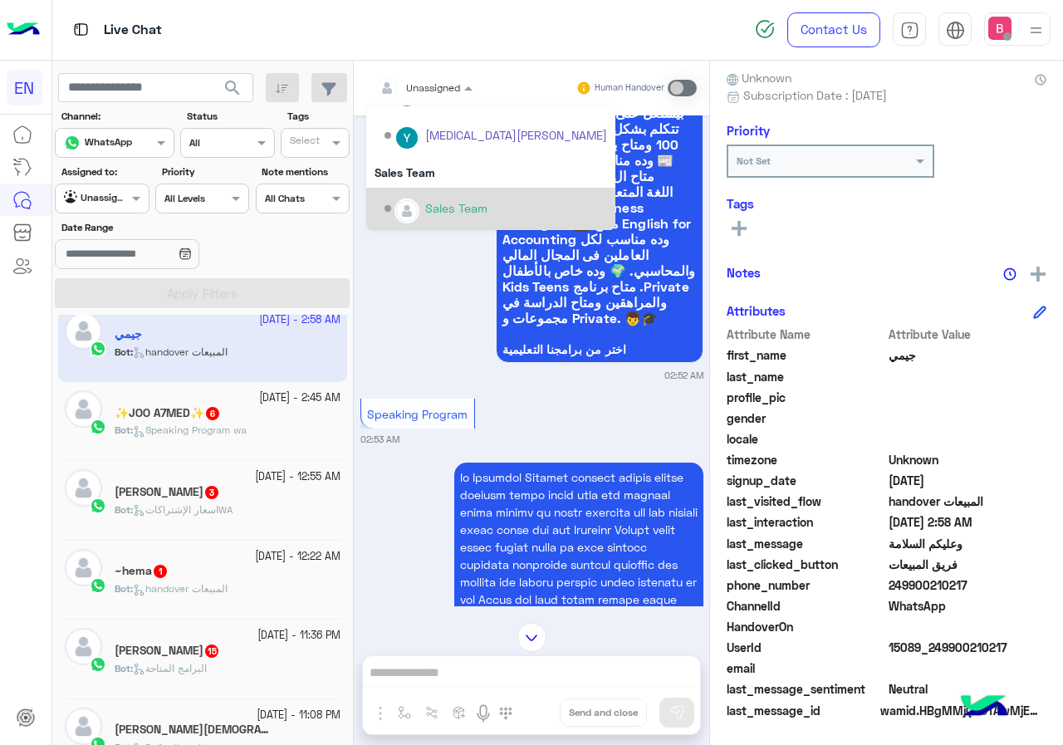
click at [416, 203] on div "Options list" at bounding box center [406, 210] width 25 height 25
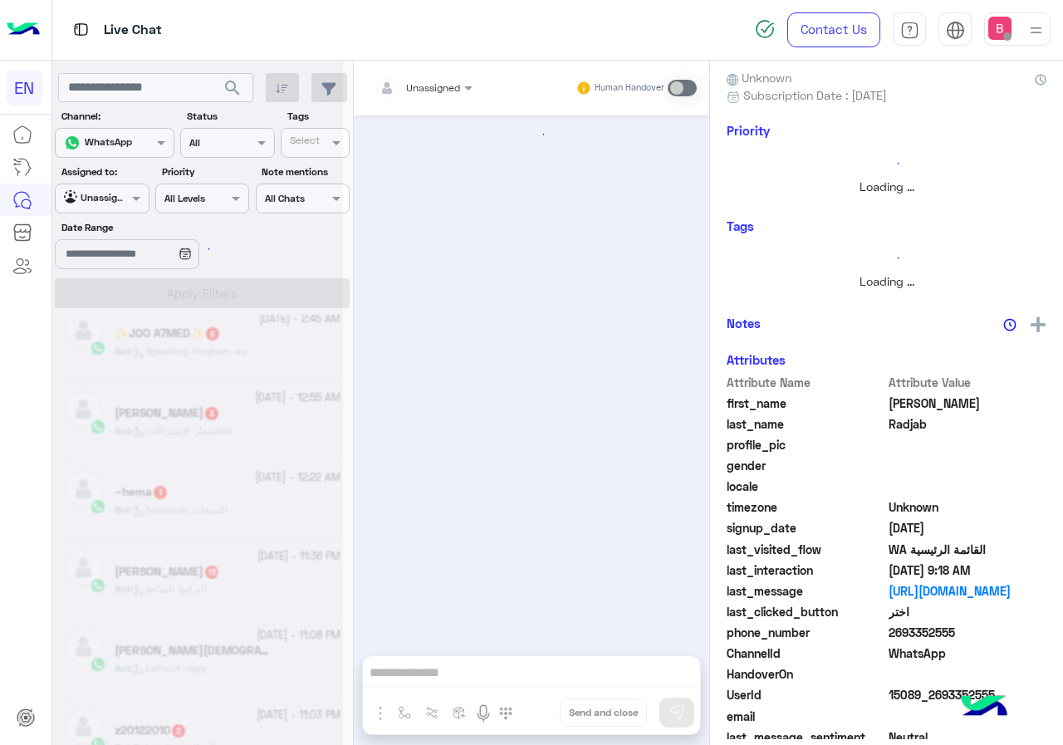
scroll to position [174, 0]
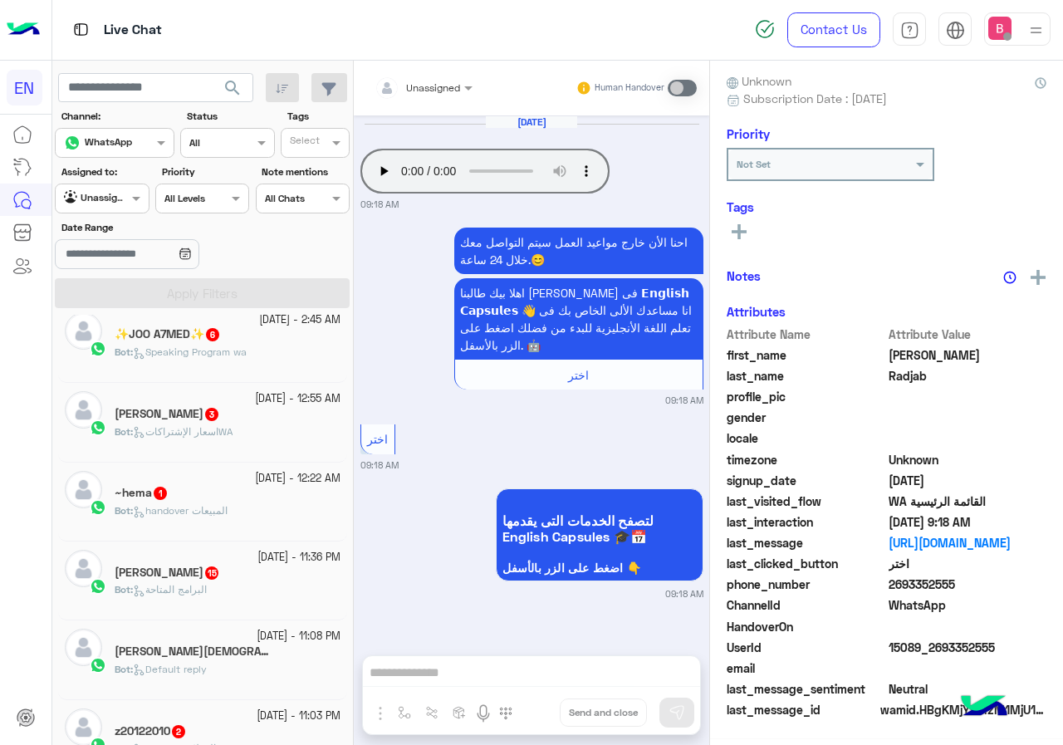
click at [247, 355] on span "Speaking Program wa" at bounding box center [190, 351] width 114 height 12
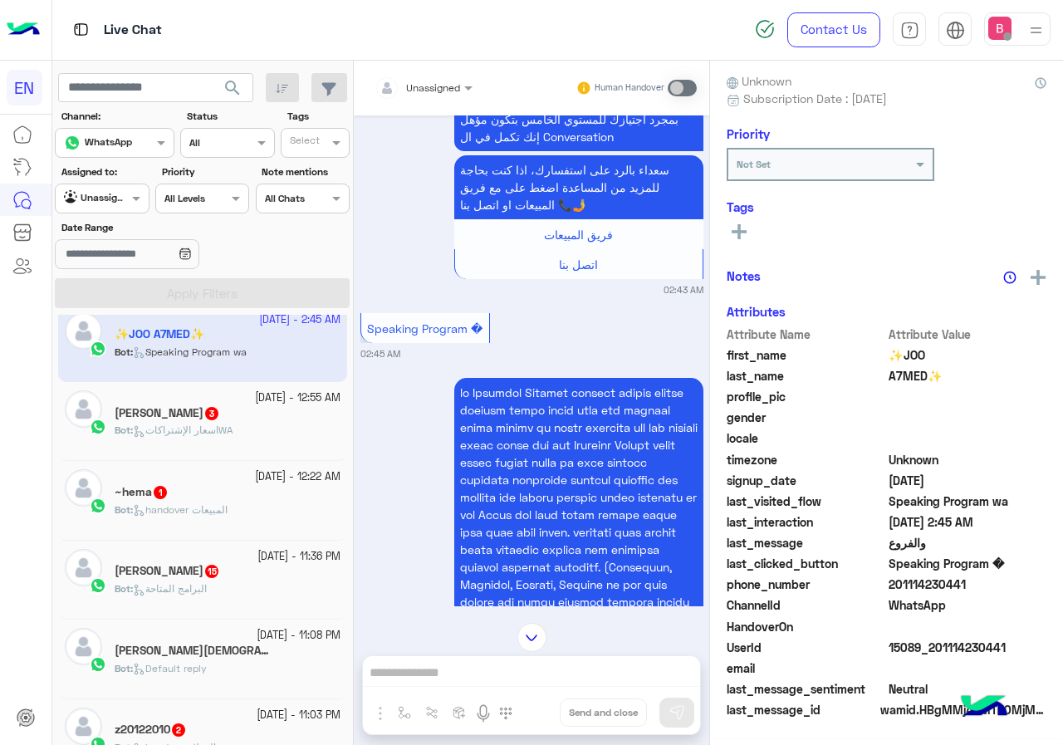
scroll to position [149, 0]
click at [424, 92] on span "Unassigned" at bounding box center [433, 87] width 54 height 12
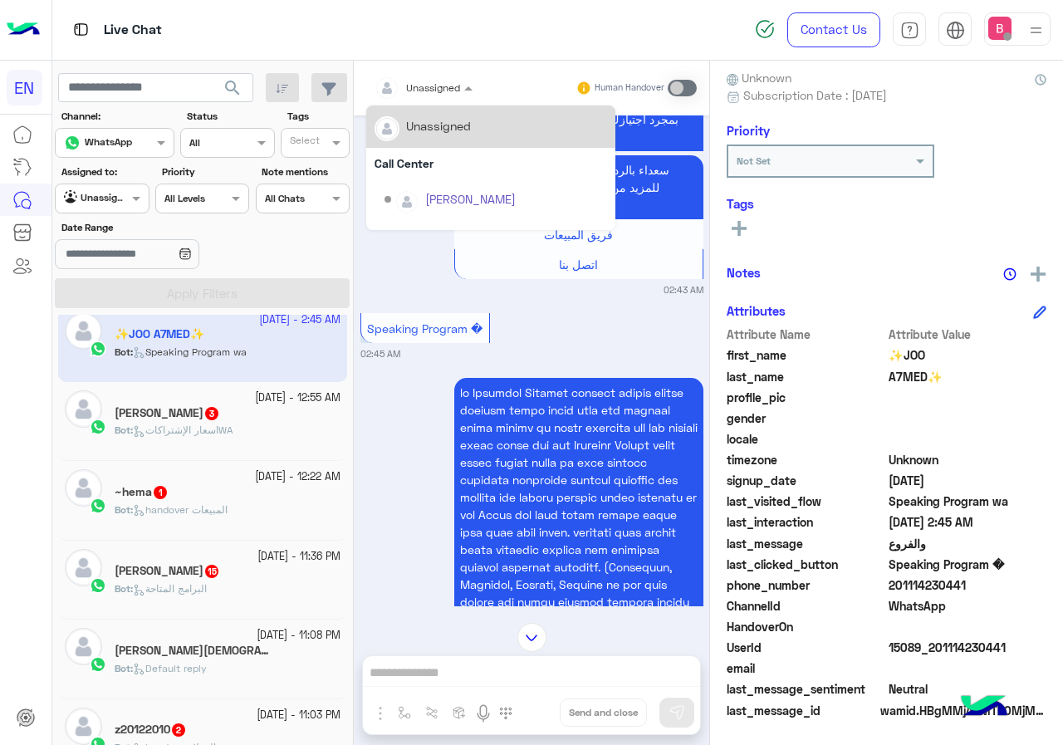
scroll to position [276, 0]
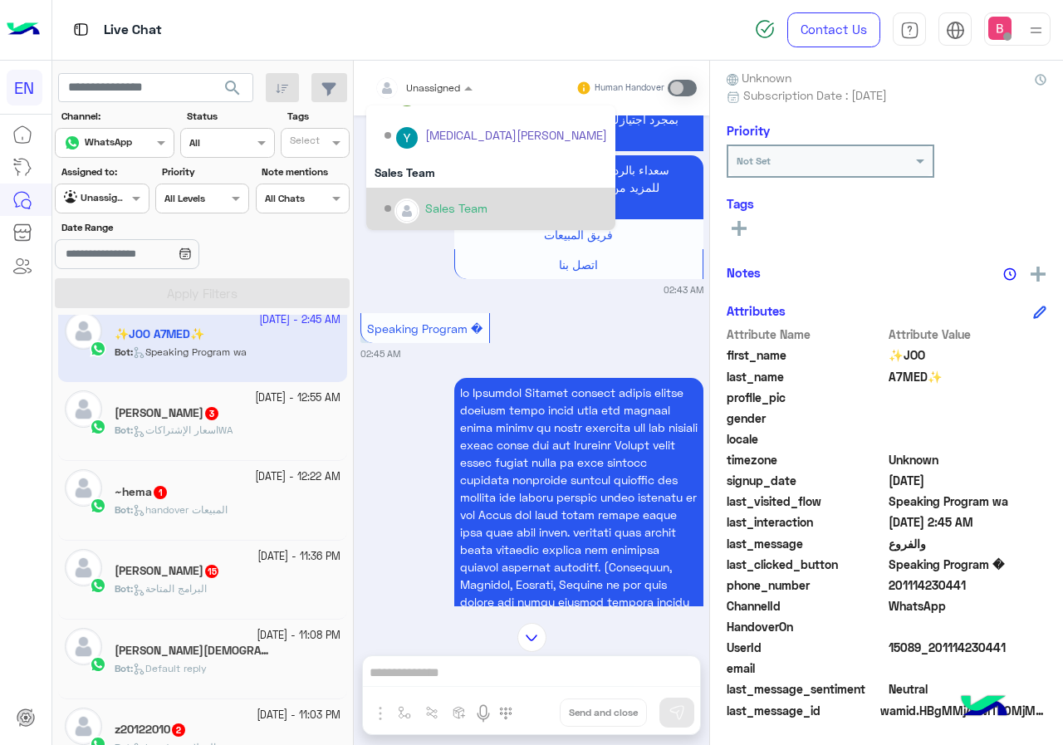
click at [422, 213] on div "Sales Team" at bounding box center [496, 208] width 223 height 29
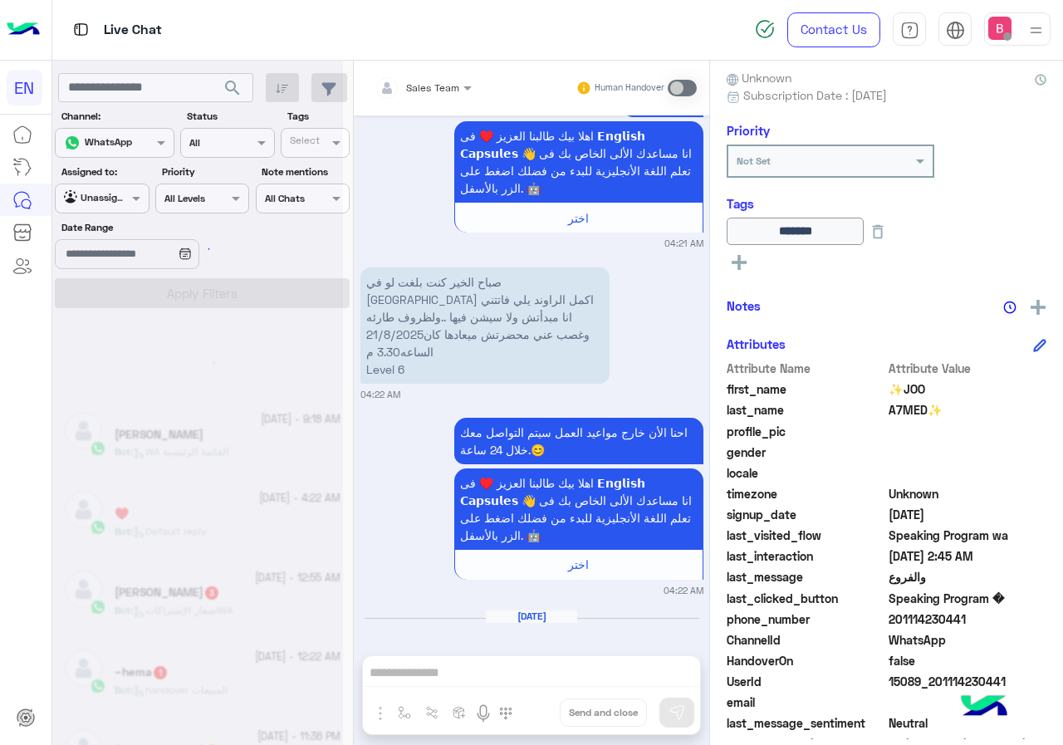
click at [102, 195] on div at bounding box center [197, 379] width 291 height 745
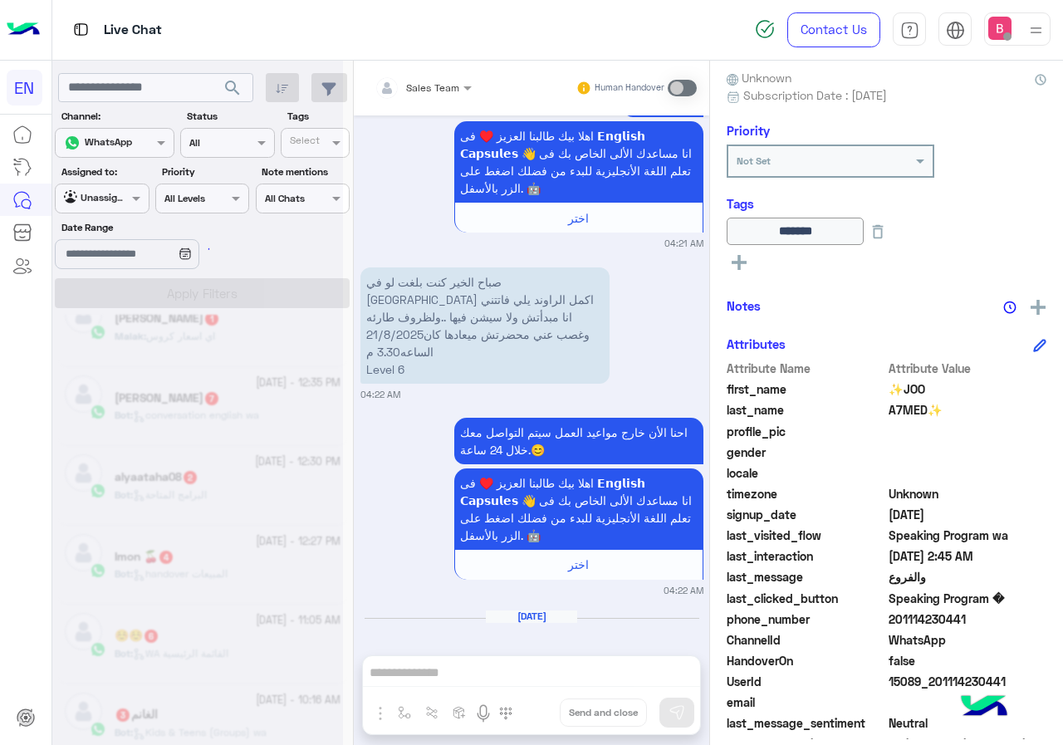
scroll to position [1160, 0]
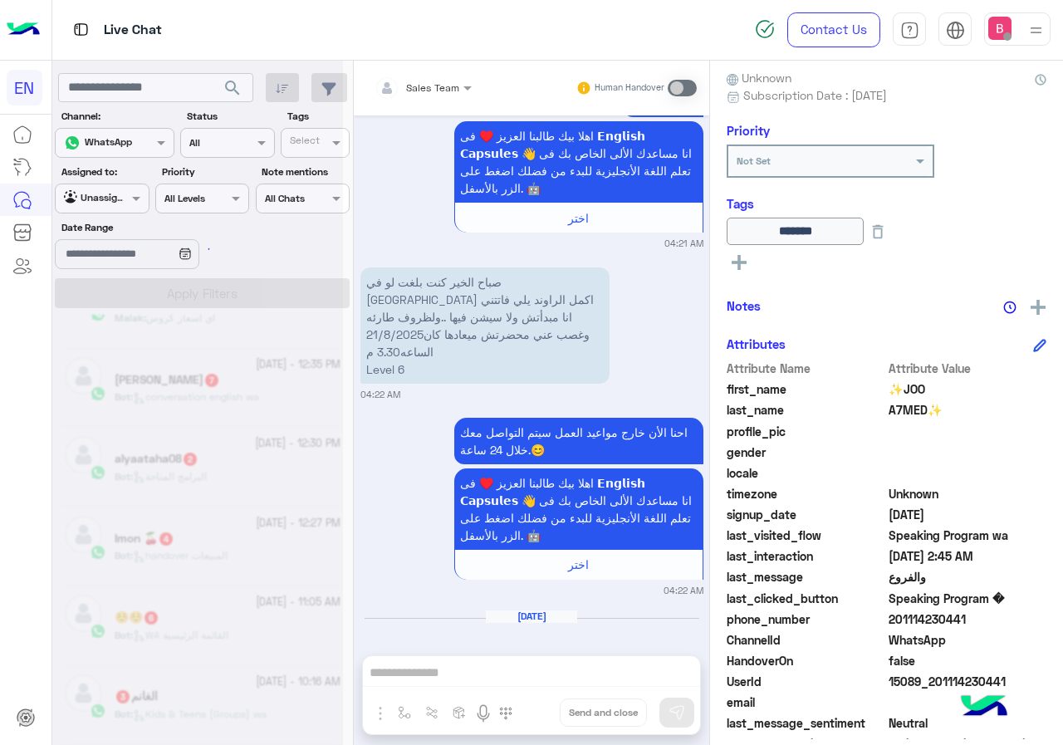
click at [96, 199] on div at bounding box center [197, 379] width 291 height 745
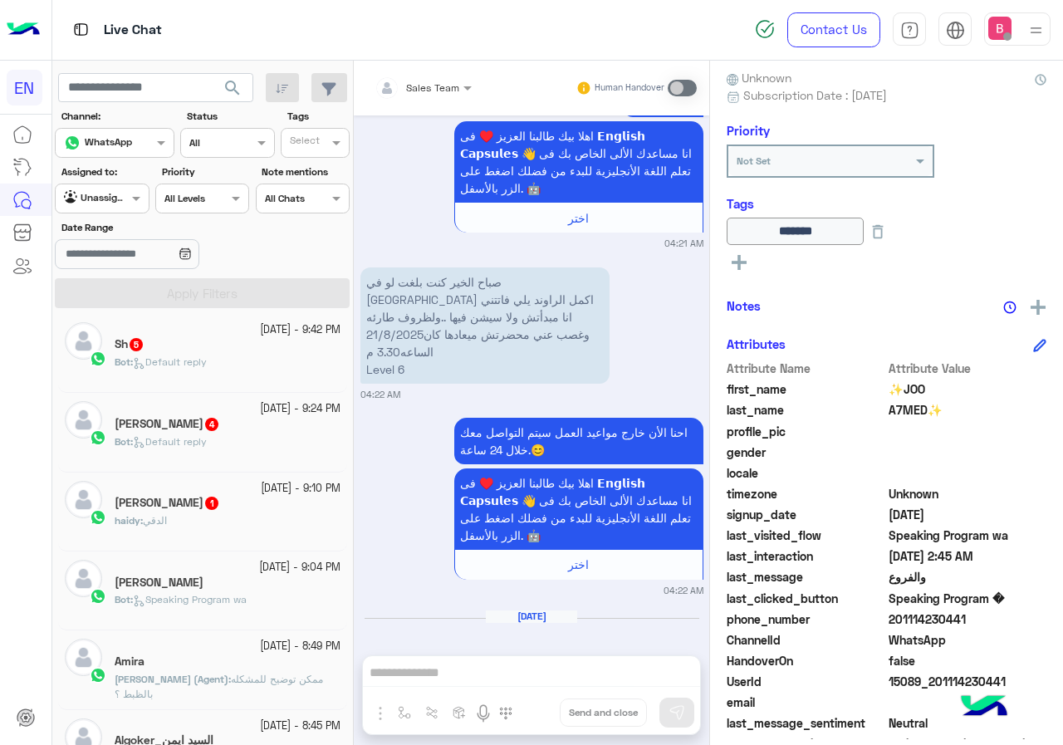
scroll to position [839, 0]
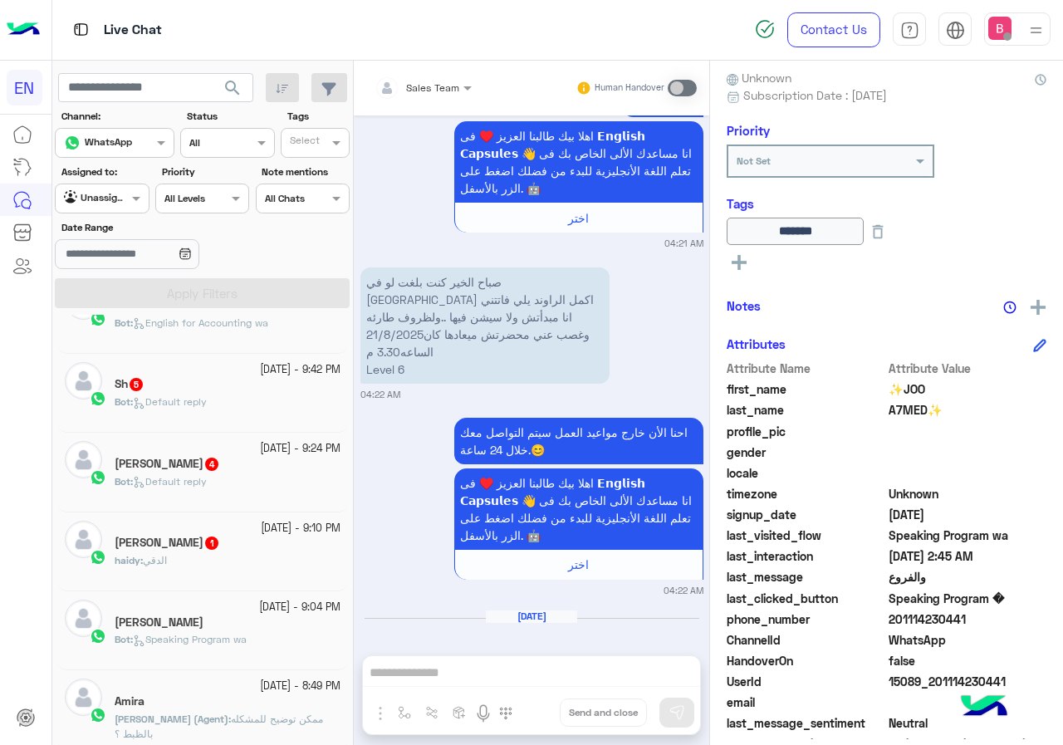
click at [237, 550] on div "haidy belal 1" at bounding box center [228, 544] width 226 height 17
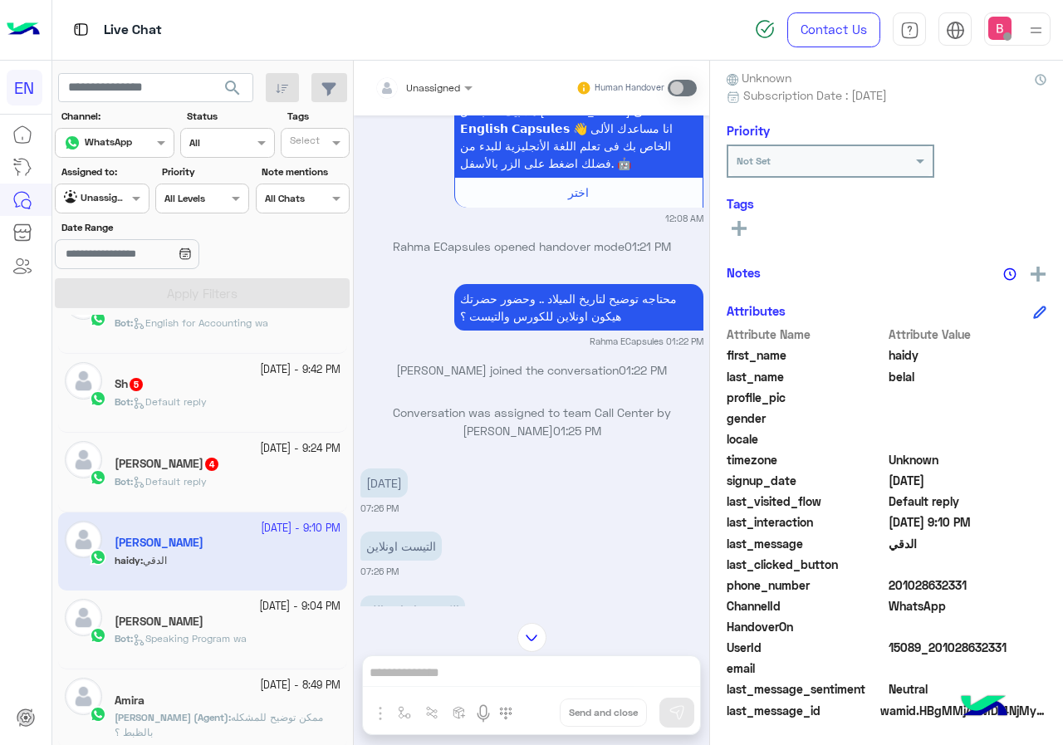
scroll to position [1126, 0]
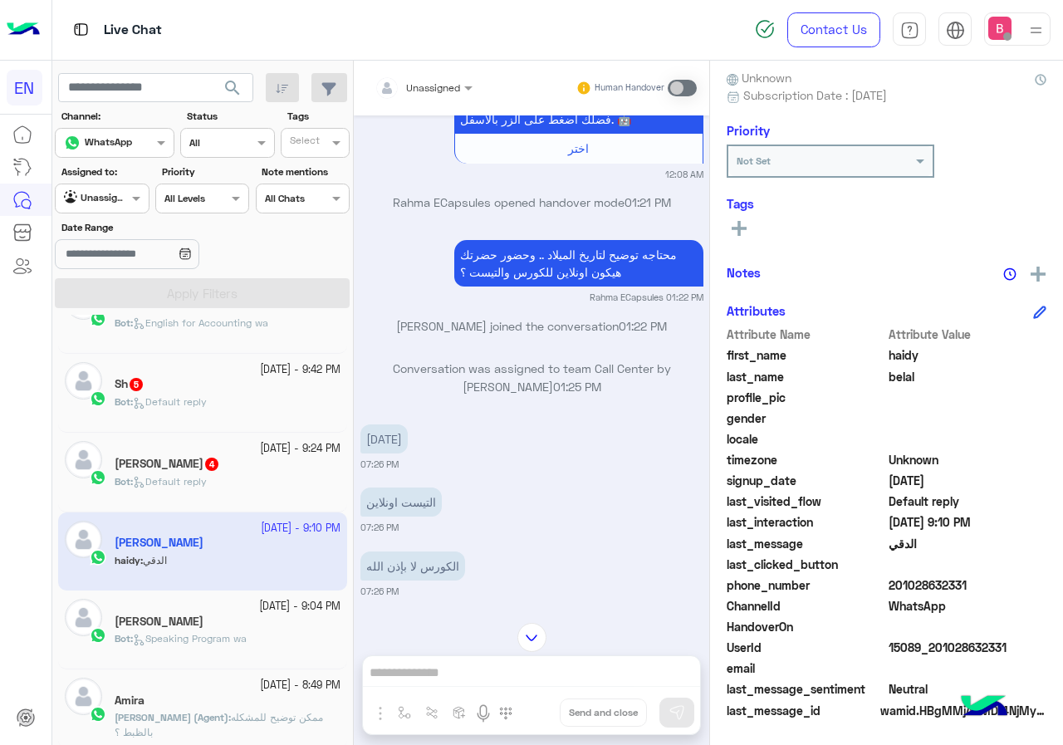
drag, startPoint x: 890, startPoint y: 583, endPoint x: 933, endPoint y: 586, distance: 43.3
click at [988, 584] on span "201028632331" at bounding box center [968, 584] width 159 height 17
copy span "01028632331"
drag, startPoint x: 360, startPoint y: 436, endPoint x: 451, endPoint y: 456, distance: 92.7
click at [429, 438] on div "١٩٩٩/٩/١ 07:26 PM" at bounding box center [531, 445] width 343 height 51
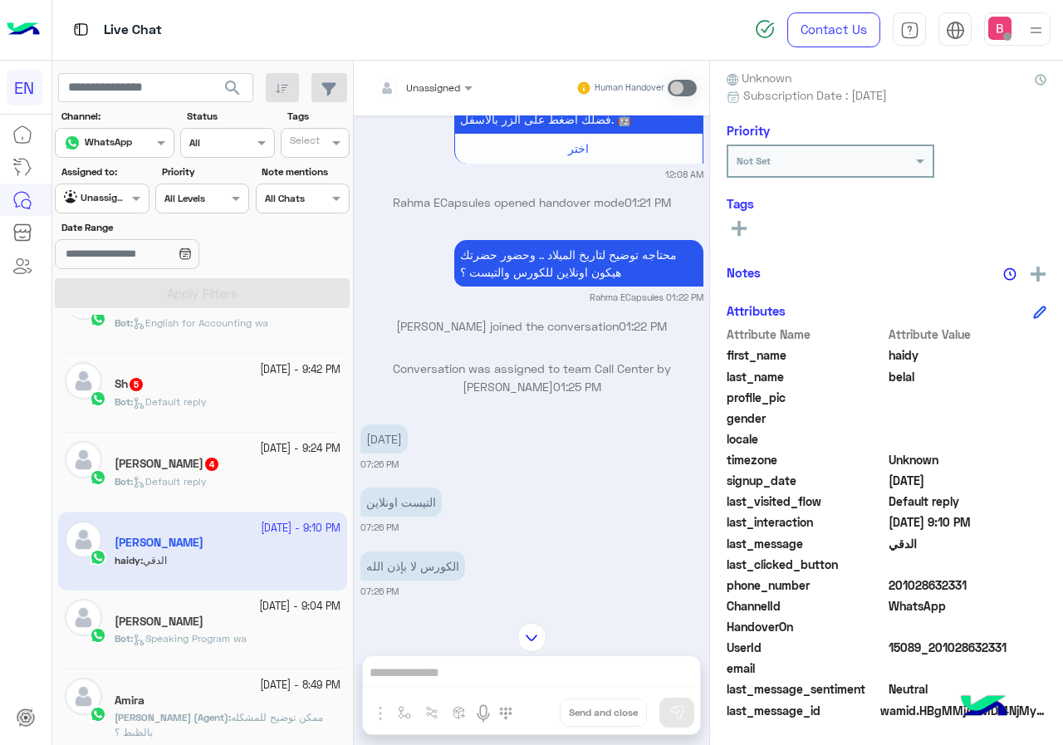
click at [504, 670] on div "Unassigned Human Handover [DATE] السلام عليكم 12:05 AM وعليكم السلامة اهلا بيك …" at bounding box center [531, 406] width 355 height 691
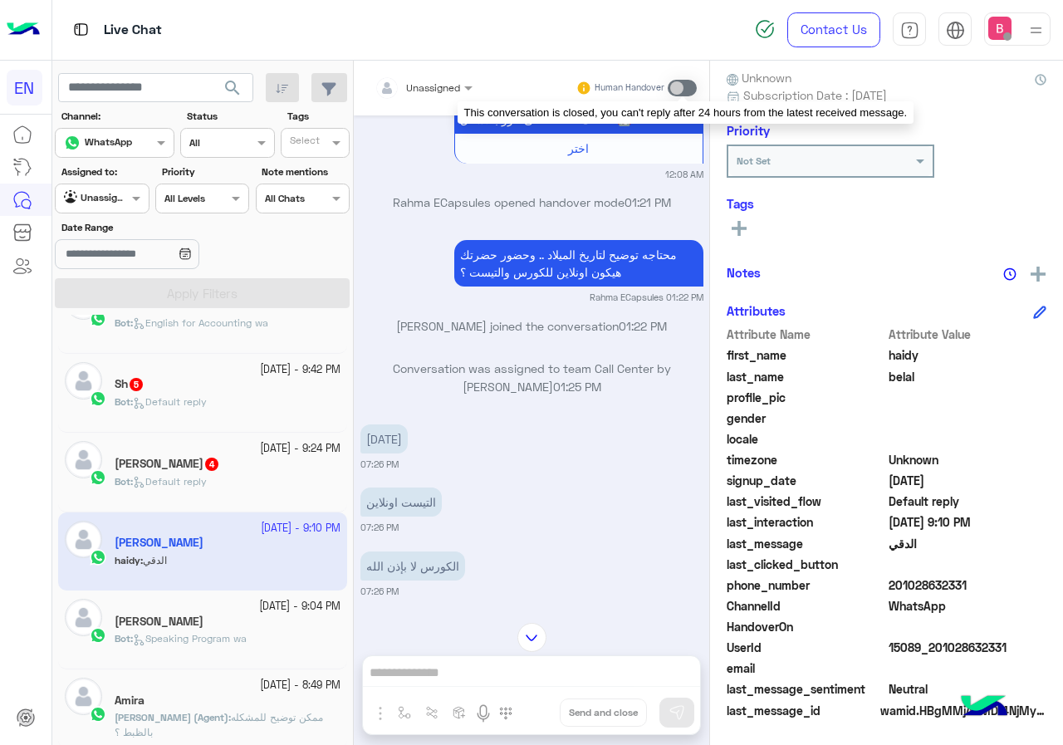
click at [679, 85] on span at bounding box center [682, 88] width 29 height 17
click at [684, 82] on span at bounding box center [682, 88] width 29 height 17
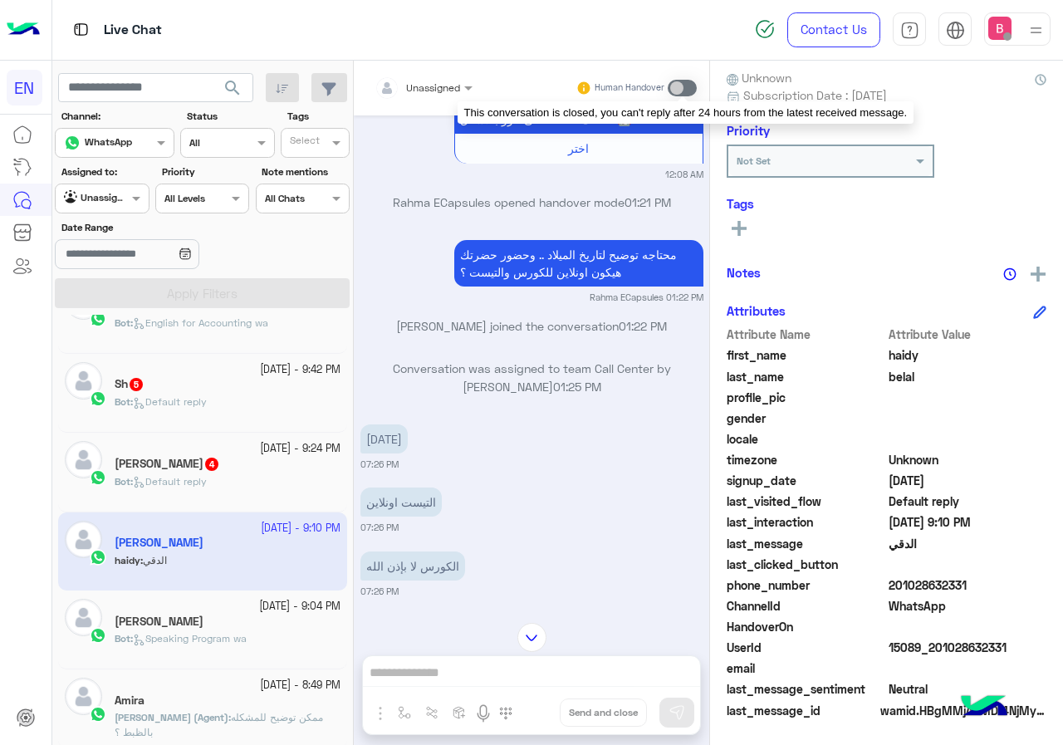
click at [684, 82] on span at bounding box center [682, 88] width 29 height 17
click at [686, 82] on span at bounding box center [682, 88] width 29 height 17
click at [686, 83] on span at bounding box center [682, 88] width 29 height 17
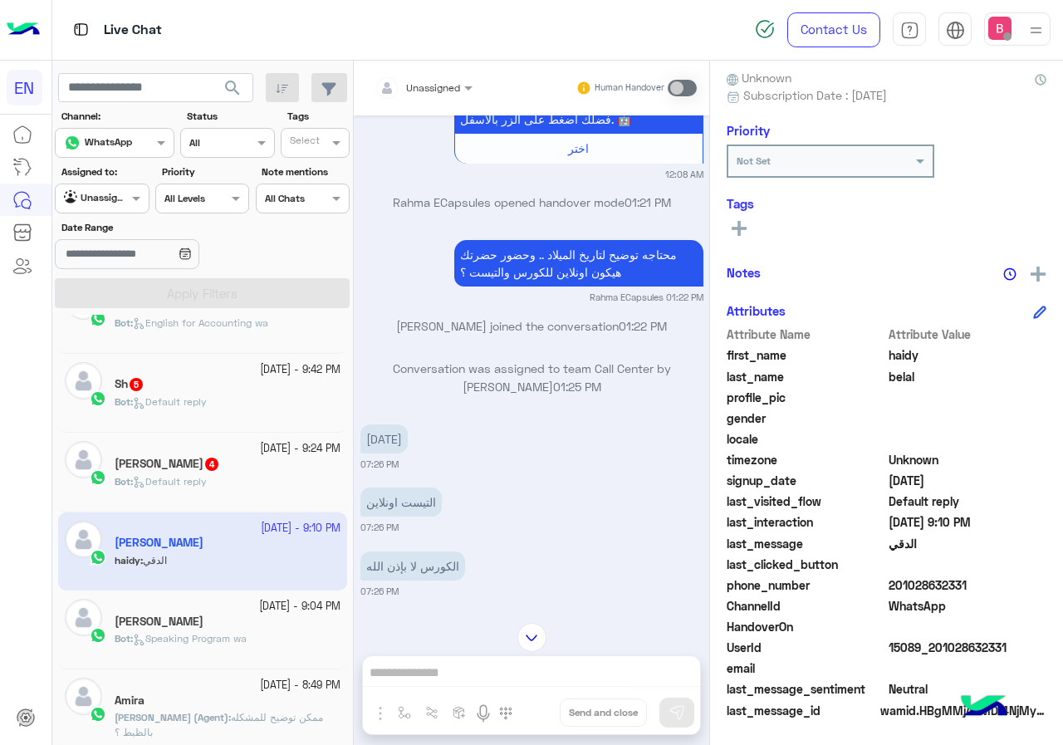
click at [282, 458] on div "Yasmin 4" at bounding box center [228, 465] width 226 height 17
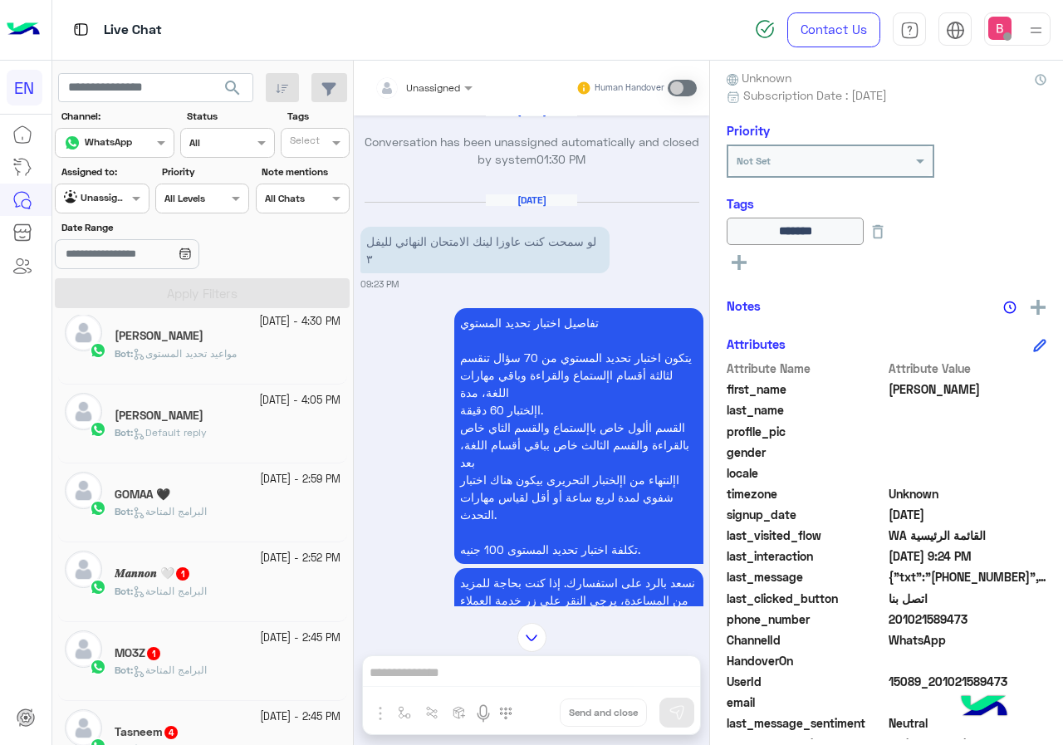
scroll to position [174, 0]
click at [254, 571] on div "𝑴𝒂𝒏𝒏𝒐𝒏 🤍 1" at bounding box center [228, 574] width 226 height 17
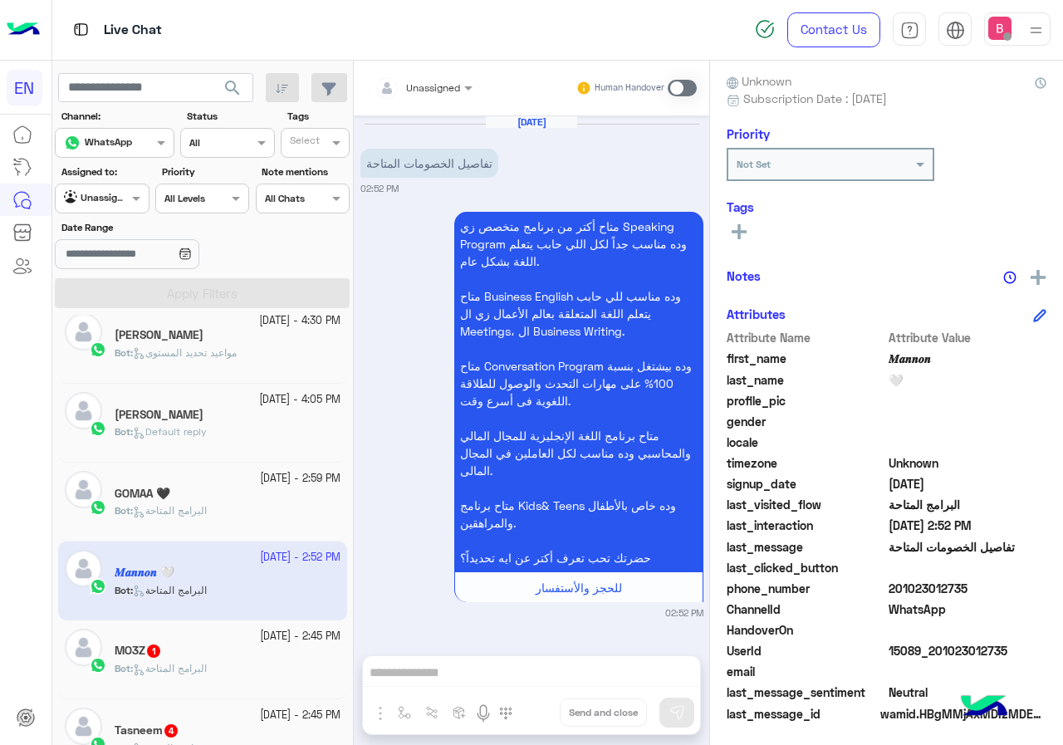
scroll to position [149, 0]
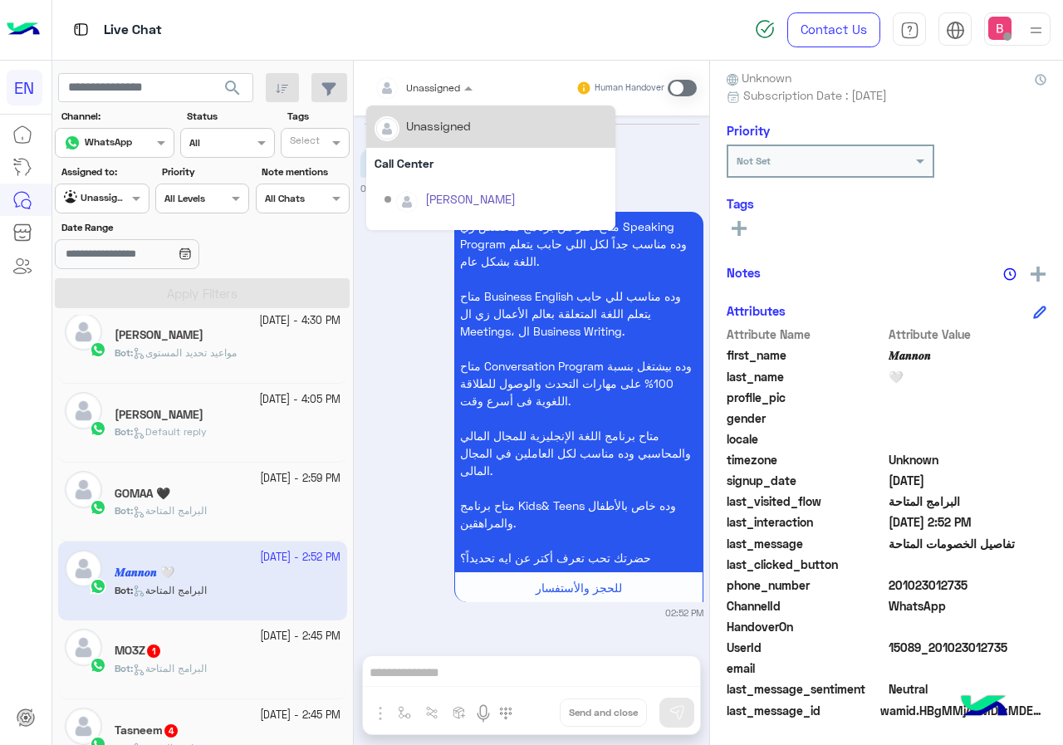
click at [431, 81] on input "text" at bounding box center [404, 85] width 58 height 15
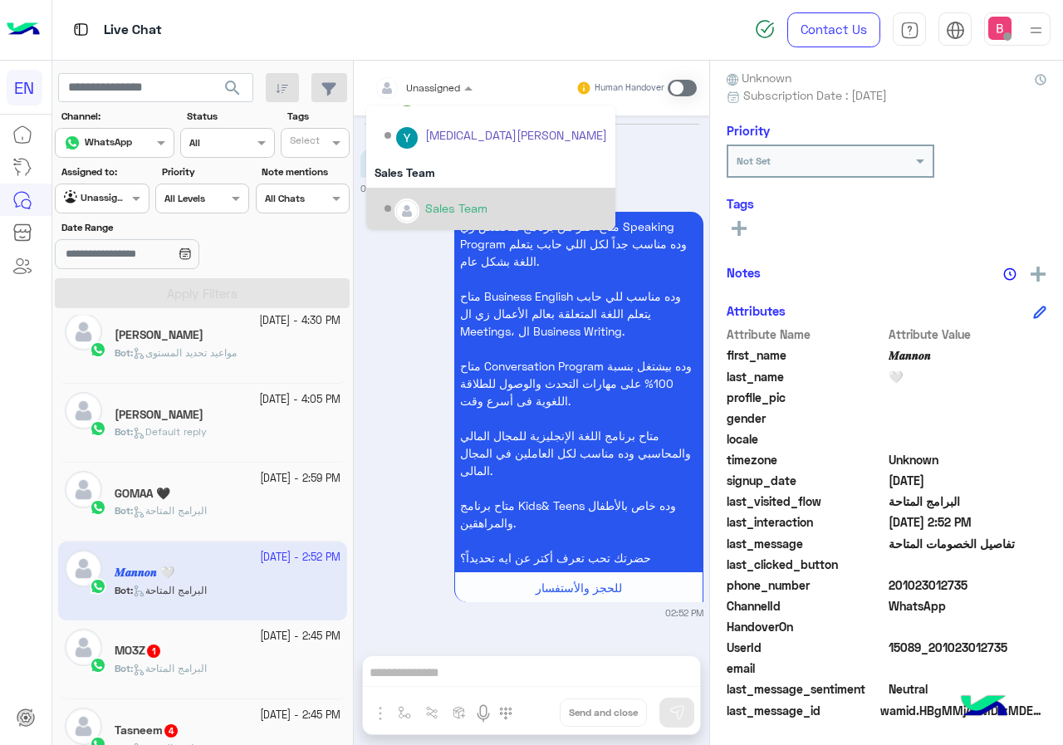
click at [414, 196] on div "Sales Team" at bounding box center [496, 208] width 223 height 29
click at [414, 196] on div "Sep 26, 2025 تفاصيل الخصومات المتاحة 02:52 PM متاح أكتر من برنامج متخصص زي Spea…" at bounding box center [531, 376] width 355 height 523
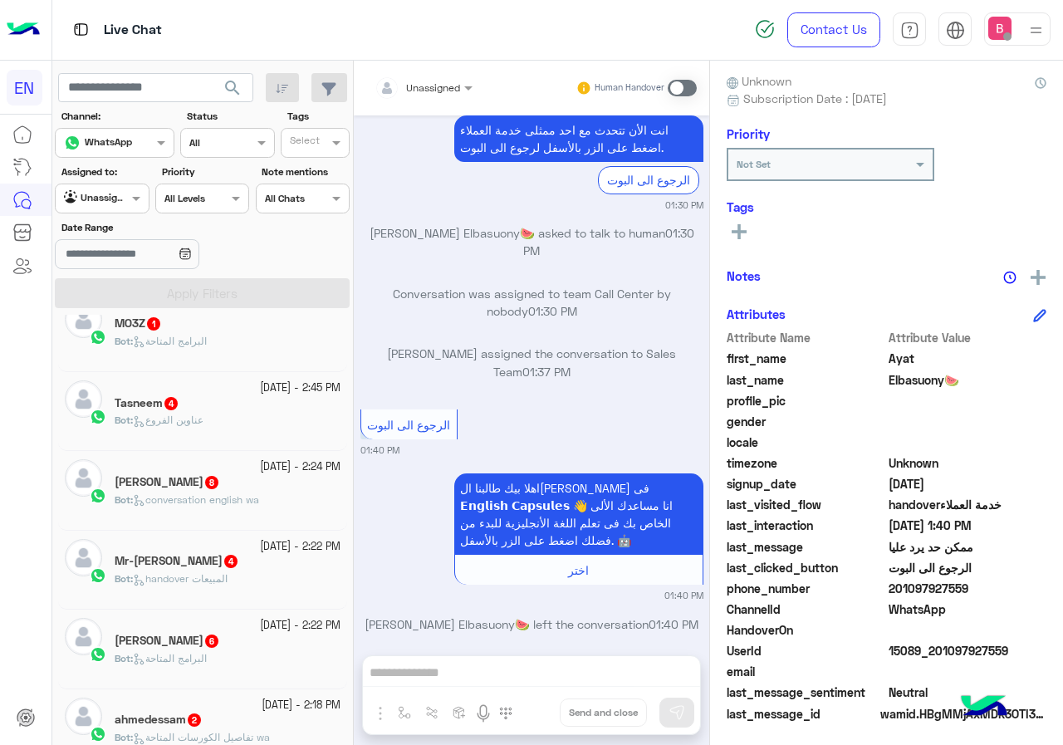
scroll to position [149, 0]
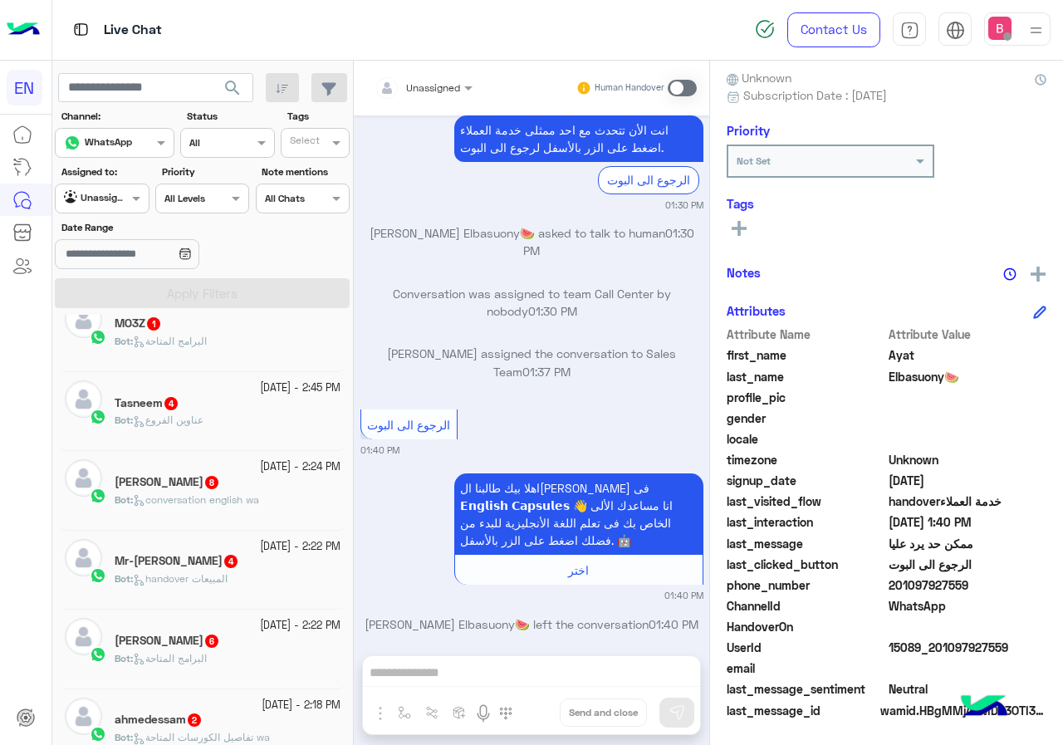
click at [238, 346] on div "Bot : البرامج المتاحة" at bounding box center [228, 348] width 226 height 29
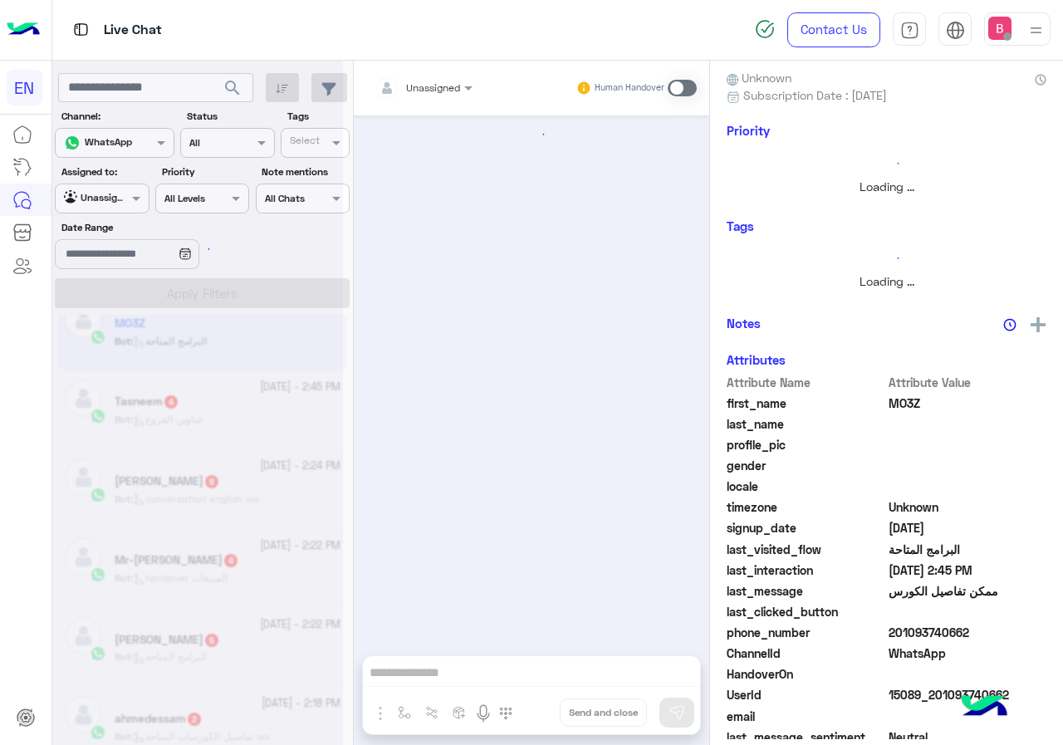
scroll to position [146, 0]
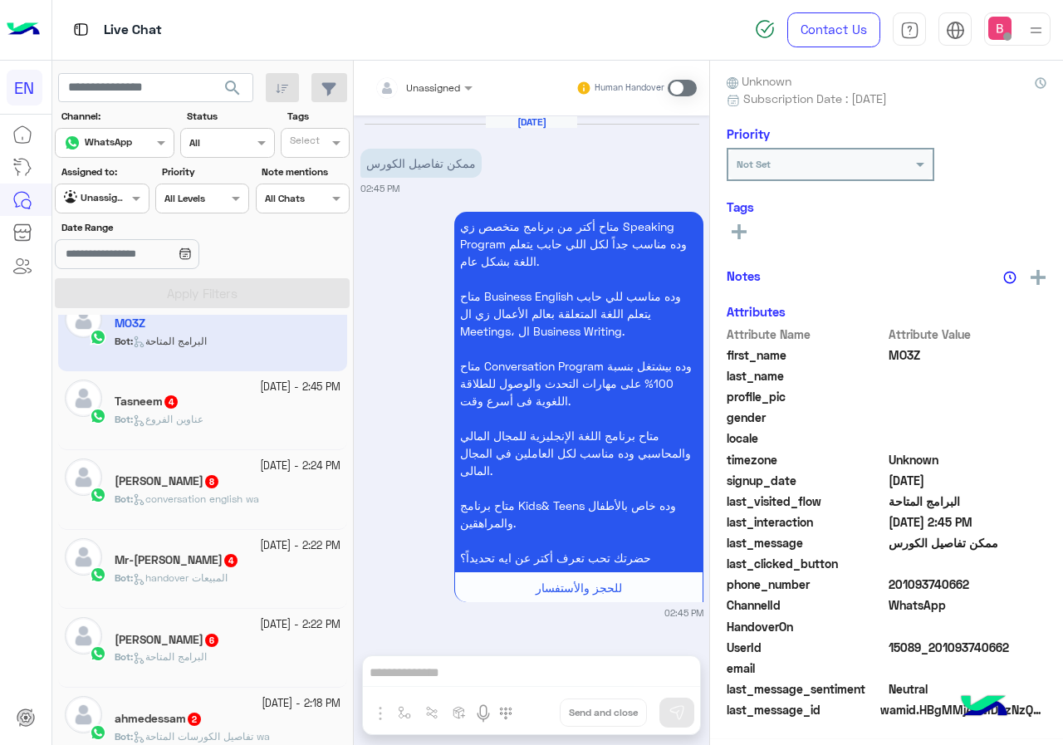
click at [451, 89] on div at bounding box center [423, 85] width 115 height 16
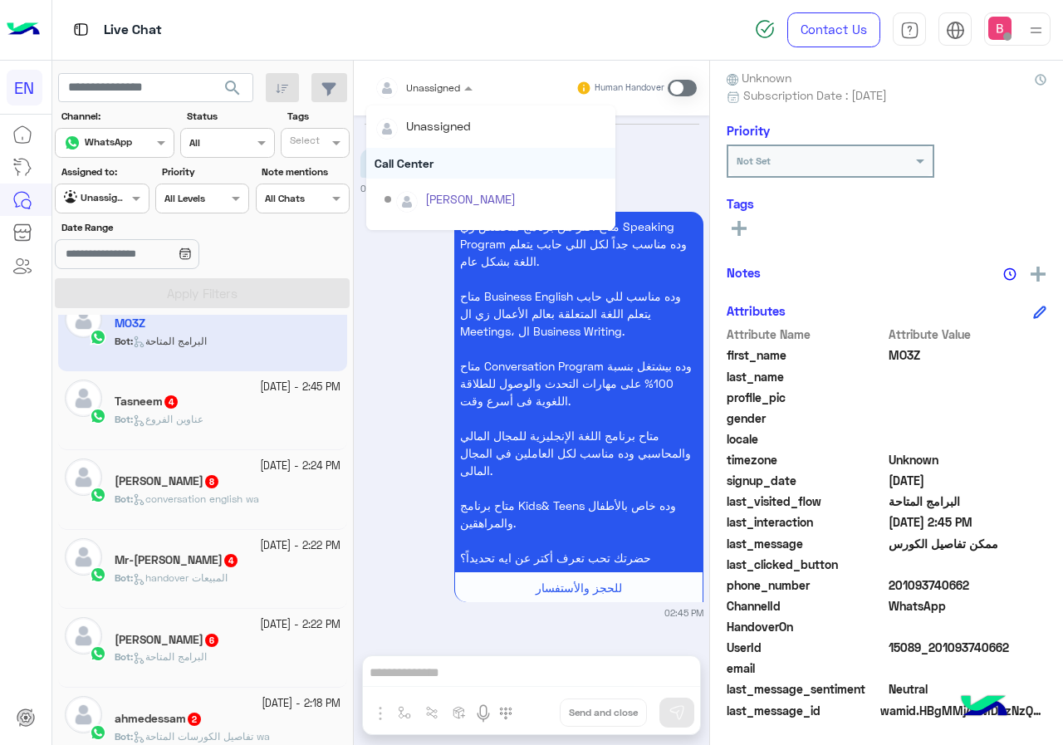
scroll to position [276, 0]
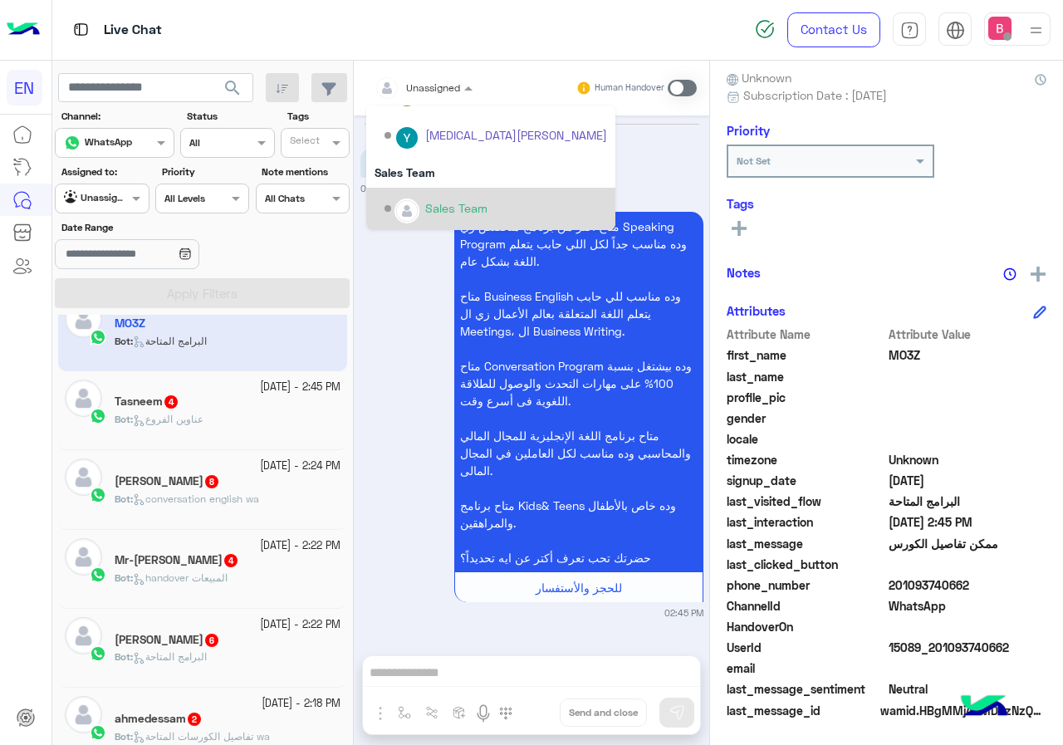
click at [426, 201] on div "Sales Team" at bounding box center [456, 207] width 62 height 17
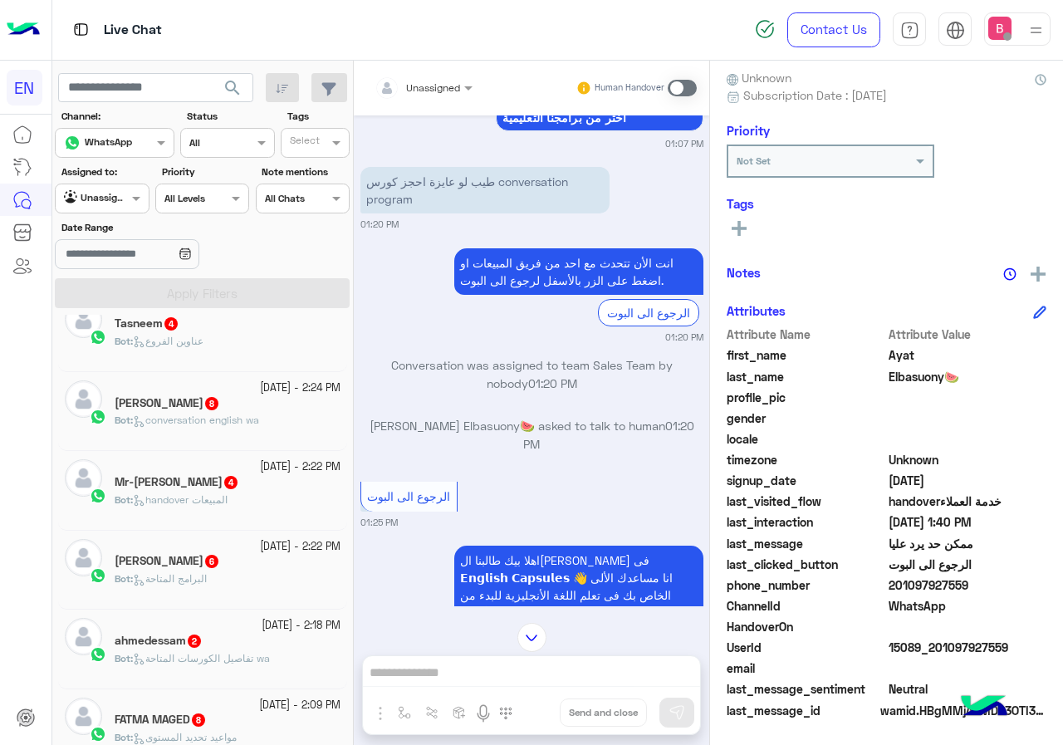
scroll to position [631, 0]
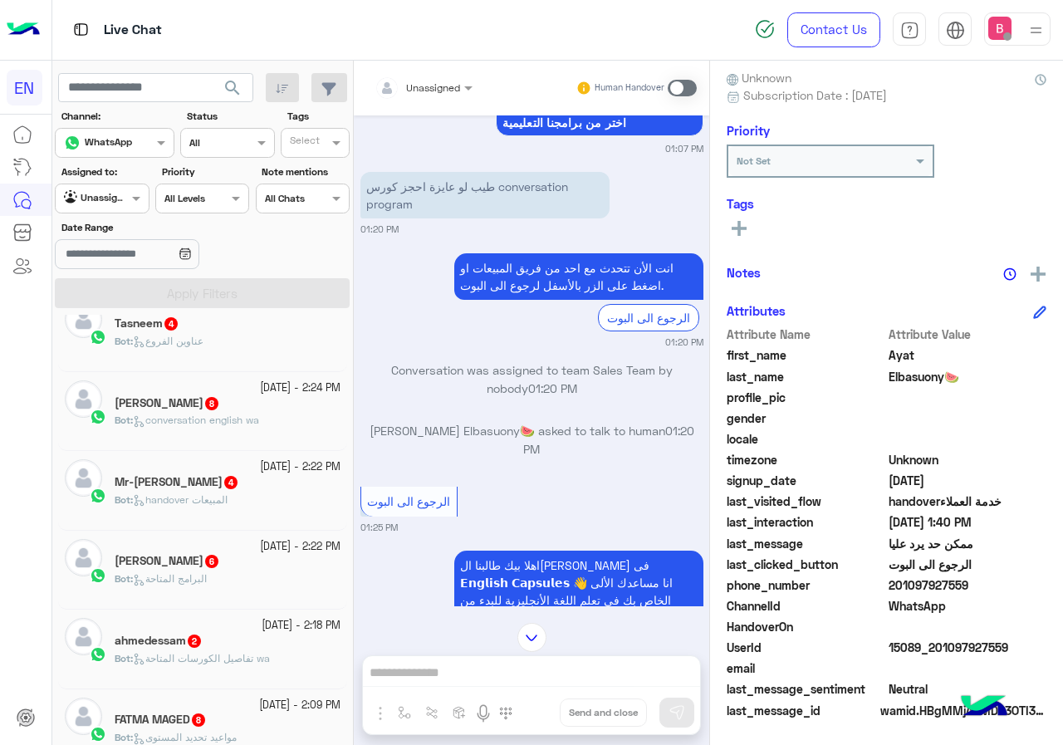
click at [434, 90] on div at bounding box center [423, 85] width 115 height 16
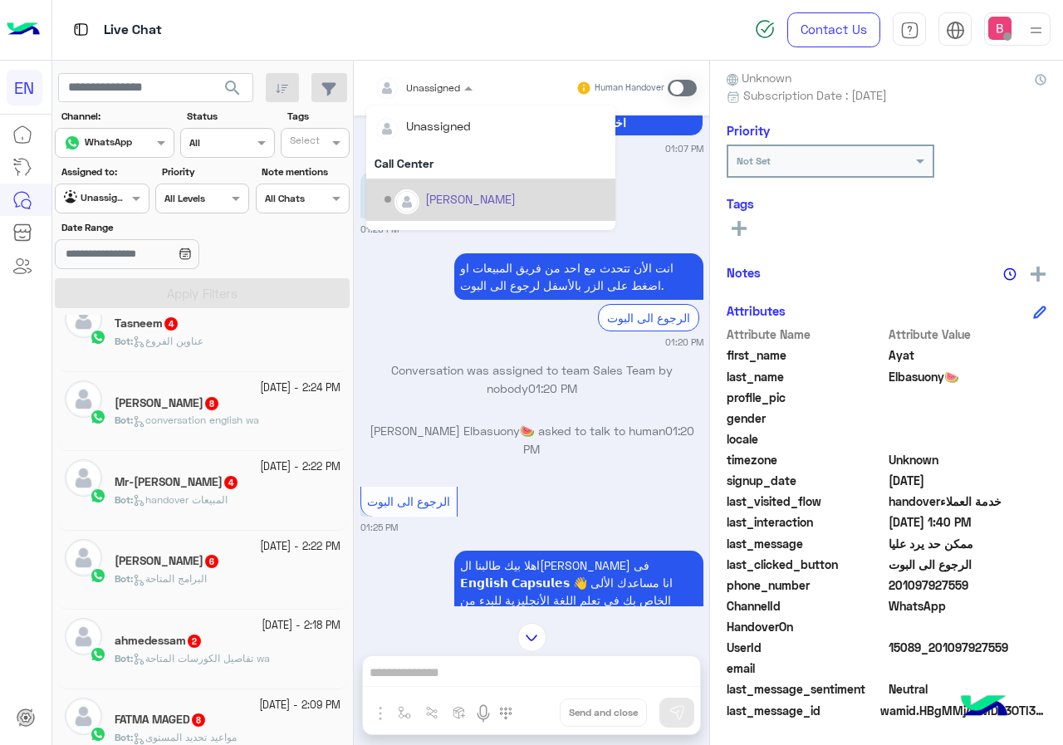
scroll to position [276, 0]
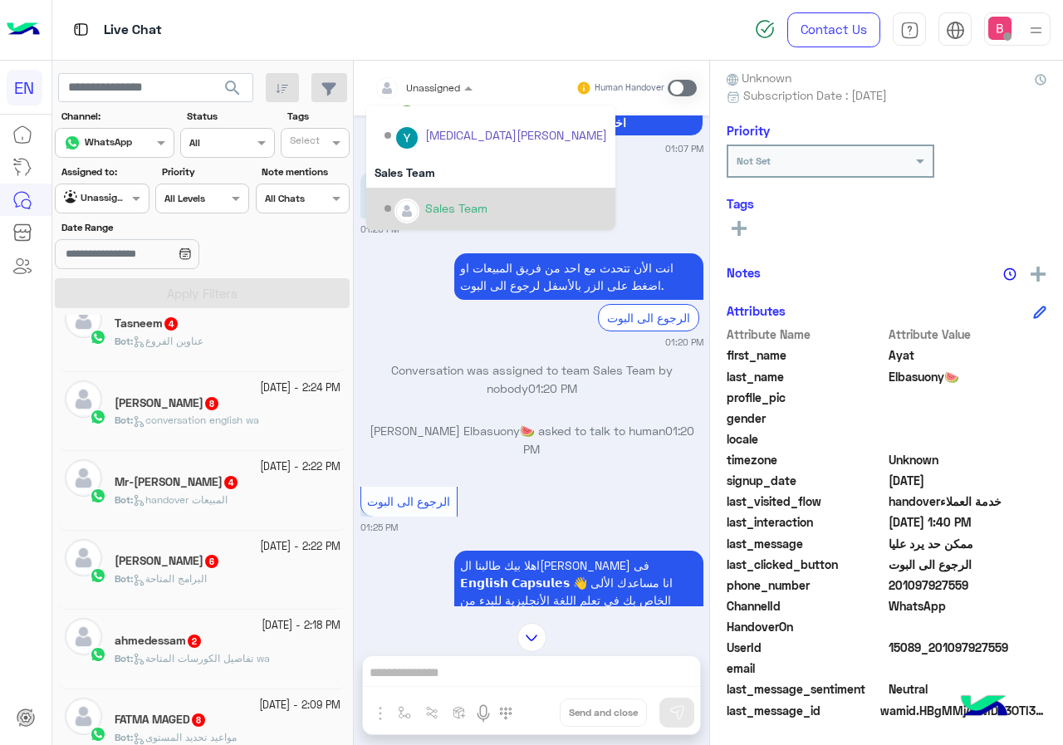
click at [431, 207] on div "Sales Team" at bounding box center [456, 207] width 62 height 17
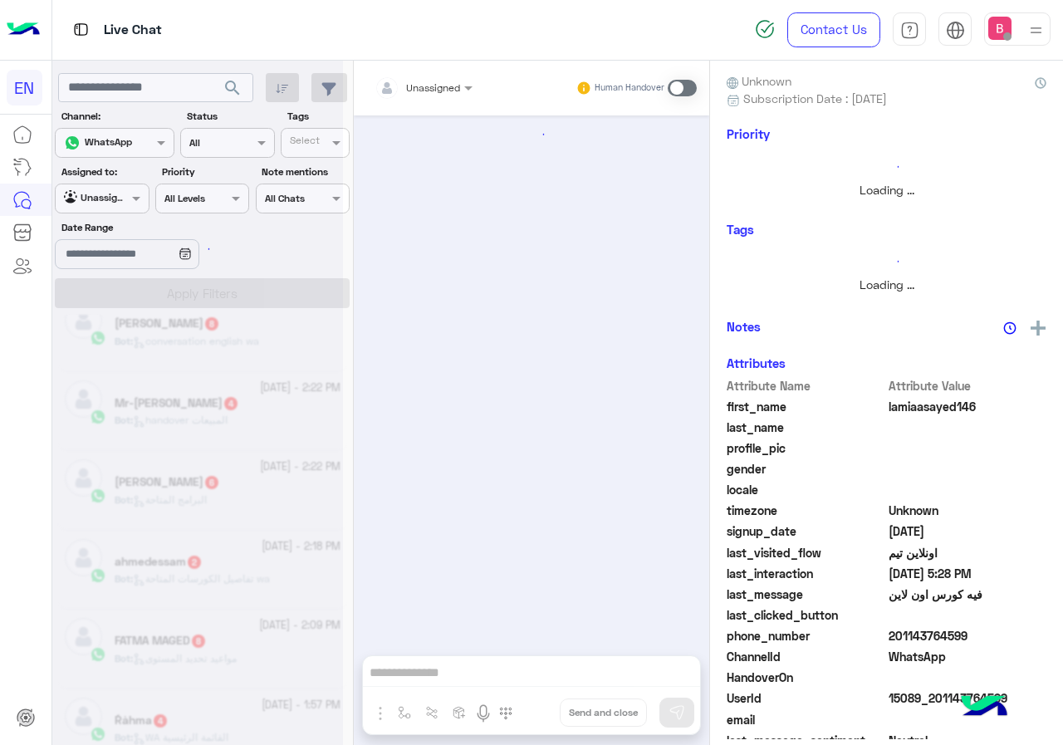
scroll to position [254, 0]
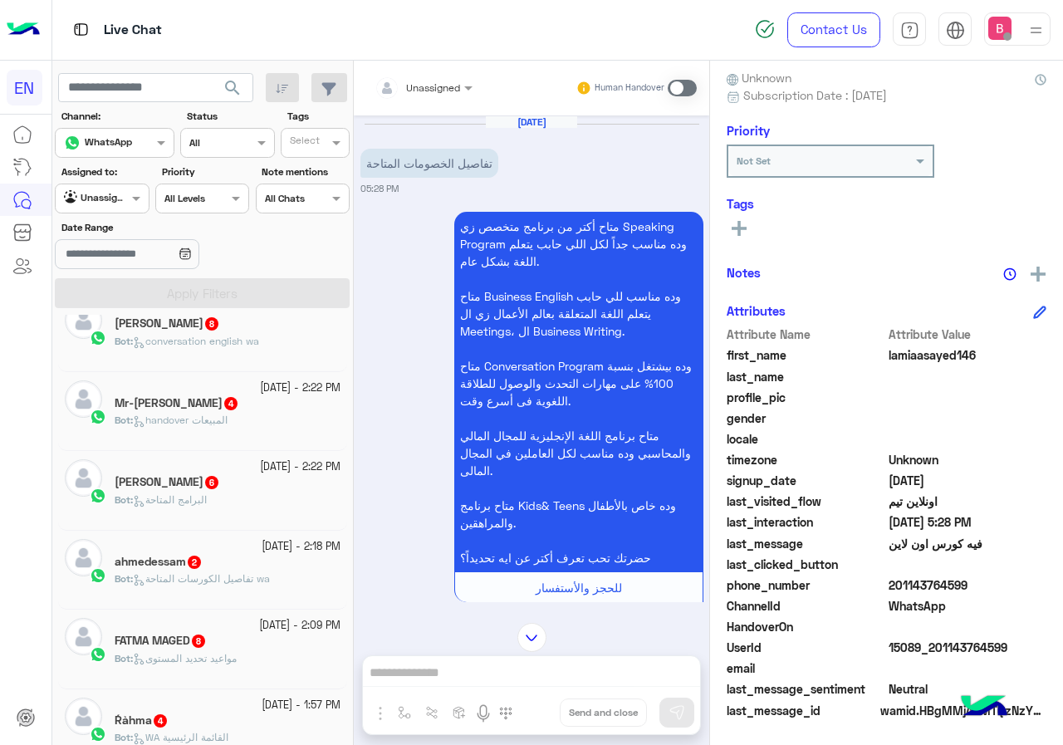
click at [442, 100] on div "Unassigned" at bounding box center [418, 87] width 86 height 33
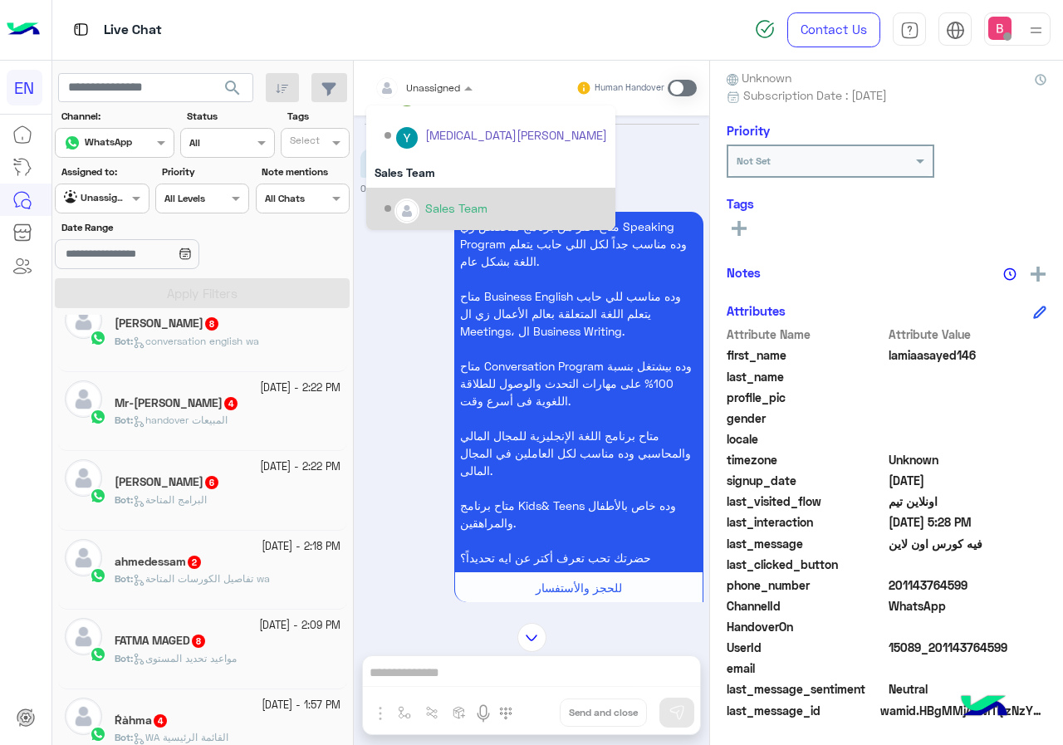
click at [414, 202] on div "Options list" at bounding box center [406, 210] width 25 height 25
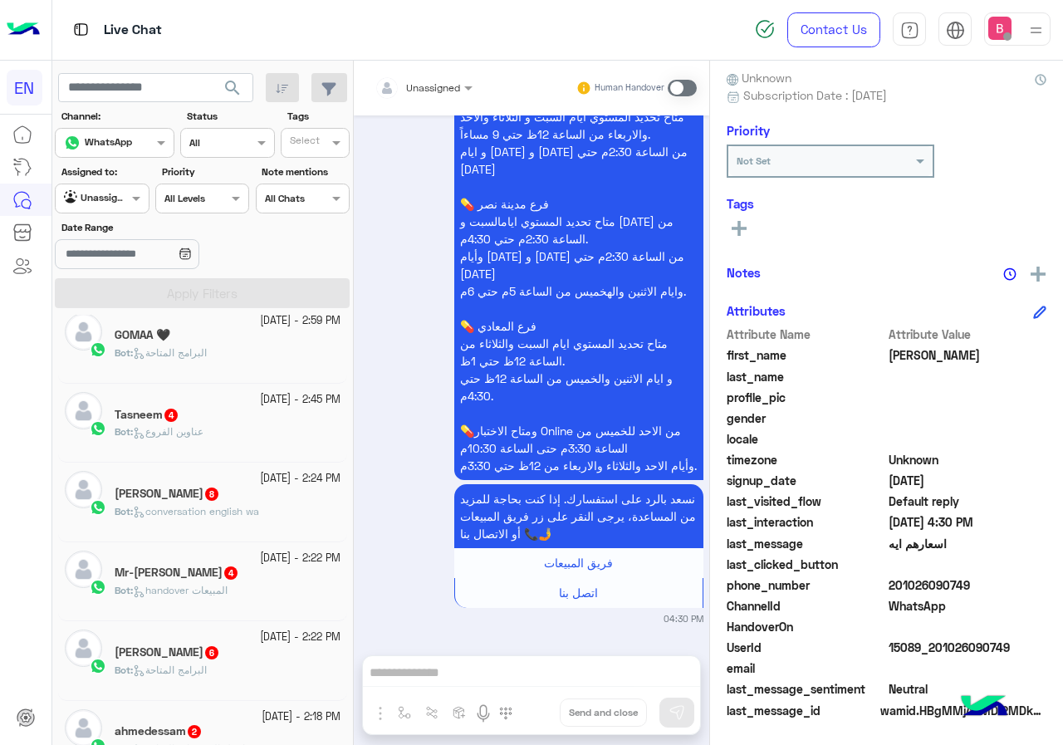
click at [237, 348] on div "Bot : البرامج المتاحة" at bounding box center [228, 359] width 226 height 29
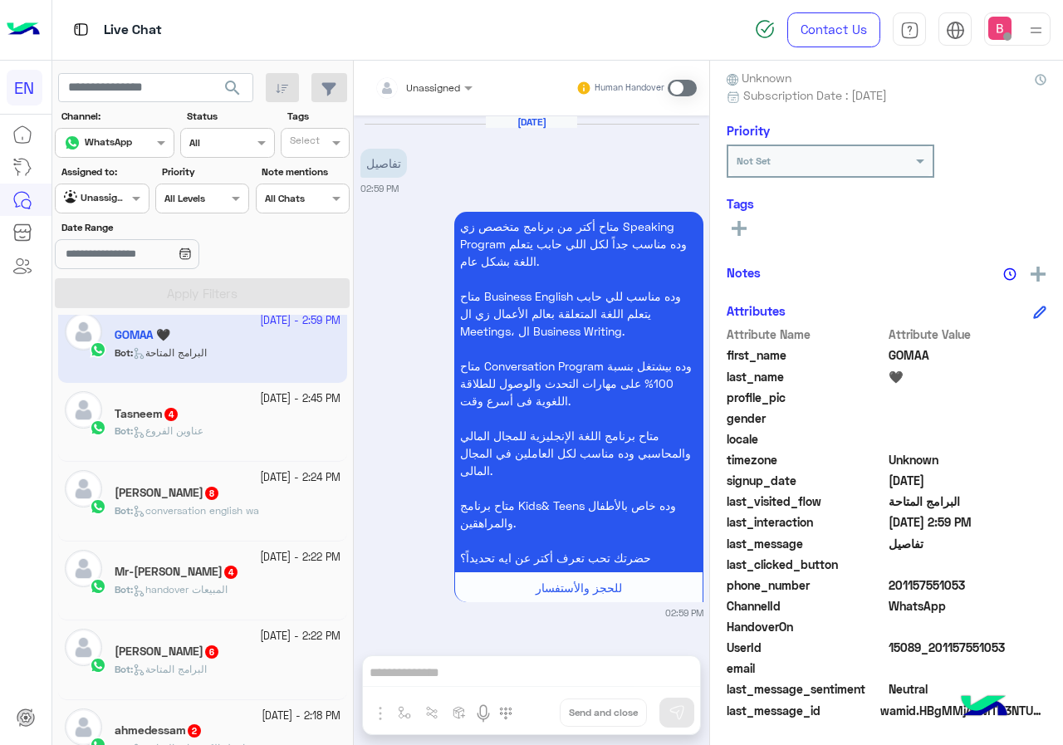
click at [457, 81] on div at bounding box center [423, 85] width 115 height 16
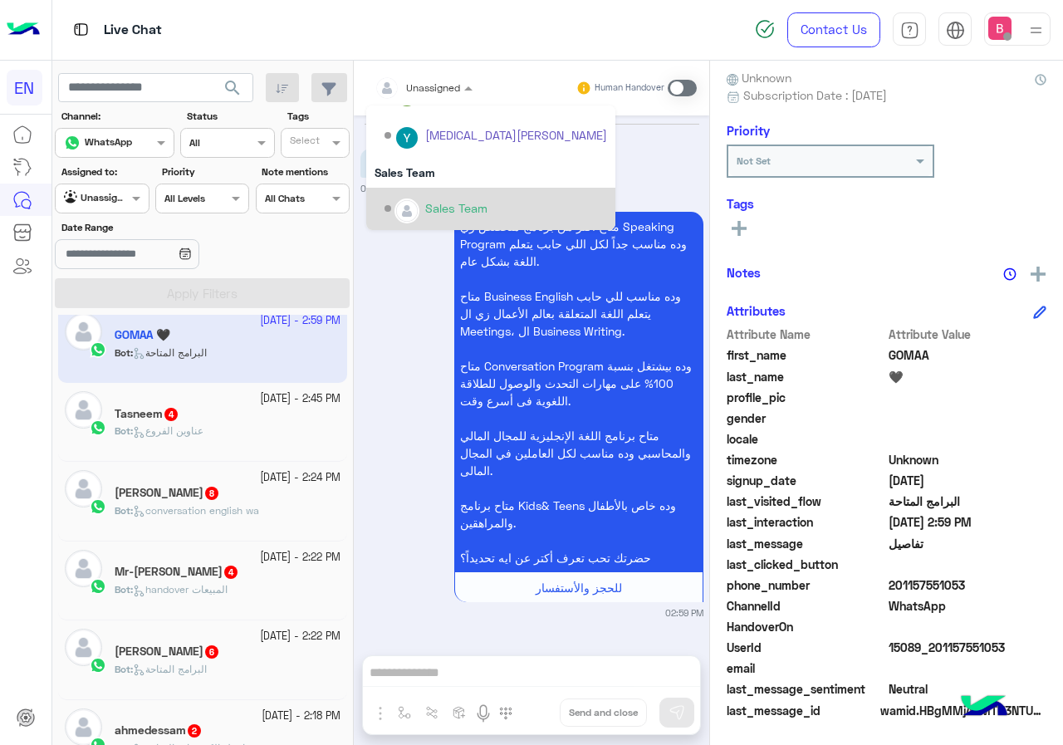
click at [443, 206] on div "Sales Team" at bounding box center [456, 207] width 62 height 17
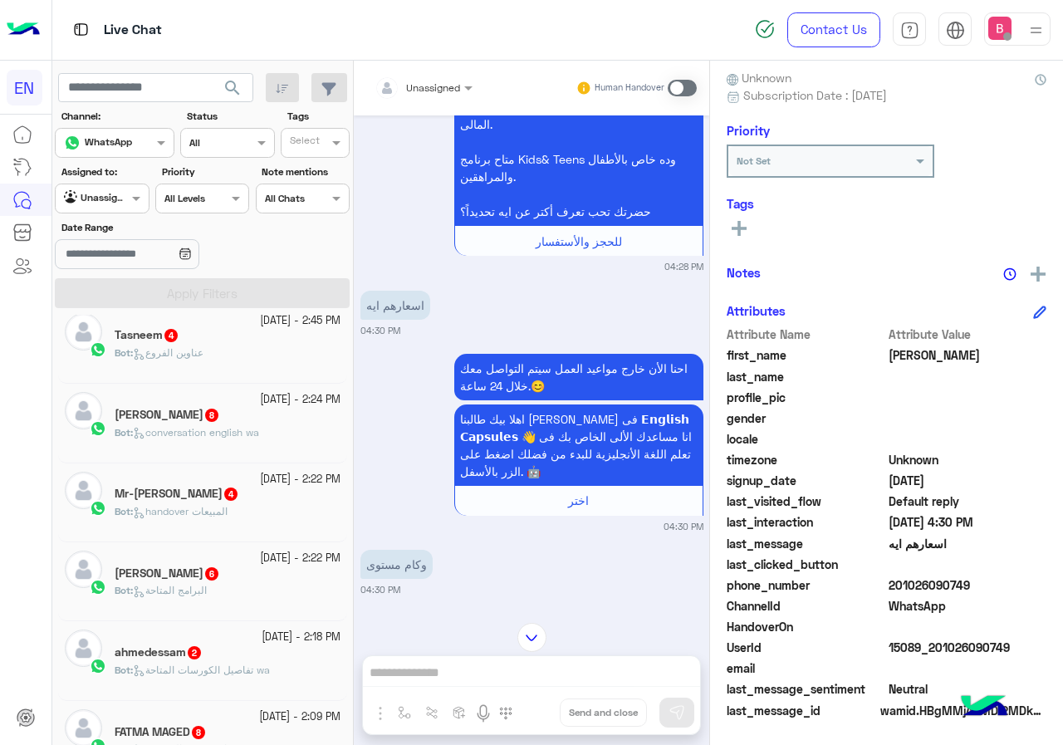
click at [445, 95] on div "Unassigned" at bounding box center [433, 88] width 54 height 15
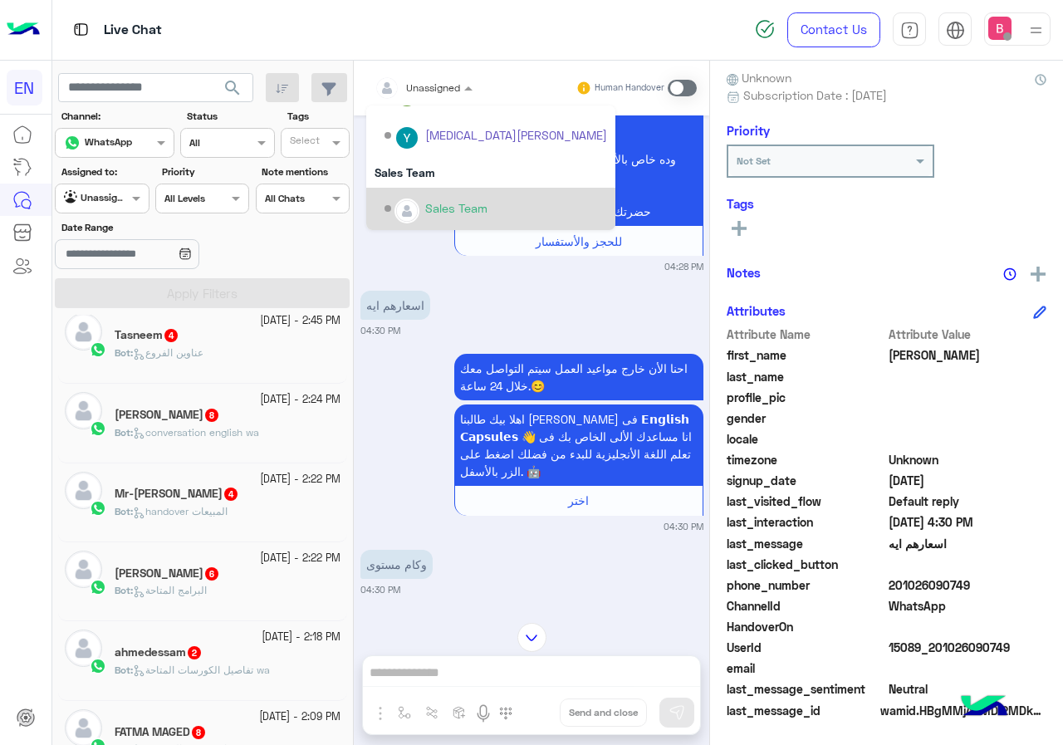
click at [439, 197] on div "Sales Team" at bounding box center [496, 208] width 223 height 29
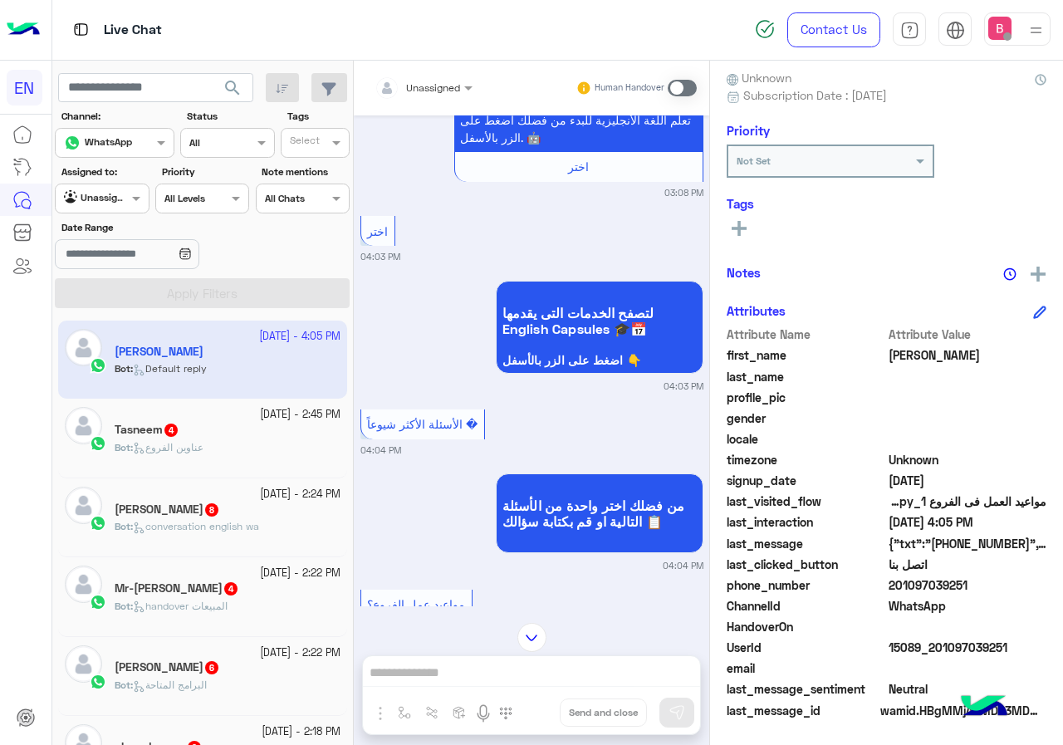
click at [441, 72] on div "Unassigned" at bounding box center [418, 87] width 86 height 33
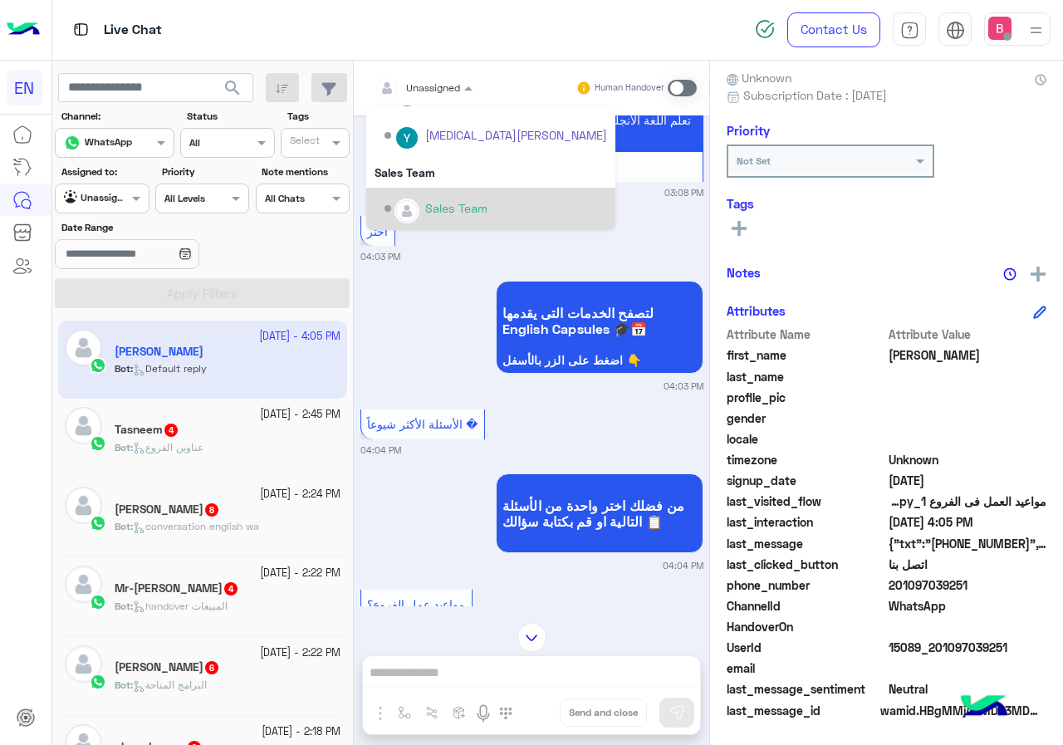
click at [434, 209] on div "Sales Team" at bounding box center [456, 207] width 62 height 17
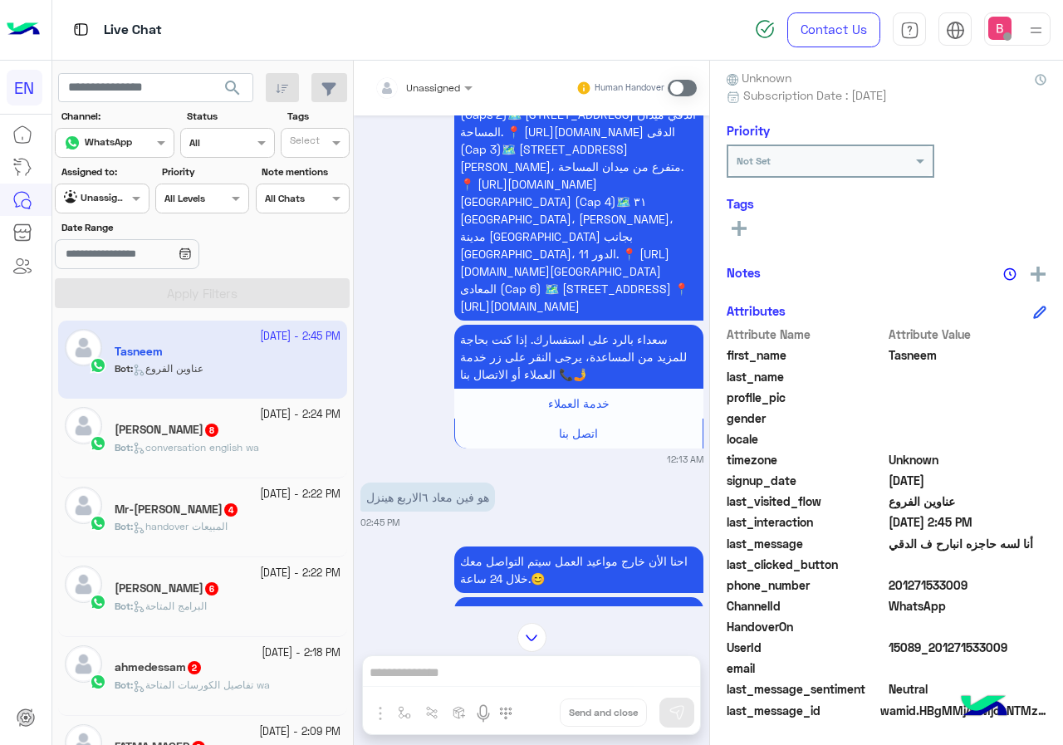
click at [672, 89] on span at bounding box center [682, 88] width 29 height 17
click at [684, 86] on span at bounding box center [682, 88] width 29 height 17
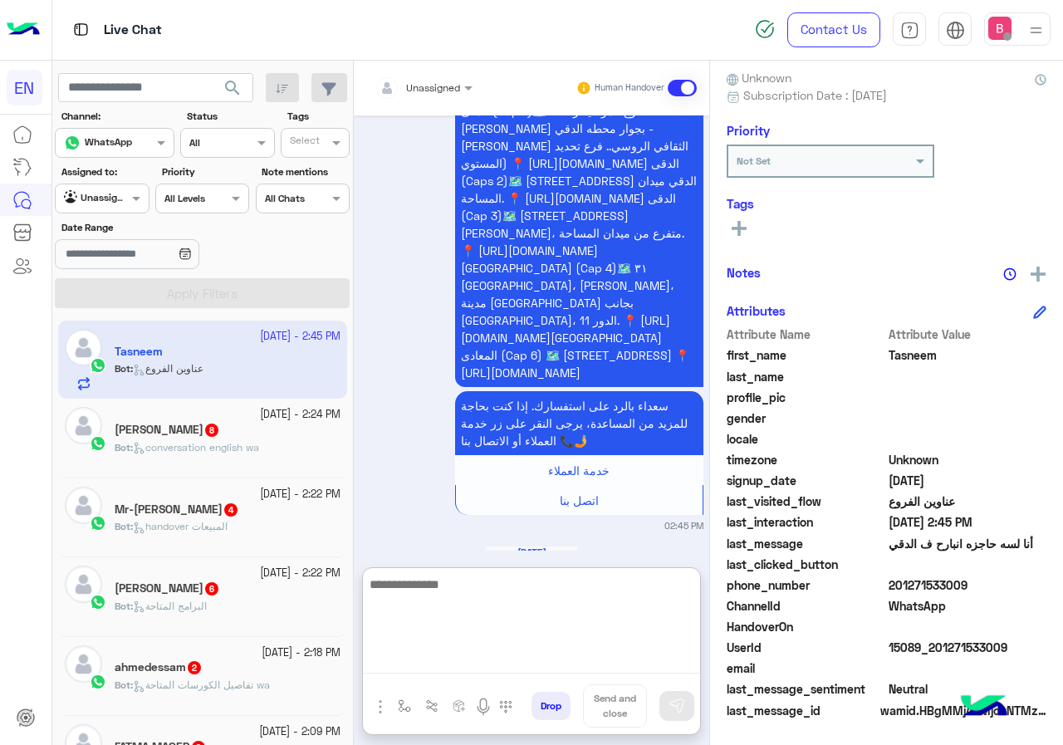
click at [463, 668] on textarea at bounding box center [531, 624] width 337 height 100
type textarea "**********"
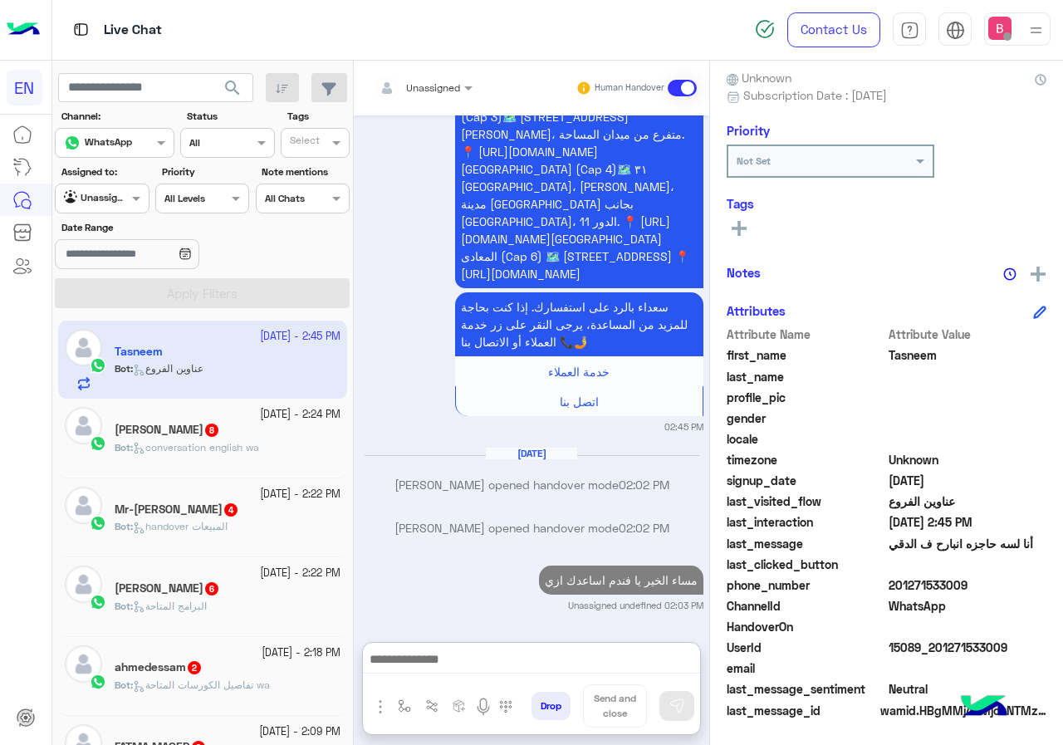
click at [249, 442] on span "conversation english wa" at bounding box center [196, 447] width 126 height 12
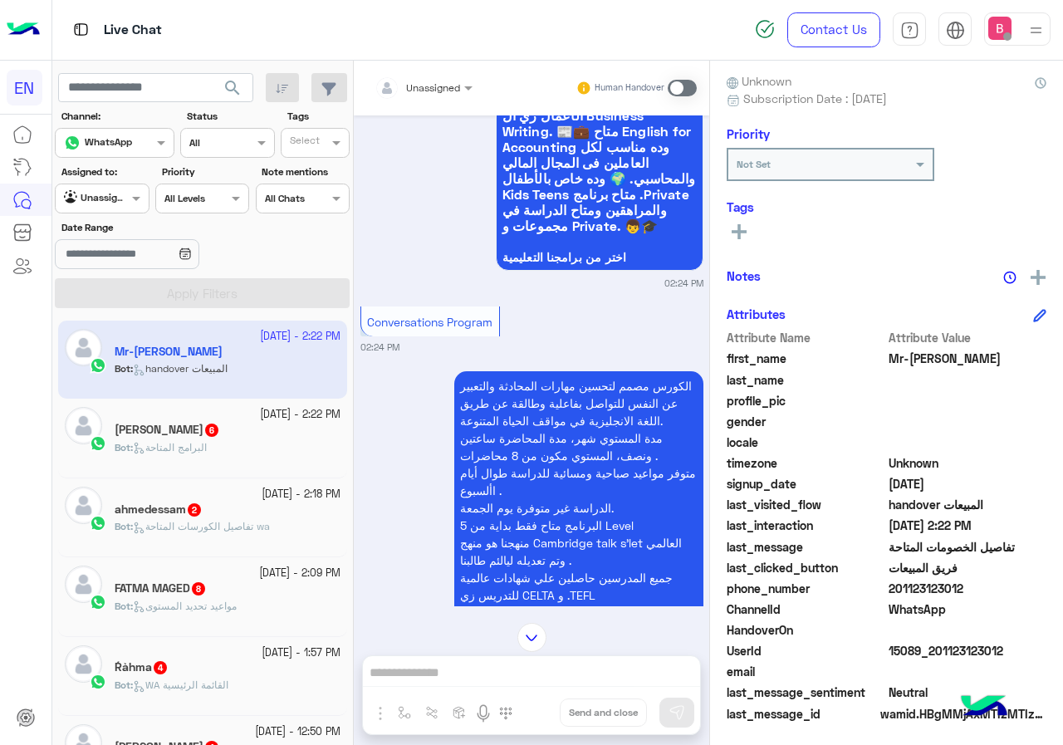
scroll to position [5078, 0]
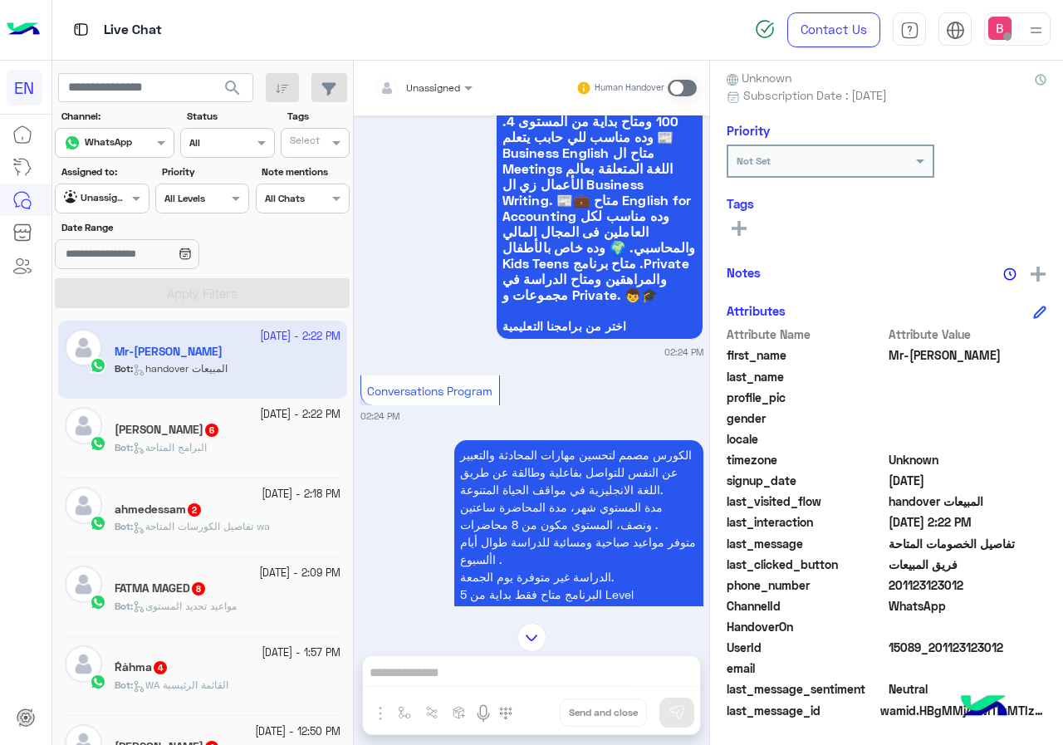
click at [452, 105] on div "Unassigned Human Handover" at bounding box center [531, 88] width 355 height 55
click at [452, 83] on div at bounding box center [423, 85] width 115 height 16
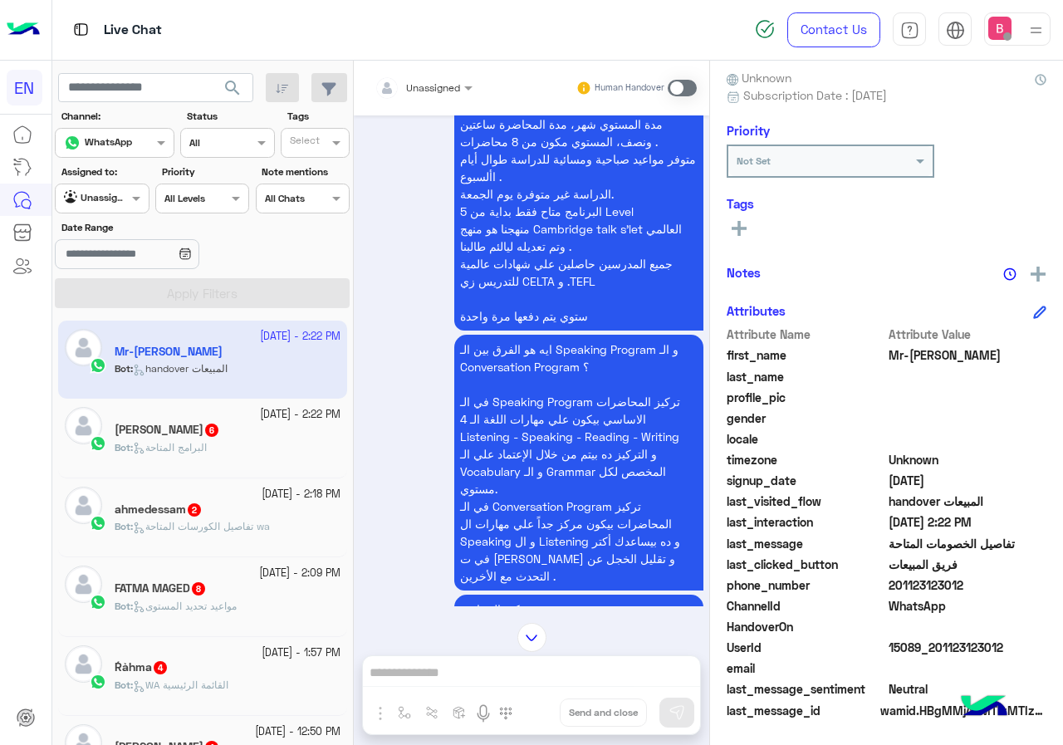
scroll to position [5576, 0]
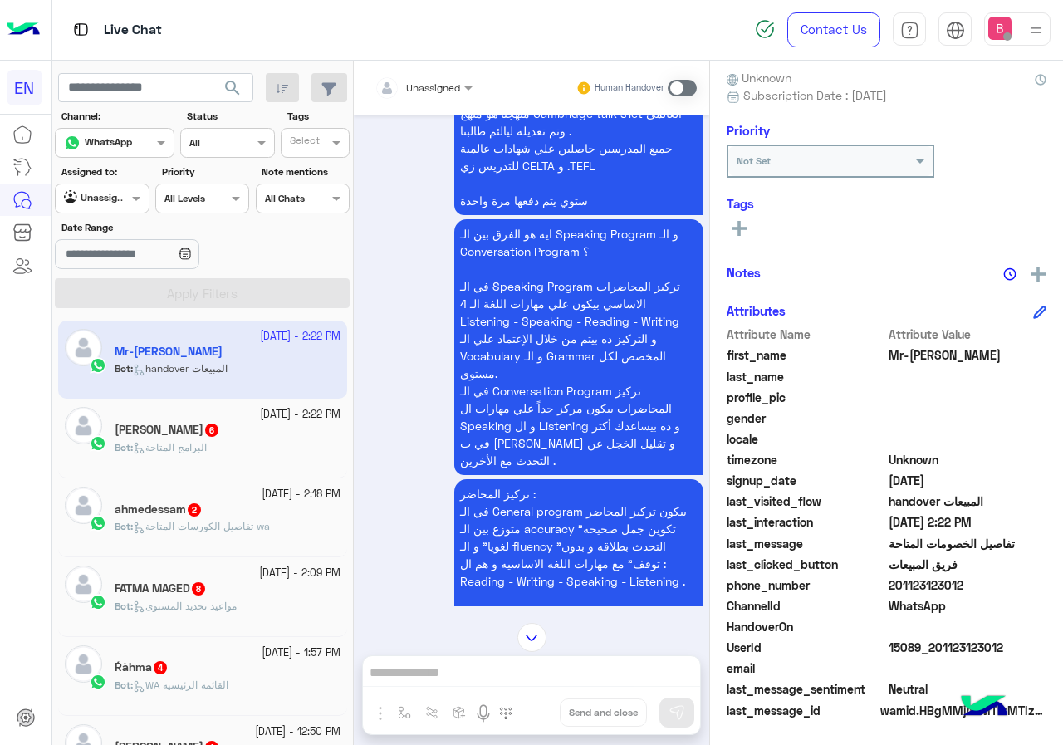
click at [443, 72] on div "Unassigned" at bounding box center [418, 87] width 86 height 33
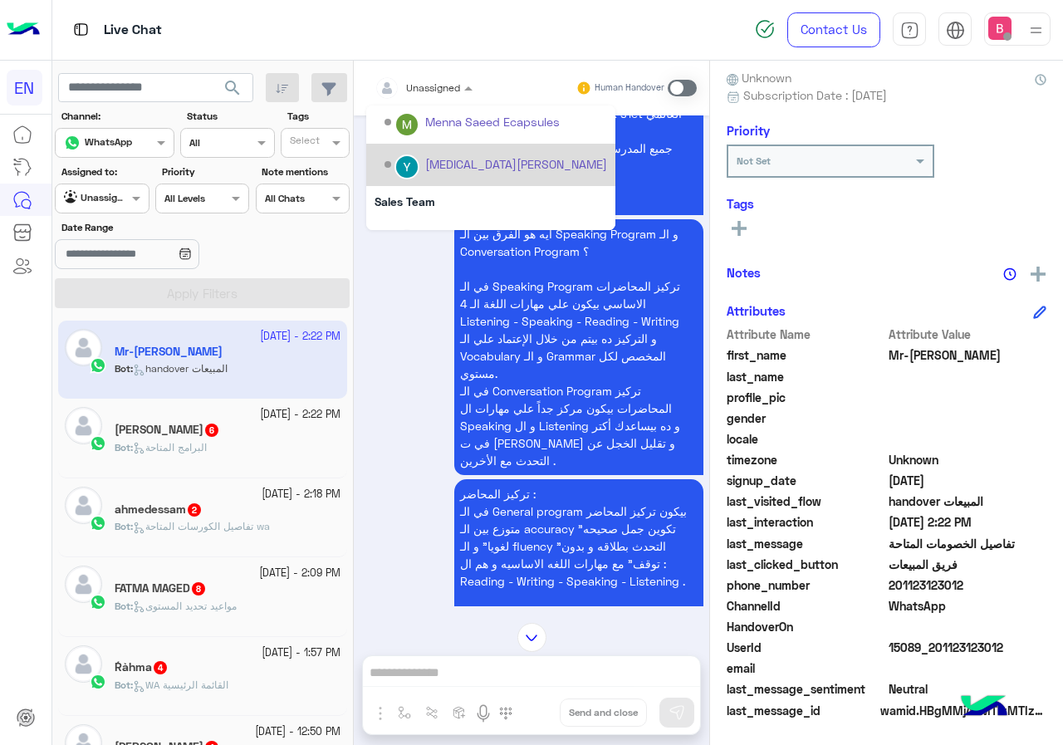
scroll to position [276, 0]
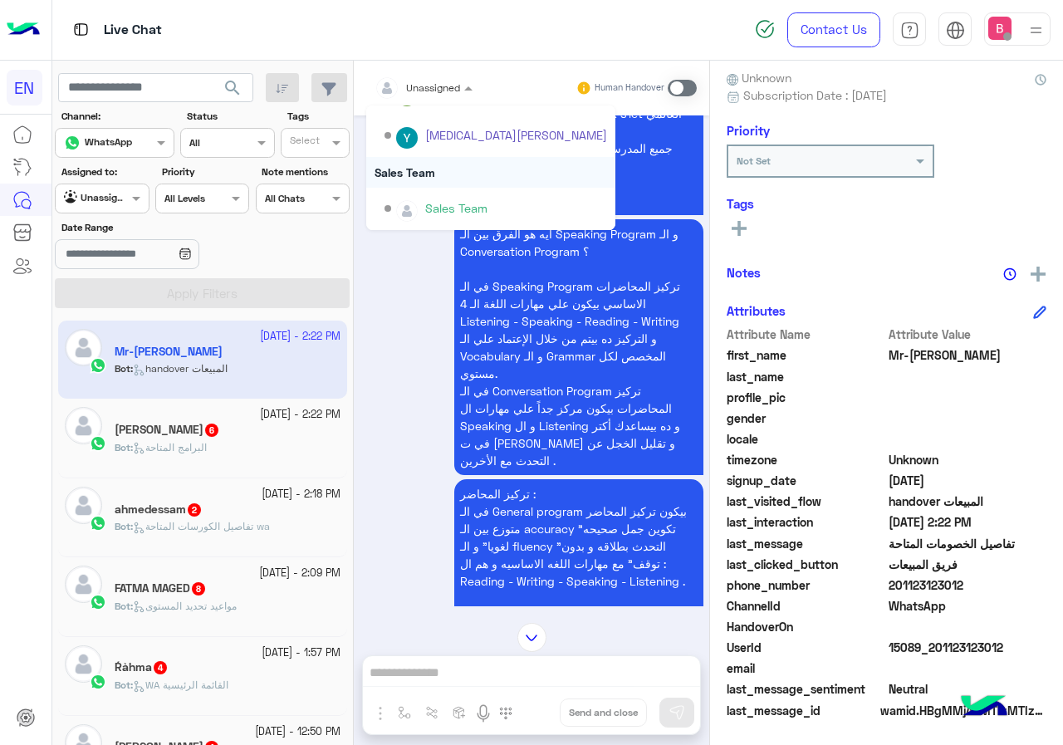
click at [448, 199] on div "Sales Team" at bounding box center [456, 207] width 62 height 17
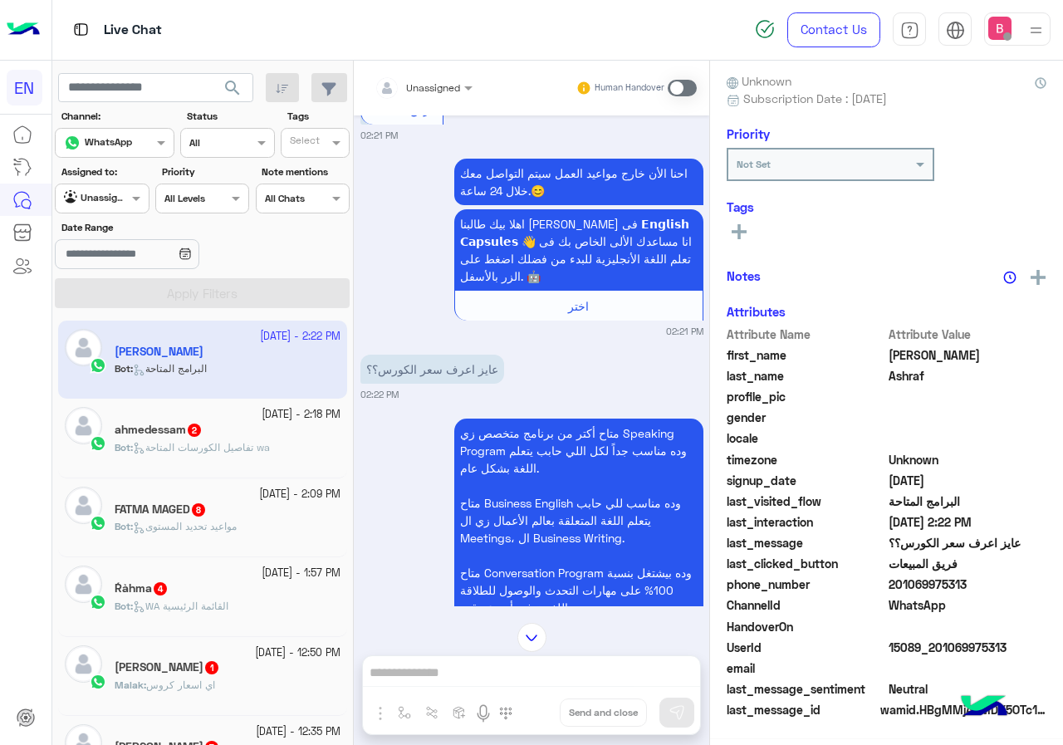
scroll to position [149, 0]
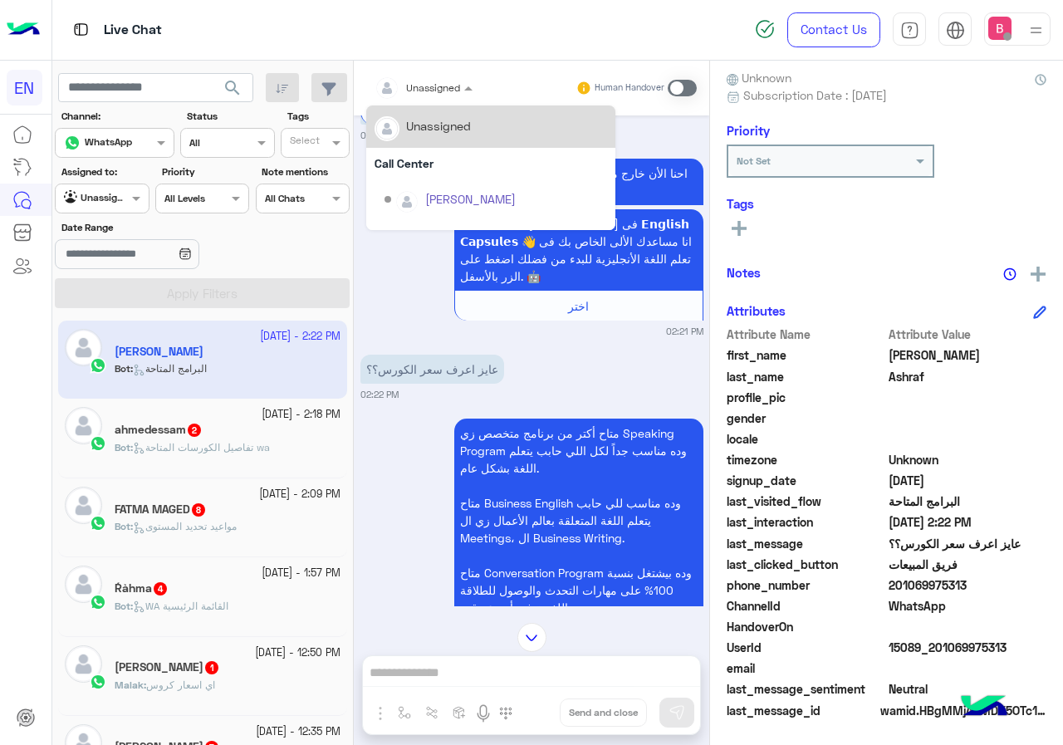
click at [432, 78] on input "text" at bounding box center [404, 85] width 58 height 15
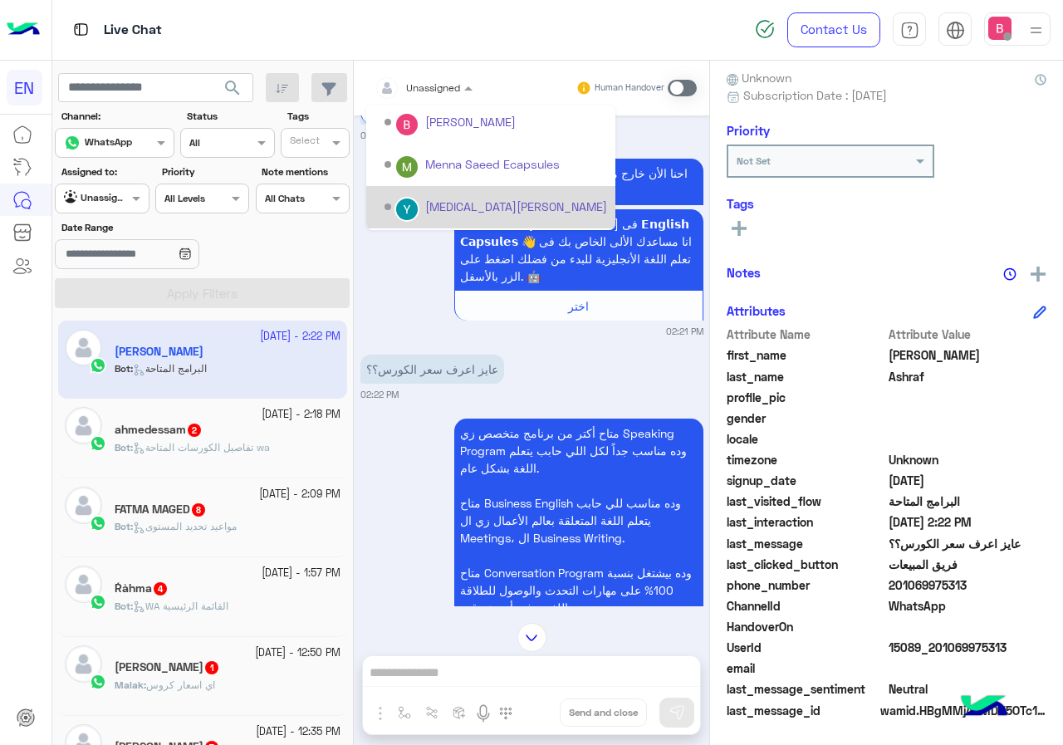
scroll to position [276, 0]
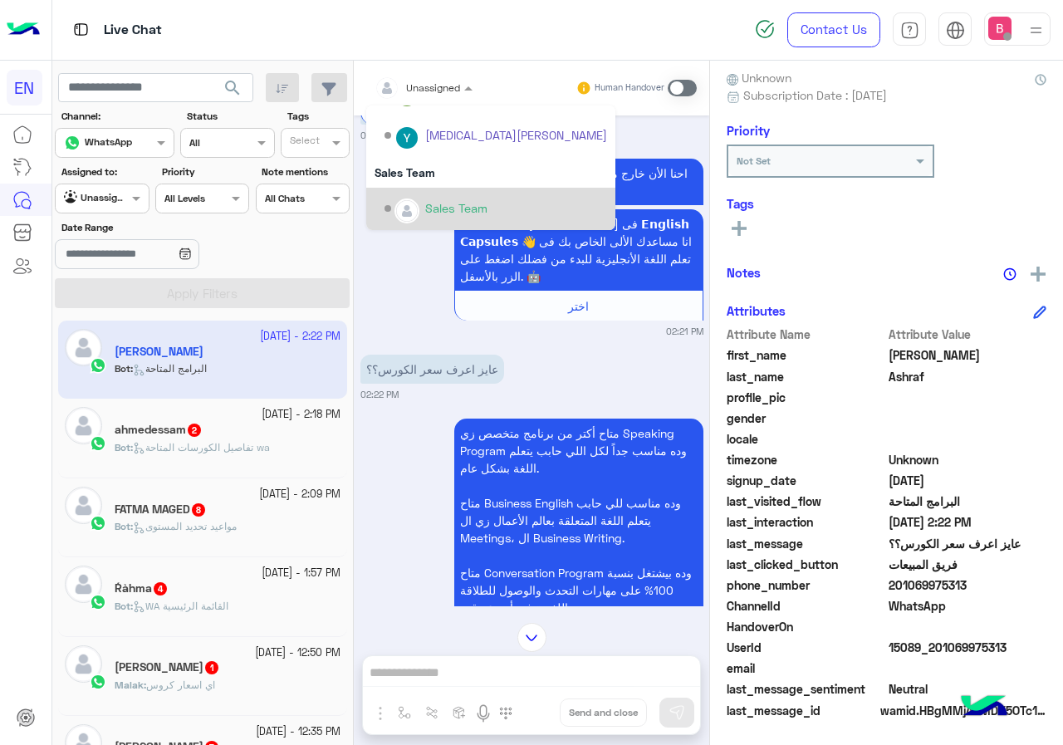
click at [434, 203] on div "Sales Team" at bounding box center [456, 207] width 62 height 17
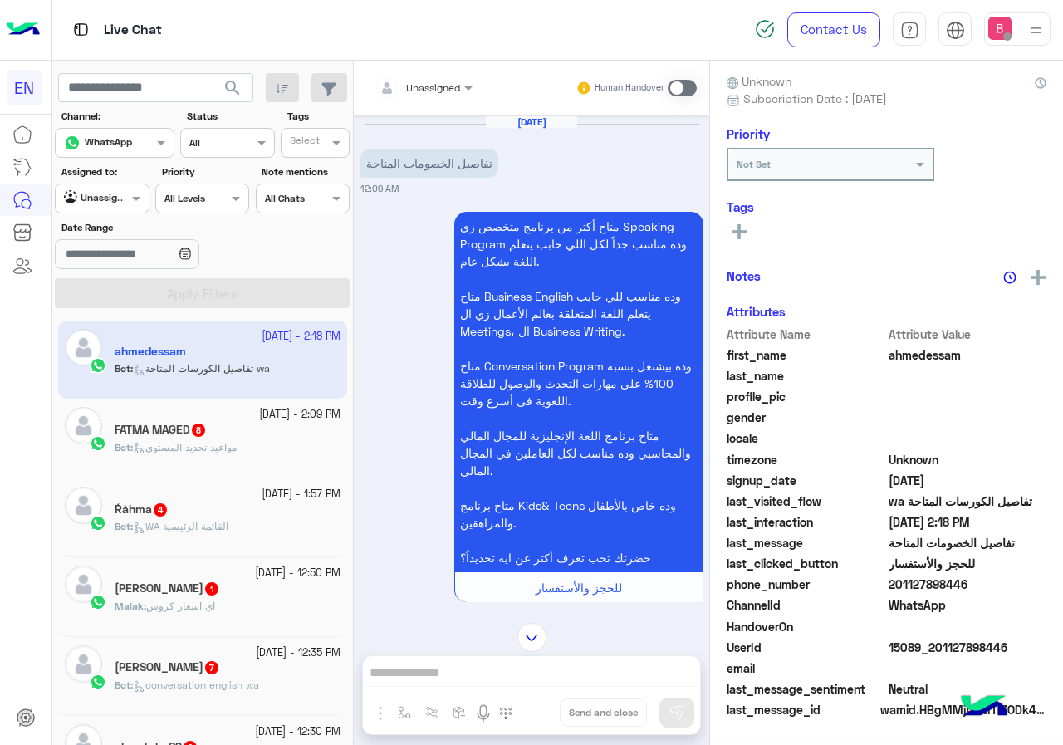
scroll to position [149, 0]
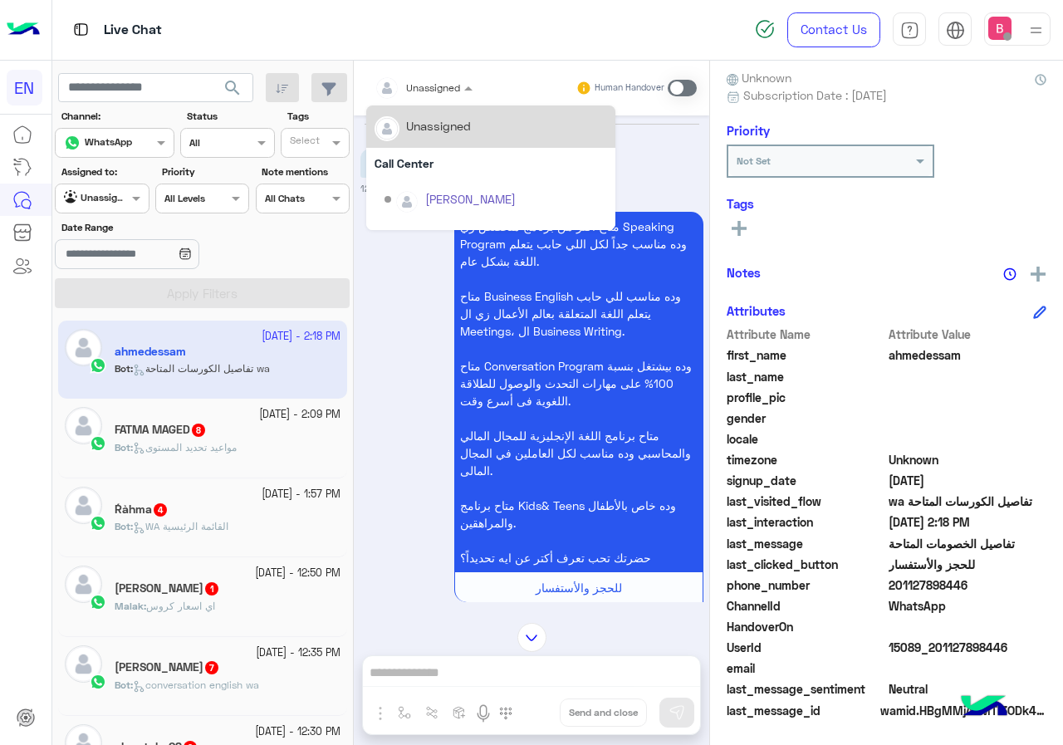
click at [424, 85] on input "text" at bounding box center [404, 85] width 58 height 15
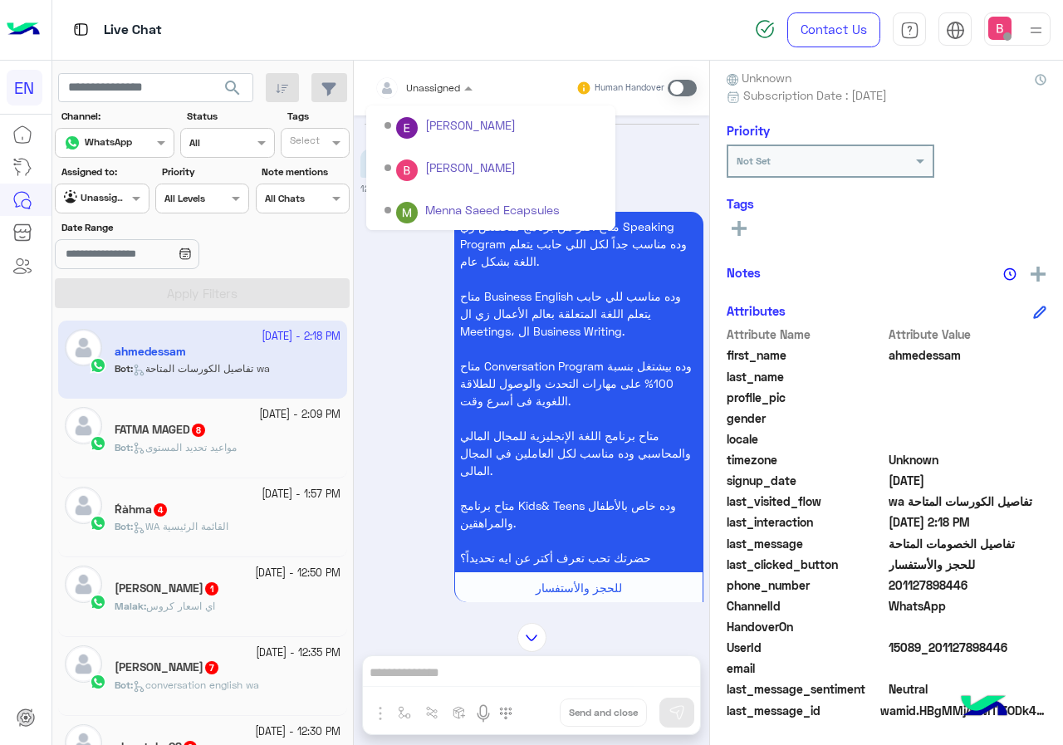
scroll to position [276, 0]
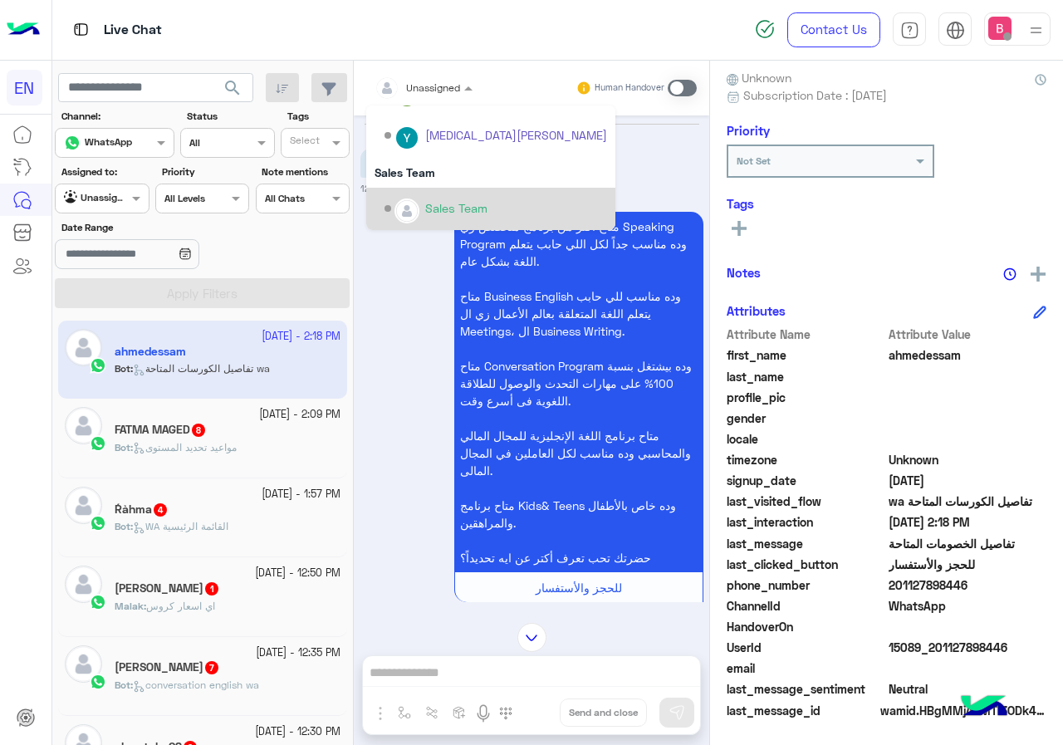
click at [416, 201] on div "Sales Team" at bounding box center [496, 208] width 223 height 29
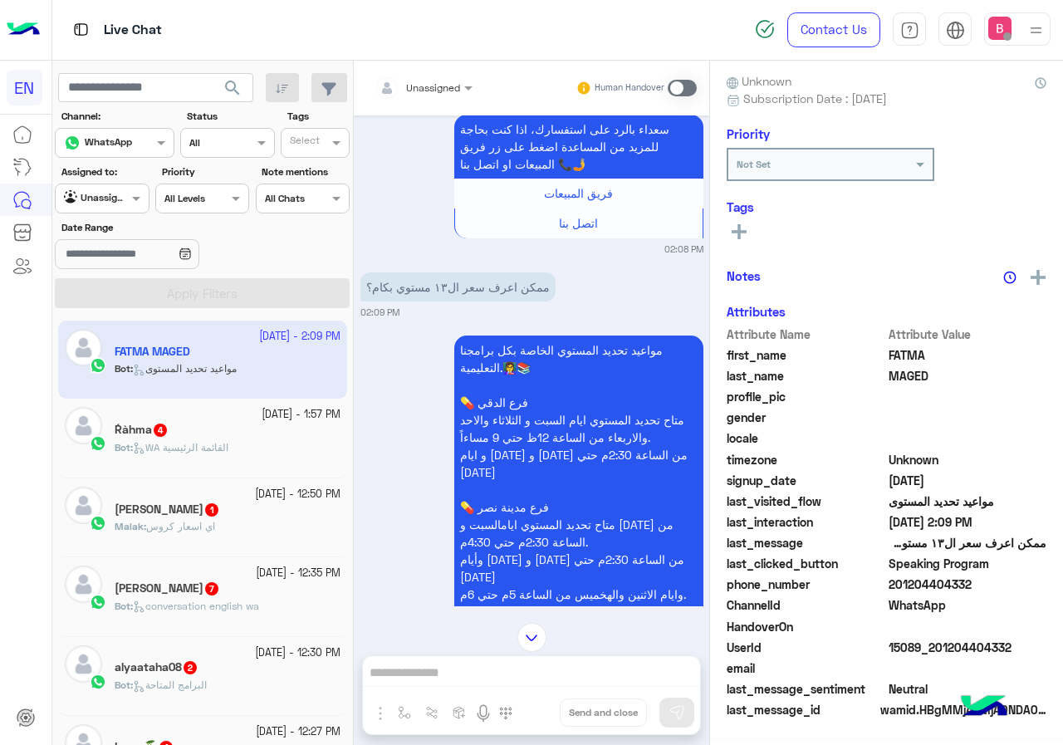
scroll to position [149, 0]
click at [415, 83] on input "text" at bounding box center [404, 85] width 58 height 15
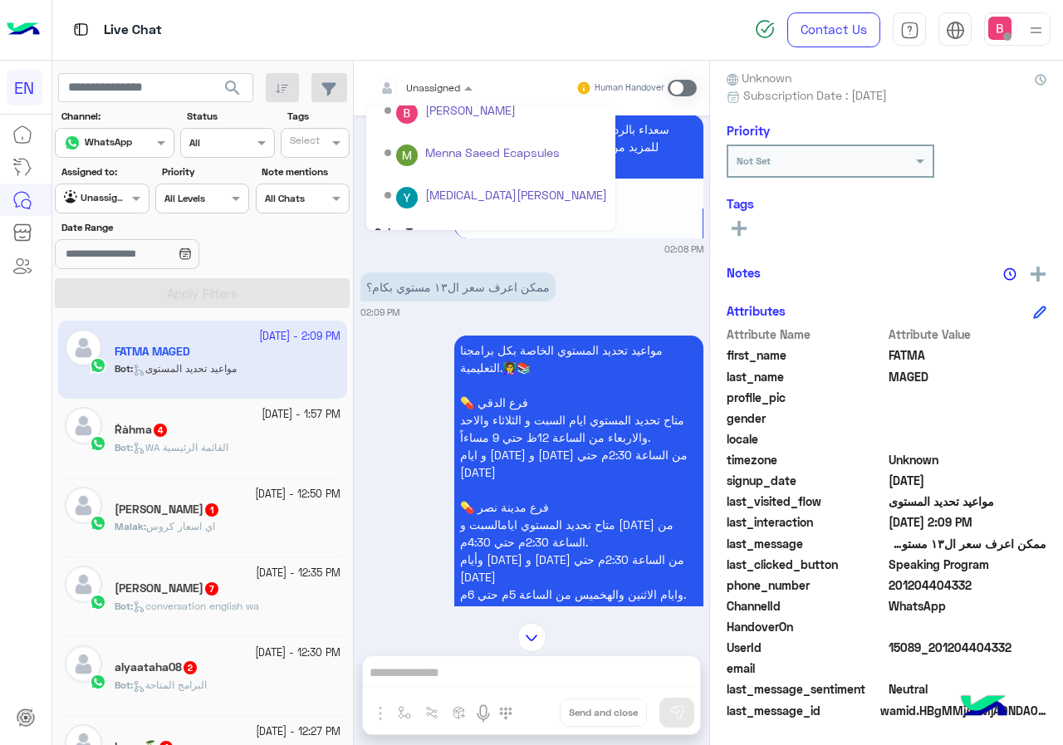
scroll to position [276, 0]
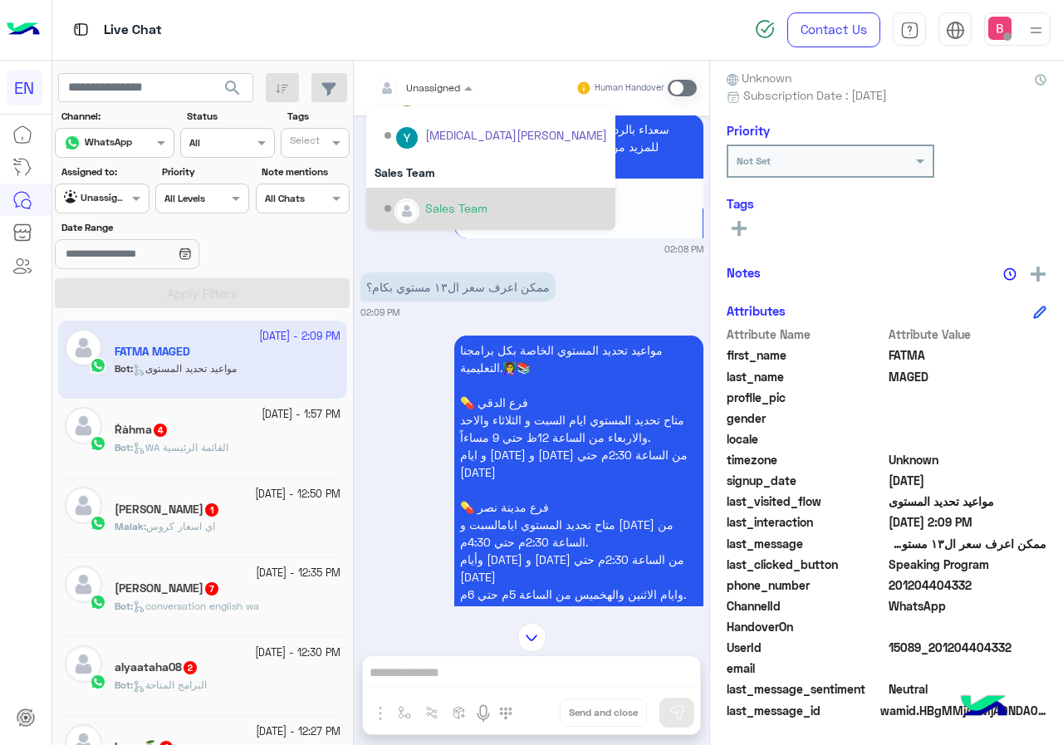
click at [409, 189] on div "Sales Team" at bounding box center [490, 209] width 249 height 42
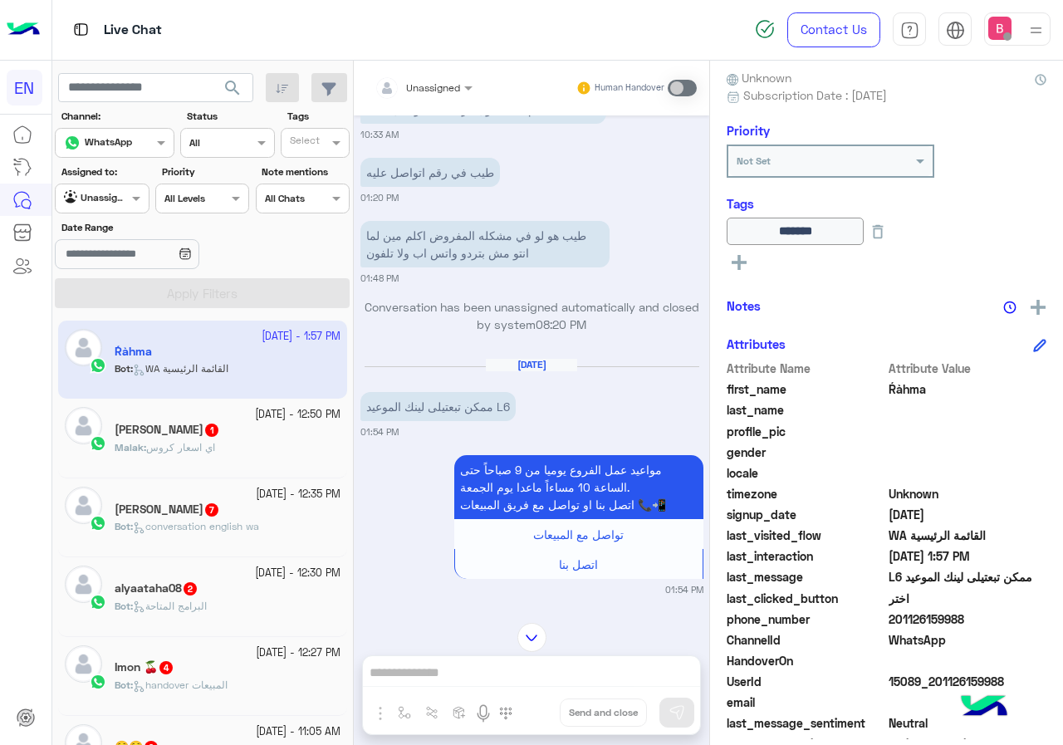
scroll to position [184, 0]
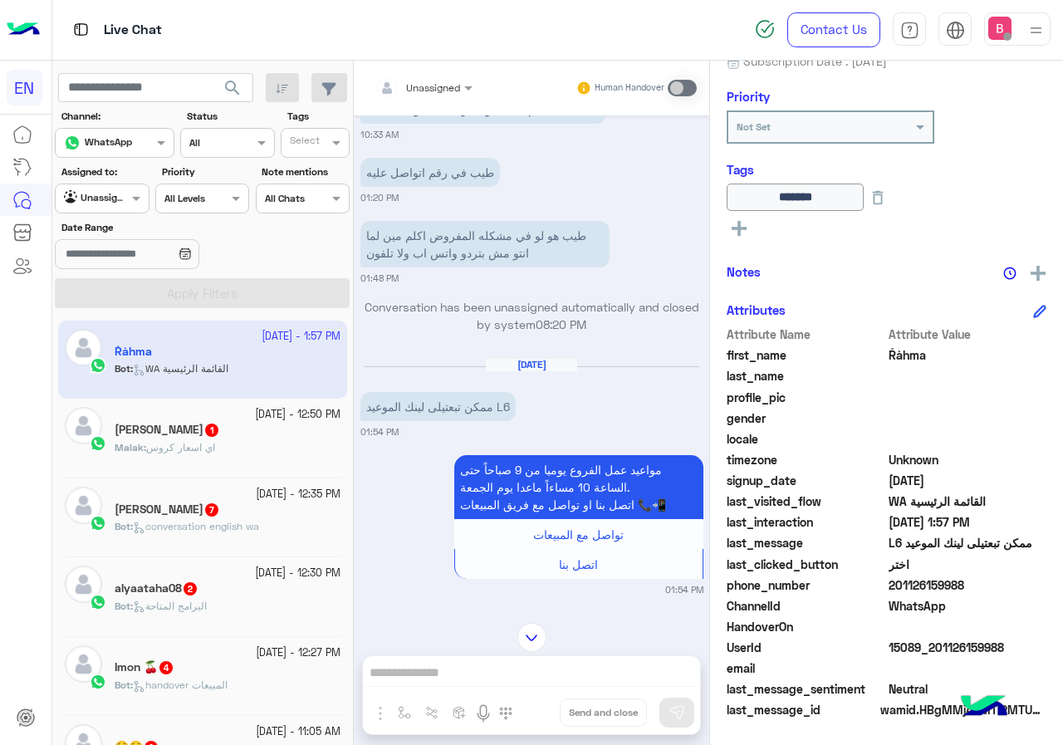
click at [681, 77] on div "Human Handover" at bounding box center [637, 88] width 122 height 30
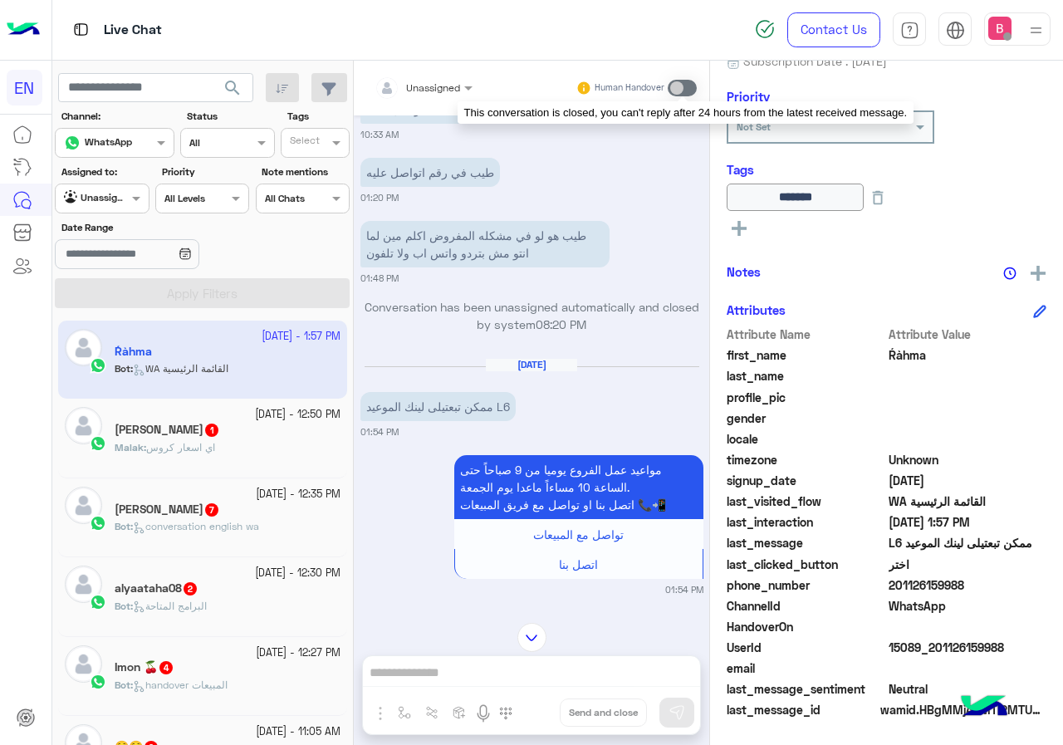
click at [695, 83] on span at bounding box center [682, 88] width 29 height 17
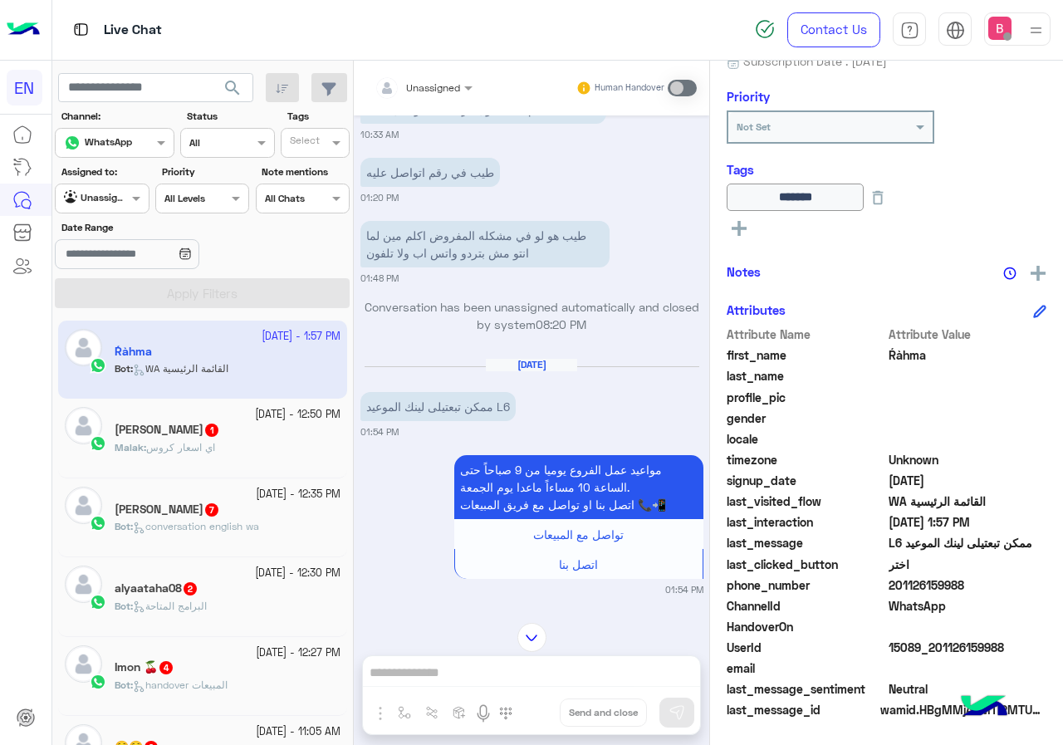
click at [212, 446] on span "اي اسعار كروس" at bounding box center [180, 447] width 69 height 12
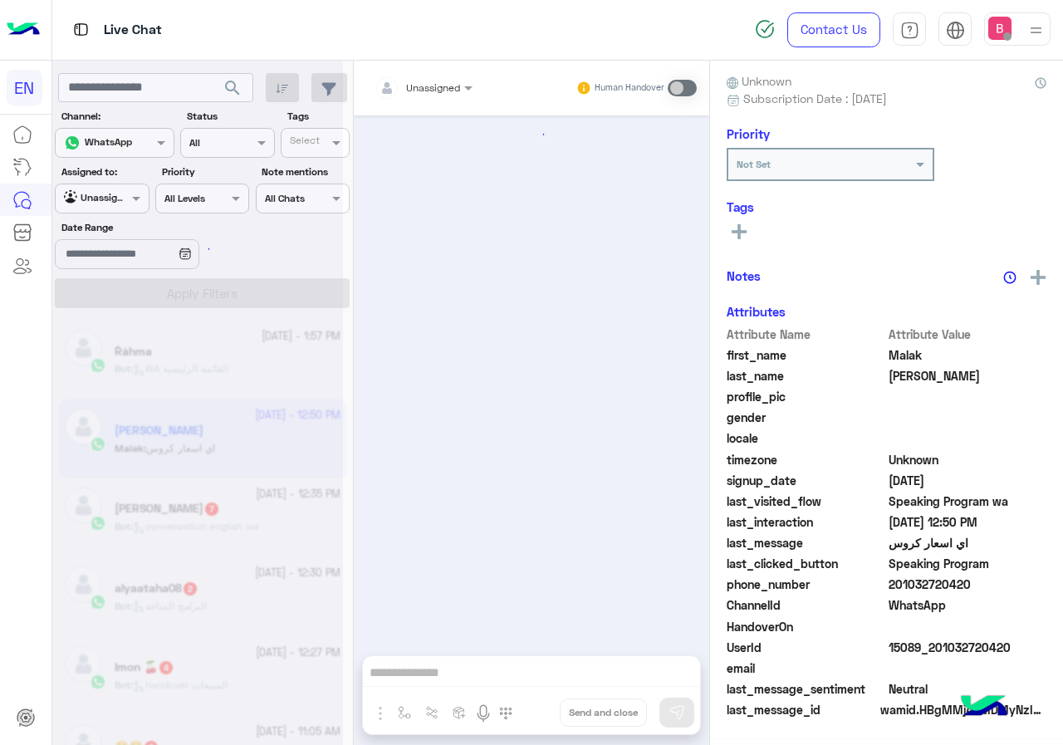
scroll to position [2855, 0]
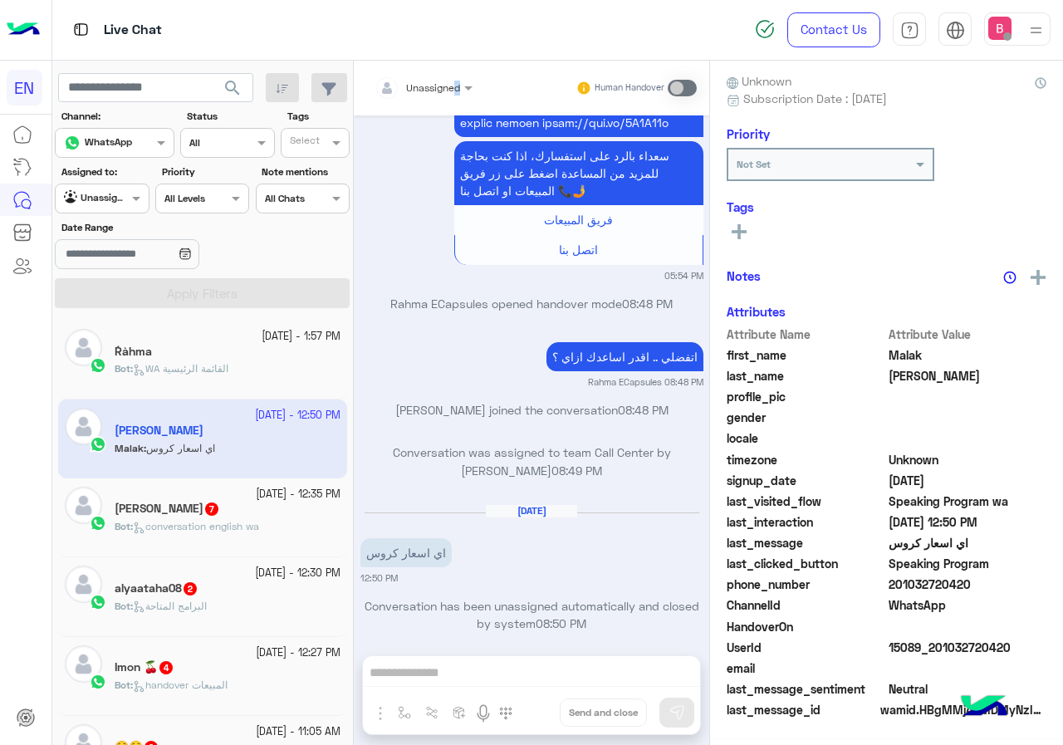
click at [440, 83] on div "Unassigned Human Handover" at bounding box center [531, 88] width 355 height 55
click at [437, 86] on div at bounding box center [423, 85] width 115 height 16
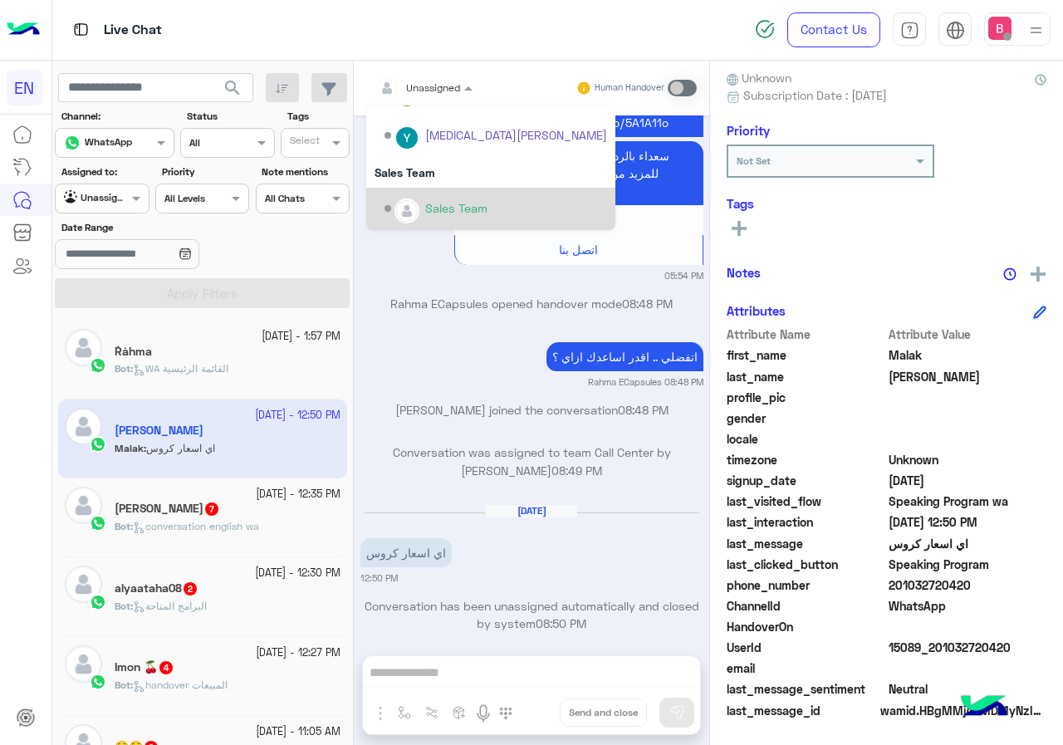
click at [434, 212] on div "Sales Team" at bounding box center [456, 207] width 62 height 17
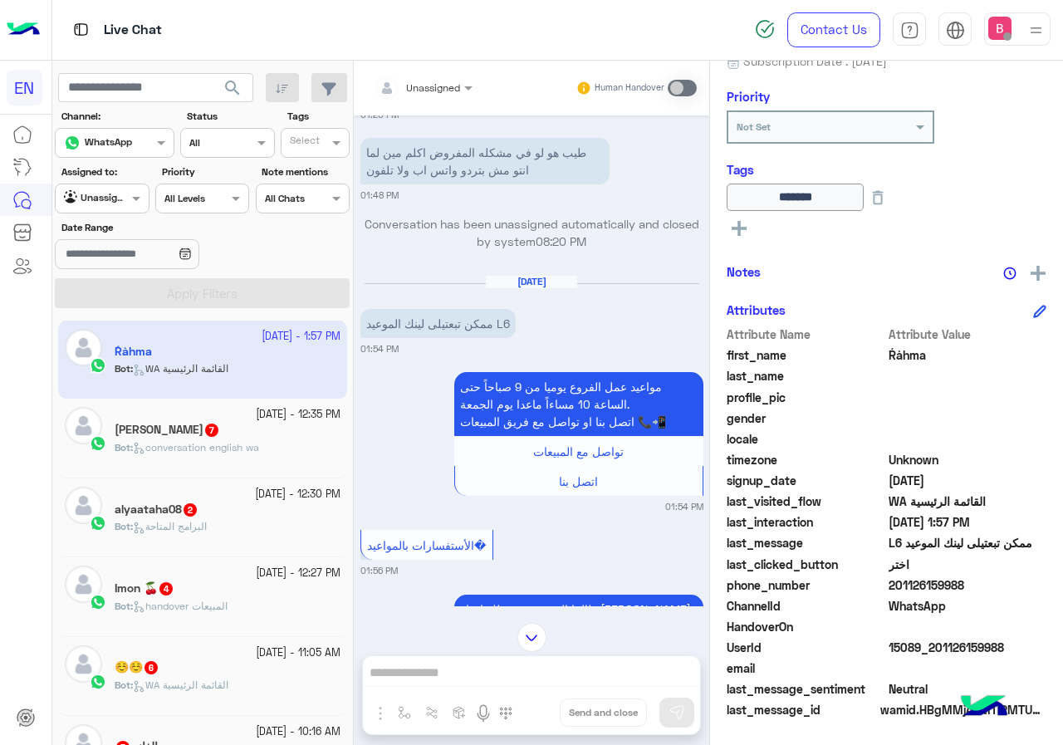
click at [259, 453] on p "Bot : conversation english wa" at bounding box center [187, 447] width 145 height 15
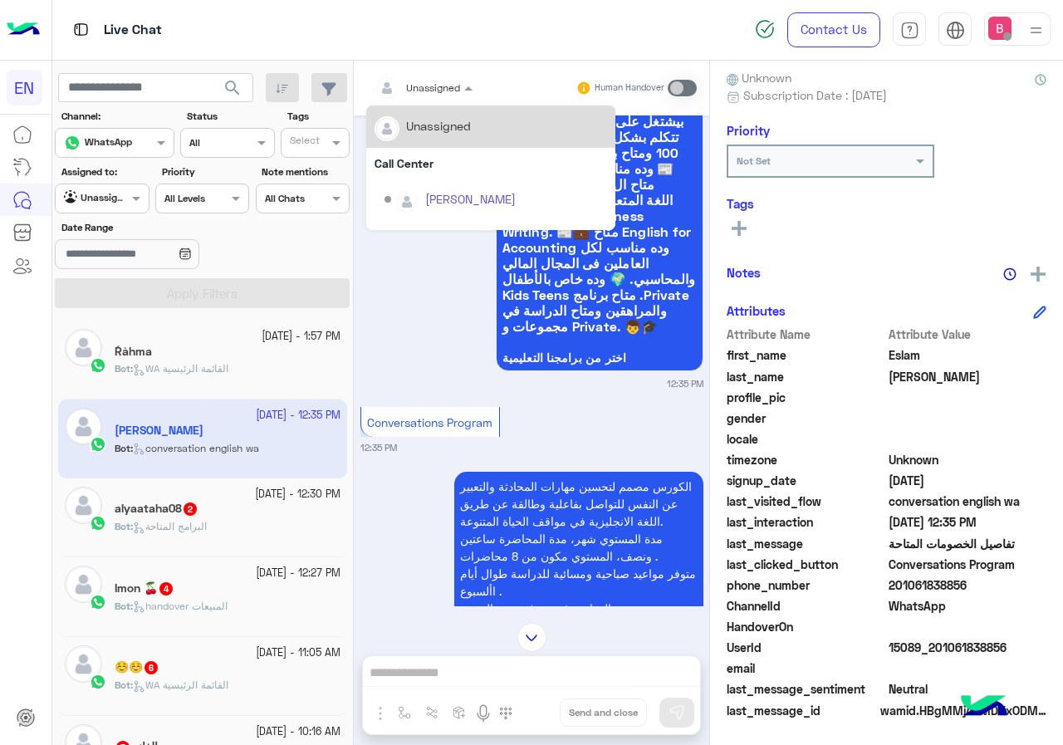
click at [447, 94] on div "Unassigned" at bounding box center [433, 88] width 54 height 15
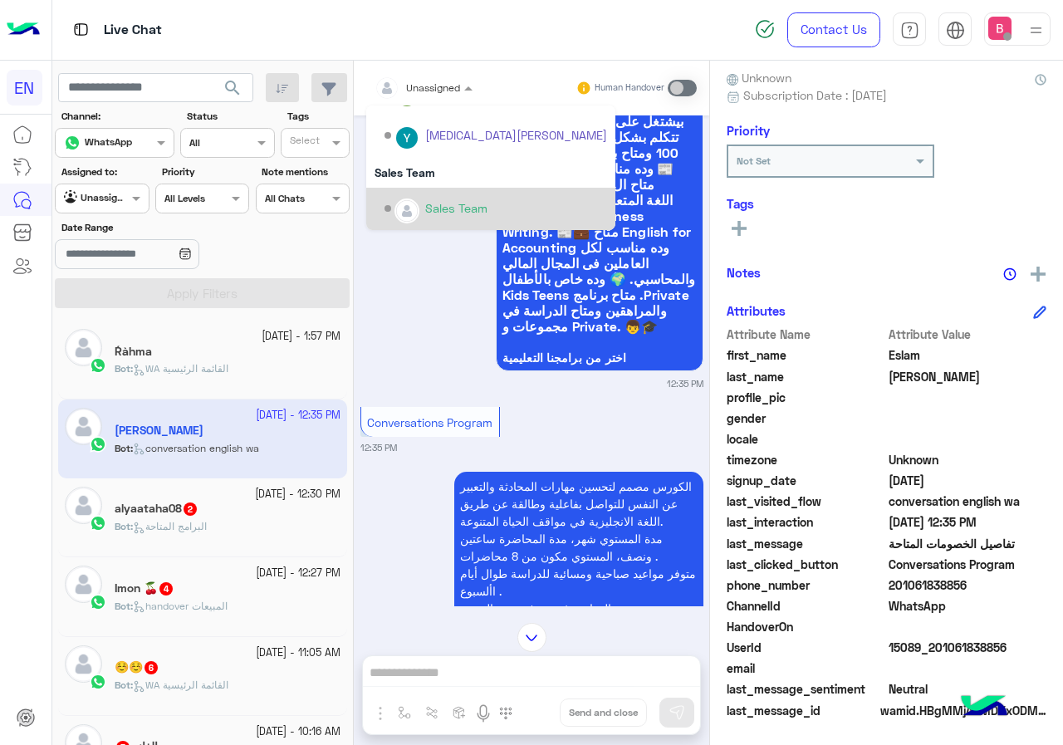
click at [430, 205] on div "Sales Team" at bounding box center [456, 207] width 62 height 17
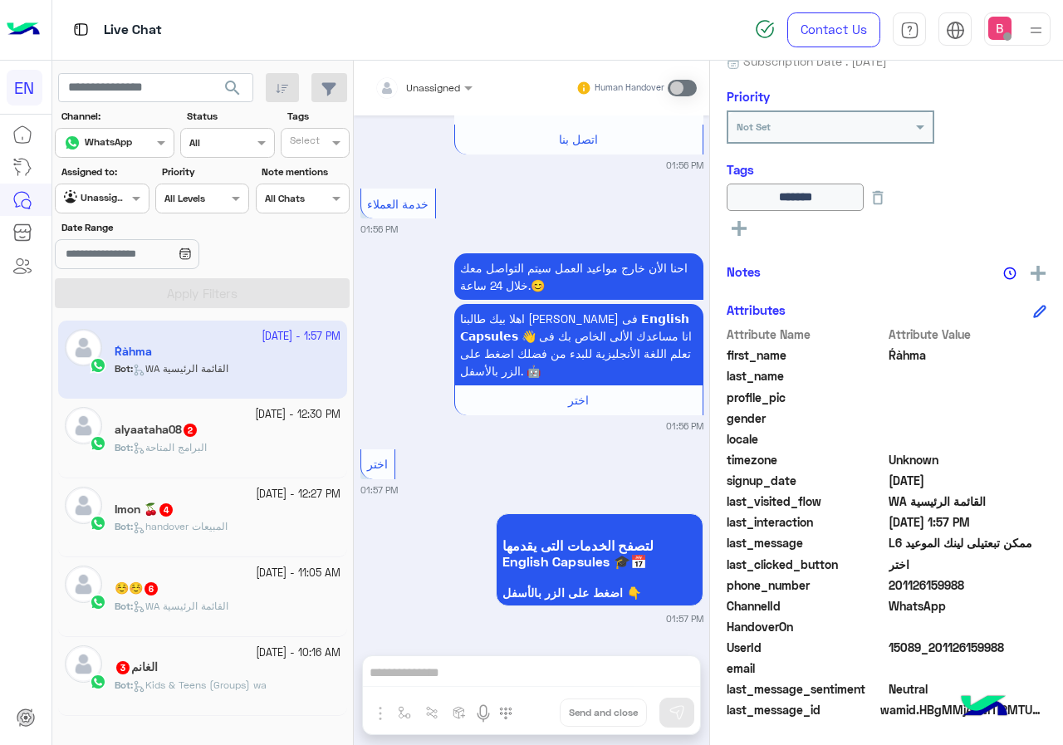
click at [220, 673] on div "الغانم 3" at bounding box center [228, 668] width 226 height 17
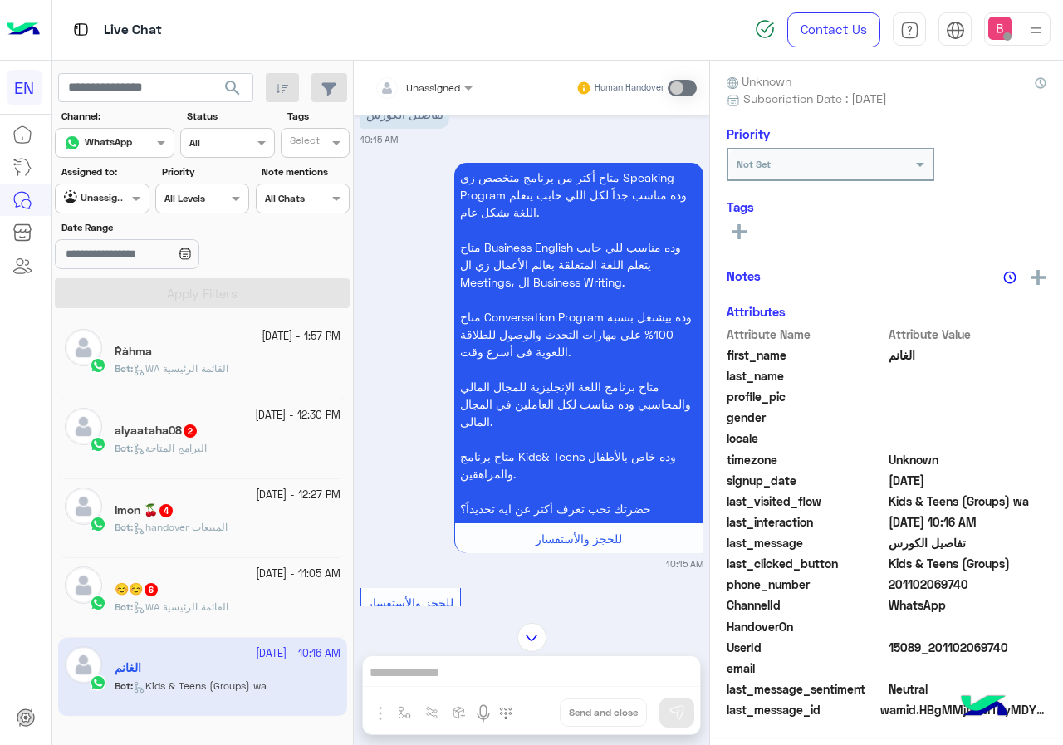
click at [441, 97] on div "Unassigned" at bounding box center [418, 87] width 86 height 33
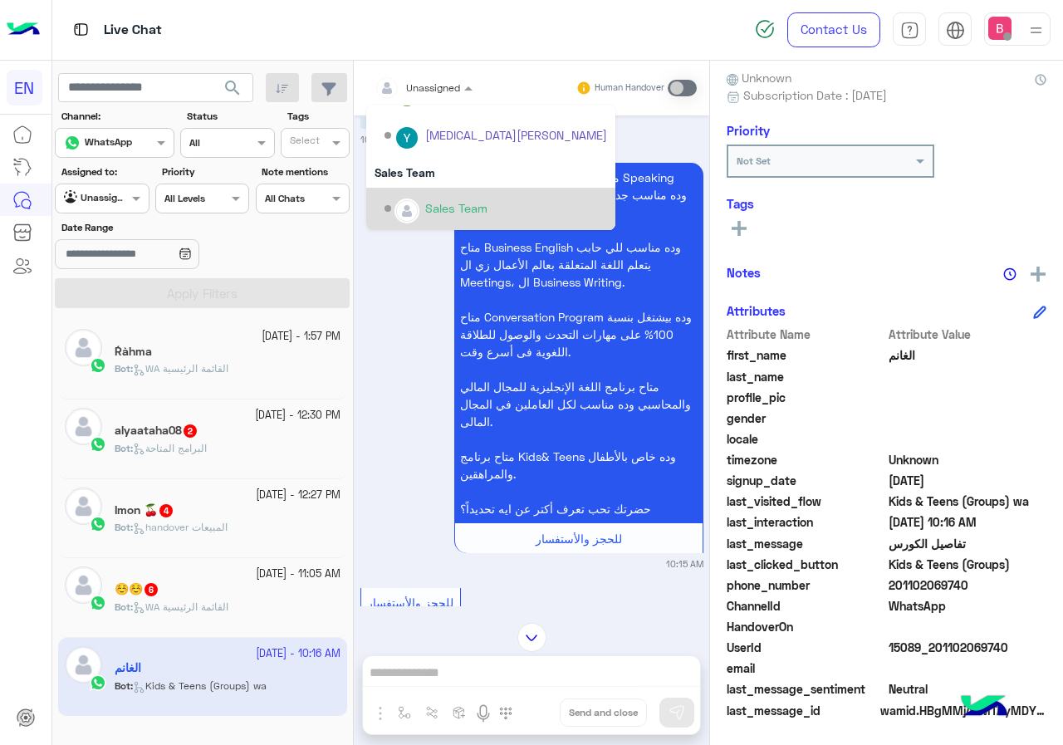
click at [436, 208] on div "Sales Team" at bounding box center [456, 207] width 62 height 17
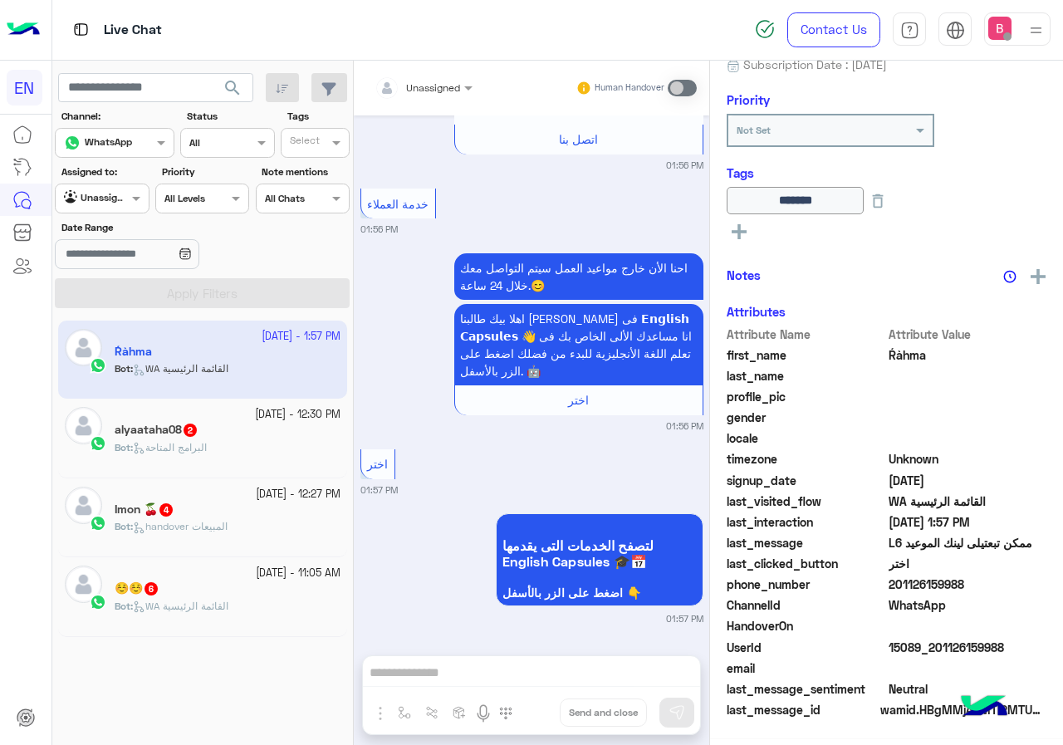
click at [219, 592] on div "☺️☺️ 6" at bounding box center [228, 589] width 226 height 17
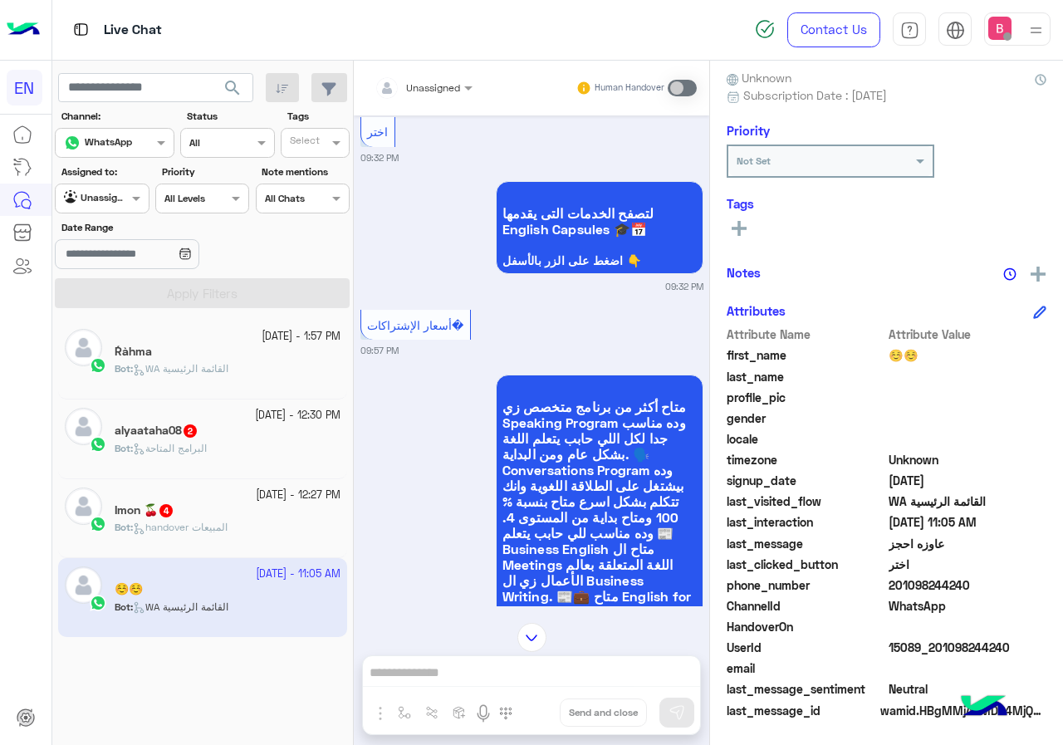
click at [441, 99] on div "Unassigned" at bounding box center [418, 87] width 86 height 33
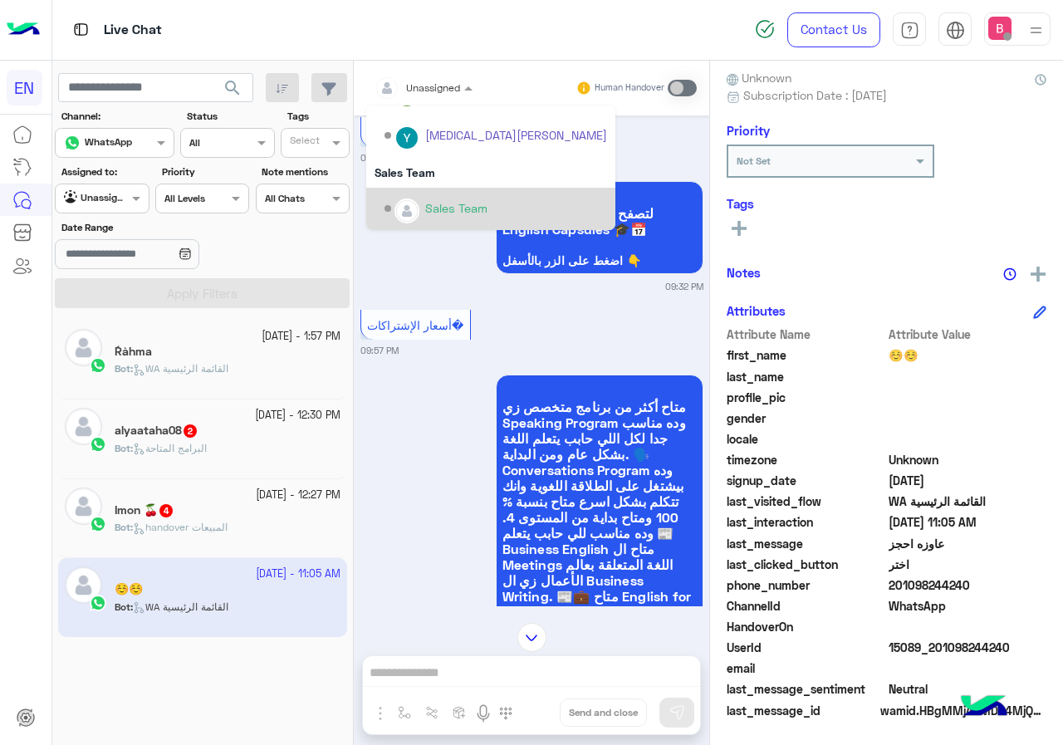
click at [427, 218] on div "Sales Team" at bounding box center [496, 208] width 223 height 29
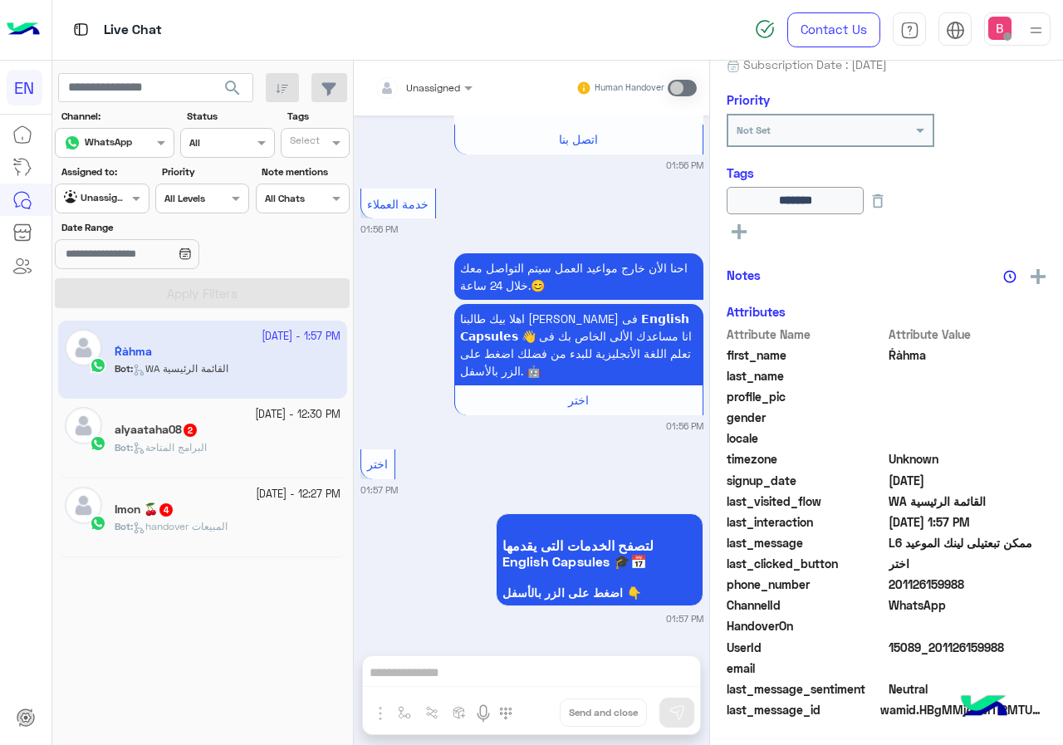
click at [198, 438] on div "26 September - 12:30 PM alyaataha08 2 Bot : البرامج المتاحة" at bounding box center [228, 437] width 226 height 61
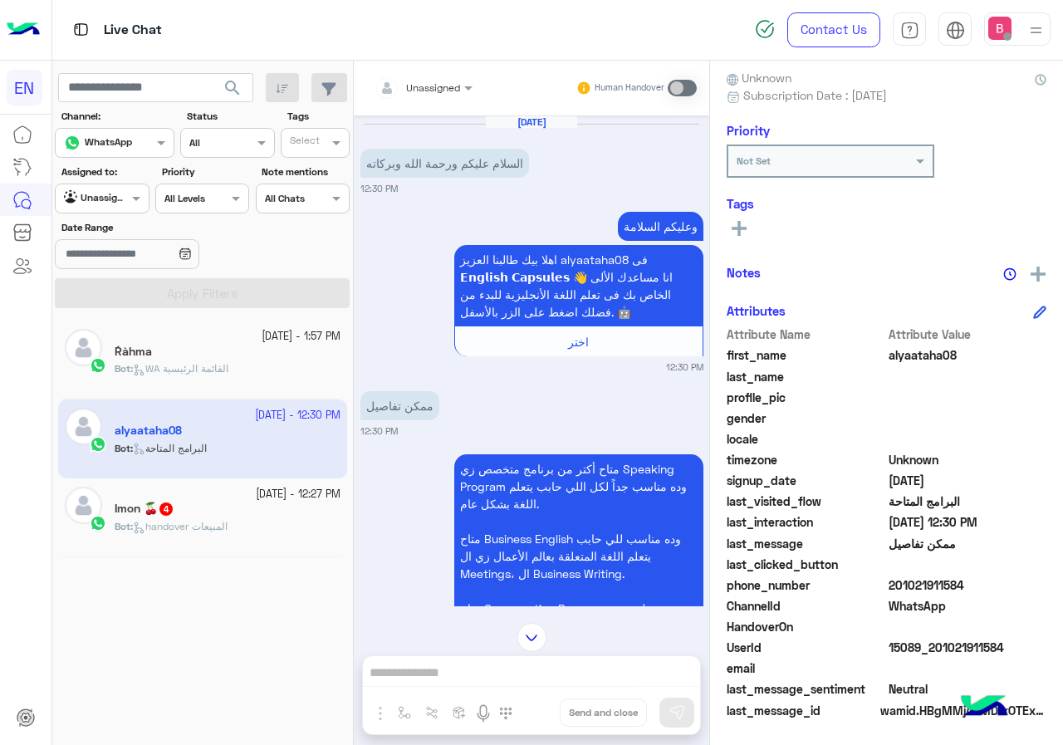
click at [441, 96] on div "Unassigned" at bounding box center [418, 87] width 86 height 33
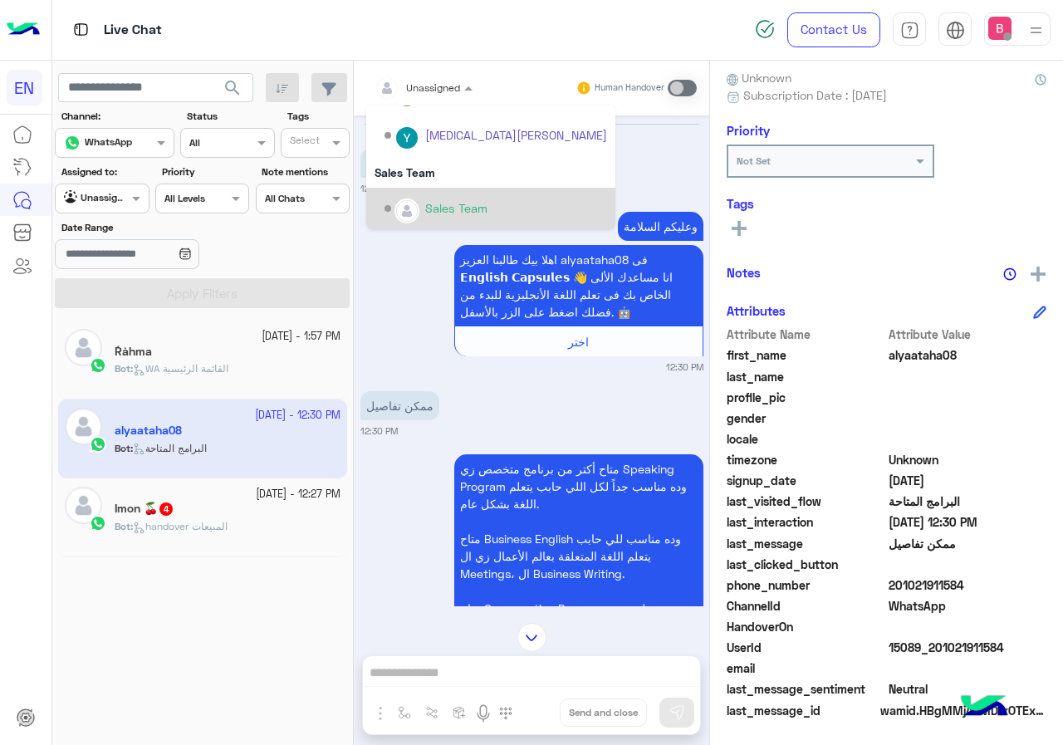
click at [439, 208] on div "Sales Team" at bounding box center [456, 207] width 62 height 17
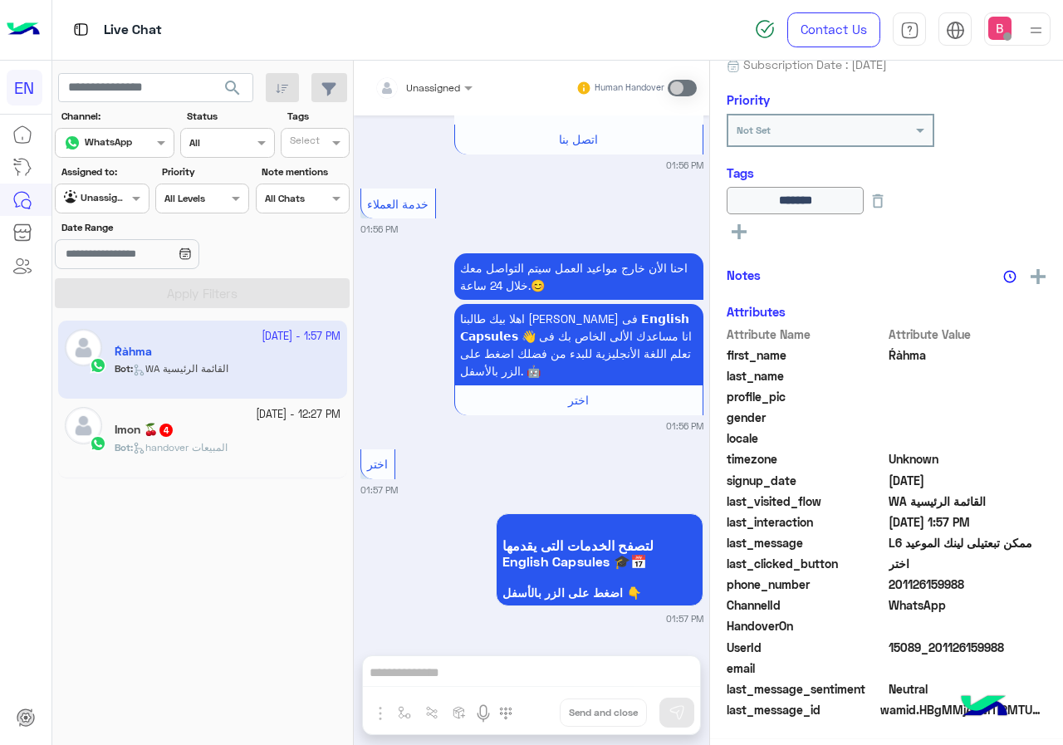
click at [234, 428] on div "Imon 🍒 4" at bounding box center [228, 431] width 226 height 17
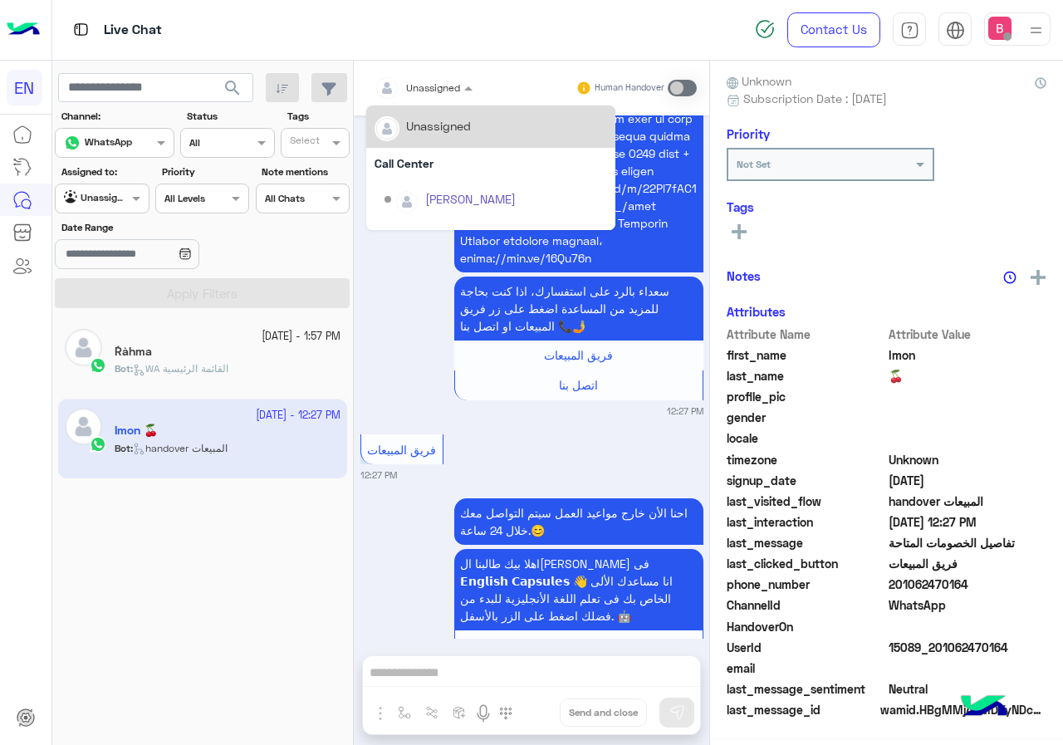
click at [449, 86] on div at bounding box center [423, 85] width 115 height 16
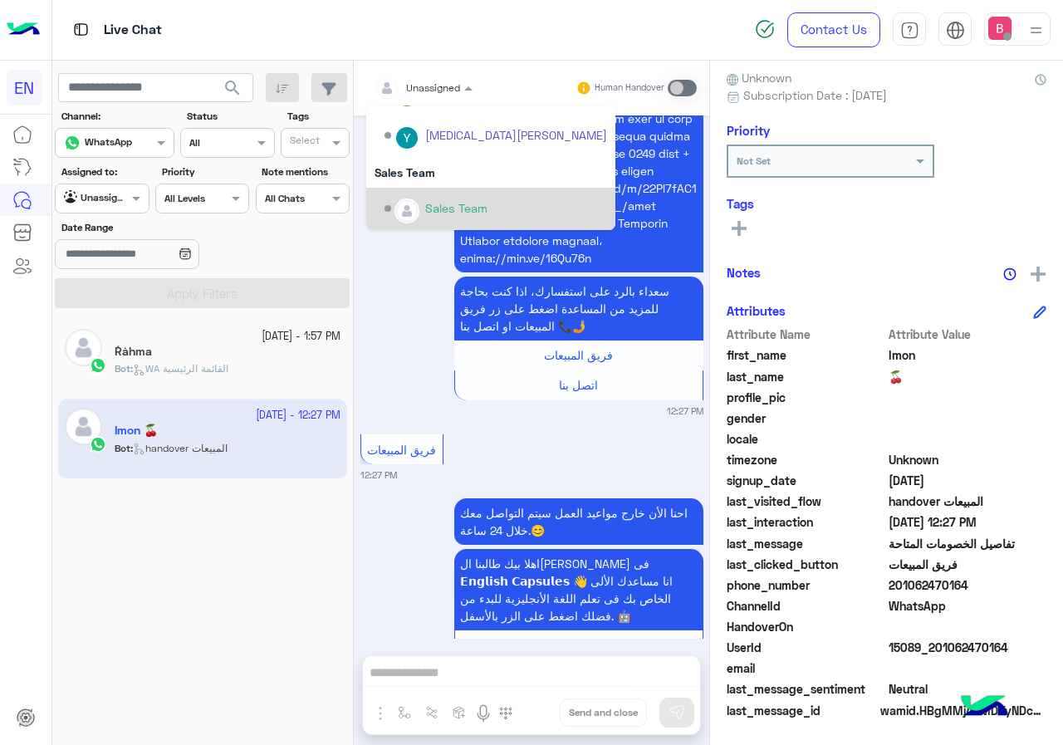
click at [429, 209] on div "Sales Team" at bounding box center [456, 207] width 62 height 17
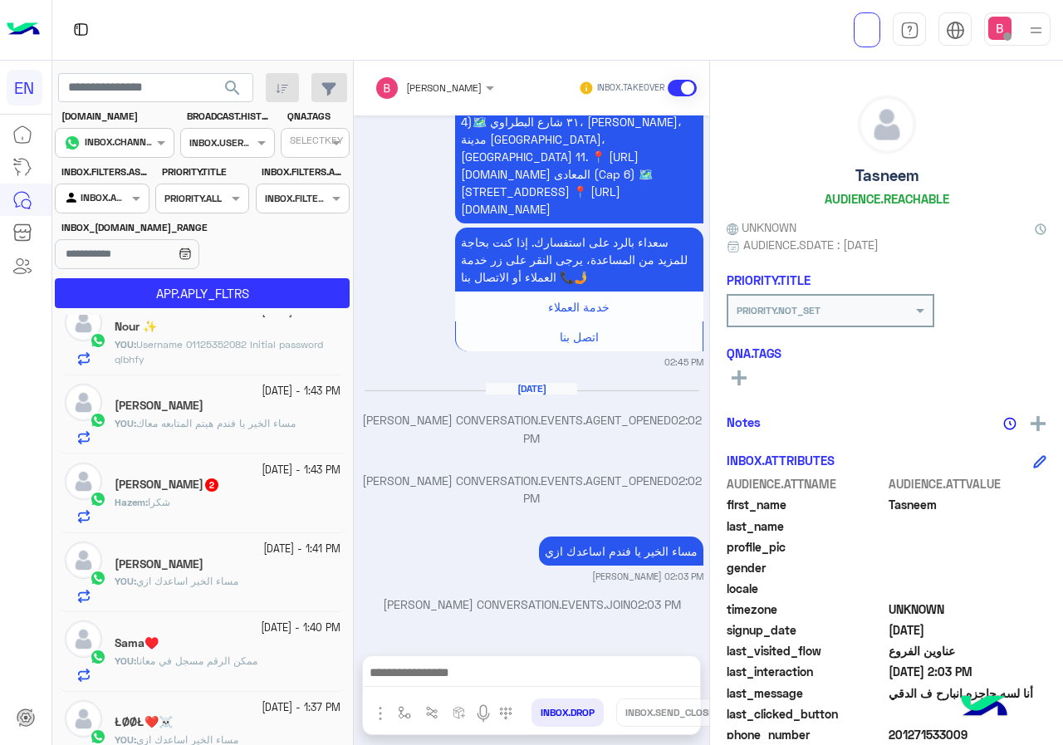
scroll to position [249, 0]
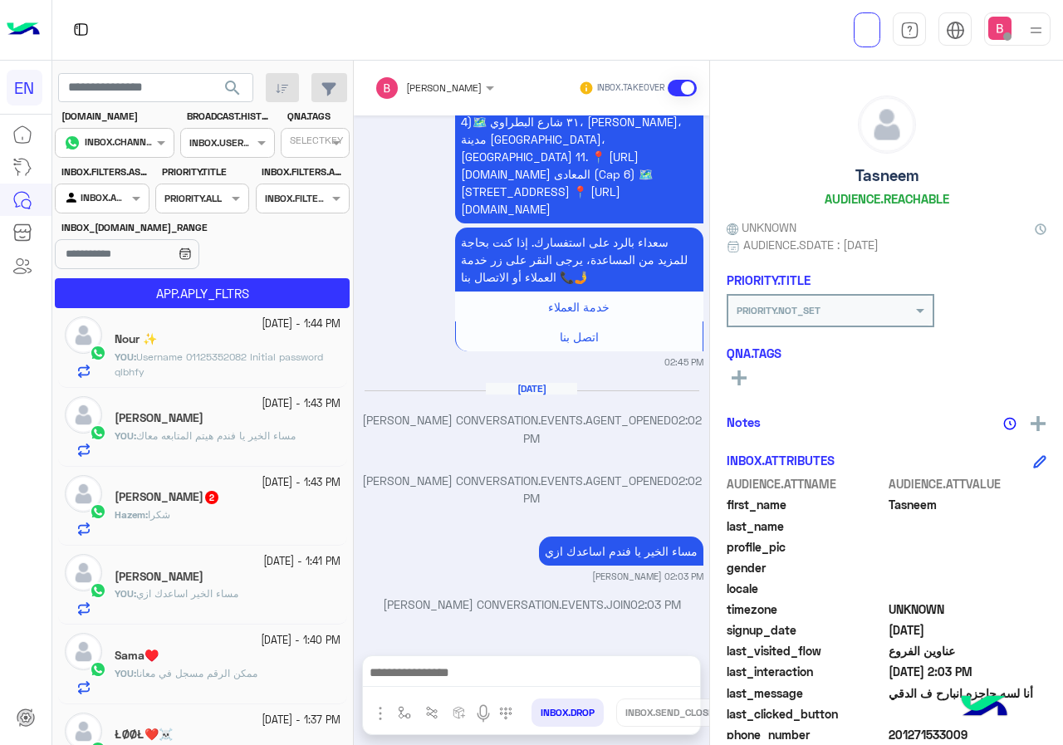
click at [119, 200] on div at bounding box center [102, 197] width 92 height 16
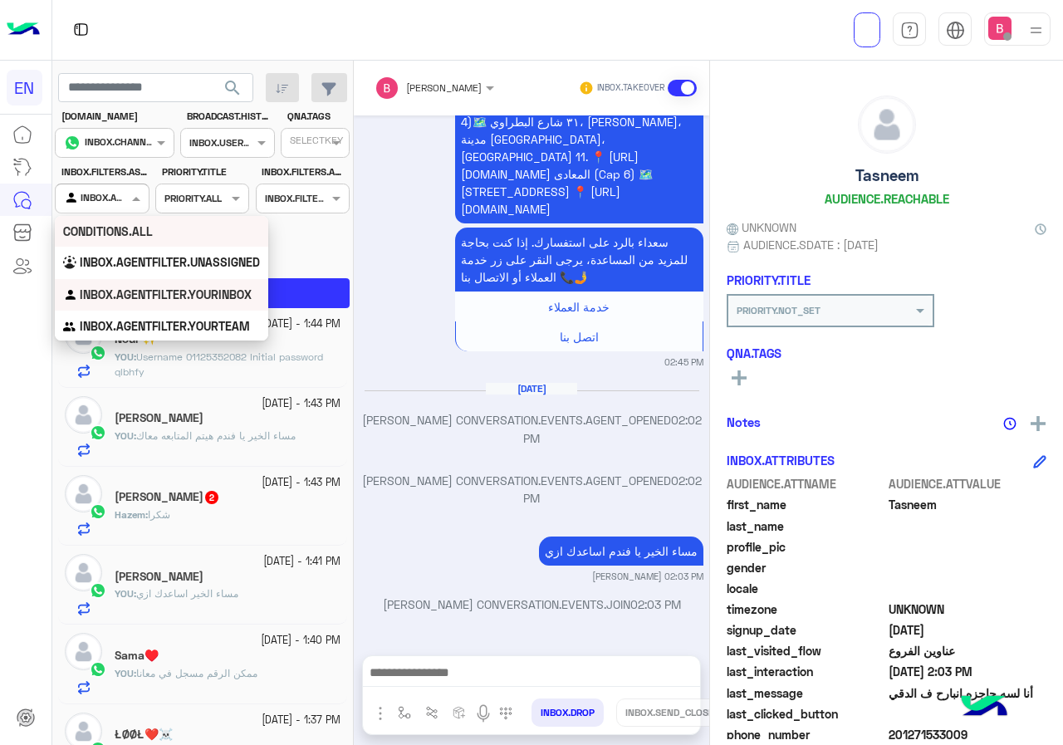
click at [125, 244] on div "CONDITIONS.ALL" at bounding box center [161, 231] width 213 height 31
click at [118, 193] on div at bounding box center [102, 197] width 92 height 16
click at [104, 256] on b "INBOX.AGENTFILTER.UNASSIGNED" at bounding box center [170, 262] width 180 height 14
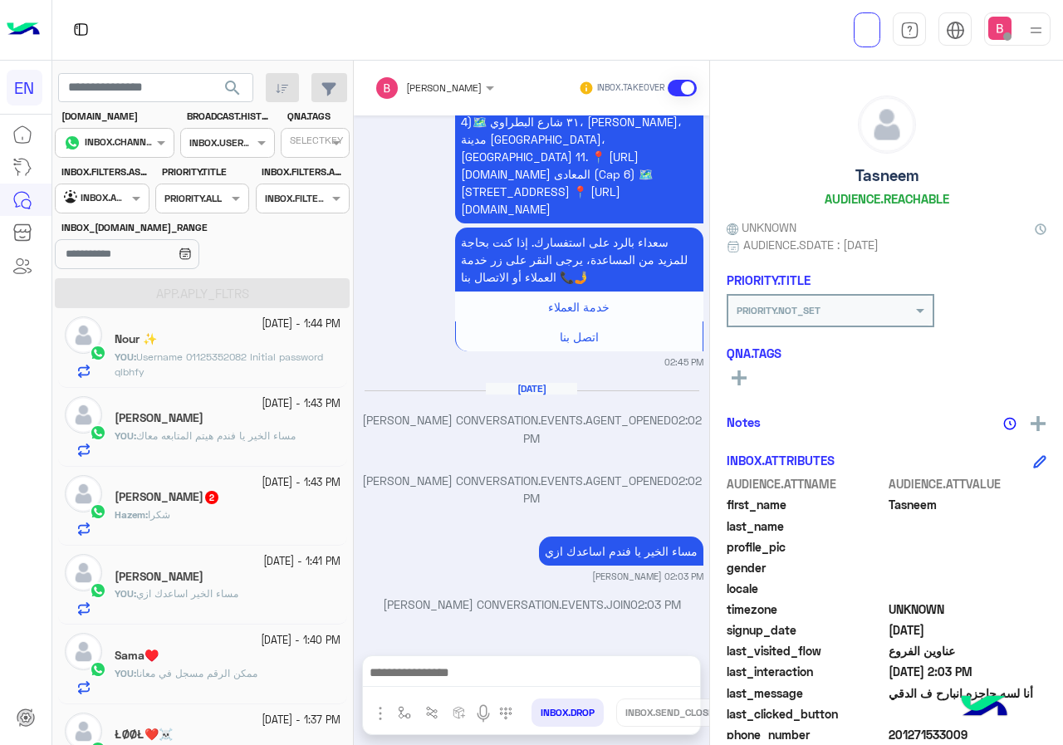
click at [117, 201] on div at bounding box center [102, 197] width 92 height 16
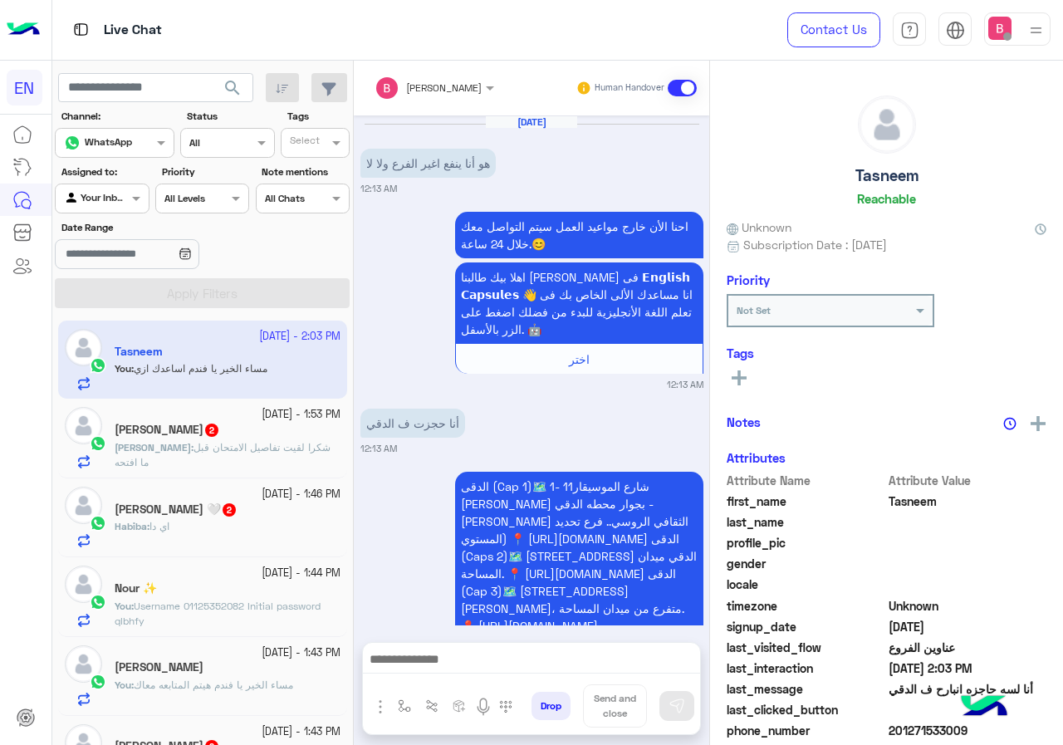
scroll to position [1257, 0]
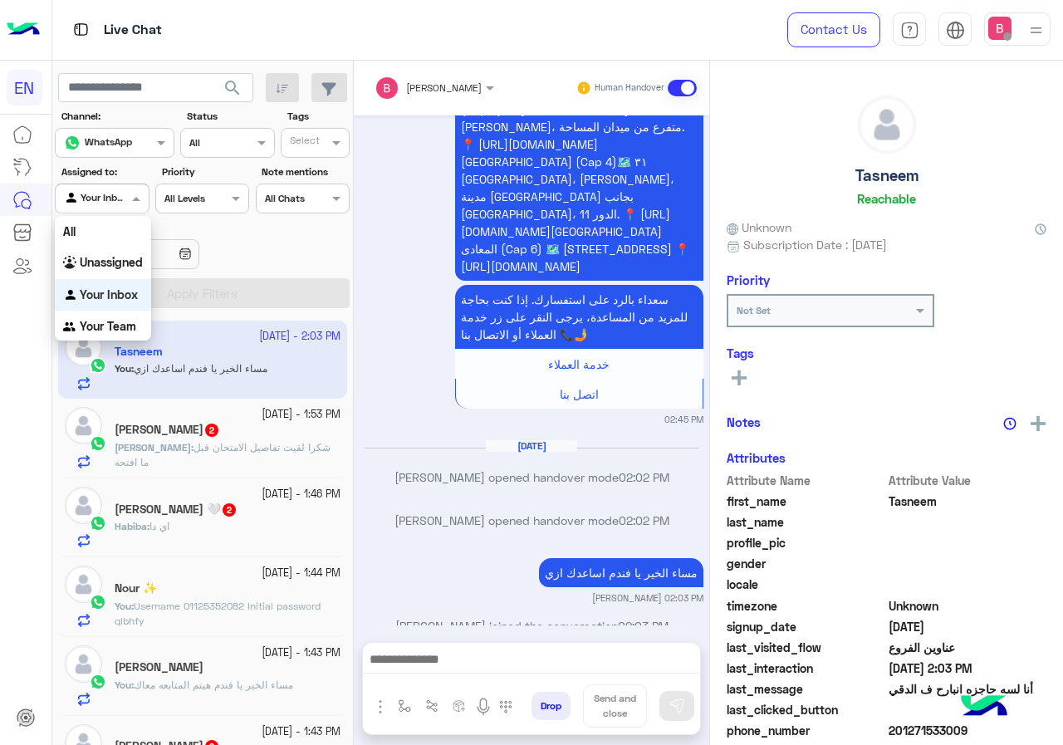
click at [100, 194] on input "text" at bounding box center [83, 196] width 38 height 15
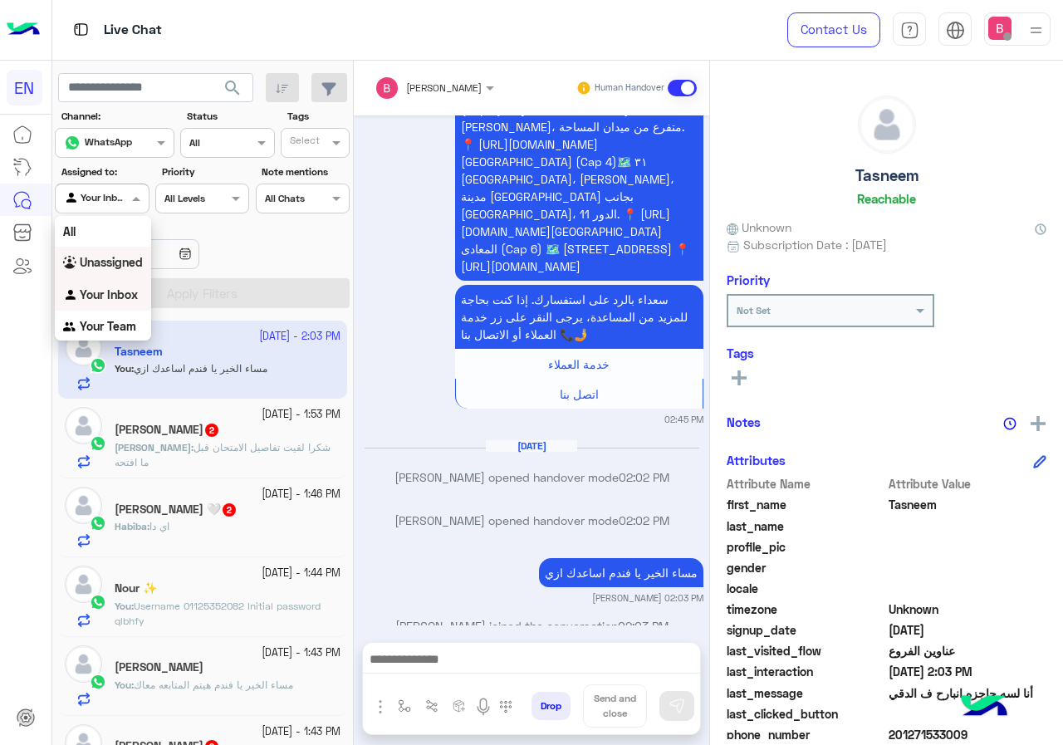
click at [107, 259] on b "Unassigned" at bounding box center [111, 262] width 63 height 14
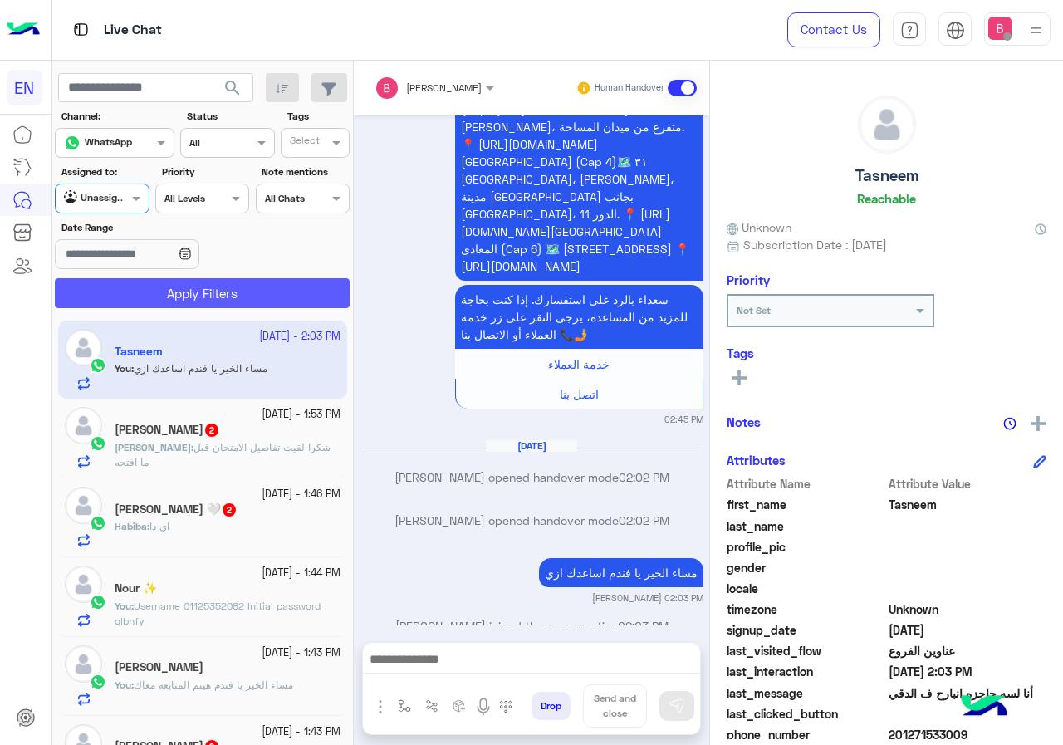
click at [159, 290] on button "Apply Filters" at bounding box center [202, 293] width 295 height 30
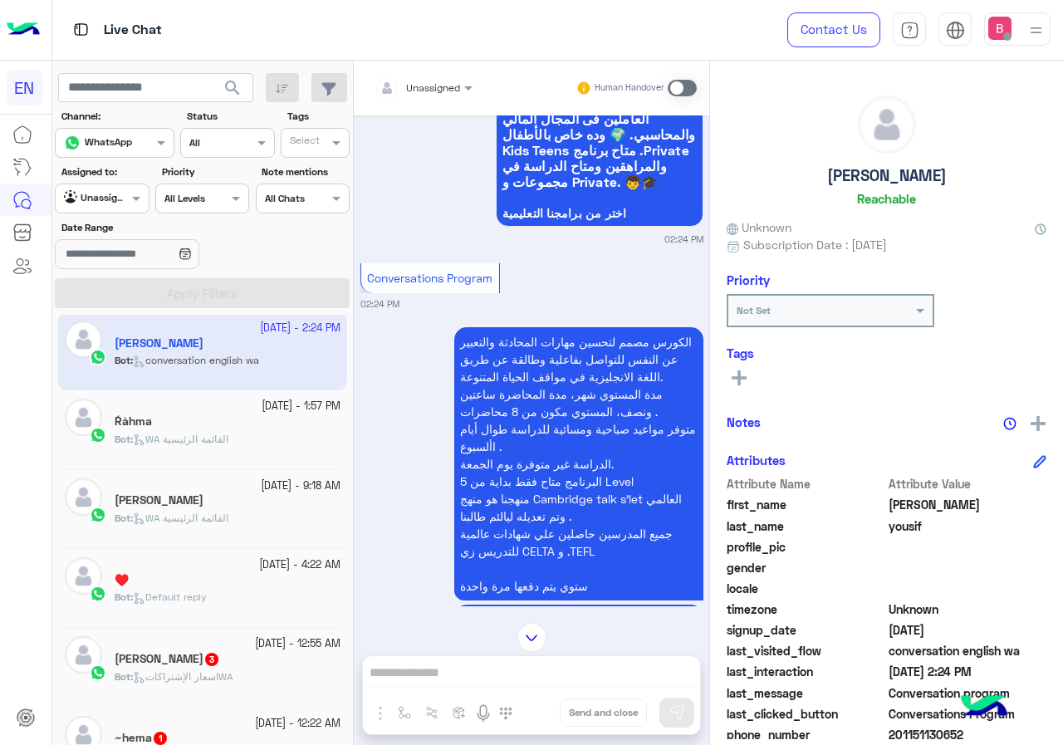
scroll to position [3081, 0]
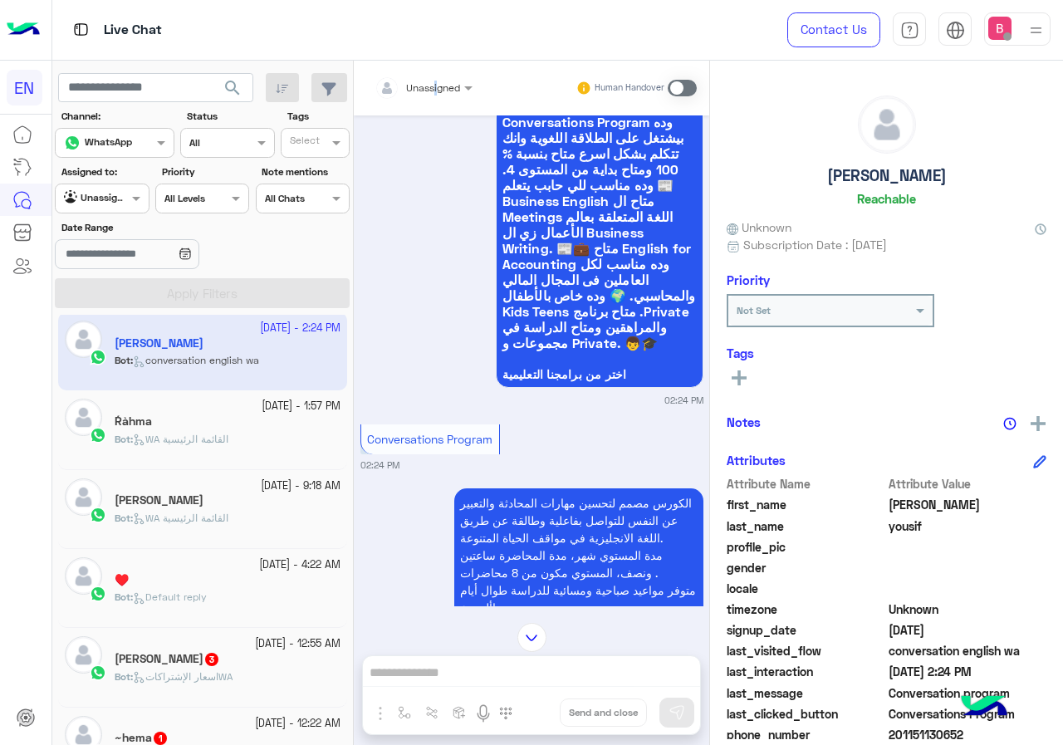
click at [435, 61] on div "Unassigned Human Handover" at bounding box center [531, 88] width 355 height 55
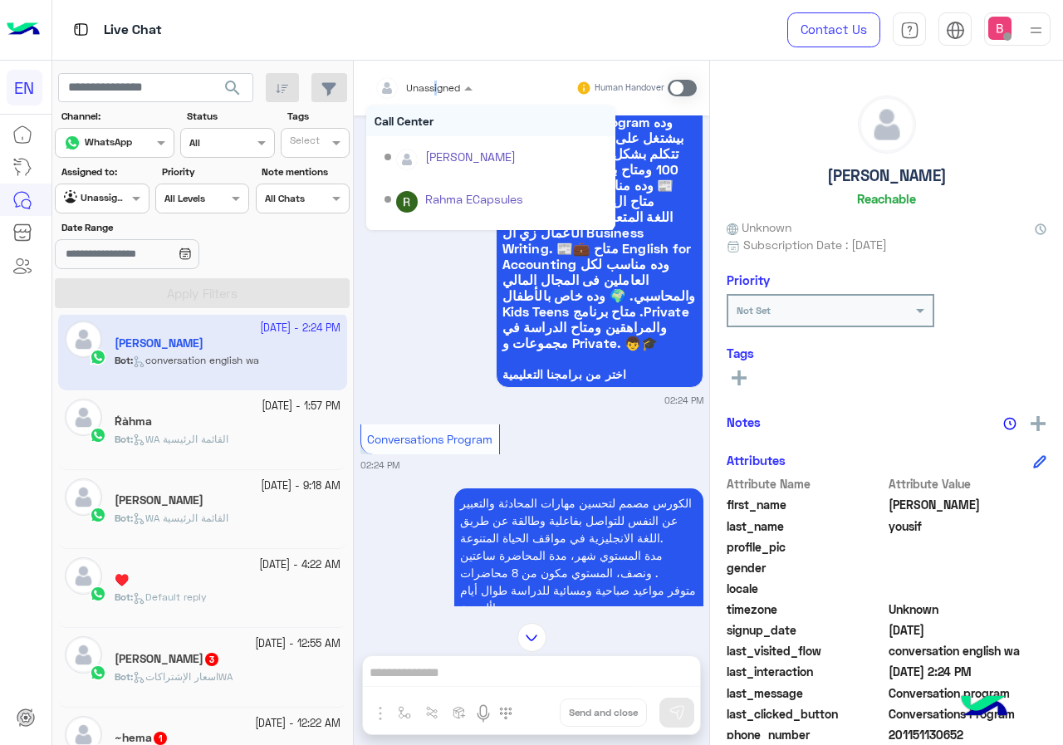
click at [414, 81] on input "text" at bounding box center [404, 85] width 58 height 15
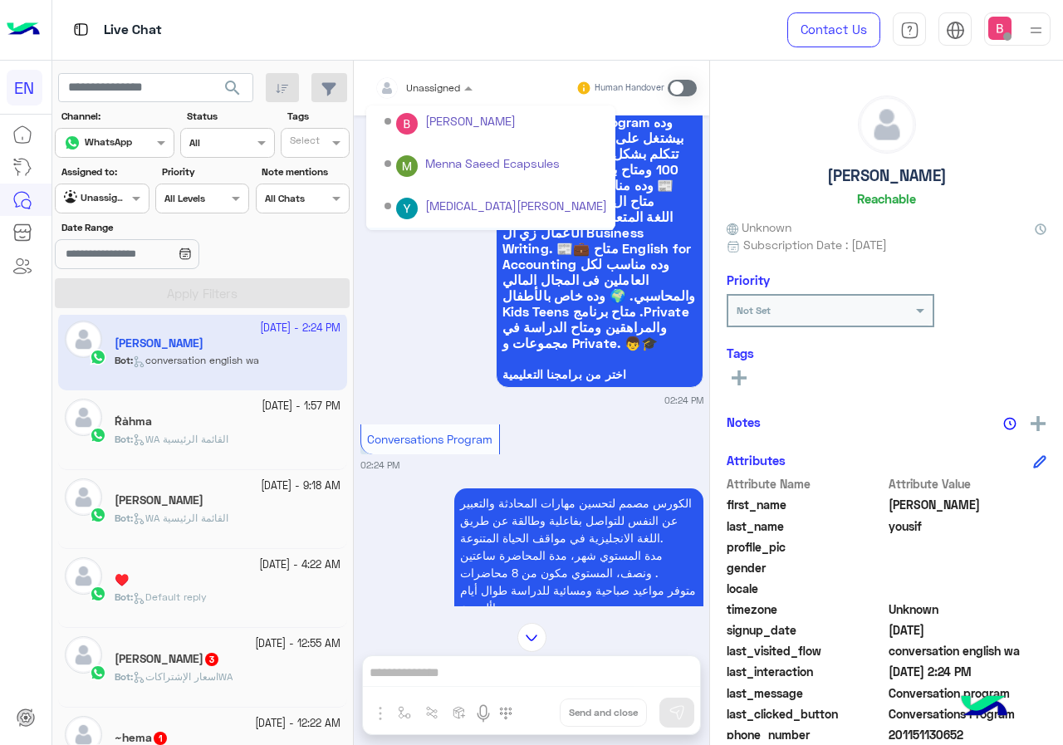
scroll to position [276, 0]
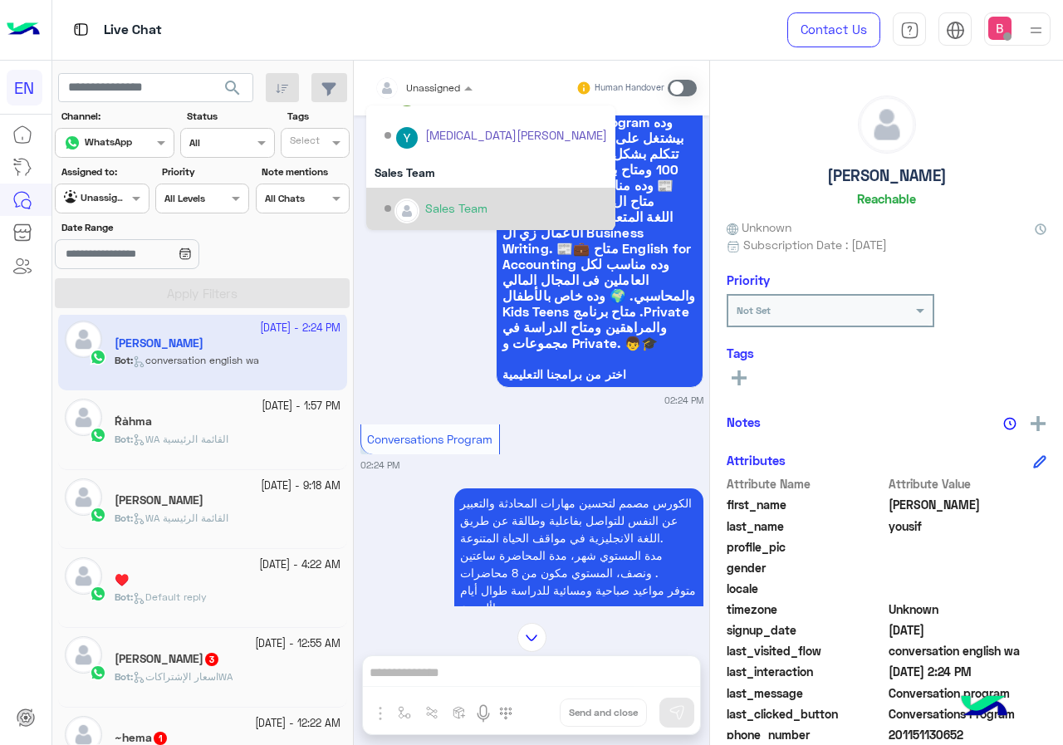
click at [430, 192] on div "Sales Team" at bounding box center [490, 209] width 249 height 42
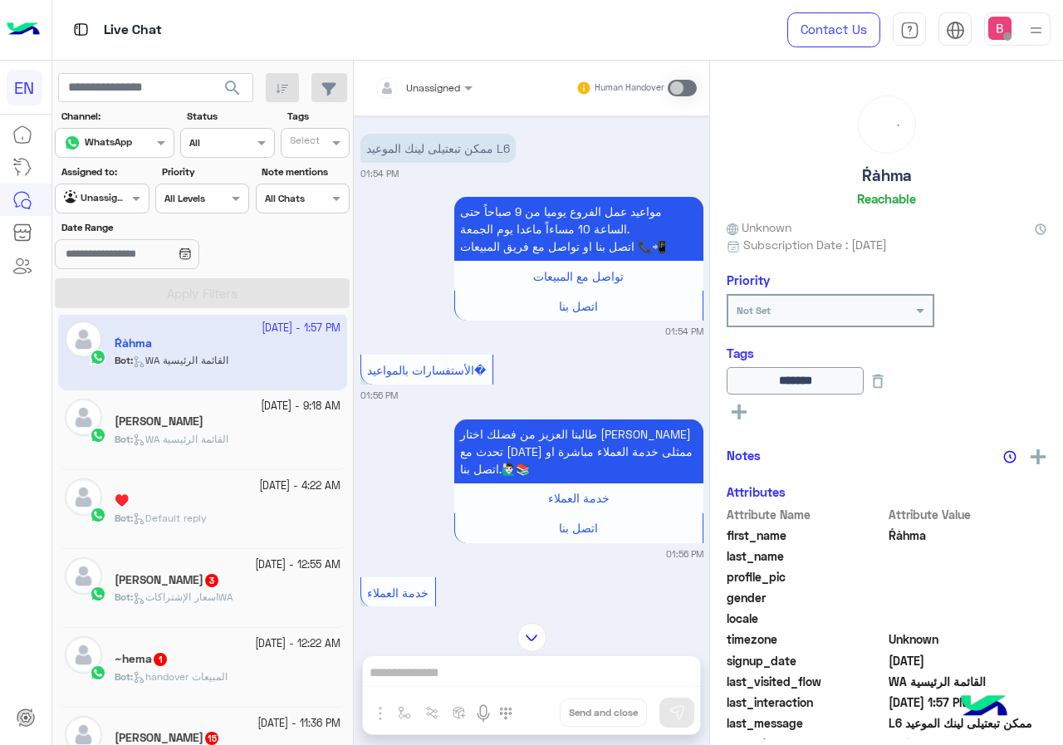
scroll to position [919, 0]
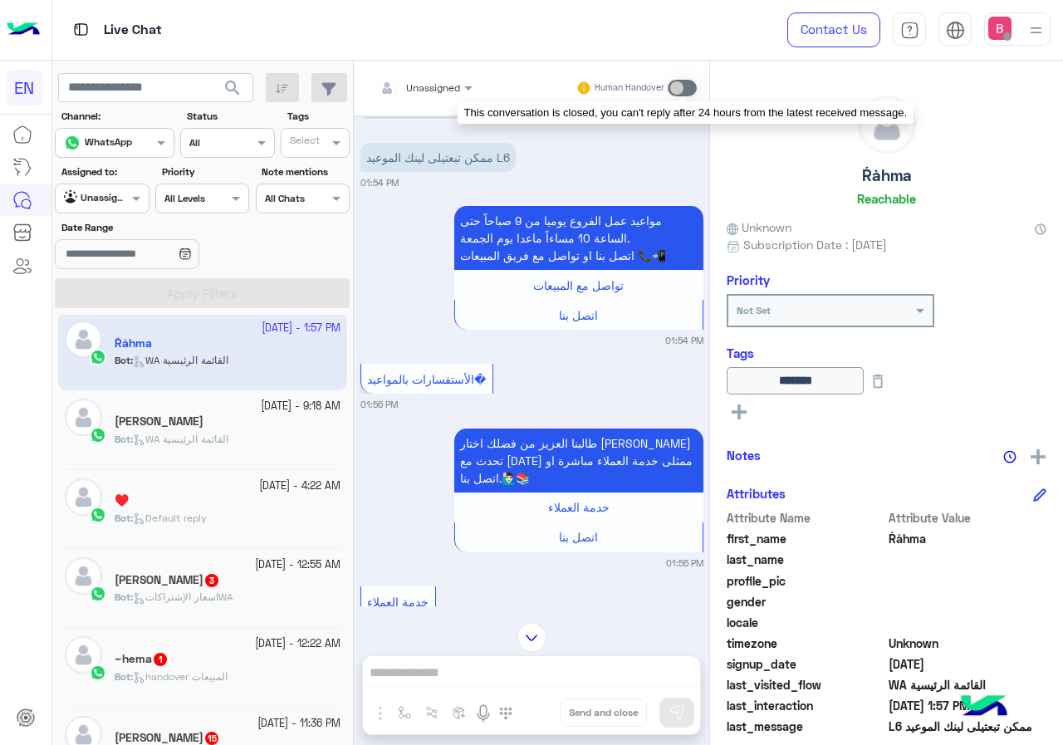
click at [690, 88] on span at bounding box center [682, 88] width 29 height 17
click at [686, 81] on span at bounding box center [682, 88] width 29 height 17
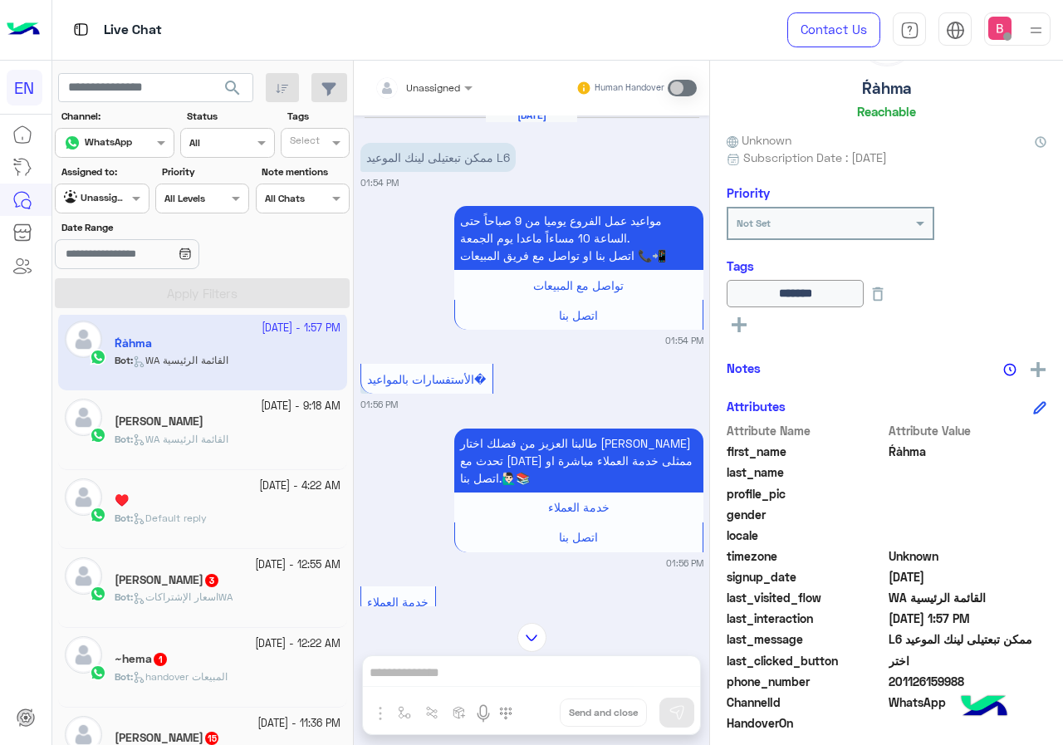
scroll to position [184, 0]
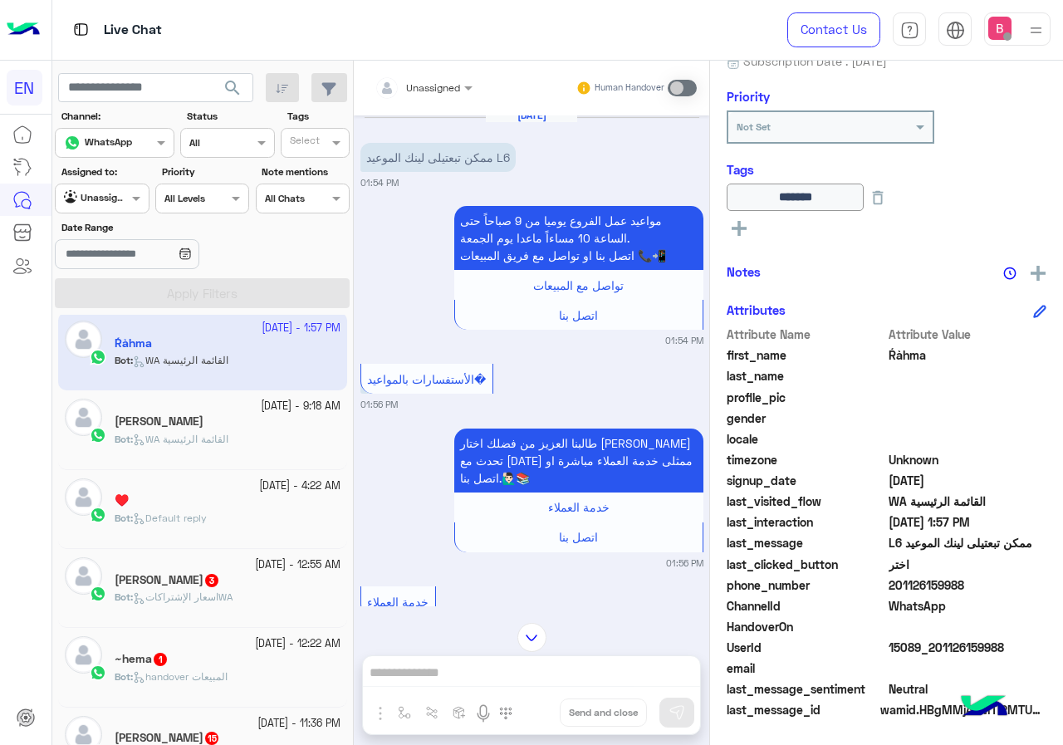
drag, startPoint x: 891, startPoint y: 584, endPoint x: 968, endPoint y: 586, distance: 76.4
click at [1000, 587] on span "201126159988" at bounding box center [968, 584] width 159 height 17
copy span "01126159988"
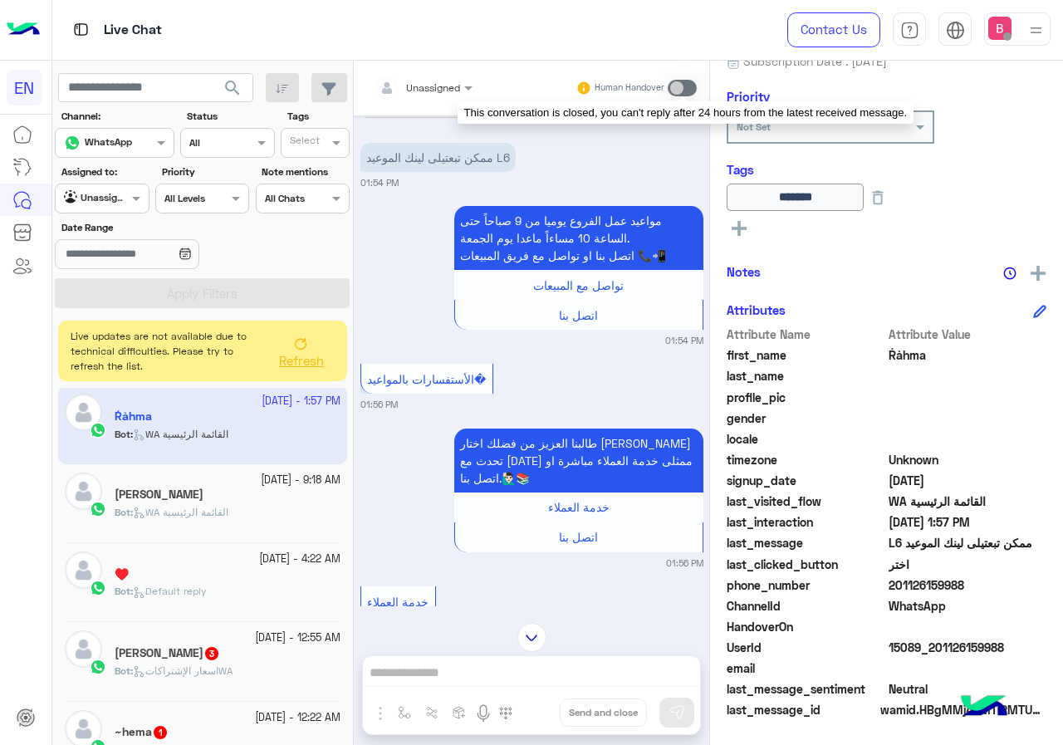
click at [683, 83] on span at bounding box center [682, 88] width 29 height 17
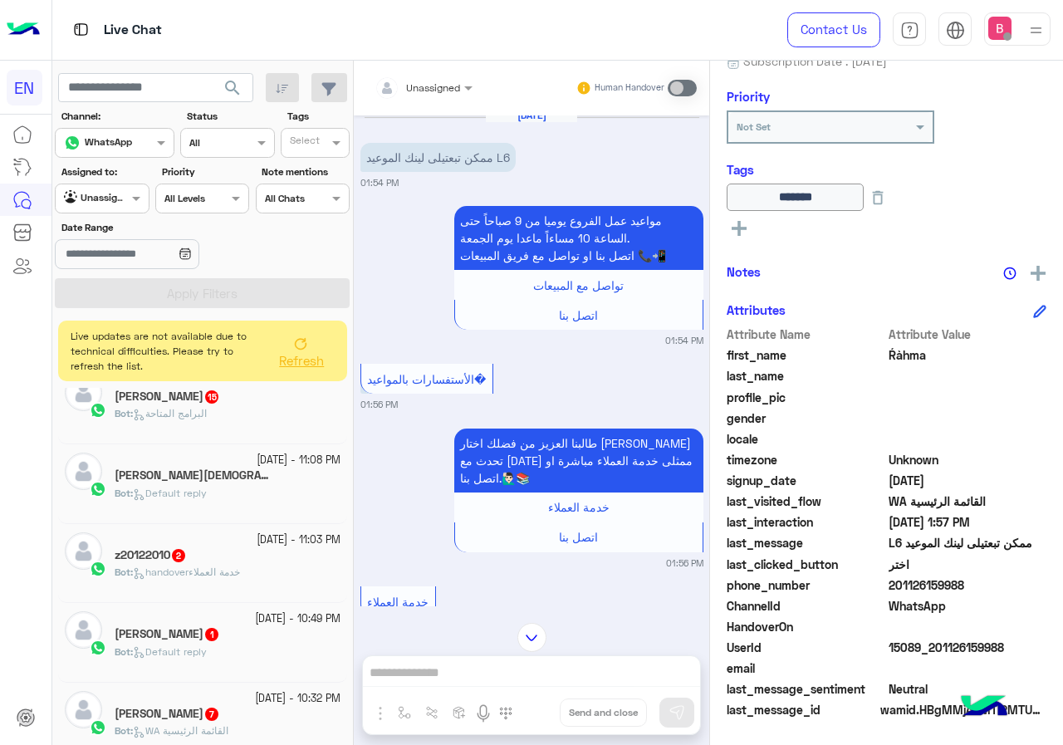
scroll to position [839, 0]
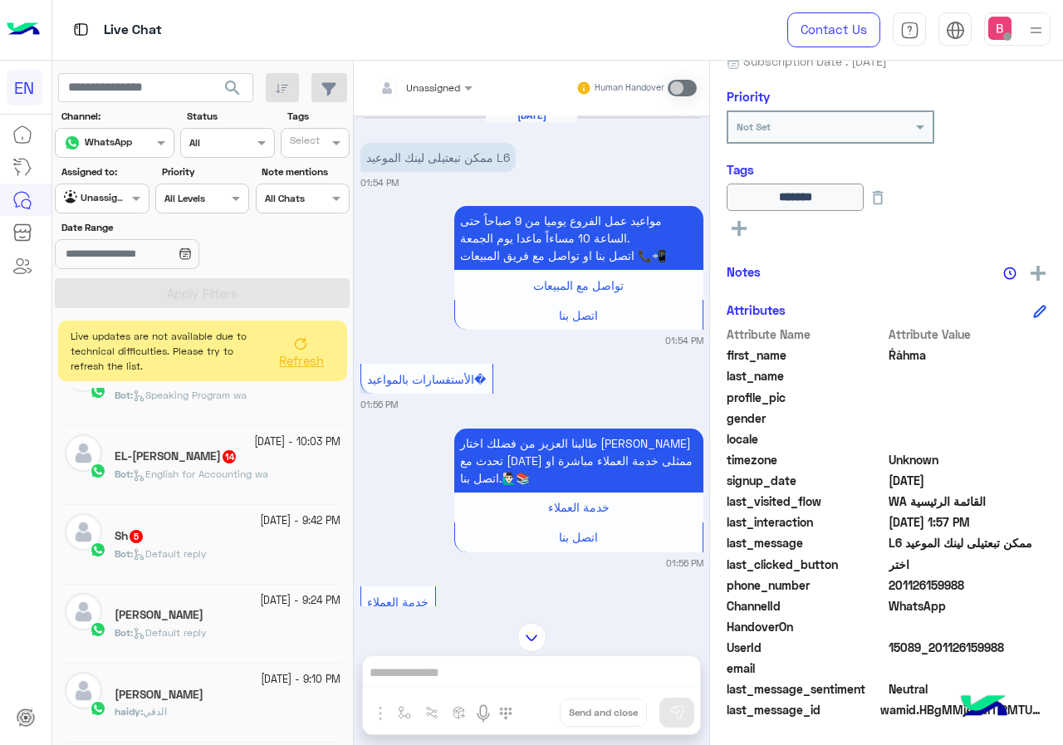
click at [223, 551] on div "Bot : Default reply" at bounding box center [228, 560] width 226 height 29
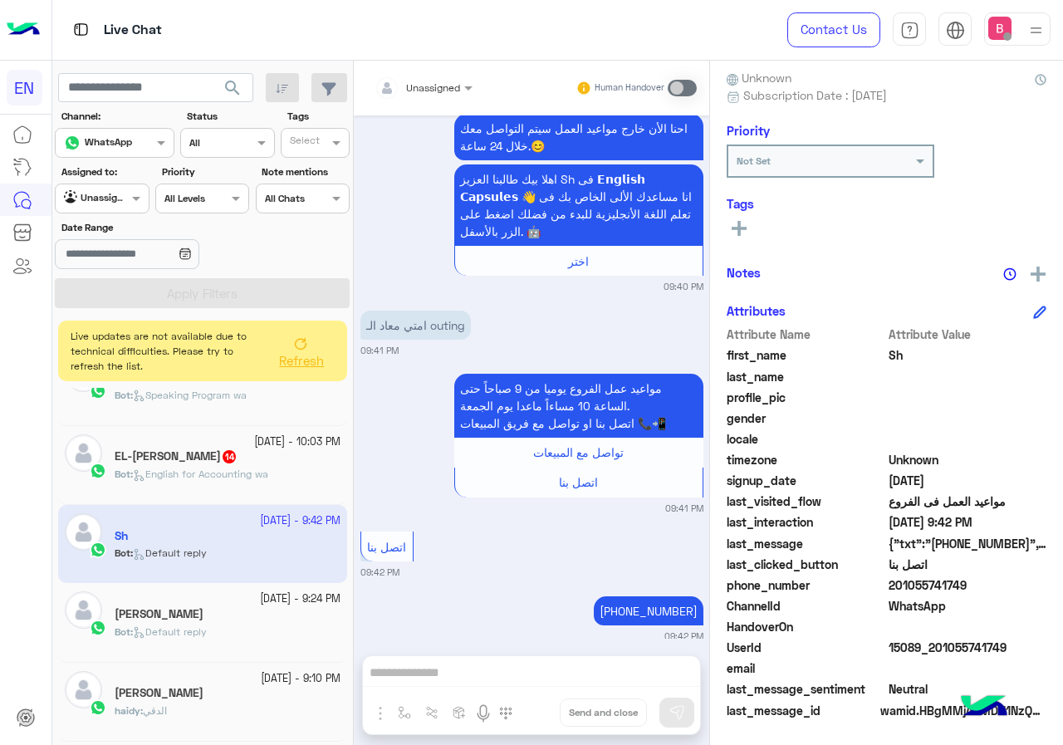
scroll to position [2406, 0]
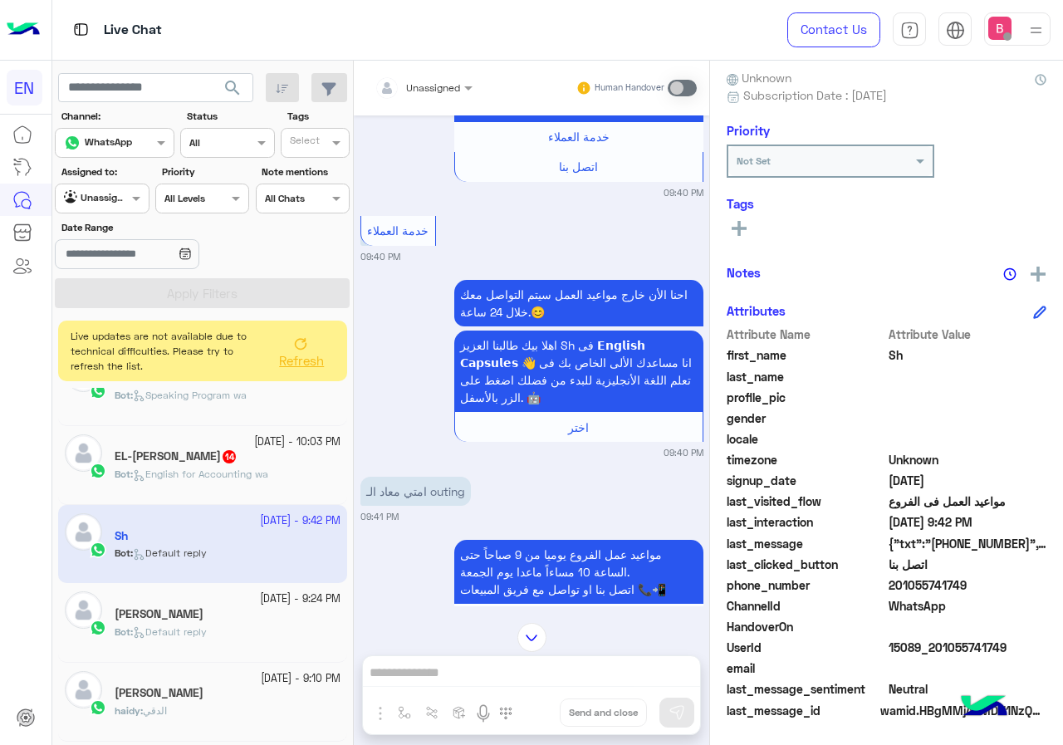
click at [399, 90] on input "text" at bounding box center [404, 85] width 58 height 15
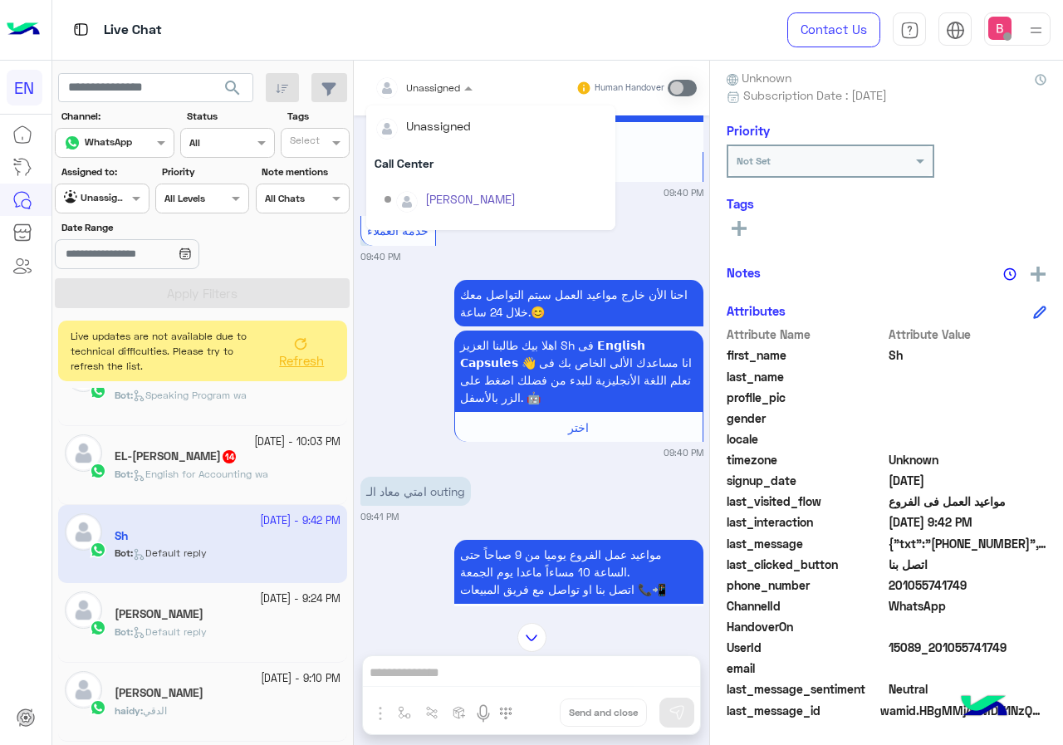
scroll to position [276, 0]
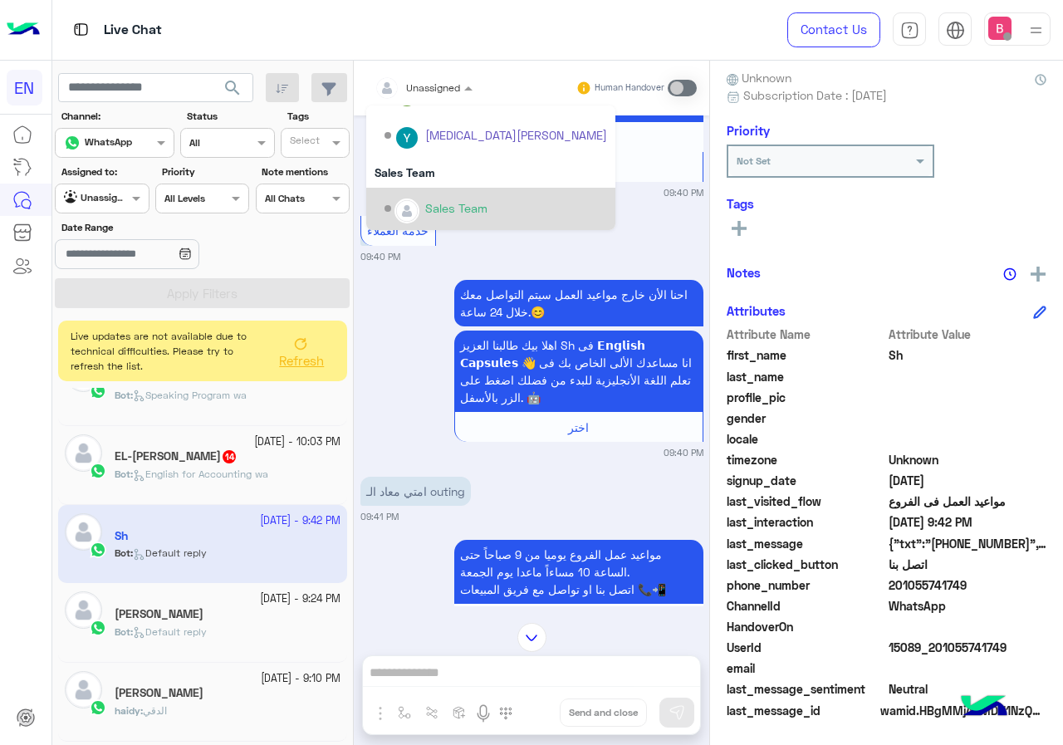
click at [397, 210] on img "Options list" at bounding box center [407, 211] width 22 height 22
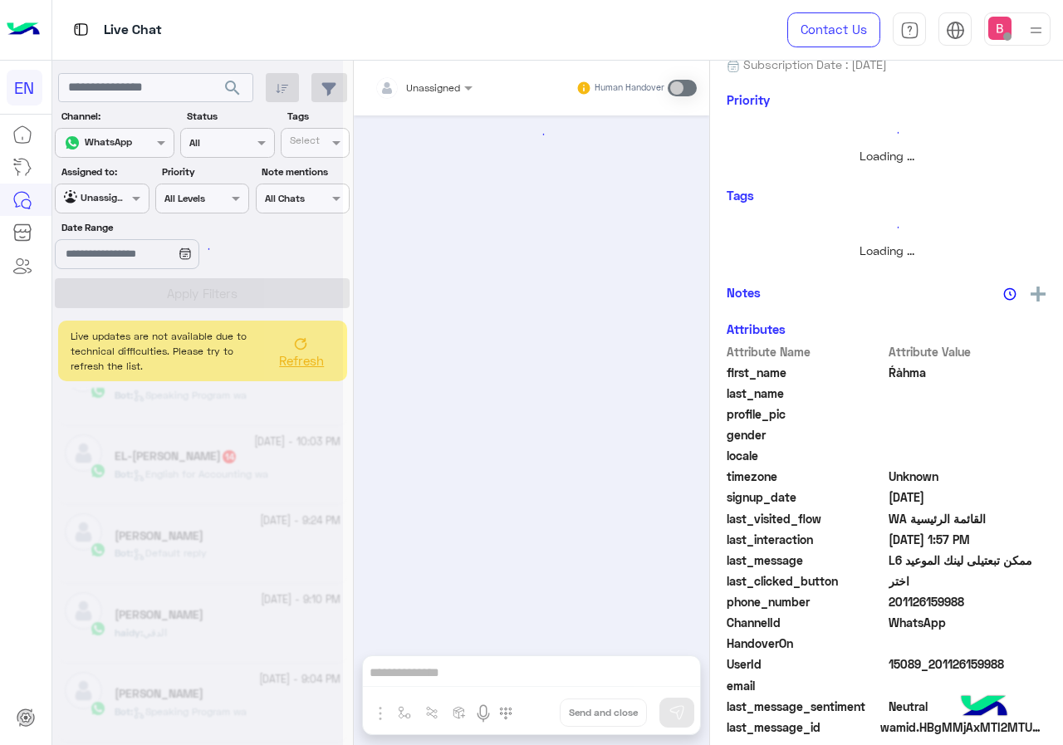
scroll to position [1334, 0]
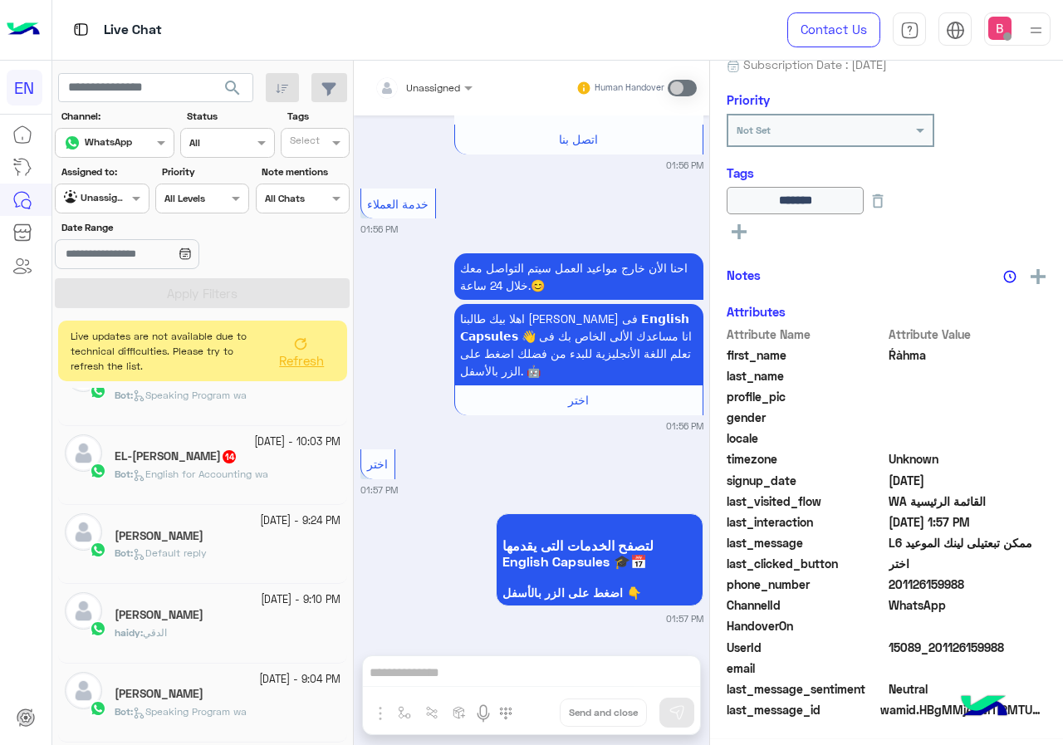
click at [268, 464] on div "EL-[PERSON_NAME] 14" at bounding box center [228, 457] width 226 height 17
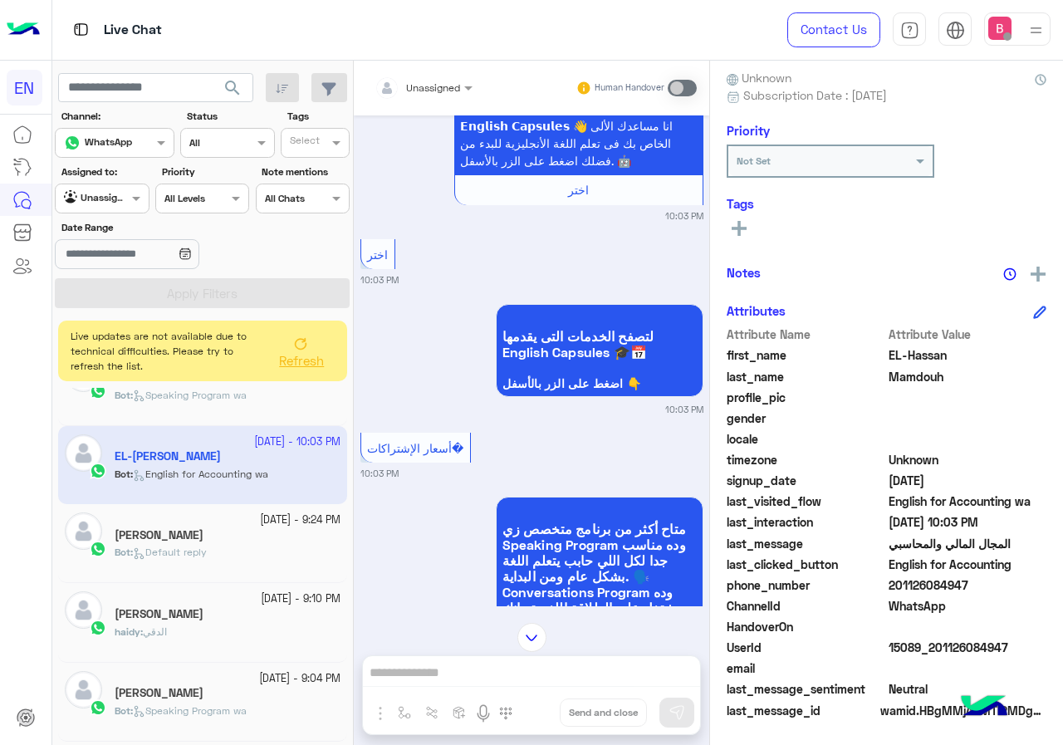
scroll to position [2505, 0]
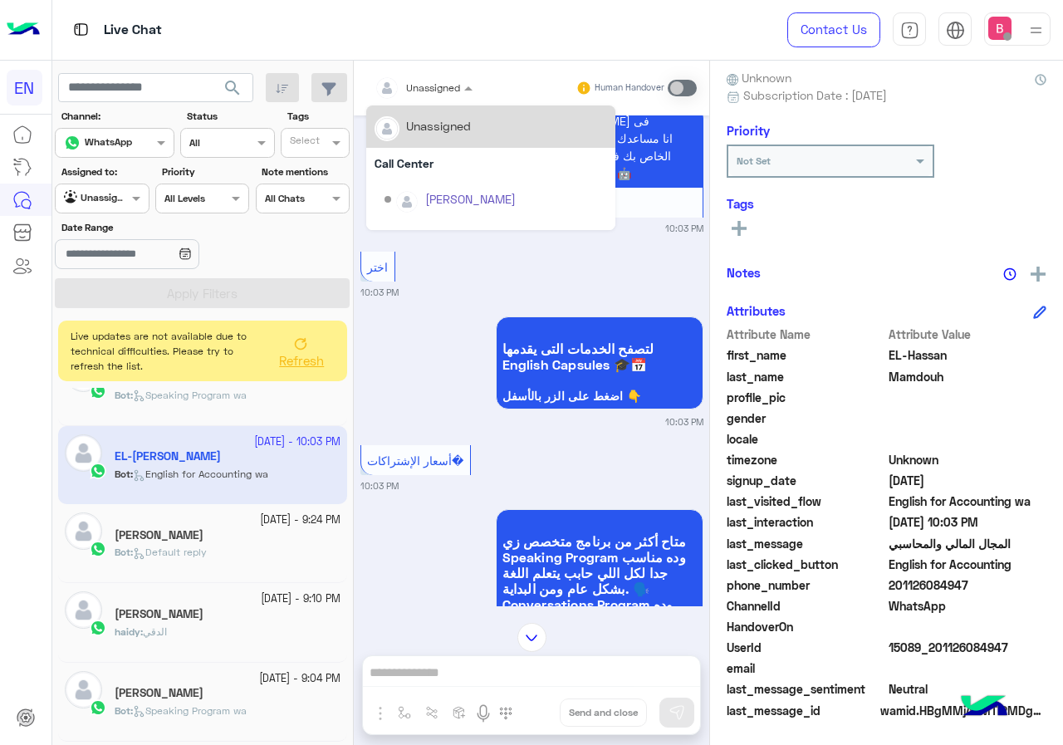
click at [453, 79] on div at bounding box center [423, 85] width 115 height 16
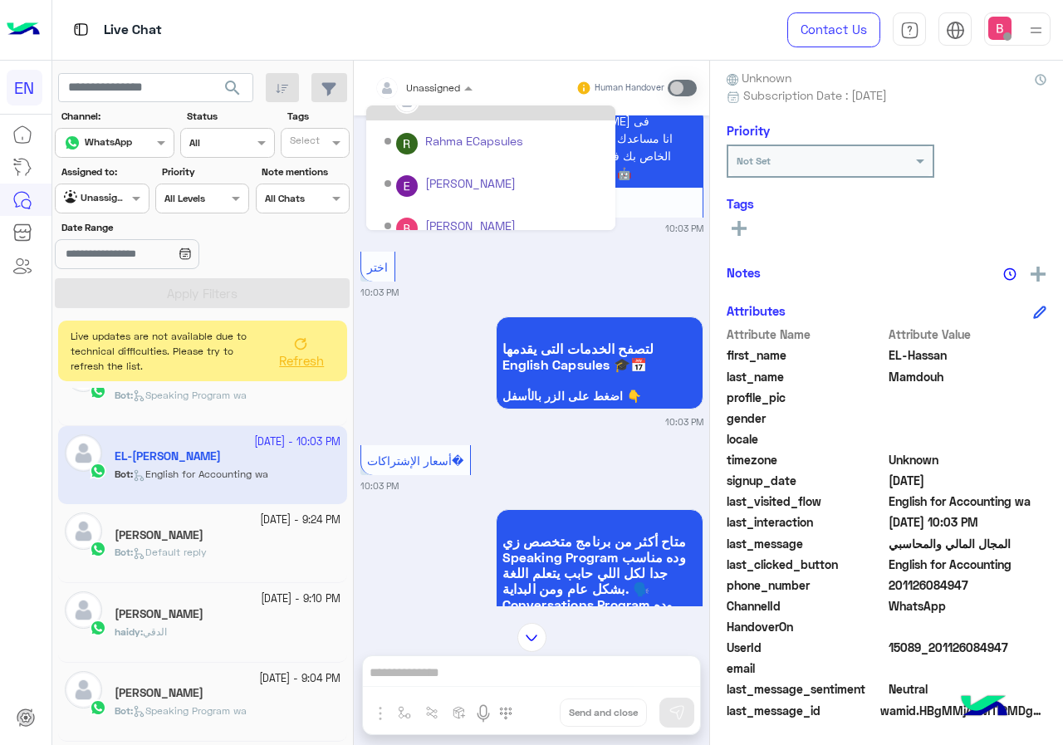
scroll to position [276, 0]
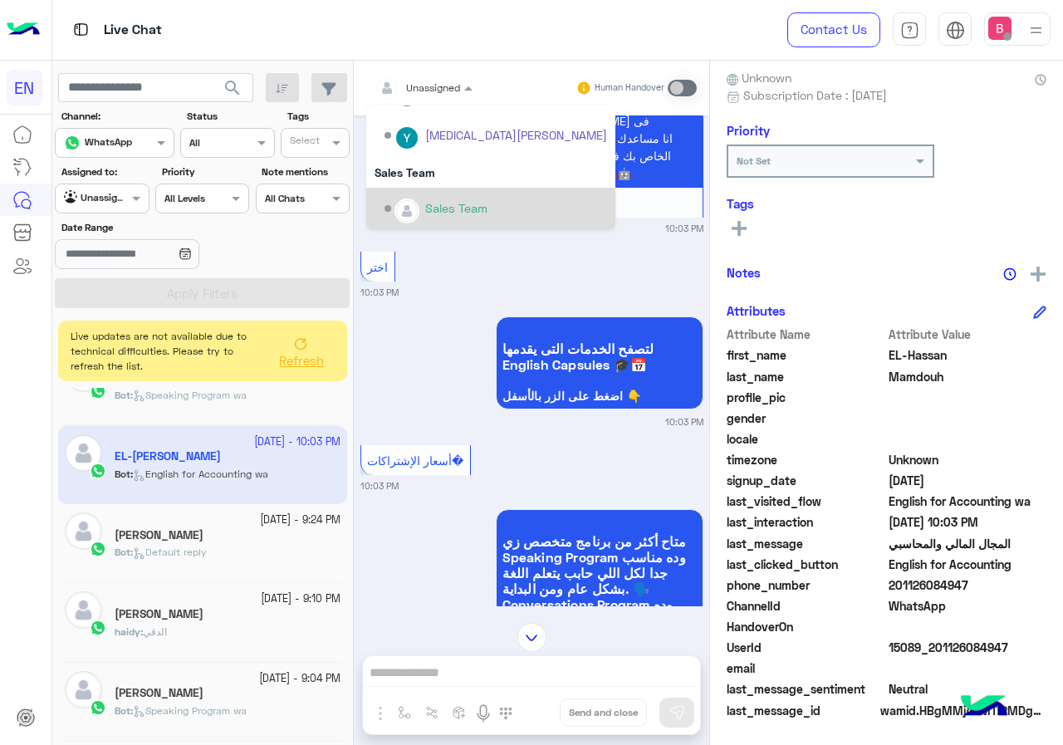
click at [428, 196] on div "Sales Team" at bounding box center [496, 208] width 223 height 29
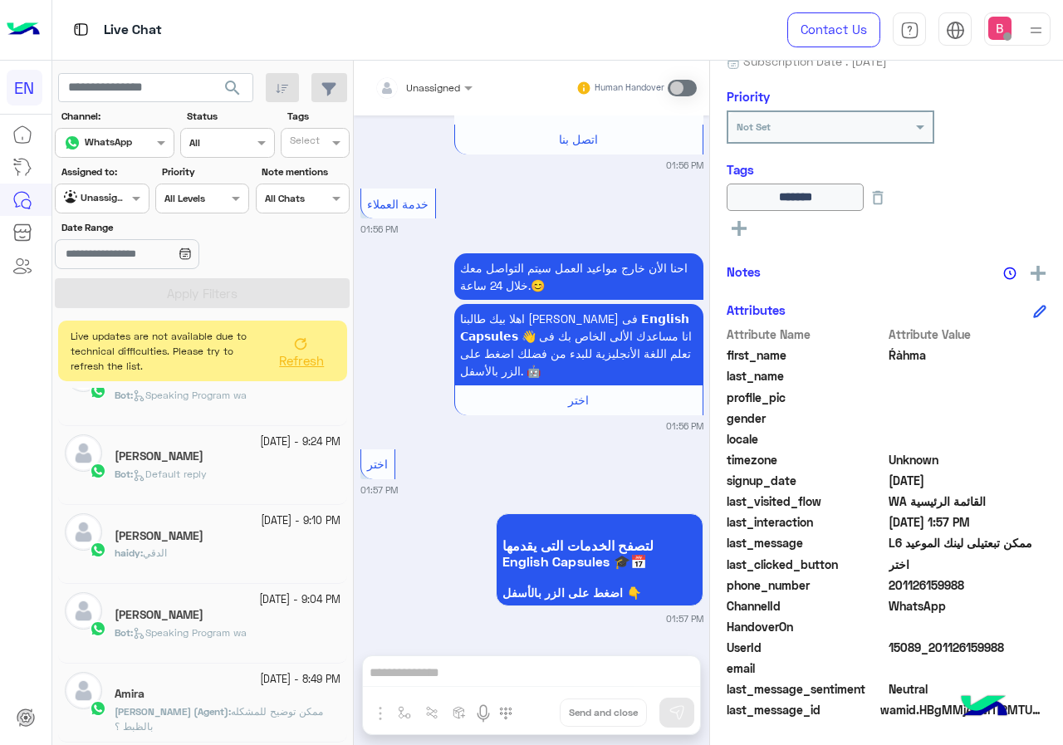
scroll to position [590, 0]
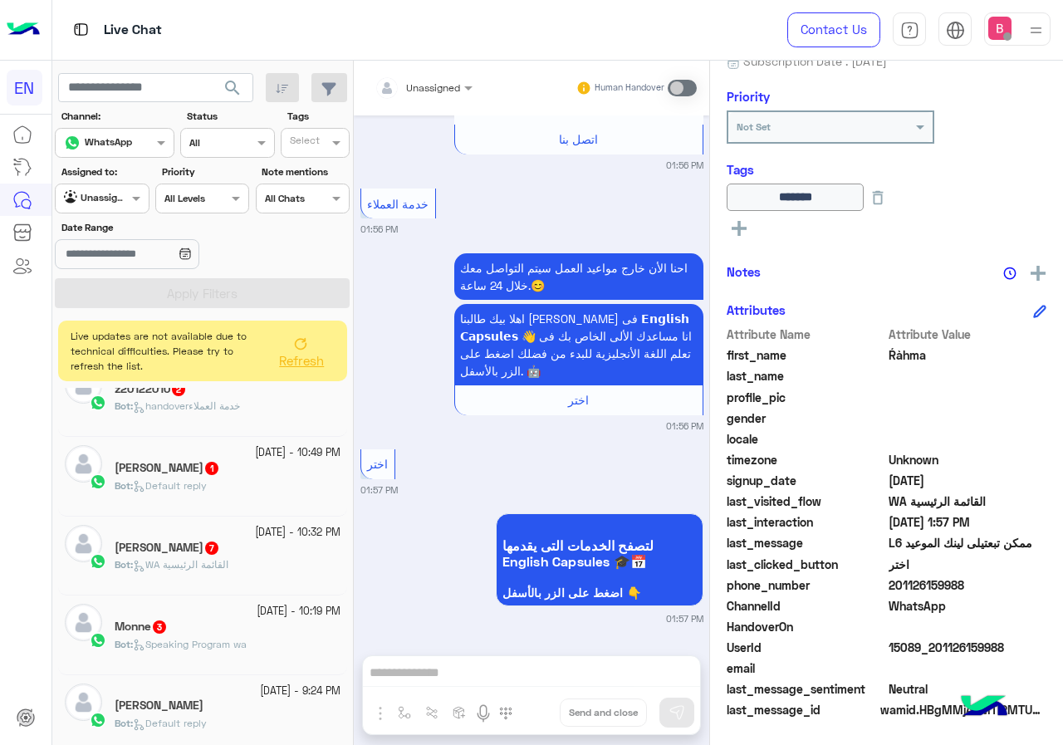
click at [221, 625] on div "Monne 3" at bounding box center [228, 628] width 226 height 17
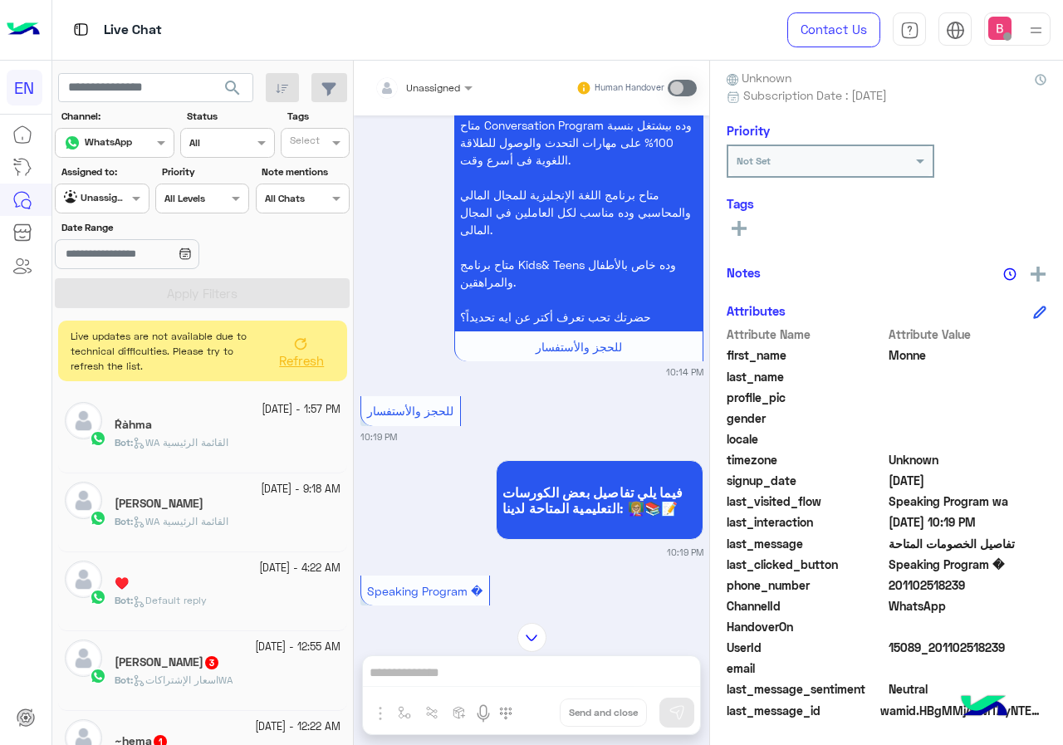
click at [439, 81] on div at bounding box center [423, 85] width 115 height 16
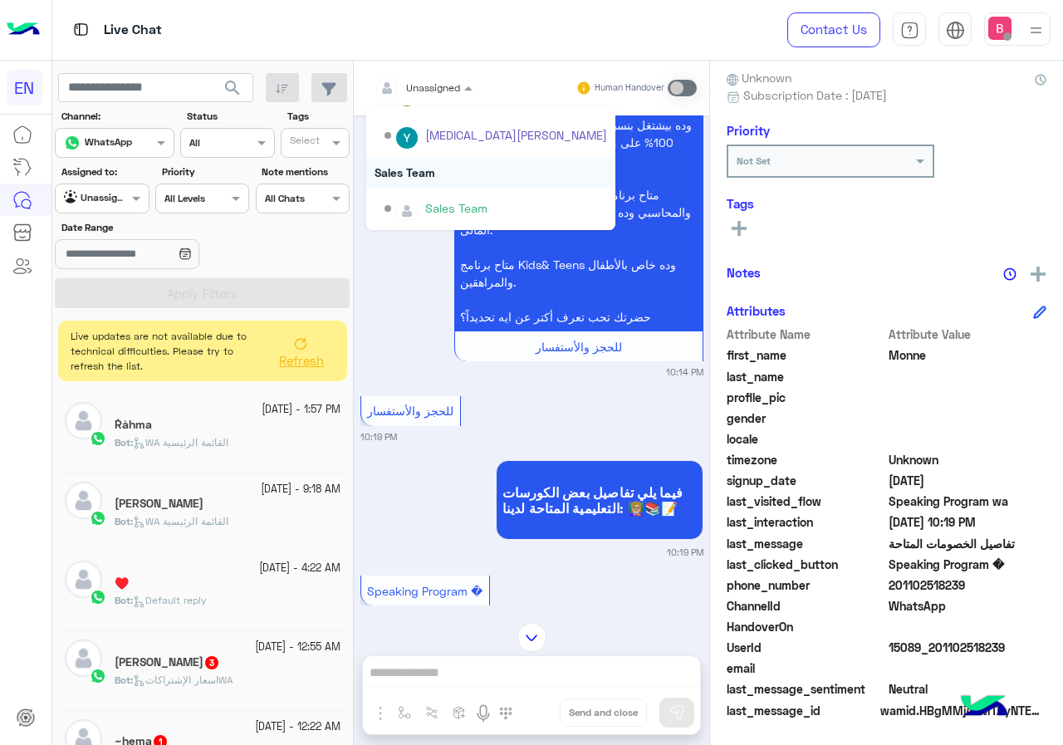
click at [416, 194] on div "Sales Team" at bounding box center [496, 208] width 223 height 29
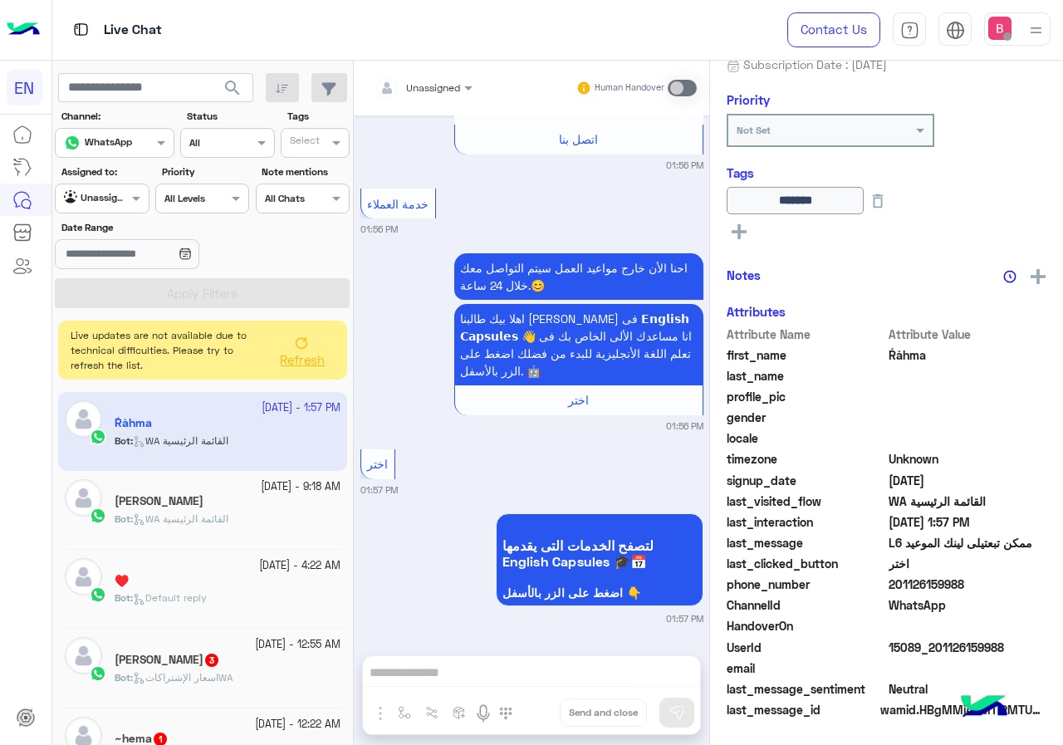
click at [308, 355] on span "Refresh" at bounding box center [302, 359] width 45 height 15
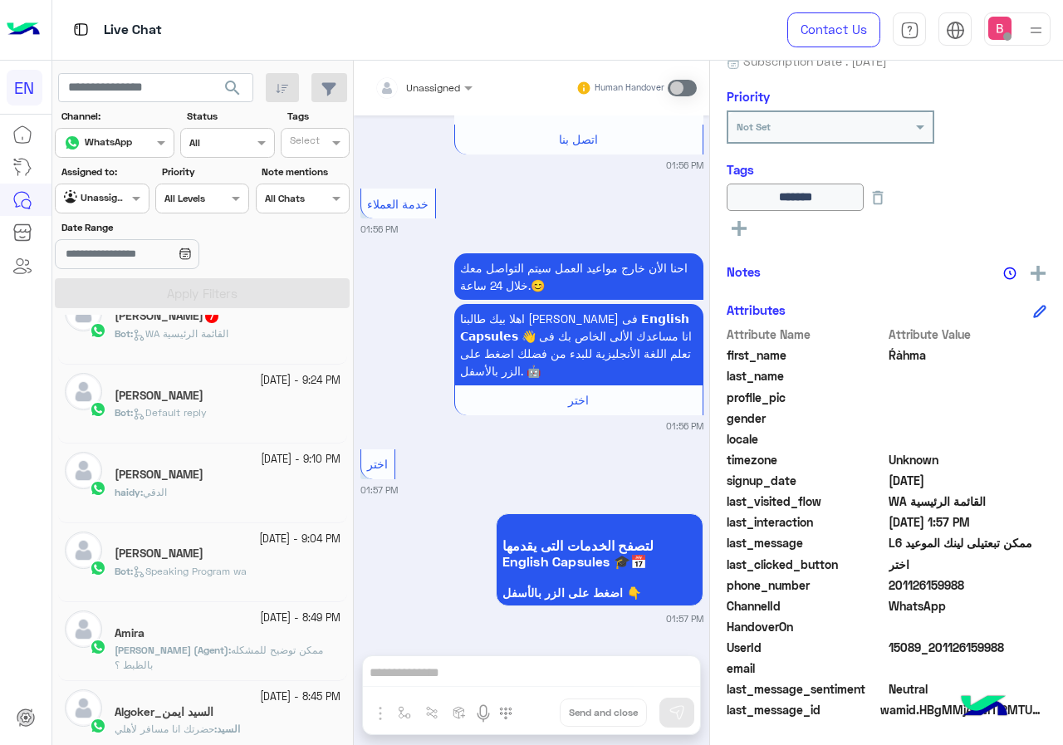
click at [120, 198] on div at bounding box center [102, 197] width 92 height 16
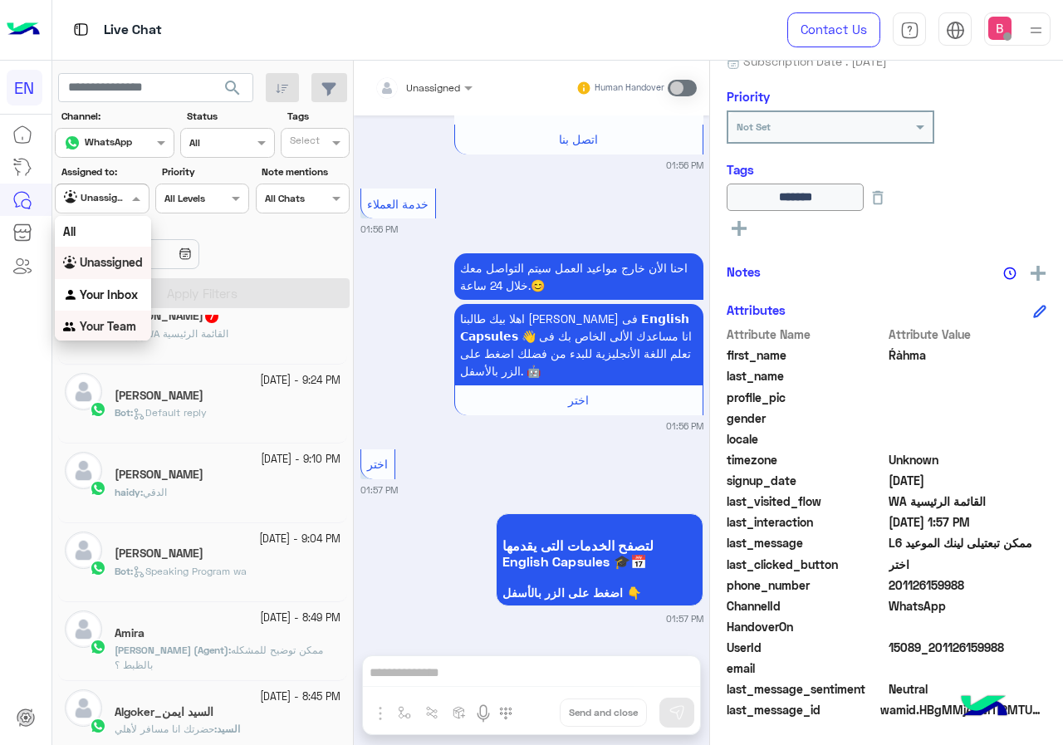
click at [110, 325] on b "Your Team" at bounding box center [108, 326] width 56 height 14
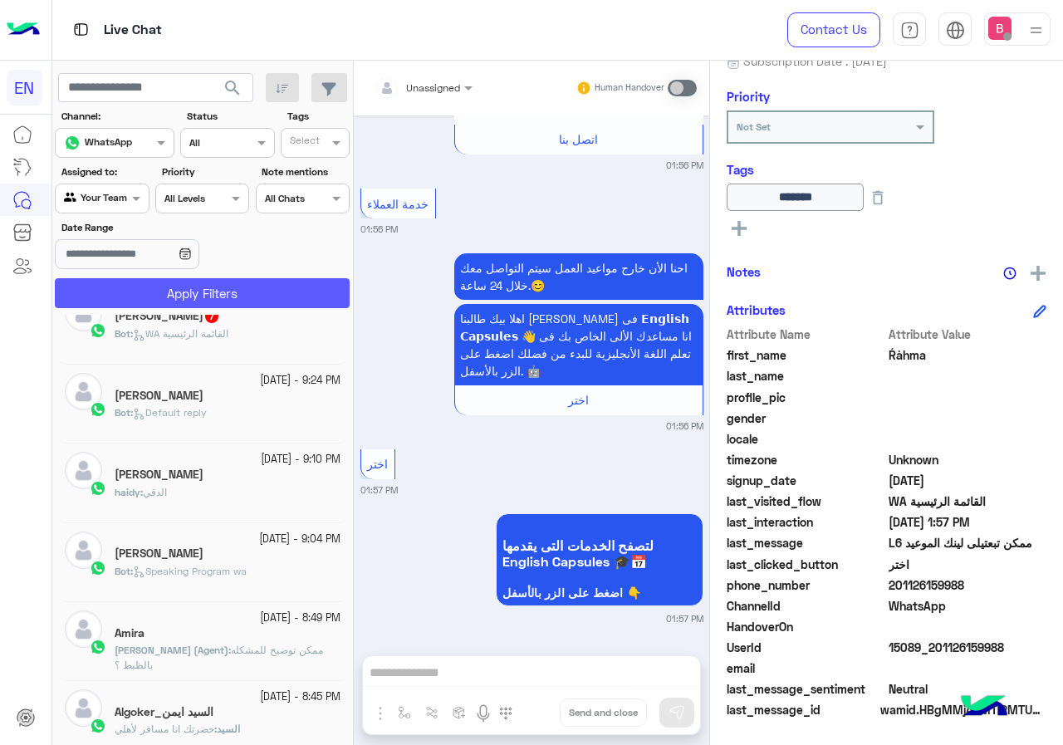
click at [159, 283] on button "Apply Filters" at bounding box center [202, 293] width 295 height 30
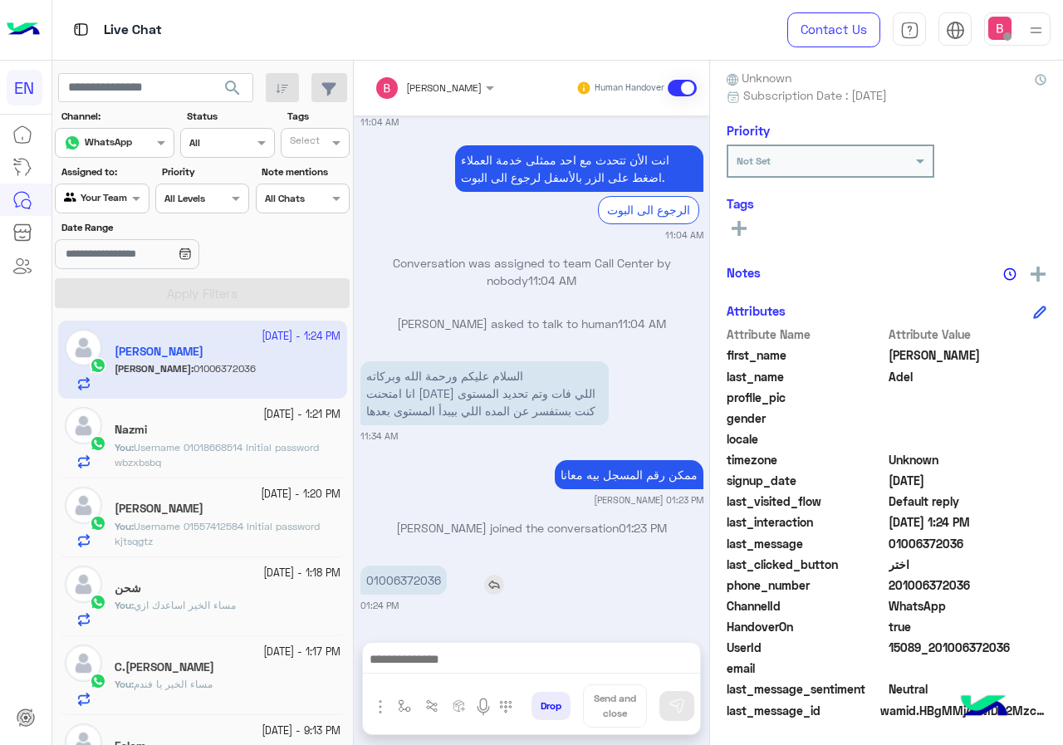
drag, startPoint x: 366, startPoint y: 581, endPoint x: 469, endPoint y: 585, distance: 103.0
click at [469, 585] on div "01006372036" at bounding box center [450, 580] width 181 height 29
copy app-msgs-text
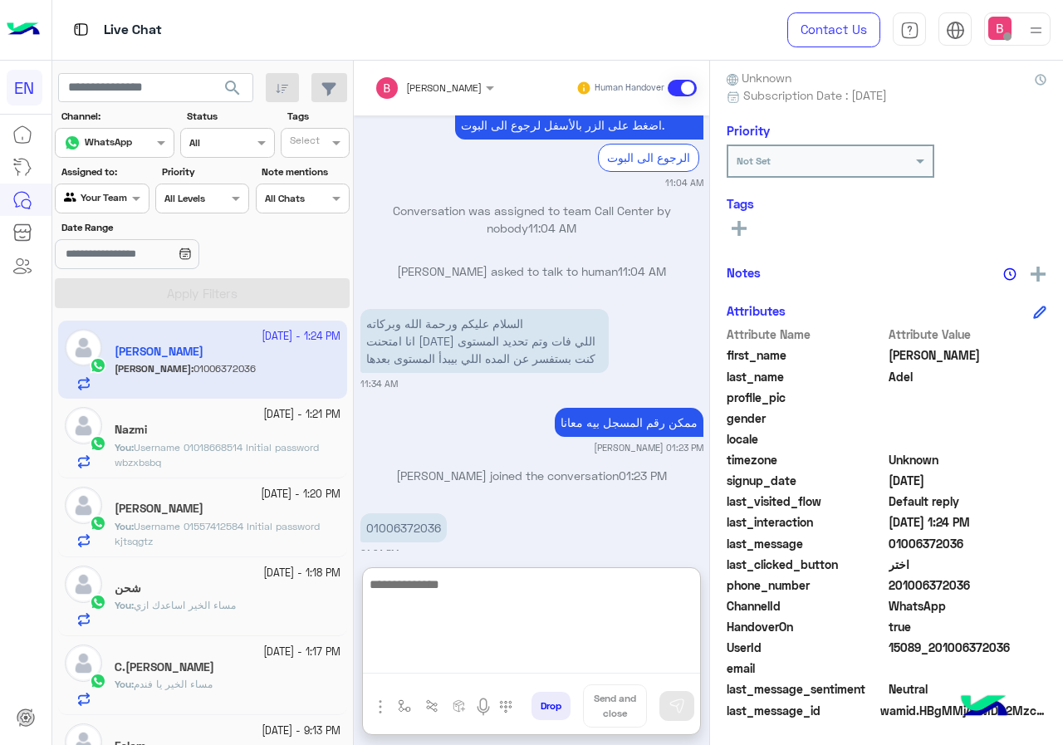
click at [465, 667] on textarea at bounding box center [531, 624] width 337 height 100
click at [466, 614] on textarea at bounding box center [531, 624] width 337 height 100
type textarea "**********"
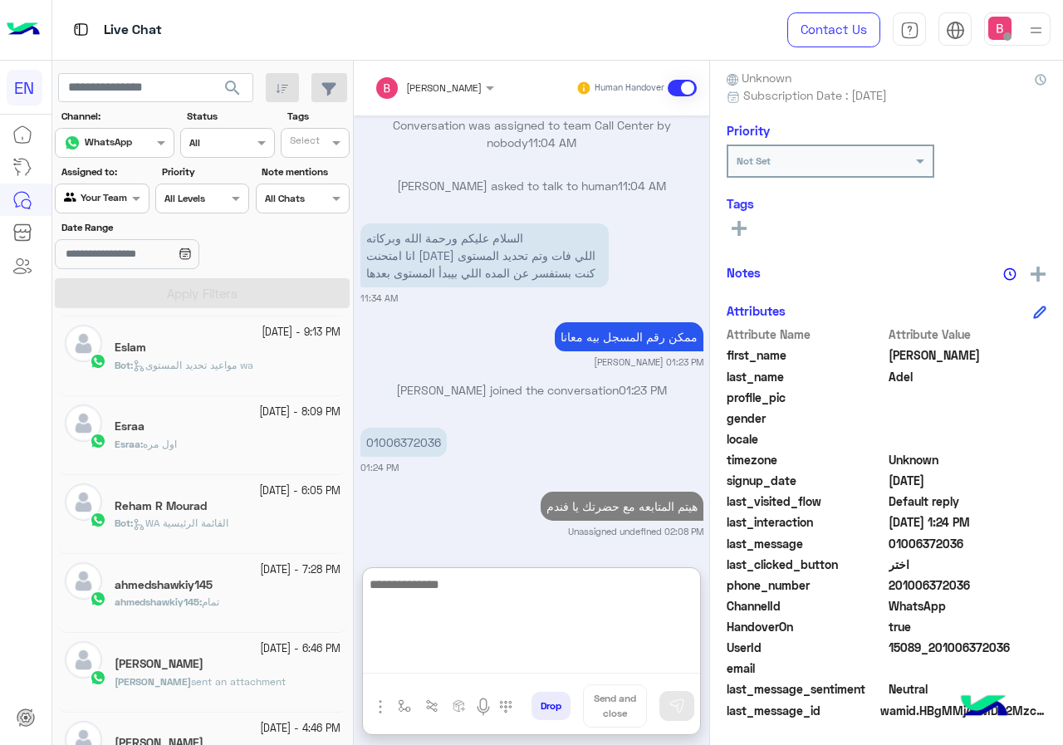
scroll to position [415, 0]
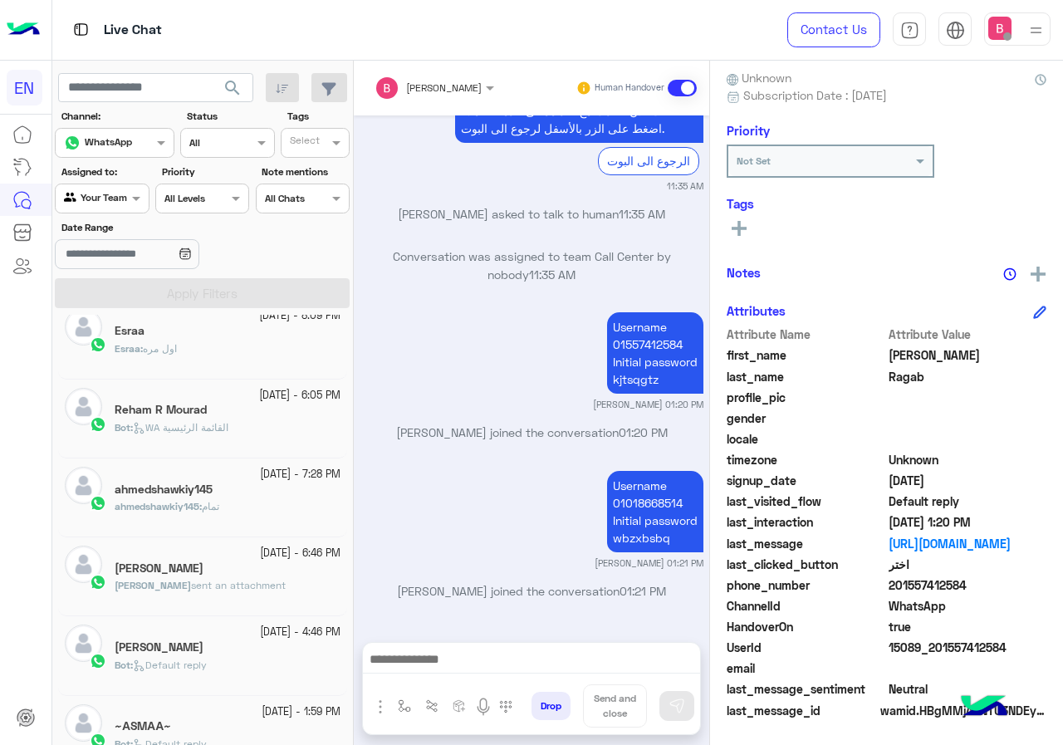
scroll to position [3325, 0]
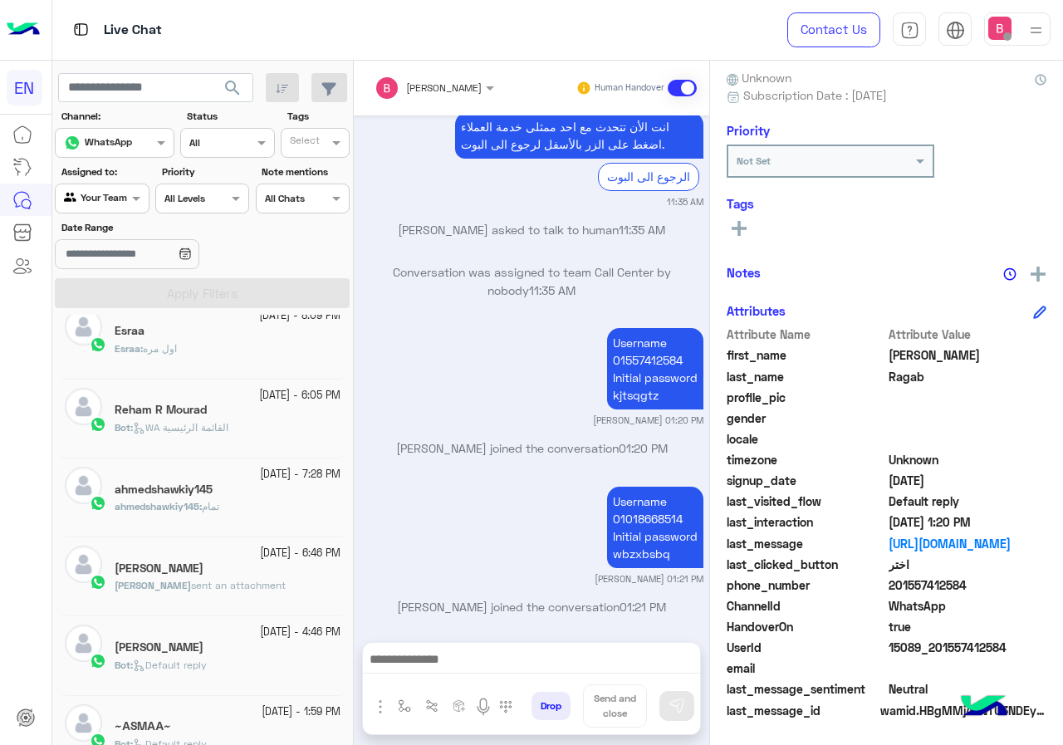
click at [384, 324] on div "Username 01557412584 Initial password kjtsqgtz [PERSON_NAME] 01:20 PM" at bounding box center [531, 375] width 343 height 103
click at [104, 209] on div "Agent Filter Your Team" at bounding box center [102, 199] width 94 height 30
click at [102, 259] on b "Unassigned" at bounding box center [111, 261] width 63 height 14
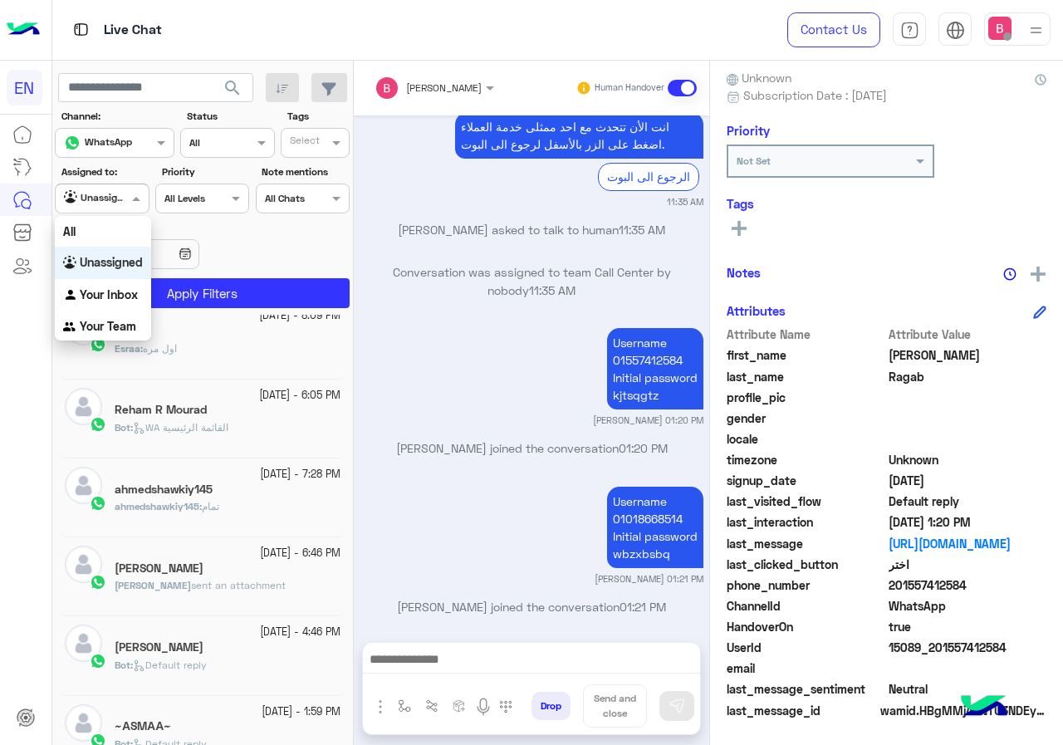
click at [122, 195] on div at bounding box center [102, 197] width 92 height 16
click at [91, 335] on div "Your Team" at bounding box center [103, 327] width 96 height 32
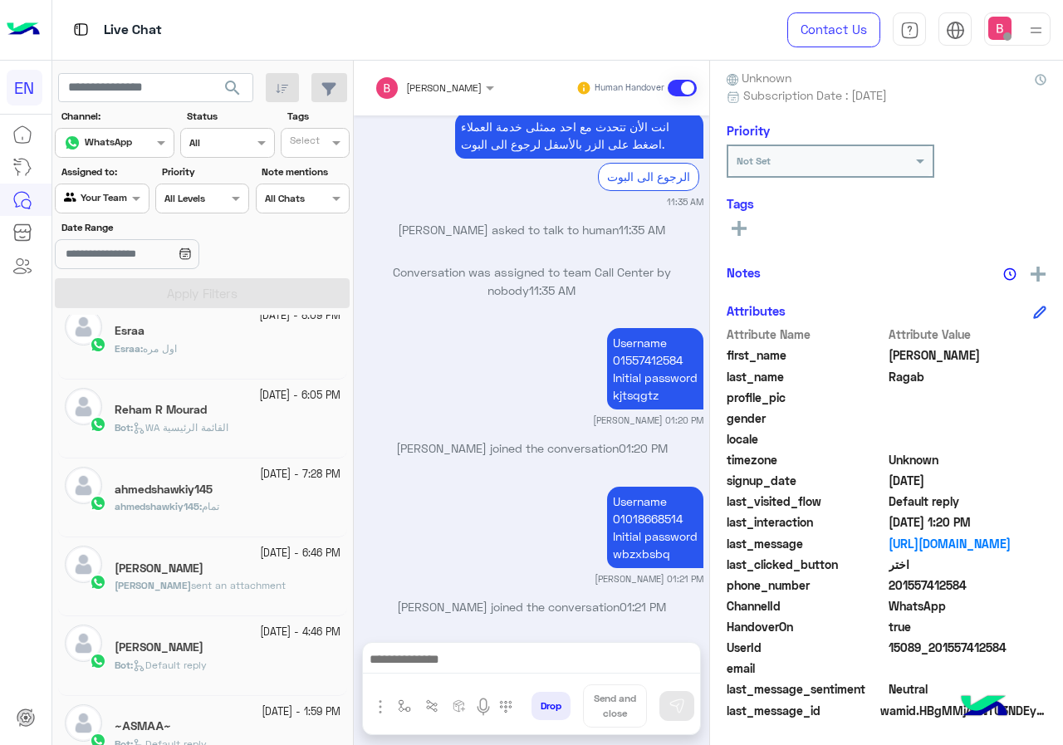
click at [125, 213] on div "Agent Filter Your Team" at bounding box center [102, 199] width 94 height 30
click at [105, 252] on b "Unassigned" at bounding box center [111, 259] width 63 height 14
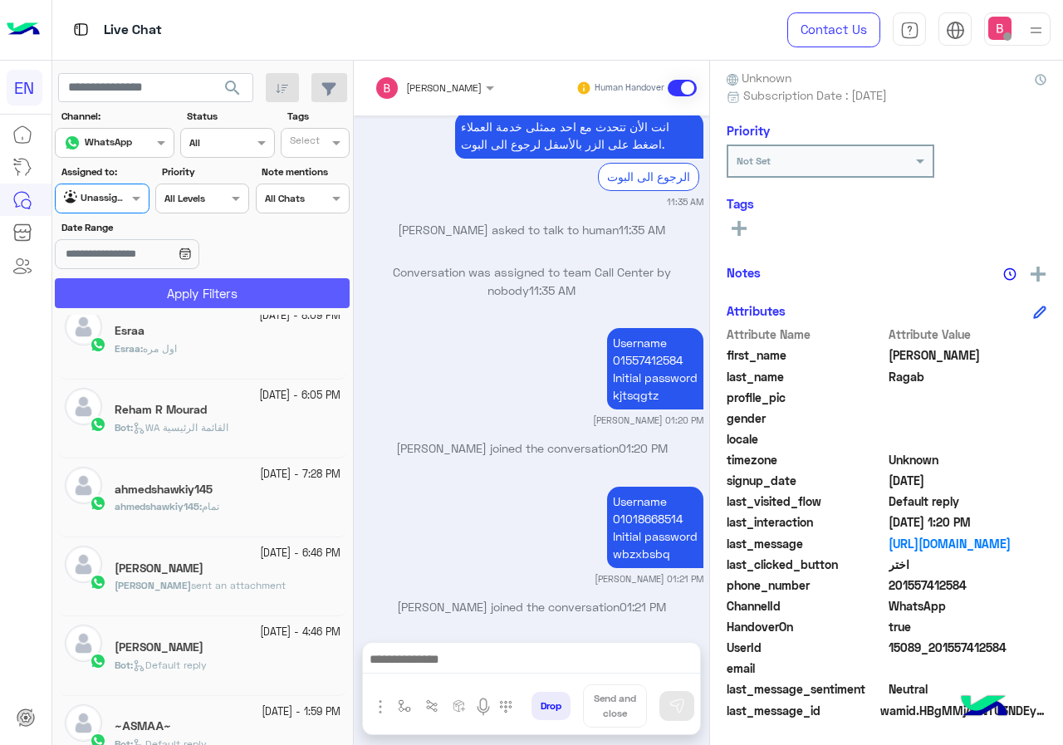
click at [169, 292] on button "Apply Filters" at bounding box center [202, 293] width 295 height 30
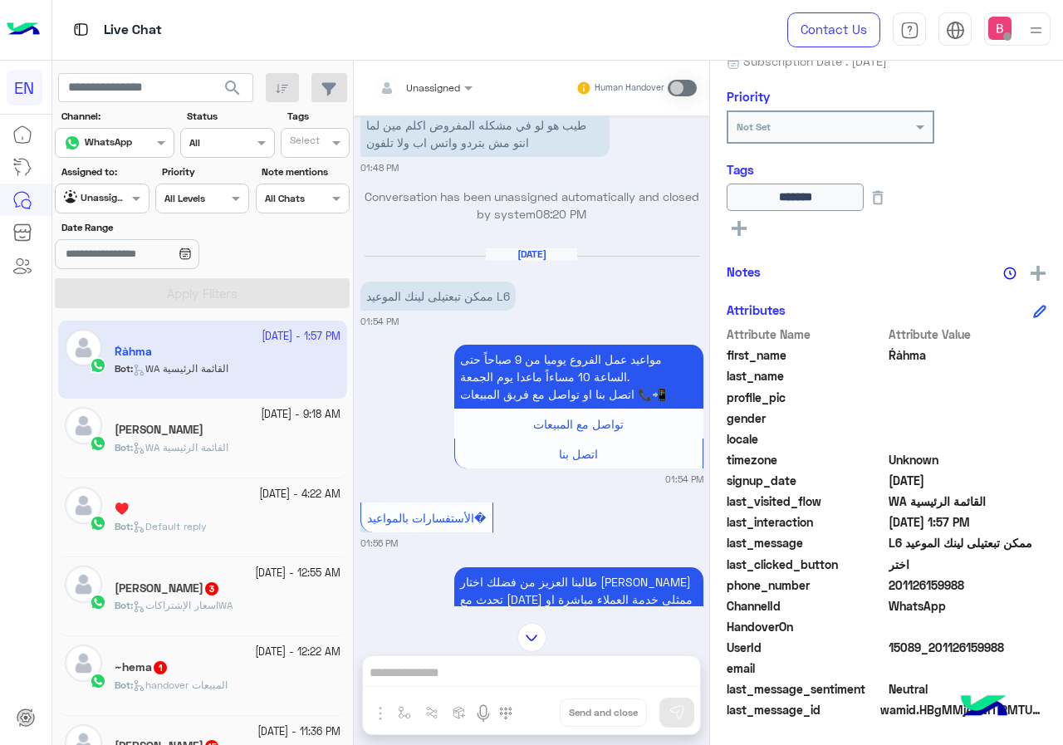
scroll to position [919, 0]
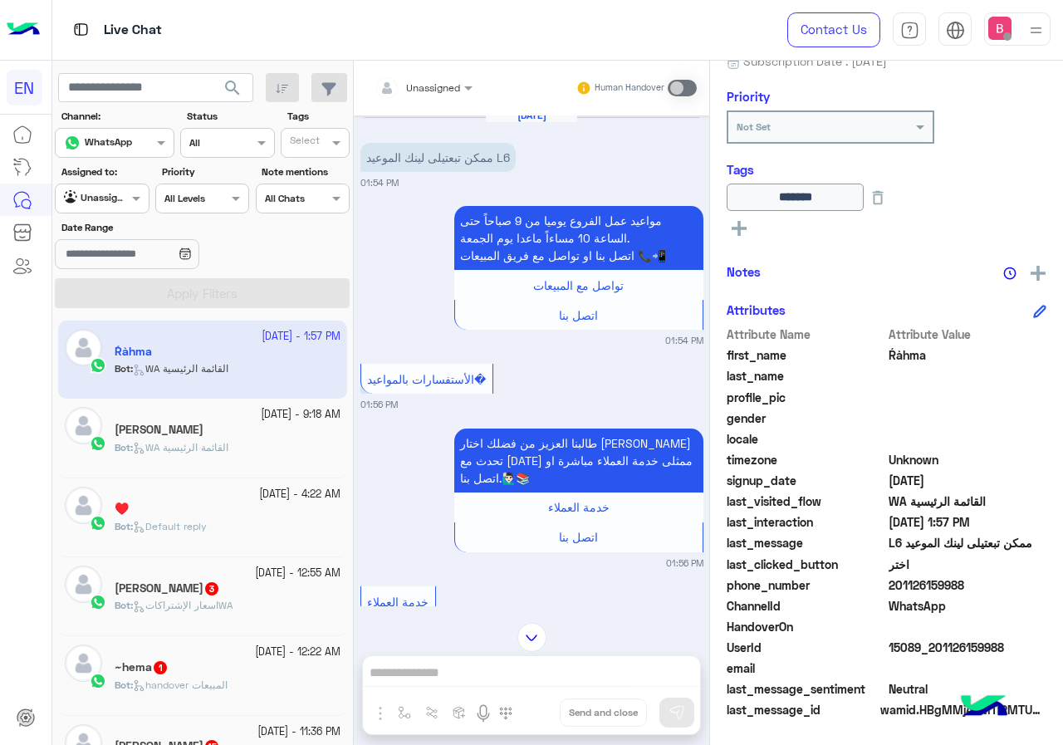
drag, startPoint x: 893, startPoint y: 586, endPoint x: 968, endPoint y: 586, distance: 75.6
click at [968, 586] on span "201126159988" at bounding box center [968, 584] width 159 height 17
copy span "01126159988"
click at [737, 228] on rect at bounding box center [739, 228] width 15 height 3
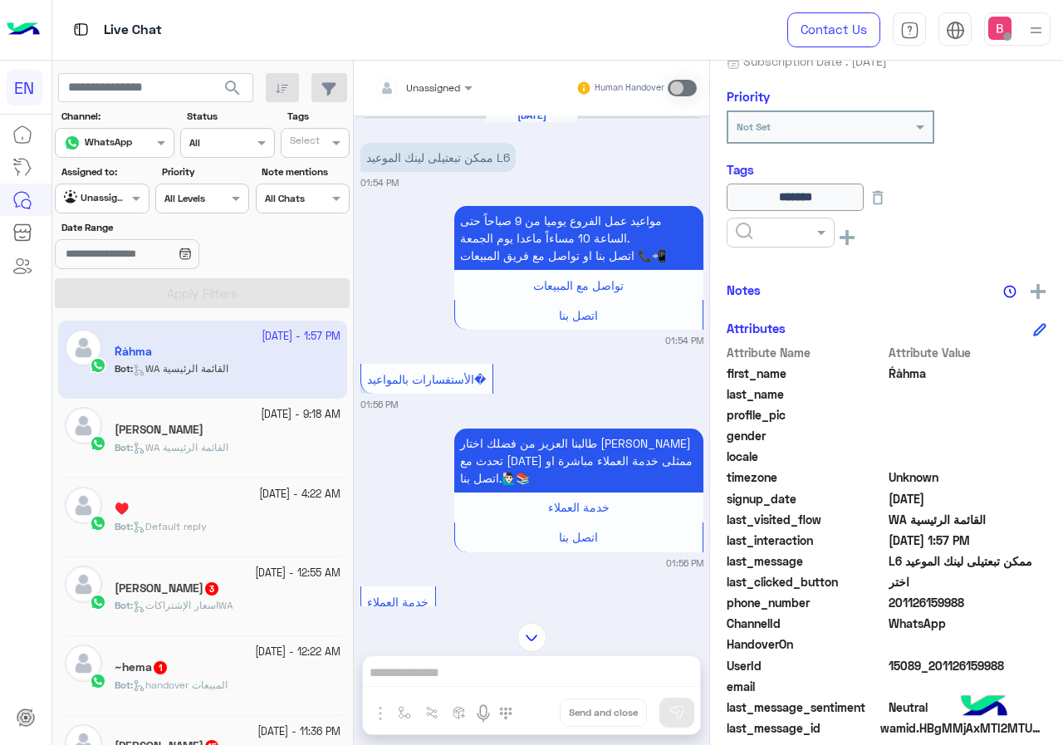
click at [770, 240] on div at bounding box center [781, 233] width 108 height 30
click at [786, 277] on div "Solved" at bounding box center [781, 272] width 108 height 31
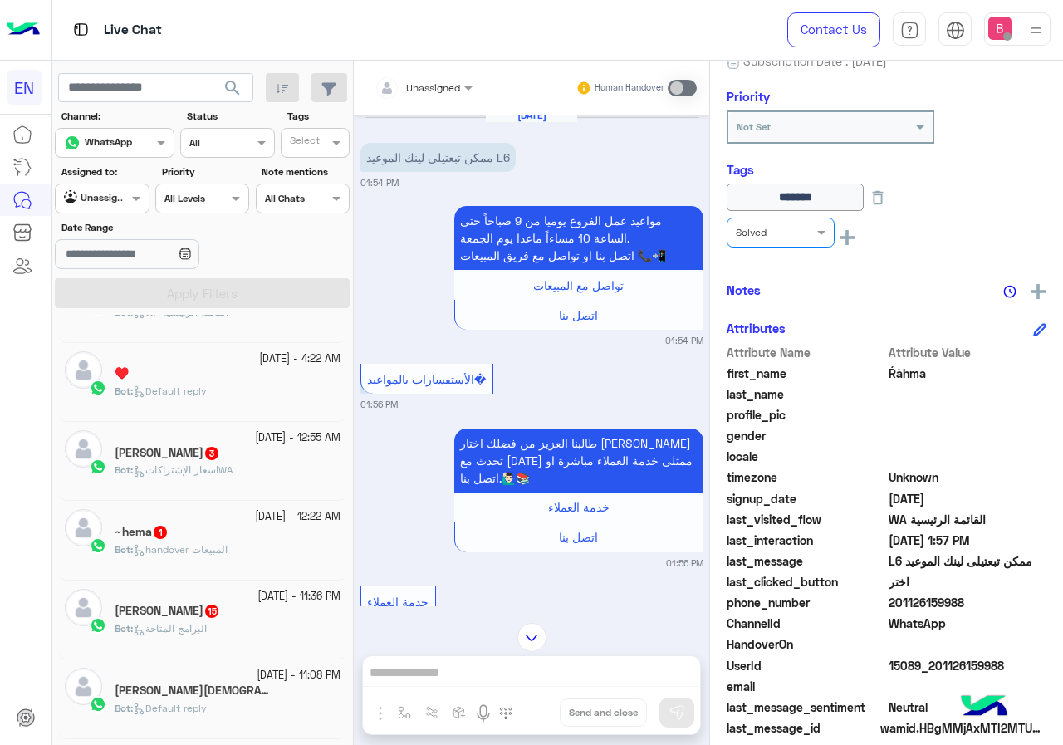
scroll to position [166, 0]
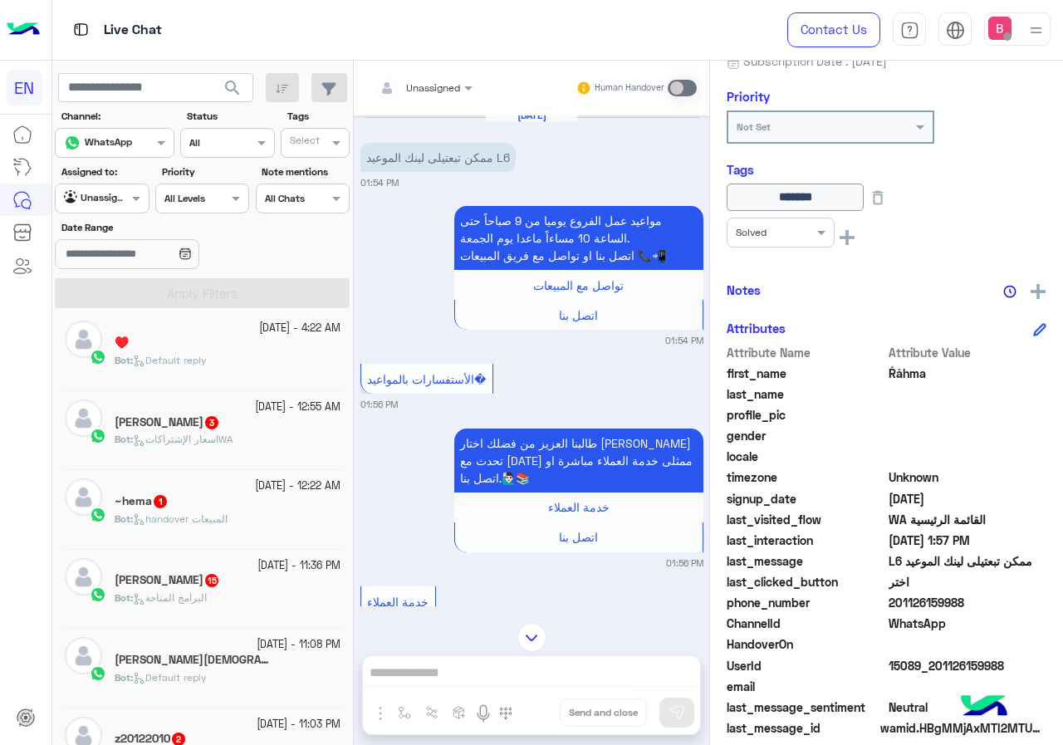
click at [246, 426] on div "[PERSON_NAME] 3" at bounding box center [228, 423] width 226 height 17
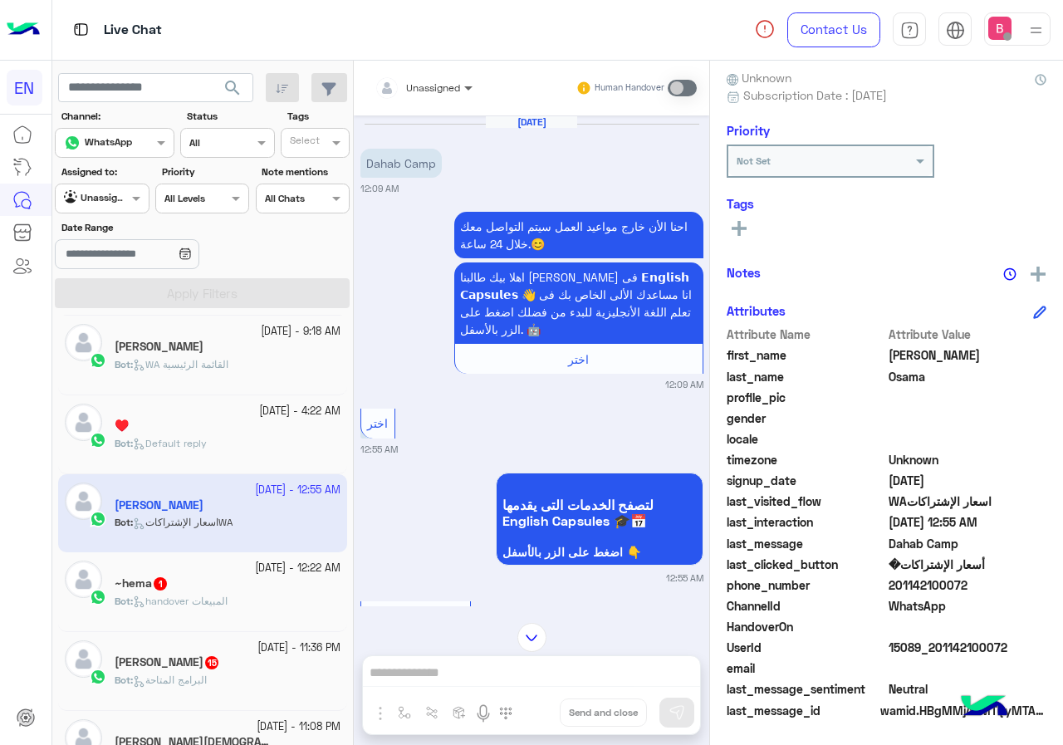
click at [464, 79] on span at bounding box center [470, 87] width 21 height 17
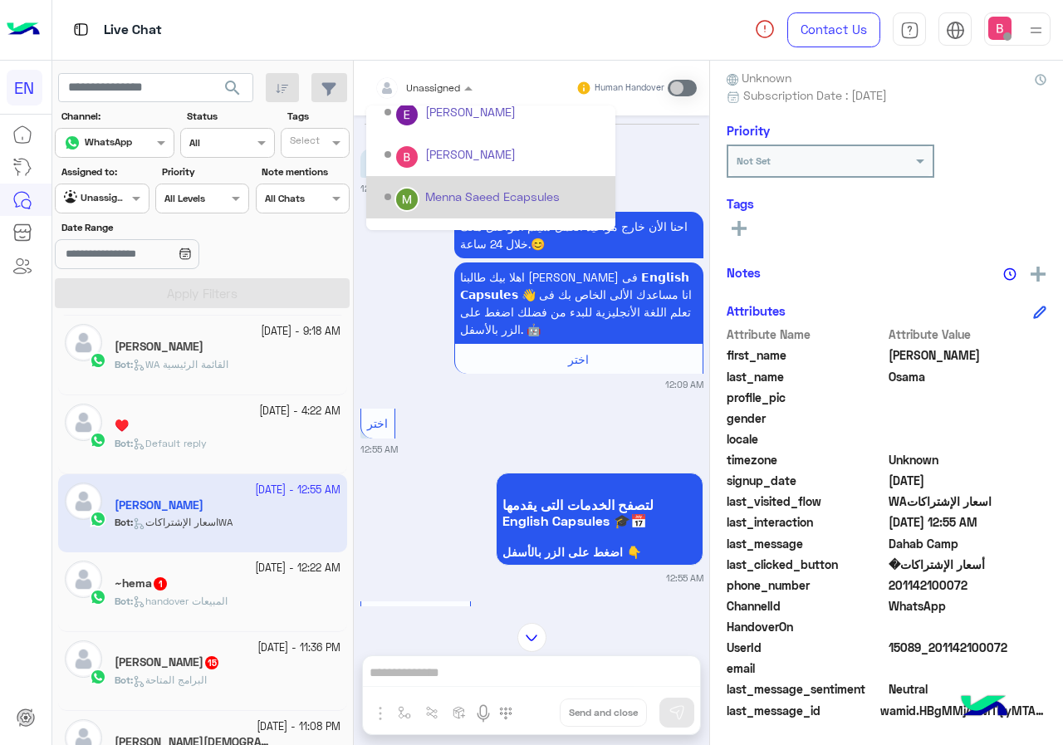
scroll to position [276, 0]
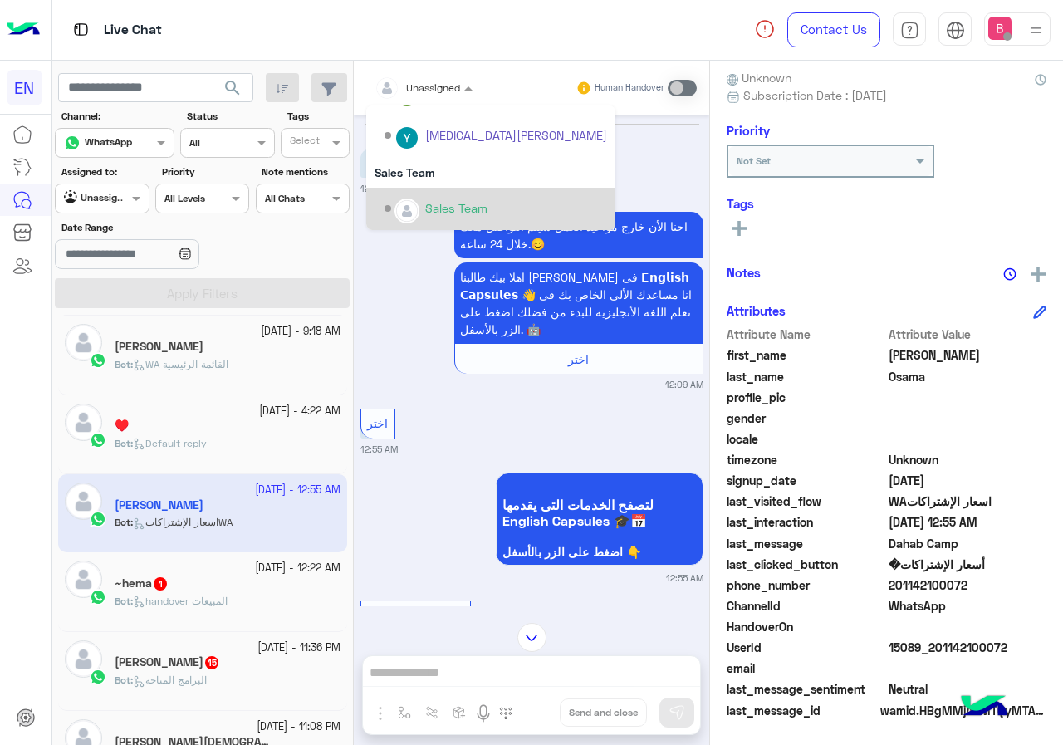
click at [419, 192] on div "Sales Team" at bounding box center [490, 209] width 249 height 42
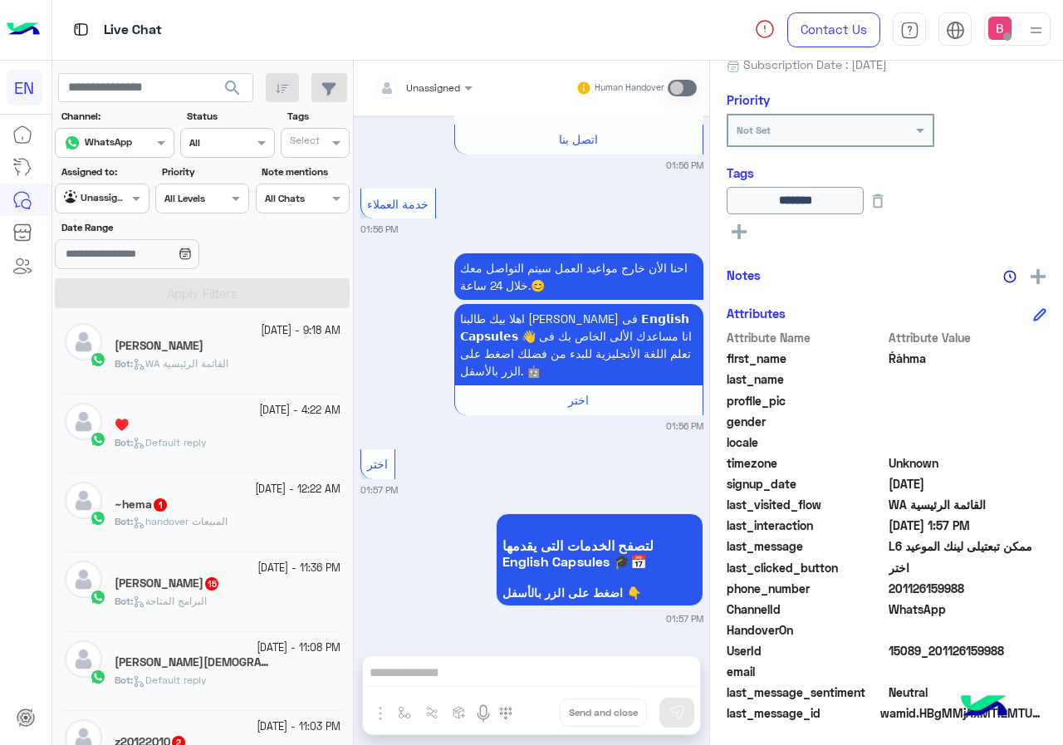
scroll to position [184, 0]
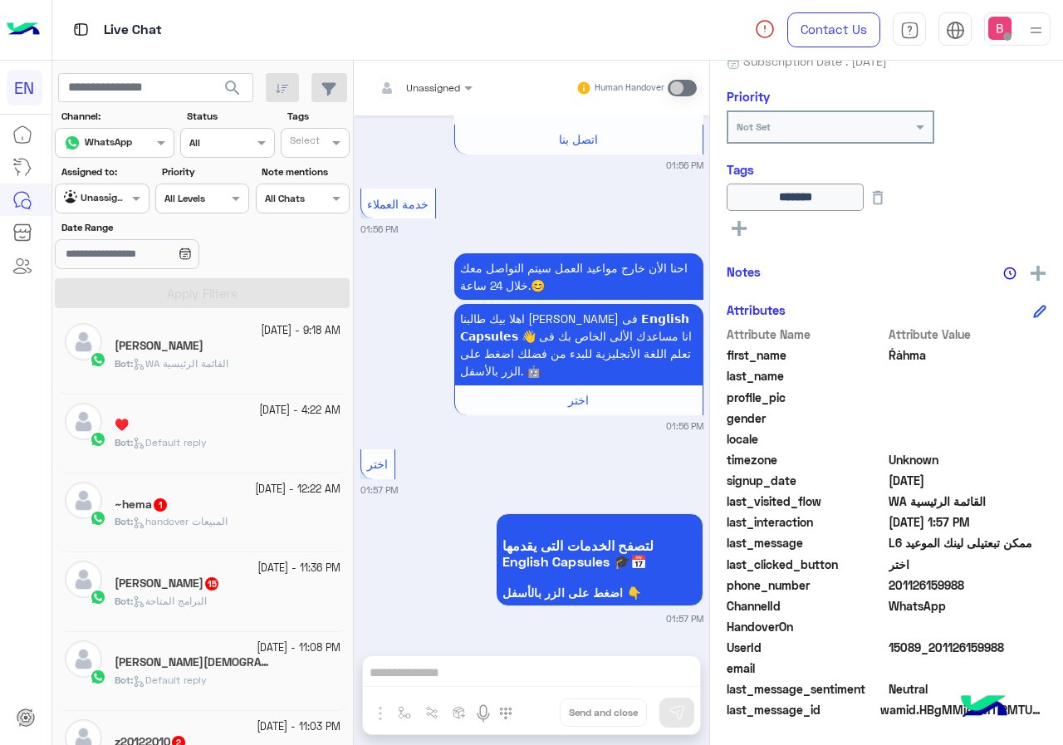
click at [436, 83] on div at bounding box center [423, 85] width 115 height 16
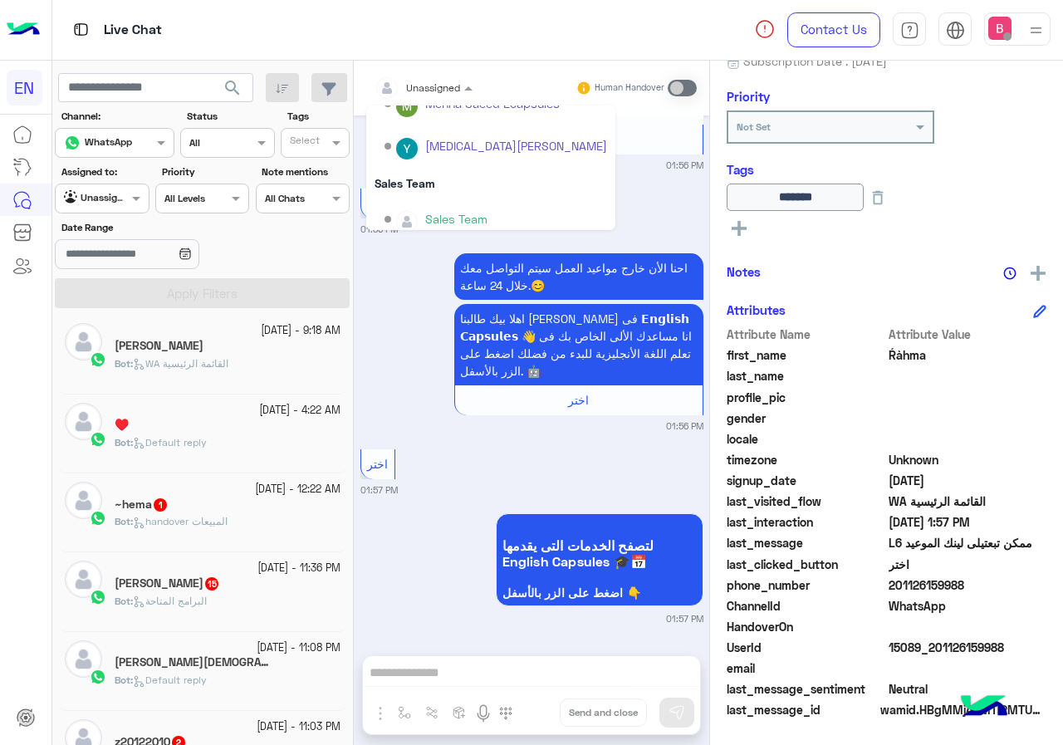
scroll to position [276, 0]
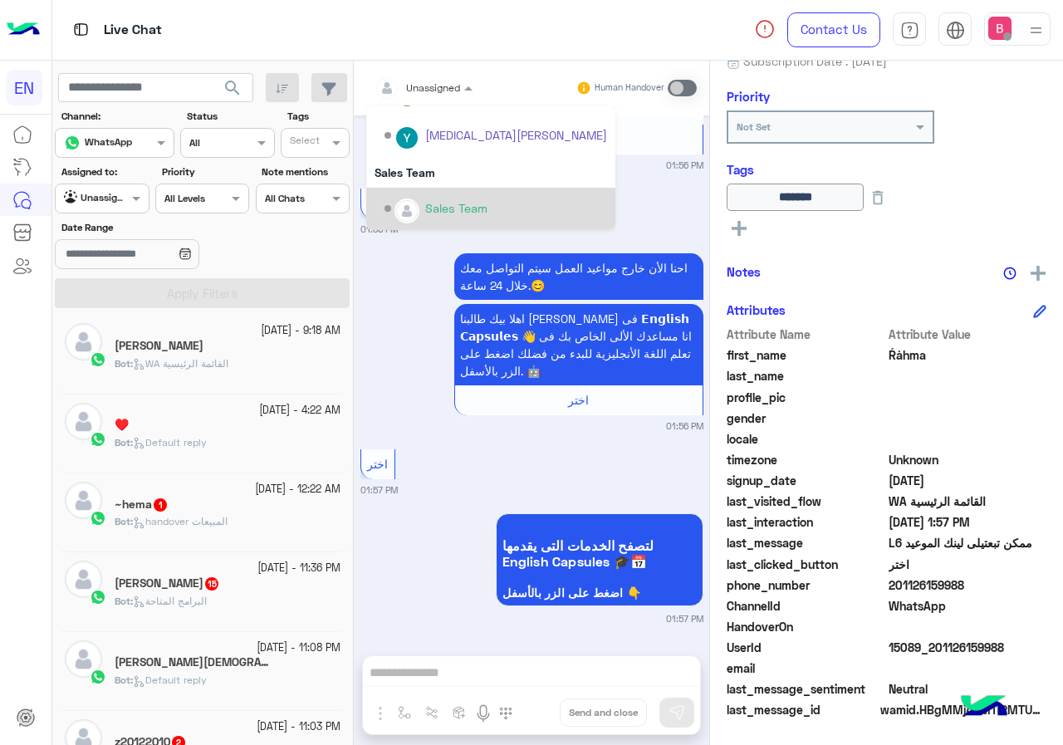
click at [417, 198] on div "Sales Team" at bounding box center [496, 208] width 223 height 29
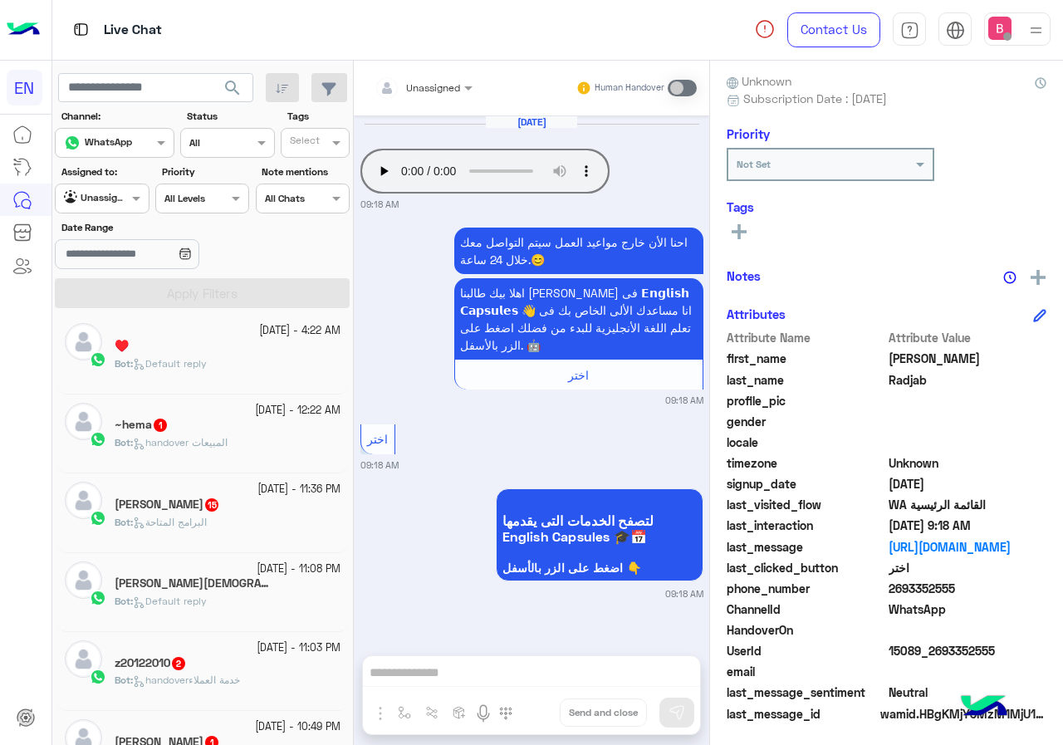
scroll to position [149, 0]
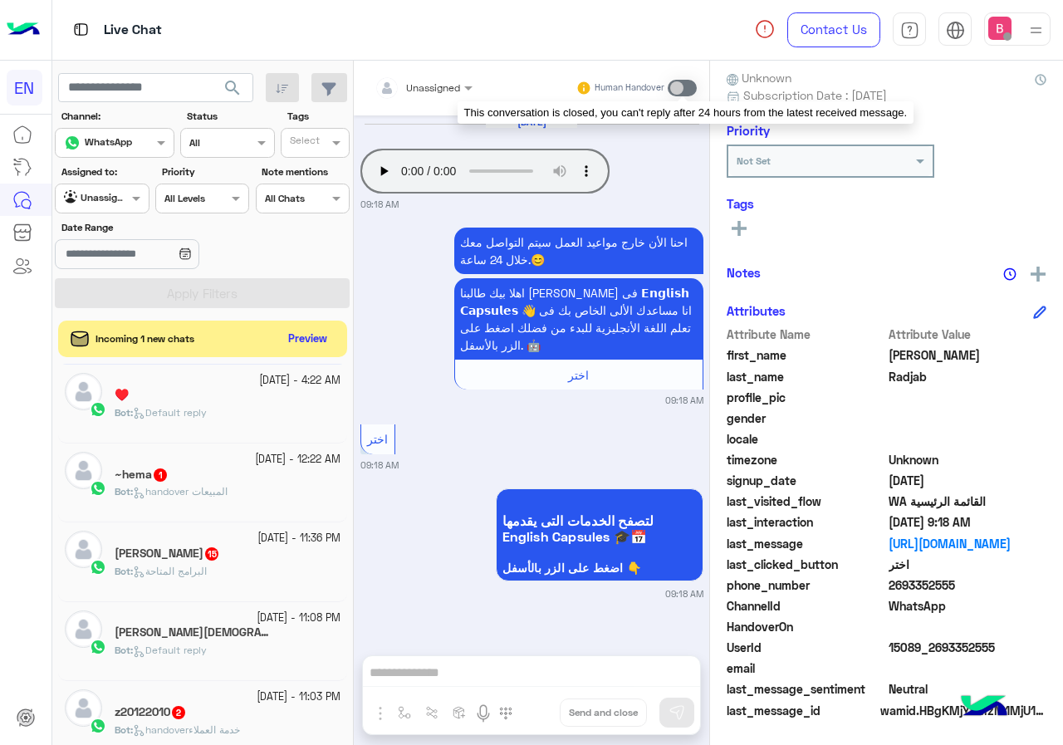
click at [688, 91] on span at bounding box center [682, 88] width 29 height 17
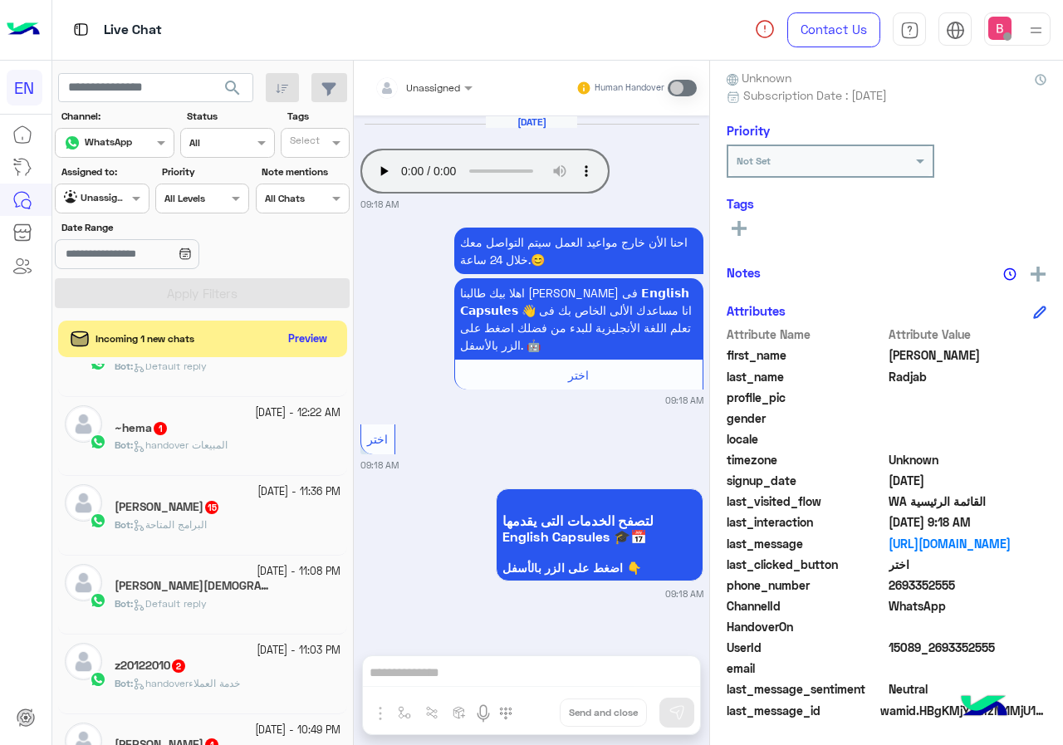
scroll to position [332, 0]
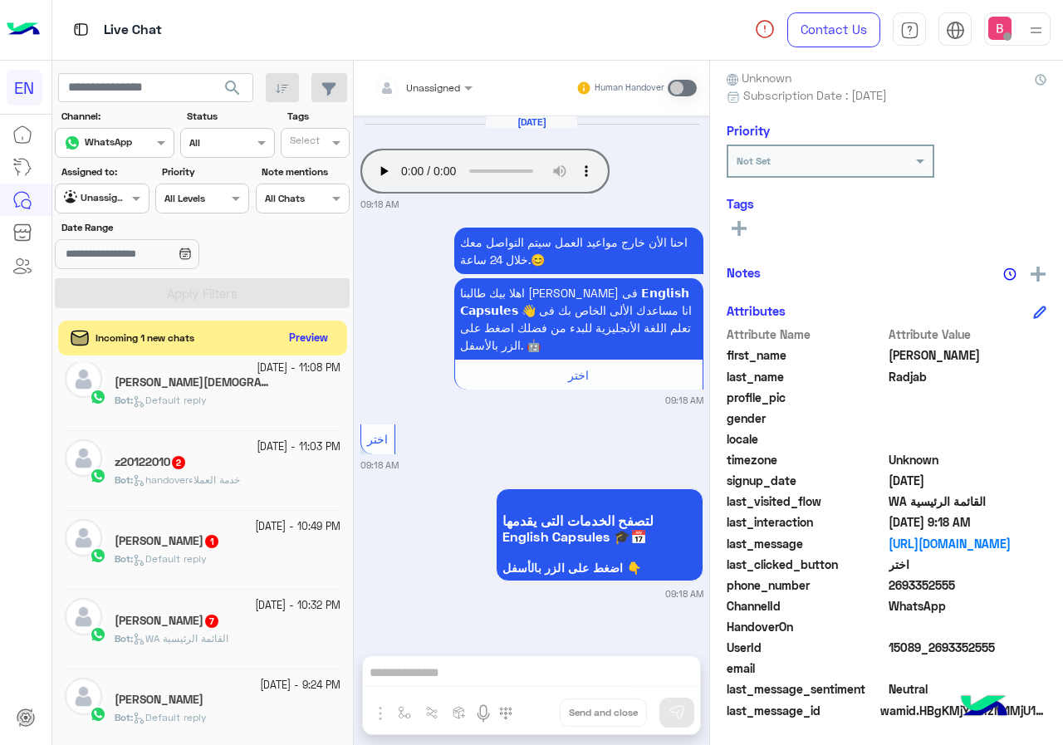
click at [311, 331] on button "Preview" at bounding box center [308, 338] width 51 height 22
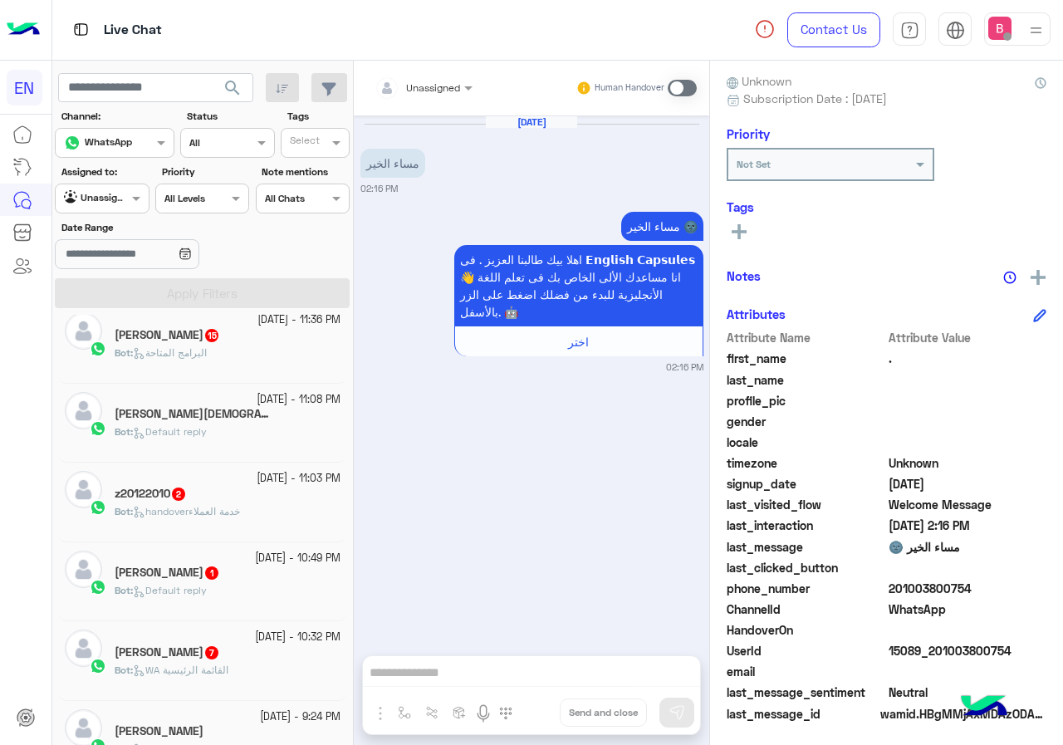
scroll to position [149, 0]
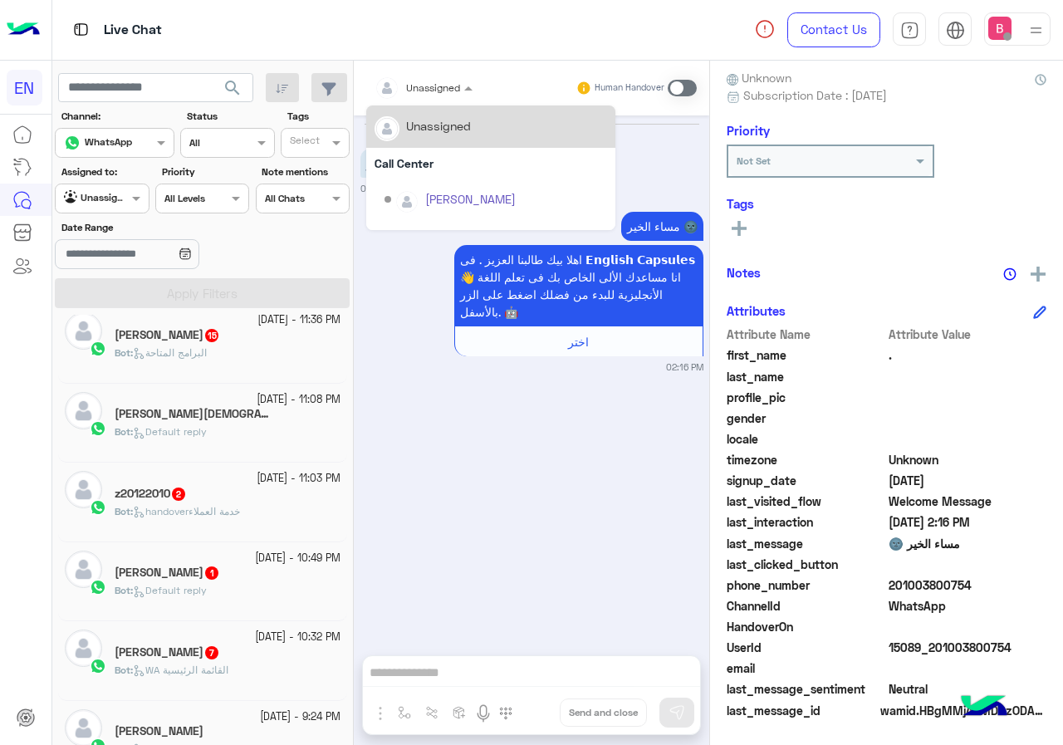
click at [458, 89] on div at bounding box center [423, 85] width 115 height 16
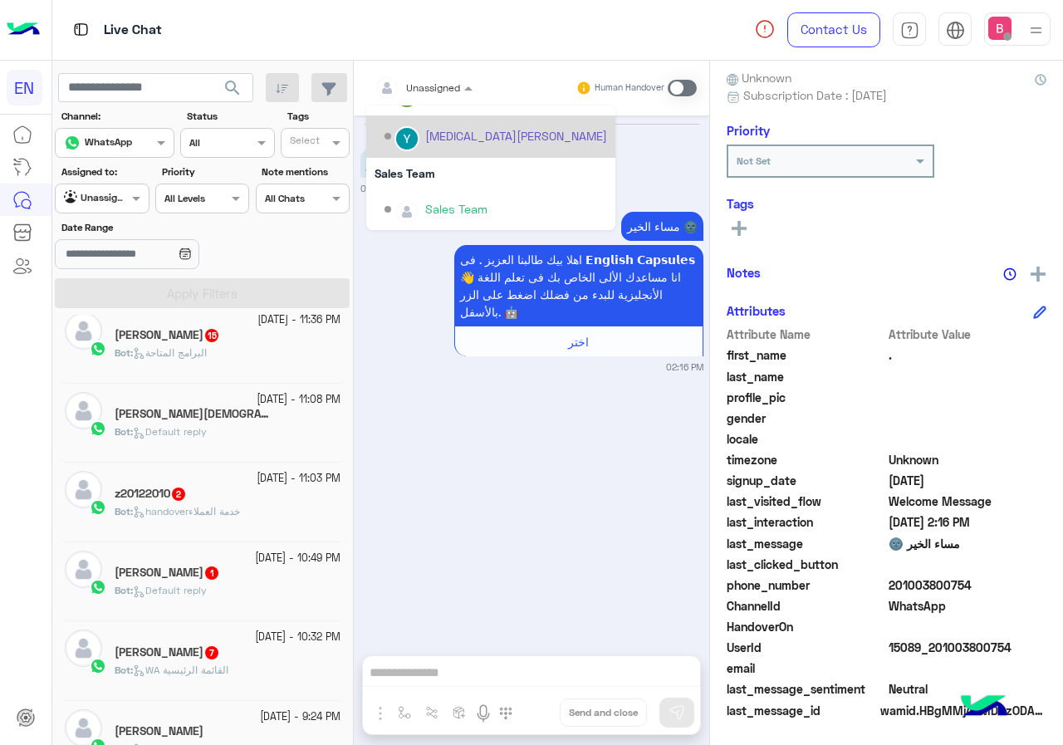
scroll to position [276, 0]
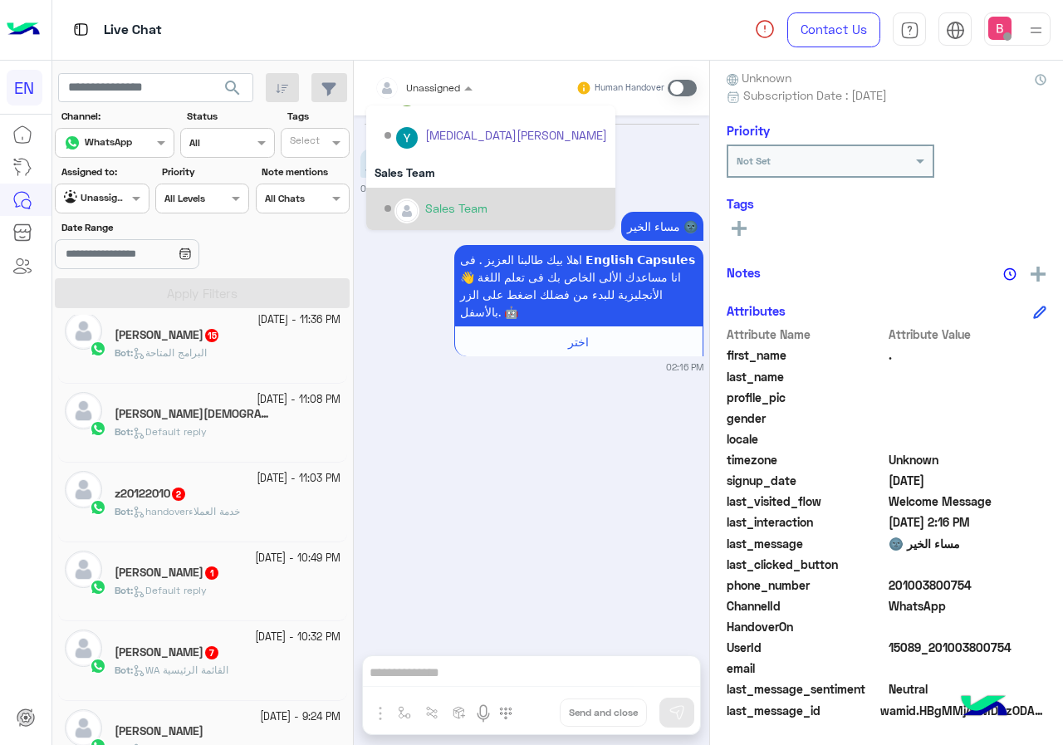
click at [433, 194] on div "Sales Team" at bounding box center [496, 208] width 223 height 29
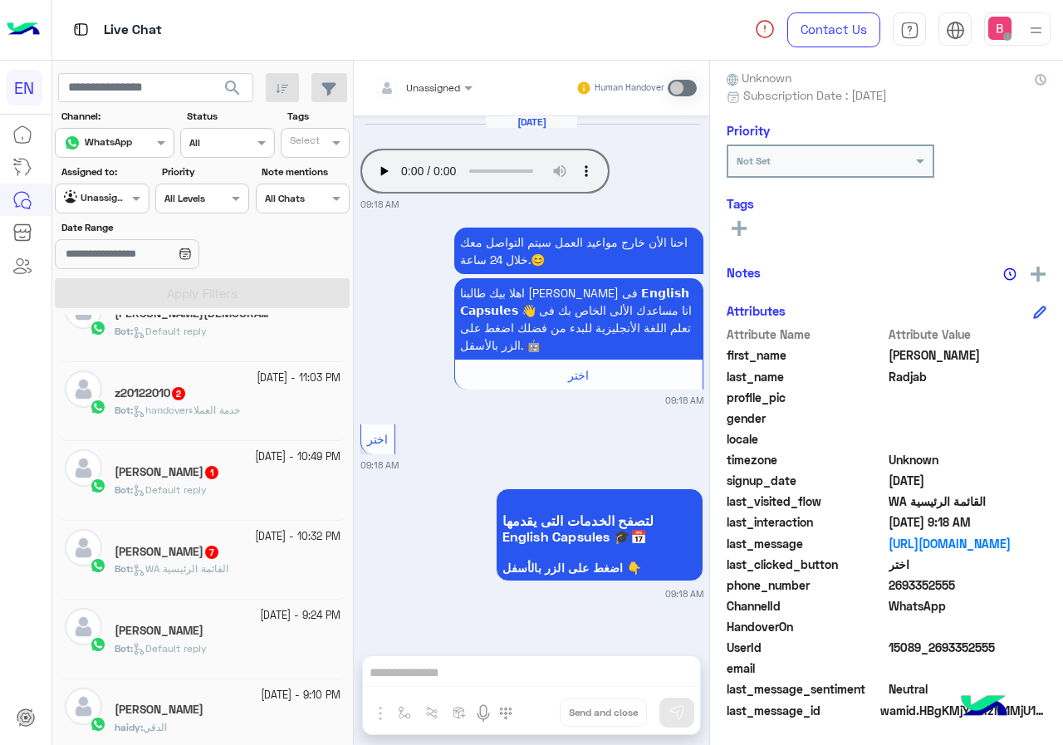
scroll to position [415, 0]
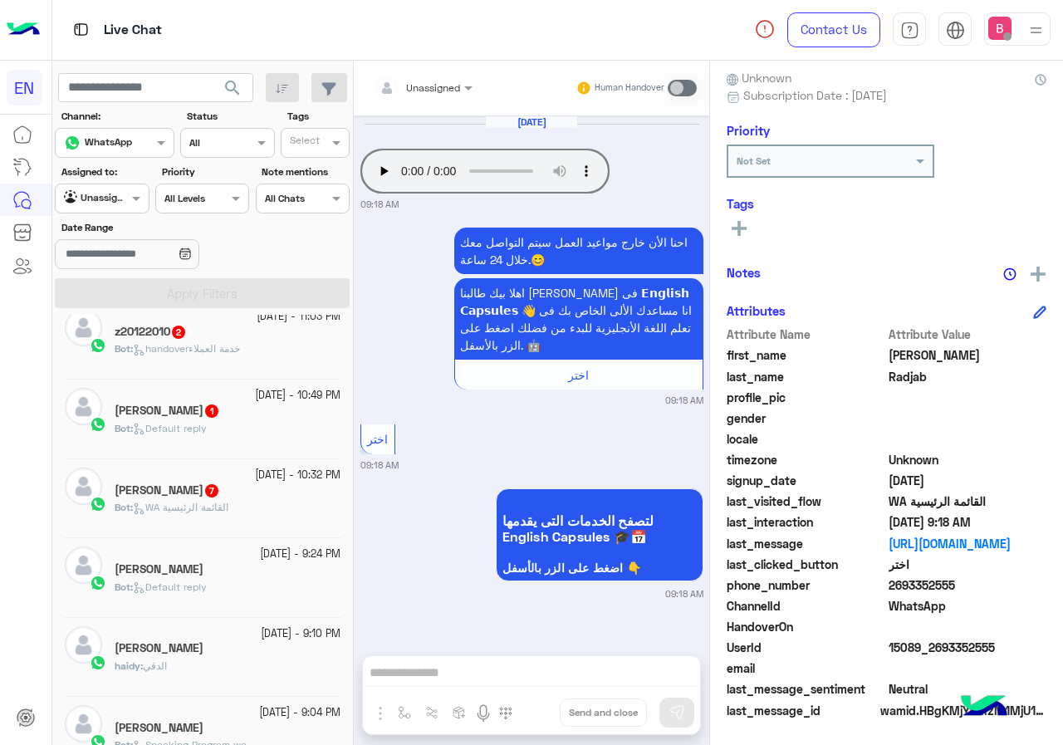
click at [228, 512] on span "Bot : WA القائمة الرئيسية" at bounding box center [172, 507] width 114 height 12
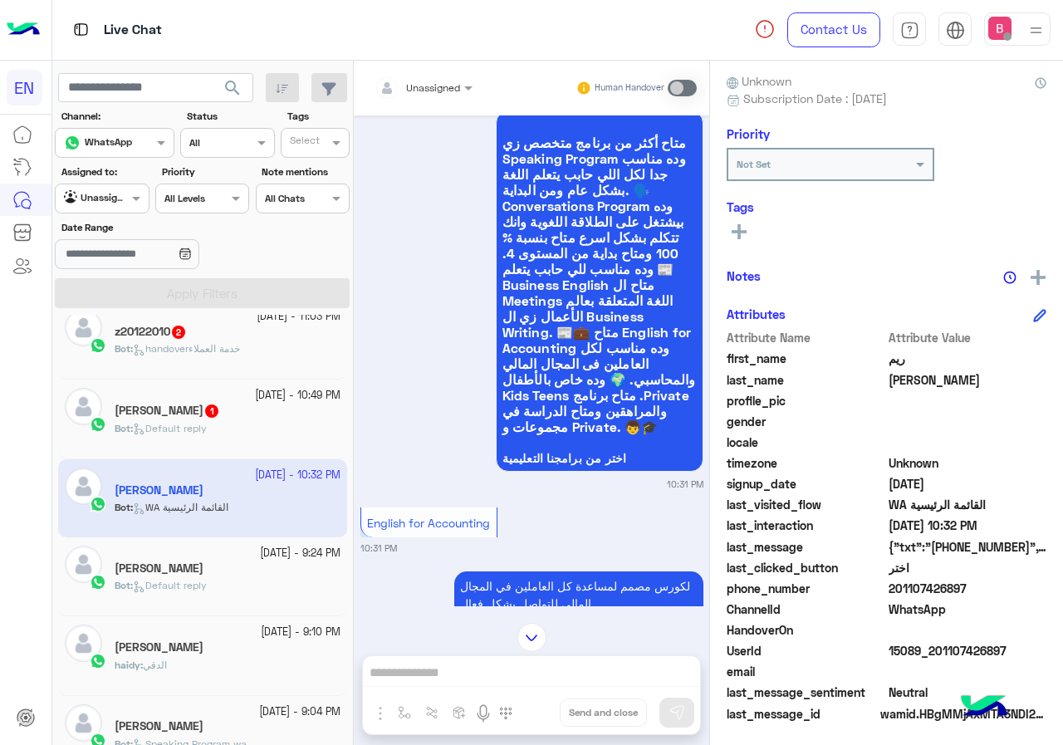
scroll to position [149, 0]
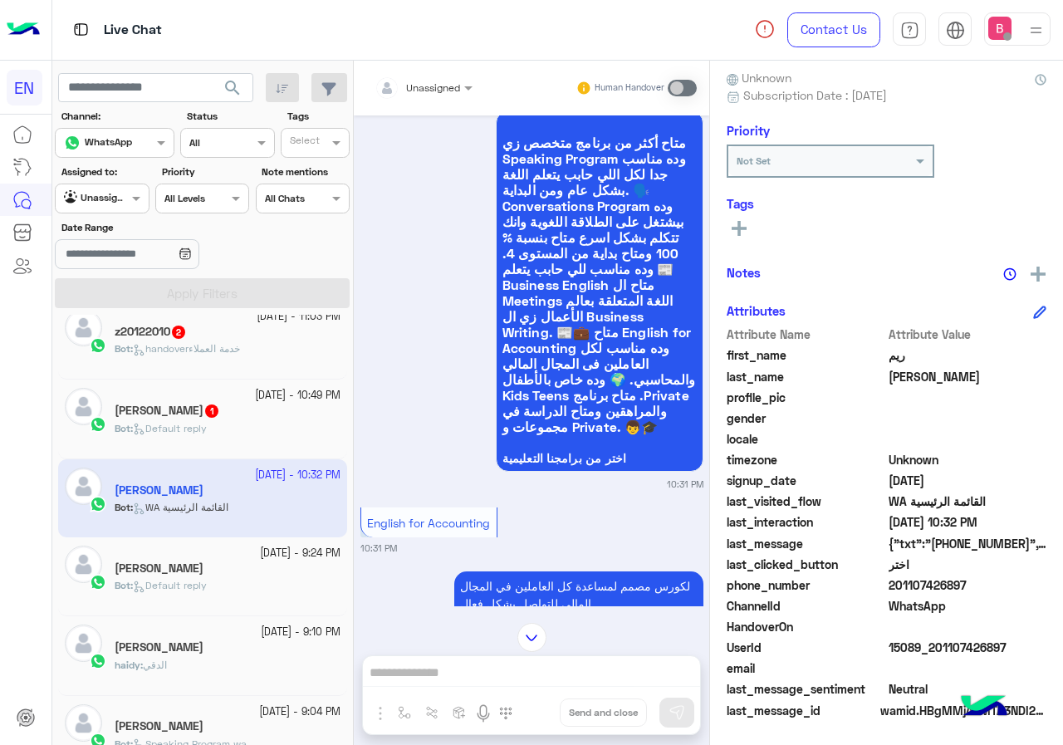
click at [437, 72] on div "Unassigned" at bounding box center [418, 87] width 86 height 33
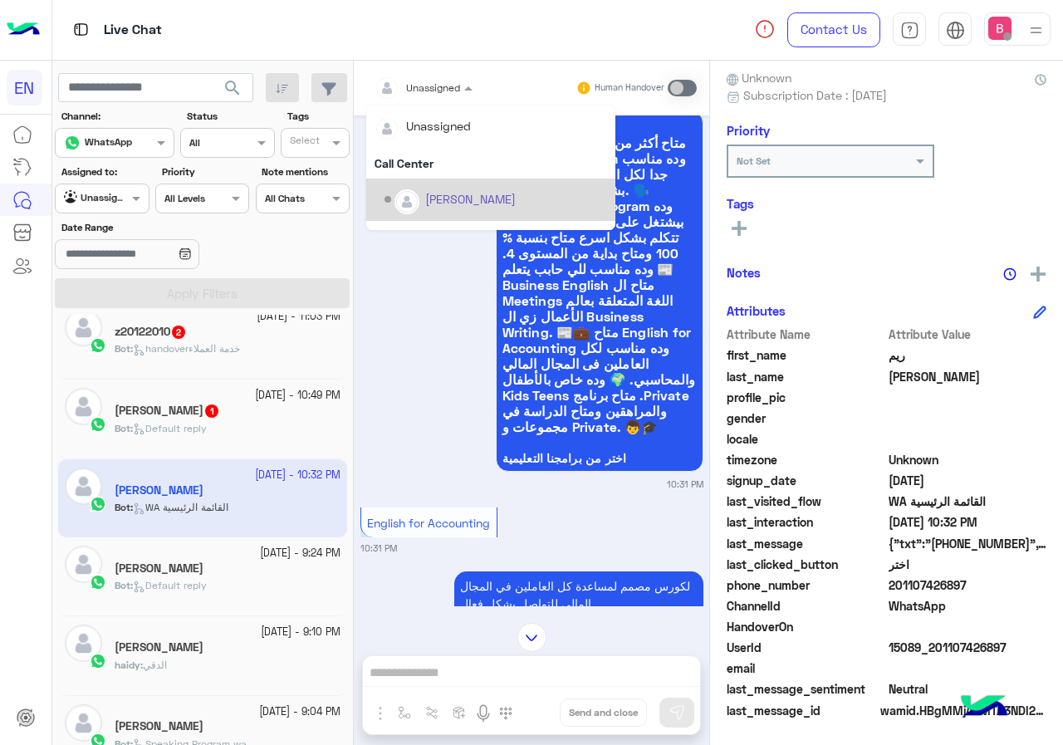
scroll to position [276, 0]
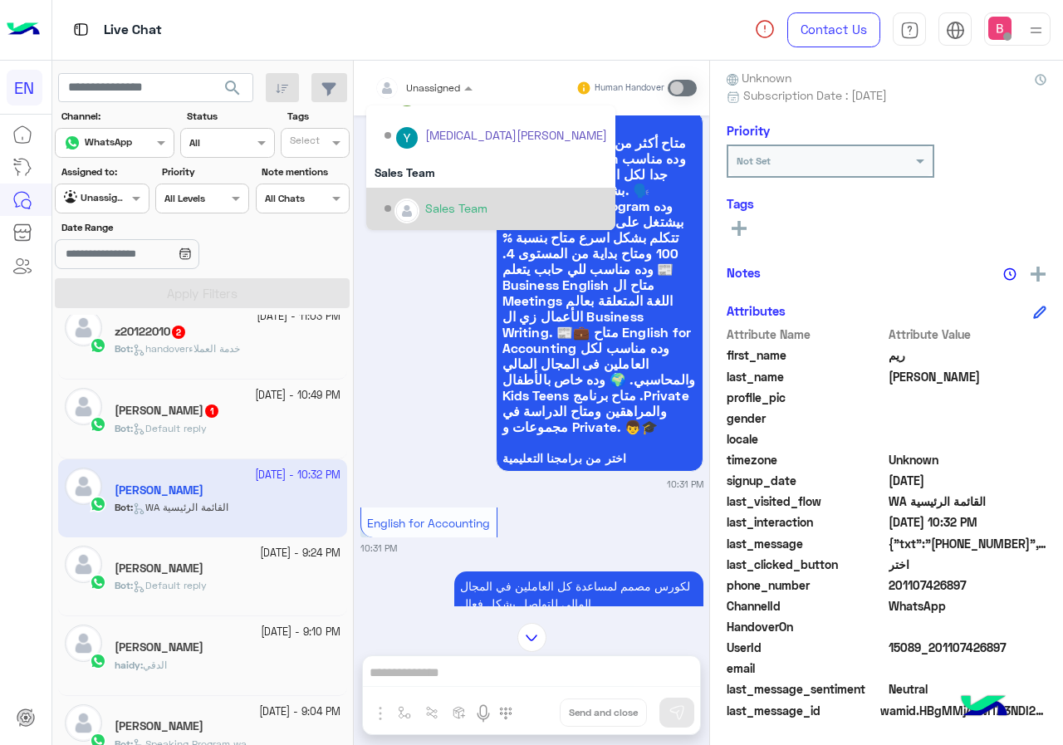
click at [415, 204] on img "Options list" at bounding box center [407, 211] width 22 height 22
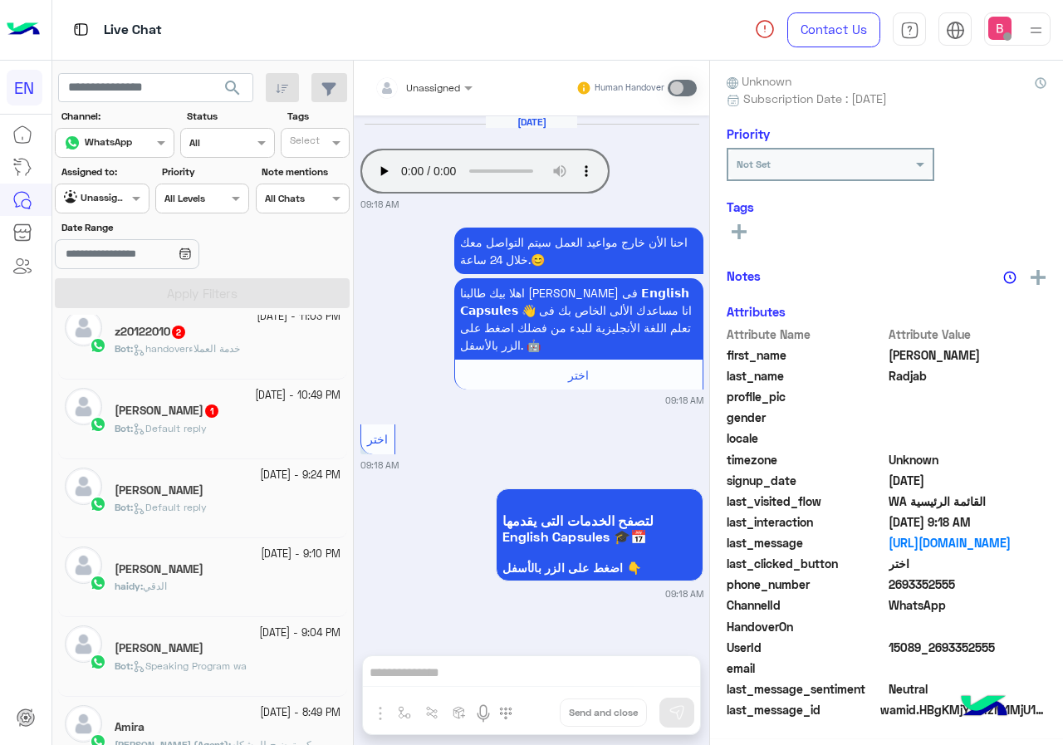
scroll to position [146, 0]
click at [282, 418] on div "[PERSON_NAME] 1" at bounding box center [228, 412] width 226 height 17
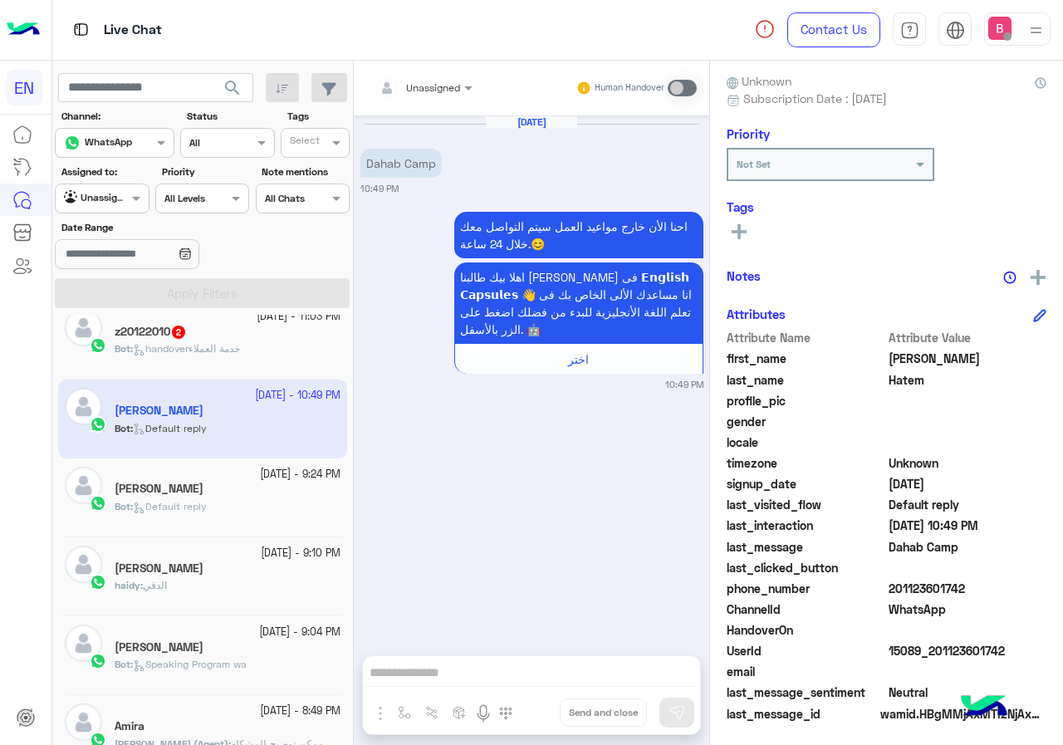
scroll to position [149, 0]
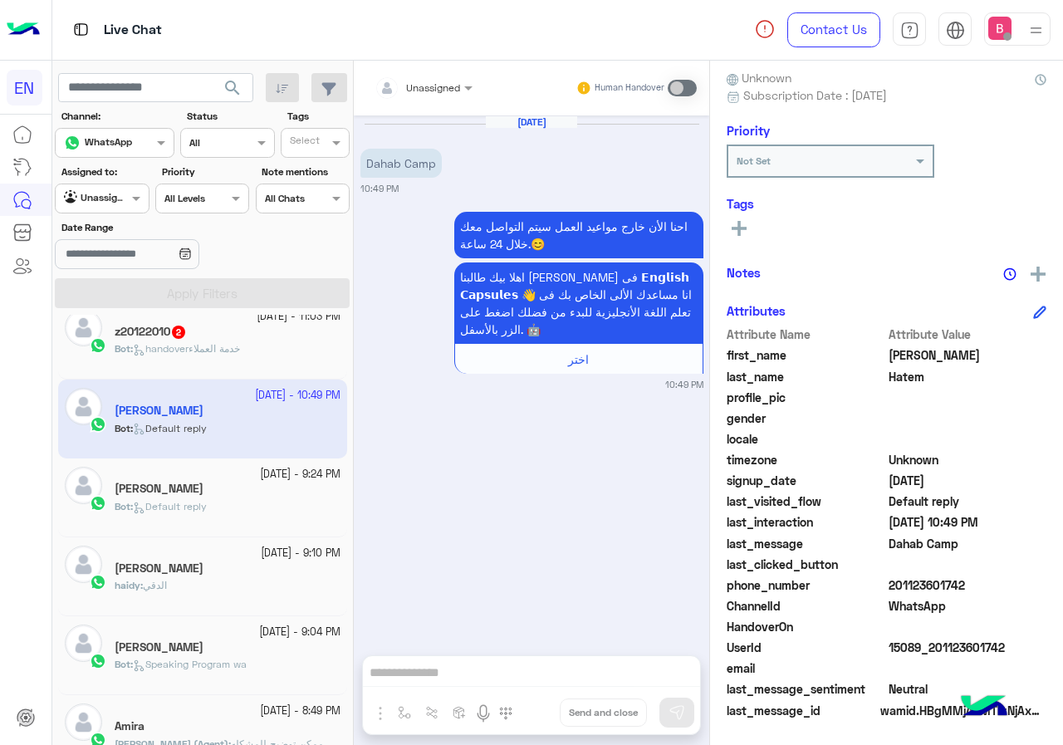
click at [434, 92] on span "Unassigned" at bounding box center [433, 87] width 54 height 12
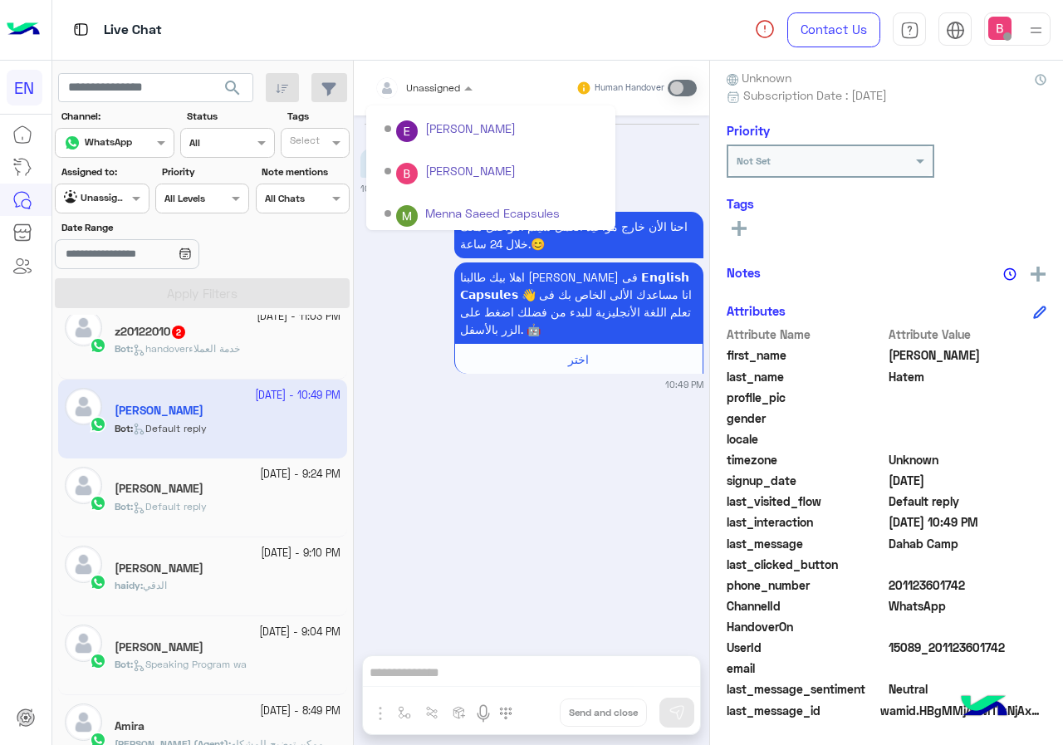
scroll to position [276, 0]
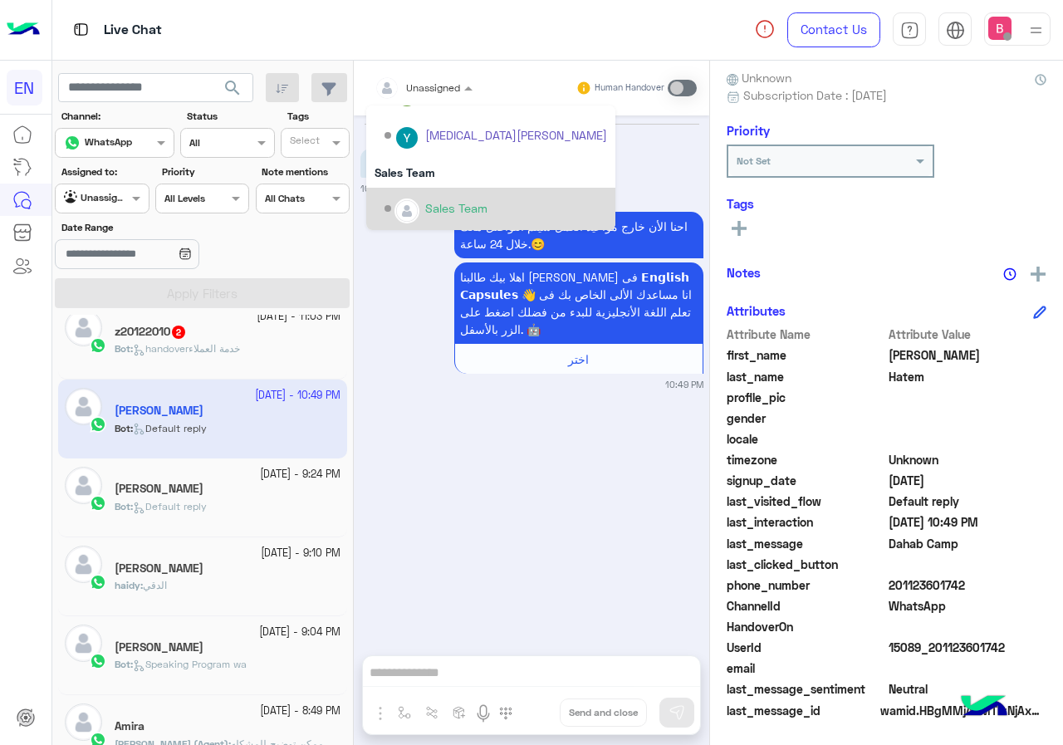
click at [420, 203] on div "Sales Team" at bounding box center [496, 208] width 223 height 29
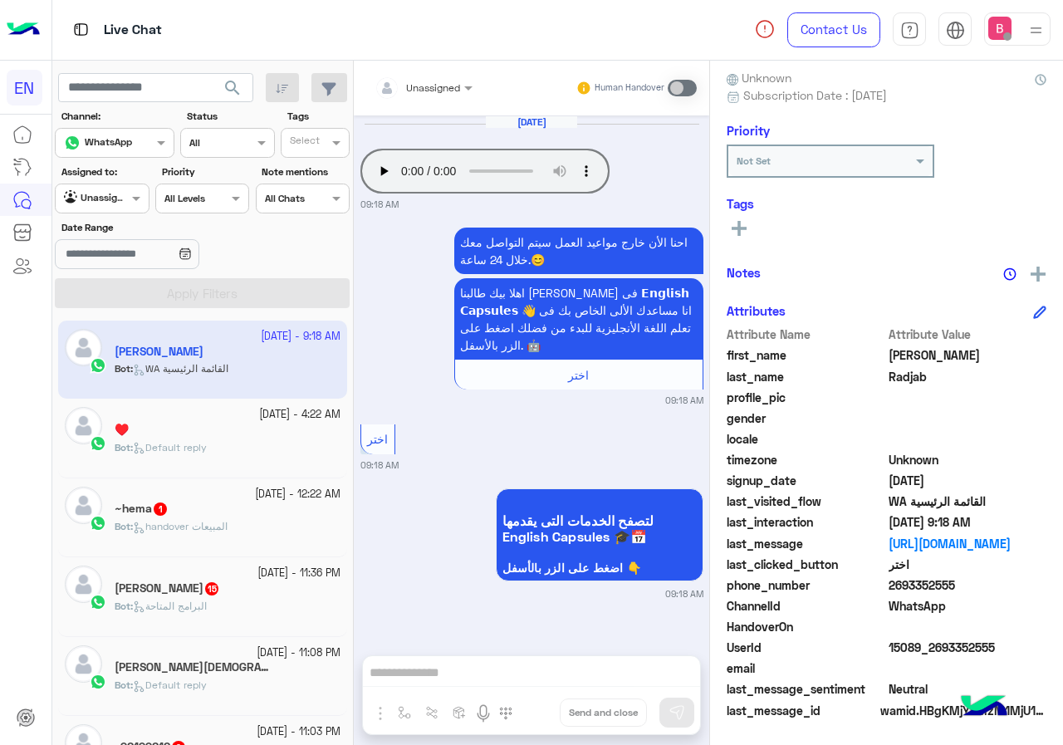
click at [237, 507] on div "~hema 1" at bounding box center [228, 510] width 226 height 17
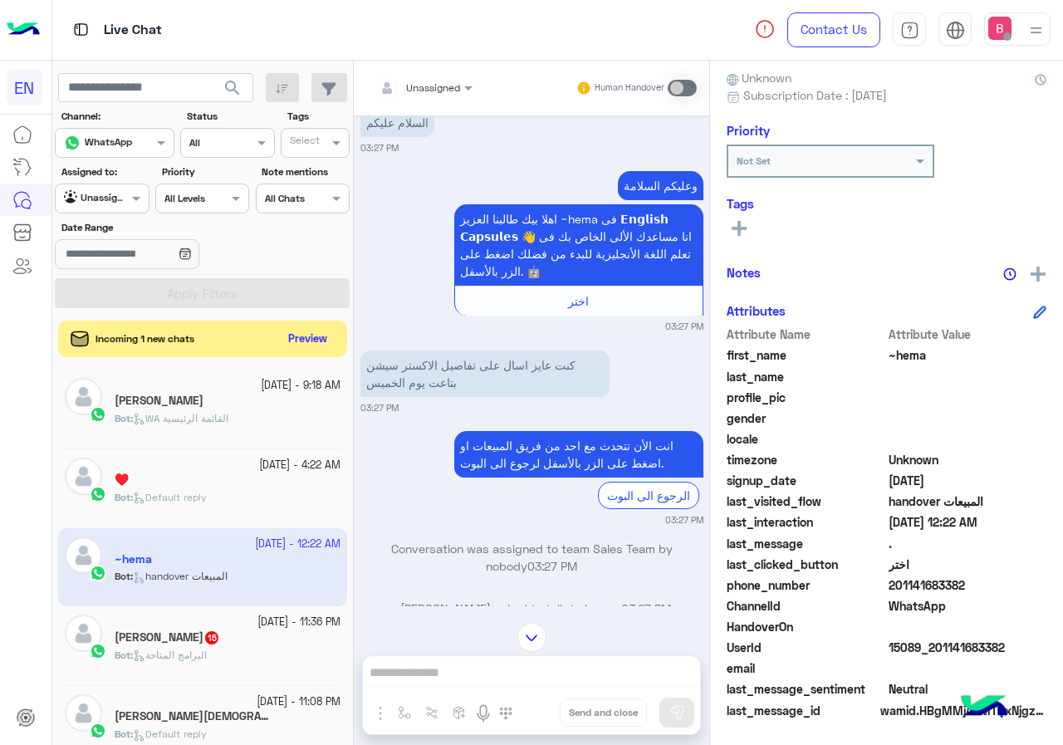
click at [439, 80] on div at bounding box center [423, 85] width 115 height 16
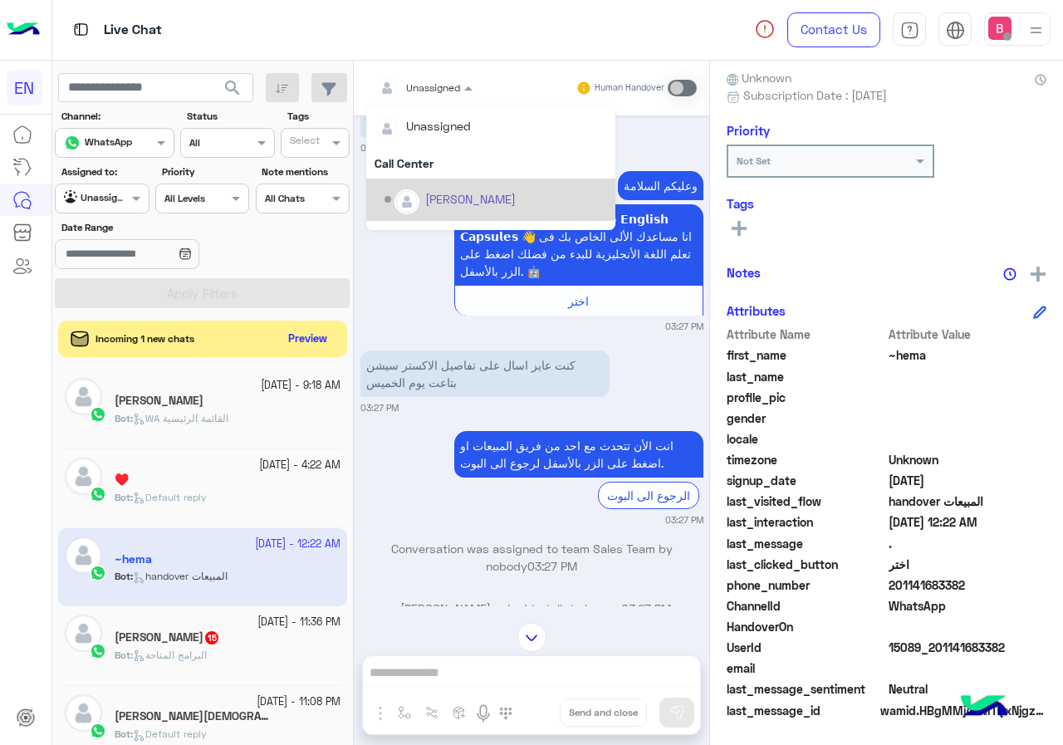
click at [182, 435] on div "Bot : WA القائمة الرئيسية" at bounding box center [228, 425] width 226 height 29
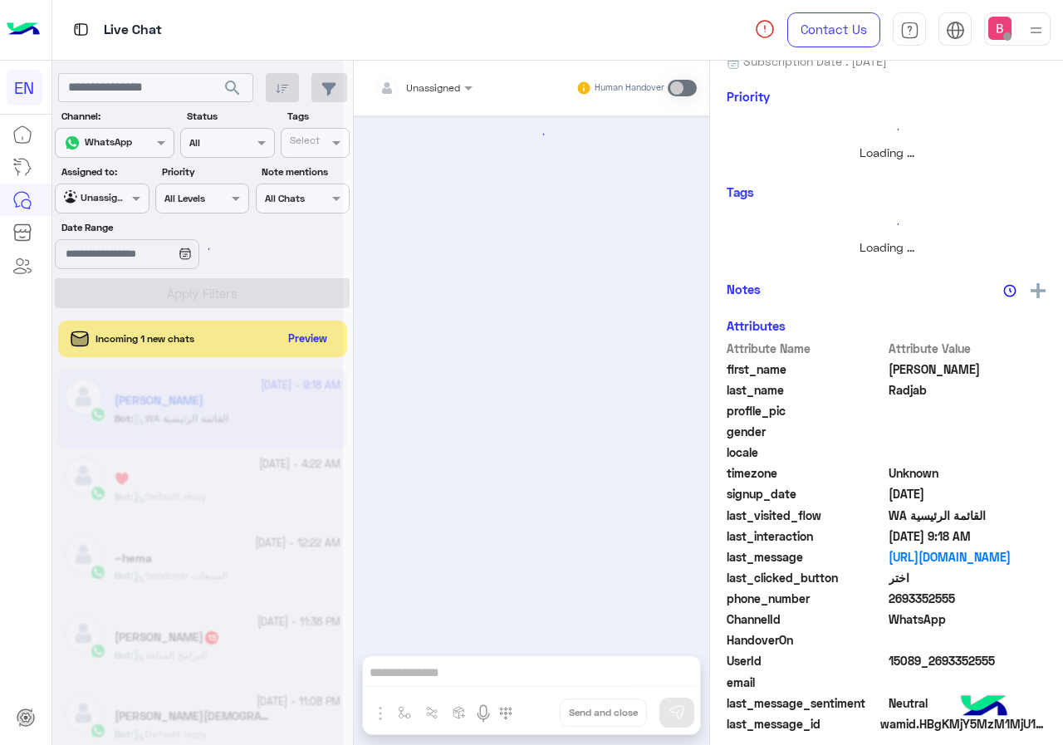
click at [320, 336] on div at bounding box center [197, 379] width 291 height 745
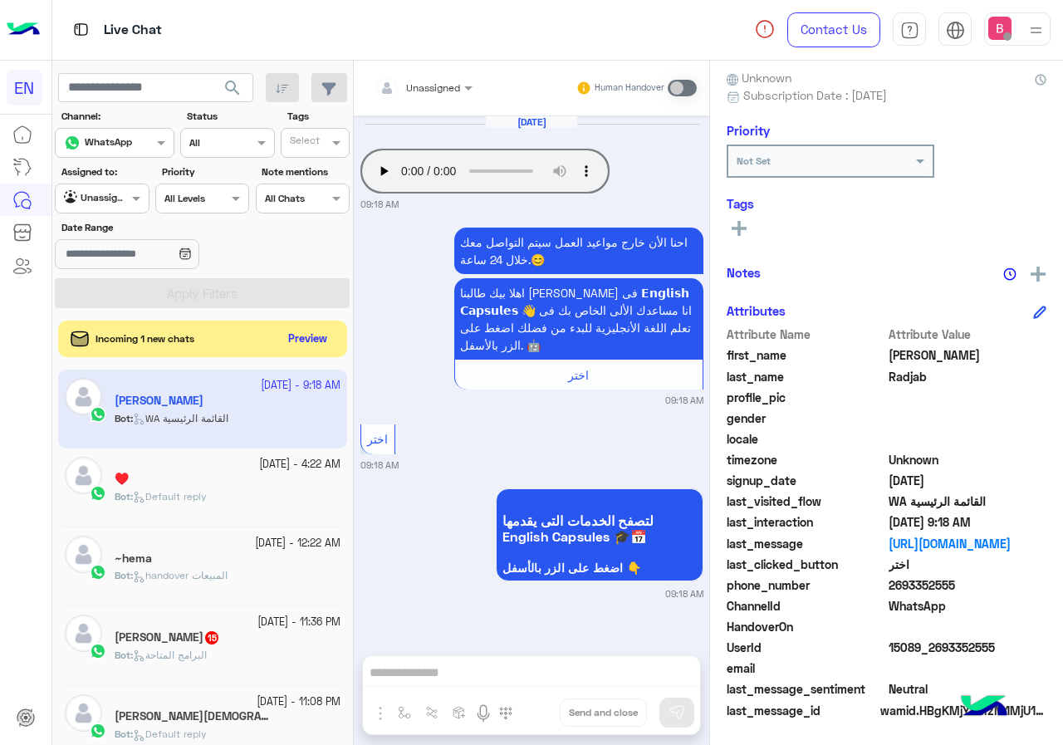
scroll to position [149, 0]
click at [306, 341] on button "Preview" at bounding box center [308, 338] width 51 height 22
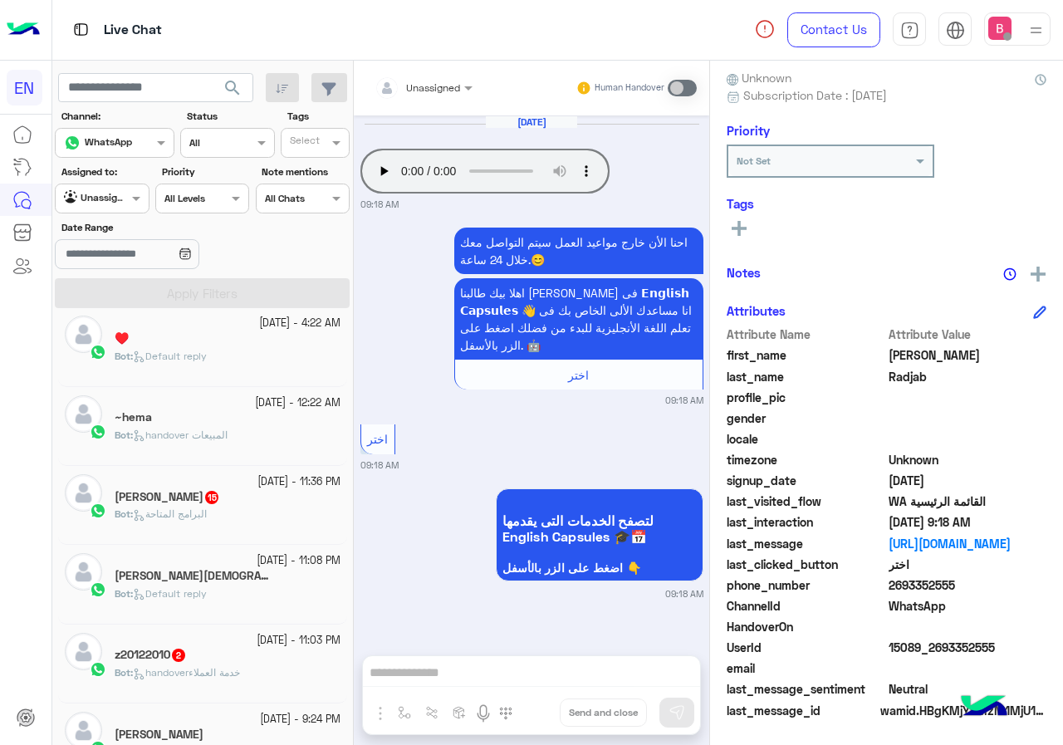
scroll to position [166, 0]
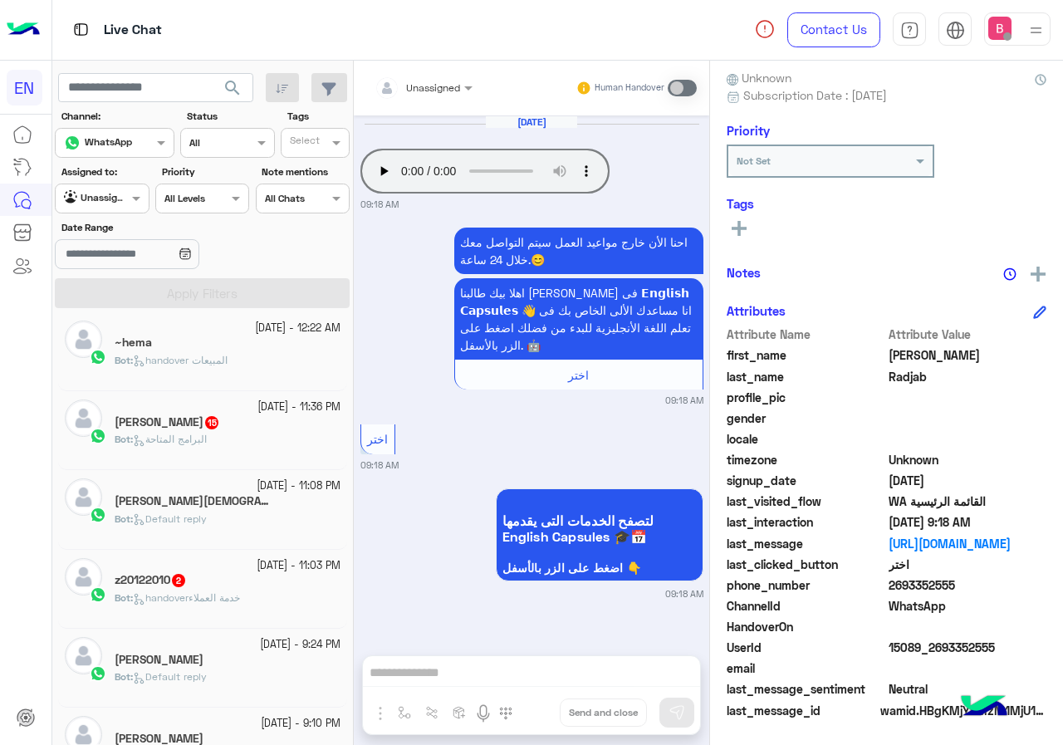
click at [263, 420] on div "[PERSON_NAME] 15" at bounding box center [228, 423] width 226 height 17
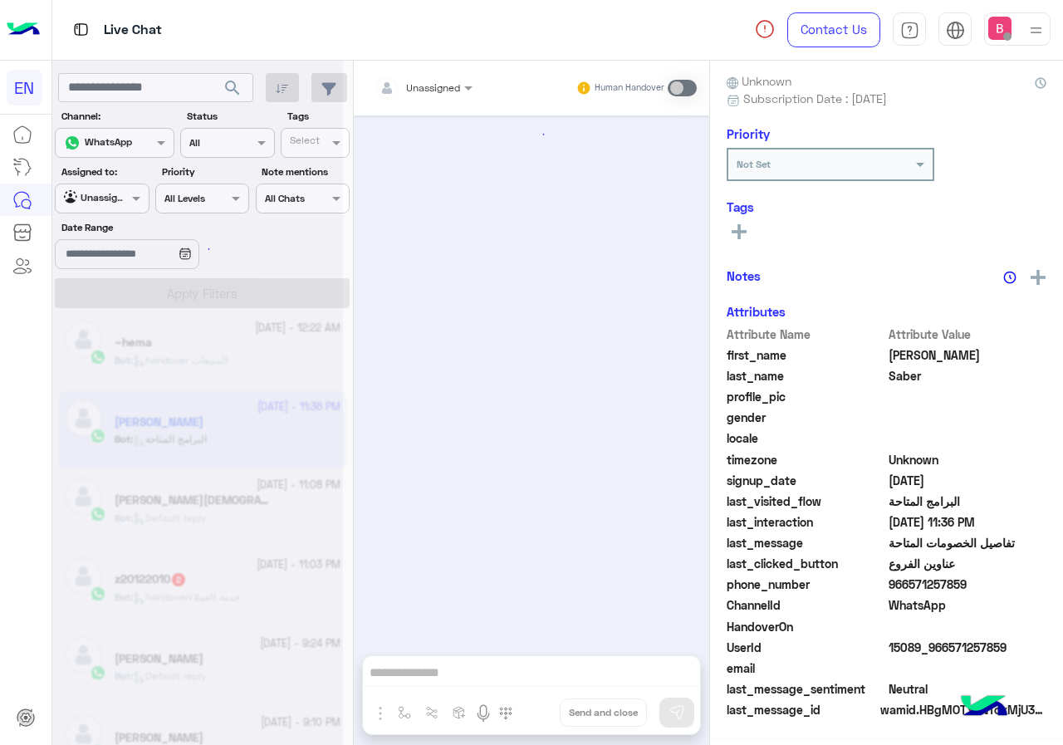
scroll to position [3687, 0]
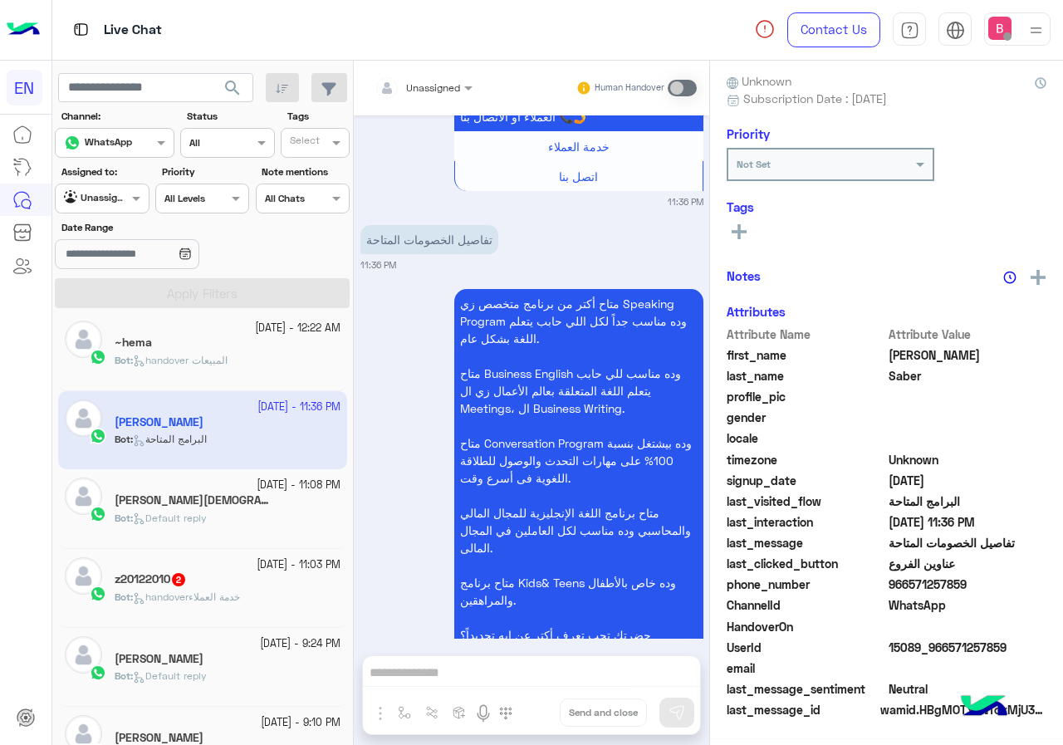
click at [409, 96] on div "Unassigned" at bounding box center [418, 87] width 86 height 33
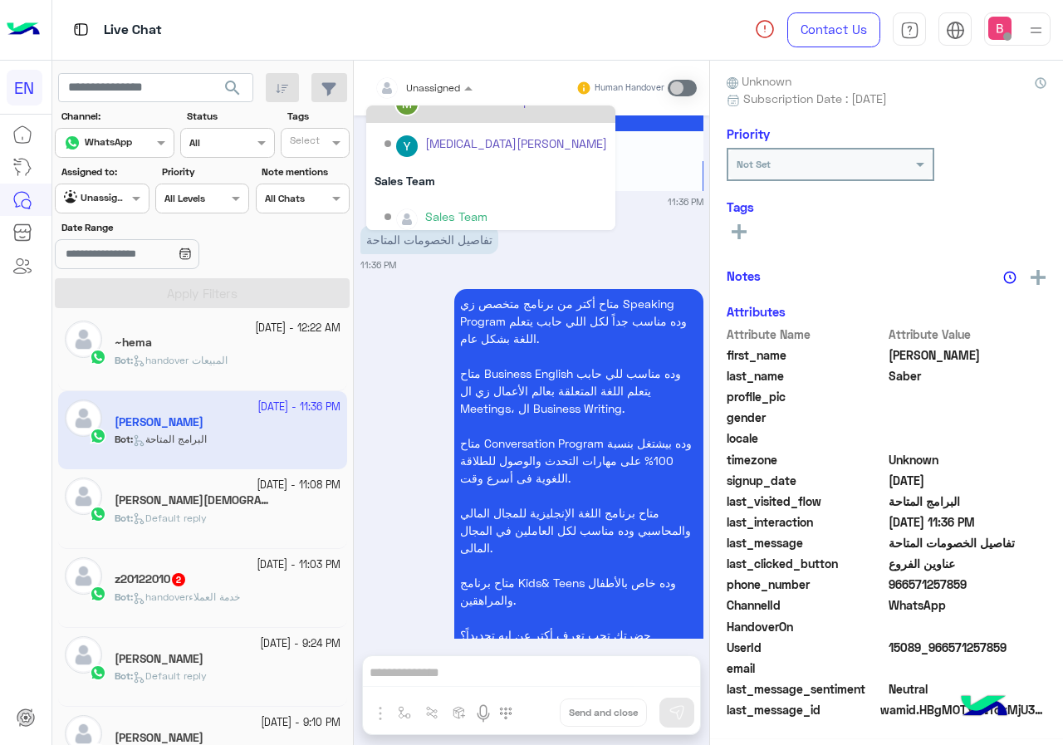
scroll to position [276, 0]
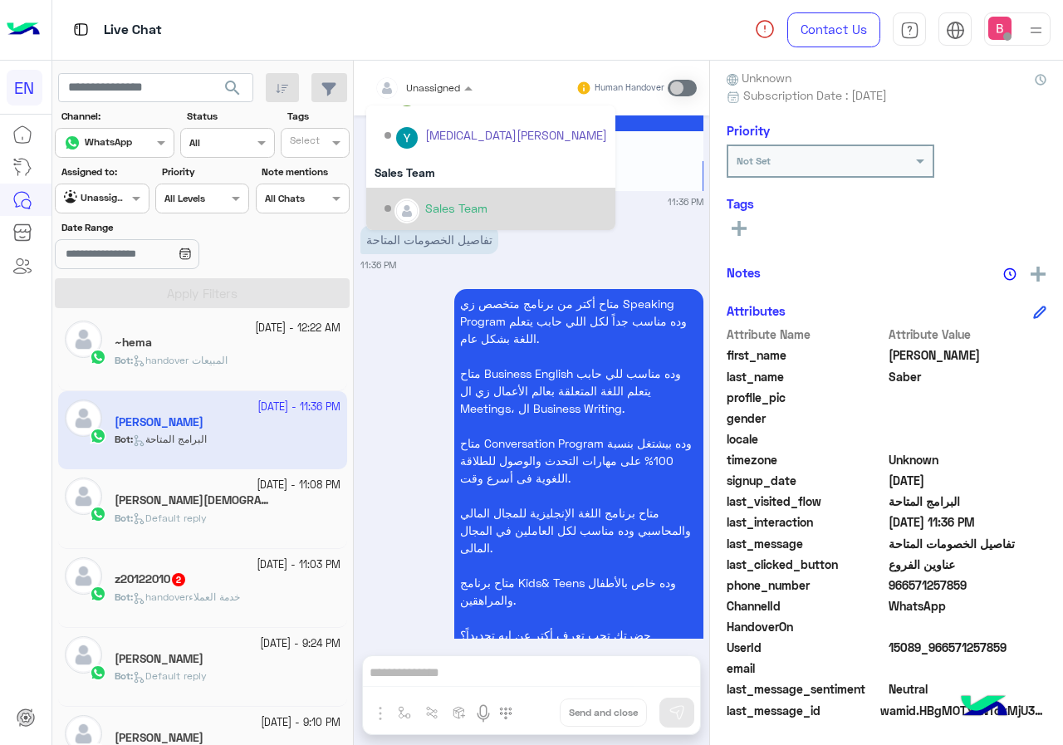
click at [431, 192] on div "Sales Team" at bounding box center [490, 209] width 249 height 42
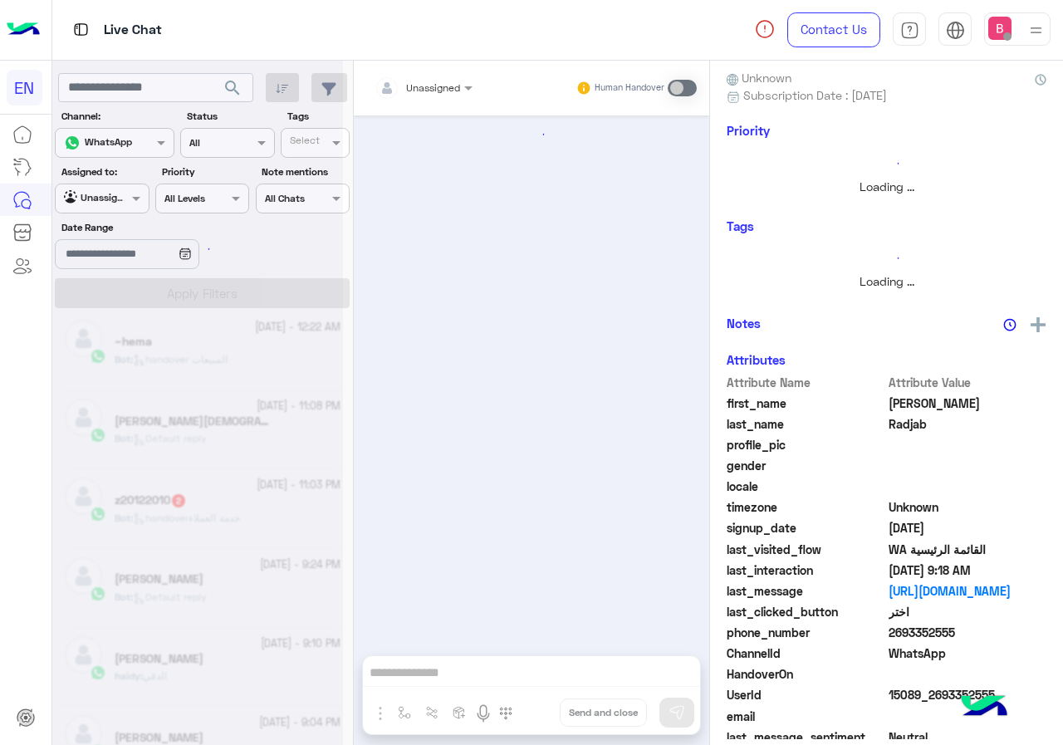
scroll to position [166, 0]
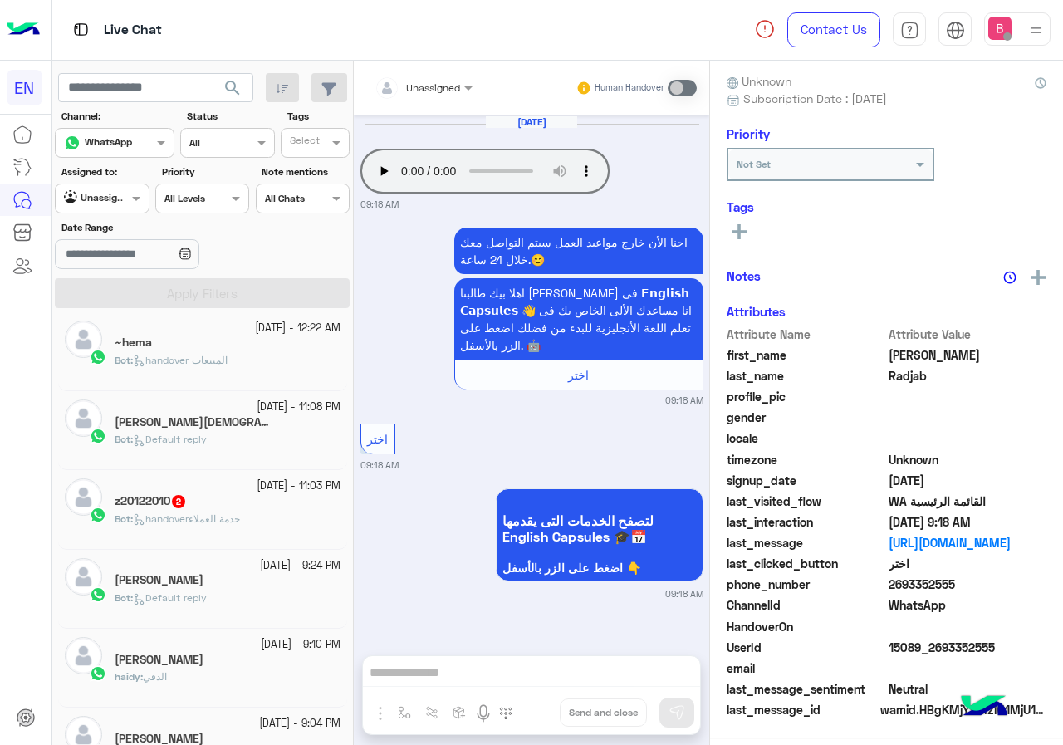
click at [241, 450] on div "Bot : Default reply" at bounding box center [228, 446] width 226 height 29
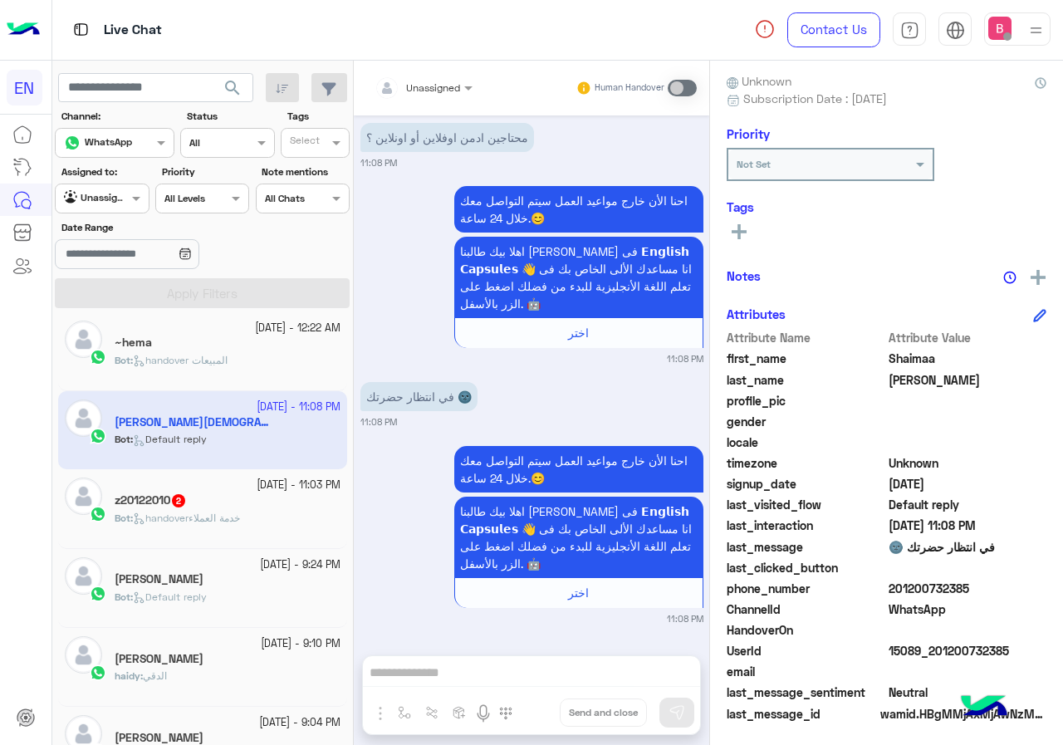
scroll to position [149, 0]
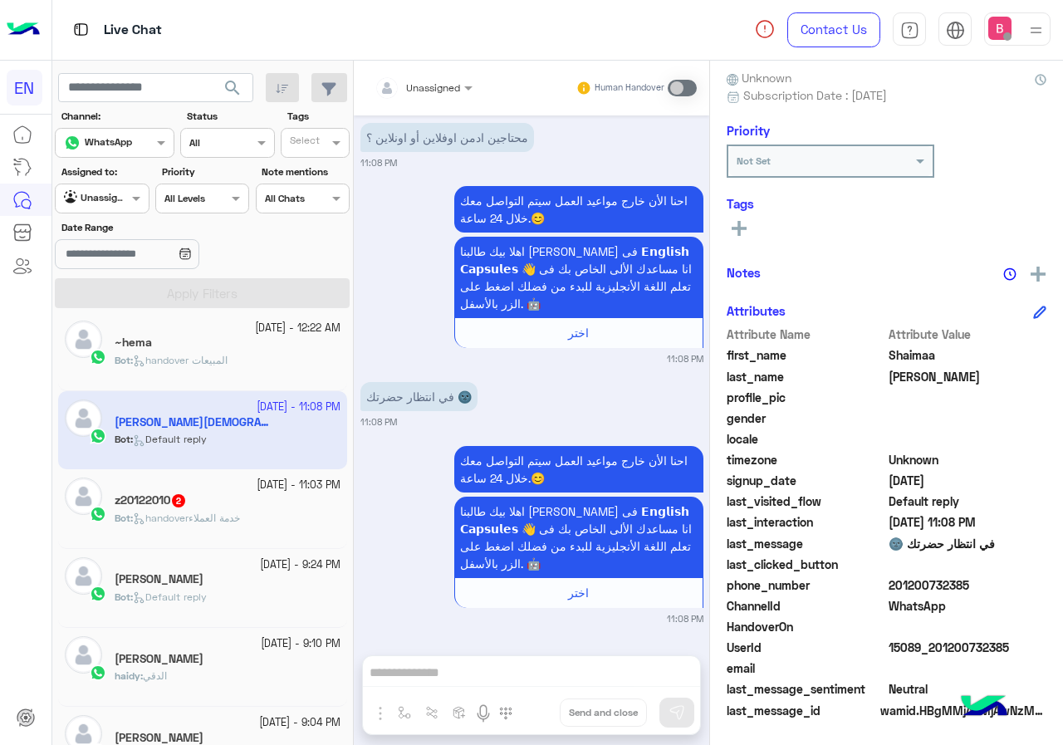
click at [434, 87] on div at bounding box center [423, 85] width 115 height 16
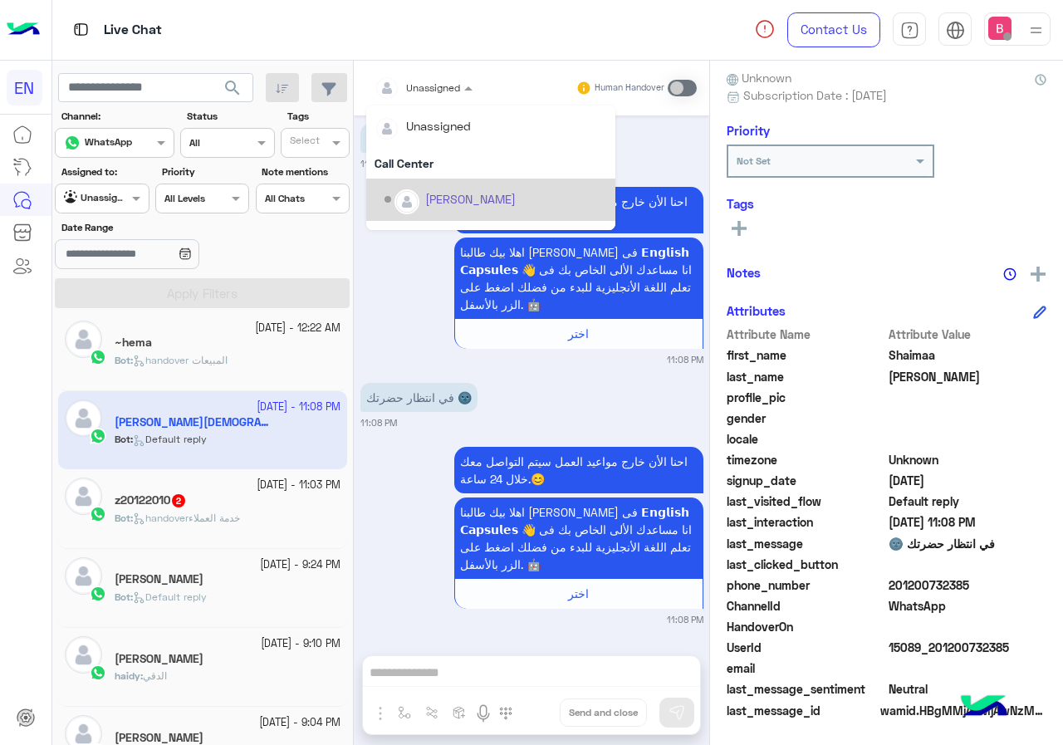
scroll to position [276, 0]
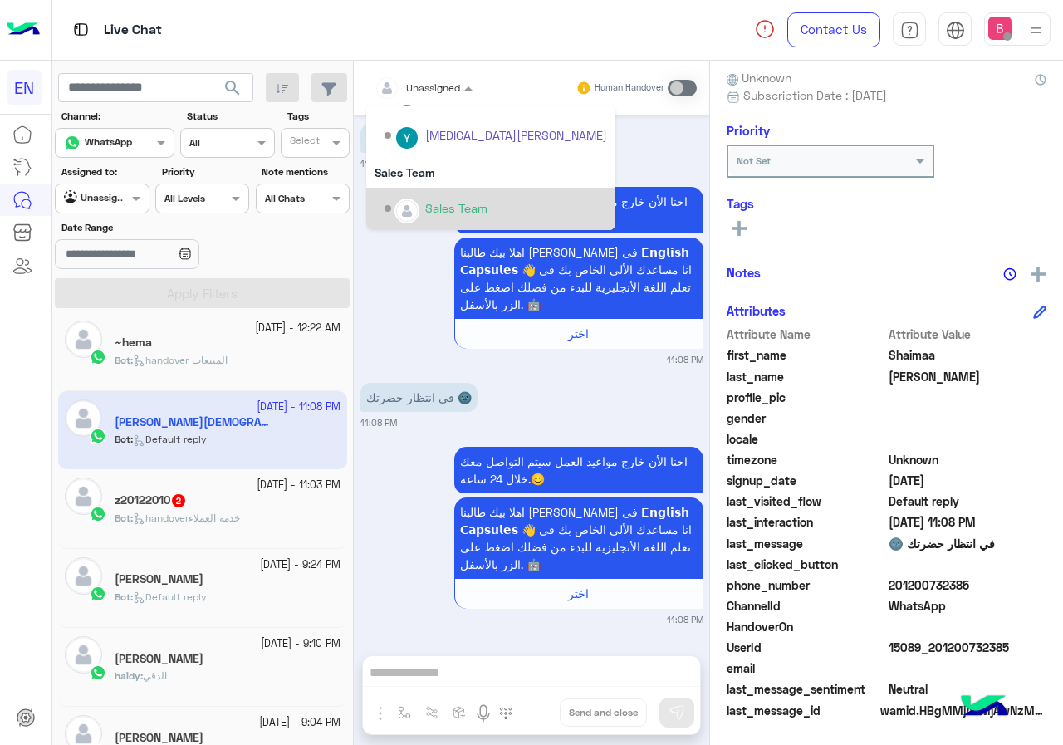
click at [437, 211] on div "Sales Team" at bounding box center [456, 207] width 62 height 17
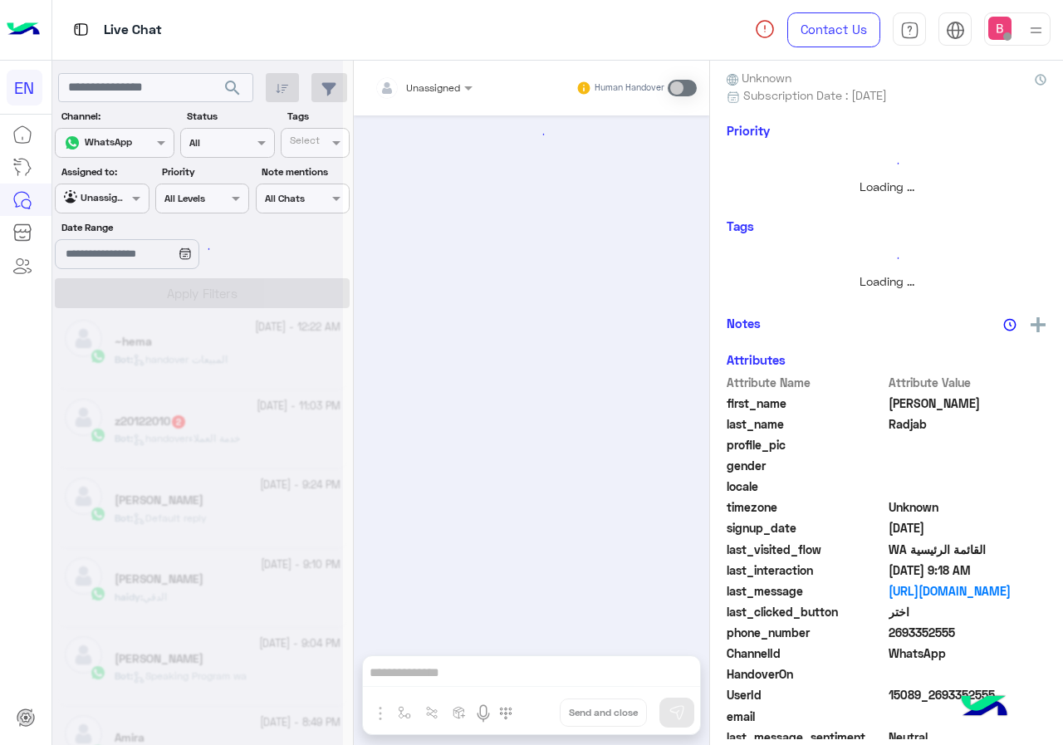
scroll to position [166, 0]
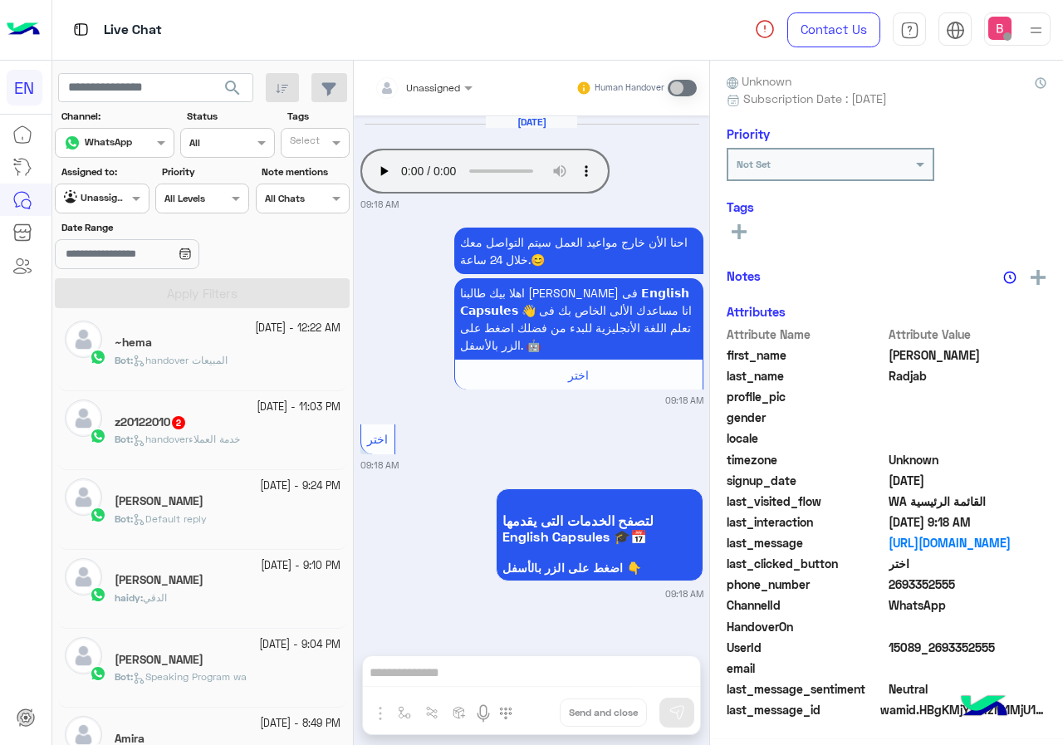
click at [230, 434] on span "handoverخدمة العملاء" at bounding box center [186, 439] width 107 height 12
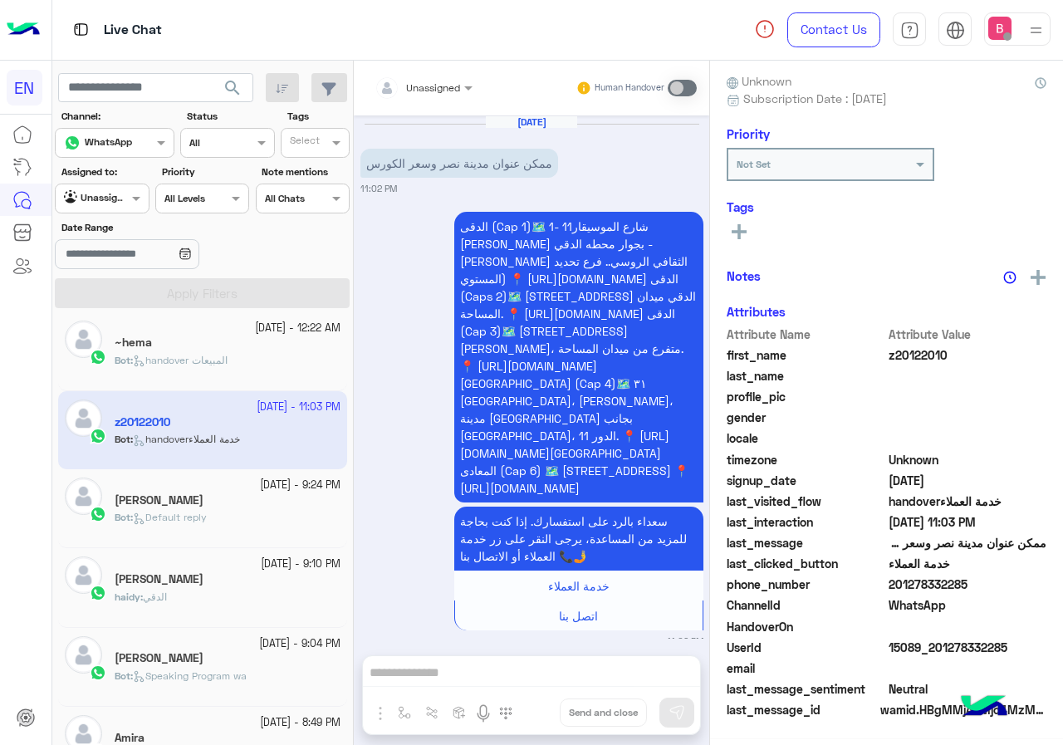
scroll to position [266, 0]
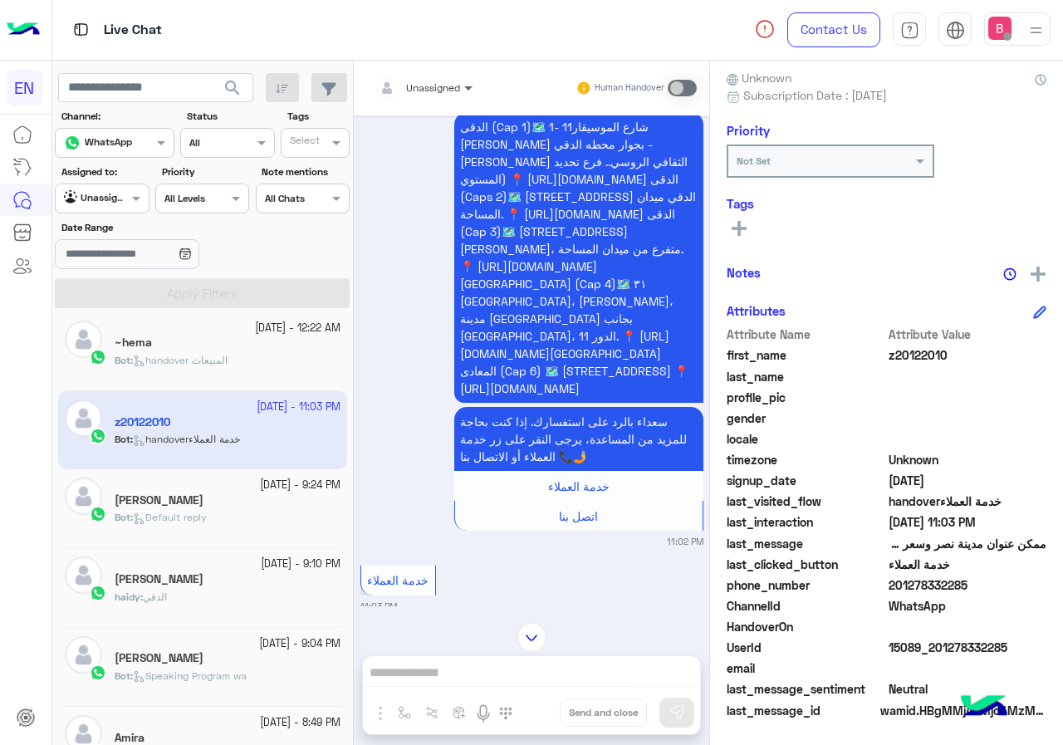
click at [463, 93] on span at bounding box center [470, 87] width 21 height 17
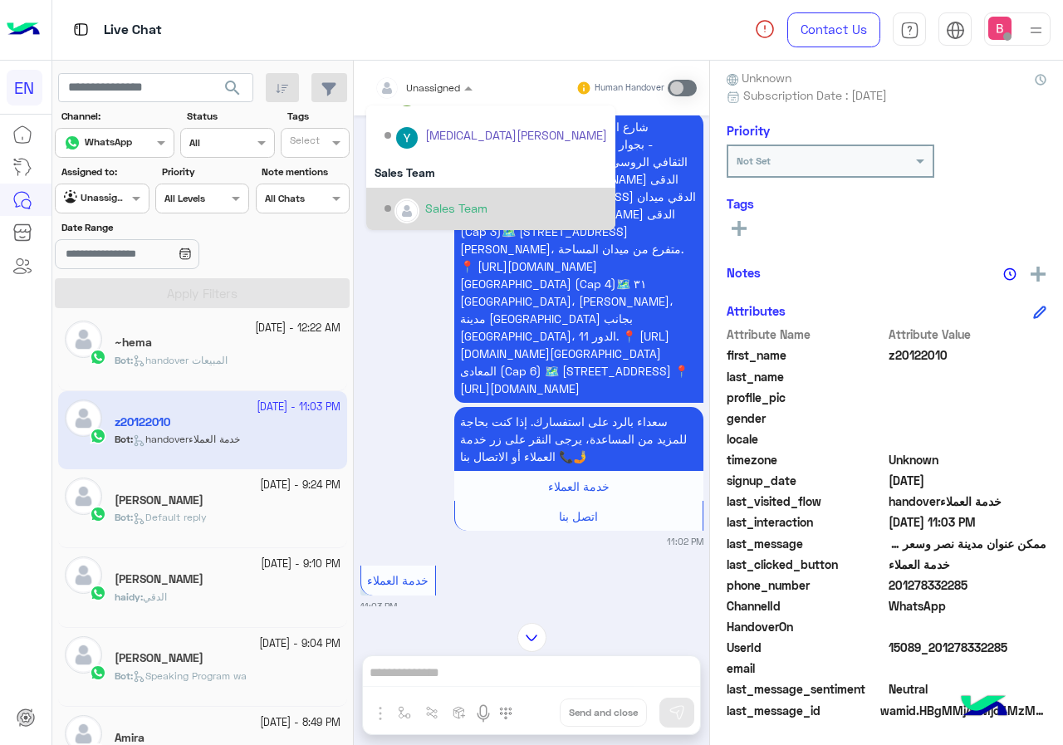
click at [496, 189] on div "Sales Team" at bounding box center [490, 209] width 249 height 42
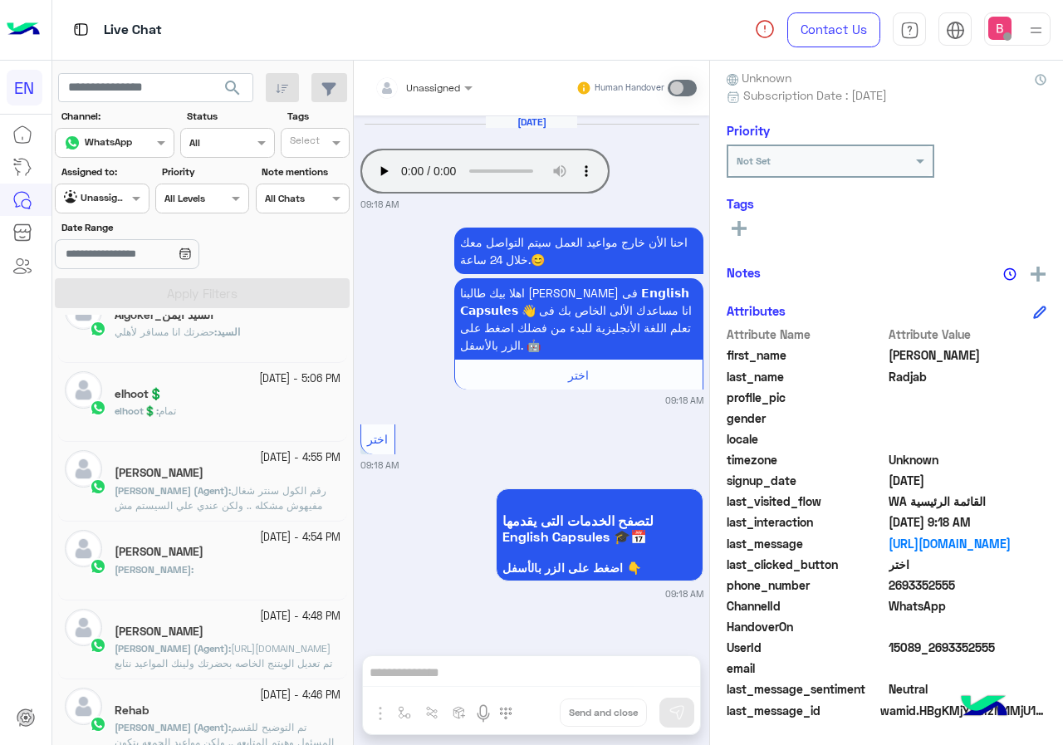
click at [261, 566] on div "[DEMOGRAPHIC_DATA] :" at bounding box center [228, 576] width 226 height 29
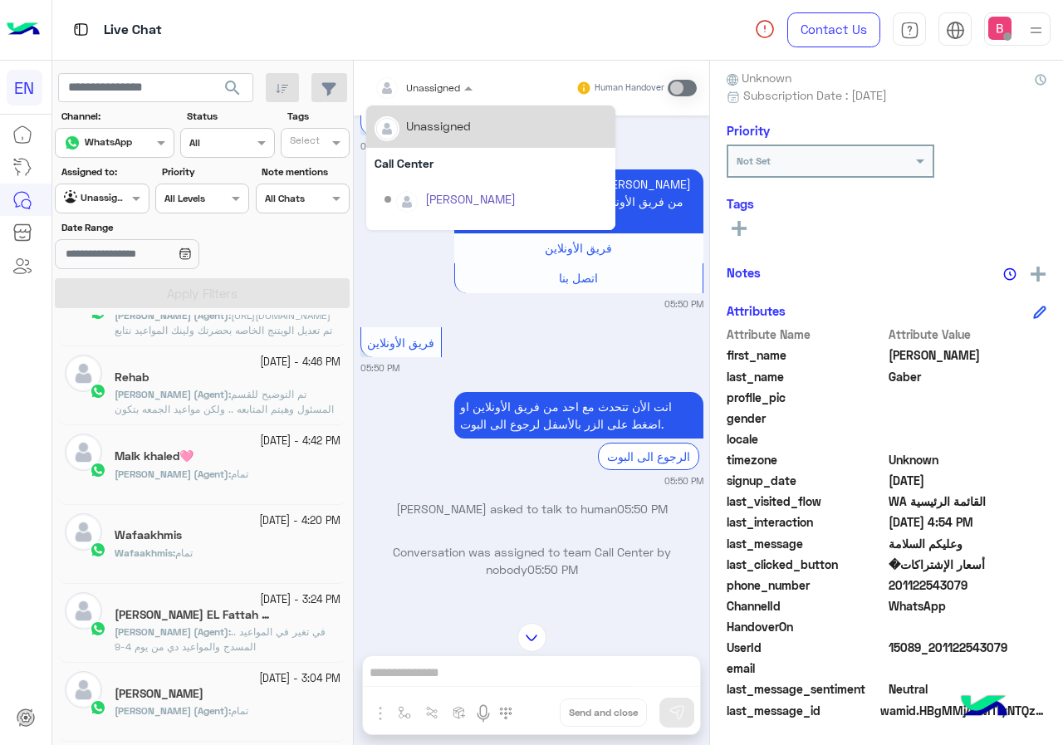
click at [421, 86] on input "text" at bounding box center [404, 85] width 58 height 15
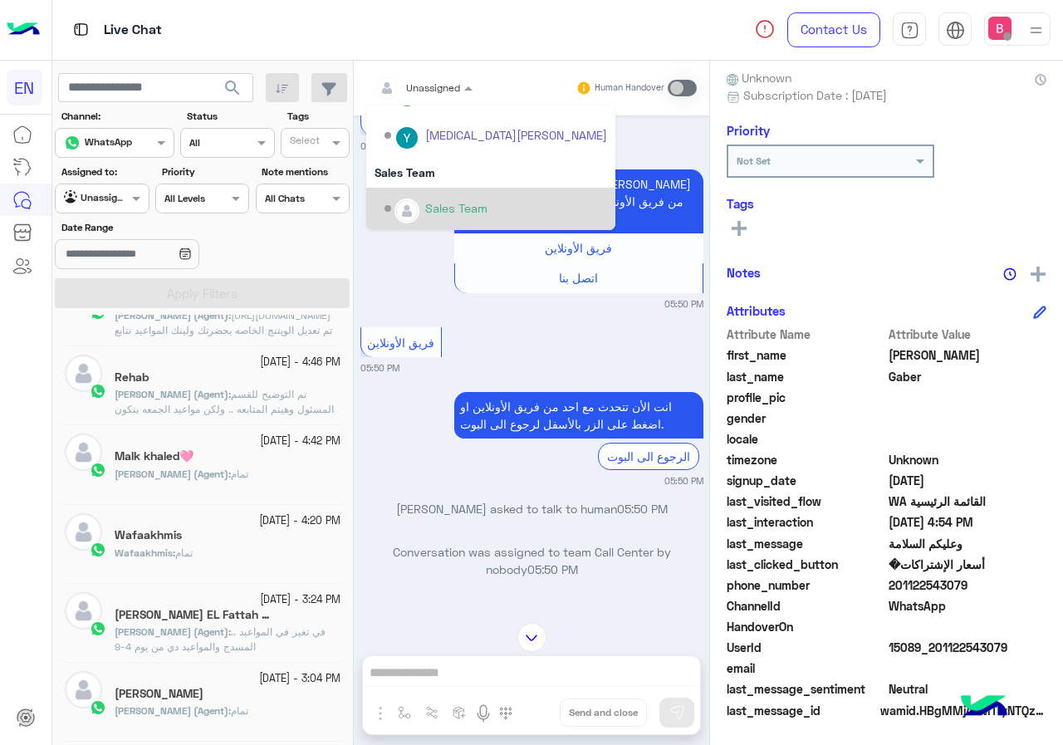
click at [401, 194] on div "Sales Team" at bounding box center [496, 208] width 223 height 29
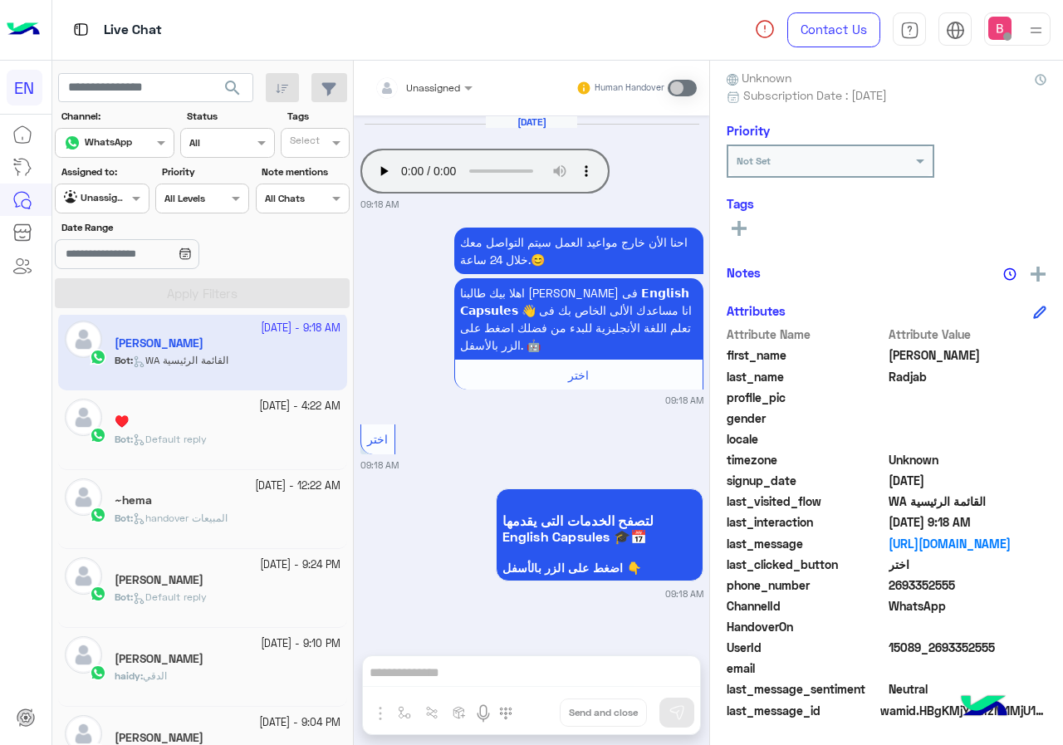
click at [214, 429] on div "♥️" at bounding box center [228, 422] width 226 height 17
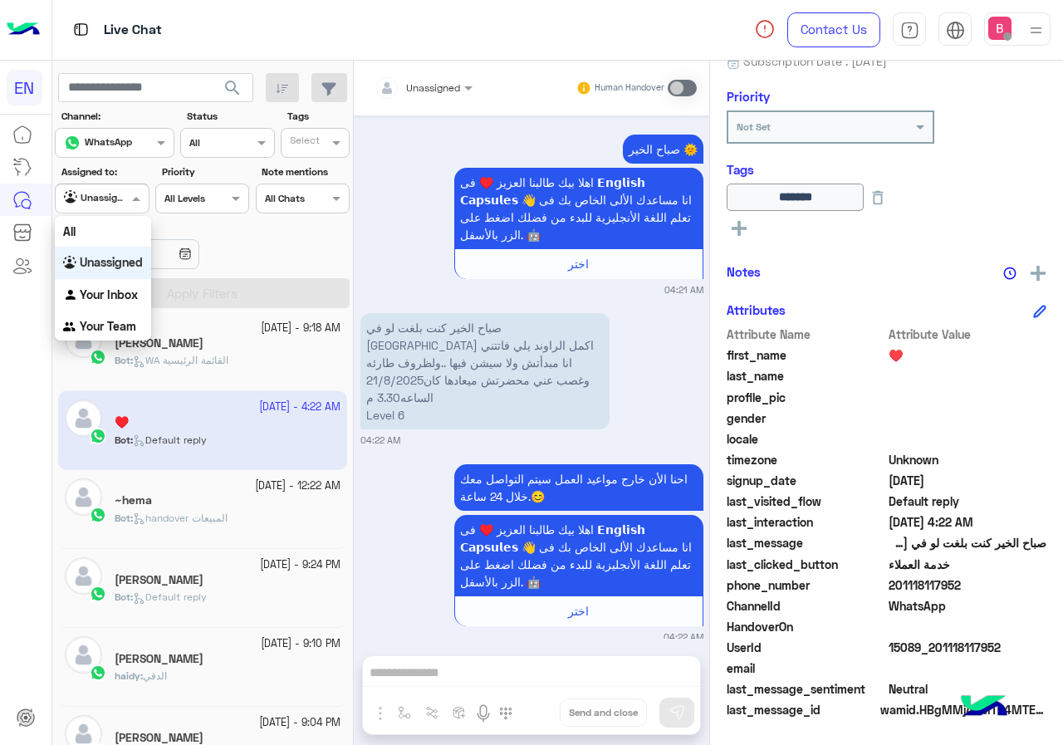
click at [124, 189] on div at bounding box center [102, 197] width 92 height 16
click at [99, 321] on b "Your Team" at bounding box center [108, 326] width 56 height 14
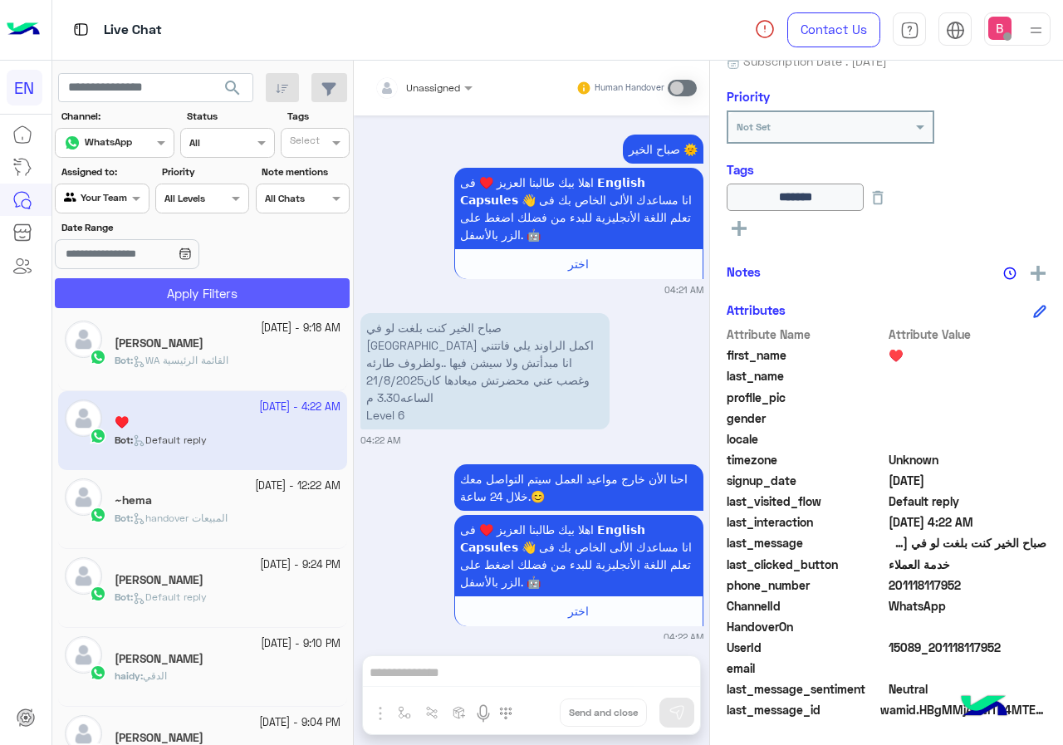
click at [135, 283] on button "Apply Filters" at bounding box center [202, 293] width 295 height 30
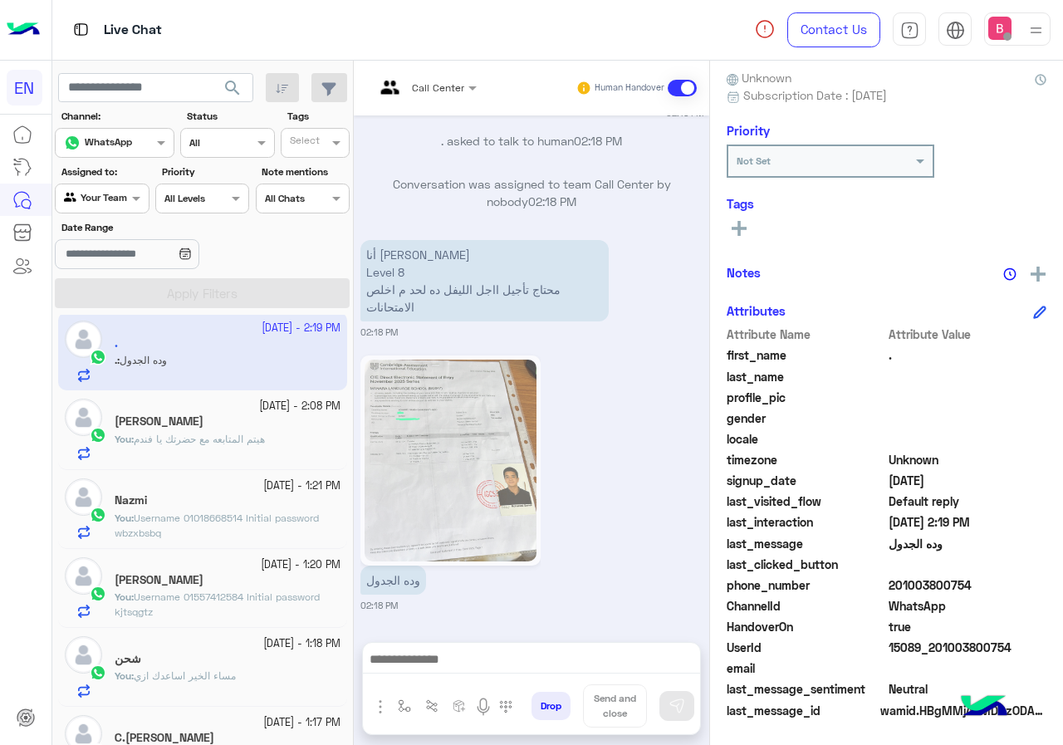
drag, startPoint x: 889, startPoint y: 582, endPoint x: 985, endPoint y: 602, distance: 98.4
click at [1027, 590] on span "201003800754" at bounding box center [968, 584] width 159 height 17
click at [985, 603] on span "WhatsApp" at bounding box center [968, 605] width 159 height 17
drag, startPoint x: 891, startPoint y: 585, endPoint x: 932, endPoint y: 578, distance: 41.2
click at [984, 583] on span "201003800754" at bounding box center [968, 584] width 159 height 17
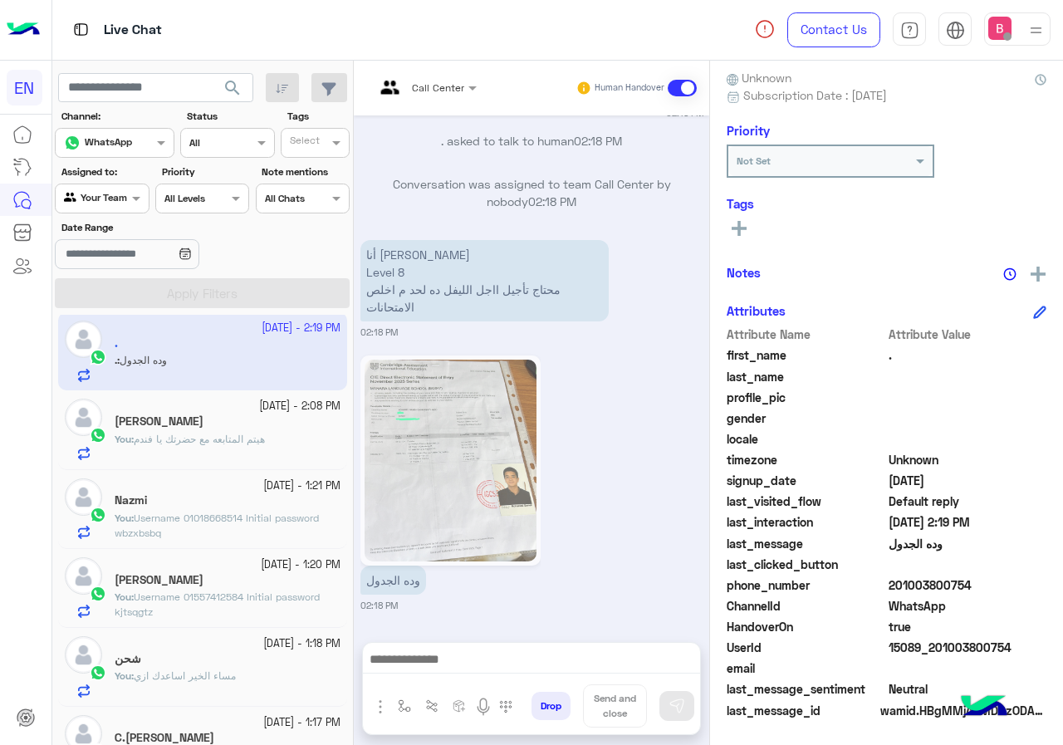
copy span "01003800754"
click at [429, 475] on img at bounding box center [451, 461] width 172 height 202
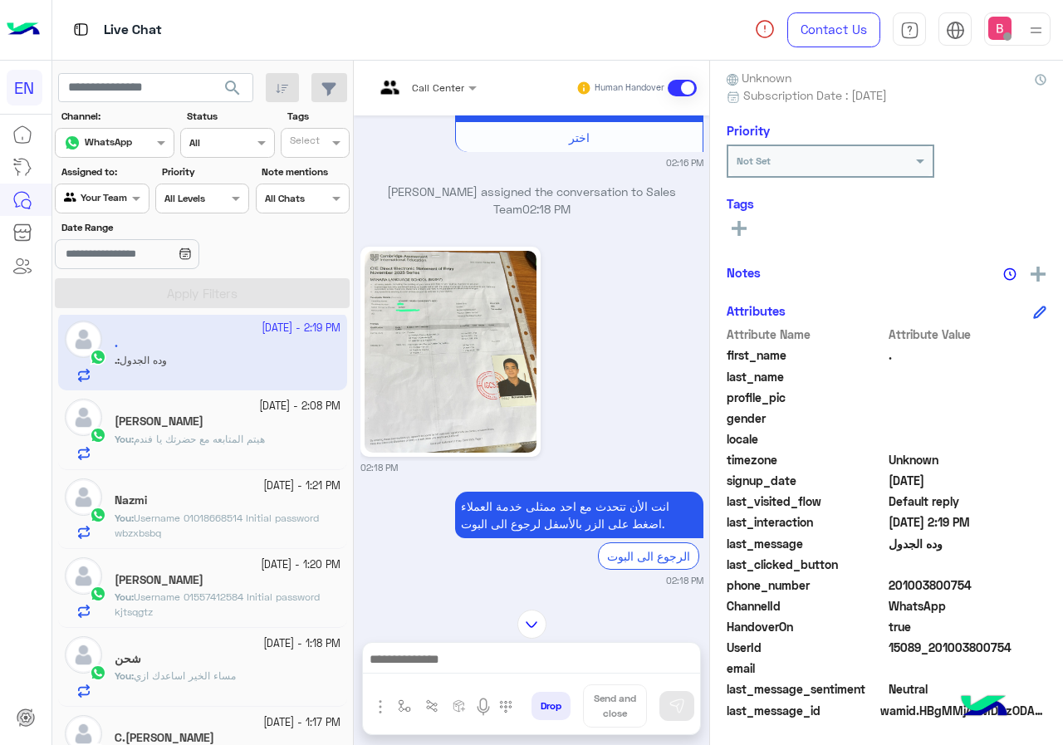
scroll to position [186, 0]
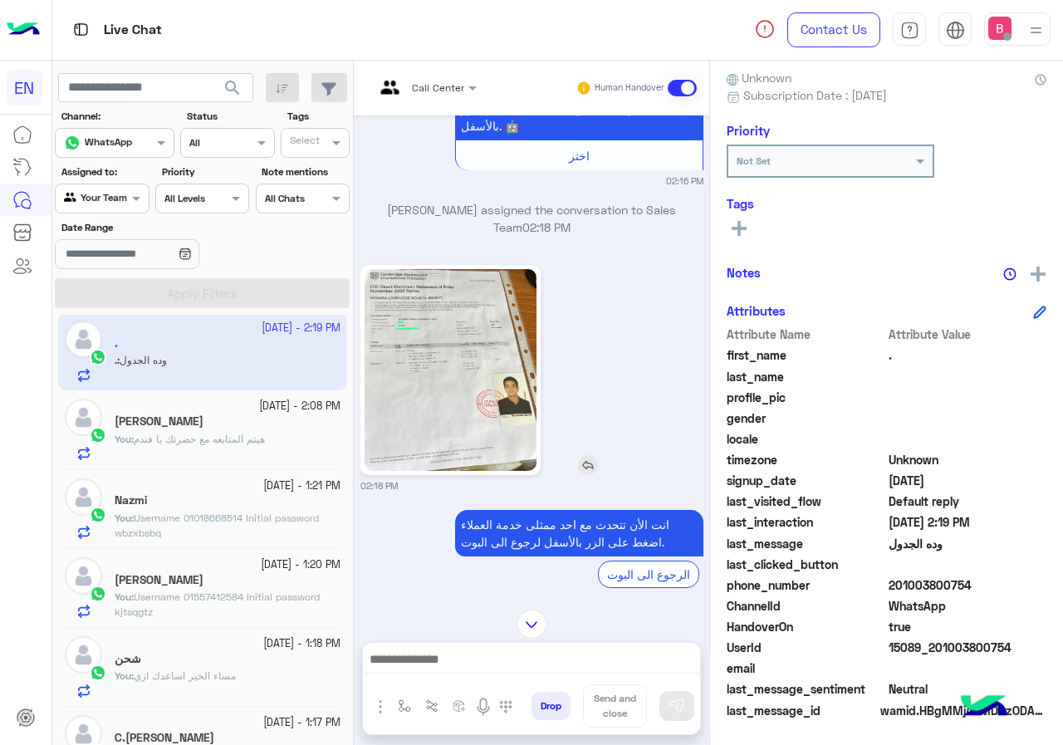
click at [471, 346] on img at bounding box center [451, 370] width 172 height 202
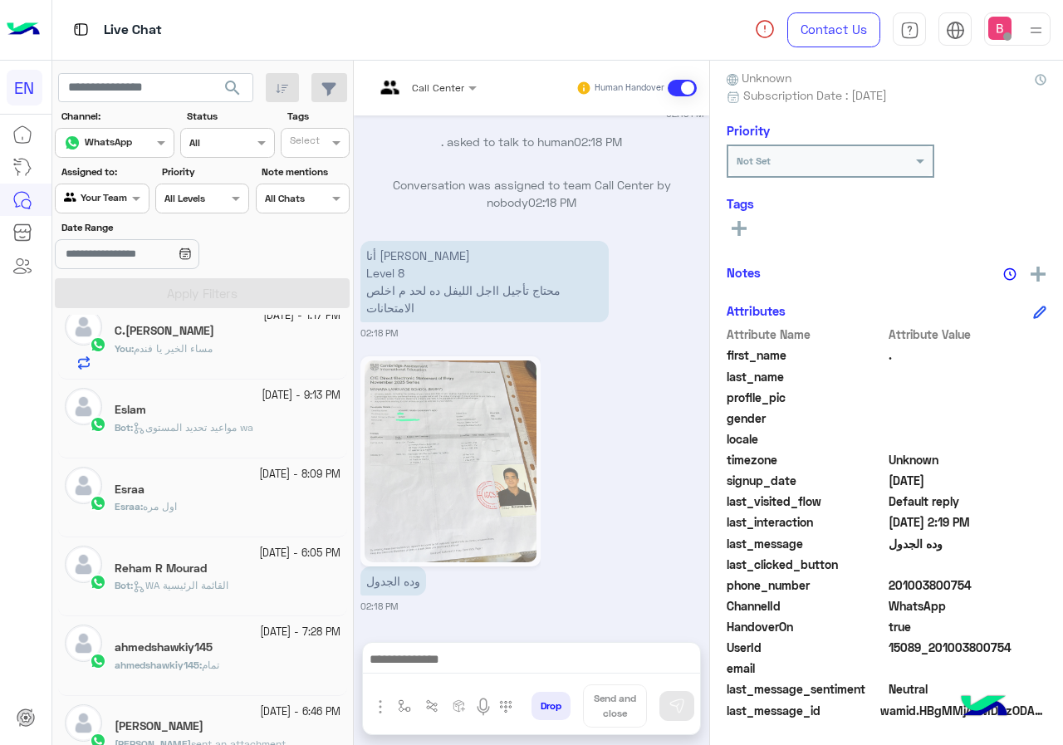
scroll to position [0, 0]
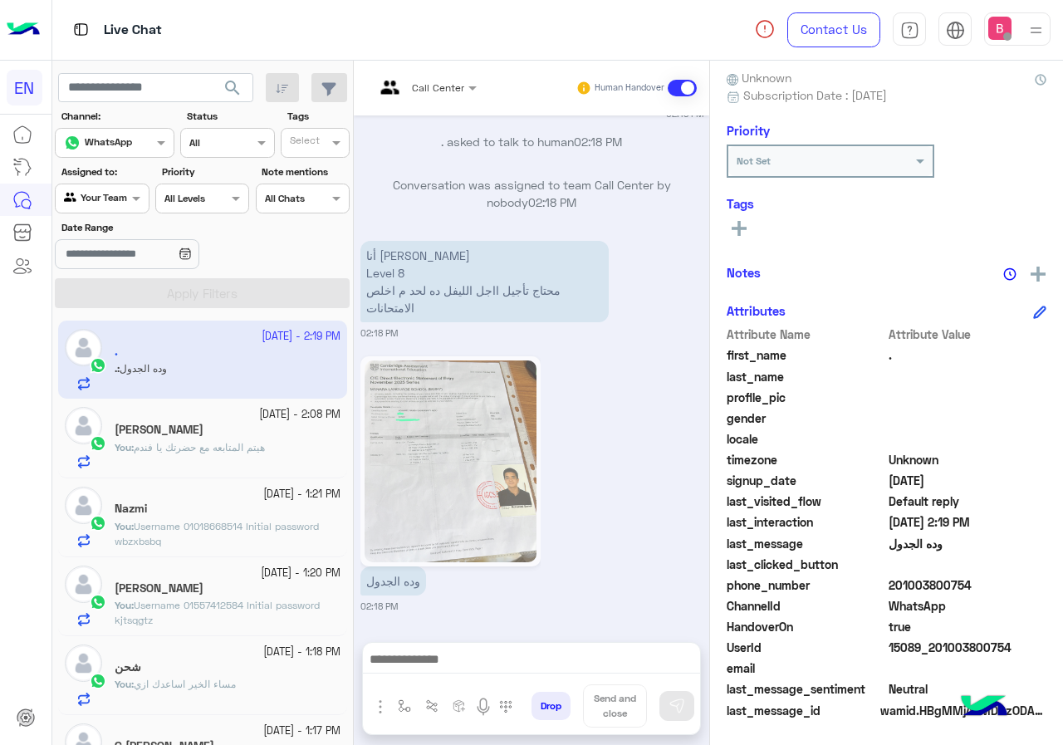
click at [95, 193] on input "text" at bounding box center [83, 196] width 38 height 15
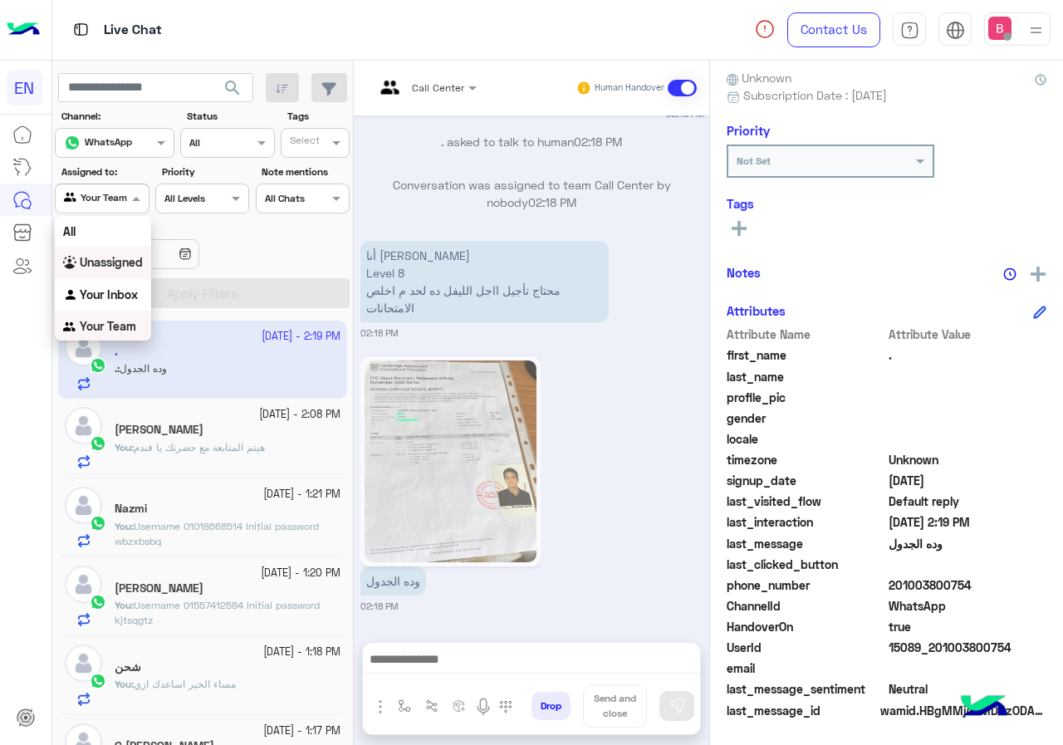
scroll to position [1, 0]
click at [113, 256] on b "Unassigned" at bounding box center [111, 261] width 63 height 14
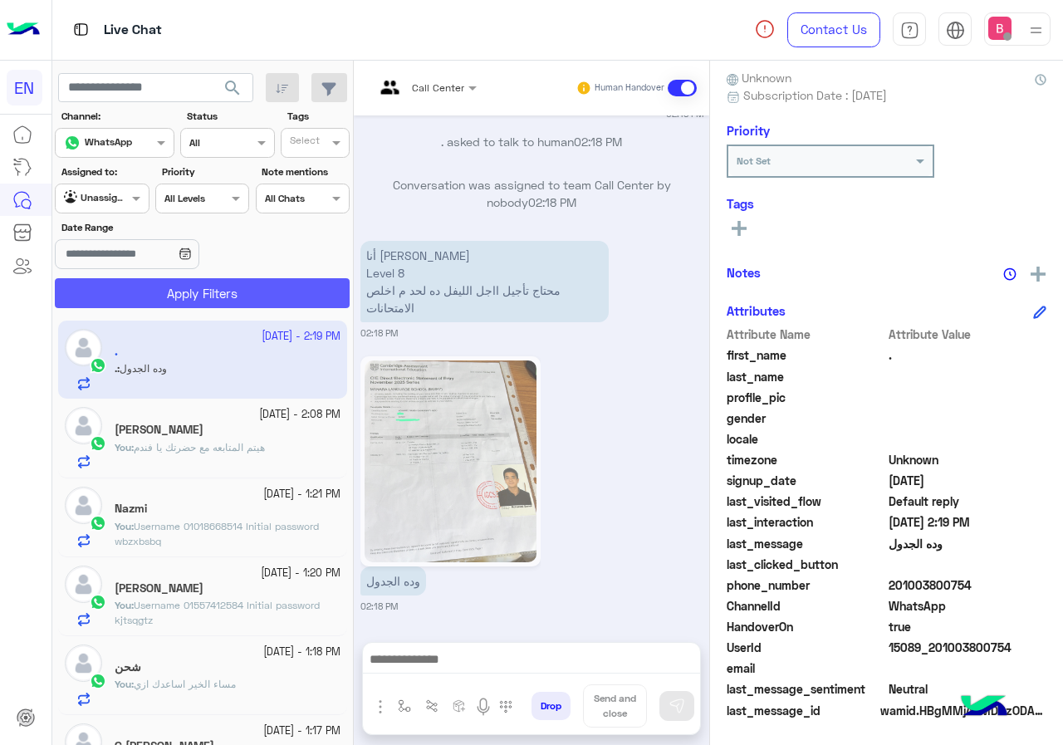
click at [195, 301] on button "Apply Filters" at bounding box center [202, 293] width 295 height 30
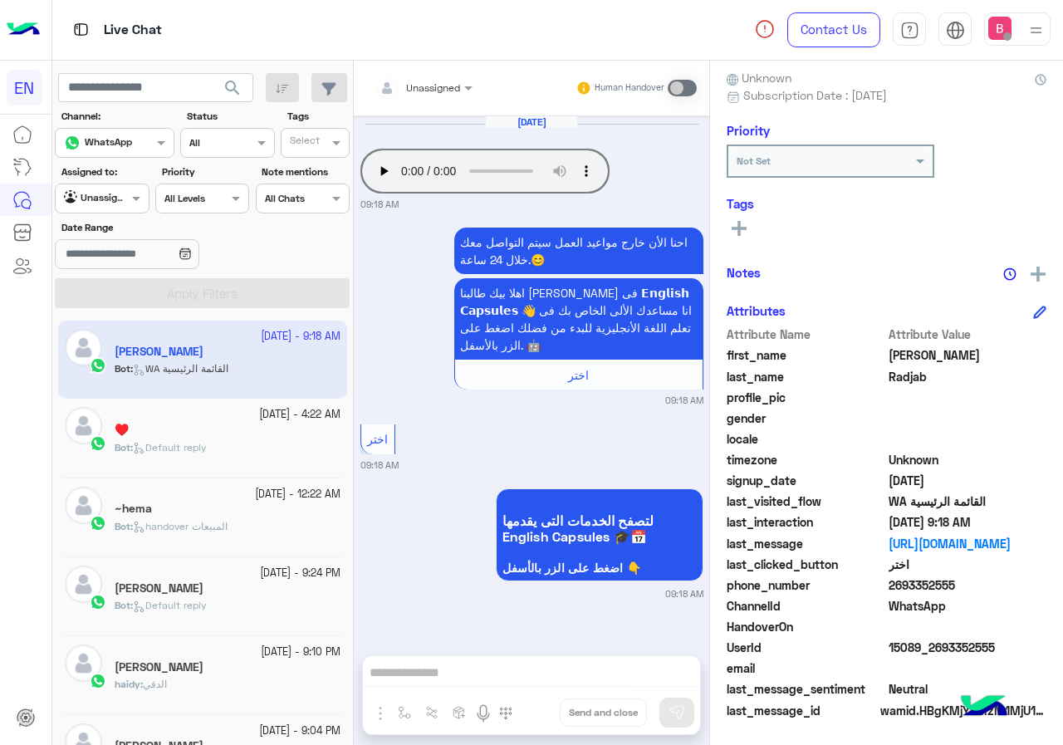
scroll to position [8, 0]
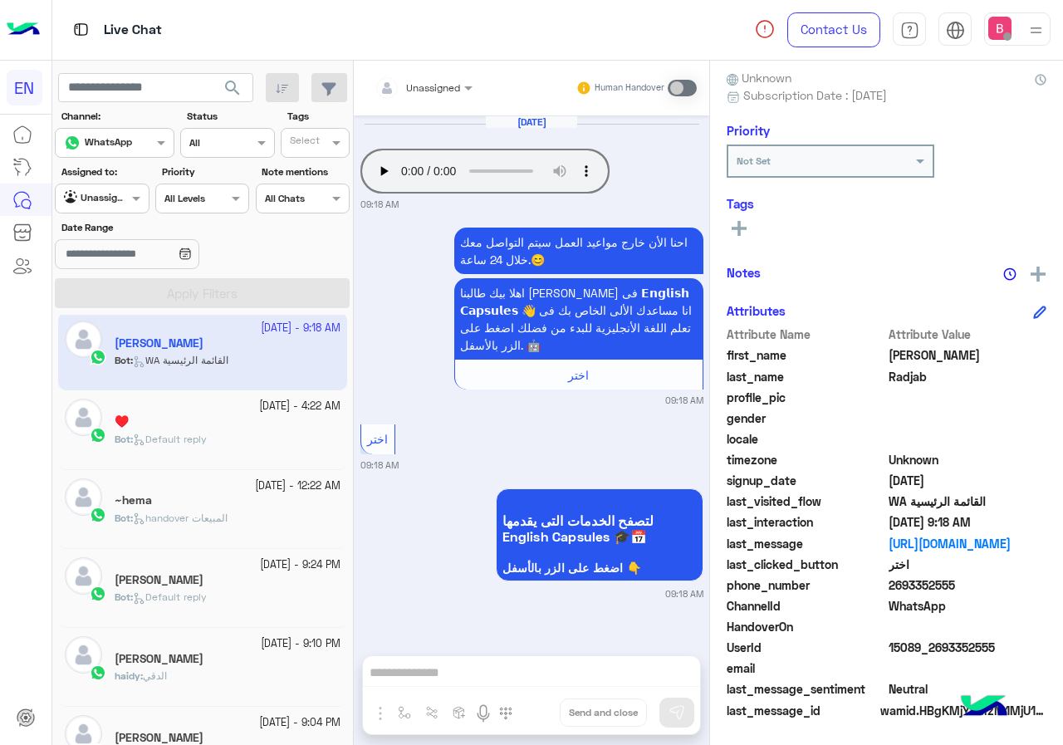
click at [107, 193] on div at bounding box center [102, 197] width 92 height 16
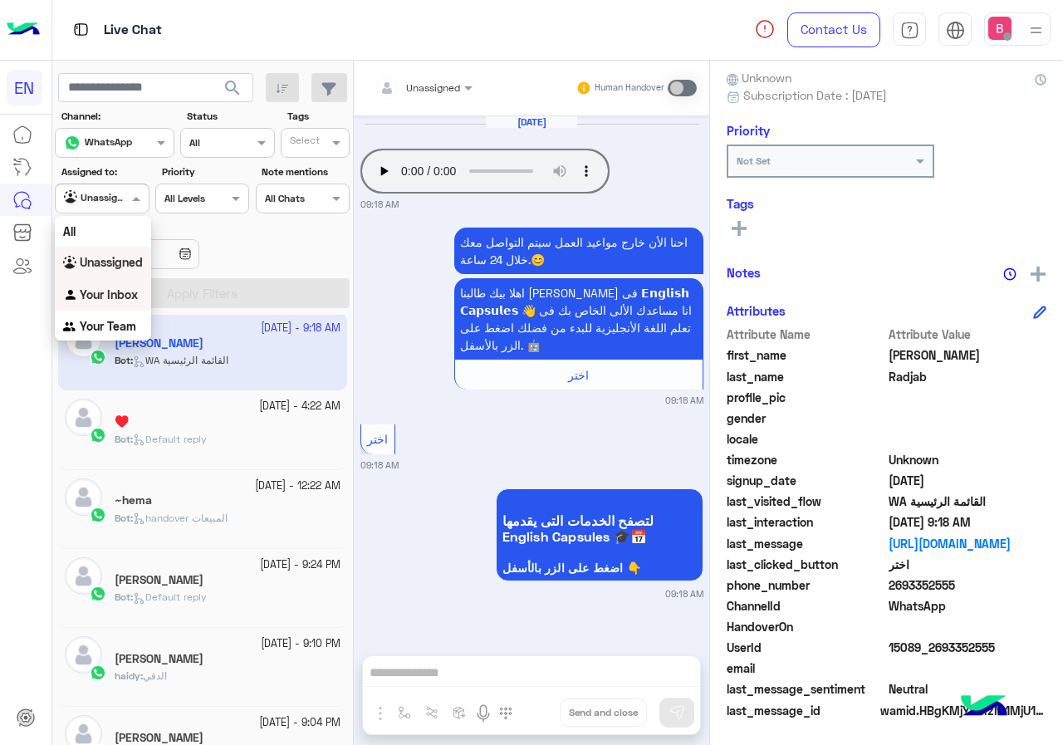
click at [113, 289] on b "Your Inbox" at bounding box center [109, 294] width 58 height 14
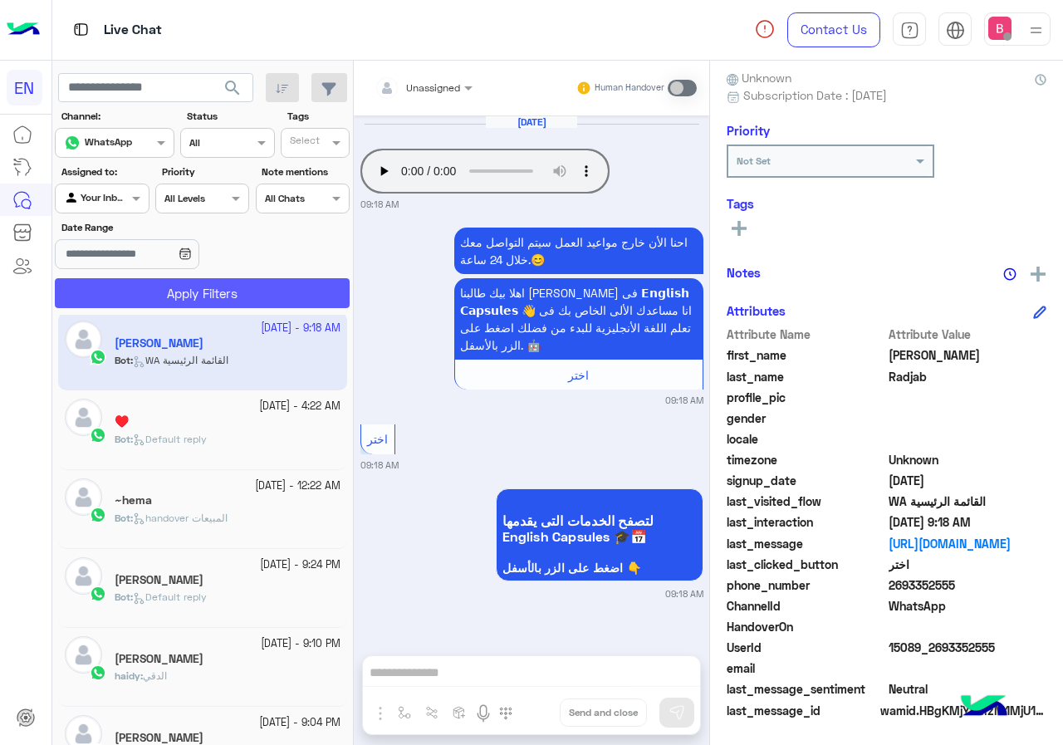
click at [137, 287] on button "Apply Filters" at bounding box center [202, 293] width 295 height 30
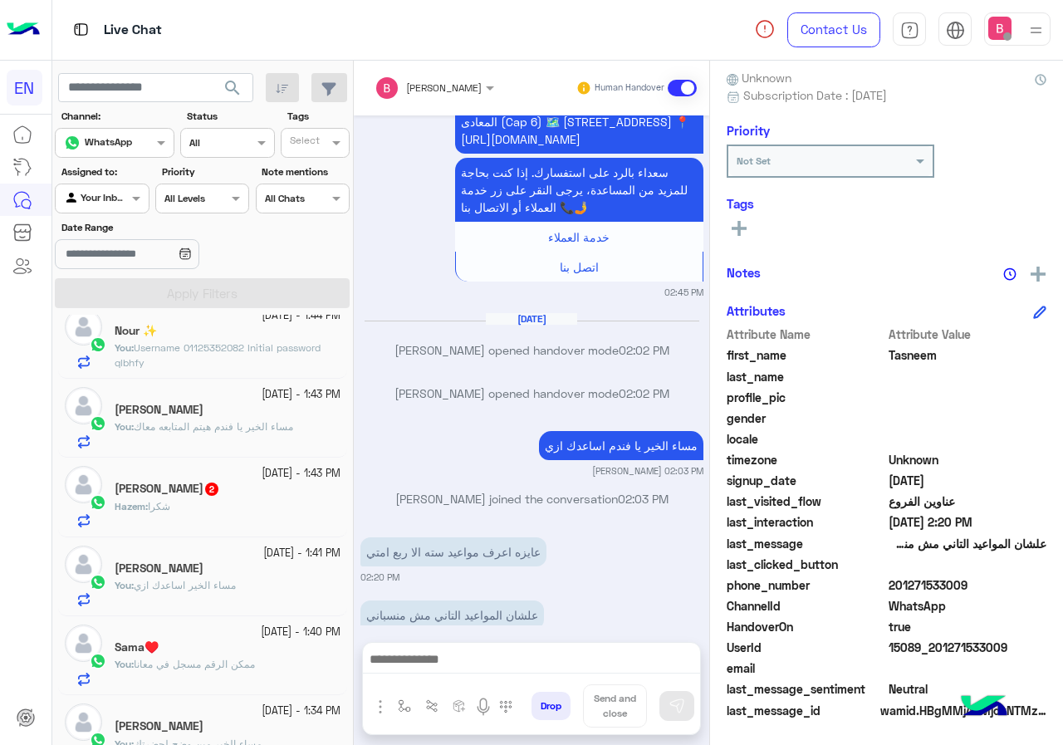
scroll to position [415, 0]
click at [282, 506] on div "Hazem : شكرا" at bounding box center [228, 514] width 226 height 29
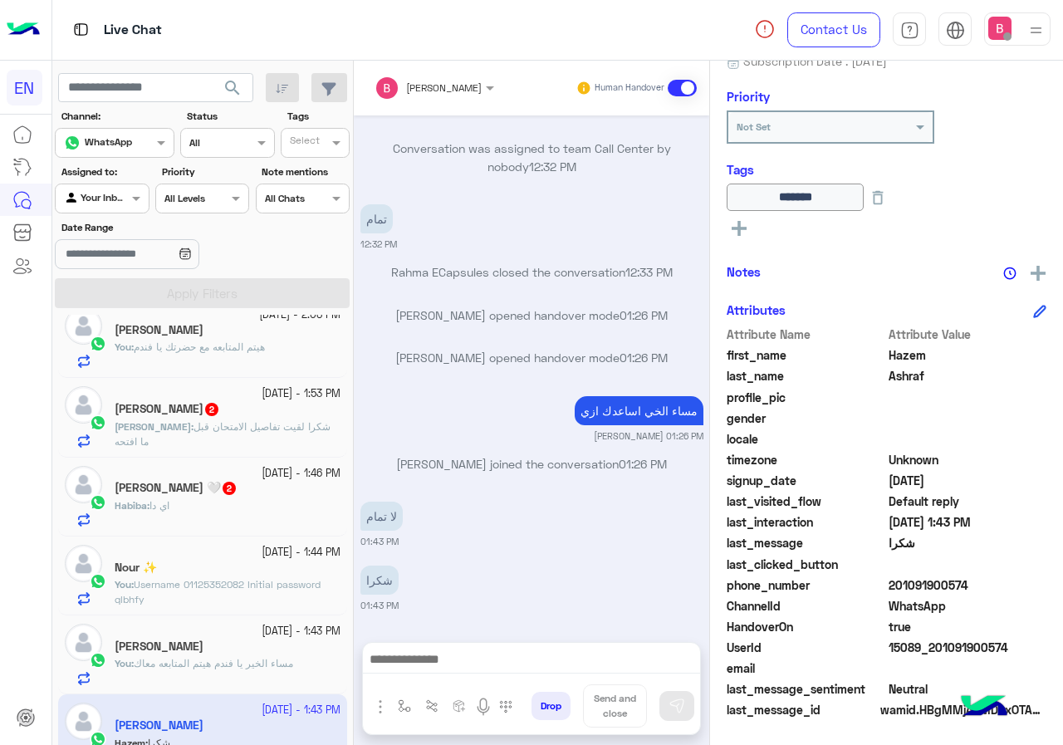
scroll to position [167, 0]
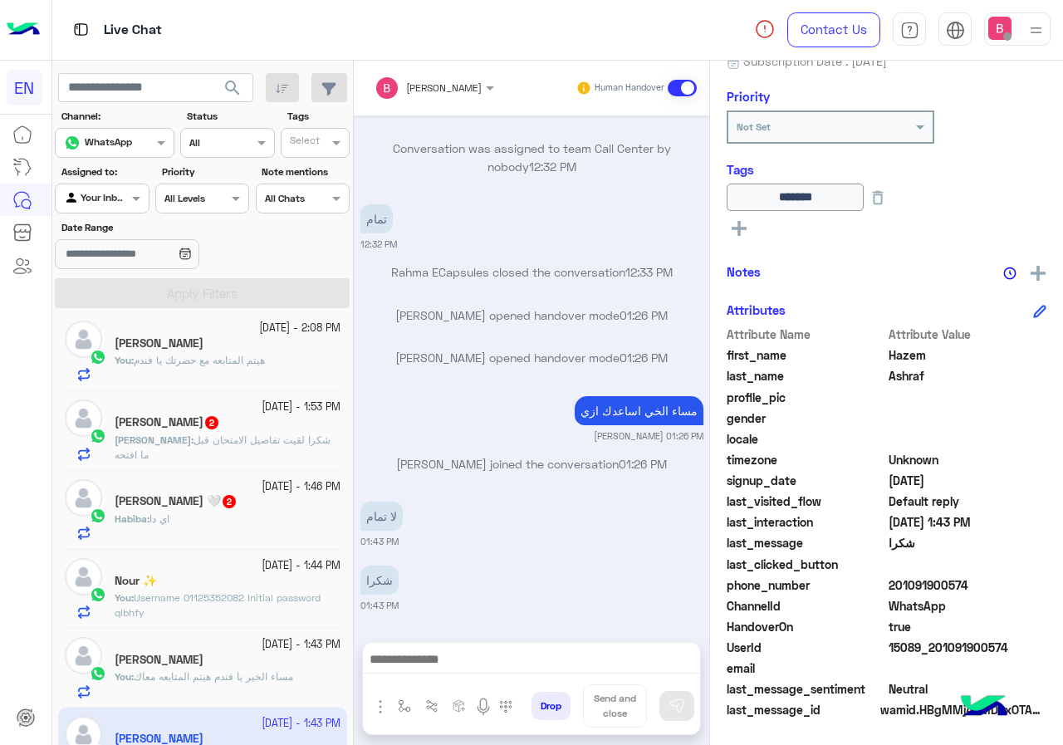
click at [252, 587] on div "Nour ✨" at bounding box center [228, 582] width 226 height 17
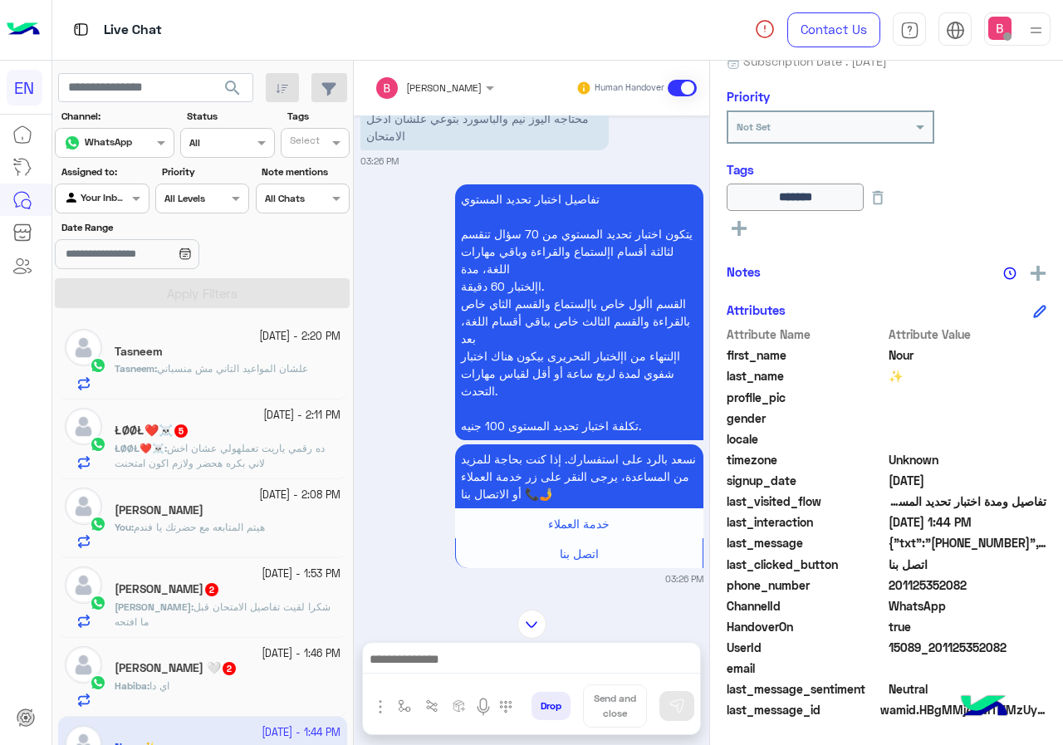
click at [269, 340] on small "[DATE] - 2:20 PM" at bounding box center [299, 337] width 81 height 16
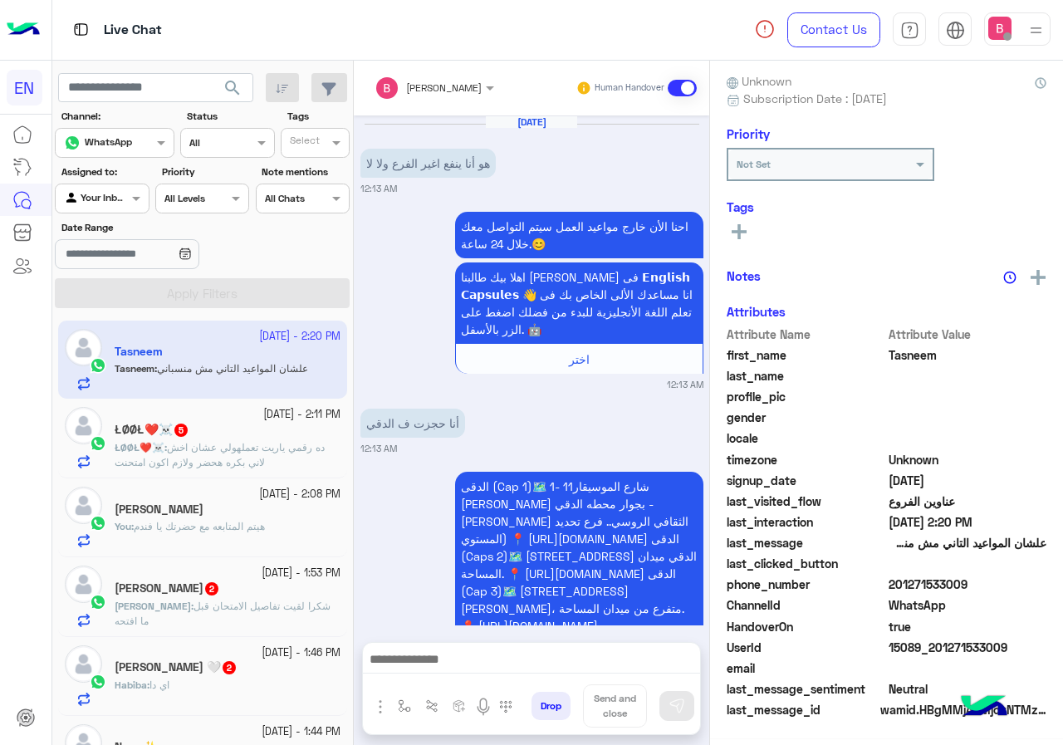
scroll to position [1384, 0]
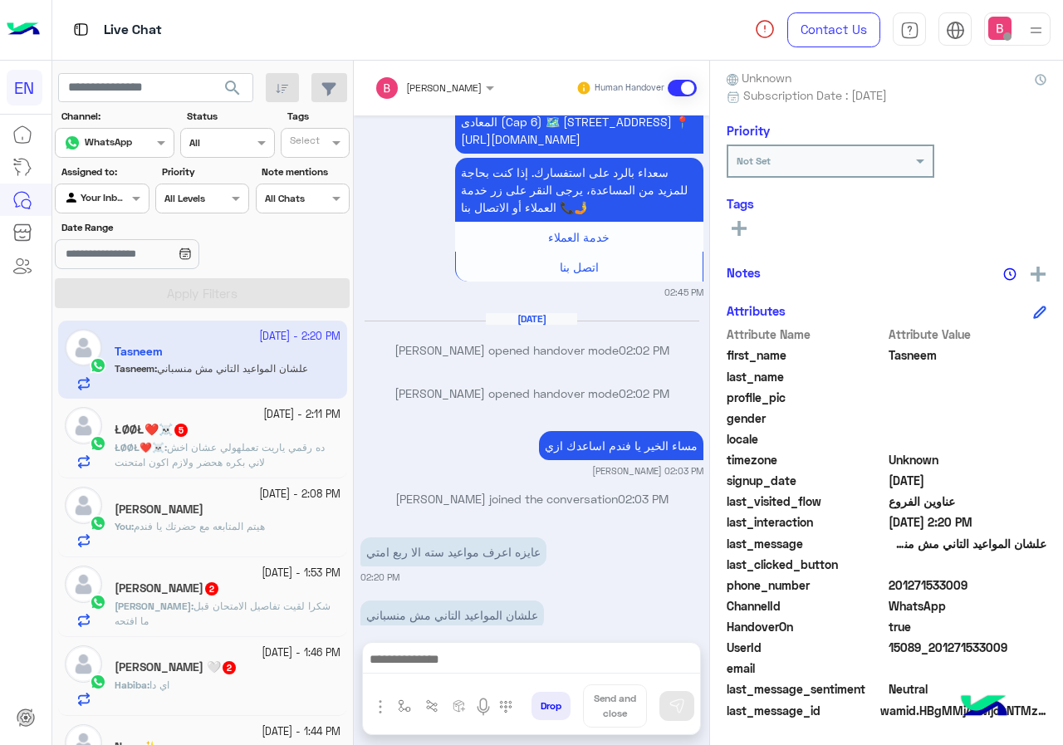
drag, startPoint x: 891, startPoint y: 583, endPoint x: 998, endPoint y: 587, distance: 107.2
click at [1000, 587] on span "201271533009" at bounding box center [968, 584] width 159 height 17
copy span "01271533009"
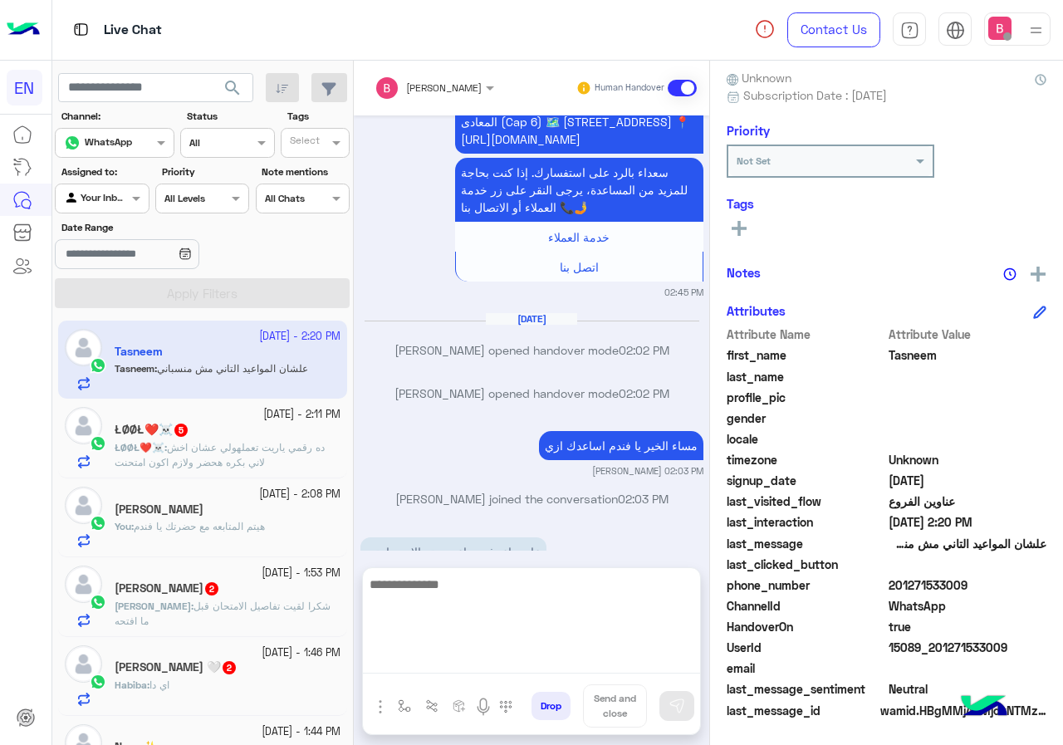
click at [513, 665] on textarea at bounding box center [531, 624] width 337 height 100
type textarea "**********"
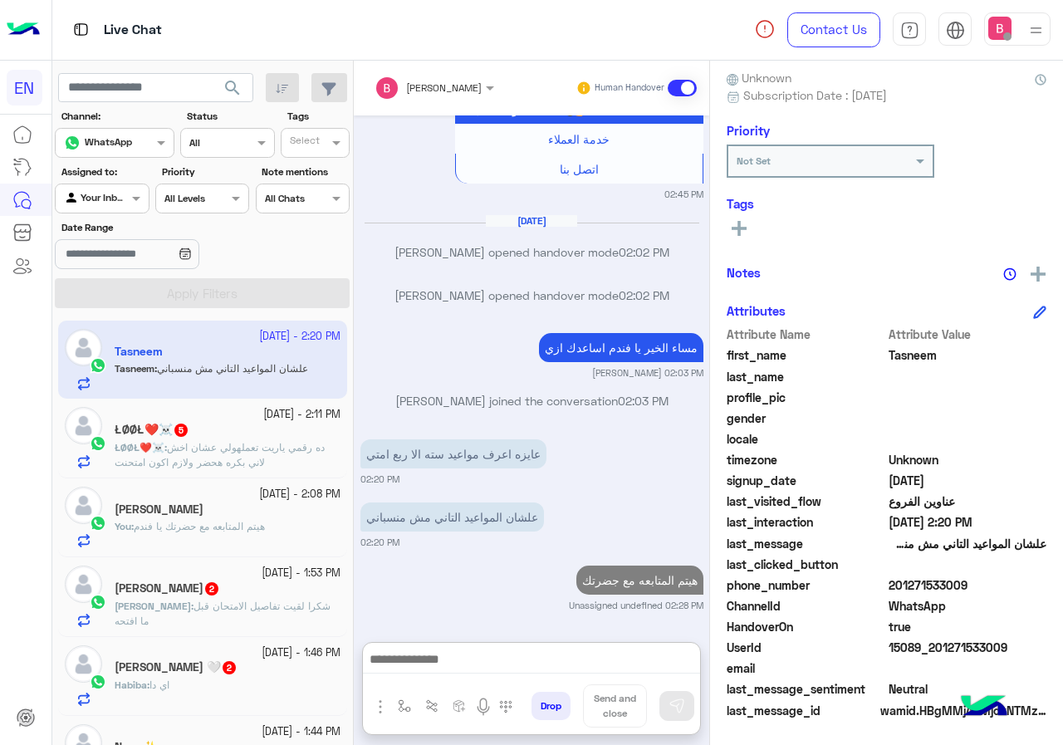
click at [238, 434] on div "ŁØØŁ❤️☠️ 5" at bounding box center [228, 431] width 226 height 17
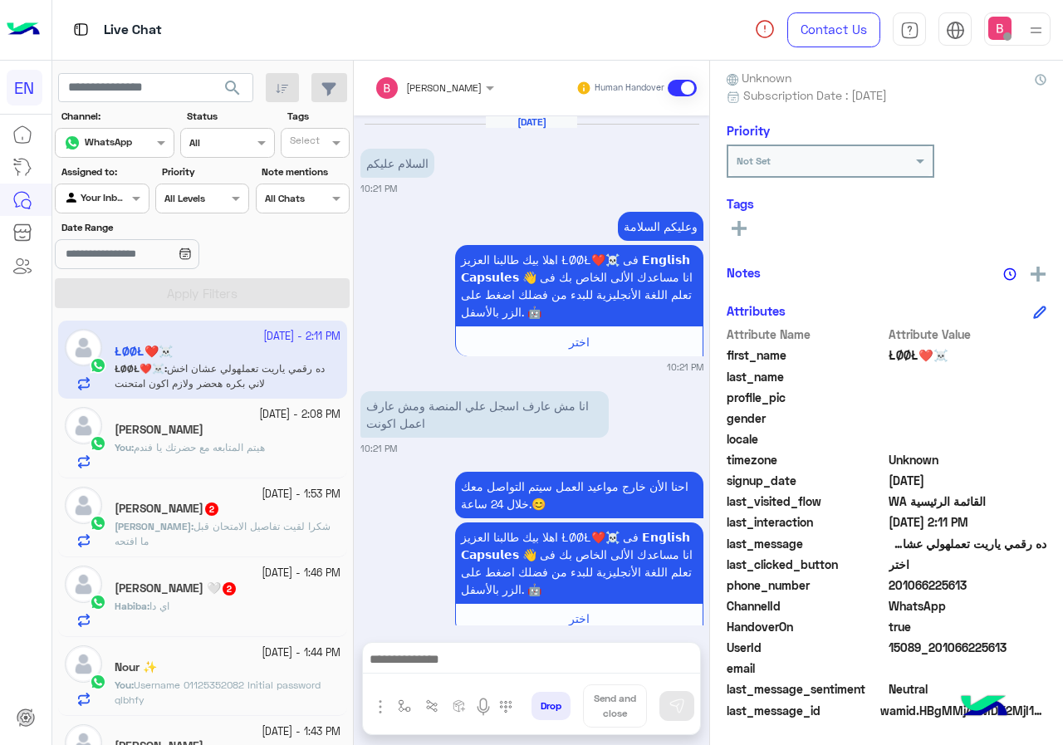
scroll to position [149, 0]
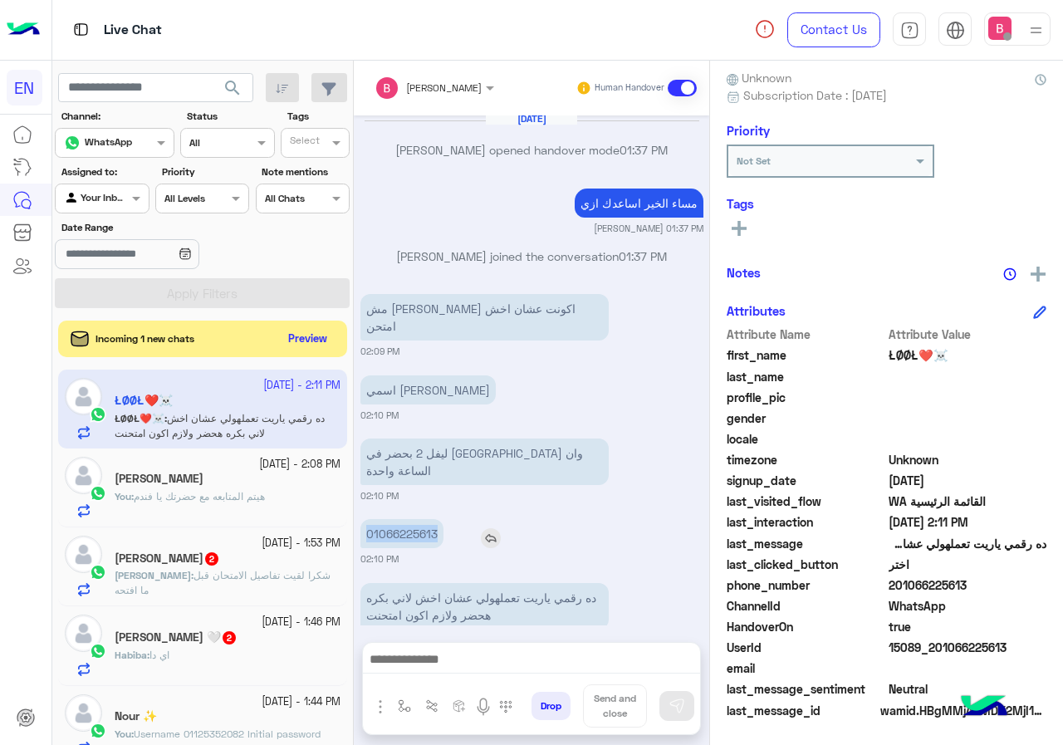
drag, startPoint x: 359, startPoint y: 494, endPoint x: 447, endPoint y: 490, distance: 88.1
click at [447, 490] on div "[DATE] السلام عليكم 10:21 PM وعليكم السلامة اهلا بيك طالبنا العزيز ŁØØŁ❤️☠️ فى …" at bounding box center [531, 370] width 355 height 510
copy p "01066225613"
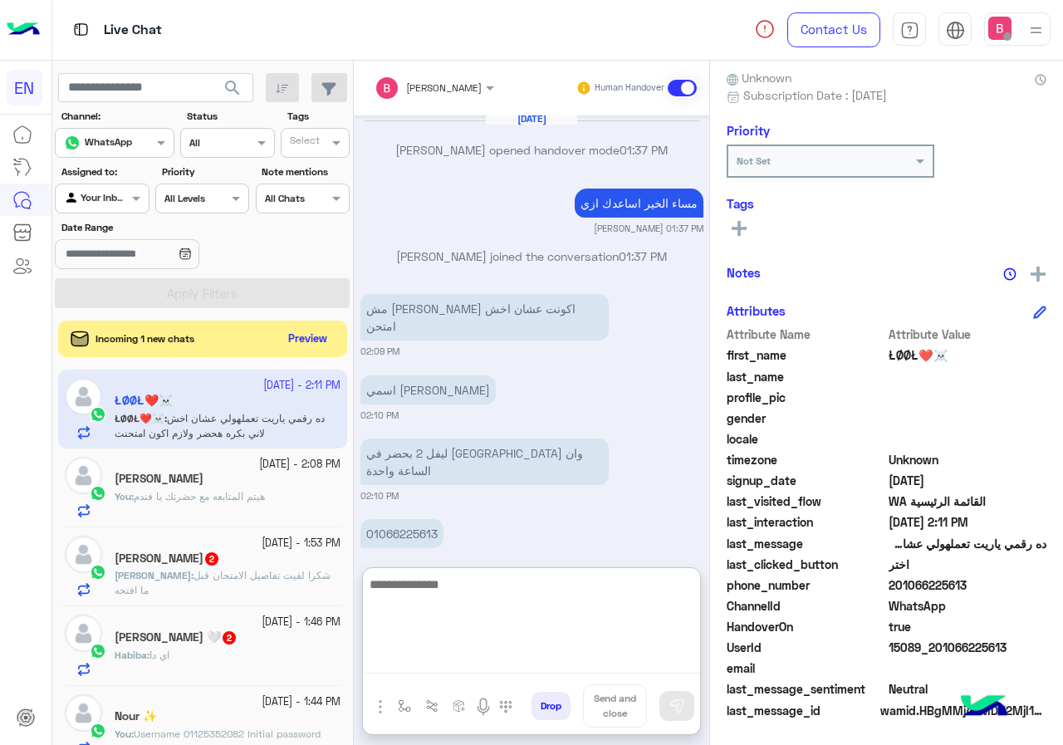
click at [460, 670] on textarea at bounding box center [531, 624] width 337 height 100
paste textarea "**********"
type textarea "**********"
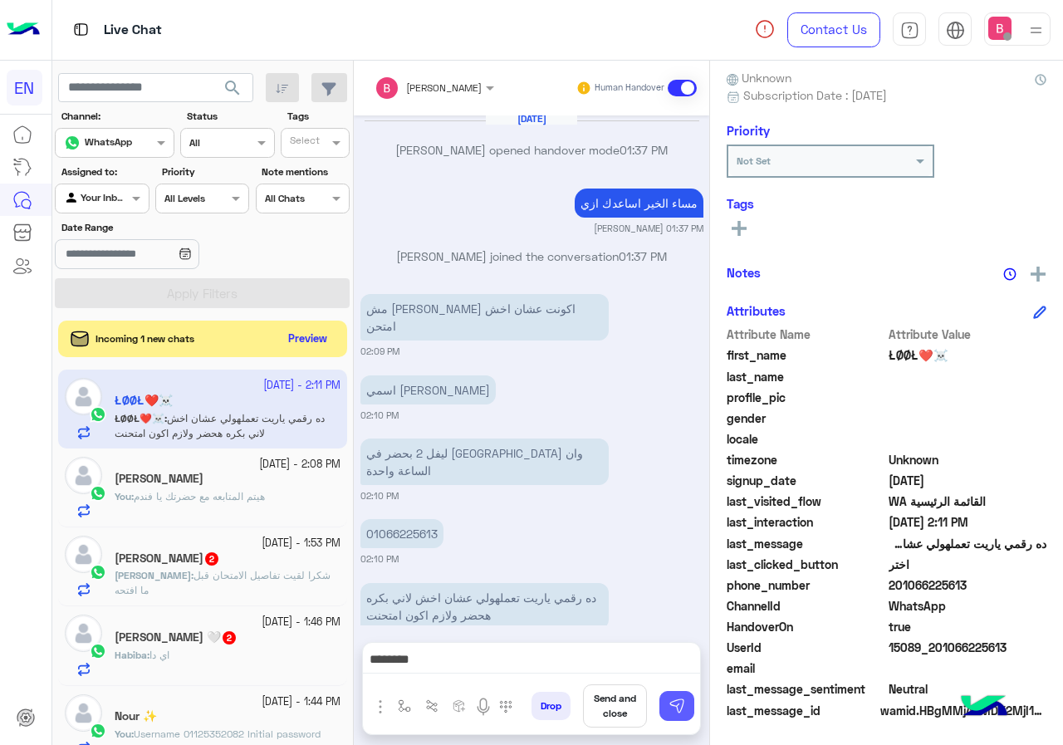
click at [685, 710] on button at bounding box center [676, 706] width 35 height 30
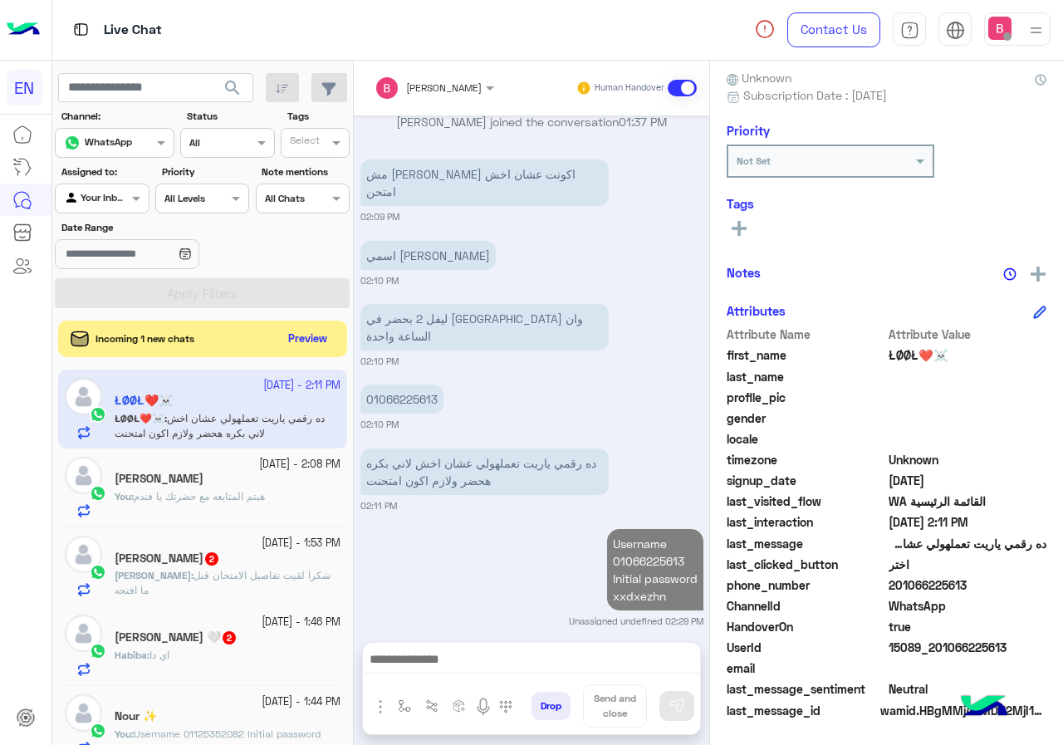
scroll to position [1120, 0]
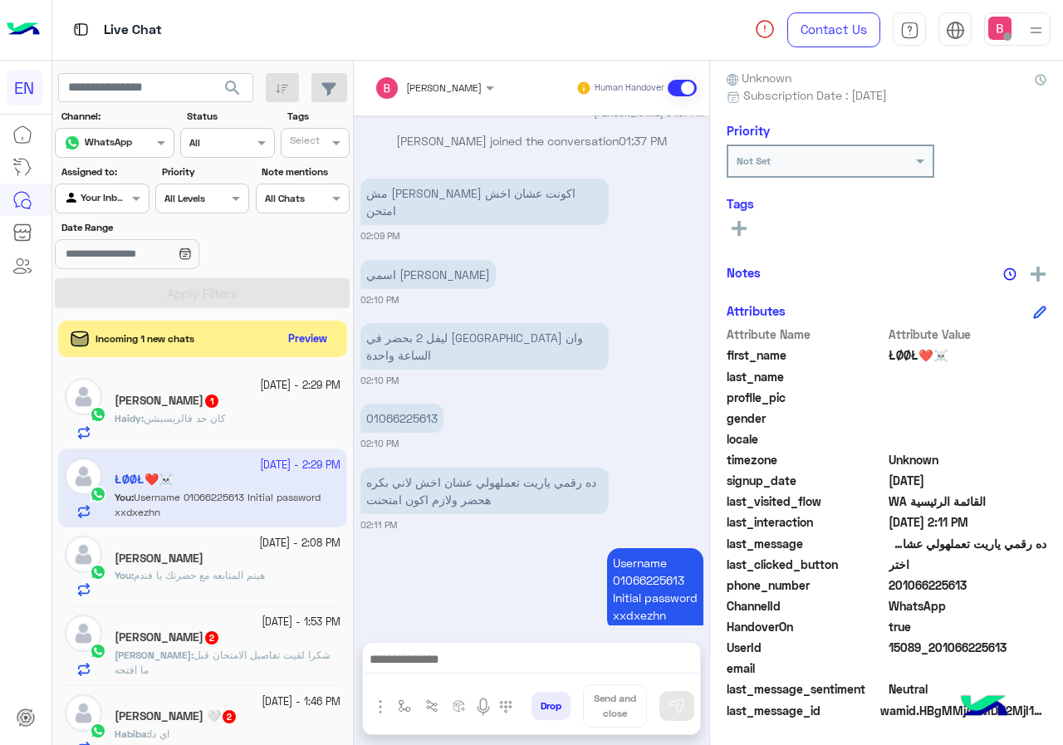
click at [276, 412] on div "Haidy : كان حد فالريسبشن" at bounding box center [228, 425] width 226 height 29
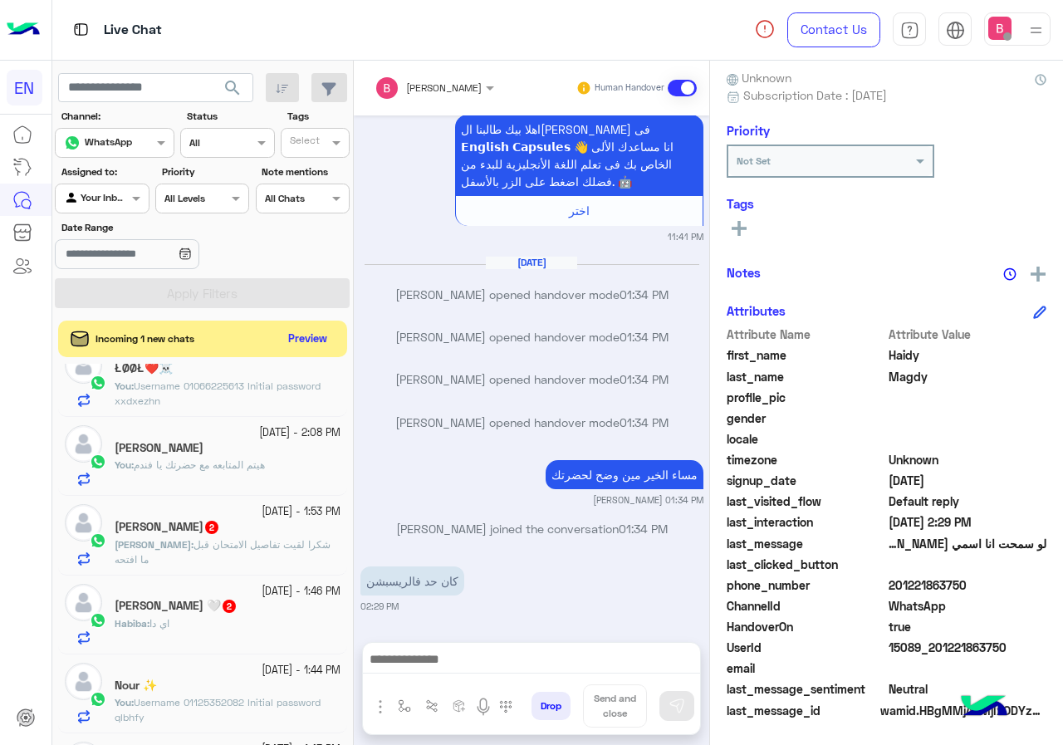
scroll to position [83, 0]
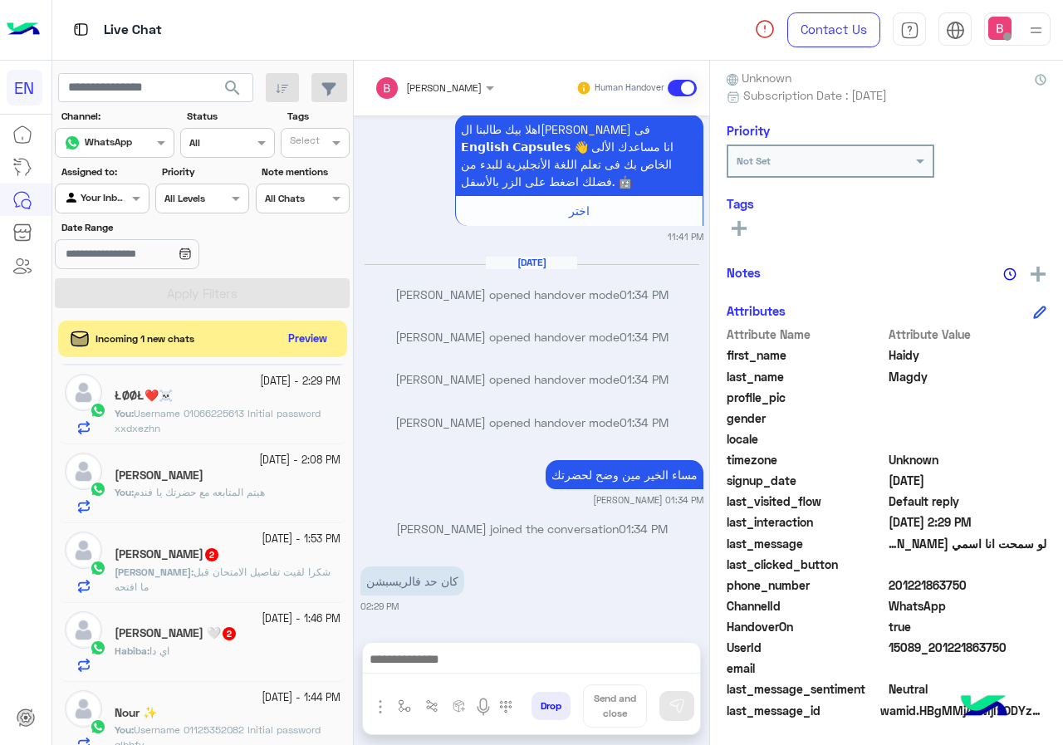
click at [259, 409] on span "Username 01066225613 Initial password xxdxezhn" at bounding box center [218, 420] width 206 height 27
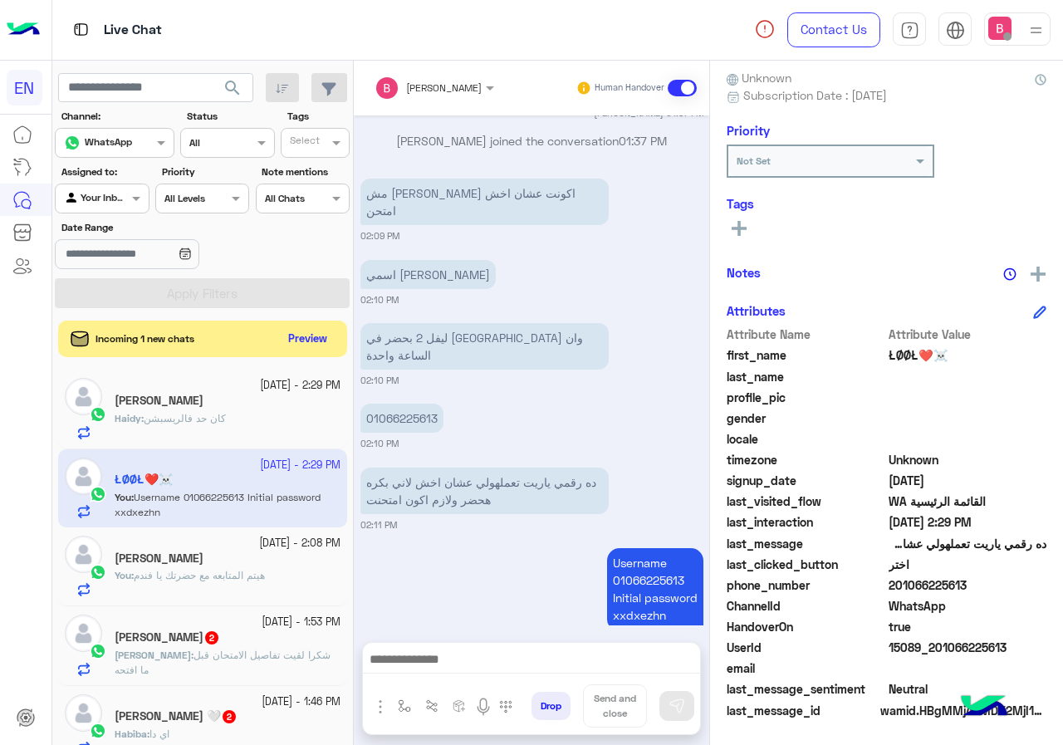
click at [274, 426] on div "Haidy : كان حد فالريسبشن" at bounding box center [228, 425] width 226 height 29
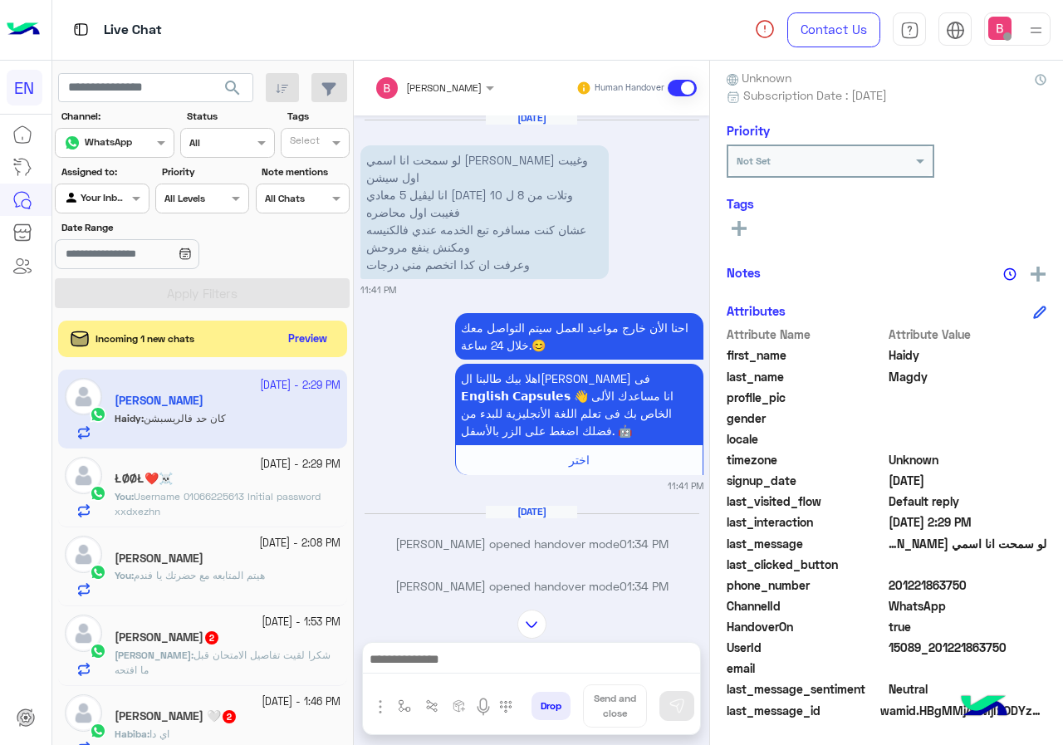
scroll to position [821, 0]
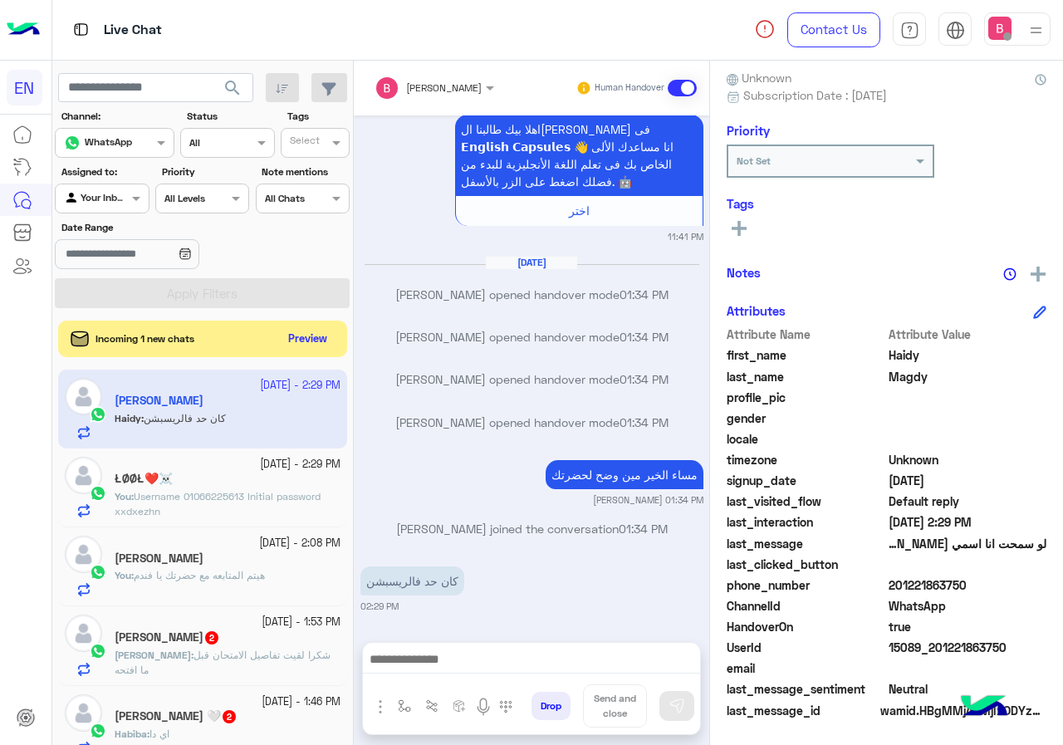
drag, startPoint x: 894, startPoint y: 583, endPoint x: 938, endPoint y: 588, distance: 43.5
click at [1004, 589] on span "201221863750" at bounding box center [968, 584] width 159 height 17
drag, startPoint x: 936, startPoint y: 587, endPoint x: 739, endPoint y: 397, distance: 273.7
click at [739, 397] on span "profile_pic" at bounding box center [806, 397] width 159 height 17
drag, startPoint x: 893, startPoint y: 586, endPoint x: 987, endPoint y: 588, distance: 94.7
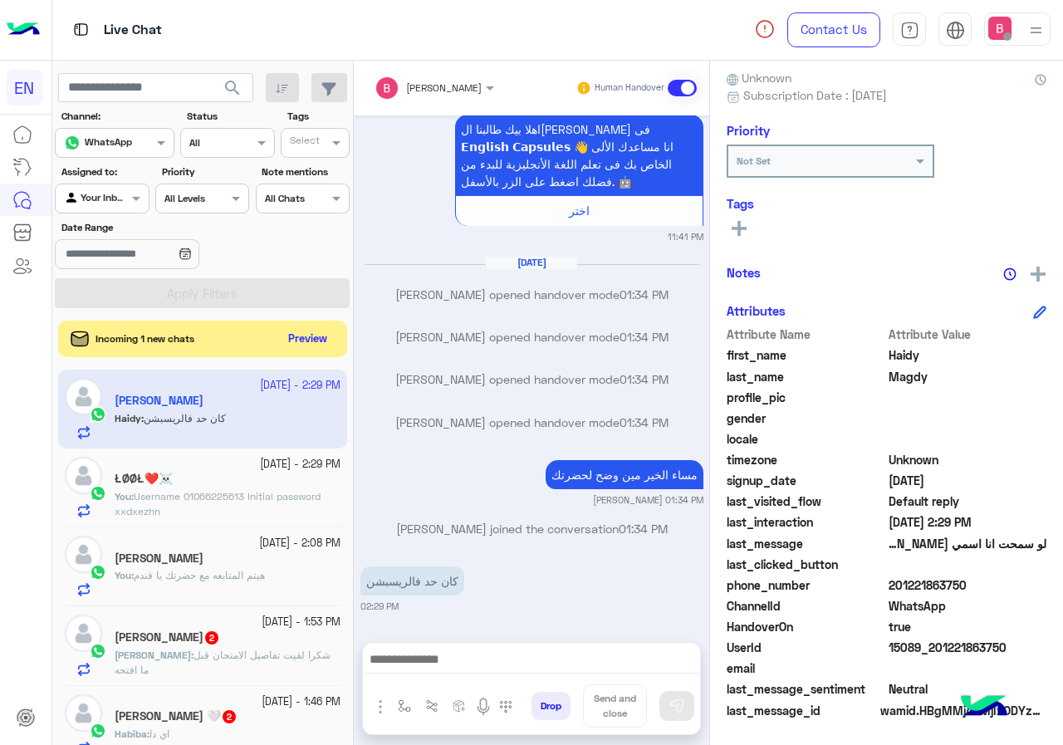
click at [987, 588] on span "201221863750" at bounding box center [968, 584] width 159 height 17
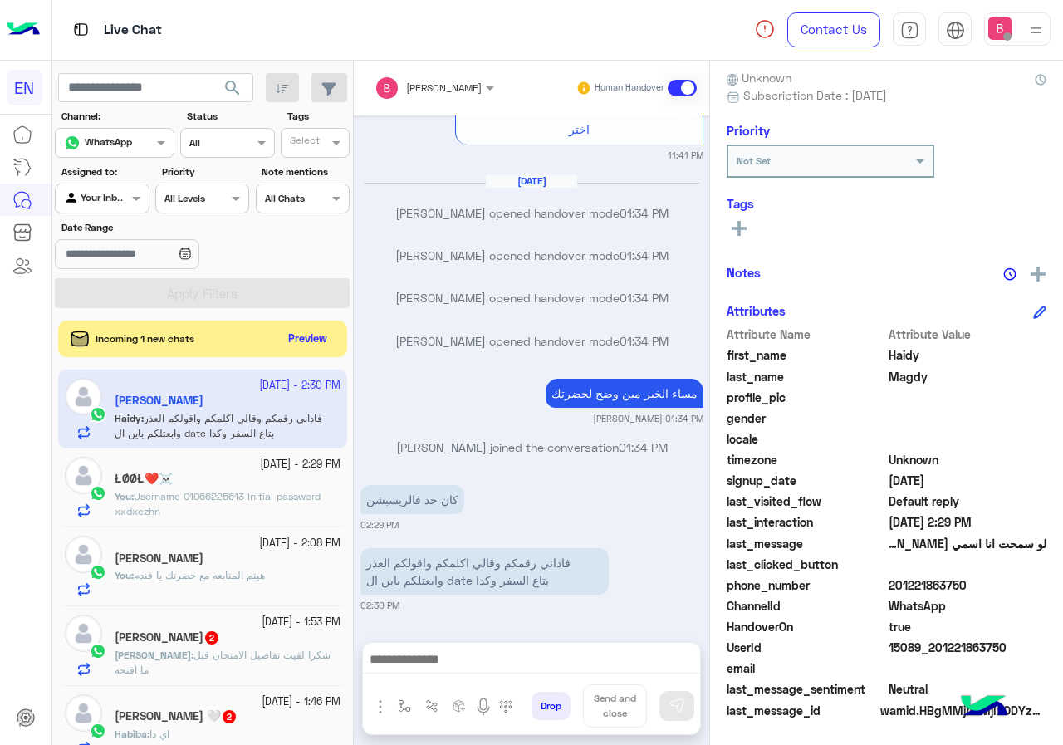
copy span "01221863750"
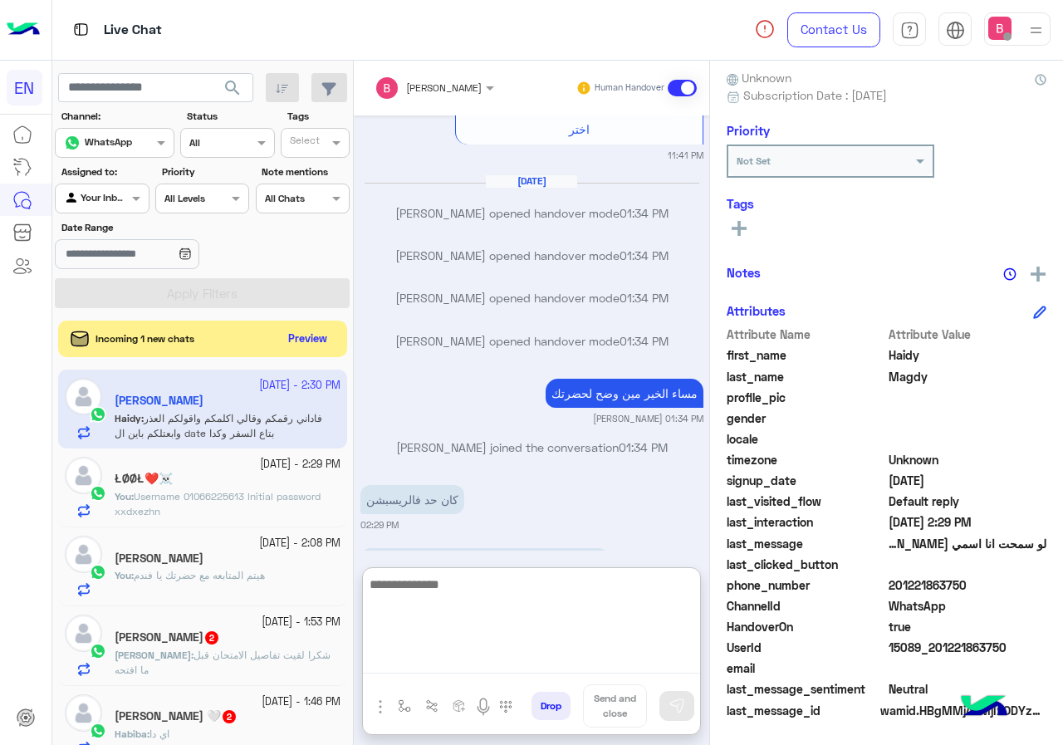
click at [460, 663] on textarea at bounding box center [531, 624] width 337 height 100
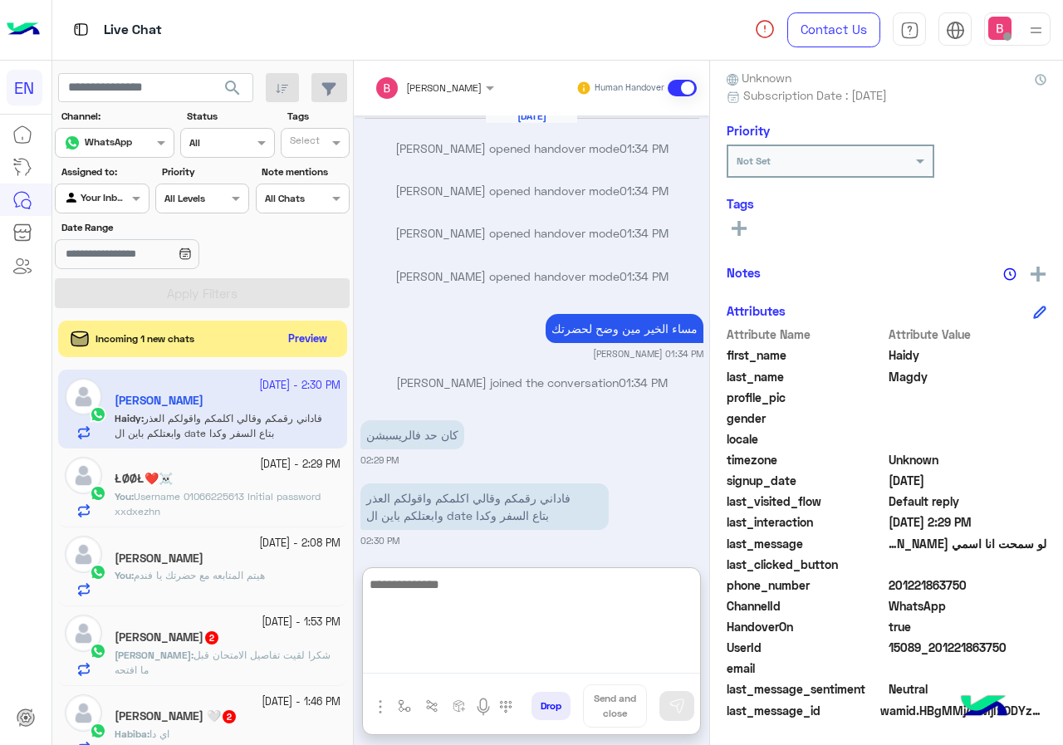
scroll to position [977, 0]
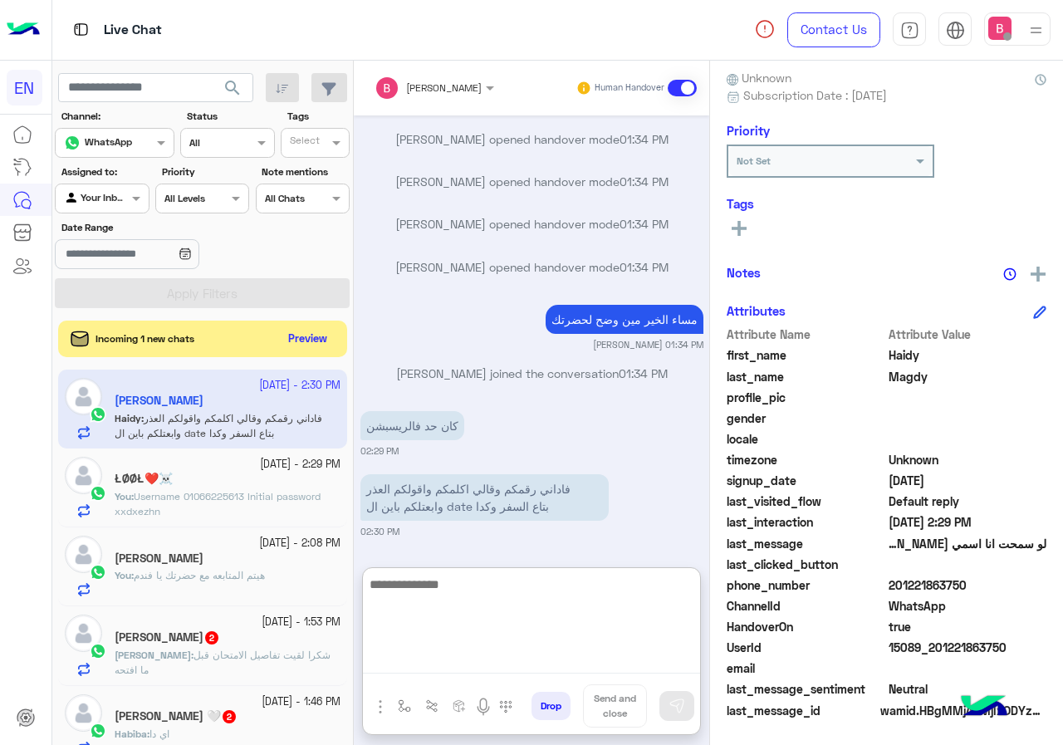
click at [442, 633] on textarea at bounding box center [531, 624] width 337 height 100
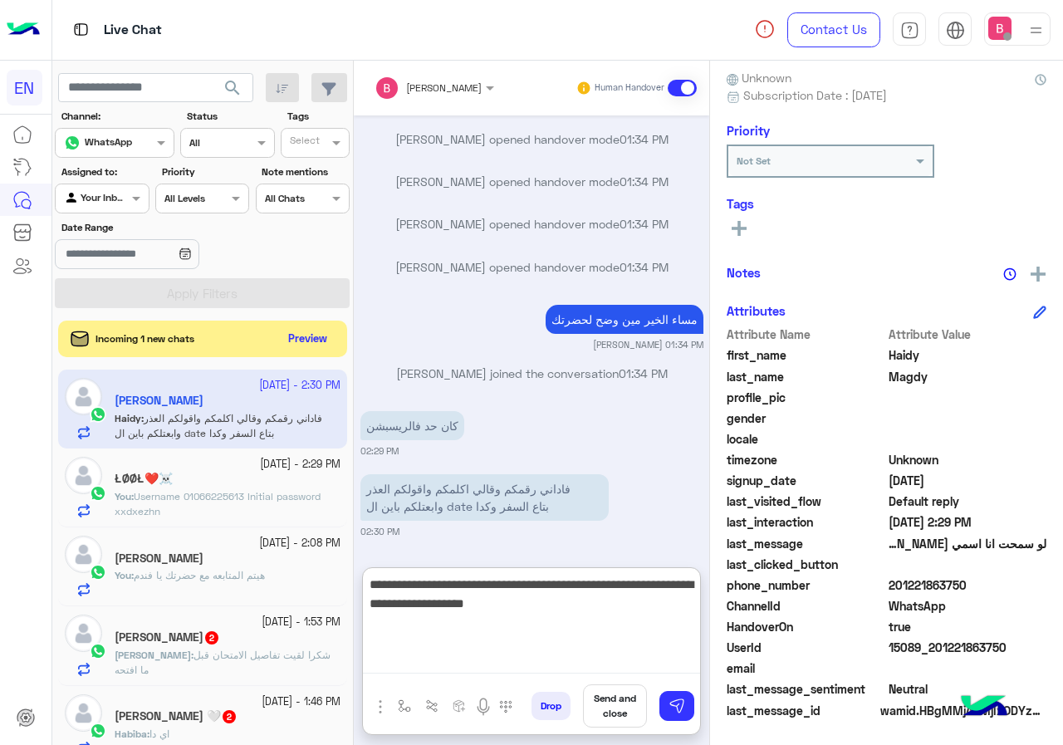
type textarea "**********"
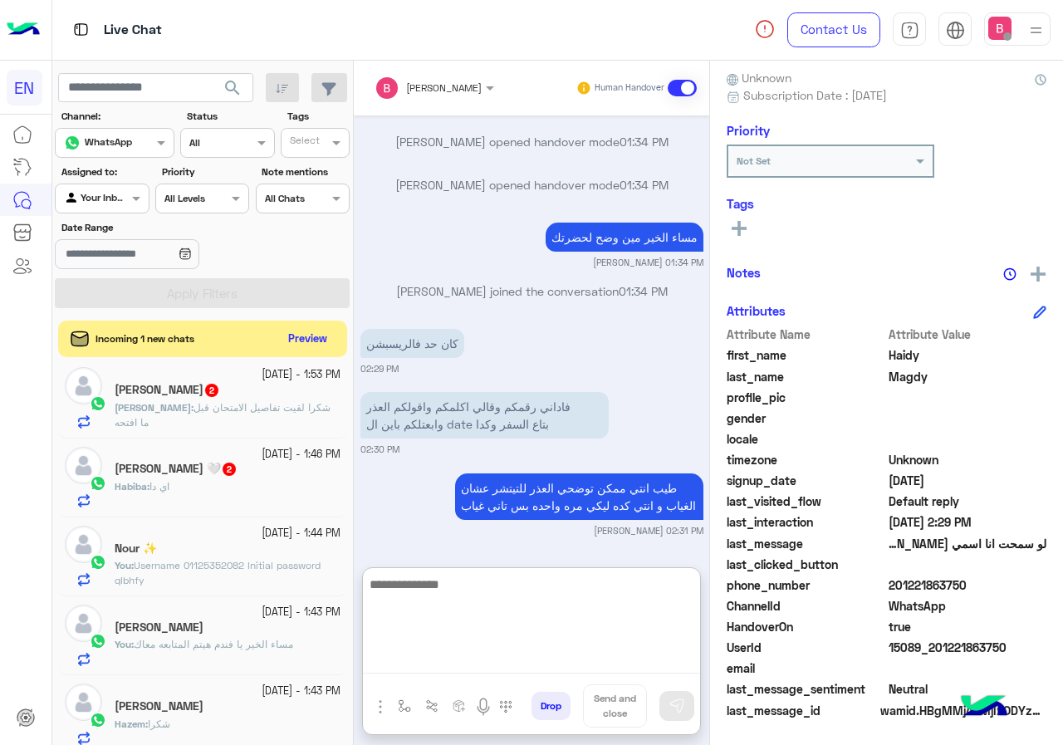
scroll to position [249, 0]
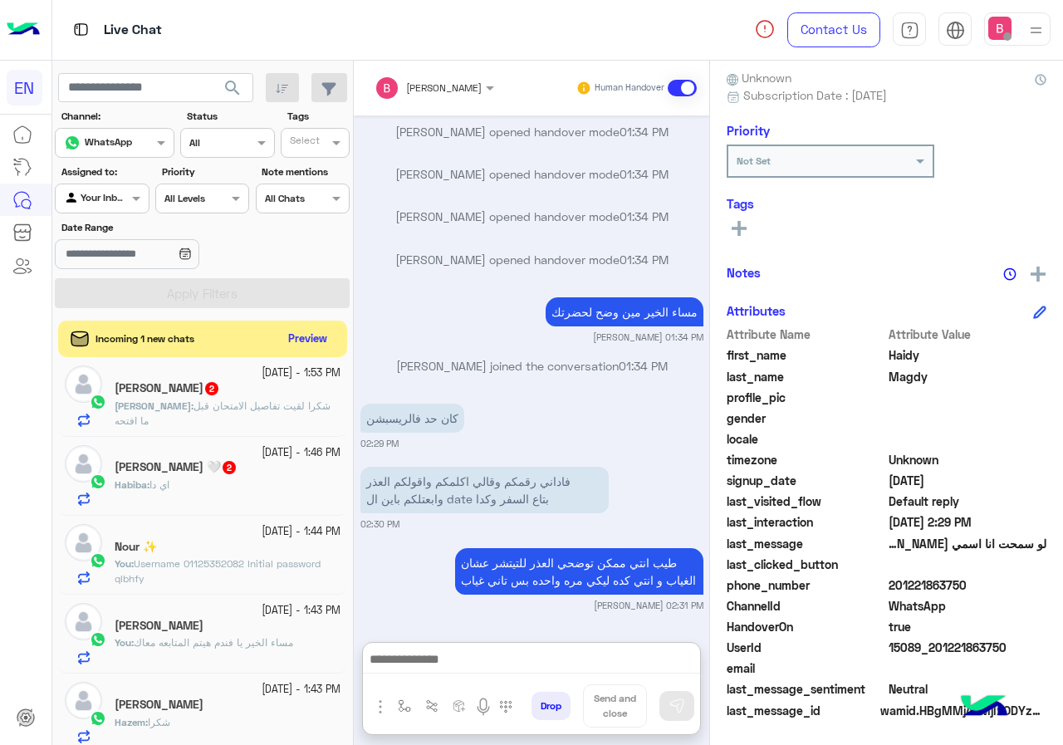
click at [284, 414] on div "[PERSON_NAME] : شكرا لقيت تفاصيل الامتحان قبل ما افتحه" at bounding box center [228, 413] width 226 height 29
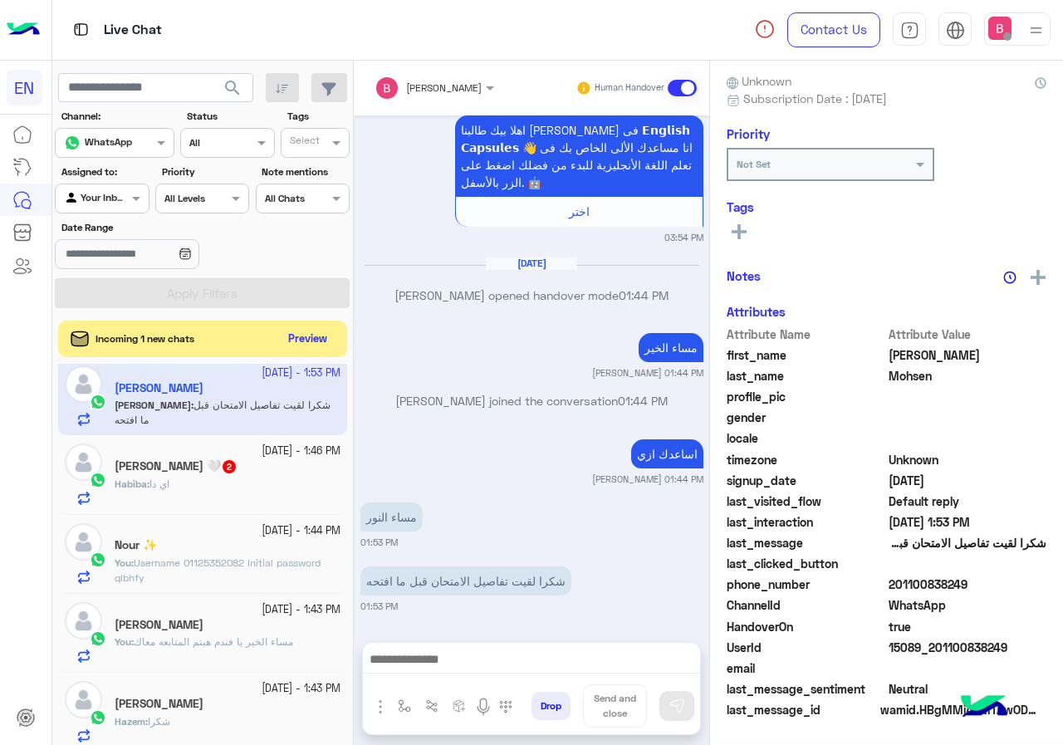
scroll to position [149, 0]
click at [230, 477] on div "Habiba : اي دا" at bounding box center [228, 491] width 226 height 29
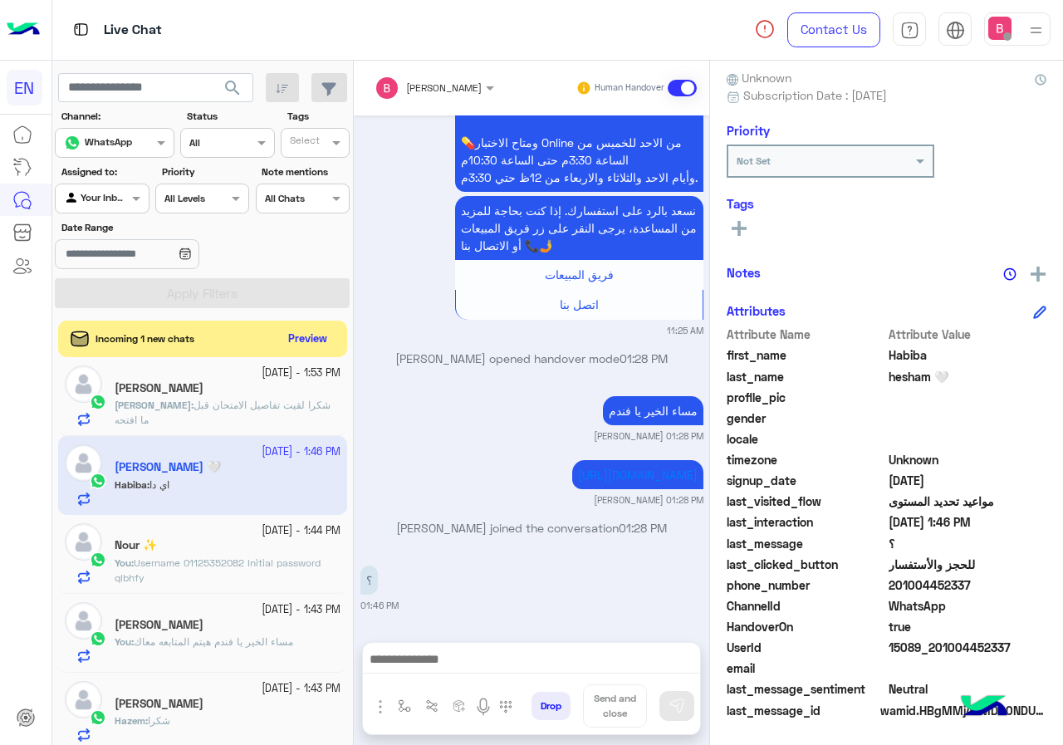
scroll to position [1766, 0]
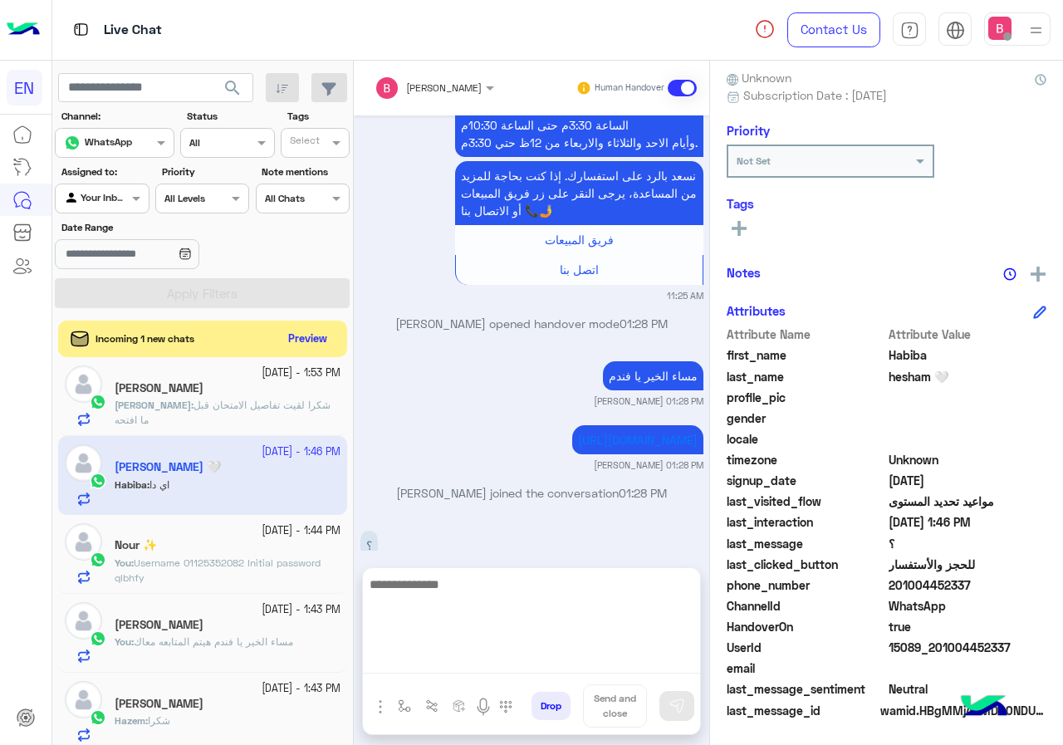
click at [510, 663] on textarea at bounding box center [531, 624] width 337 height 100
type textarea "**********"
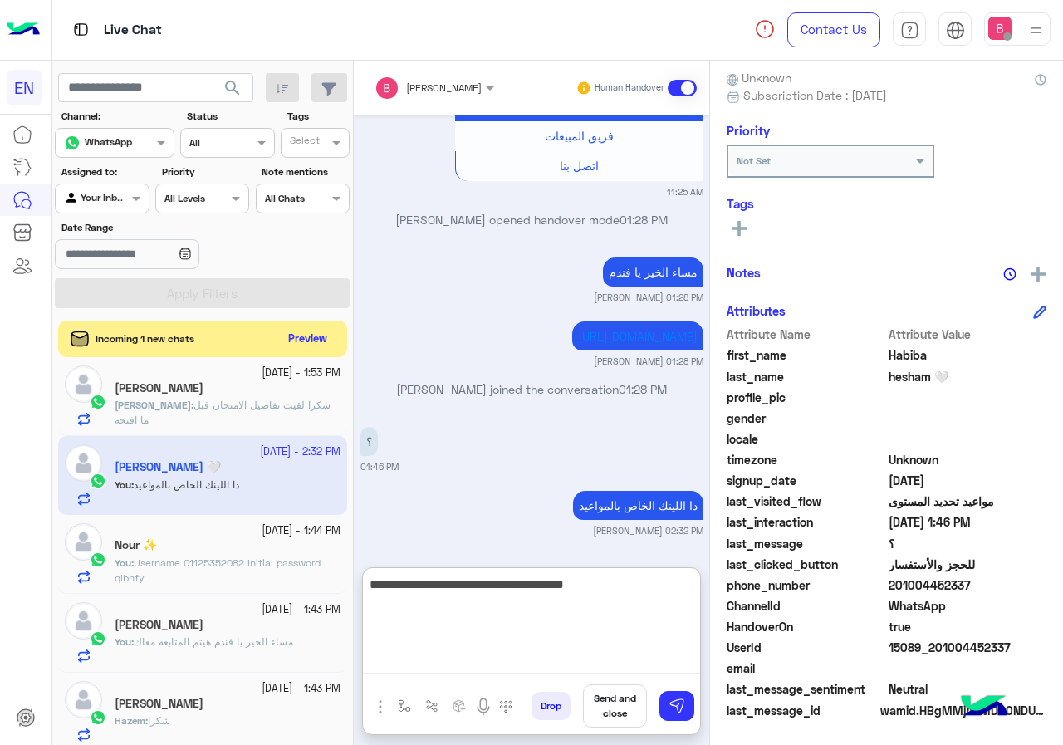
type textarea "**********"
type textarea "*"
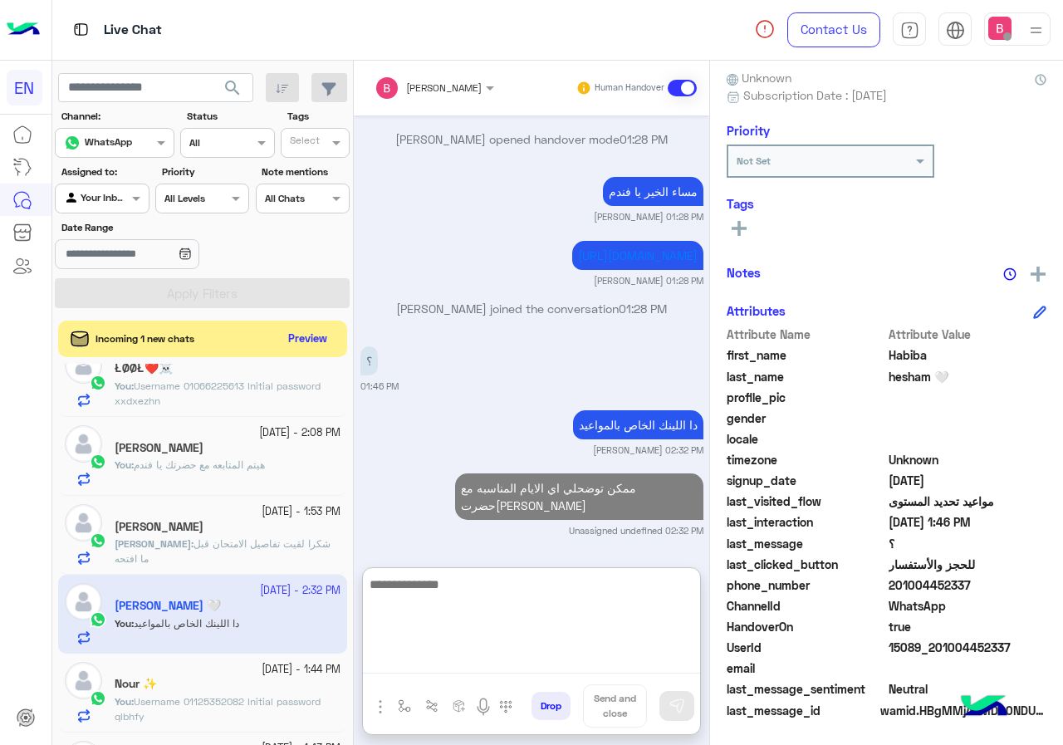
scroll to position [0, 0]
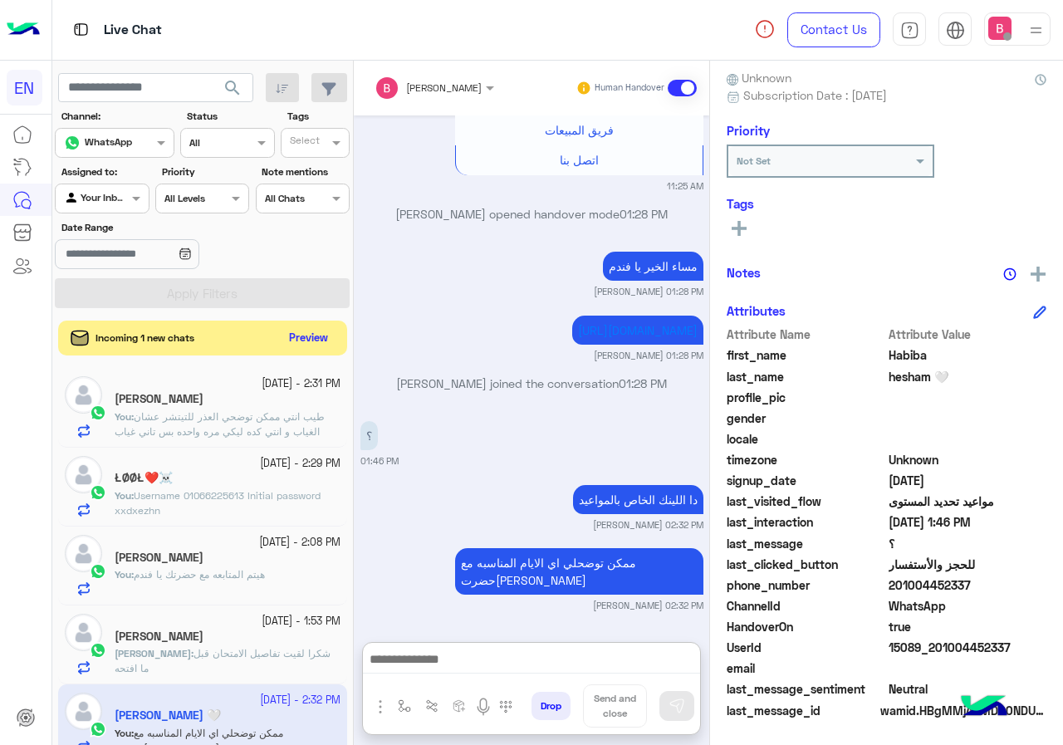
click at [321, 344] on button "Preview" at bounding box center [308, 338] width 51 height 22
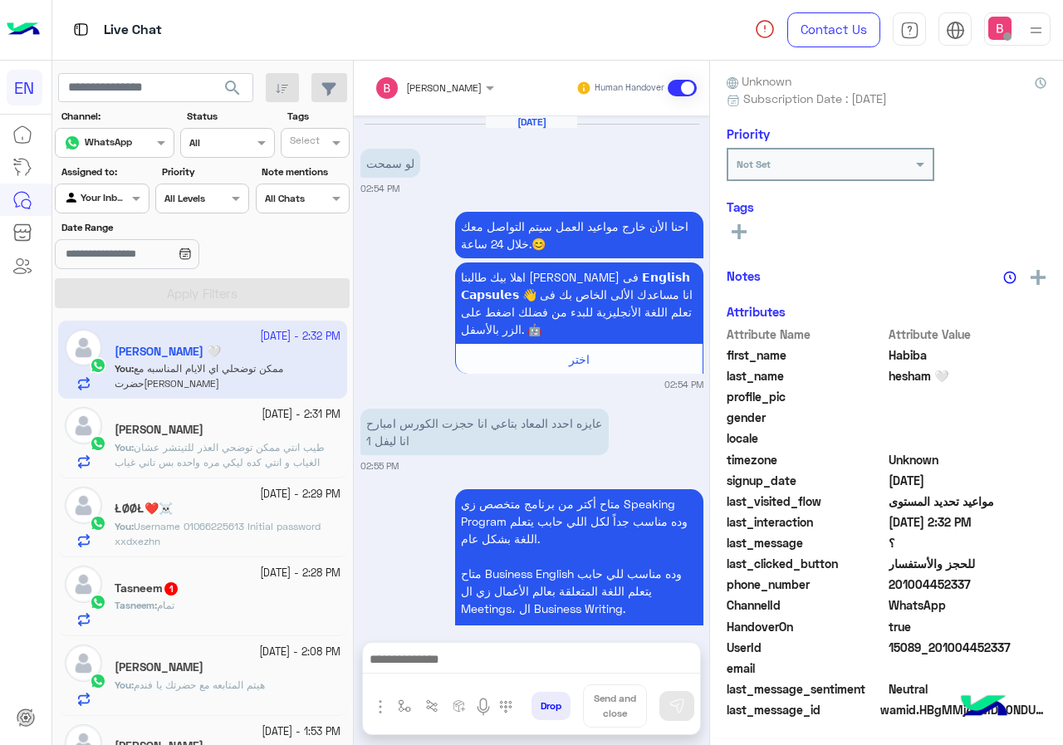
scroll to position [1894, 0]
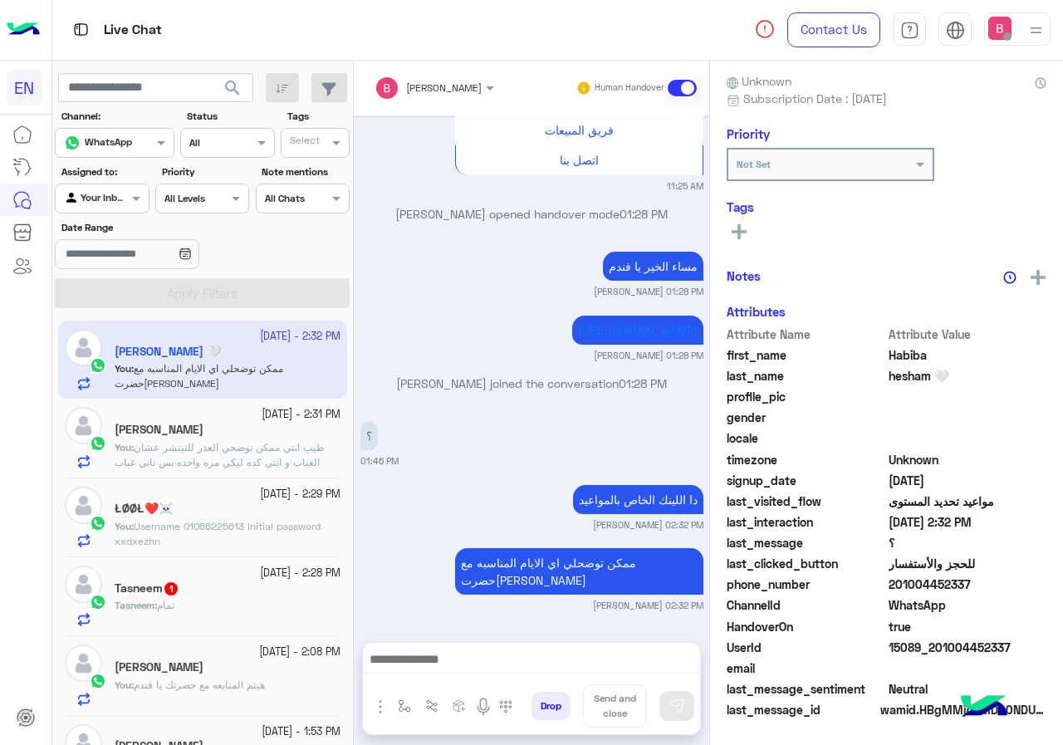
click at [272, 604] on div "Tasneem : تمام" at bounding box center [228, 612] width 226 height 29
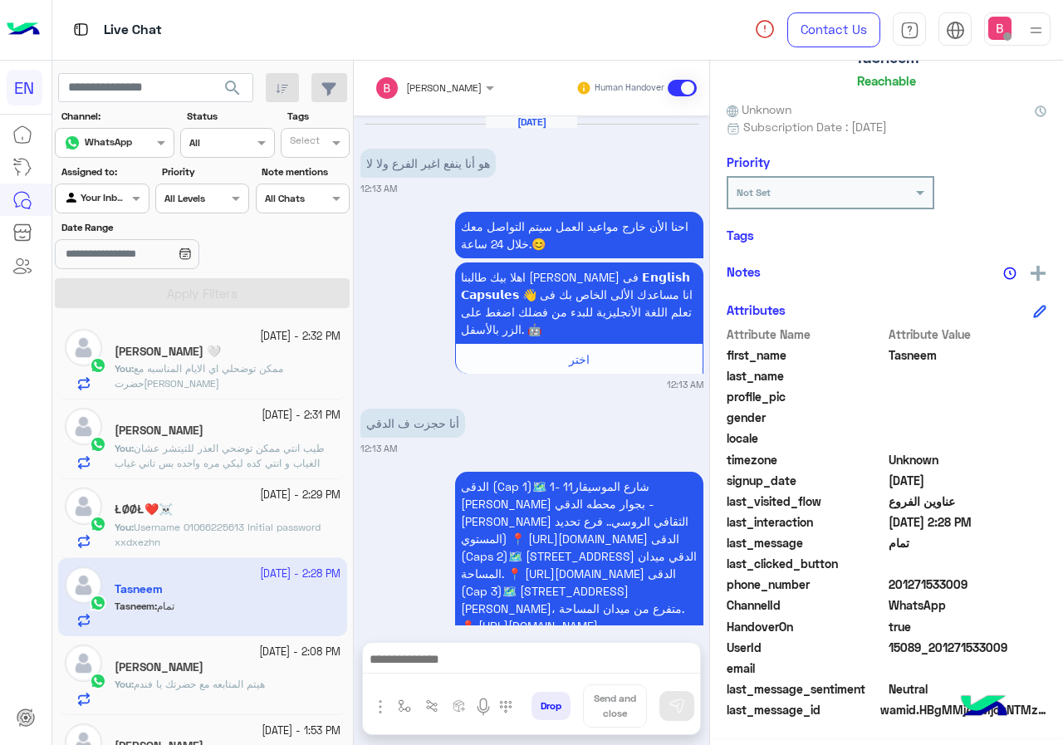
scroll to position [1512, 0]
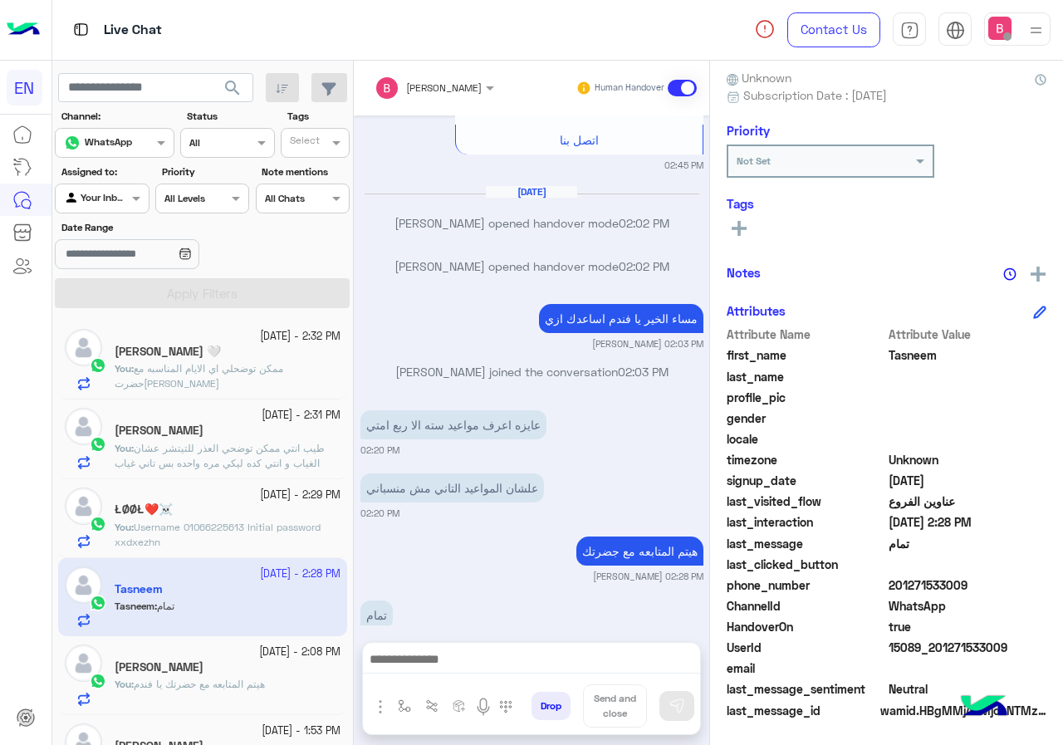
click at [116, 197] on div at bounding box center [102, 197] width 92 height 16
click at [112, 257] on b "Unassigned" at bounding box center [111, 262] width 63 height 14
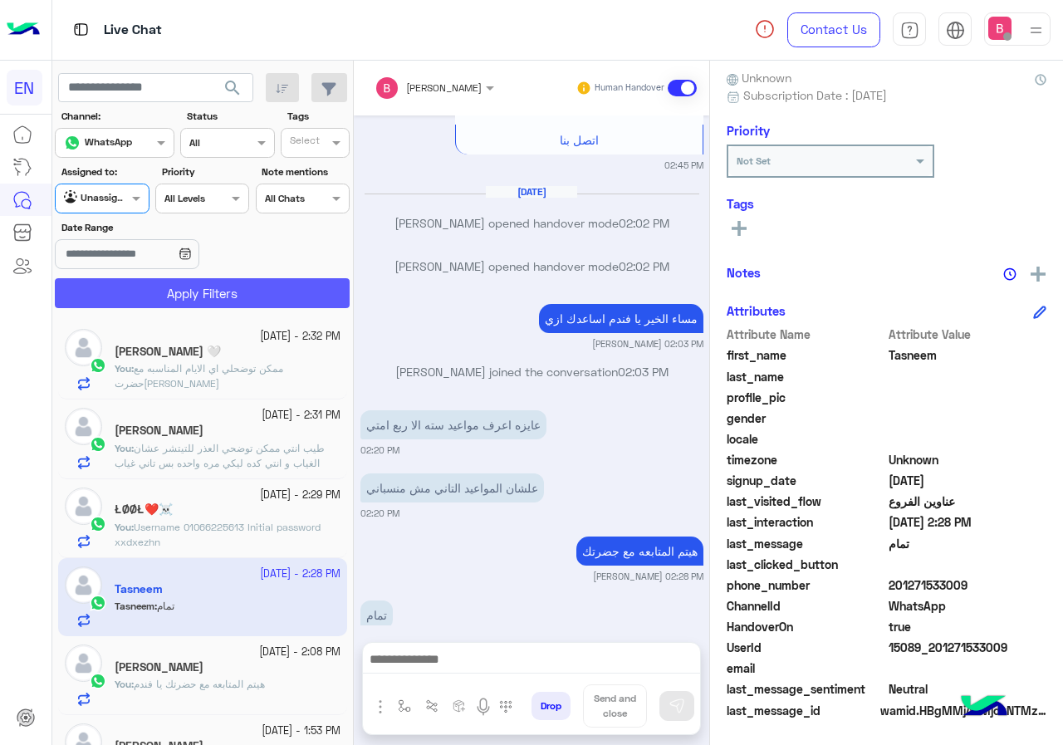
click at [162, 290] on button "Apply Filters" at bounding box center [202, 293] width 295 height 30
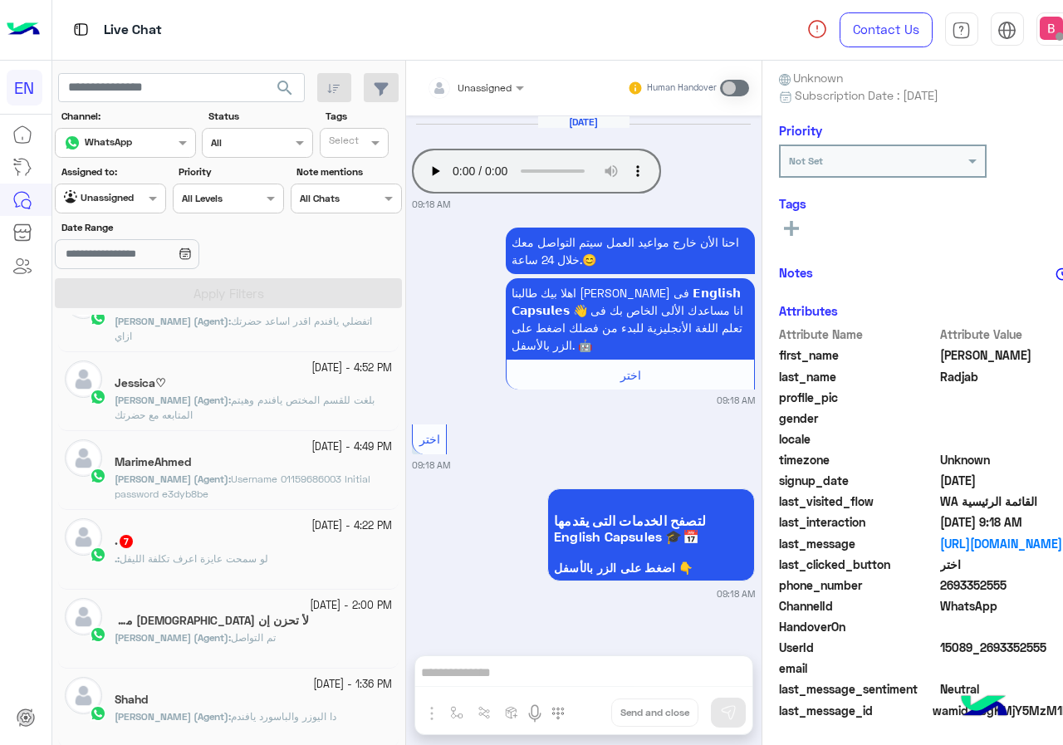
click at [281, 560] on div ". : لو سمحت عايزة اعرف تكلفة الليفل" at bounding box center [253, 565] width 277 height 29
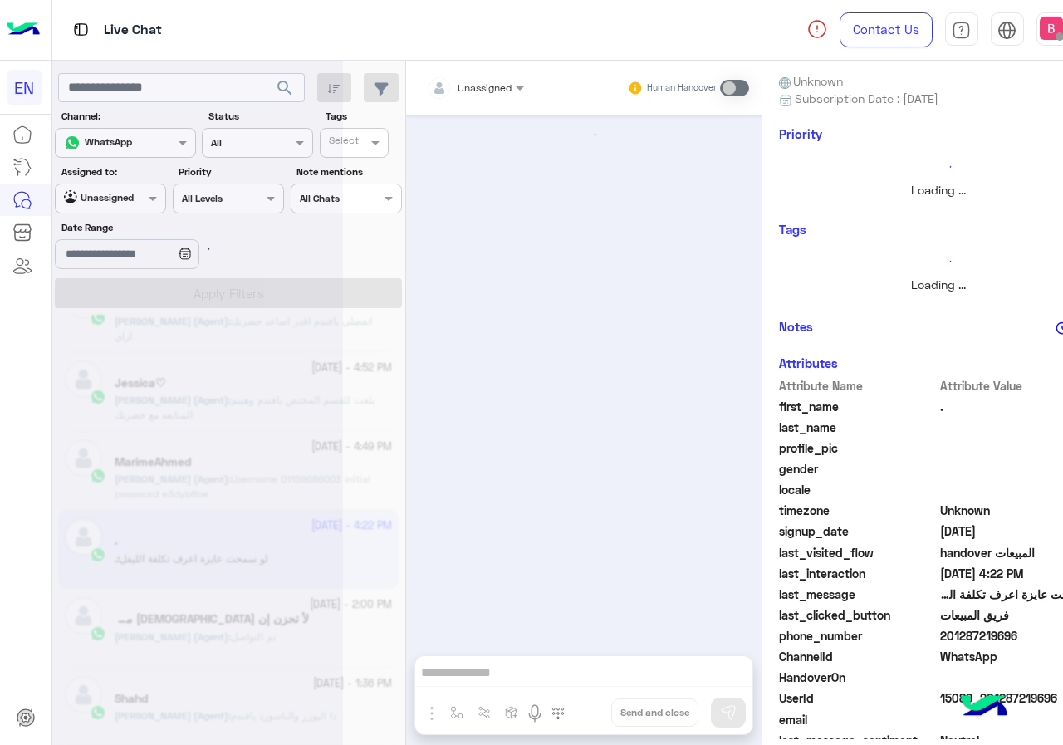
scroll to position [1729, 0]
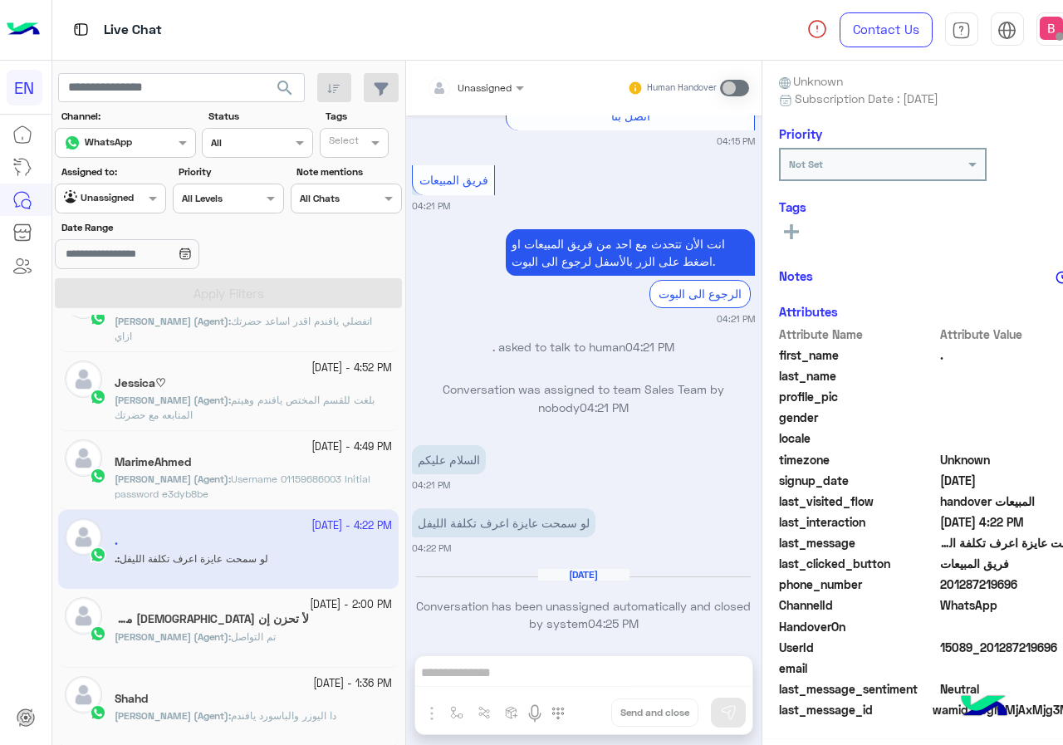
click at [432, 96] on div "Unassigned" at bounding box center [470, 87] width 86 height 33
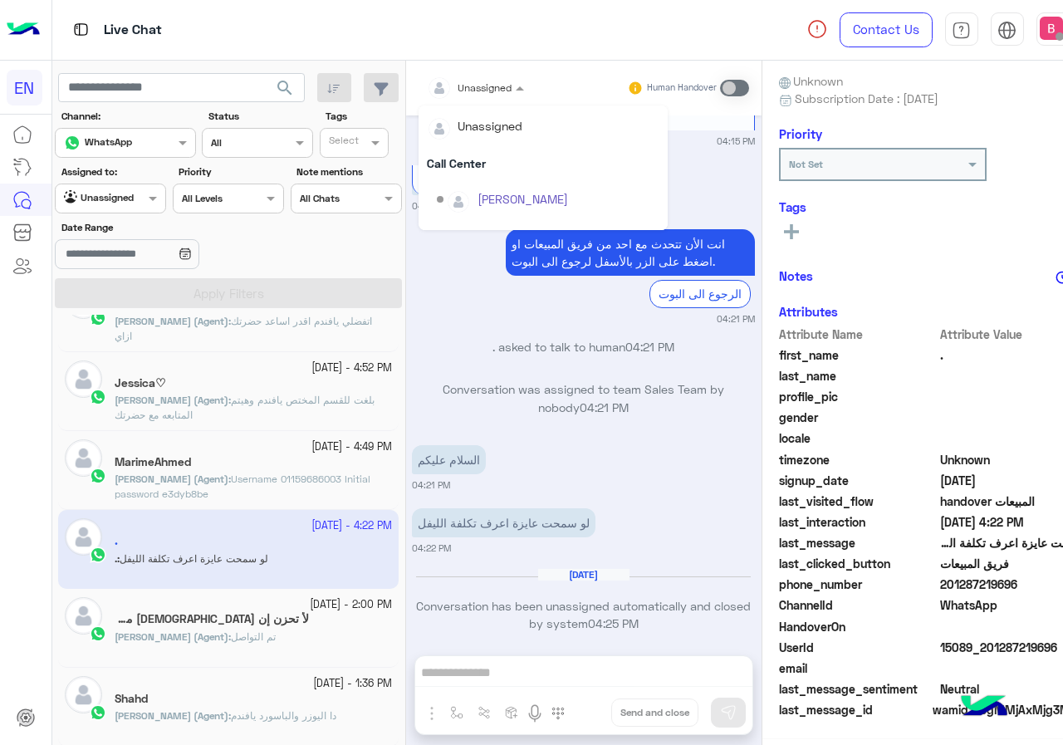
scroll to position [276, 0]
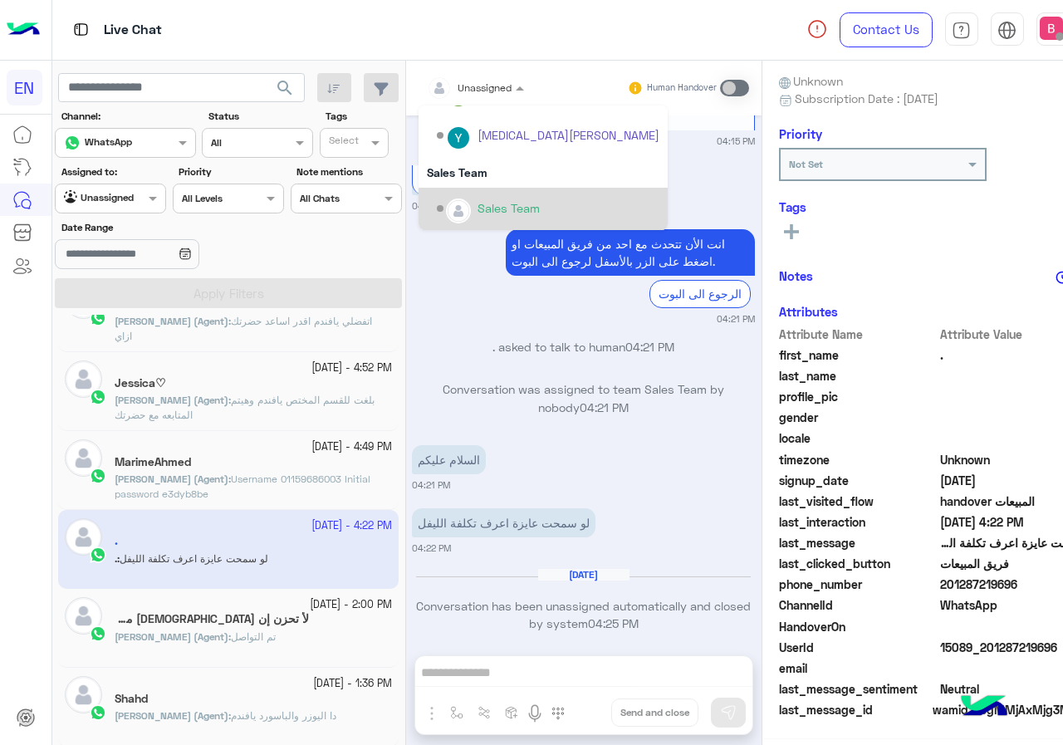
click at [437, 198] on div "Sales Team" at bounding box center [548, 208] width 223 height 29
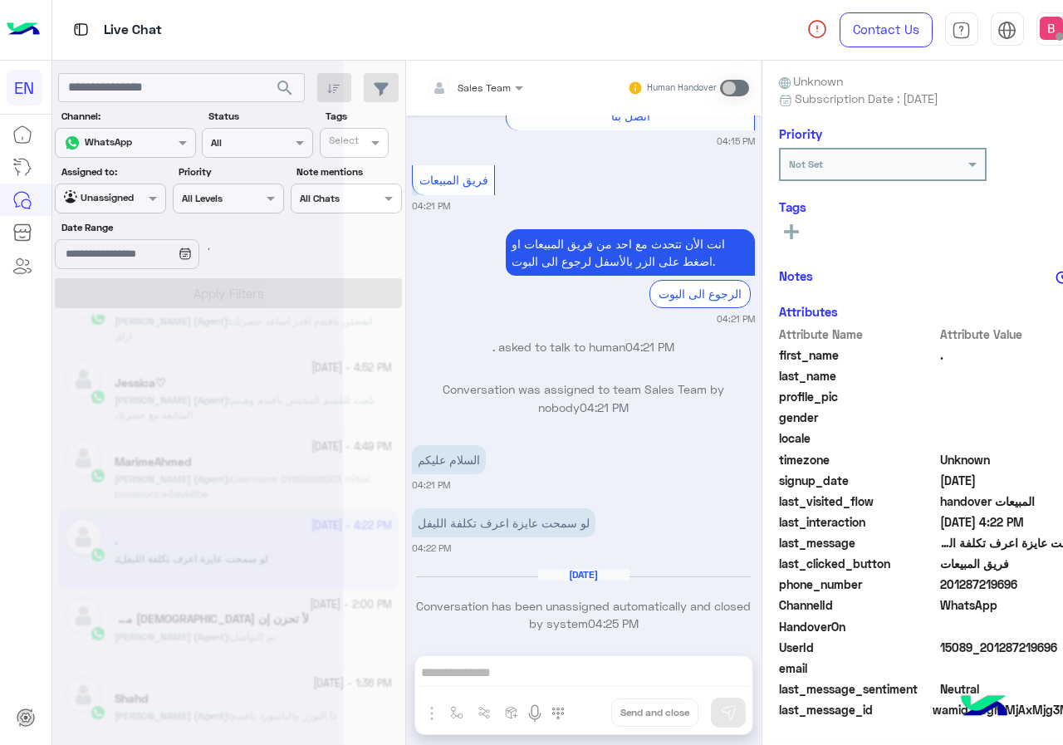
scroll to position [184, 0]
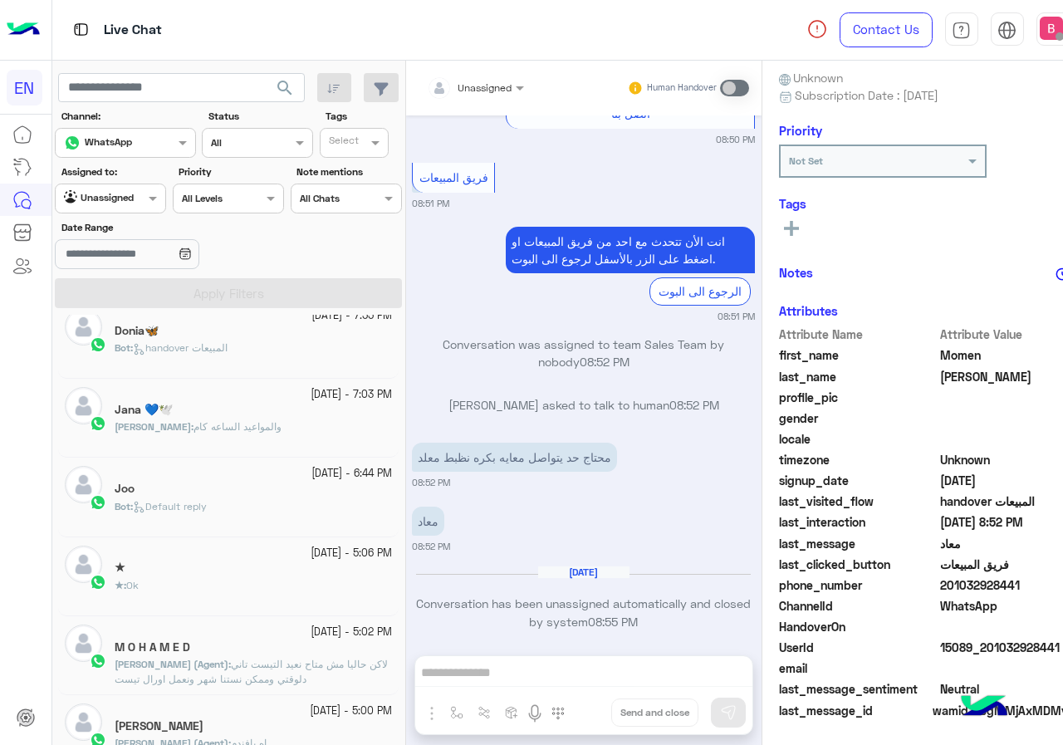
click at [222, 497] on div "Joo" at bounding box center [253, 490] width 277 height 17
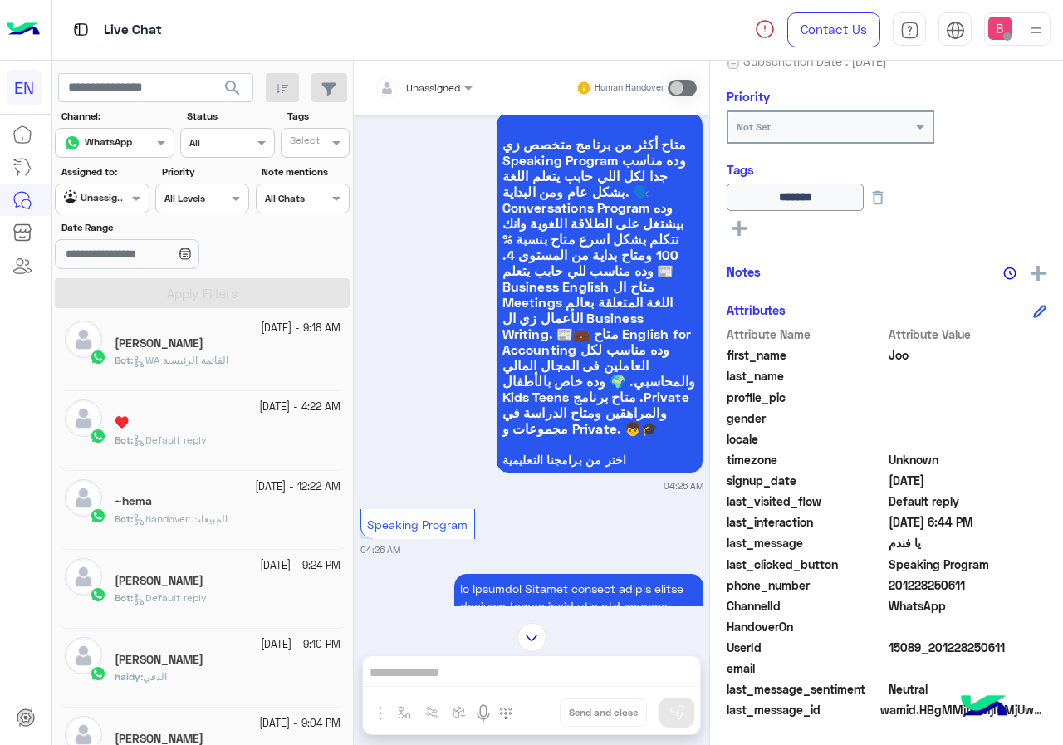
click at [116, 200] on div at bounding box center [102, 197] width 92 height 16
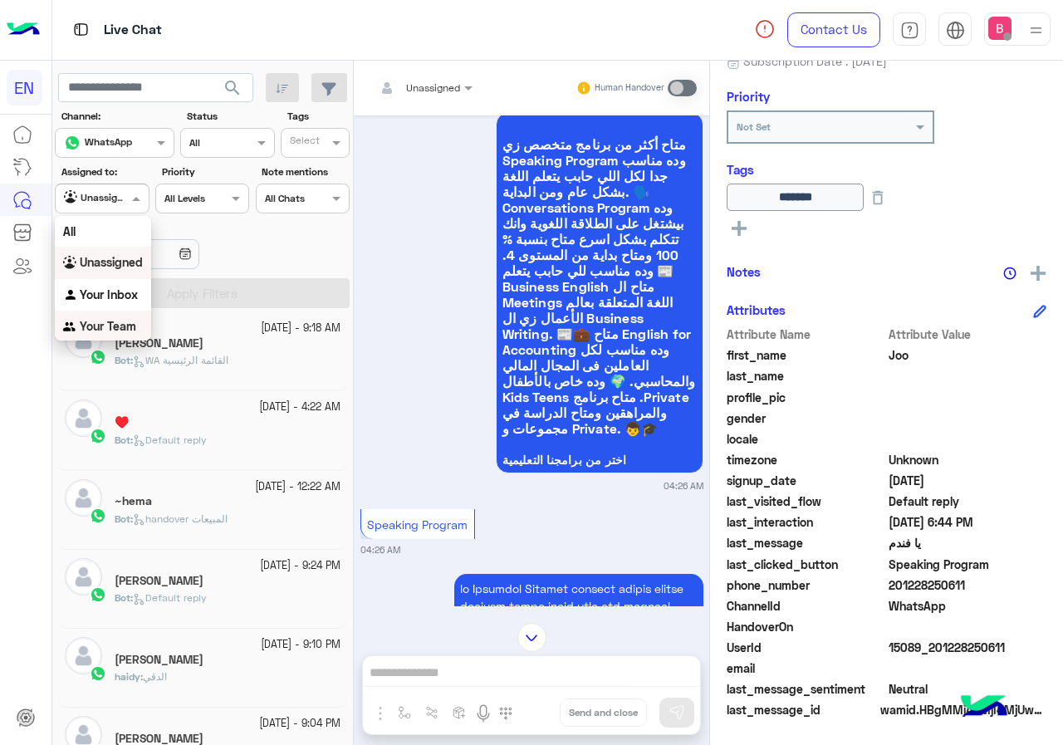
click at [92, 313] on div "Your Team" at bounding box center [103, 327] width 96 height 32
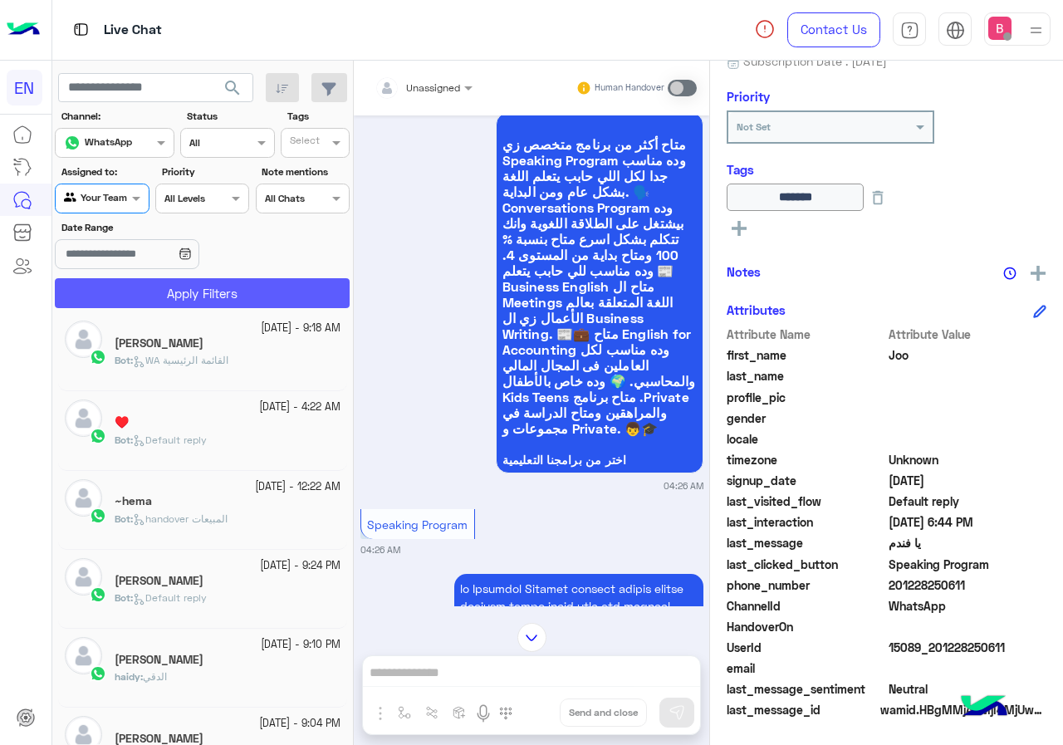
click at [133, 296] on button "Apply Filters" at bounding box center [202, 293] width 295 height 30
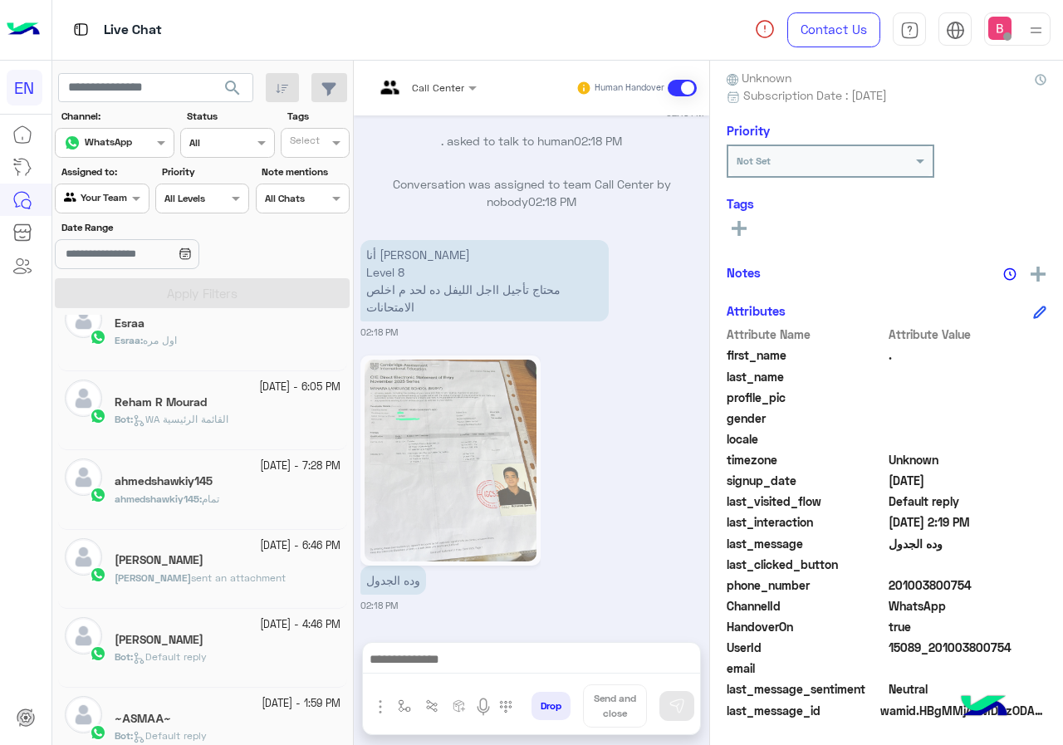
click at [248, 578] on span "sent an attachment" at bounding box center [238, 577] width 95 height 12
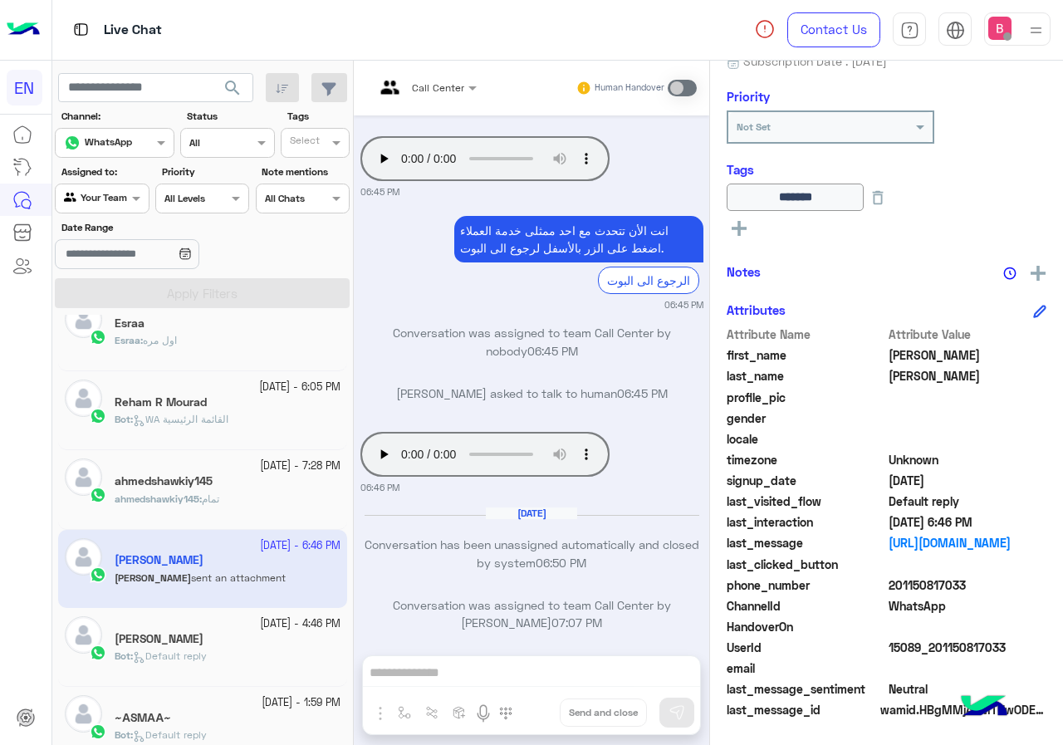
drag, startPoint x: 892, startPoint y: 583, endPoint x: 936, endPoint y: 584, distance: 44.0
click at [1005, 584] on span "201150817033" at bounding box center [968, 584] width 159 height 17
copy span "01150817033"
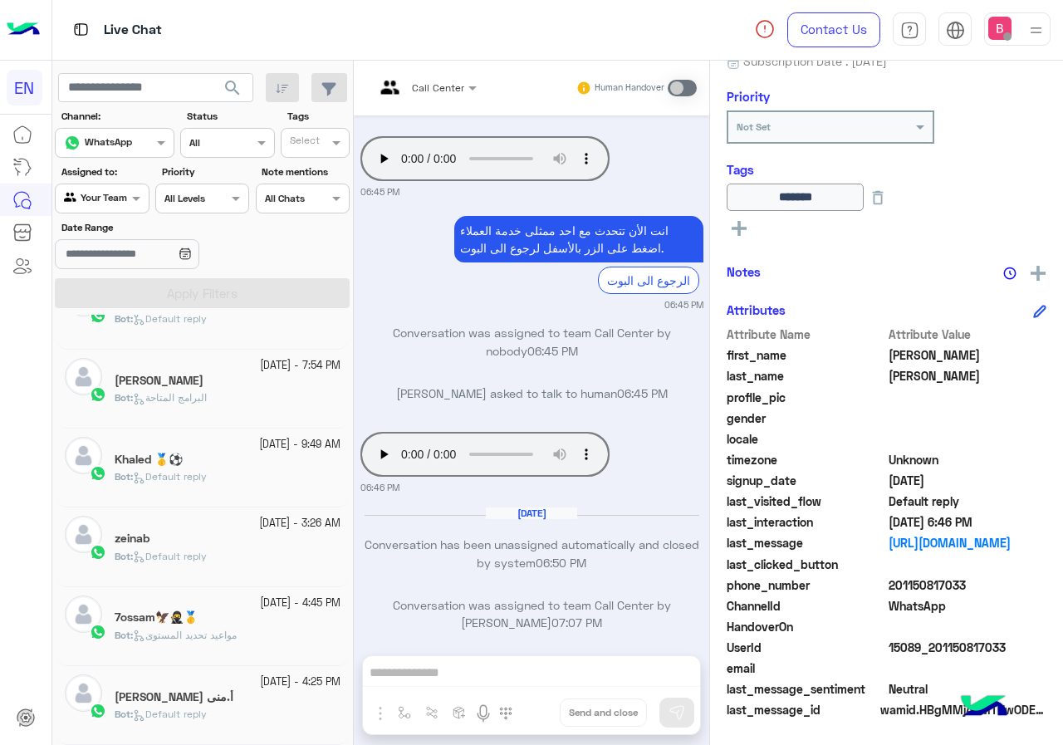
scroll to position [8, 0]
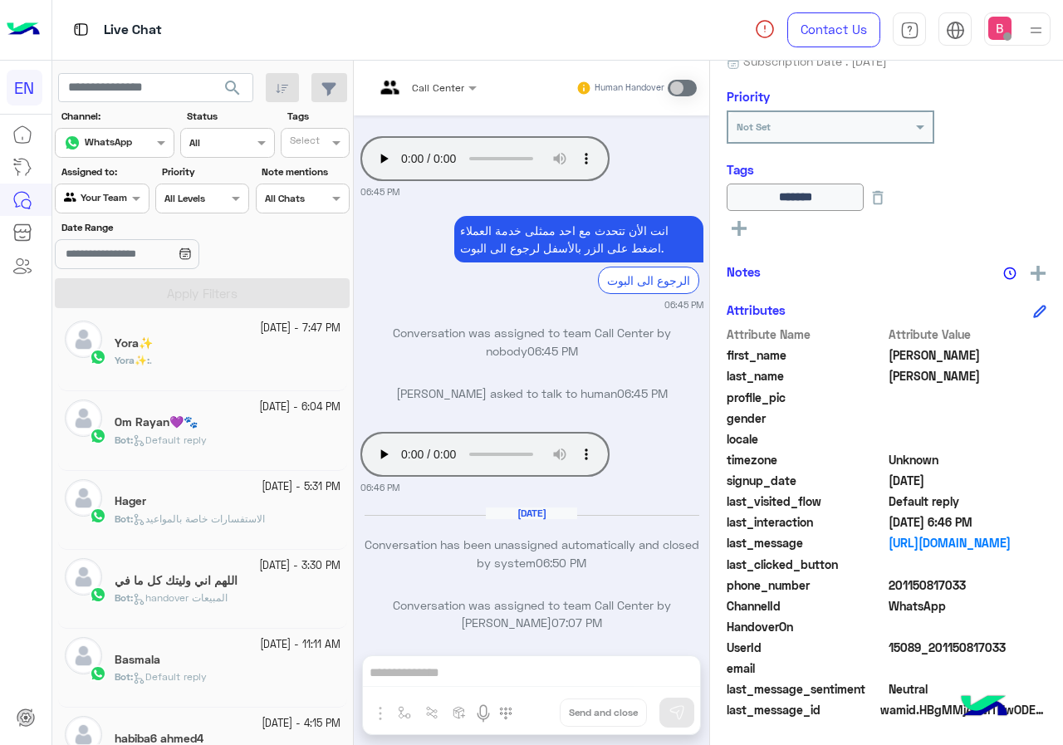
click at [122, 203] on div at bounding box center [102, 197] width 92 height 16
click at [130, 297] on b "Your Inbox" at bounding box center [109, 294] width 58 height 14
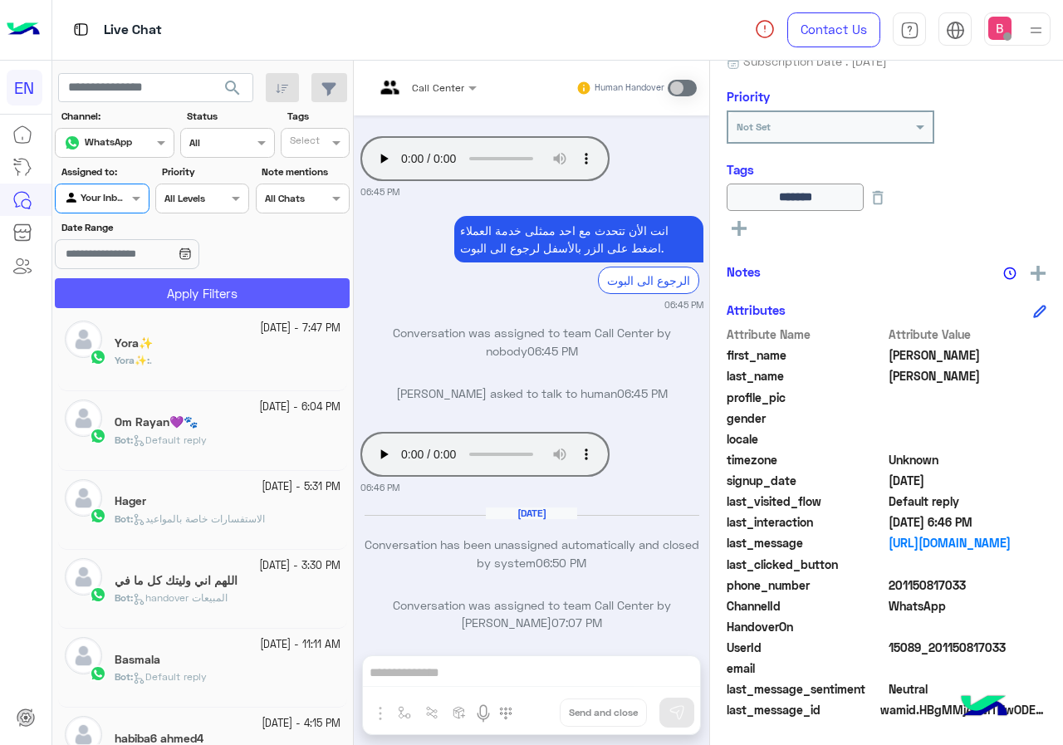
click at [163, 291] on button "Apply Filters" at bounding box center [202, 293] width 295 height 30
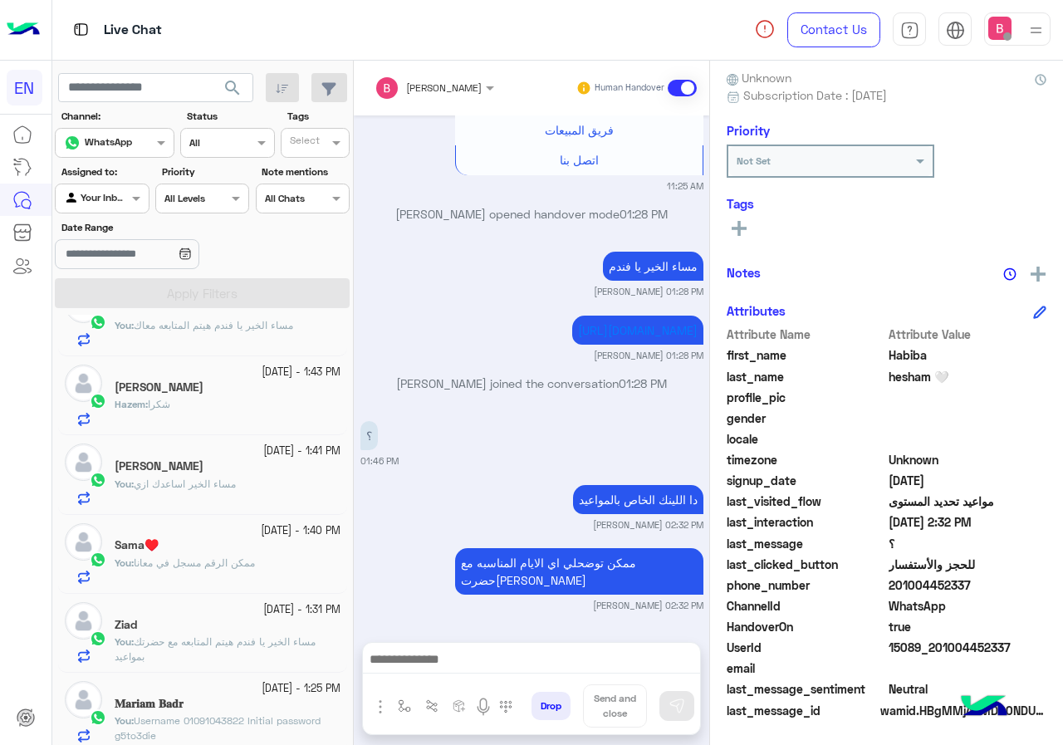
scroll to position [576, 0]
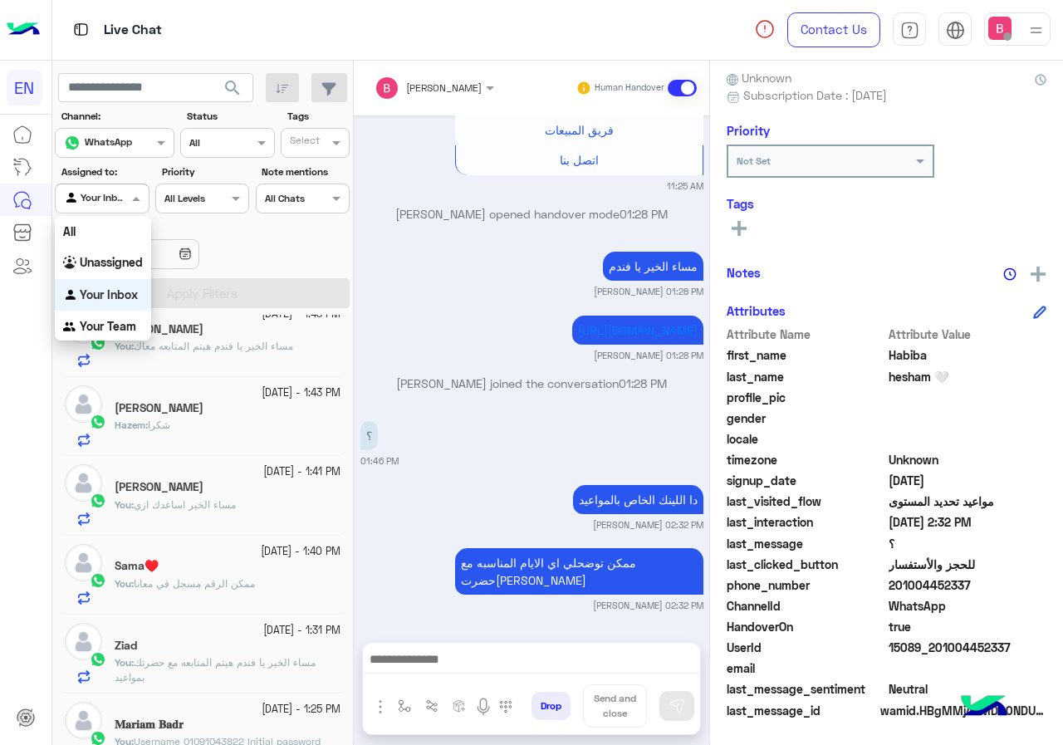
click at [93, 208] on div "Agent Filter Your Inbox" at bounding box center [102, 199] width 94 height 30
click at [105, 262] on b "Unassigned" at bounding box center [111, 262] width 63 height 14
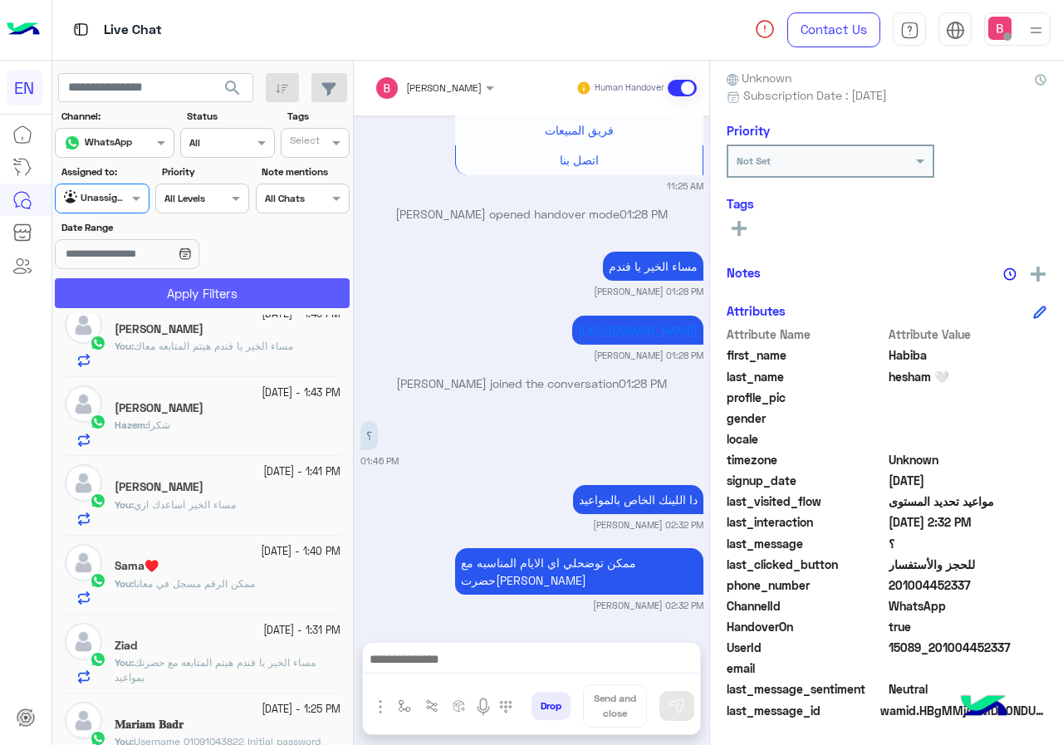
click at [140, 282] on button "Apply Filters" at bounding box center [202, 293] width 295 height 30
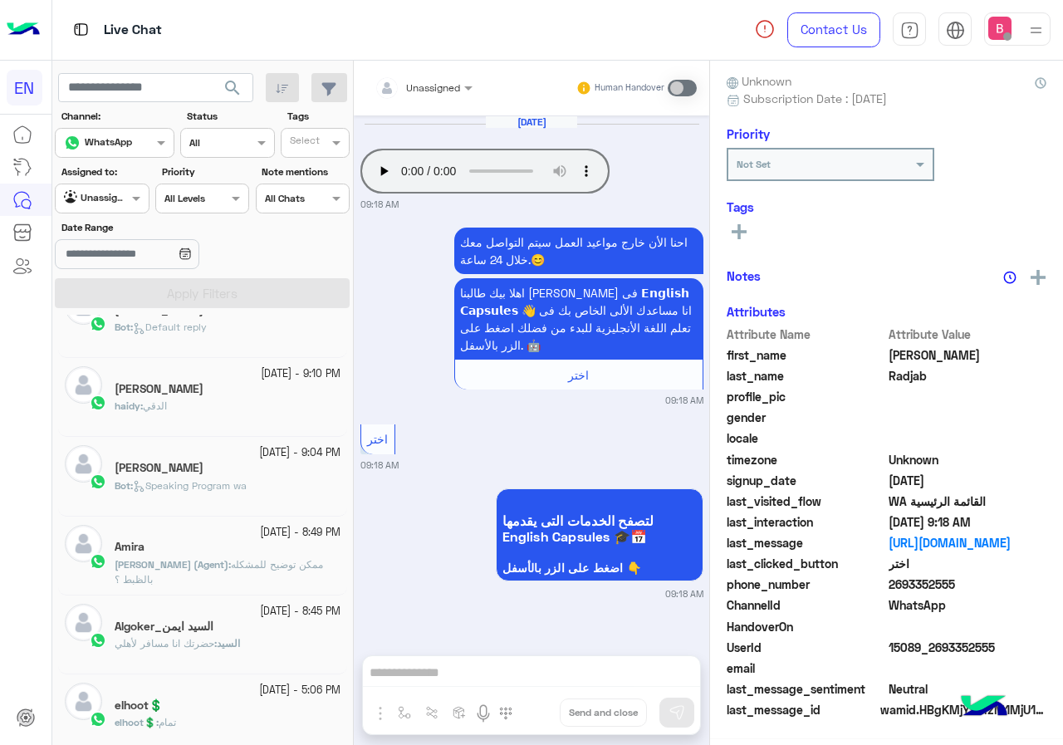
scroll to position [576, 0]
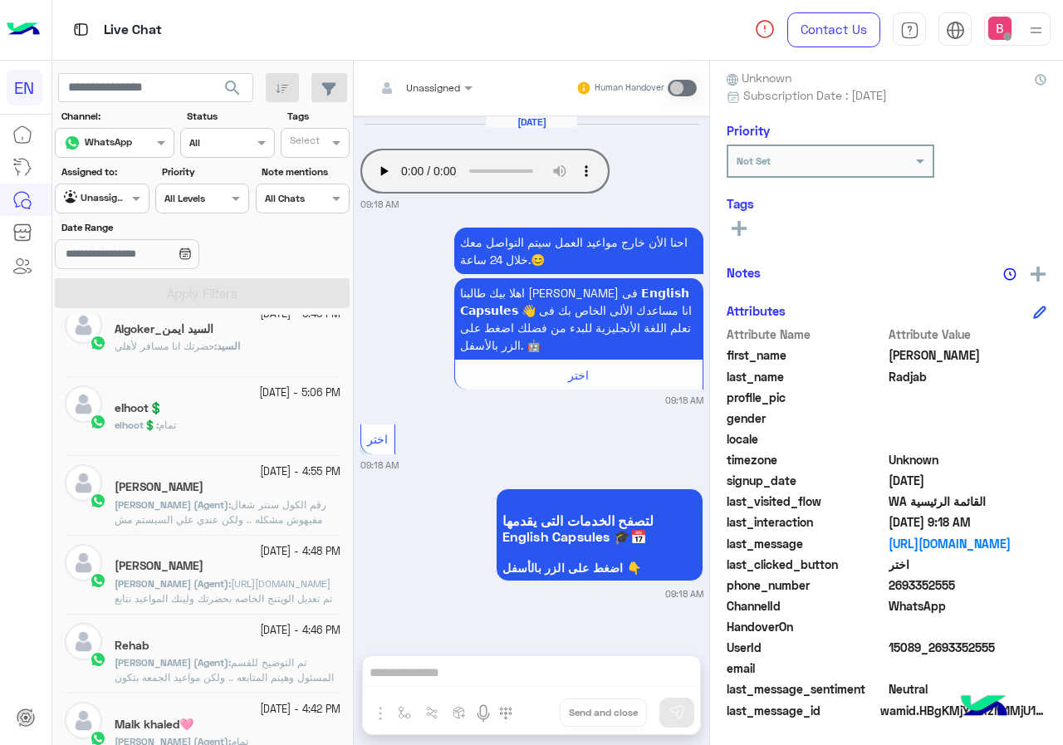
click at [236, 325] on div "السيد ايمن_Algoker" at bounding box center [228, 330] width 226 height 17
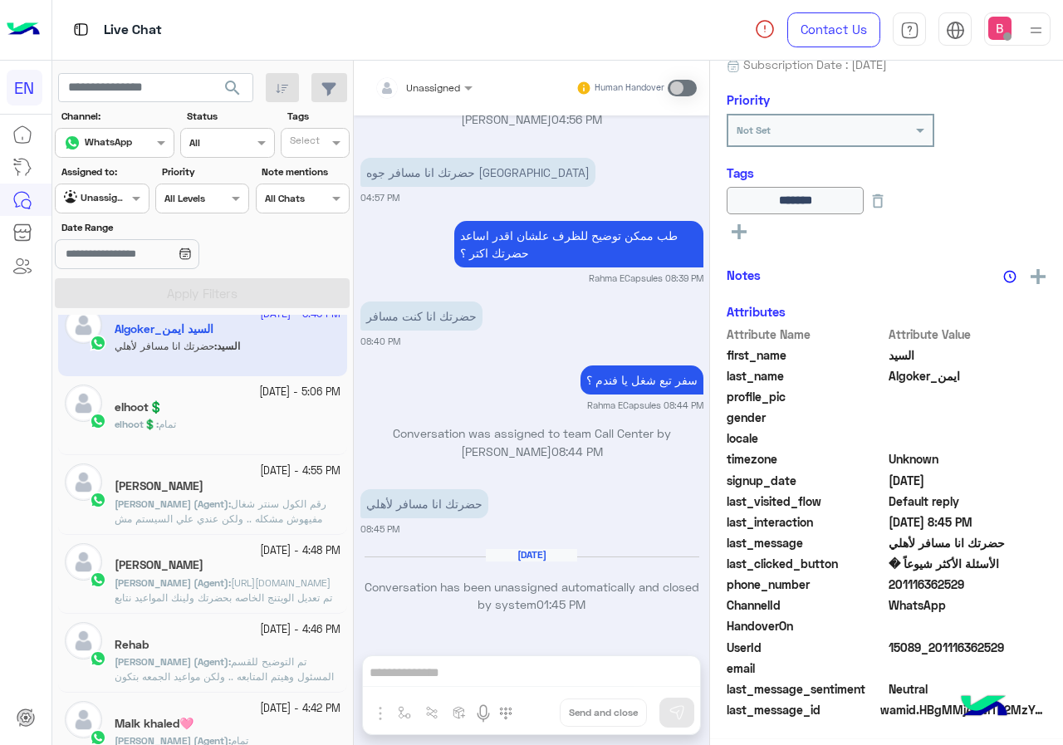
scroll to position [184, 0]
click at [749, 226] on button at bounding box center [739, 228] width 25 height 20
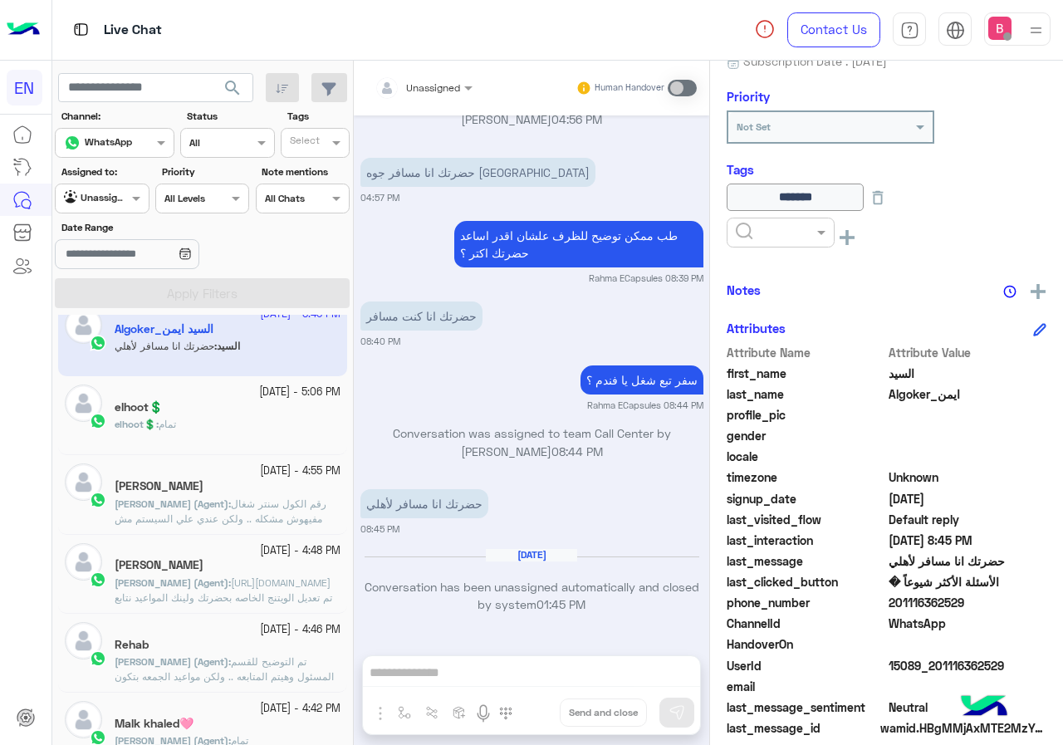
click at [748, 228] on input "text" at bounding box center [761, 230] width 51 height 15
click at [767, 300] on span "Follow Up" at bounding box center [761, 303] width 52 height 14
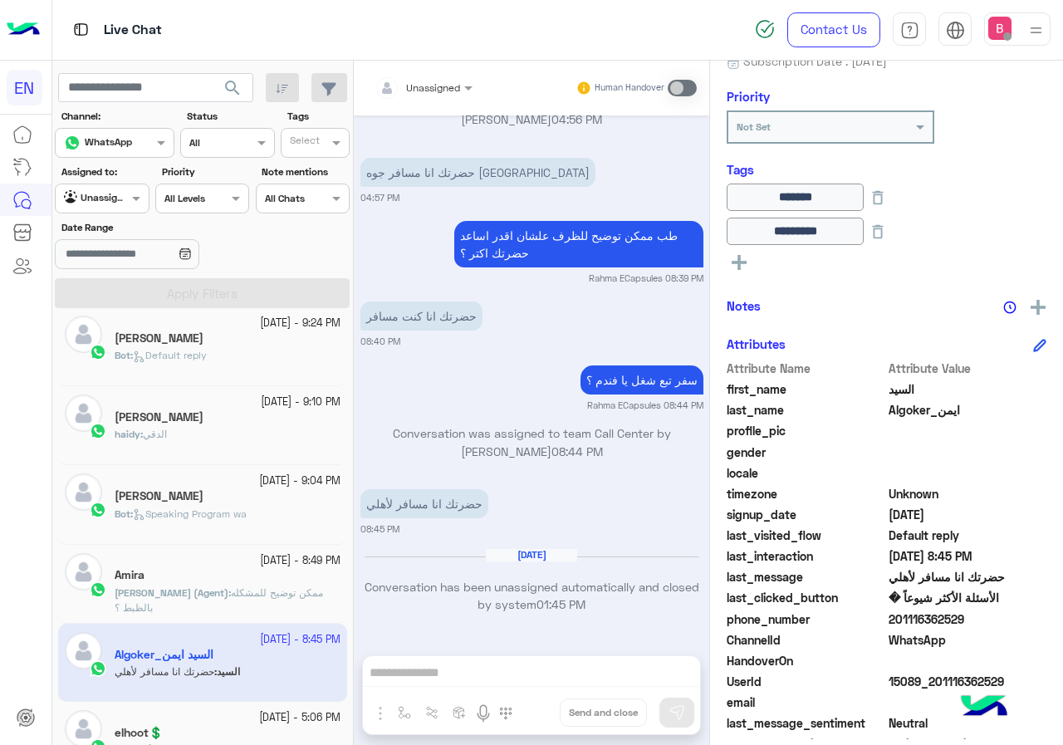
scroll to position [244, 0]
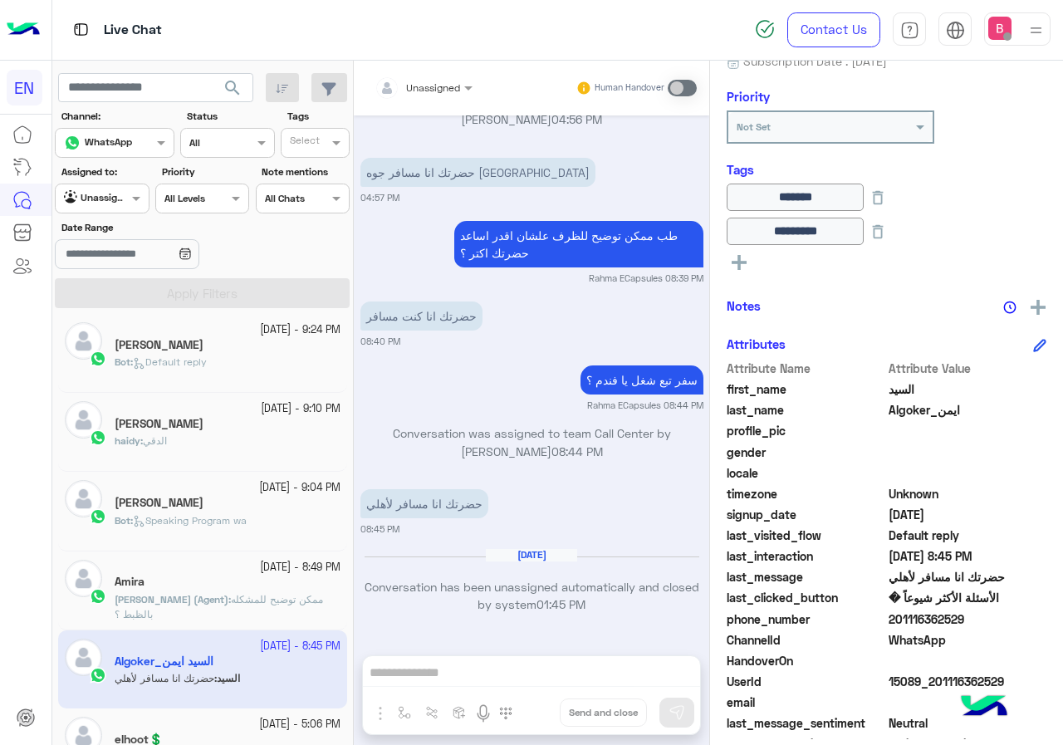
click at [284, 442] on div "haidy : الدقي" at bounding box center [228, 448] width 226 height 29
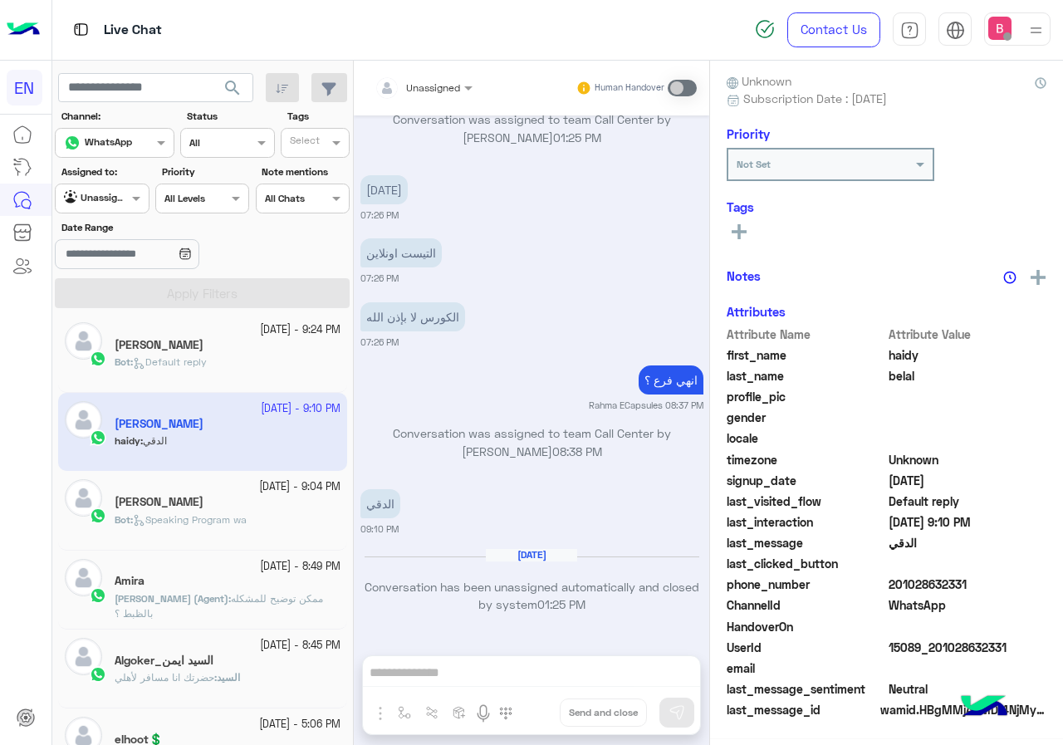
scroll to position [149, 0]
drag, startPoint x: 890, startPoint y: 583, endPoint x: 948, endPoint y: 584, distance: 57.3
click at [996, 586] on span "201028632331" at bounding box center [968, 584] width 159 height 17
copy span "01028632331"
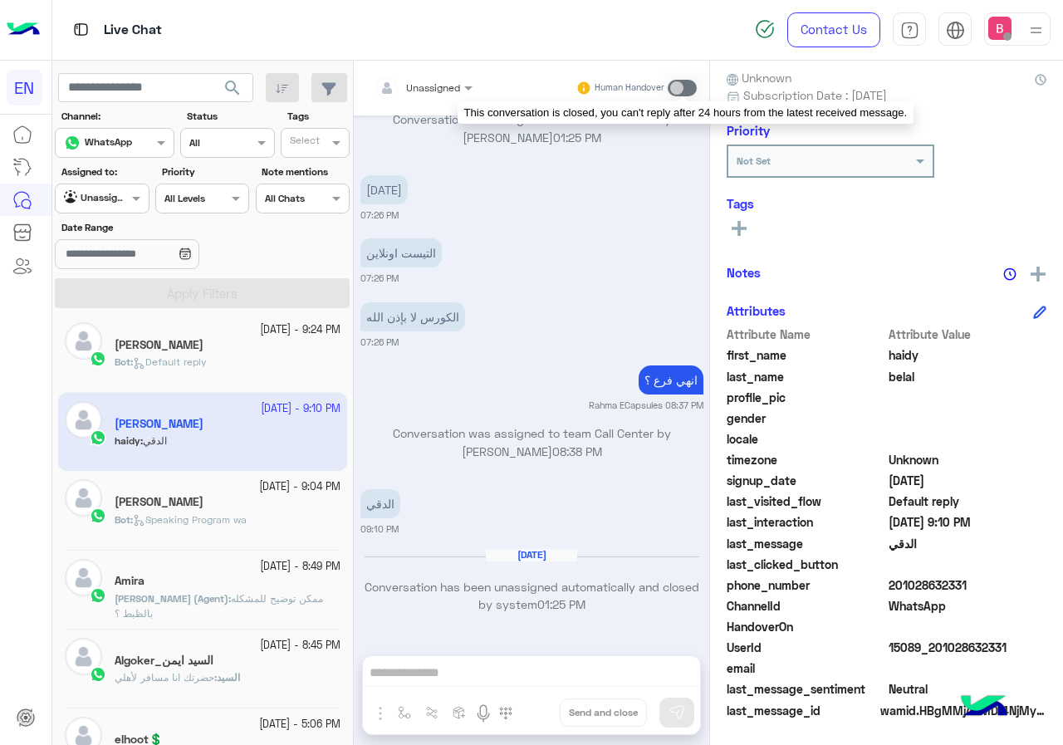
click at [683, 83] on span at bounding box center [682, 88] width 29 height 17
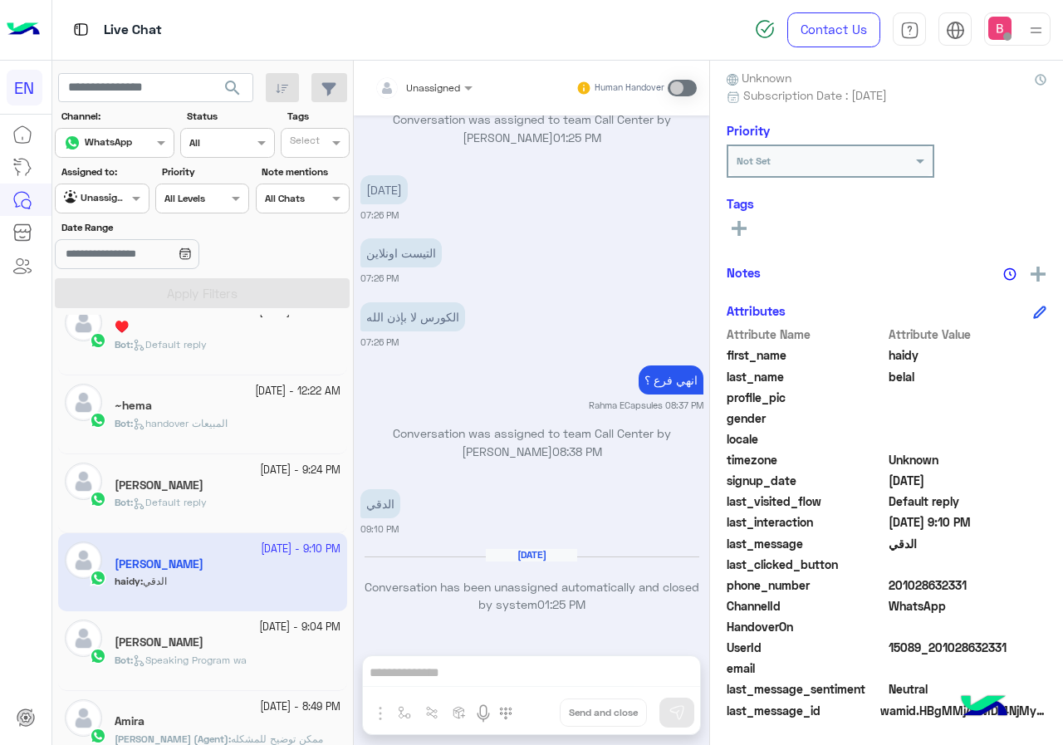
scroll to position [332, 0]
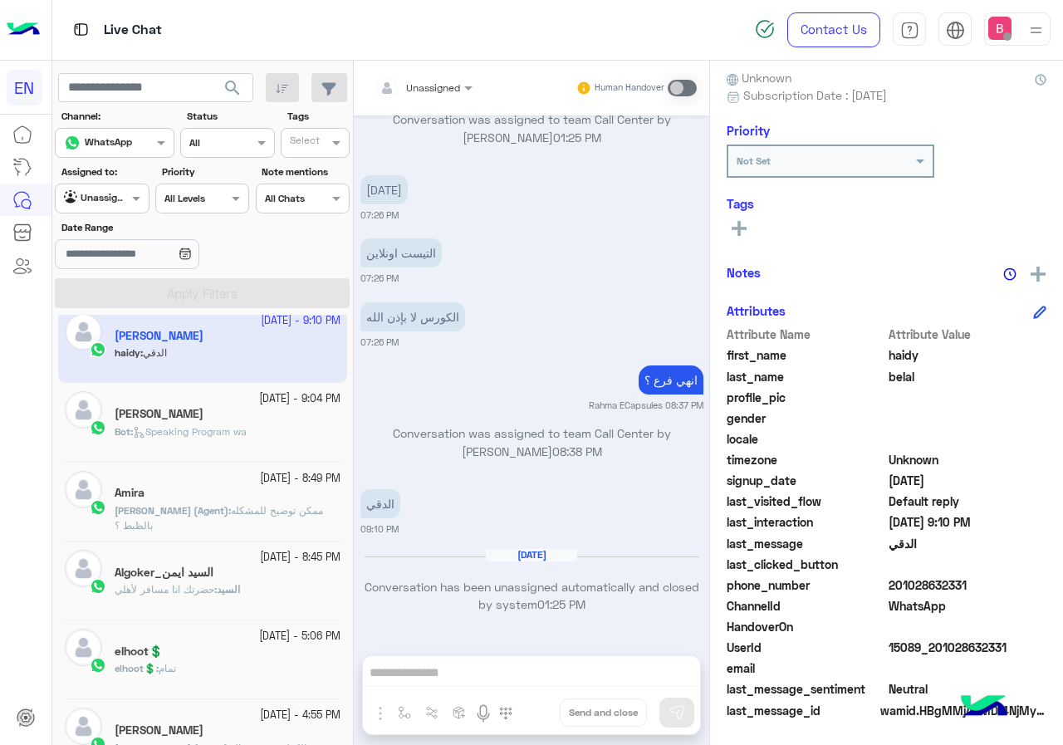
click at [747, 227] on button at bounding box center [739, 228] width 25 height 20
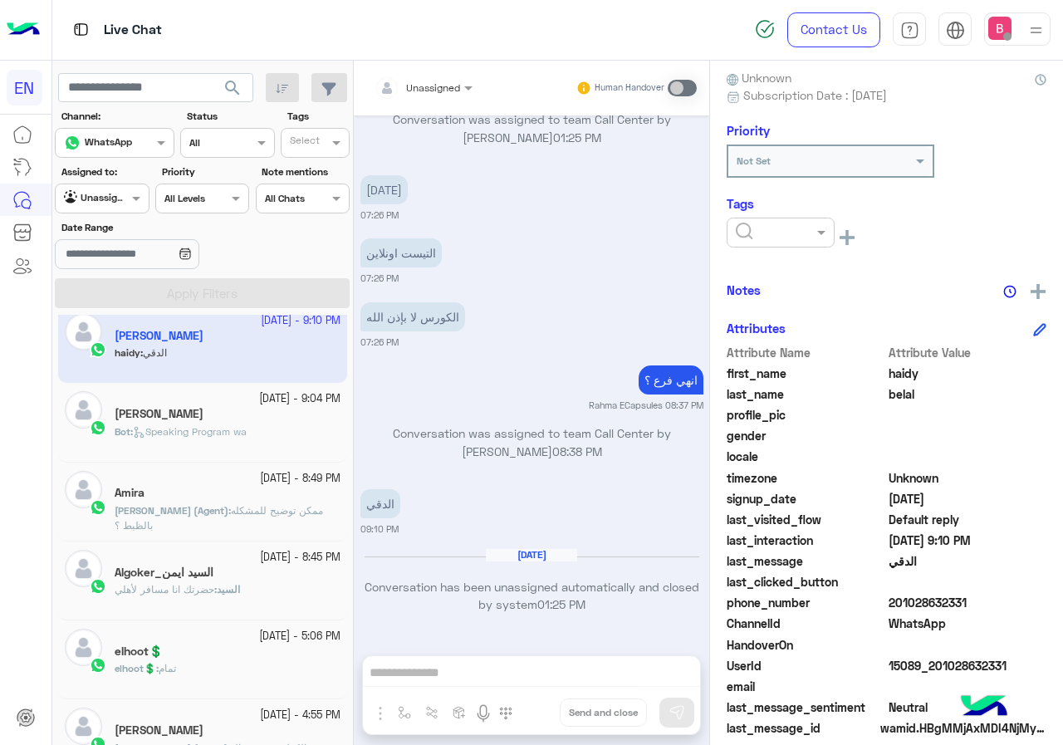
click at [775, 246] on div at bounding box center [781, 233] width 108 height 30
click at [776, 301] on span "Follow Up" at bounding box center [761, 303] width 52 height 14
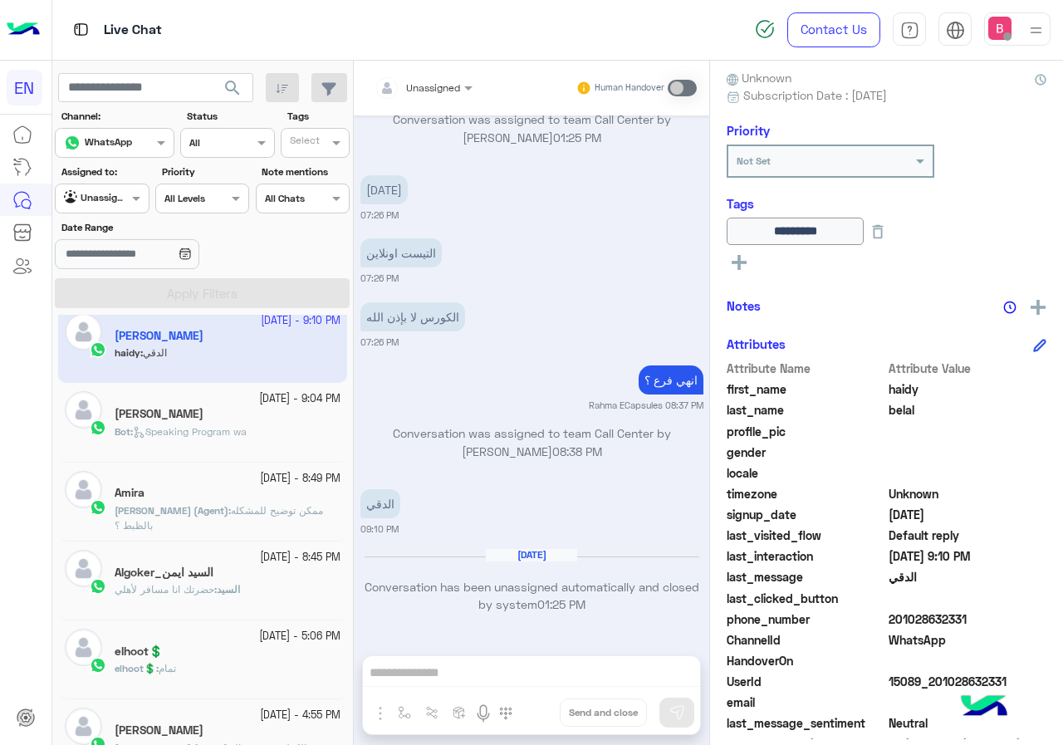
click at [264, 433] on div "Bot : Speaking Program wa" at bounding box center [228, 438] width 226 height 29
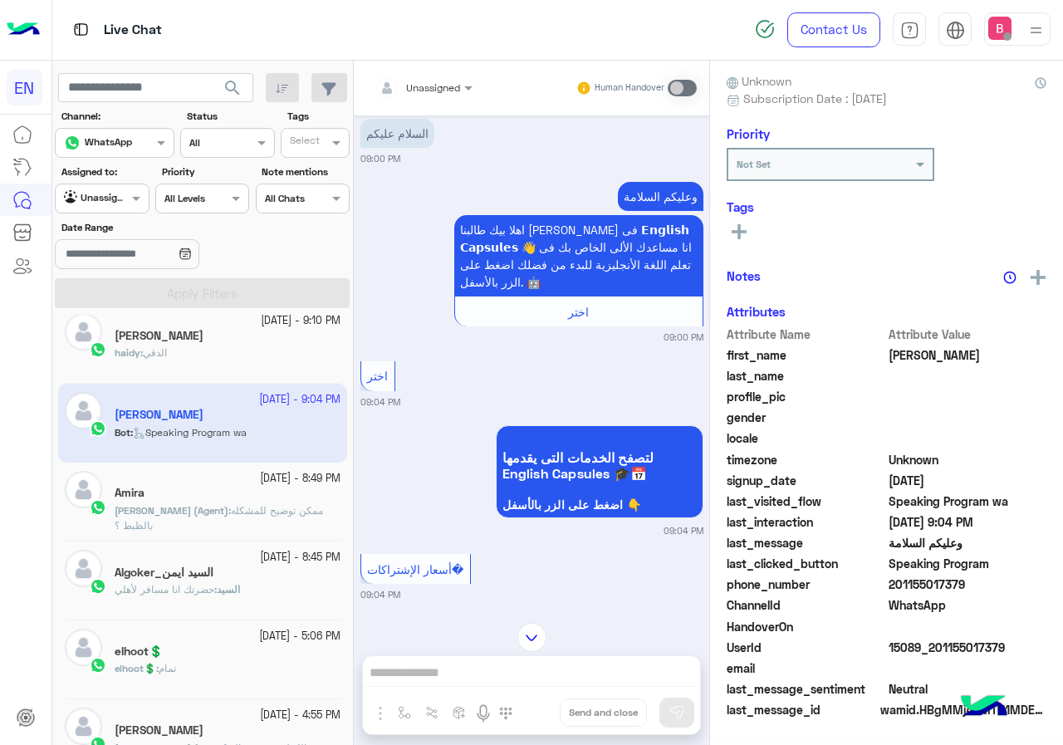
scroll to position [149, 0]
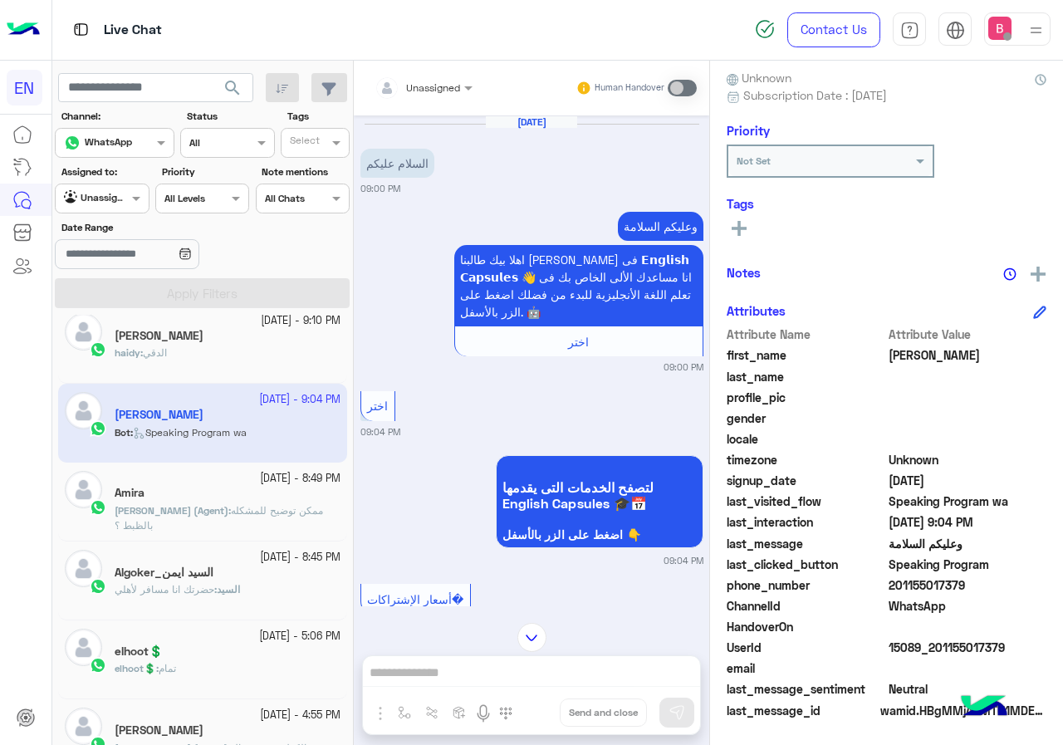
click at [453, 58] on div "Live Chat" at bounding box center [389, 30] width 674 height 60
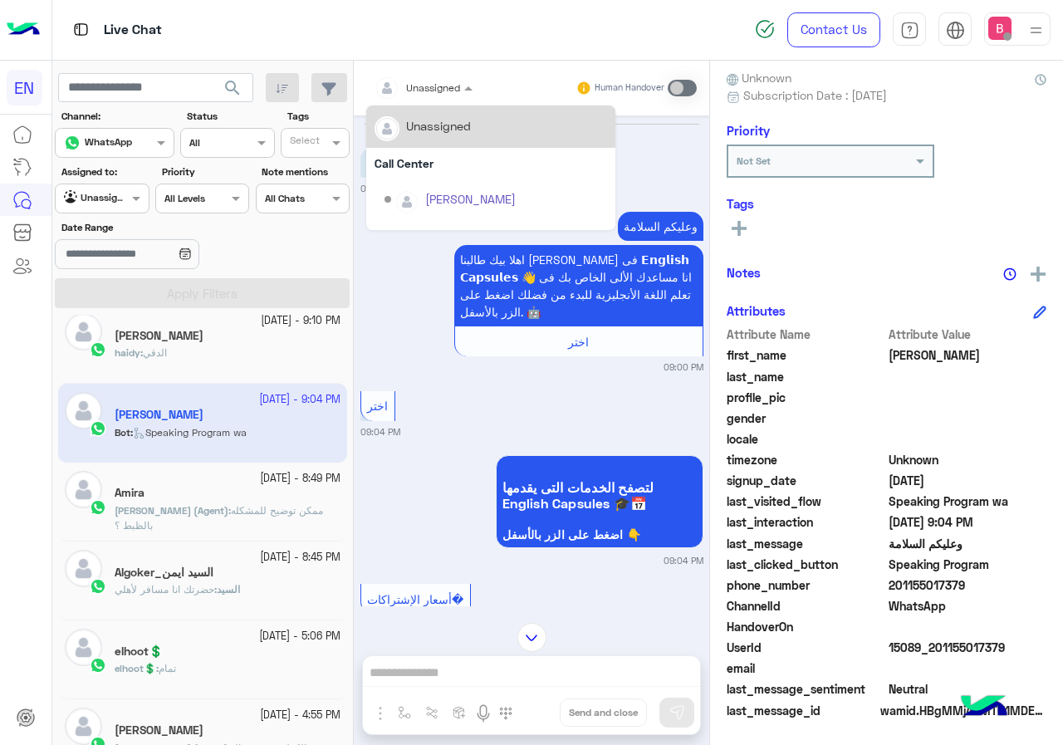
click at [443, 84] on div at bounding box center [423, 85] width 115 height 16
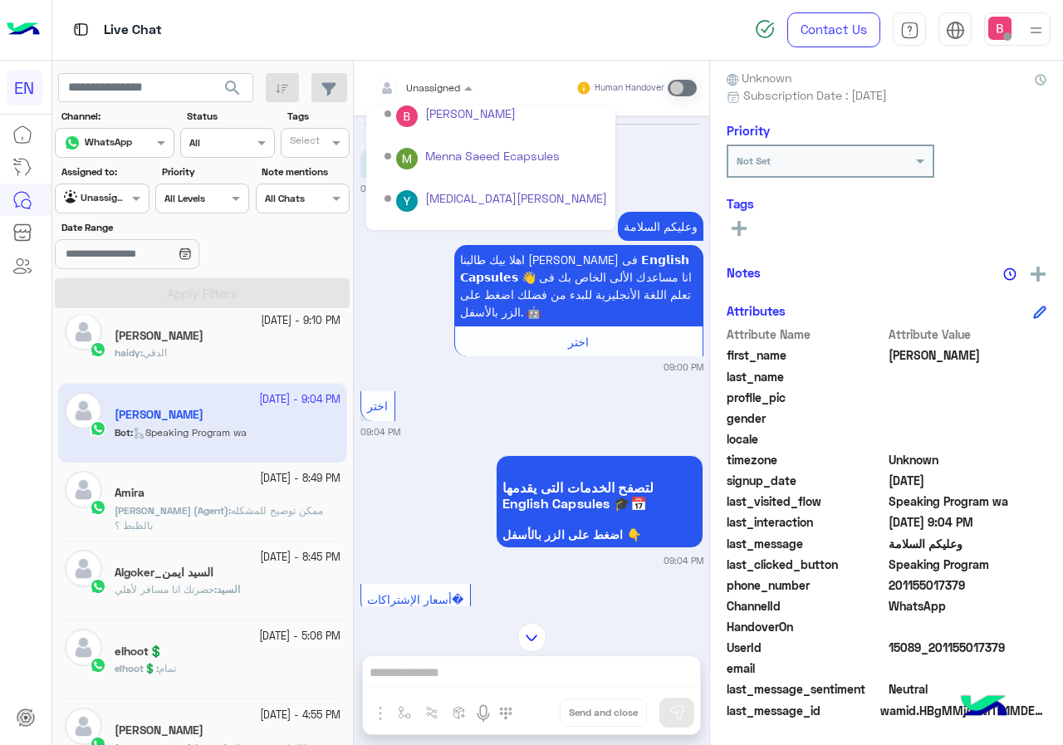
scroll to position [276, 0]
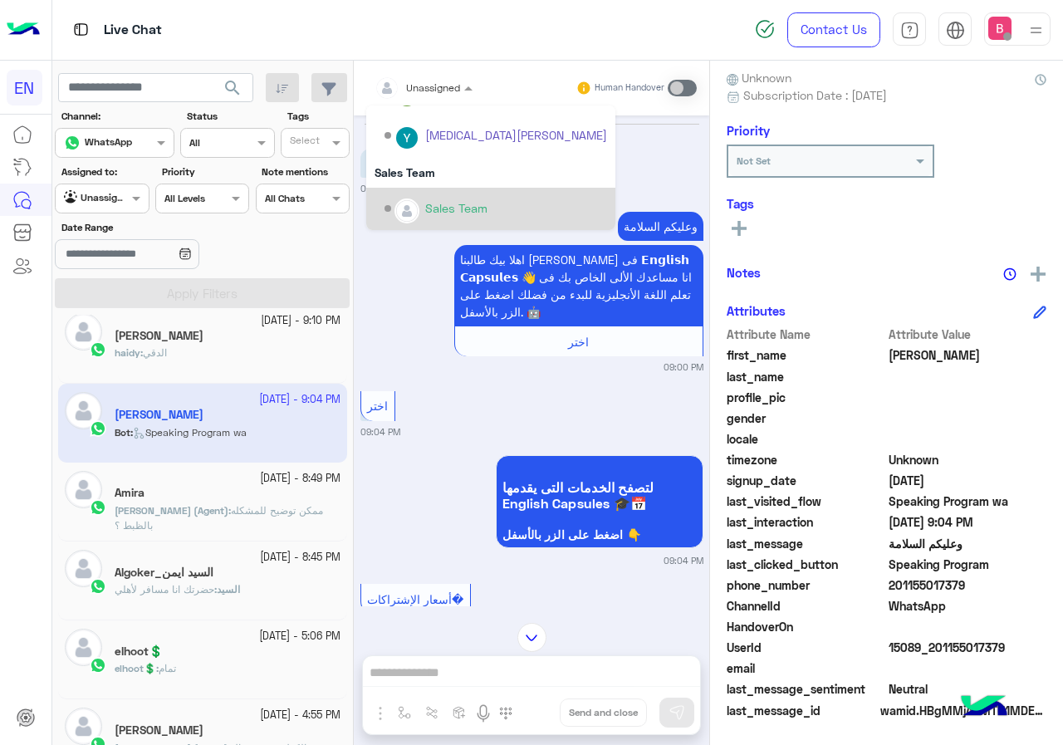
click at [430, 203] on div "Sales Team" at bounding box center [456, 207] width 62 height 17
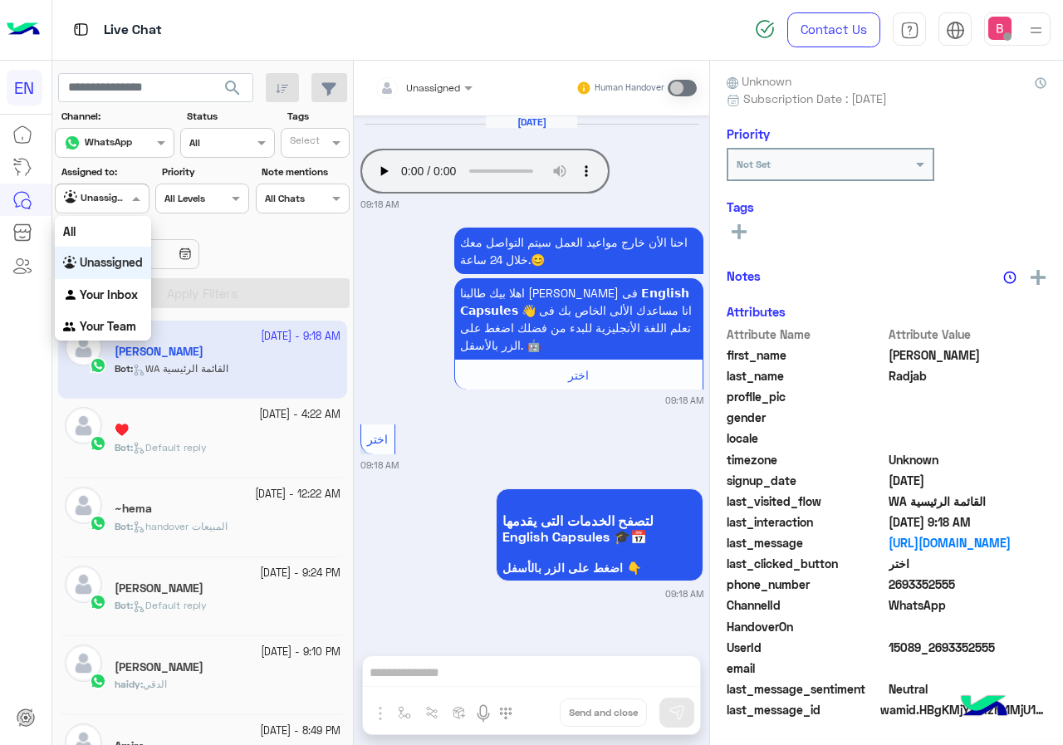
click at [103, 187] on div "Agent Filter Unassigned" at bounding box center [102, 199] width 94 height 30
click at [111, 332] on b "Your Team" at bounding box center [108, 326] width 56 height 14
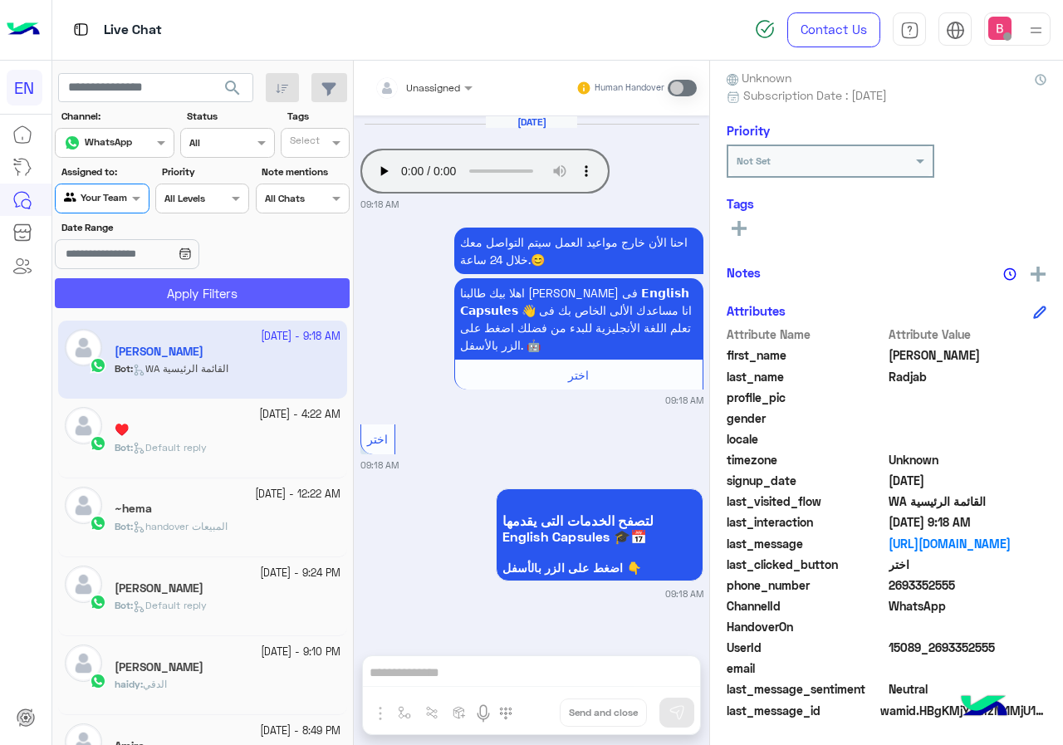
click at [177, 295] on button "Apply Filters" at bounding box center [202, 293] width 295 height 30
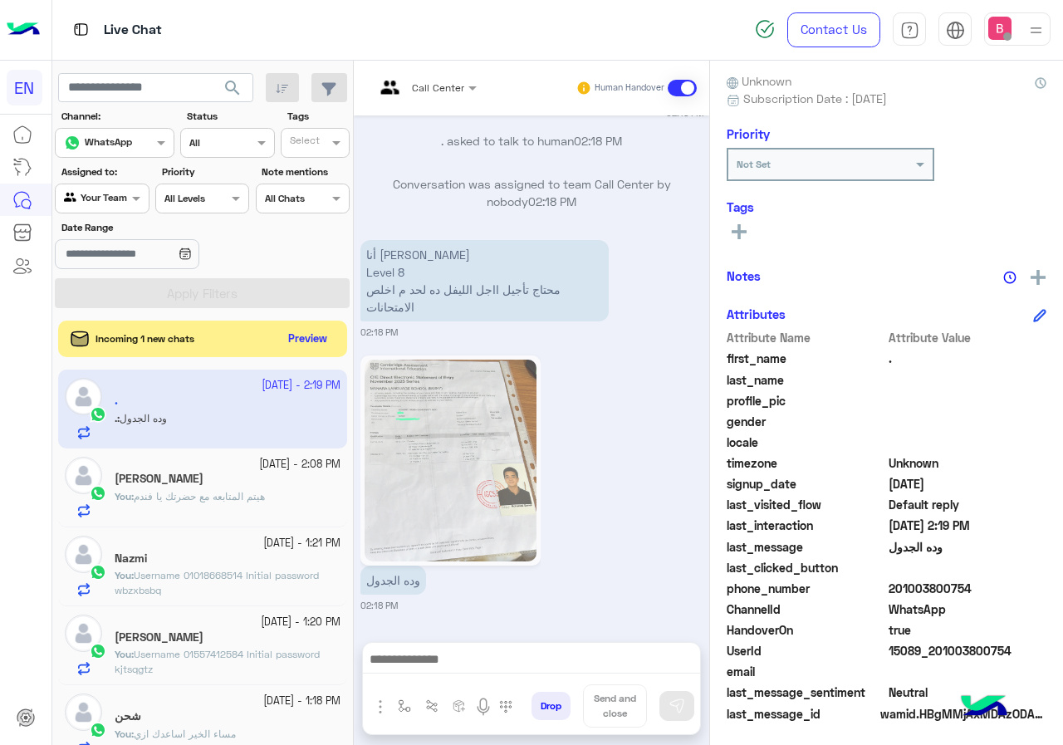
scroll to position [149, 0]
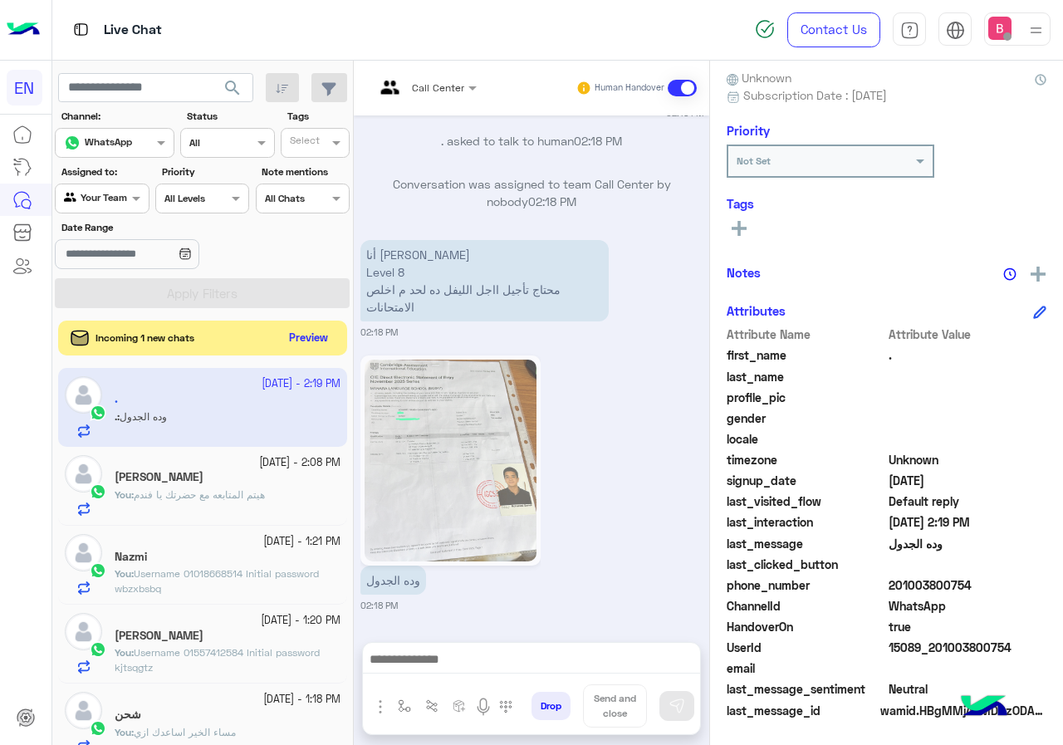
click at [297, 342] on button "Preview" at bounding box center [308, 338] width 51 height 22
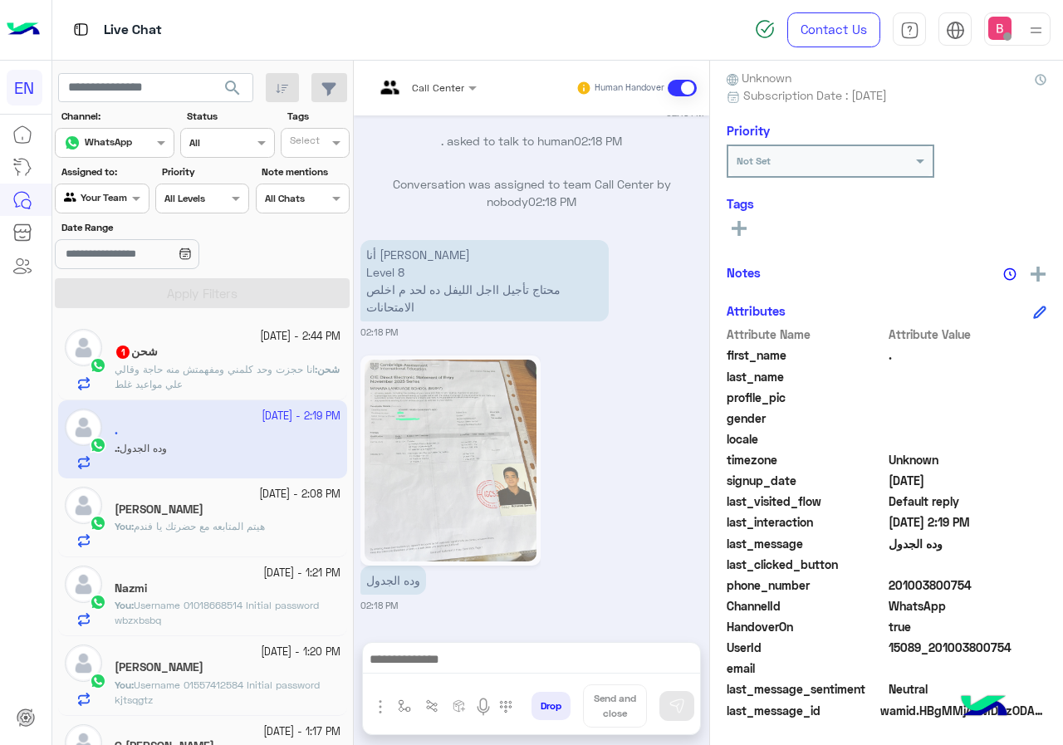
scroll to position [671, 0]
drag, startPoint x: 892, startPoint y: 586, endPoint x: 985, endPoint y: 594, distance: 93.4
click at [992, 595] on div "phone_number [PHONE_NUMBER]" at bounding box center [887, 586] width 320 height 21
click at [180, 356] on div "شحن 1" at bounding box center [228, 353] width 226 height 17
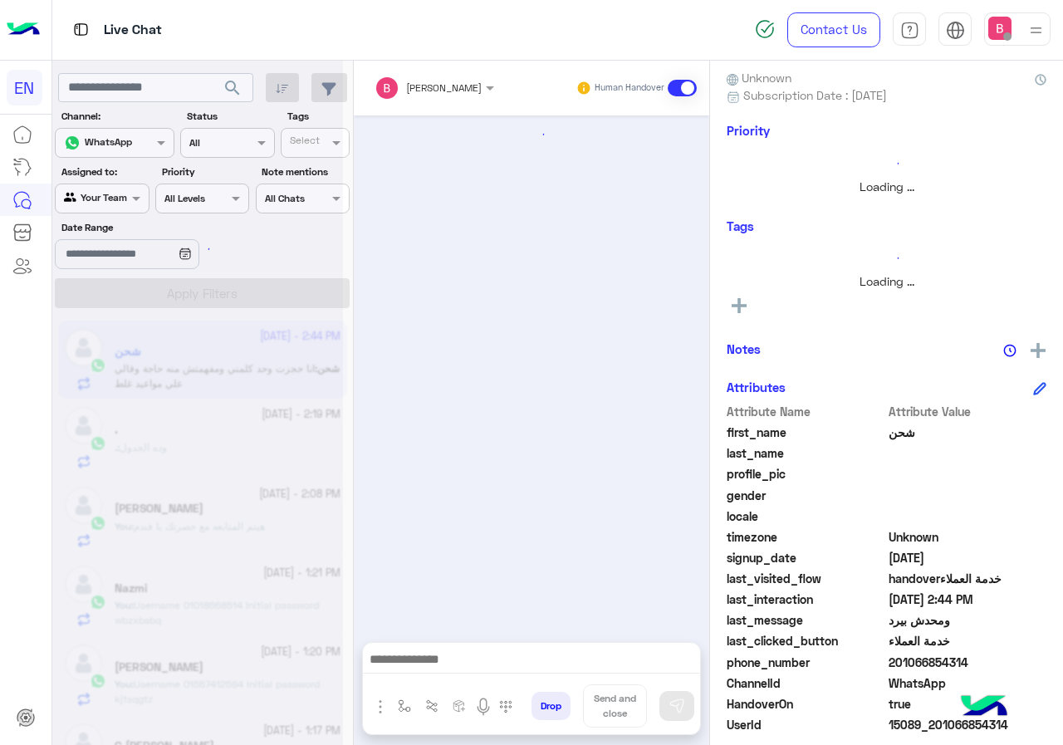
scroll to position [1283, 0]
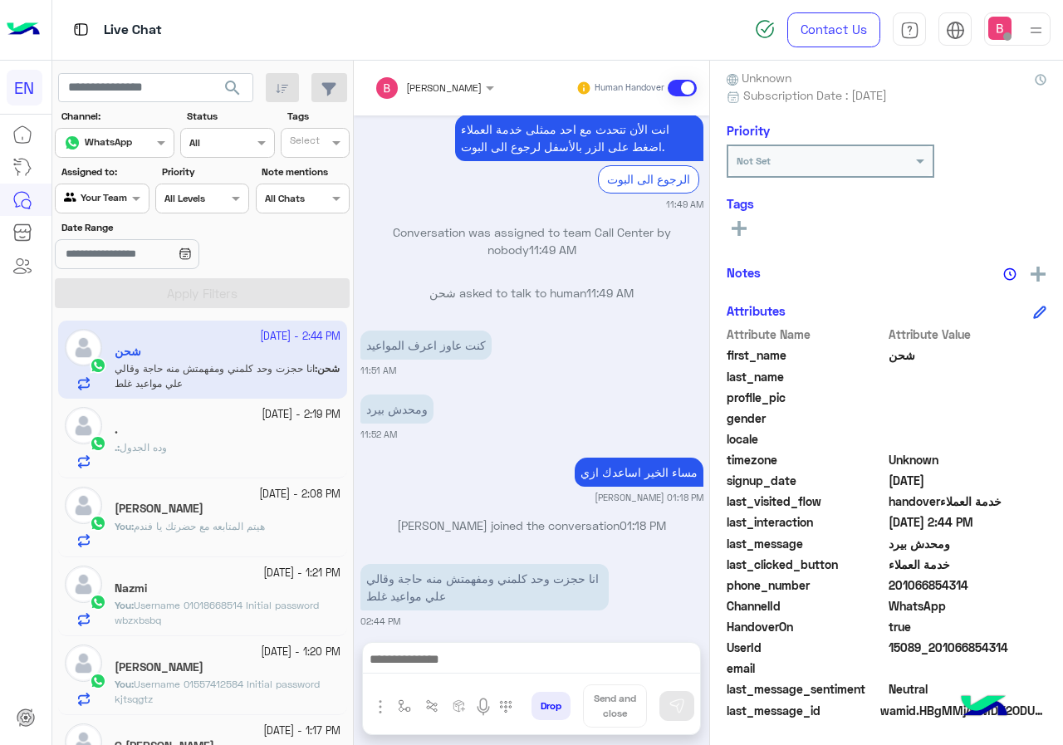
click at [527, 647] on div at bounding box center [531, 664] width 337 height 42
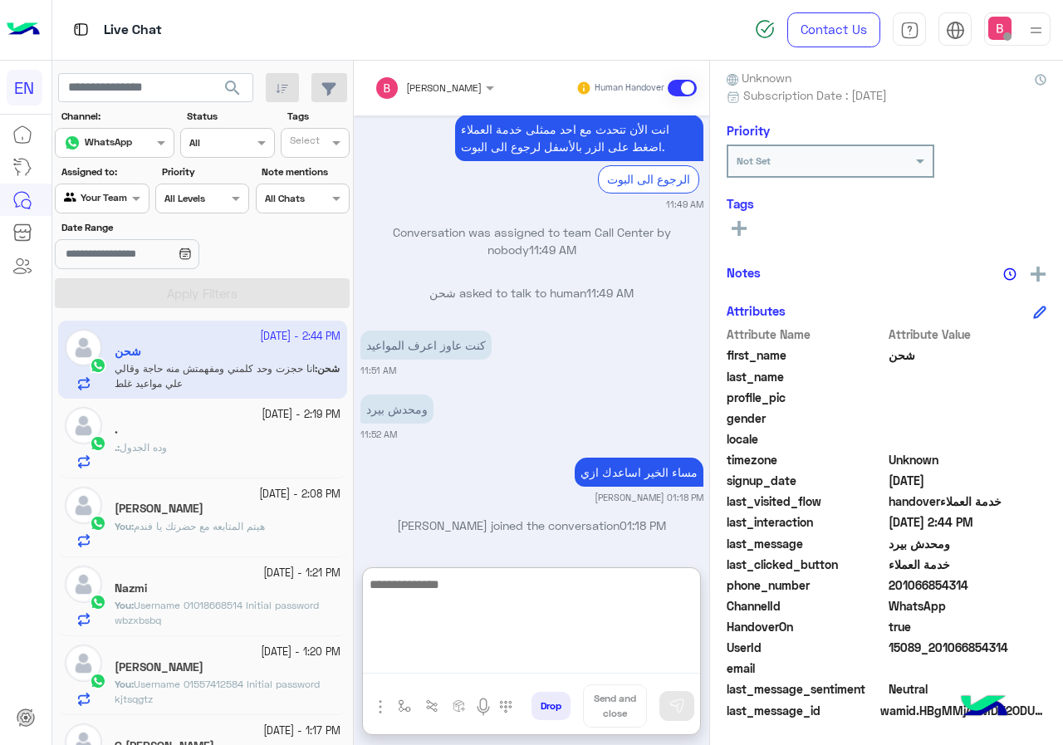
click at [527, 660] on textarea at bounding box center [531, 624] width 337 height 100
type textarea "*"
type textarea "**********"
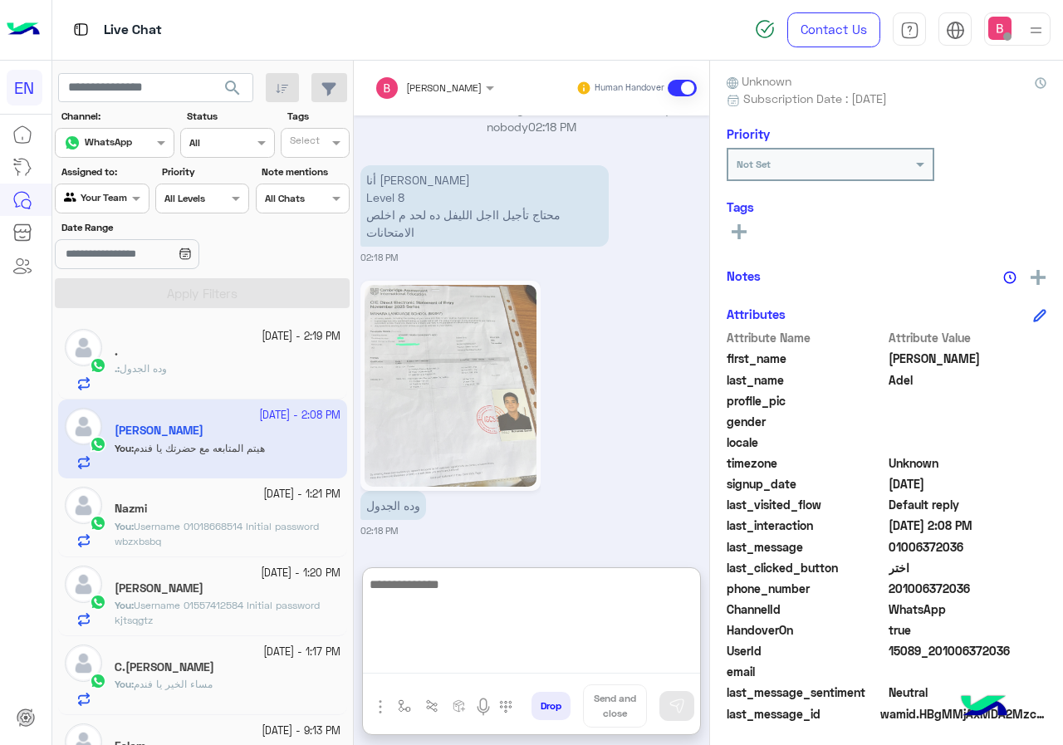
scroll to position [149, 0]
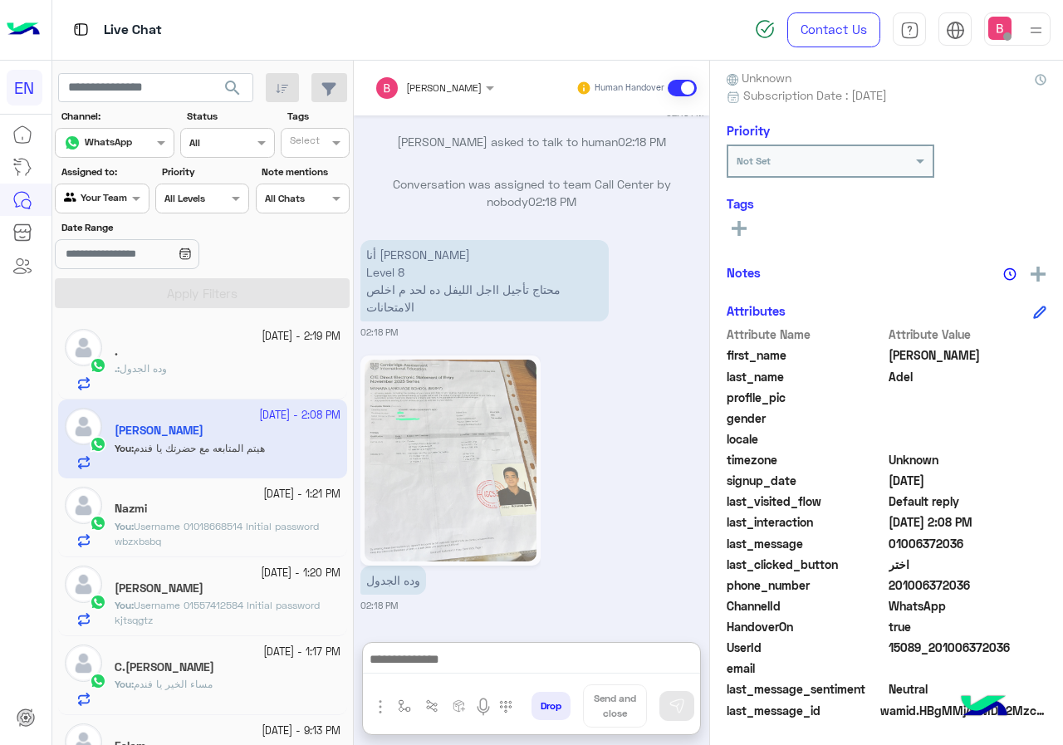
click at [498, 439] on img at bounding box center [451, 461] width 172 height 202
click at [491, 419] on img at bounding box center [451, 461] width 172 height 202
click at [448, 433] on img at bounding box center [451, 461] width 172 height 202
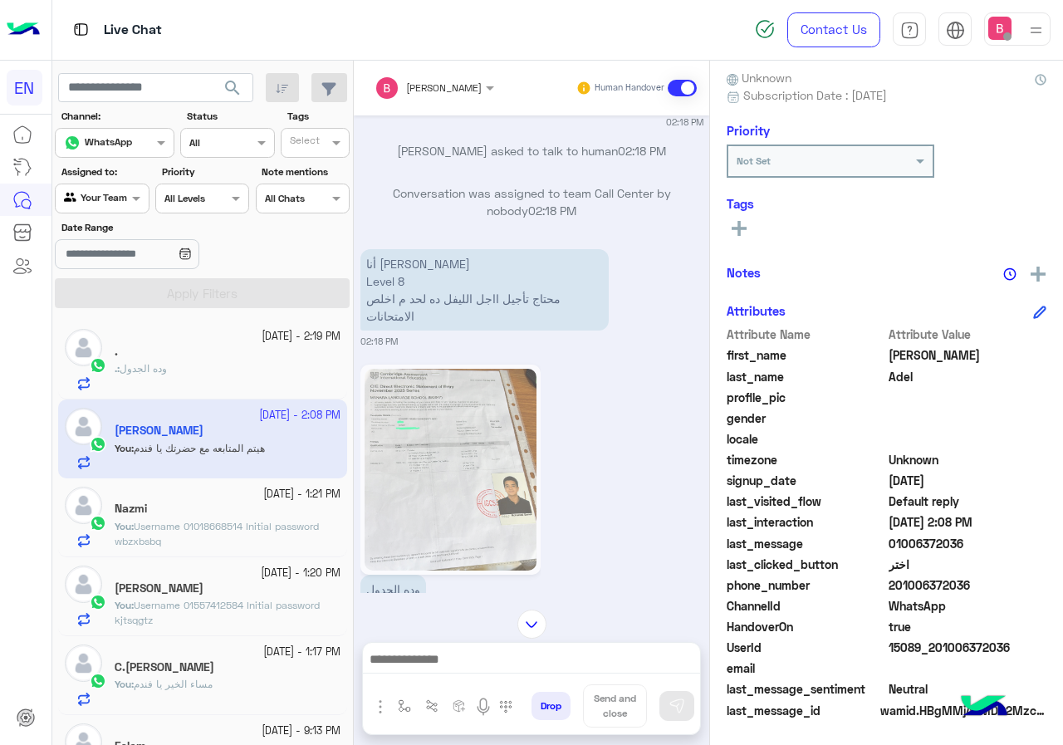
scroll to position [2129, 0]
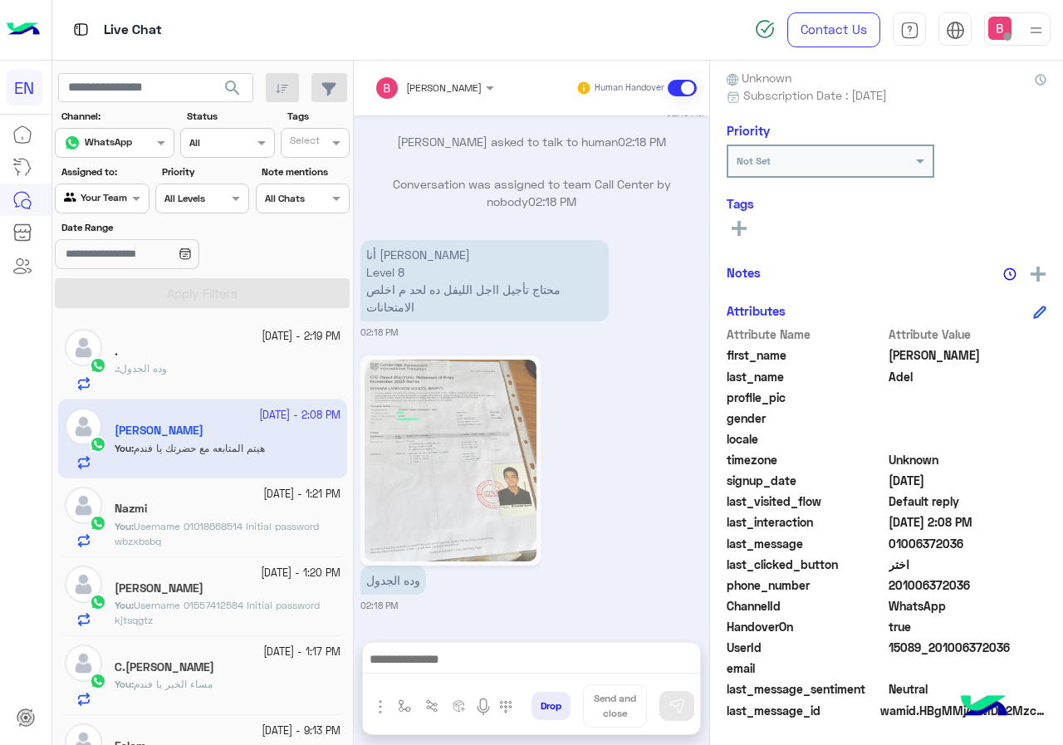
click at [431, 401] on img at bounding box center [451, 461] width 172 height 202
click at [407, 376] on img at bounding box center [451, 461] width 172 height 202
click at [463, 510] on img at bounding box center [451, 461] width 172 height 202
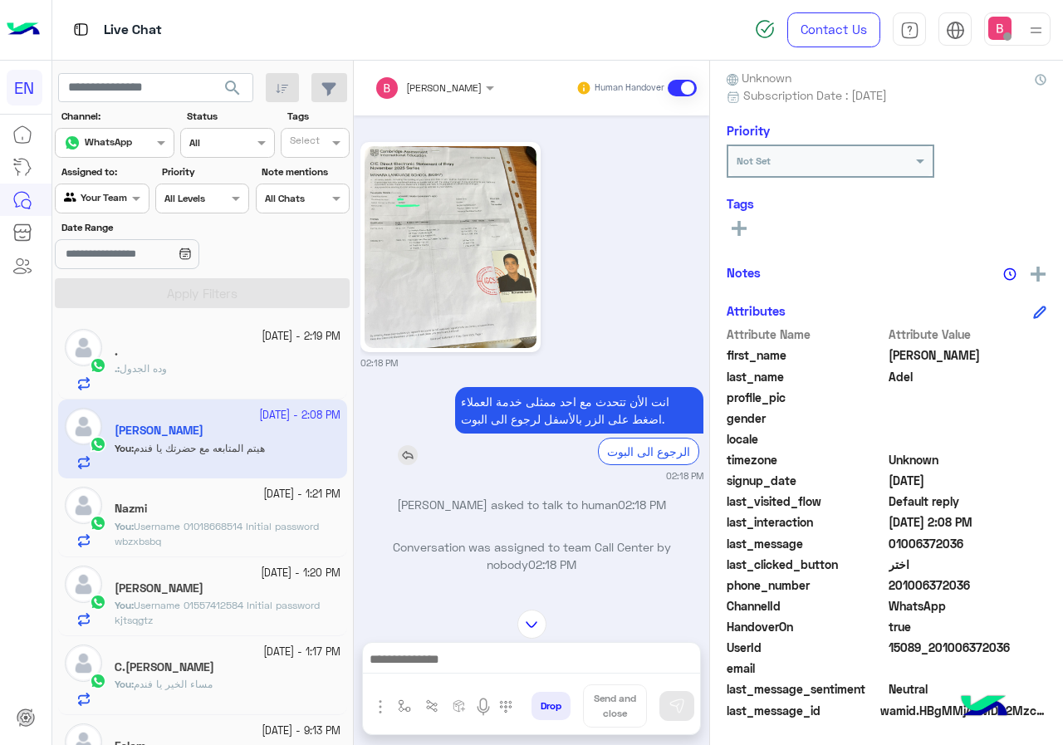
scroll to position [1713, 0]
click at [467, 331] on img at bounding box center [451, 248] width 172 height 202
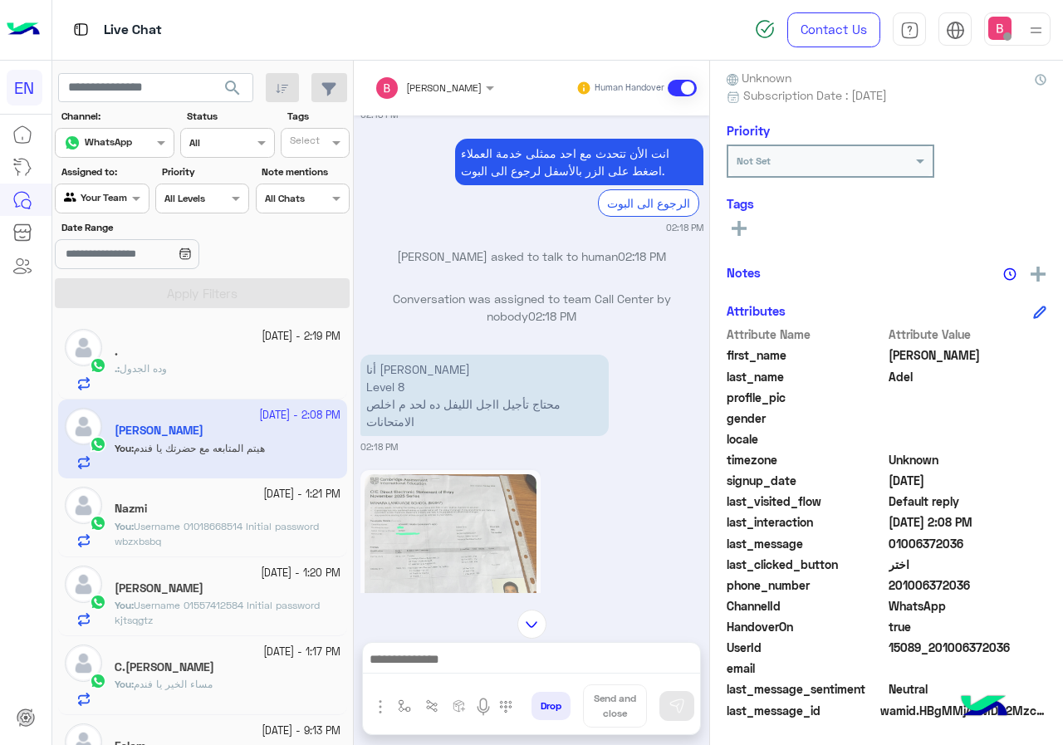
scroll to position [2129, 0]
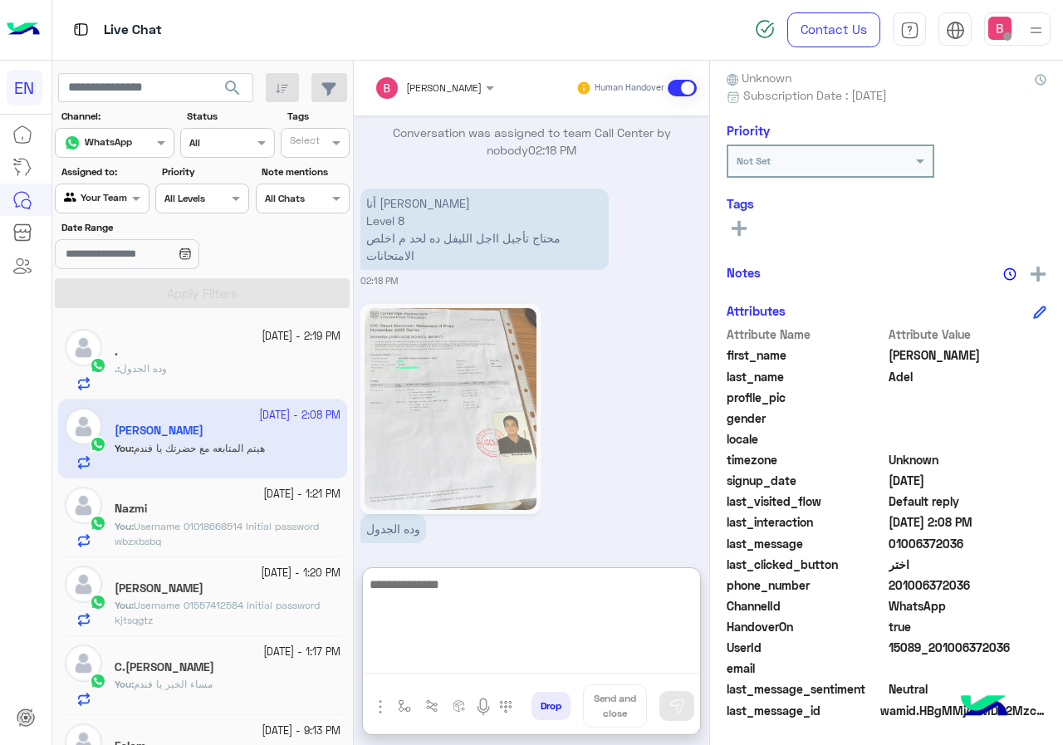
click at [454, 659] on textarea at bounding box center [531, 624] width 337 height 100
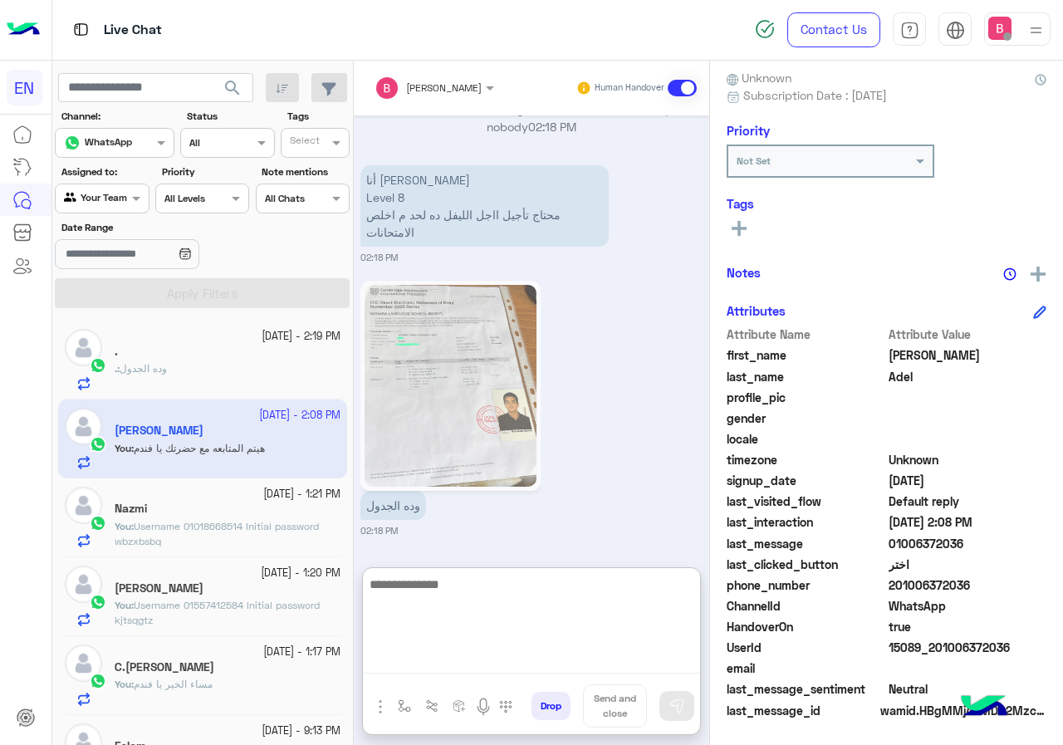
click at [485, 617] on textarea at bounding box center [531, 624] width 337 height 100
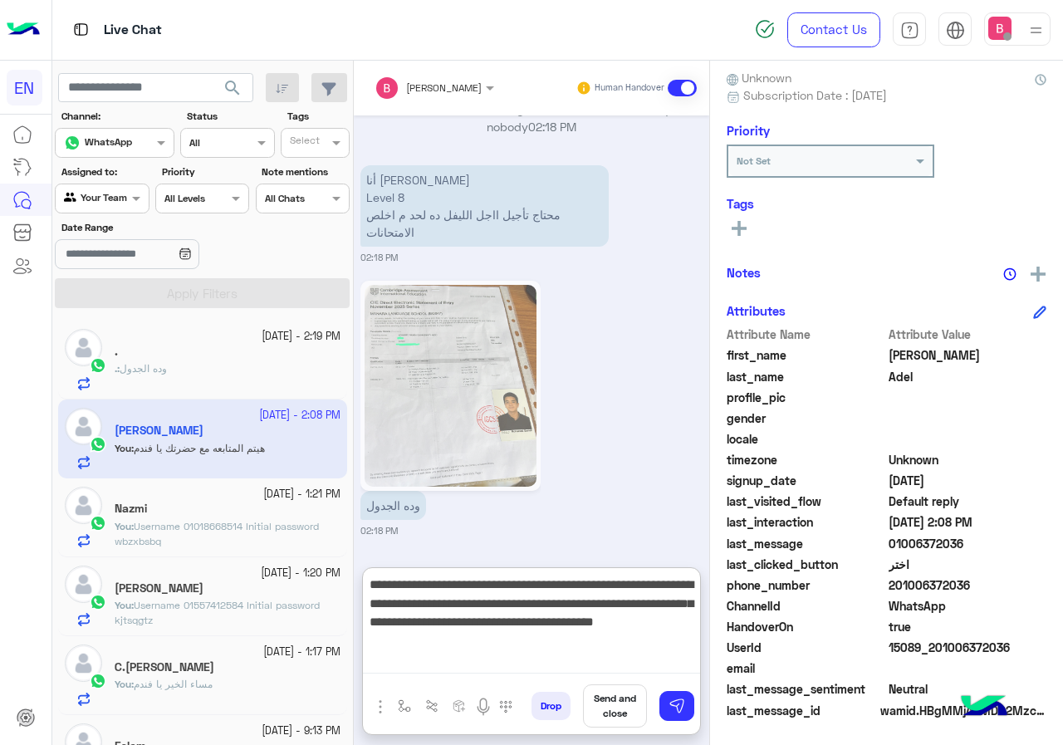
type textarea "**********"
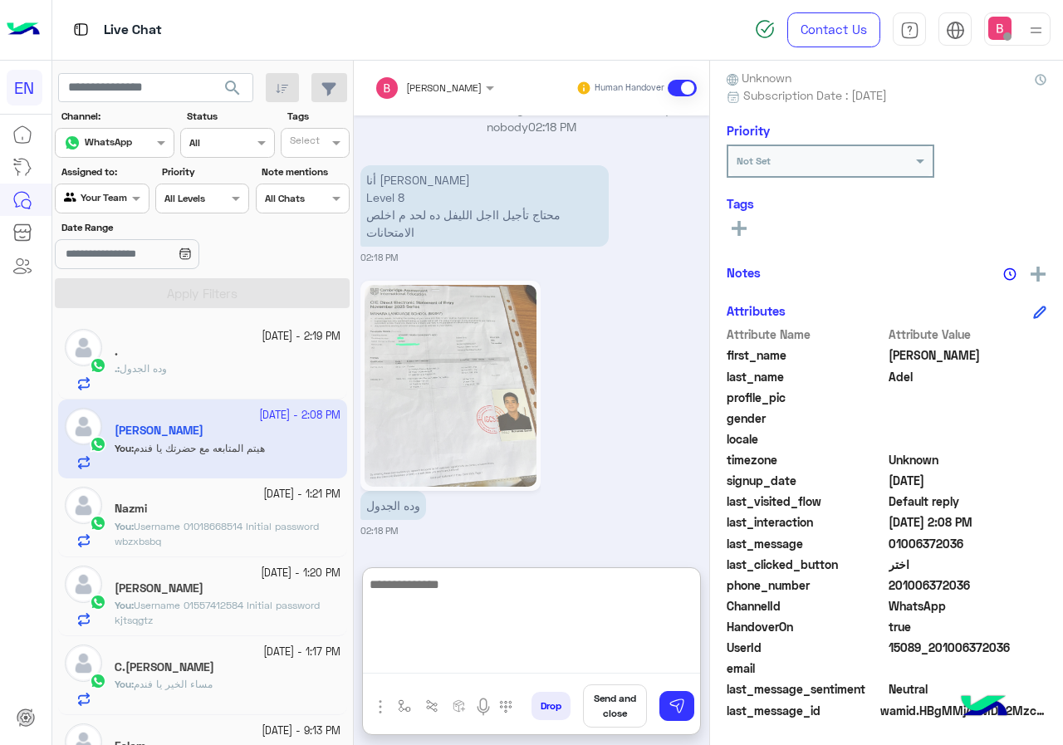
scroll to position [2337, 0]
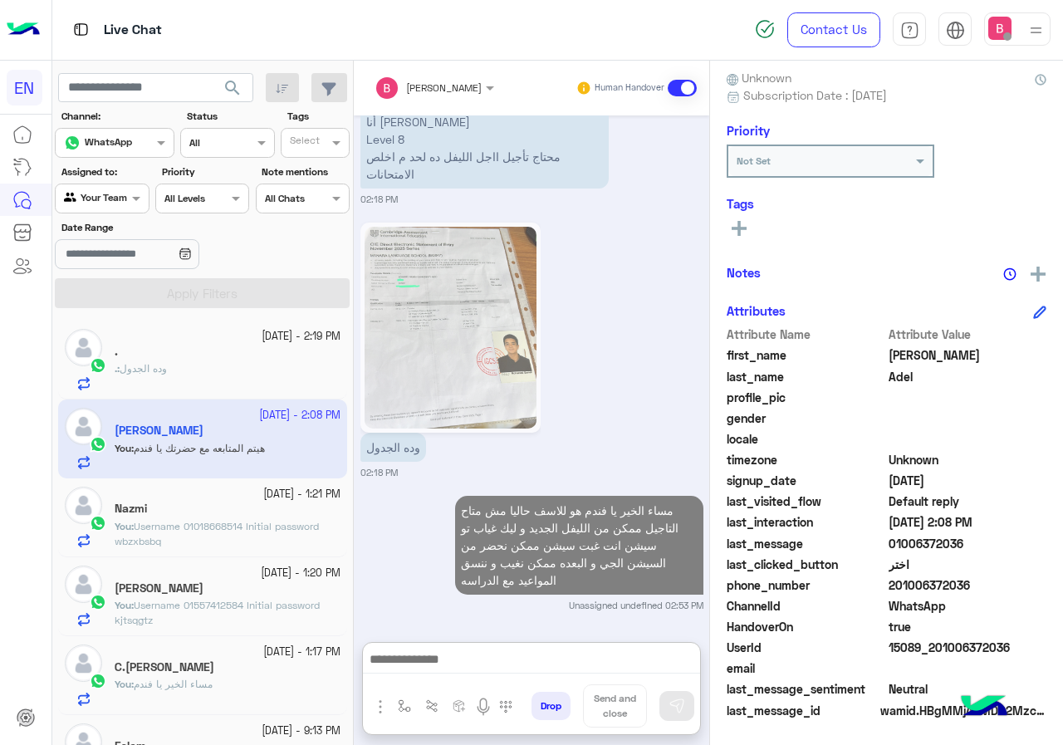
click at [171, 378] on div ". : وده الجدول" at bounding box center [228, 375] width 226 height 29
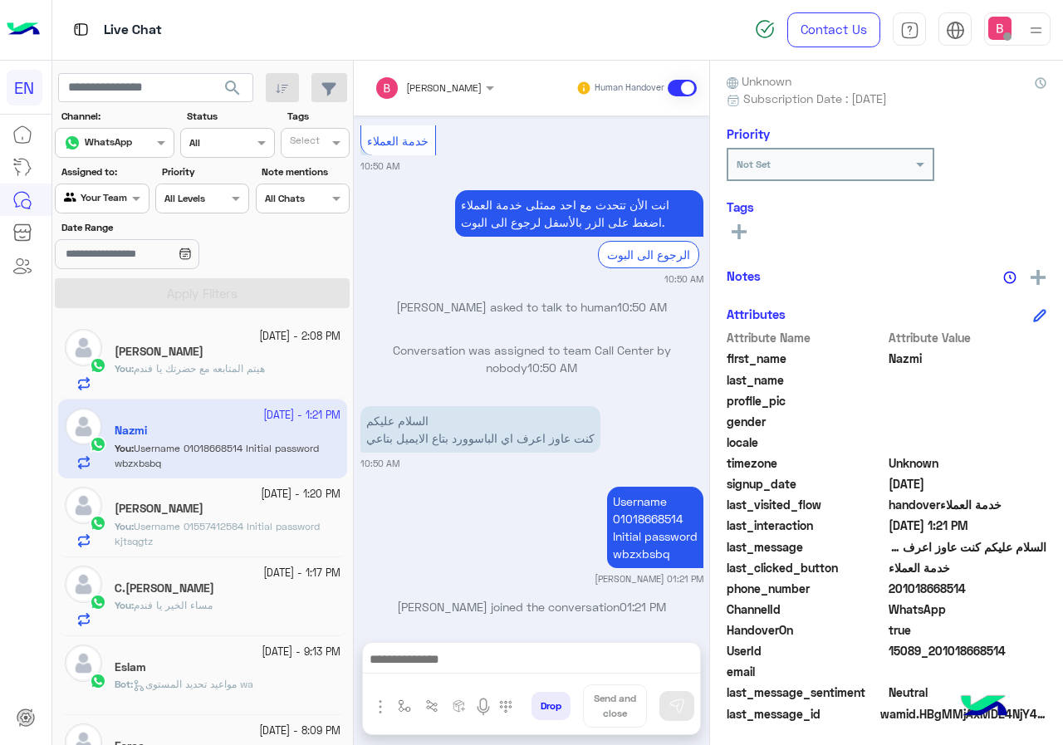
scroll to position [149, 0]
